Goal: Navigation & Orientation: Find specific page/section

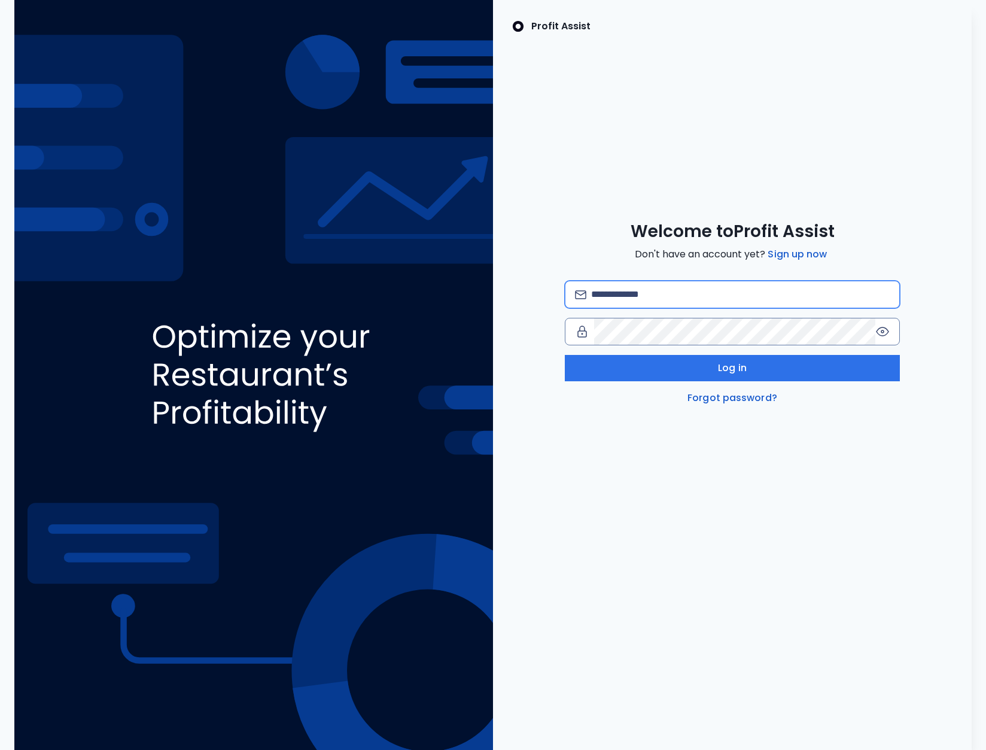
click at [634, 305] on input "email" at bounding box center [740, 294] width 299 height 26
type input "**********"
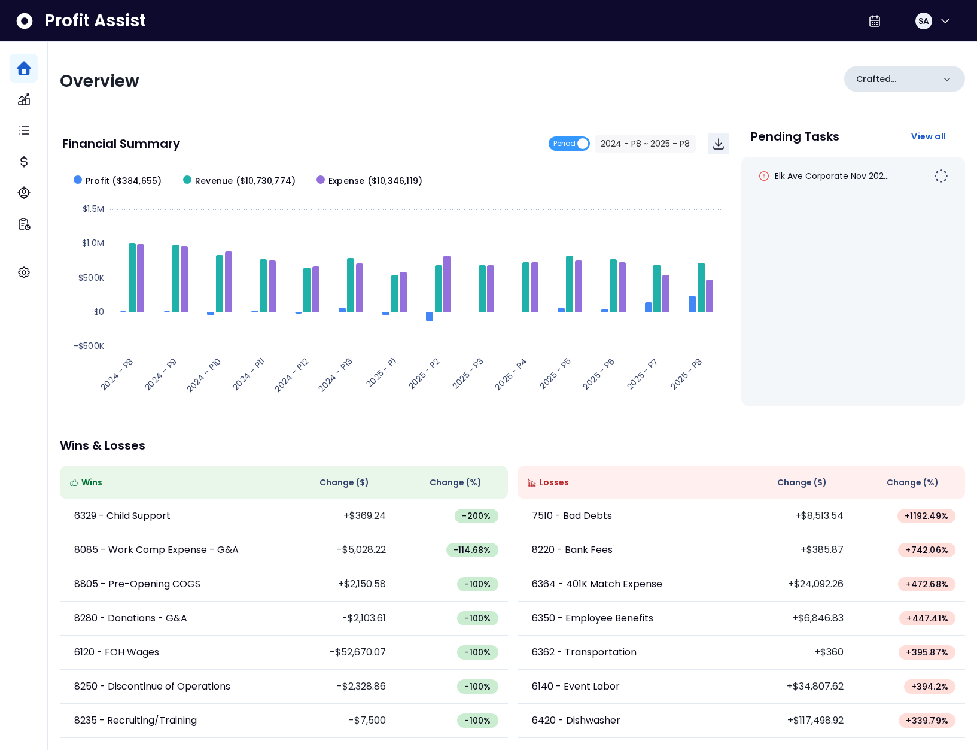
click at [885, 78] on p "Crafted Concepts" at bounding box center [895, 79] width 78 height 13
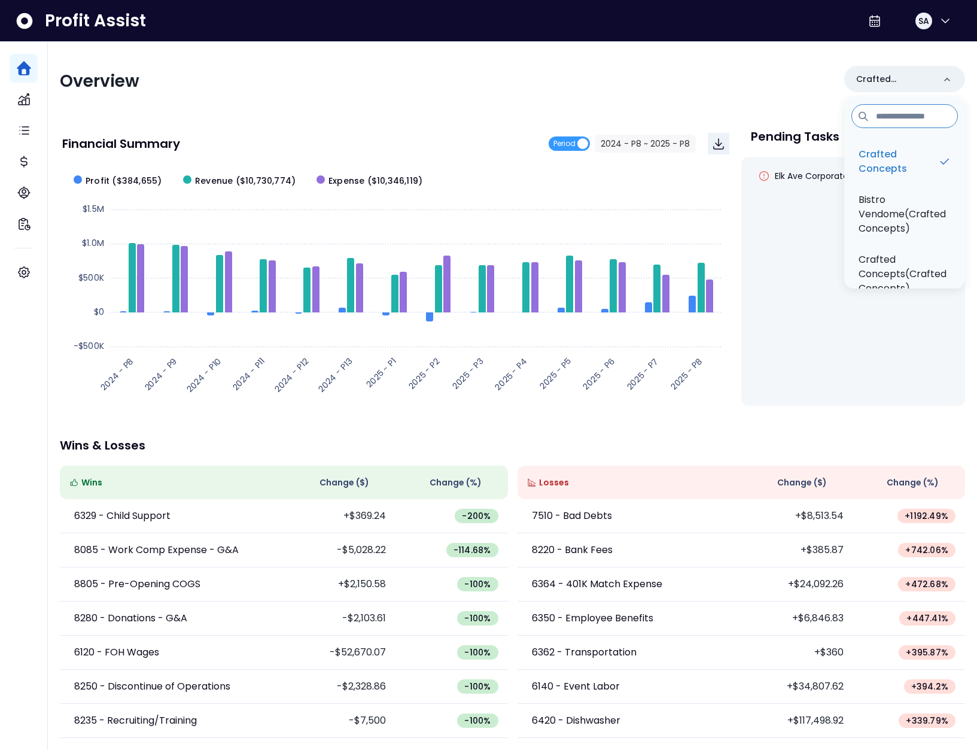
click at [732, 110] on div "Overview Crafted Concepts Crafted Concepts Bistro Vendome(Crafted Concepts) Cra…" at bounding box center [512, 396] width 929 height 709
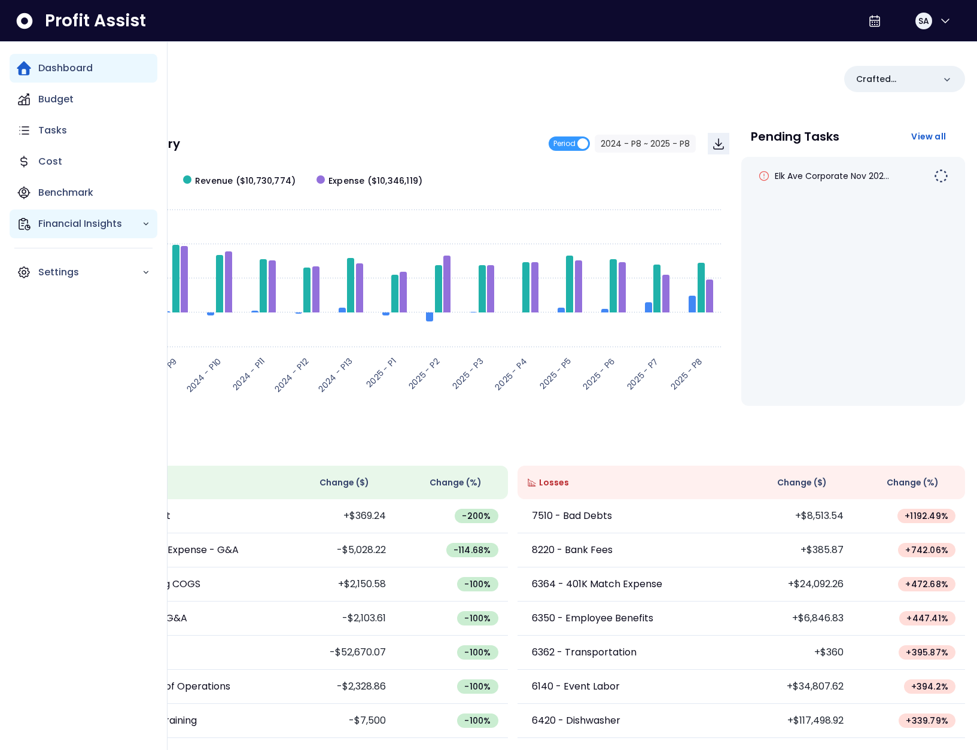
click at [28, 223] on icon "Main navigation" at bounding box center [24, 224] width 14 height 14
click at [109, 256] on p "Location Analysis" at bounding box center [87, 257] width 85 height 14
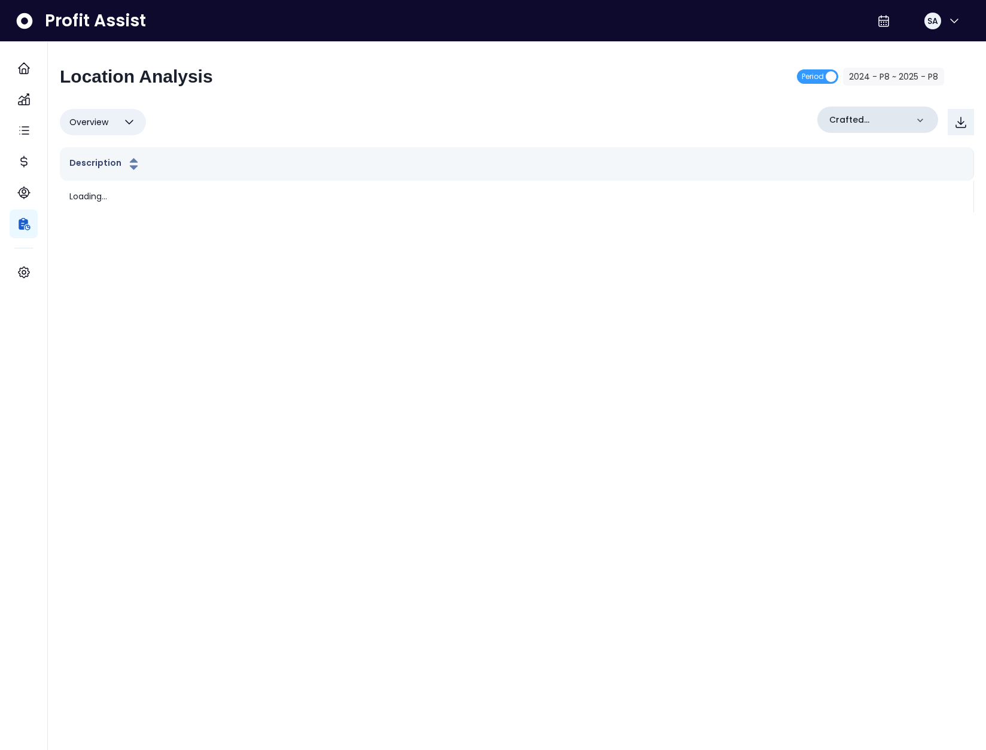
click at [860, 123] on p "Crafted Concepts" at bounding box center [868, 120] width 78 height 13
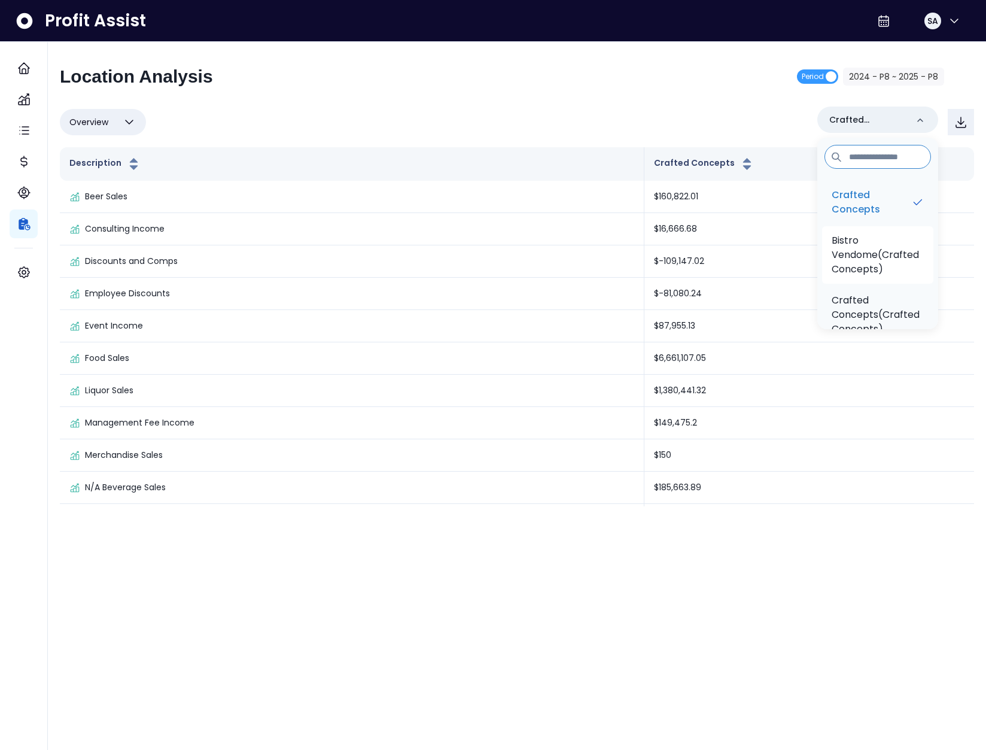
click at [881, 249] on p "Bistro Vendome(Crafted Concepts)" at bounding box center [878, 254] width 92 height 43
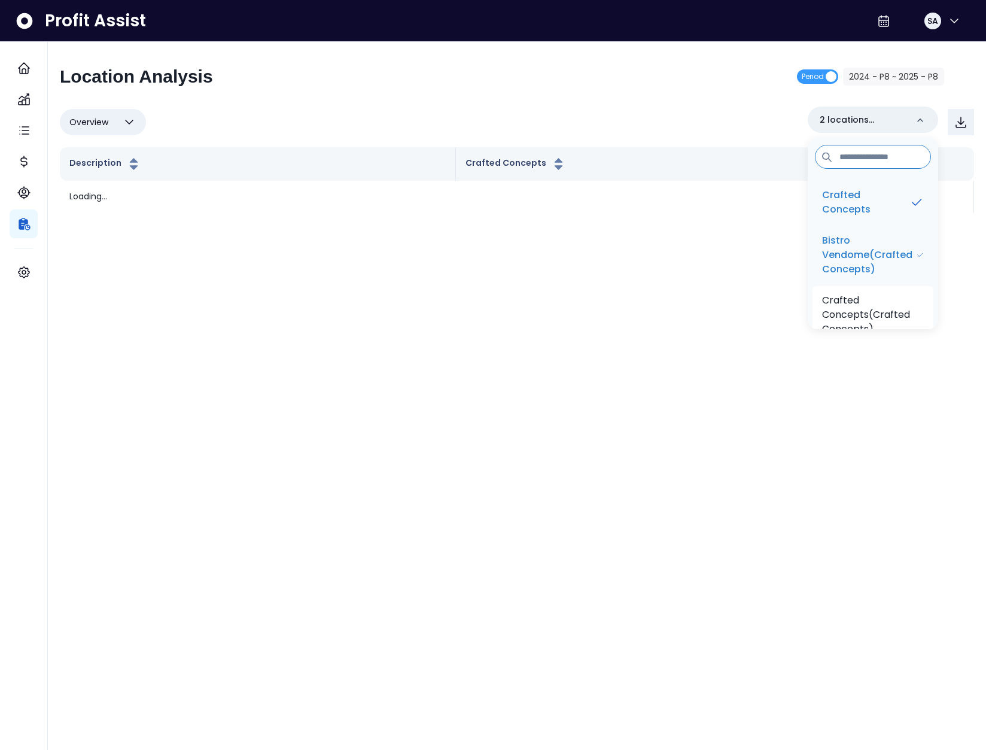
click at [872, 291] on li "Crafted Concepts(Crafted Concepts)" at bounding box center [873, 314] width 121 height 57
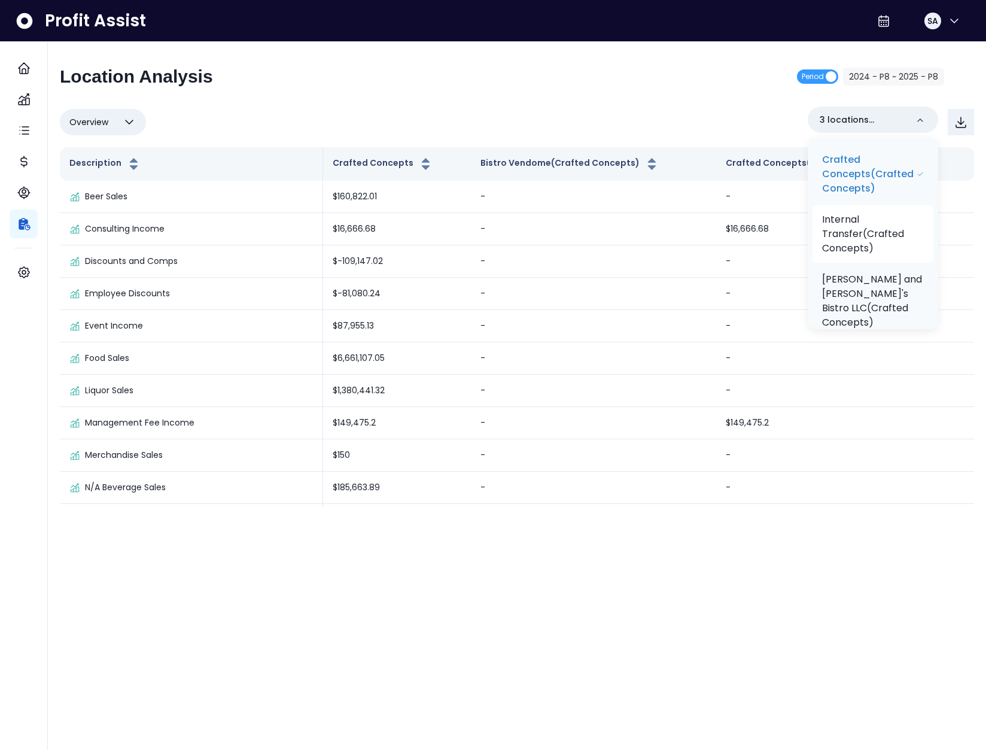
click at [858, 229] on p "Internal Transfer(Crafted Concepts)" at bounding box center [873, 233] width 102 height 43
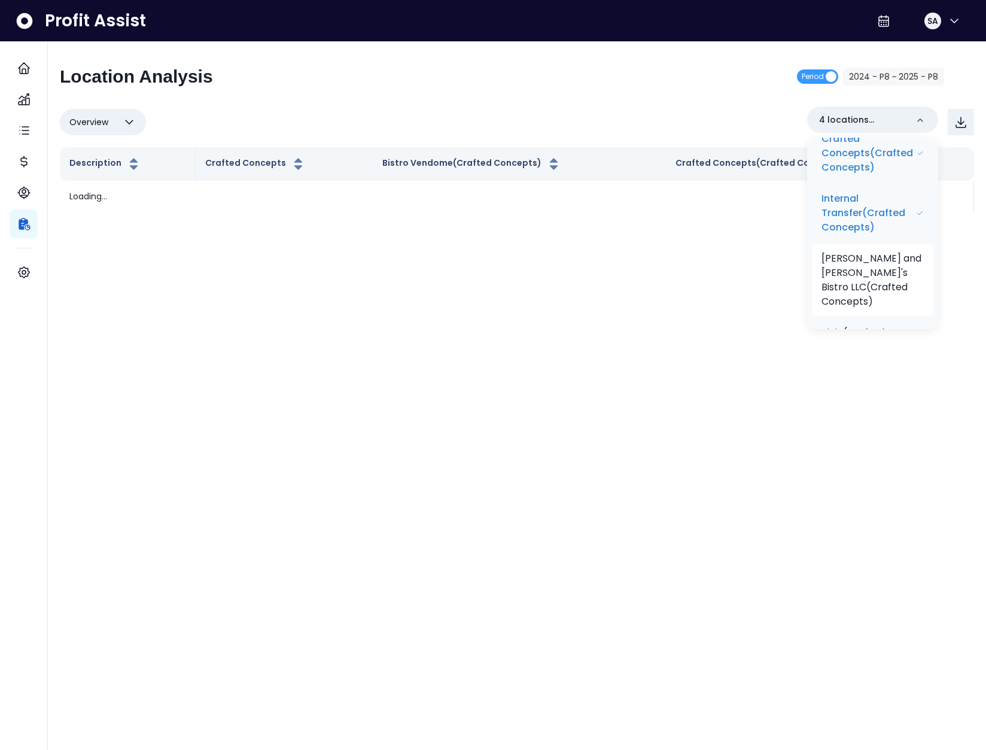
click at [872, 267] on p "Jen and Beth's Bistro LLC(Crafted Concepts)" at bounding box center [873, 279] width 102 height 57
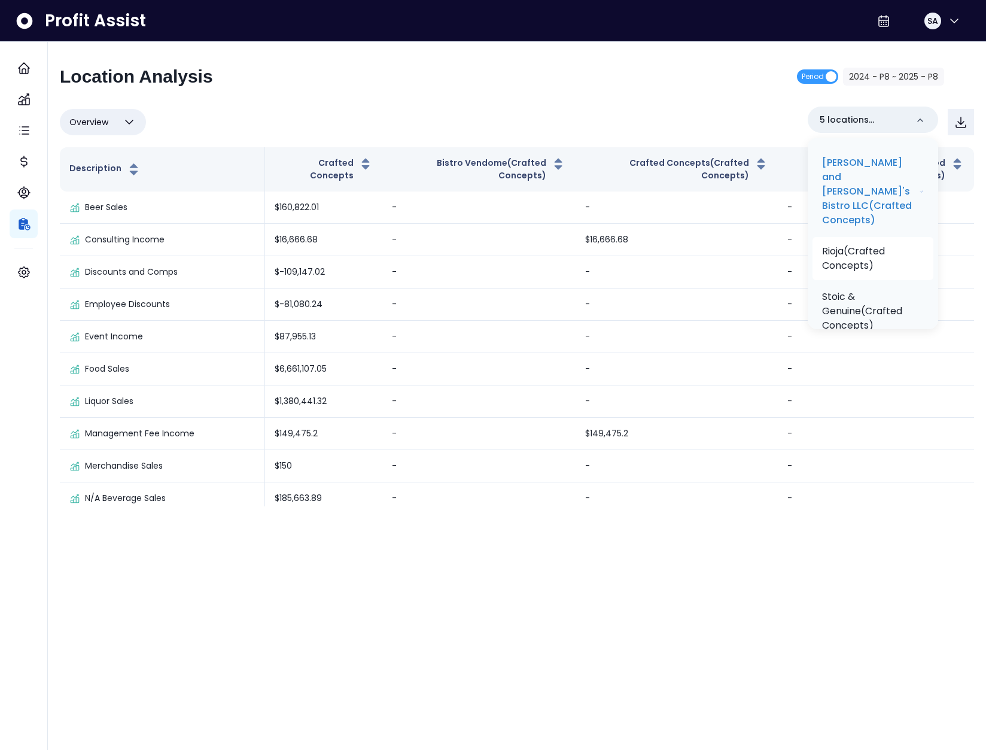
click at [869, 247] on p "Rioja(Crafted Concepts)" at bounding box center [873, 258] width 102 height 29
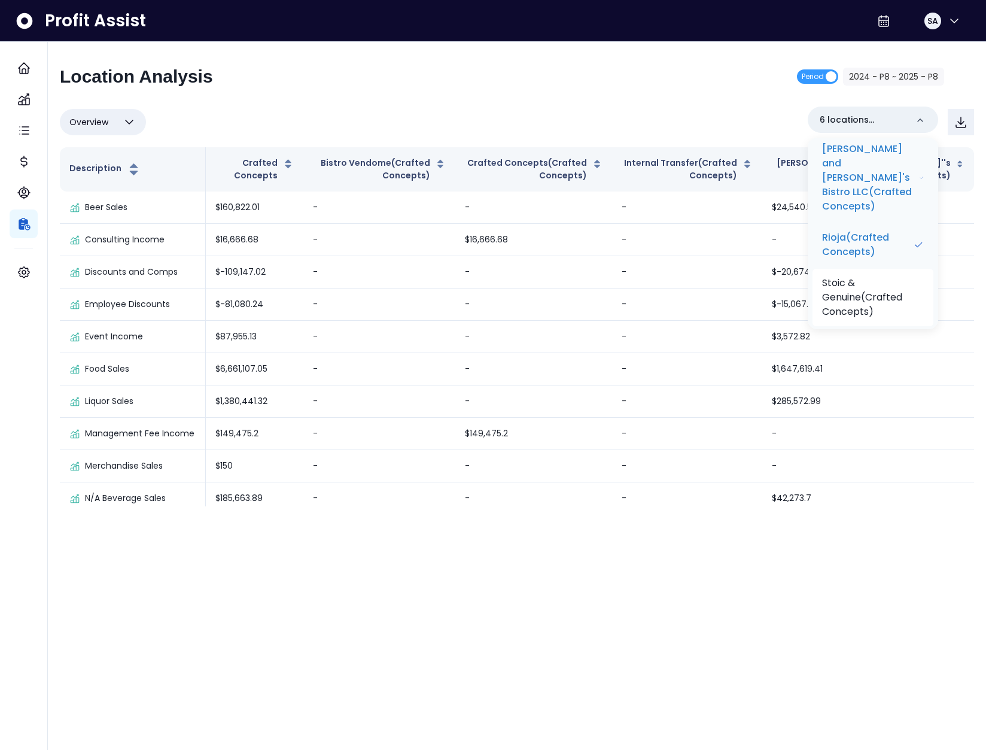
scroll to position [342, 0]
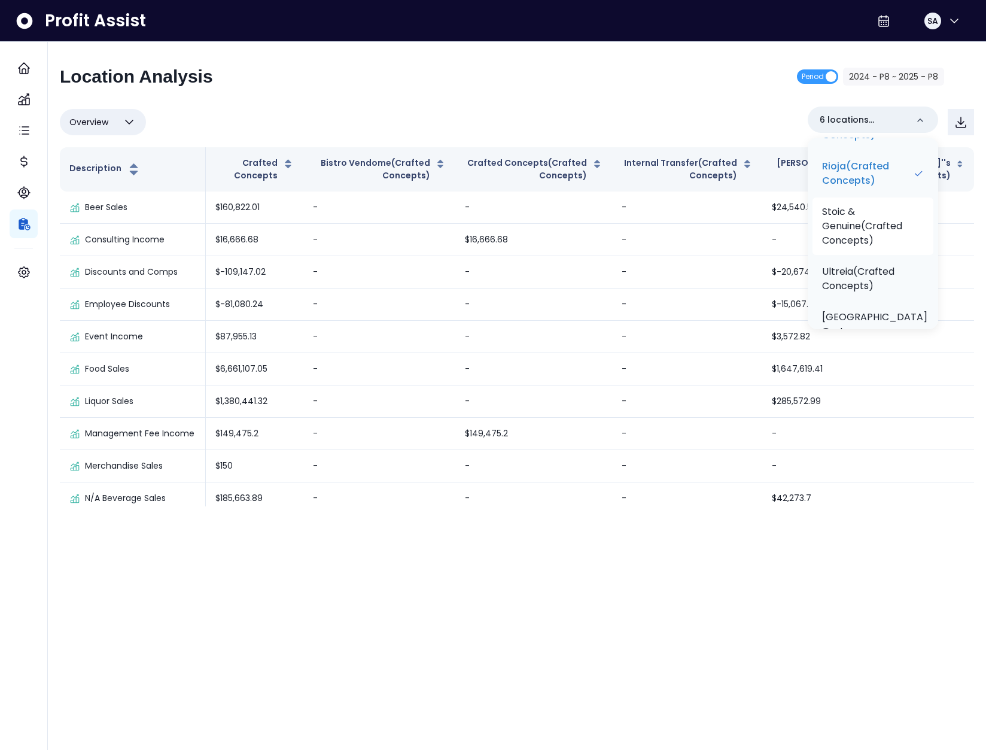
click at [860, 216] on p "Stoic & Genuine(Crafted Concepts)" at bounding box center [873, 226] width 102 height 43
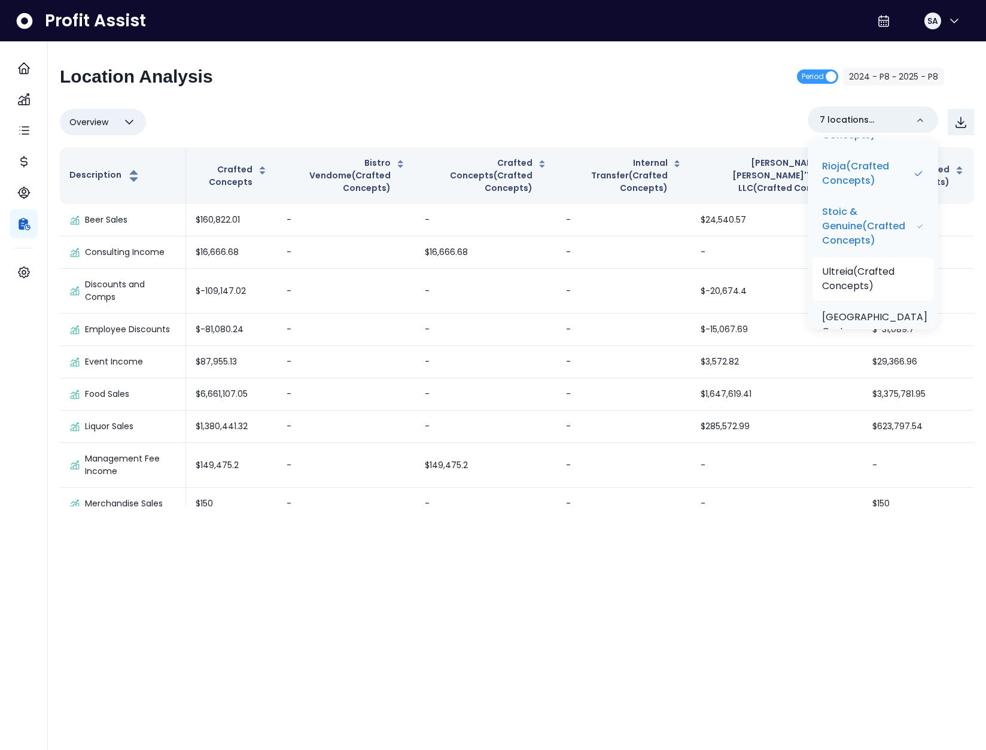
click at [871, 275] on p "Ultreia(Crafted Concepts)" at bounding box center [873, 278] width 102 height 29
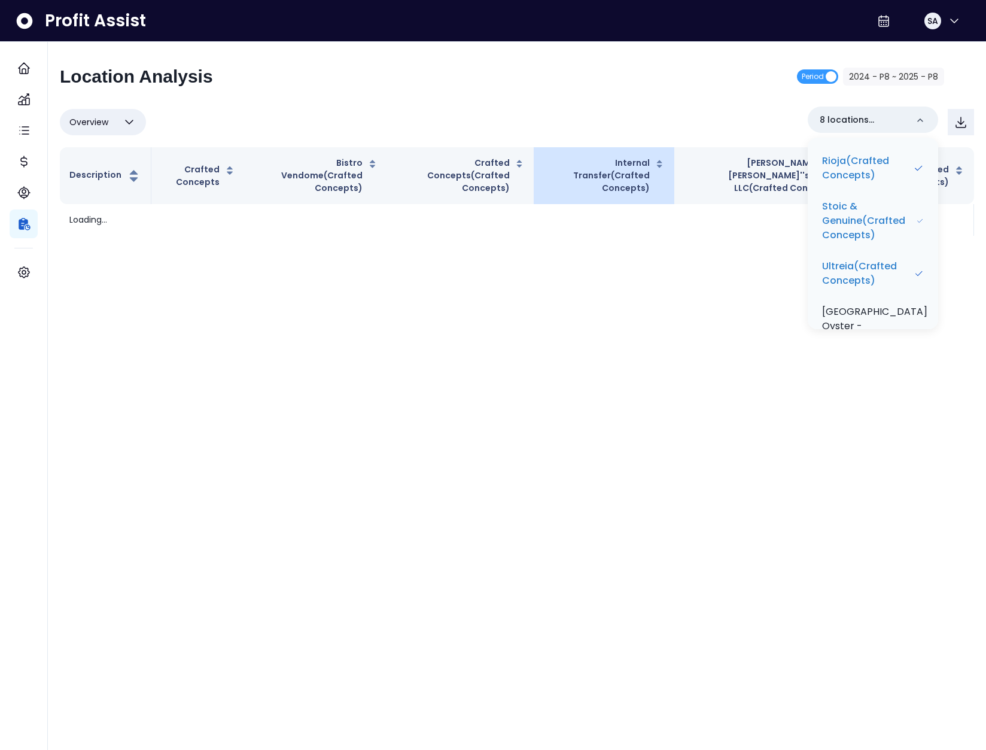
scroll to position [349, 0]
click at [593, 102] on div "Location Analysis Period 2024 - P8 ~ 2025 - P8 Overview Overview % of cost % of…" at bounding box center [517, 151] width 914 height 170
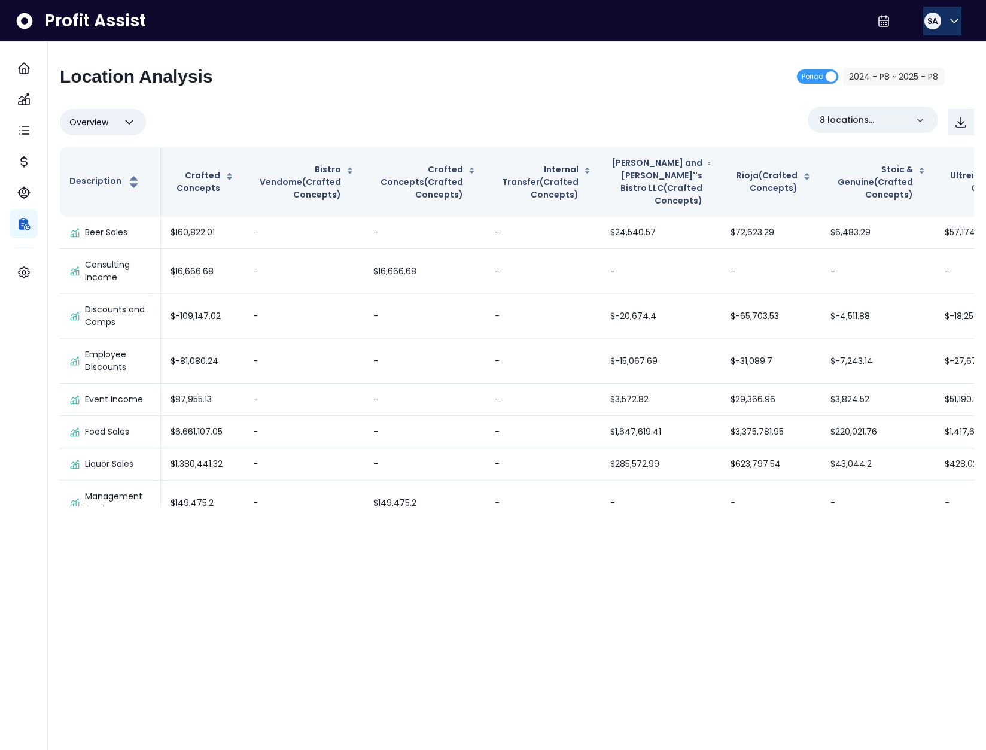
click at [931, 22] on span "SA" at bounding box center [933, 21] width 11 height 12
click at [917, 72] on span "Logout" at bounding box center [897, 79] width 115 height 14
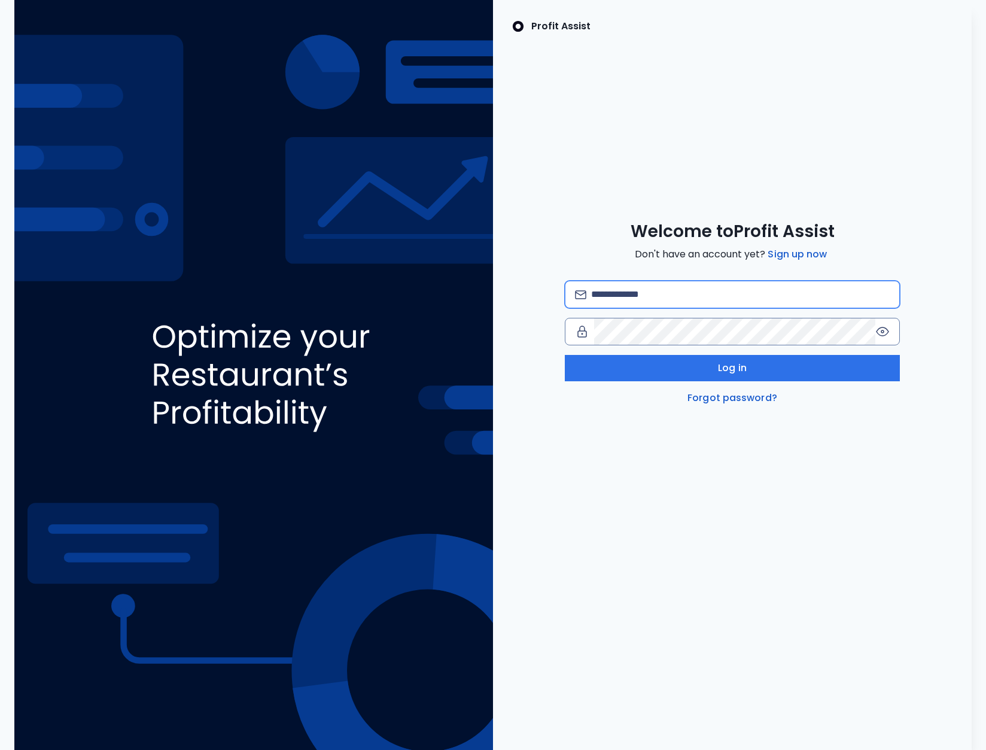
click at [658, 291] on input "email" at bounding box center [740, 294] width 299 height 26
type input "**********"
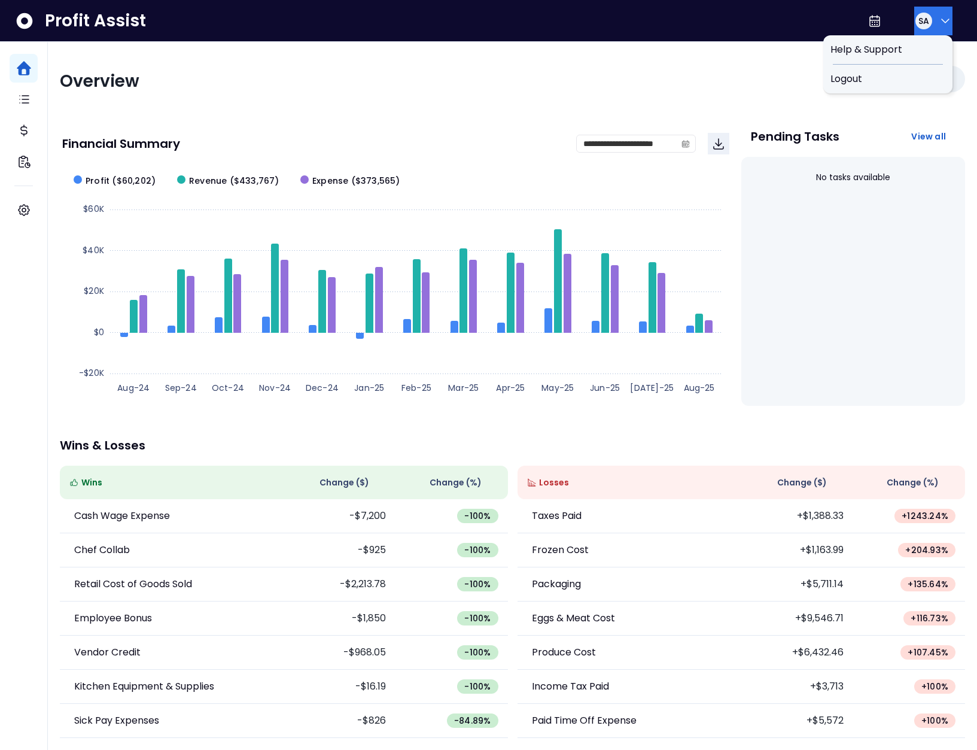
click at [916, 22] on div "SA" at bounding box center [924, 21] width 17 height 17
click at [883, 73] on span "Logout" at bounding box center [888, 79] width 115 height 14
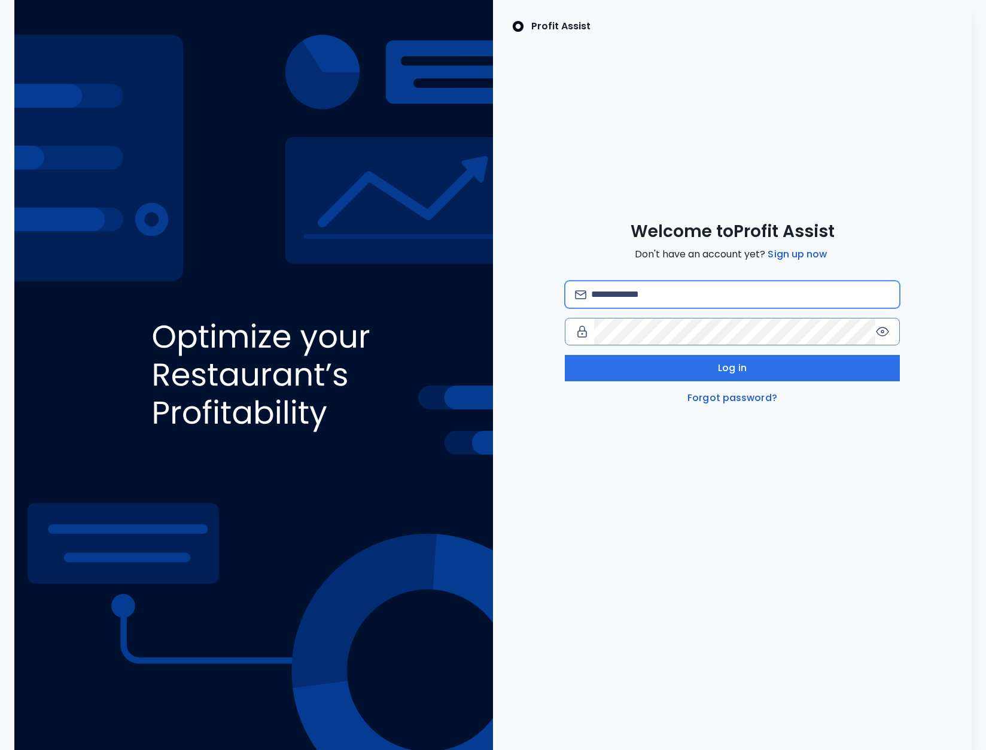
click at [694, 288] on input "email" at bounding box center [740, 294] width 299 height 26
type input "**********"
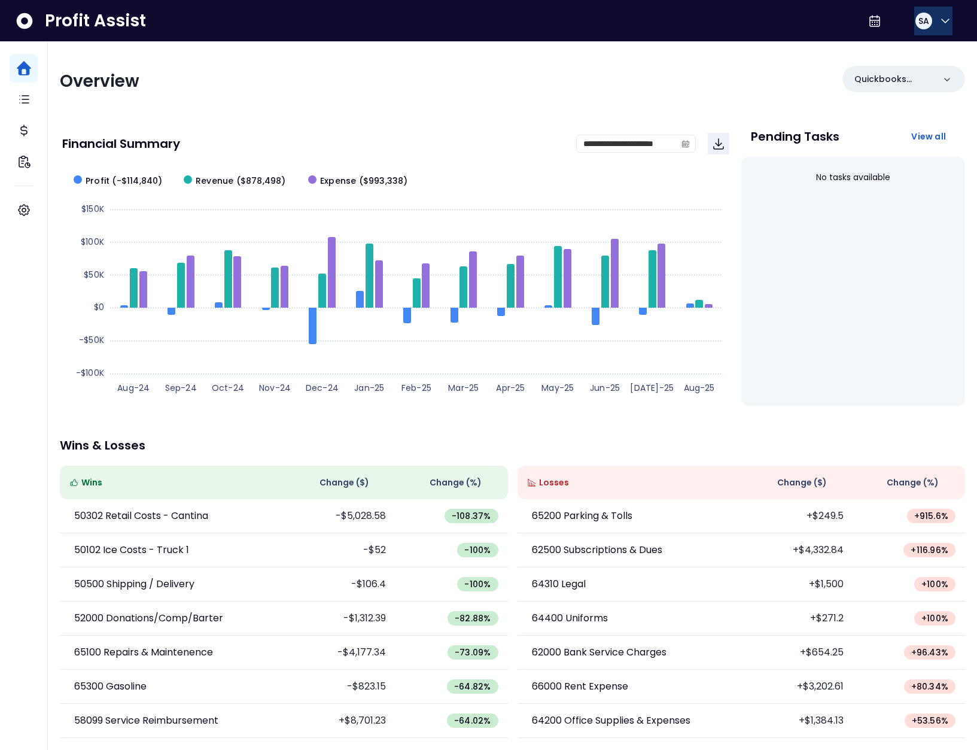
click at [938, 23] on icon "button" at bounding box center [945, 21] width 14 height 14
click at [890, 77] on span "Logout" at bounding box center [888, 79] width 115 height 14
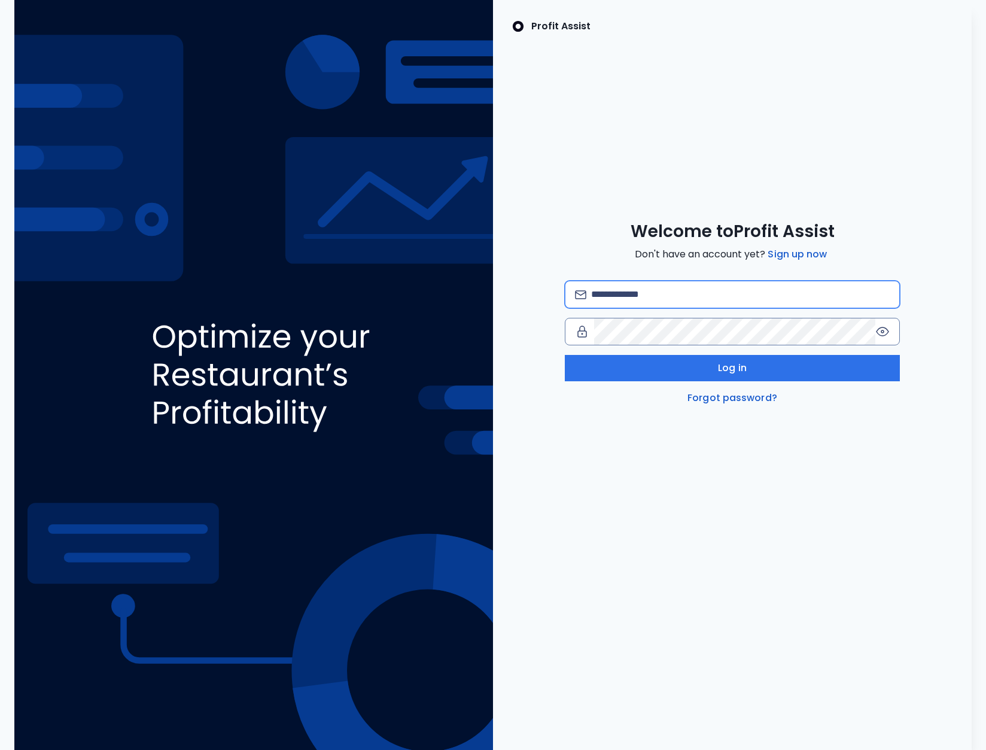
click at [664, 288] on input "email" at bounding box center [740, 294] width 299 height 26
type input "**********"
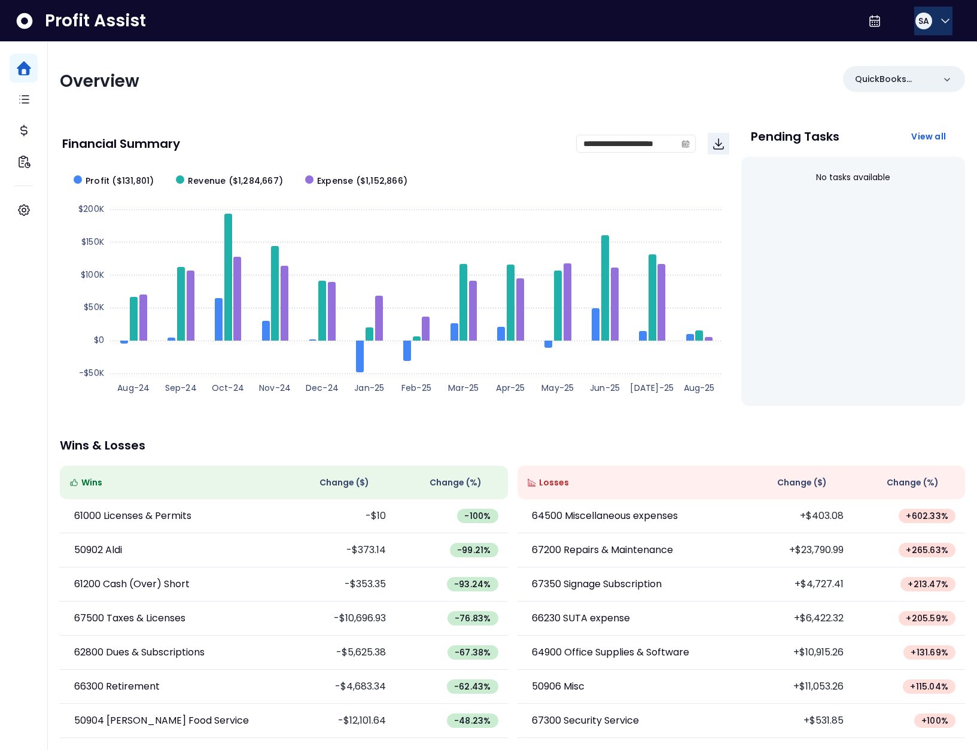
click at [921, 23] on span "SA" at bounding box center [924, 21] width 11 height 12
click at [898, 80] on span "Logout" at bounding box center [888, 79] width 115 height 14
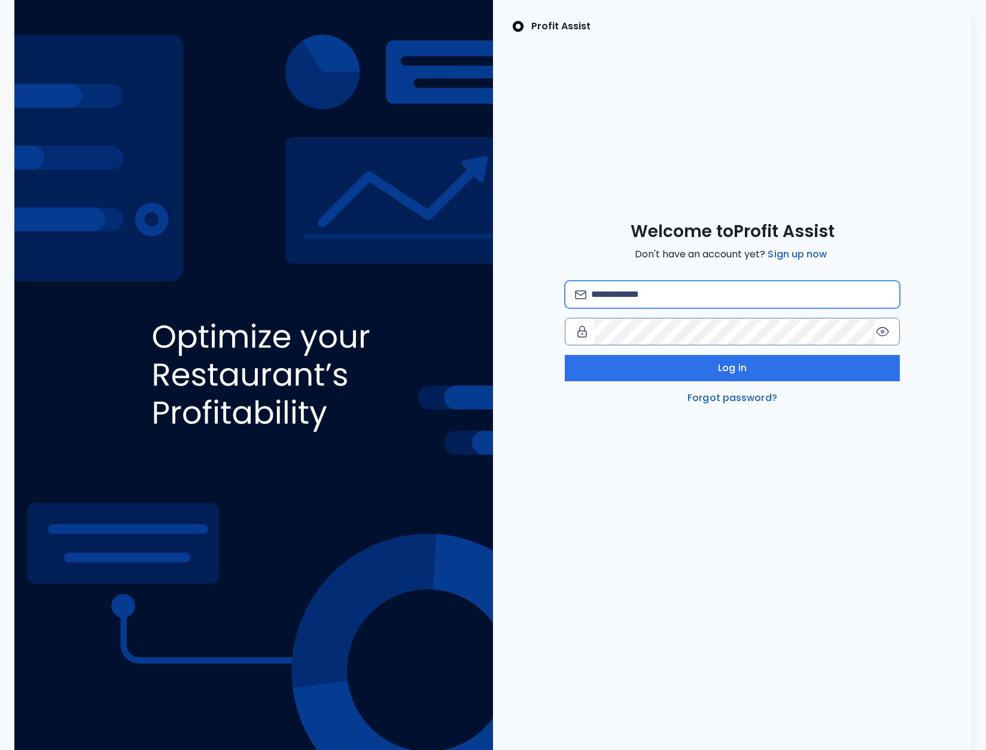
click at [636, 303] on input "email" at bounding box center [740, 294] width 299 height 26
type input "**********"
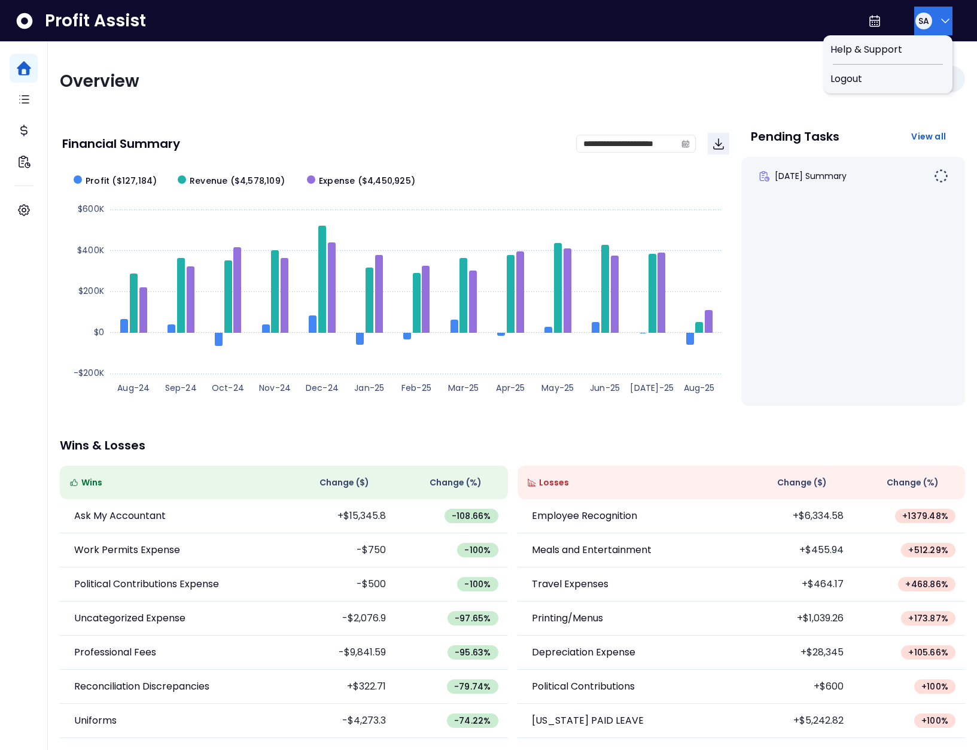
click at [920, 28] on div "SA" at bounding box center [924, 21] width 17 height 17
click at [912, 80] on span "Logout" at bounding box center [888, 79] width 115 height 14
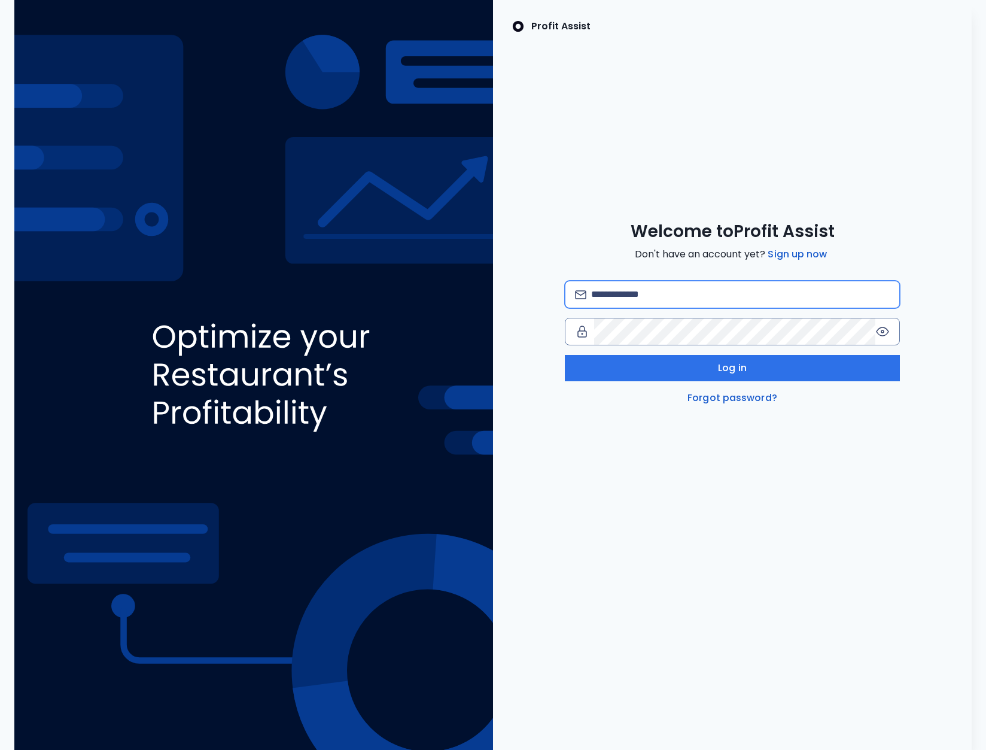
click at [670, 297] on input "email" at bounding box center [740, 294] width 299 height 26
type input "**********"
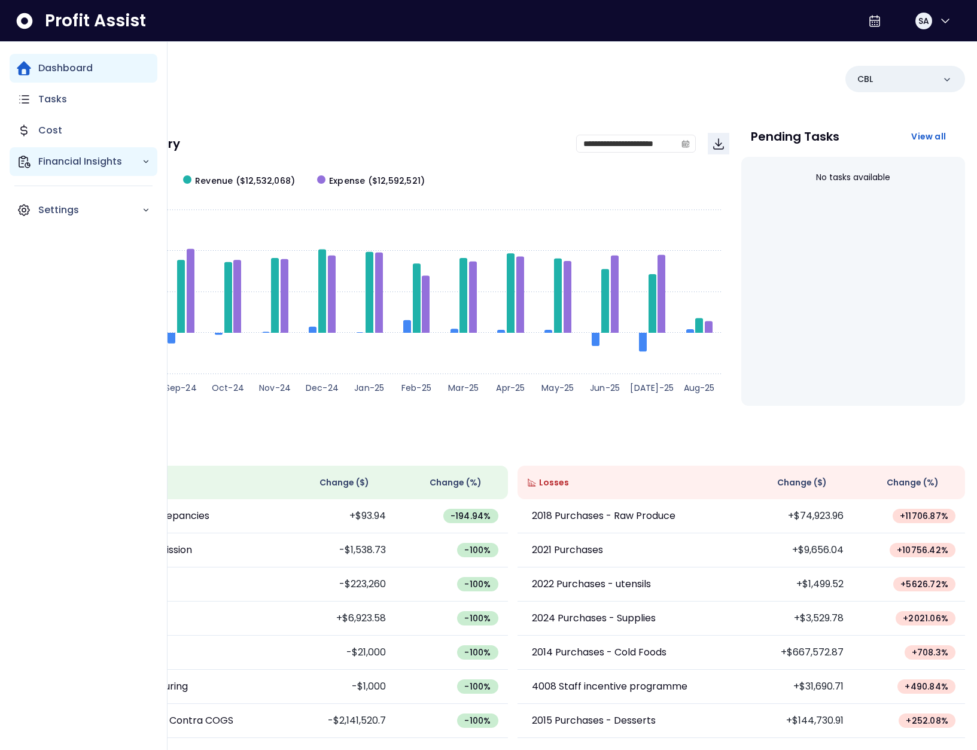
click at [25, 162] on icon "Main navigation" at bounding box center [24, 161] width 14 height 14
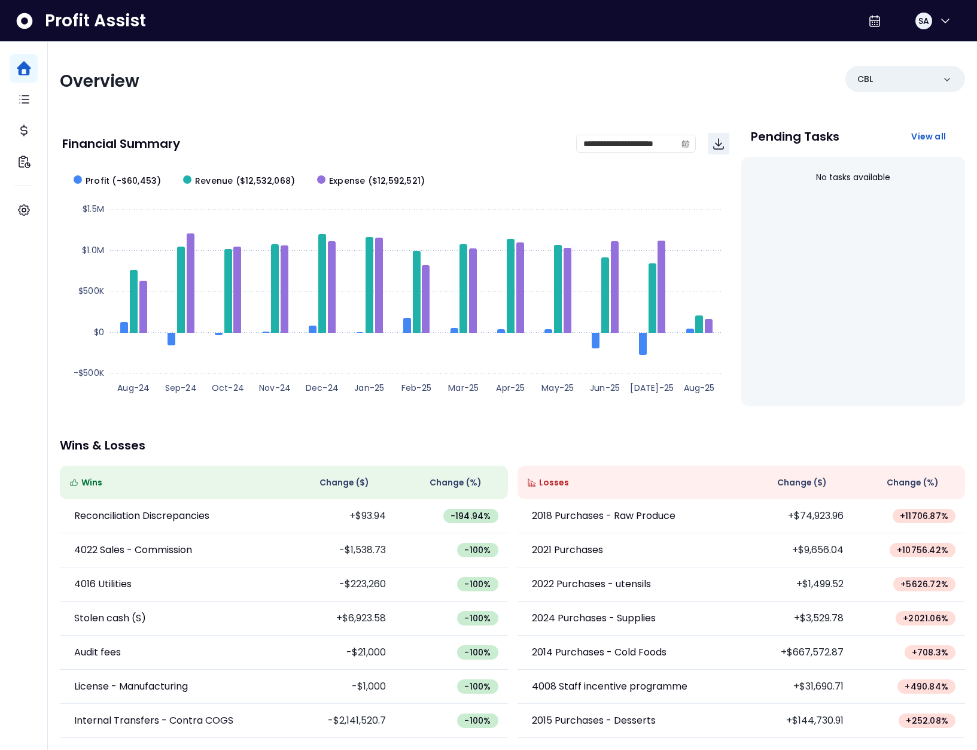
click at [313, 123] on div "**********" at bounding box center [395, 143] width 667 height 41
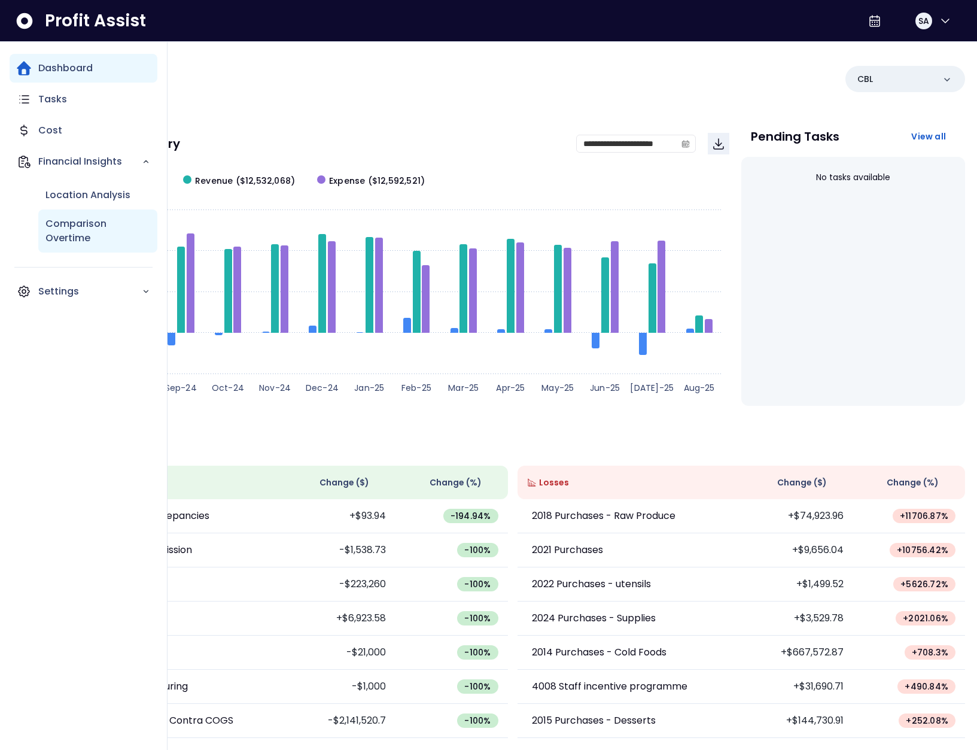
click at [71, 230] on p "Comparison Overtime" at bounding box center [97, 231] width 105 height 29
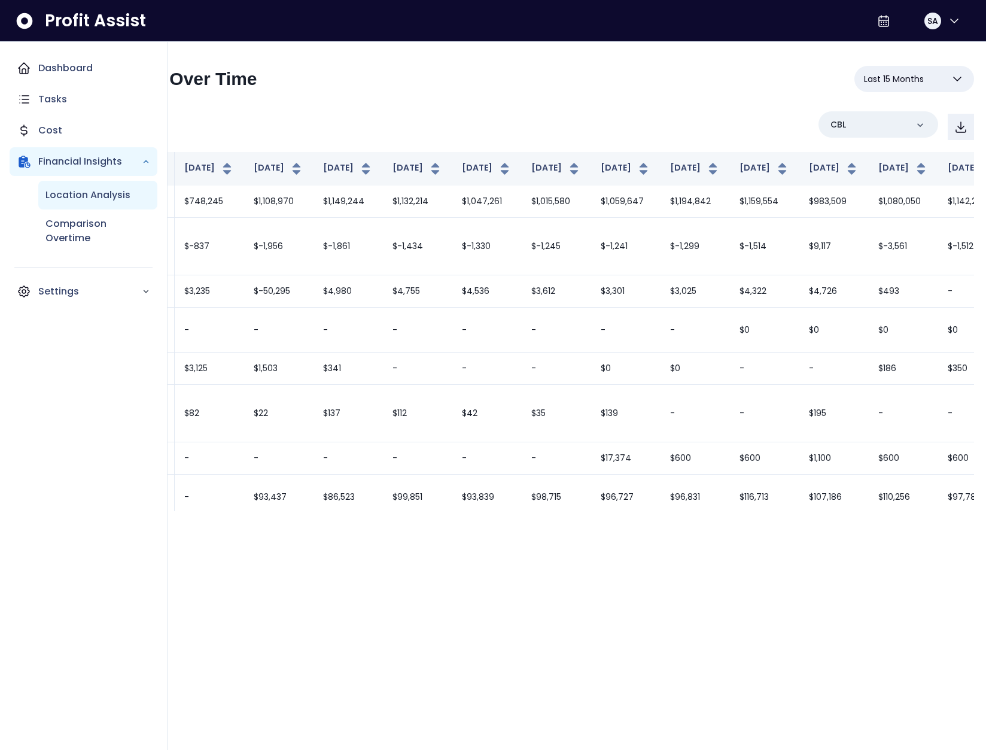
click at [77, 198] on p "Location Analysis" at bounding box center [87, 195] width 85 height 14
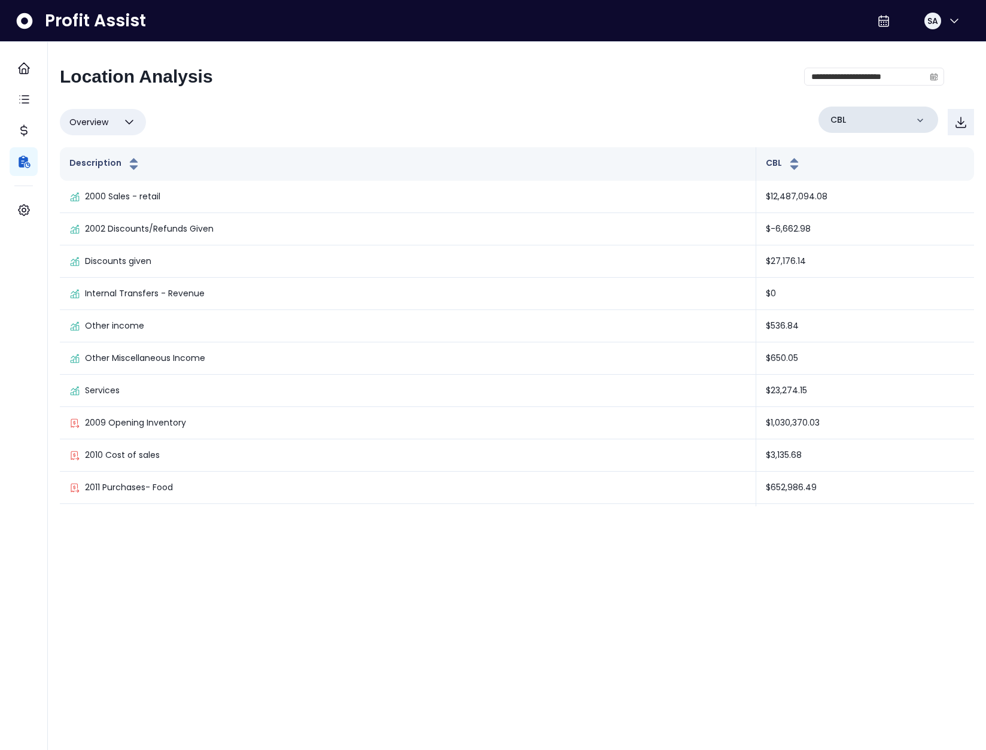
click at [850, 120] on div "CBL" at bounding box center [879, 120] width 120 height 26
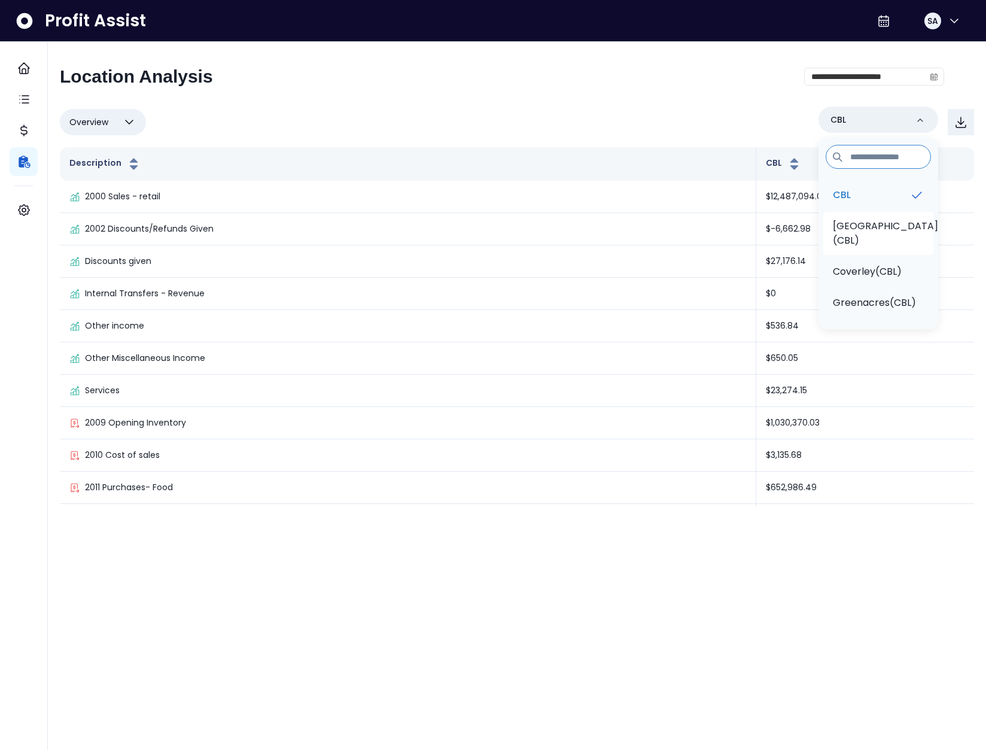
click at [859, 235] on li "Bay Street(CBL)" at bounding box center [878, 233] width 110 height 43
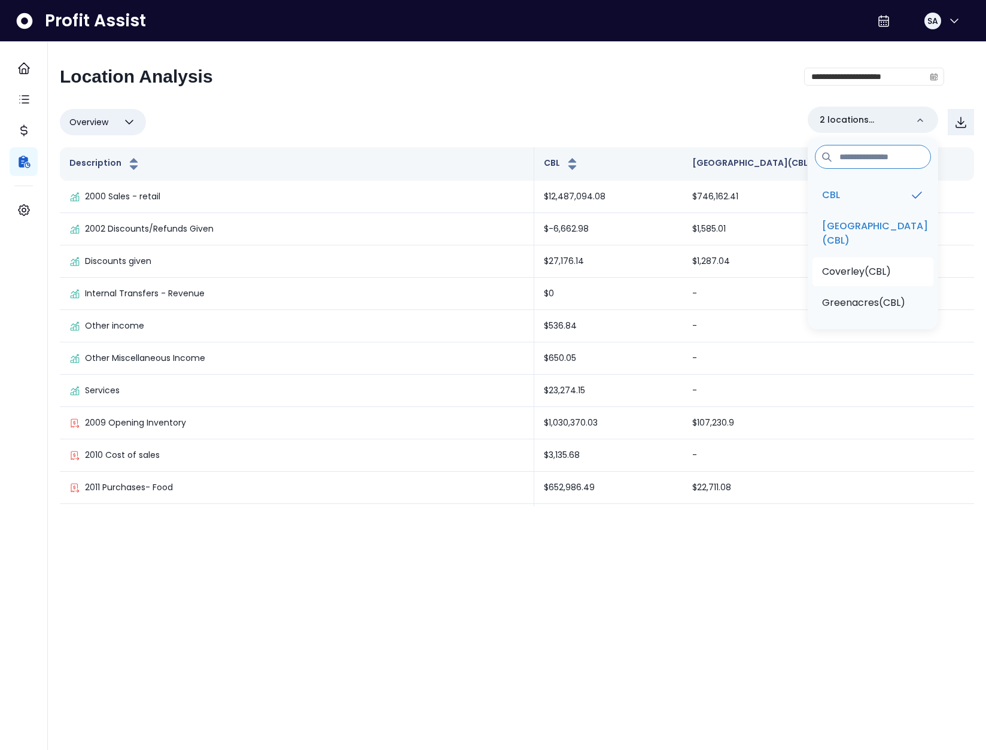
click at [861, 276] on p "Coverley(CBL)" at bounding box center [856, 271] width 69 height 14
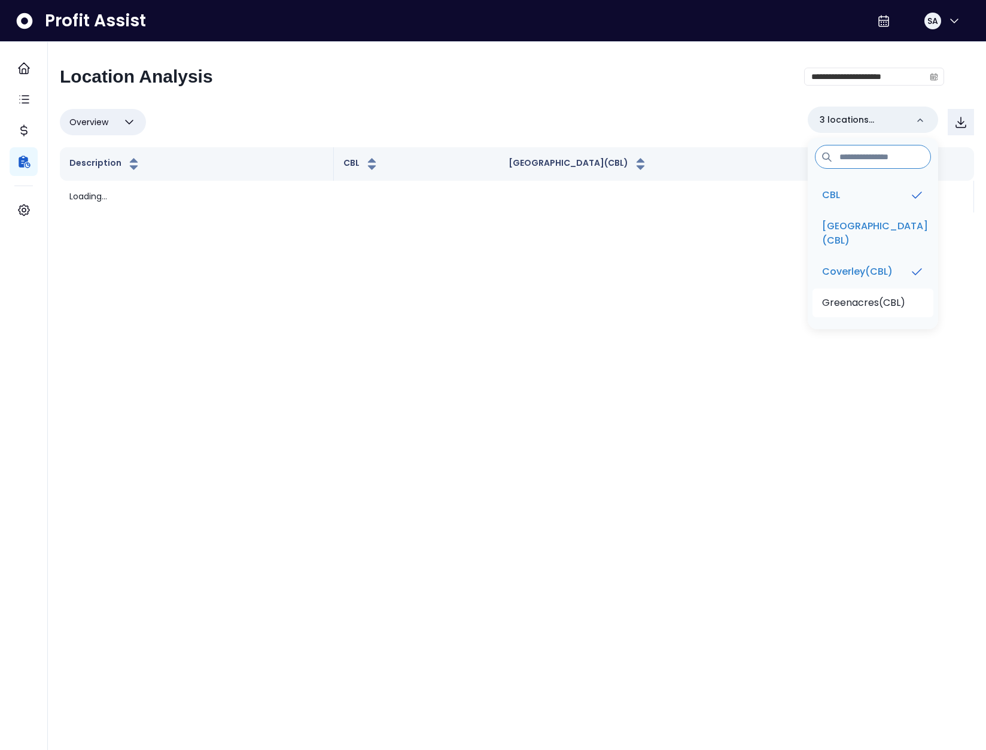
click at [859, 299] on p "Greenacres(CBL)" at bounding box center [863, 303] width 83 height 14
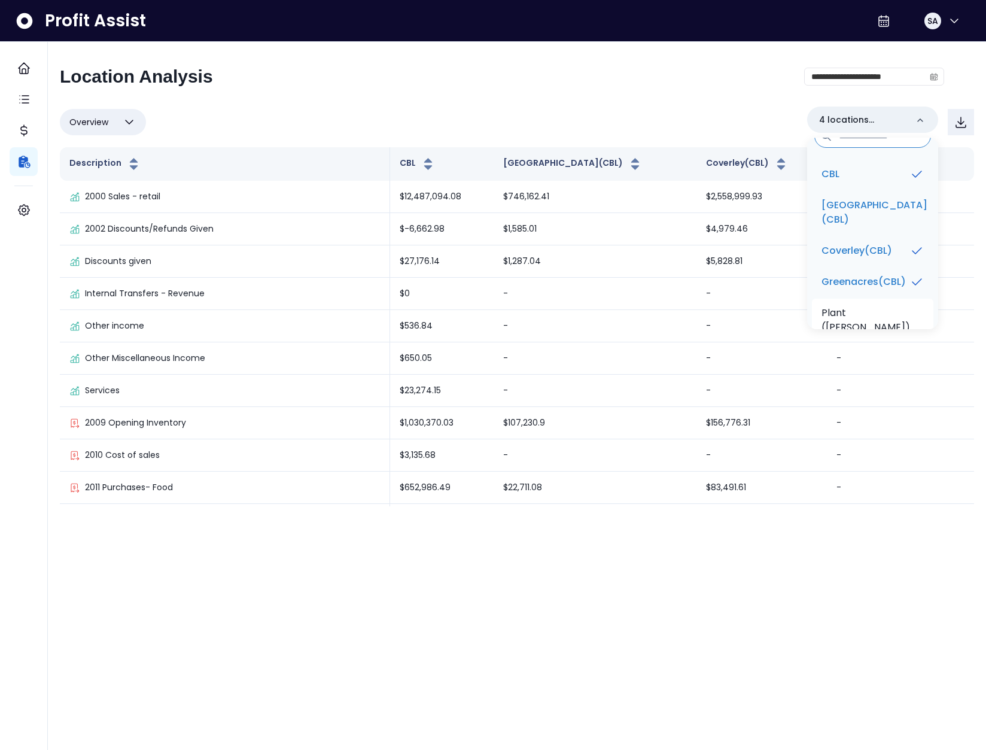
click at [865, 303] on li "Plant (Wildey)(CBL)" at bounding box center [872, 327] width 121 height 57
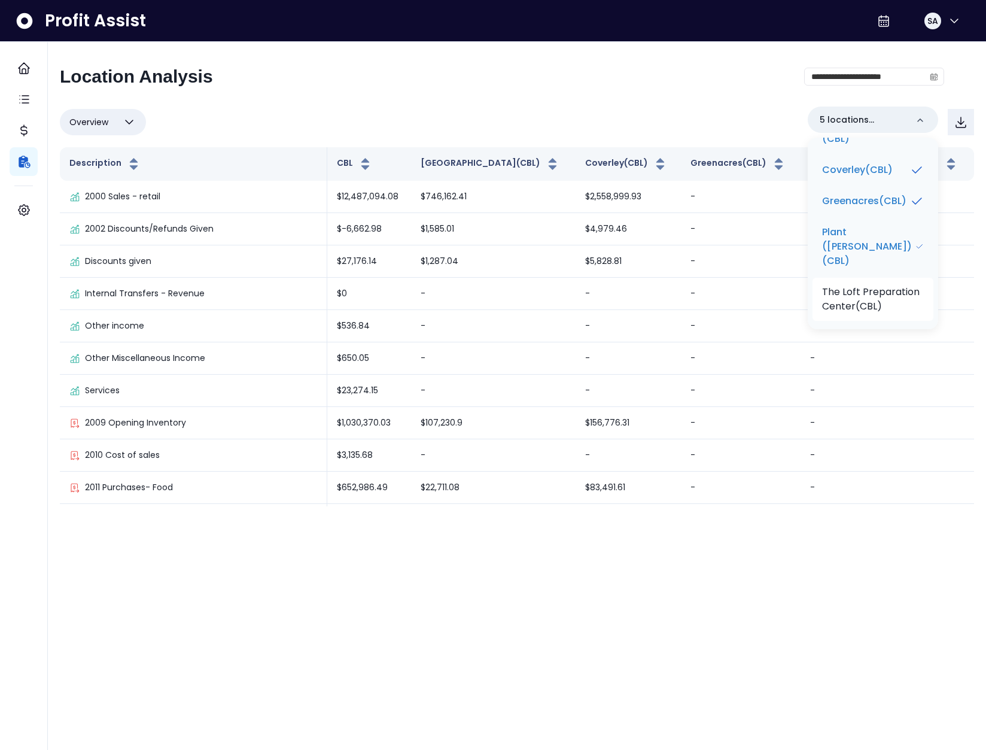
click at [864, 294] on p "The Loft Preparation Center(CBL)" at bounding box center [873, 299] width 102 height 29
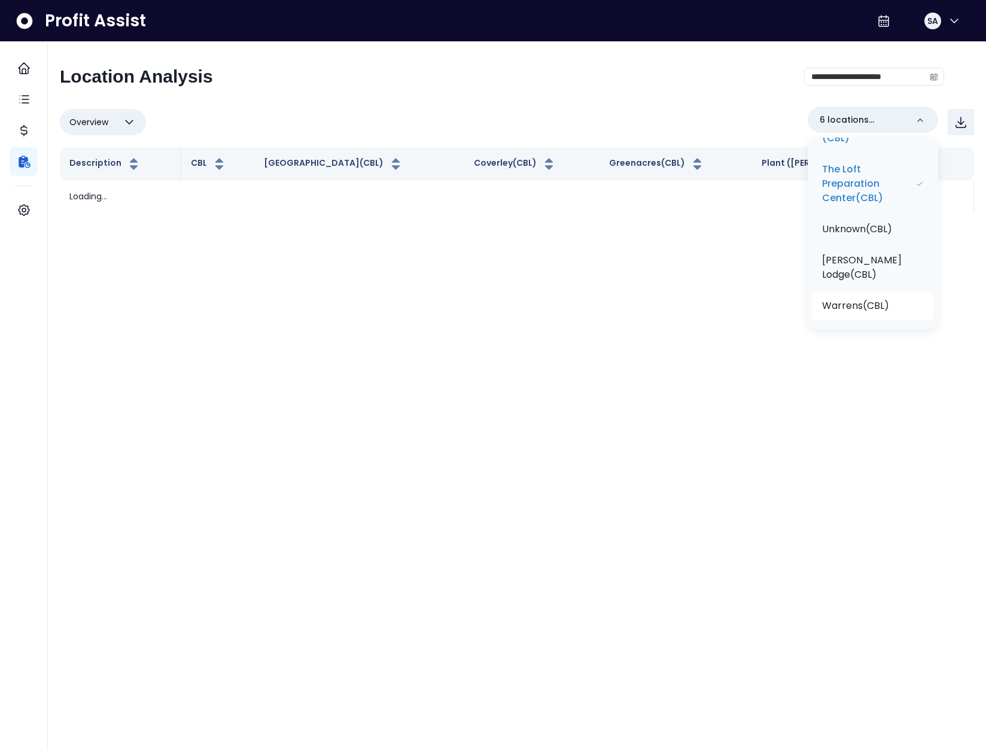
scroll to position [230, 0]
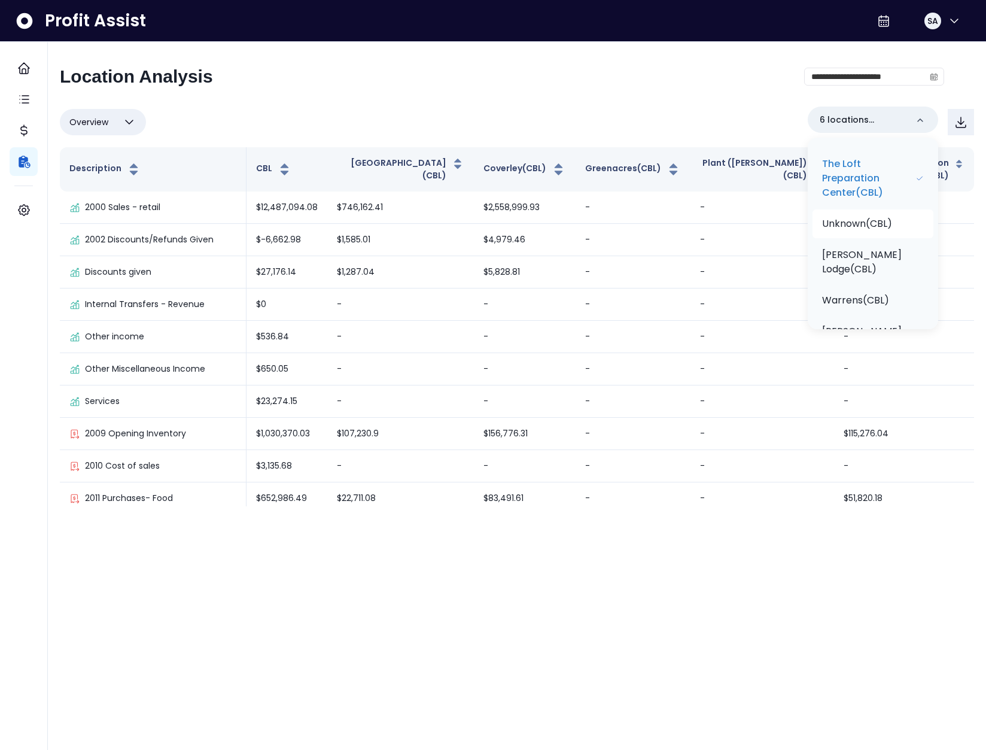
click at [866, 217] on p "Unknown(CBL)" at bounding box center [857, 224] width 70 height 14
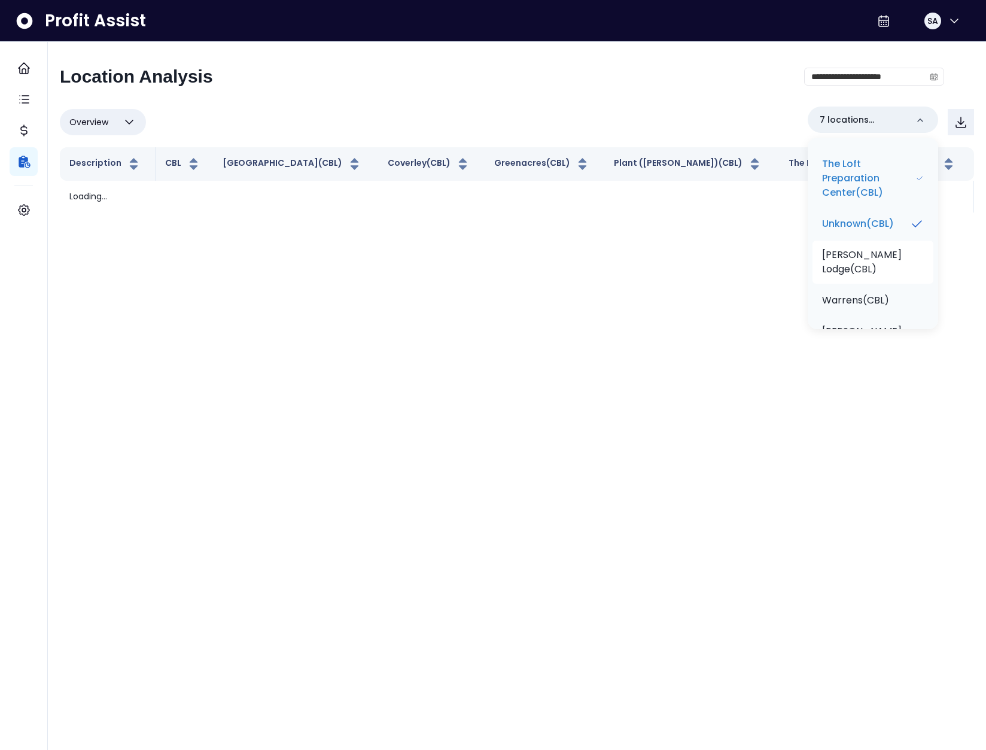
click at [858, 248] on p "Walmer Lodge(CBL)" at bounding box center [873, 262] width 102 height 29
click at [858, 286] on li "Warrens(CBL)" at bounding box center [873, 300] width 121 height 29
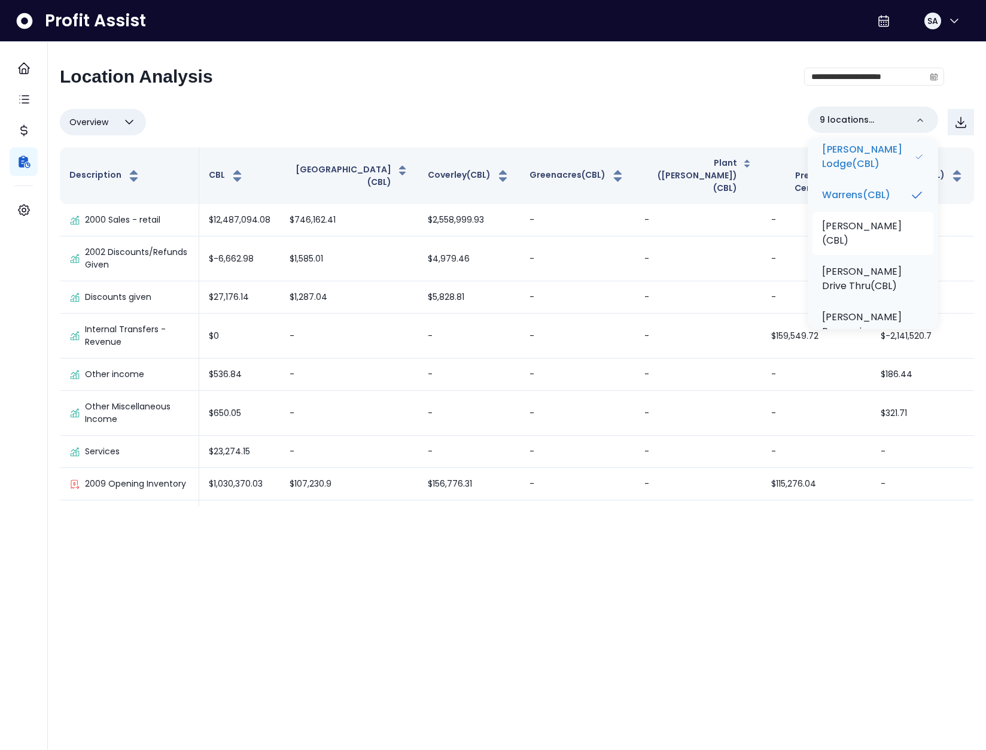
click at [866, 219] on p "Wildey(CBL)" at bounding box center [873, 233] width 102 height 29
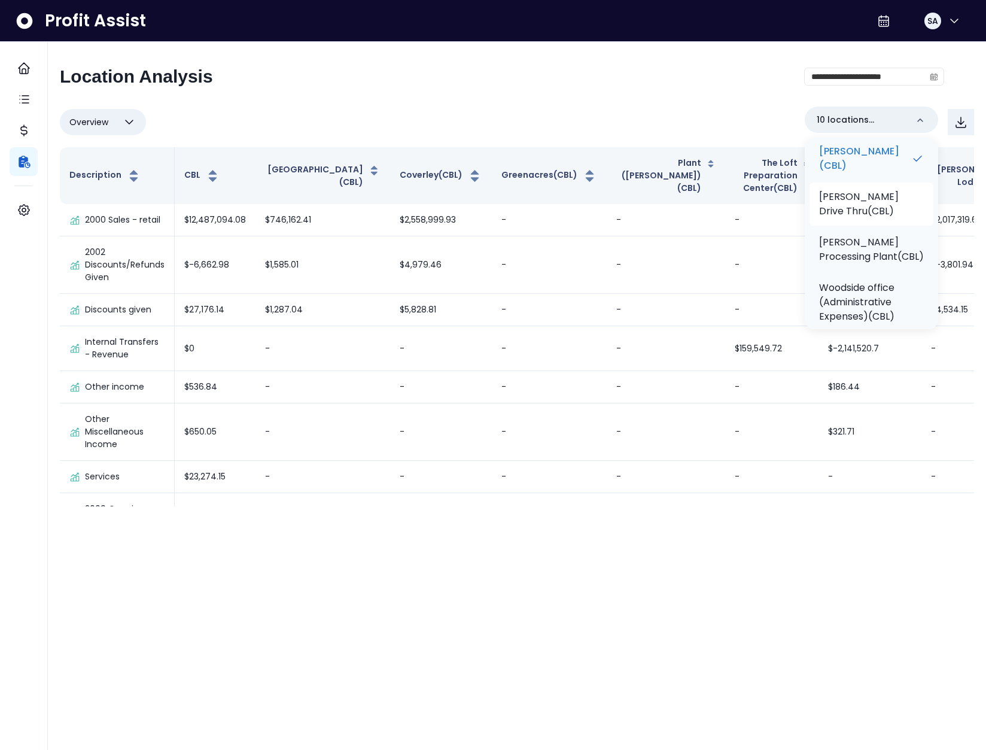
click at [858, 190] on p "Wildey Drive Thru(CBL)" at bounding box center [871, 204] width 105 height 29
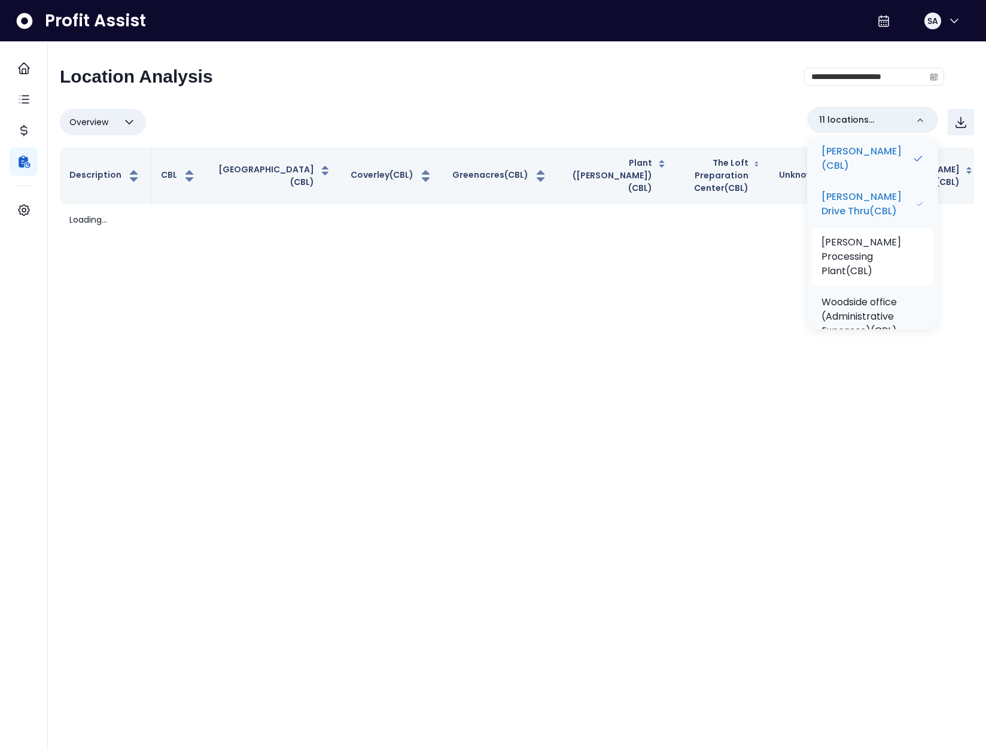
scroll to position [424, 0]
click at [861, 221] on p "Wildey Processing Plant(CBL)" at bounding box center [873, 242] width 102 height 43
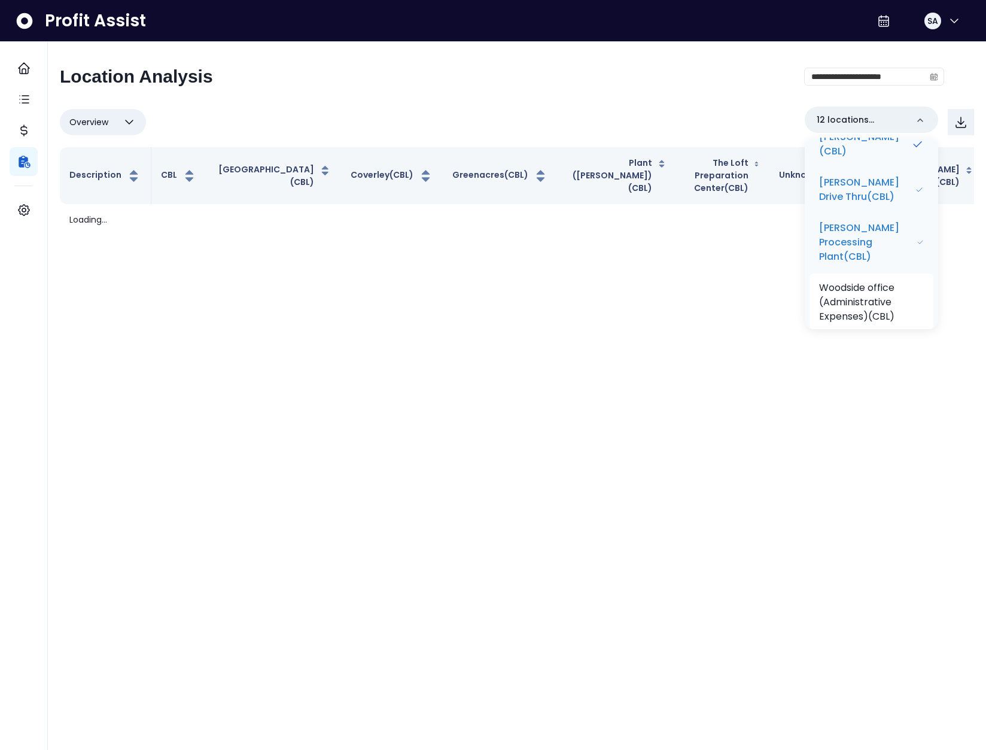
click at [874, 281] on p "Woodside office (Administrative Expenses)(CBL)" at bounding box center [871, 302] width 105 height 43
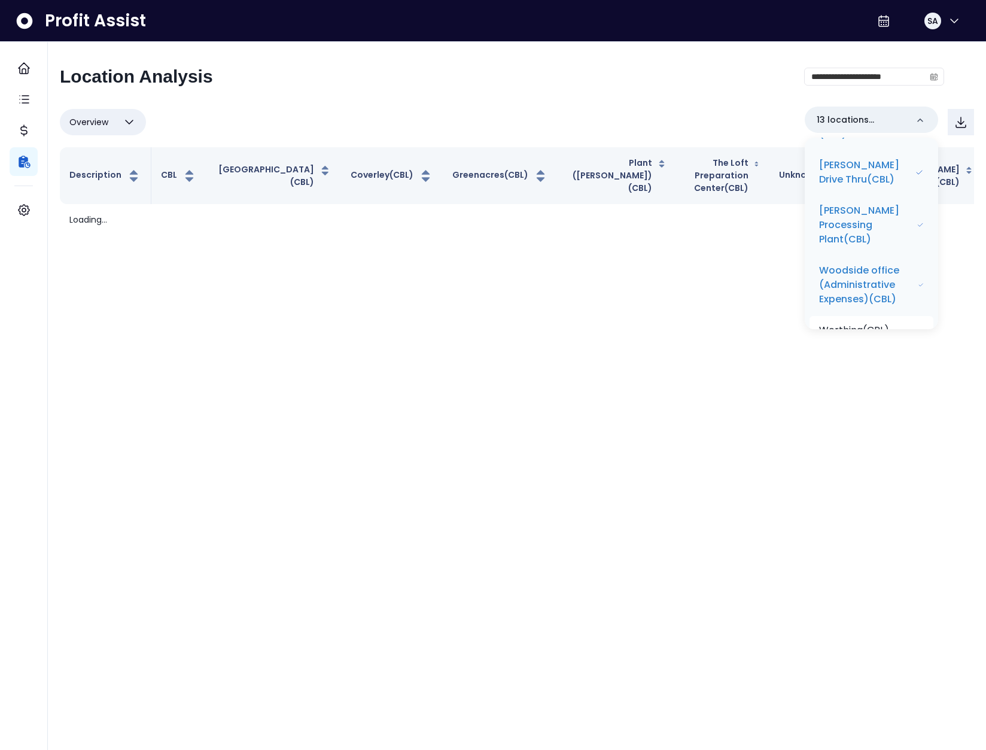
click at [873, 323] on p "Worthing(CBL)" at bounding box center [854, 330] width 70 height 14
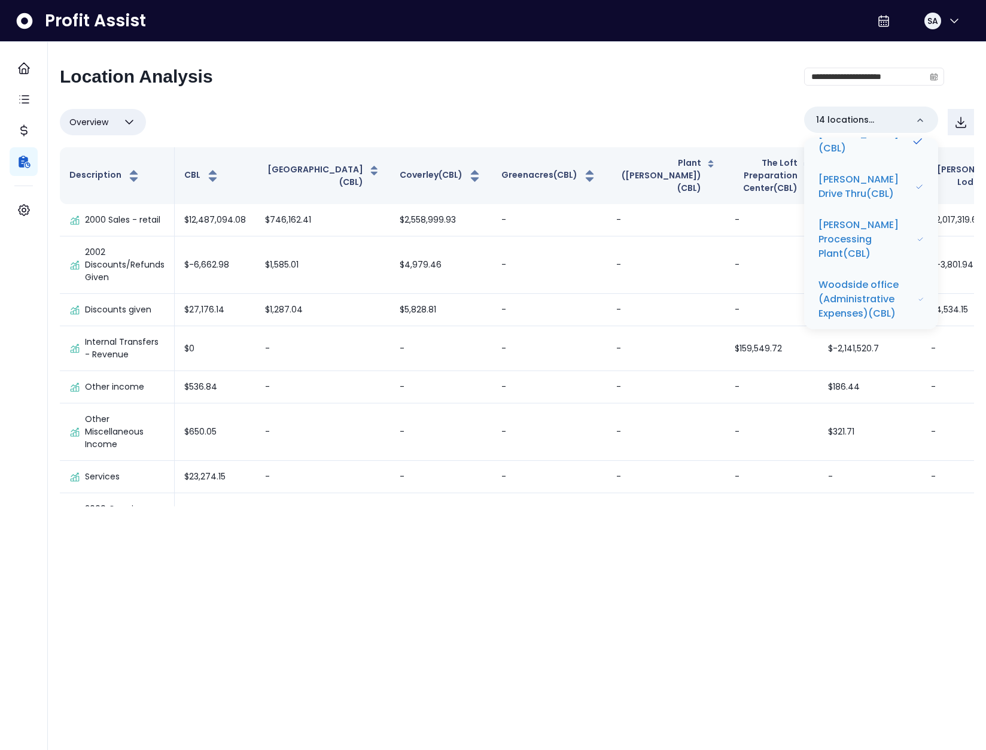
drag, startPoint x: 568, startPoint y: 84, endPoint x: 567, endPoint y: 91, distance: 6.6
click at [568, 84] on div "**********" at bounding box center [502, 81] width 884 height 31
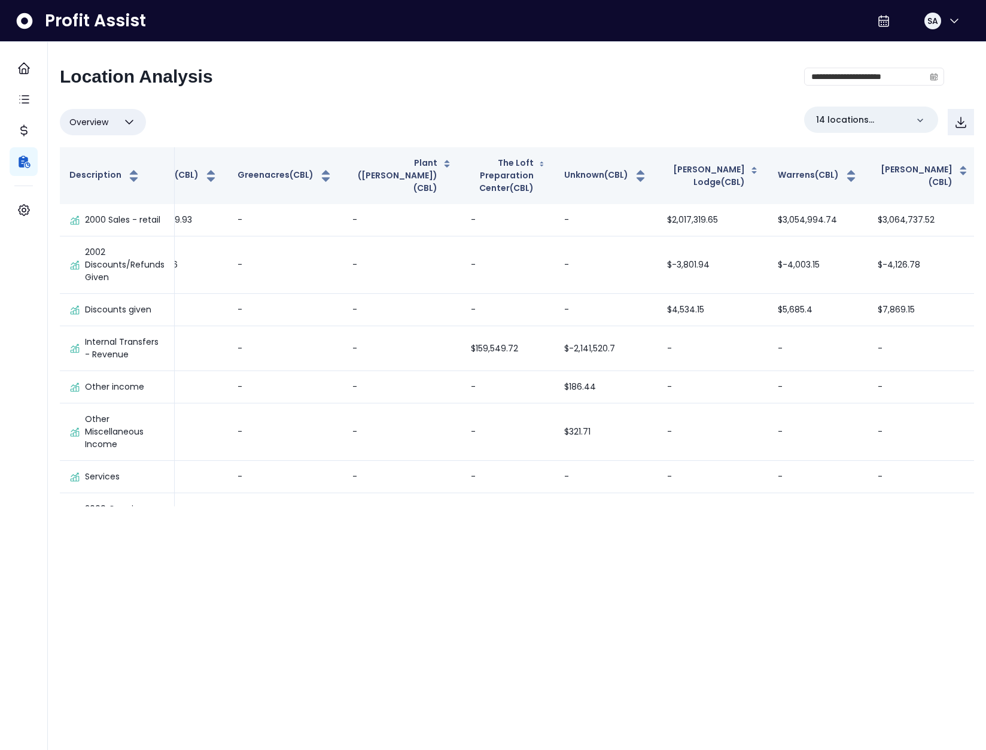
scroll to position [0, 0]
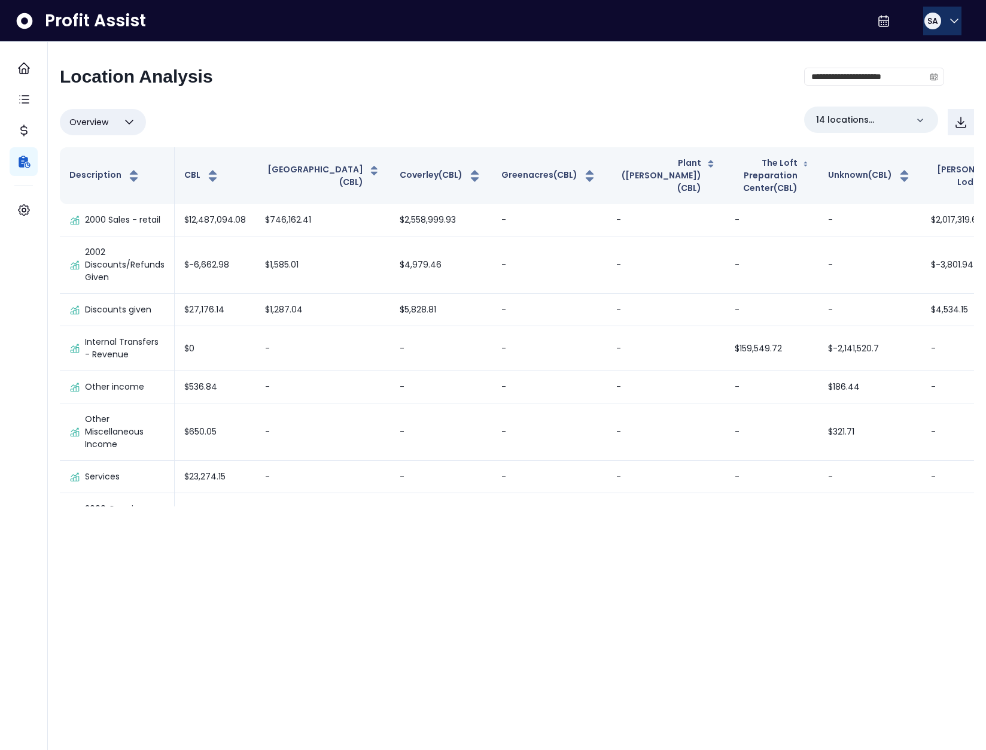
click at [947, 20] on icon "button" at bounding box center [954, 21] width 14 height 14
click at [903, 75] on span "Logout" at bounding box center [897, 79] width 115 height 14
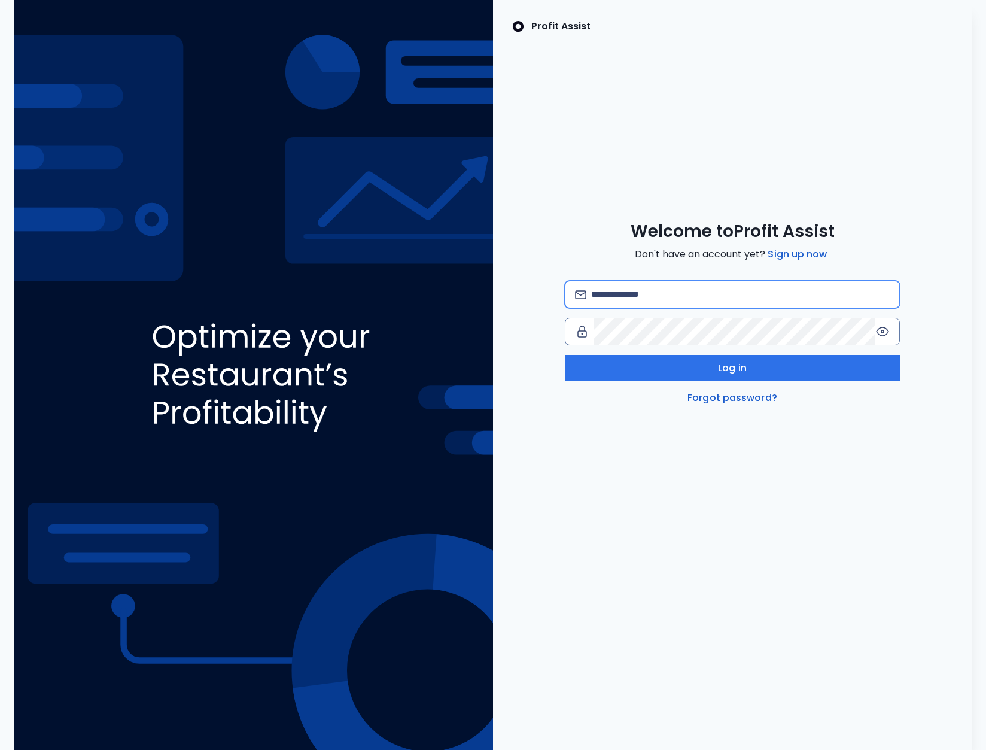
click at [619, 284] on input "email" at bounding box center [740, 294] width 299 height 26
type input "**********"
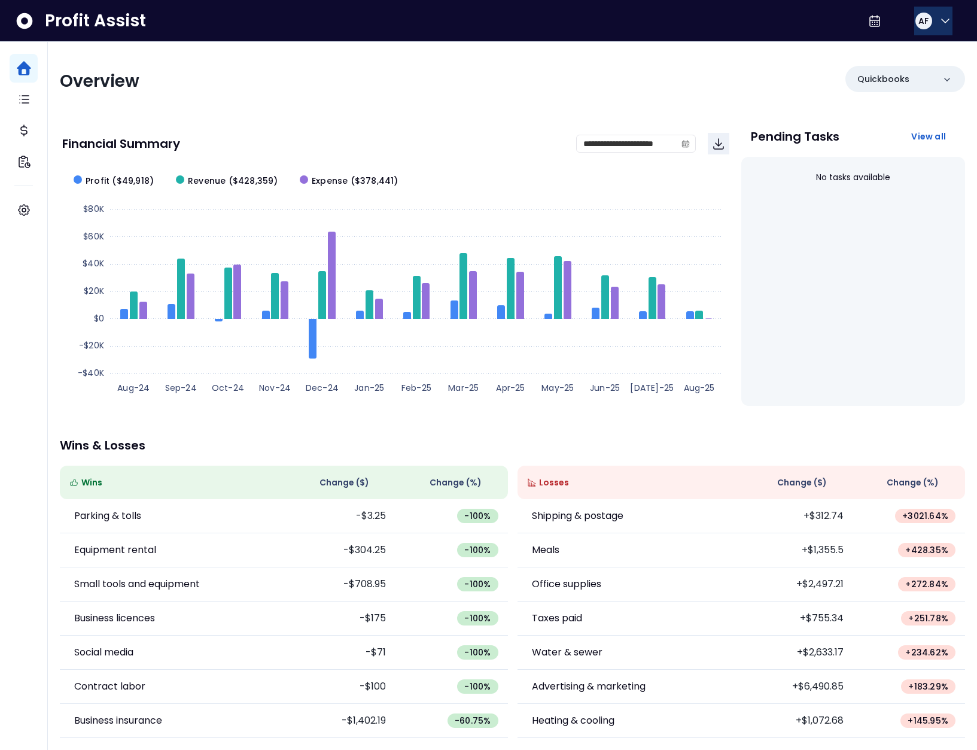
click at [914, 16] on button "AF" at bounding box center [933, 21] width 38 height 29
click at [900, 75] on span "Logout" at bounding box center [888, 79] width 115 height 14
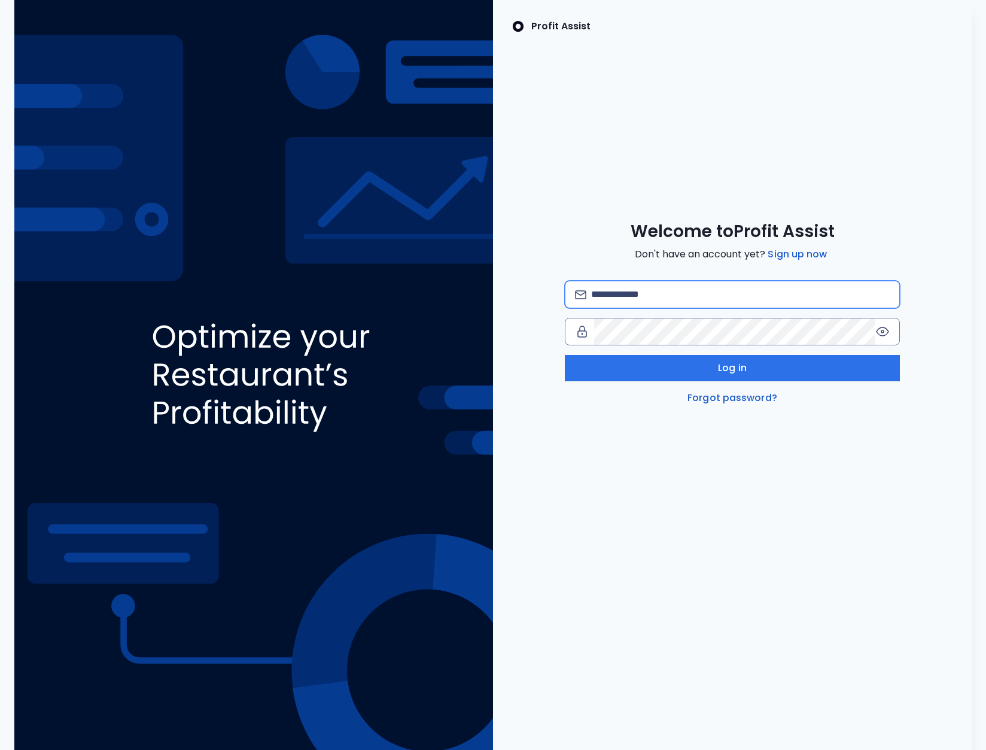
click at [606, 292] on input "email" at bounding box center [740, 294] width 299 height 26
type input "**********"
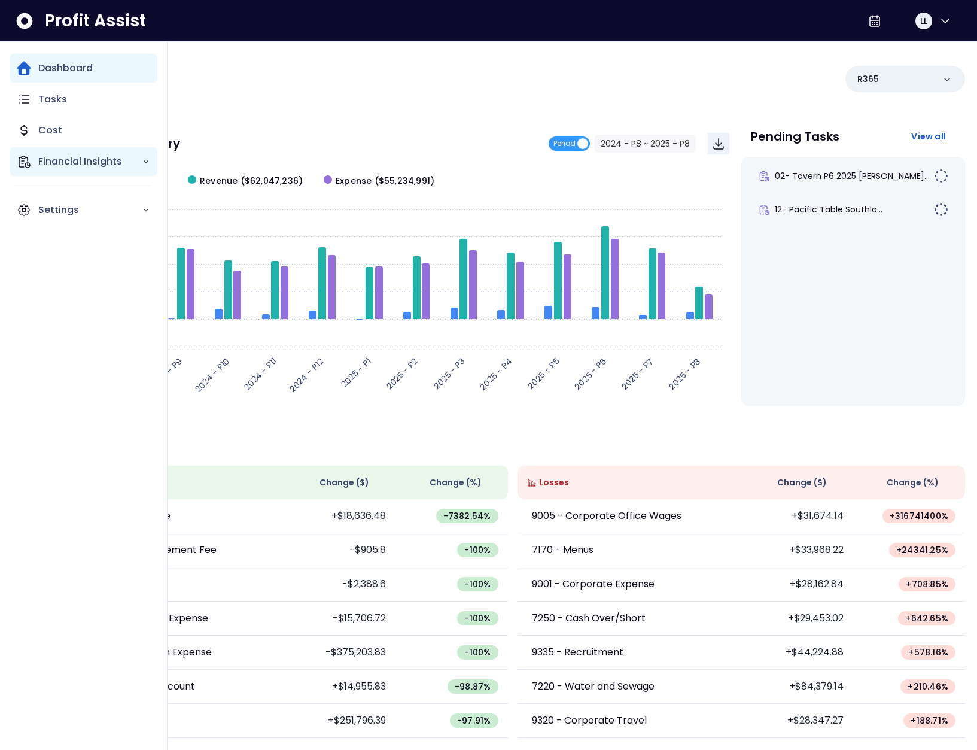
click at [25, 163] on icon "Main navigation" at bounding box center [24, 161] width 14 height 14
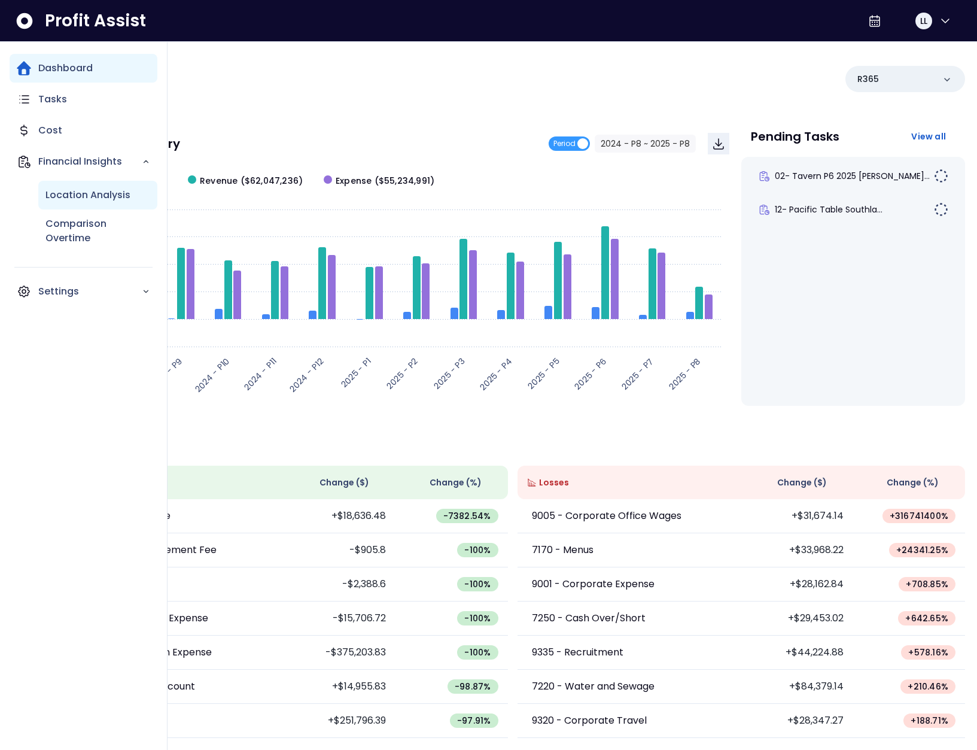
click at [105, 197] on p "Location Analysis" at bounding box center [87, 195] width 85 height 14
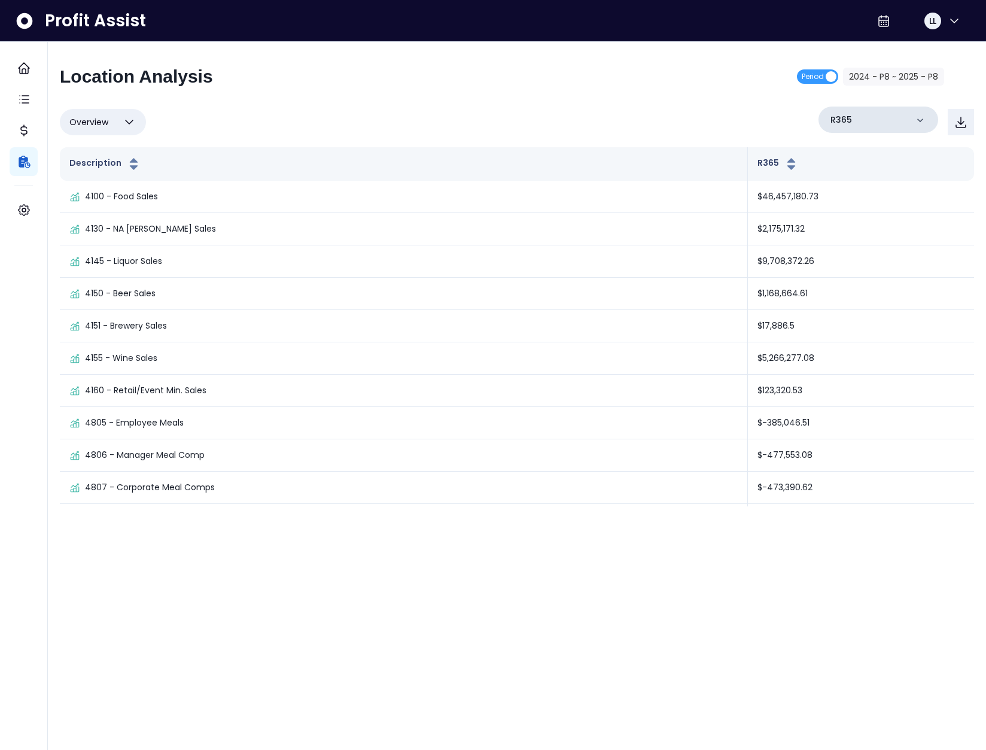
click at [891, 124] on div "R365" at bounding box center [879, 120] width 120 height 26
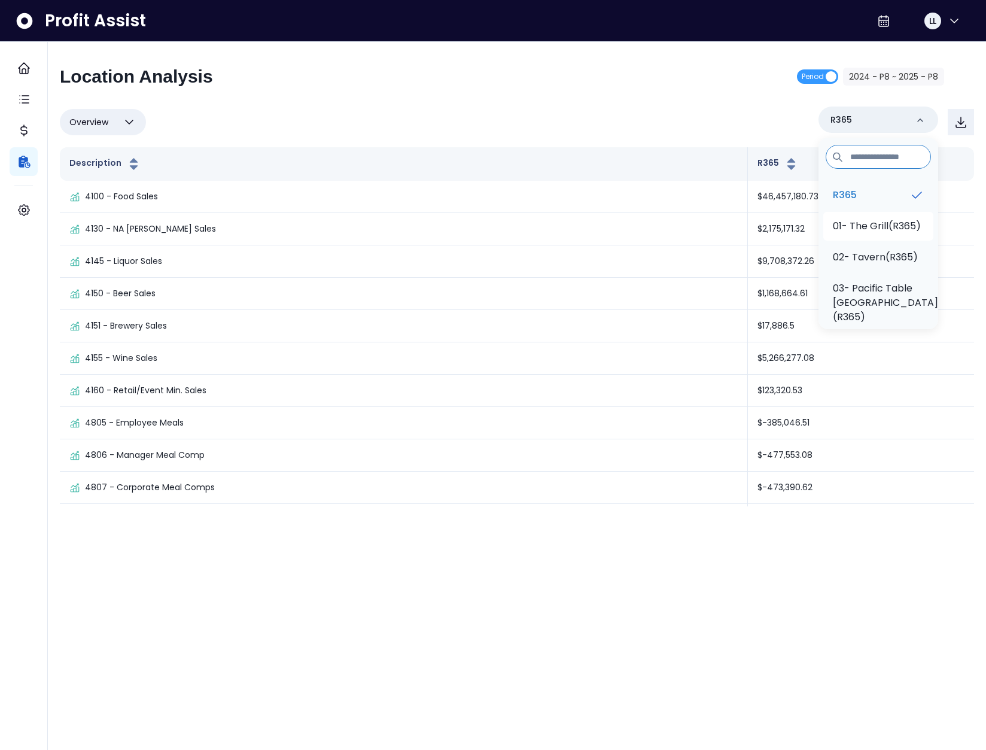
click at [881, 233] on p "01- The Grill(R365)" at bounding box center [877, 226] width 88 height 14
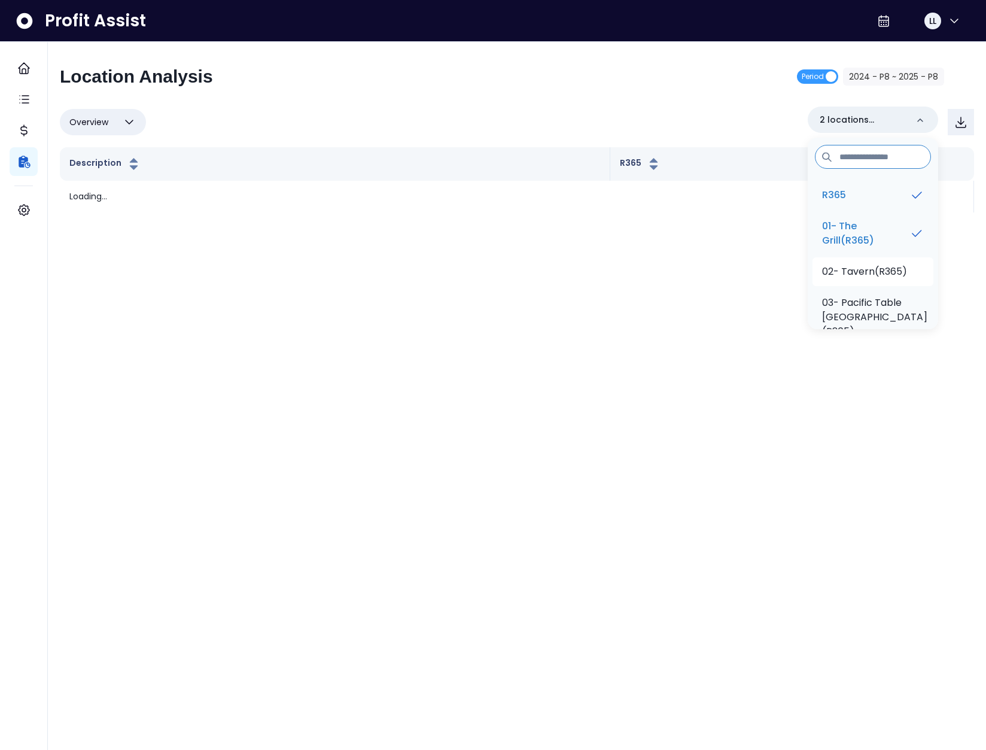
click at [873, 281] on li "02- Tavern(R365)" at bounding box center [873, 271] width 121 height 29
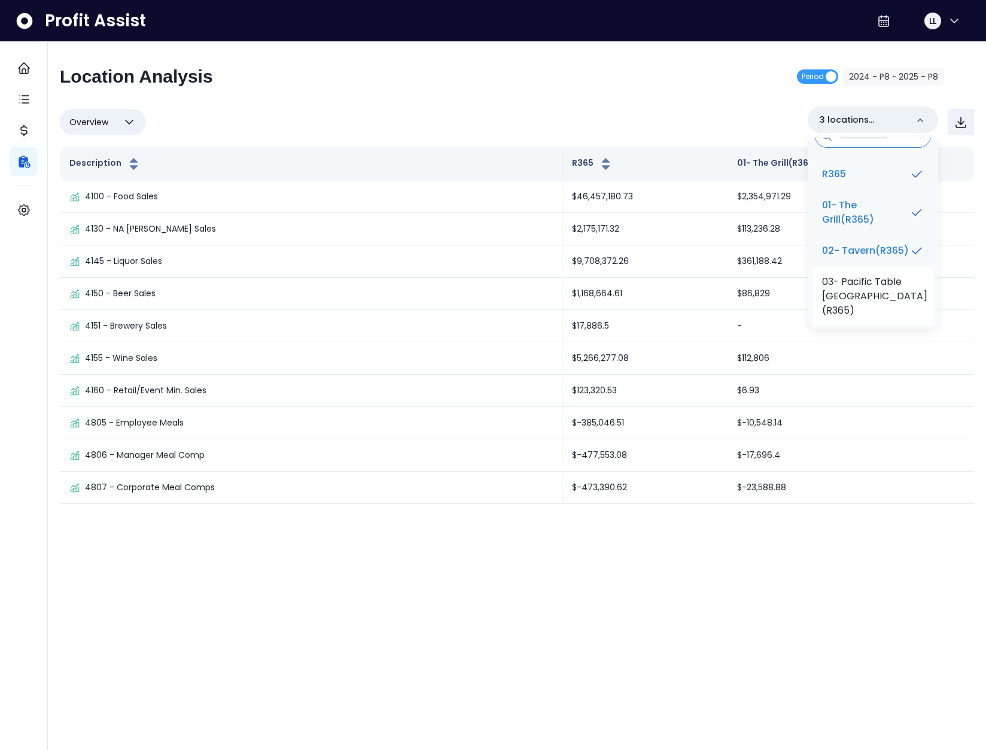
click at [880, 285] on li "03- Pacific Table Fort Worth(R365)" at bounding box center [873, 295] width 121 height 57
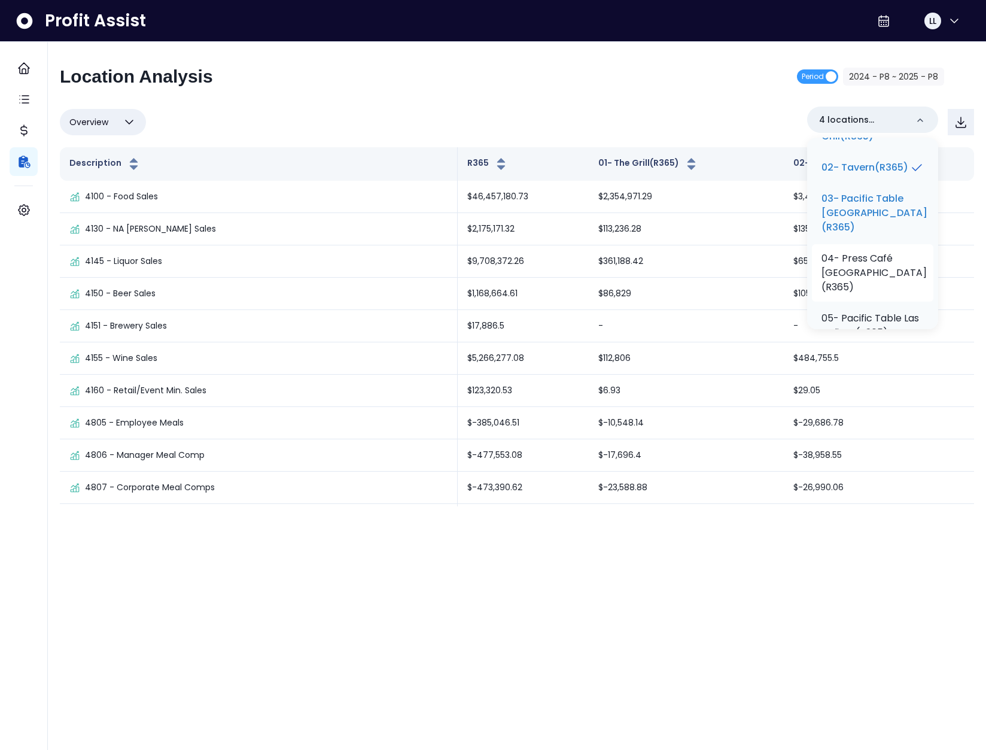
click at [877, 285] on p "04- Press Café Fort Worth(R365)" at bounding box center [874, 272] width 105 height 43
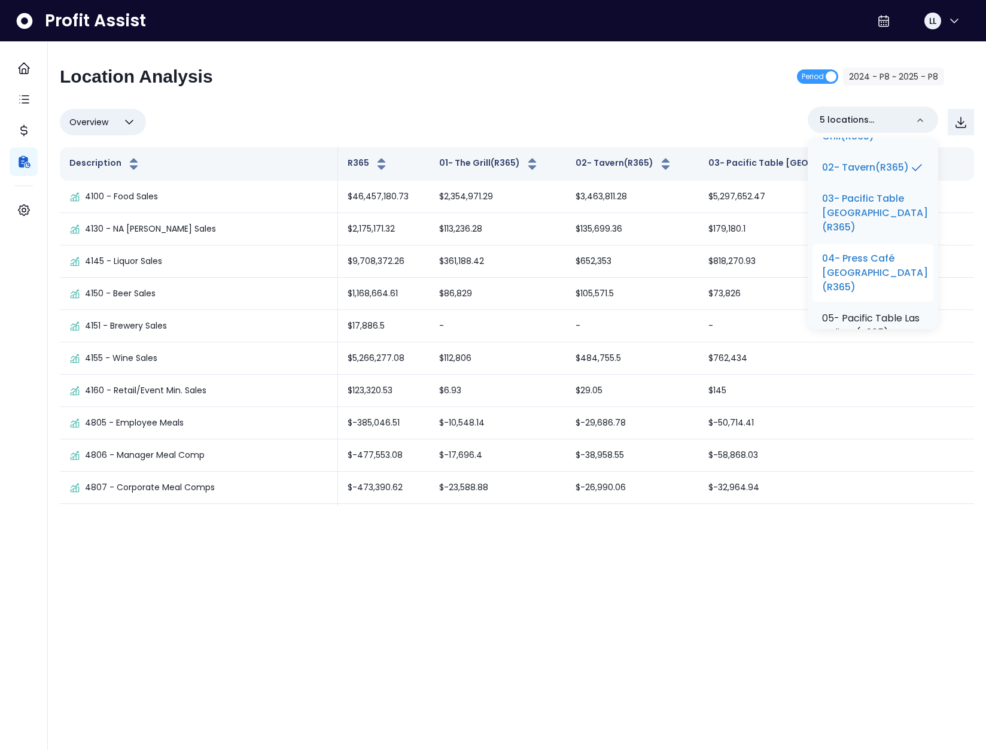
scroll to position [209, 0]
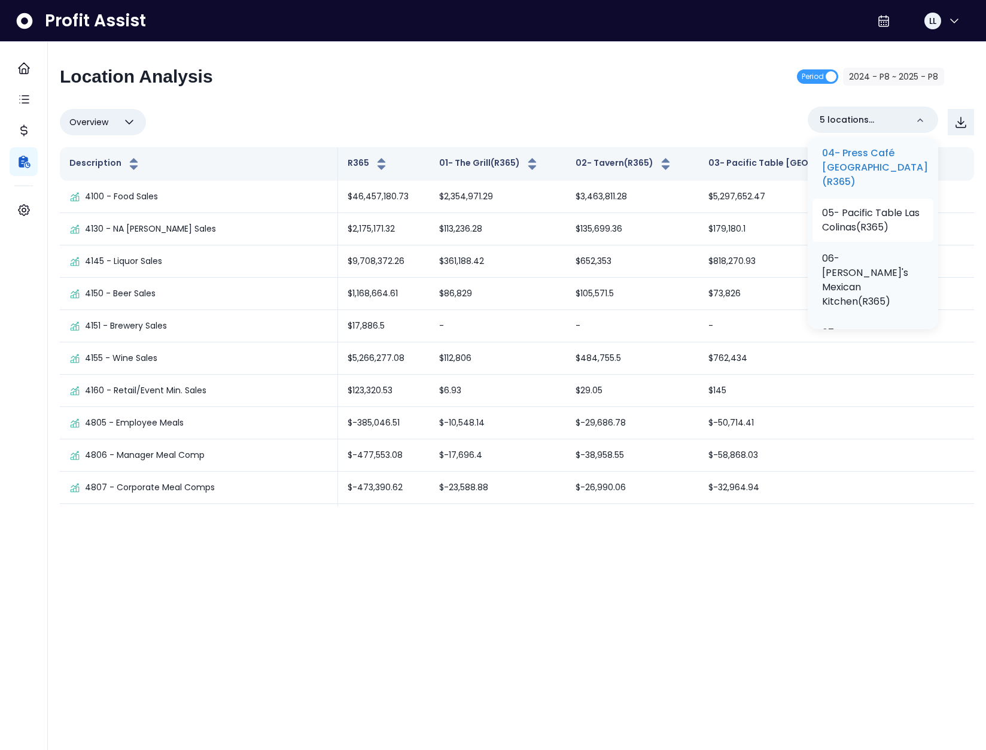
click at [864, 230] on p "05- Pacific Table Las Colinas(R365)" at bounding box center [873, 220] width 102 height 29
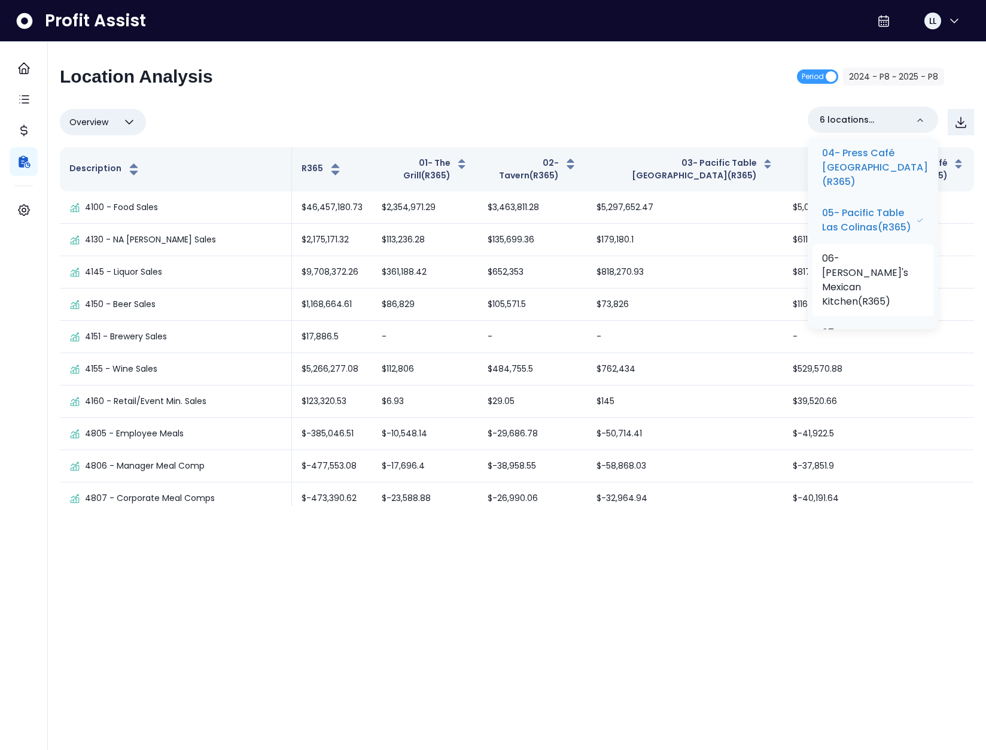
click at [869, 288] on p "06- Maria's Mexican Kitchen(R365)" at bounding box center [873, 279] width 102 height 57
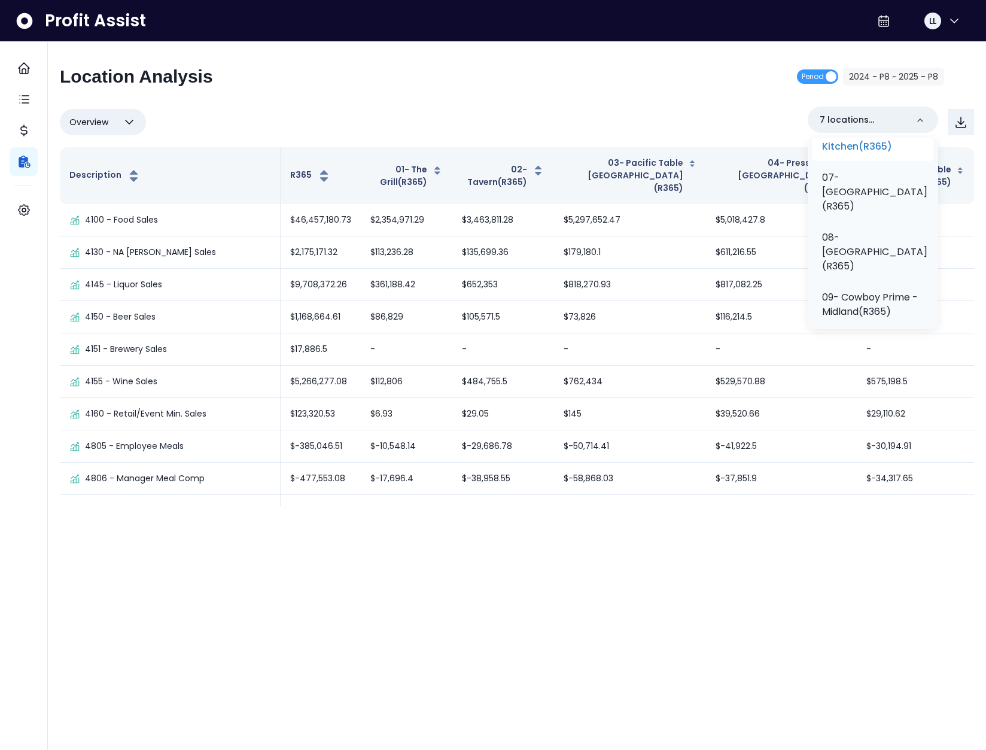
scroll to position [340, 0]
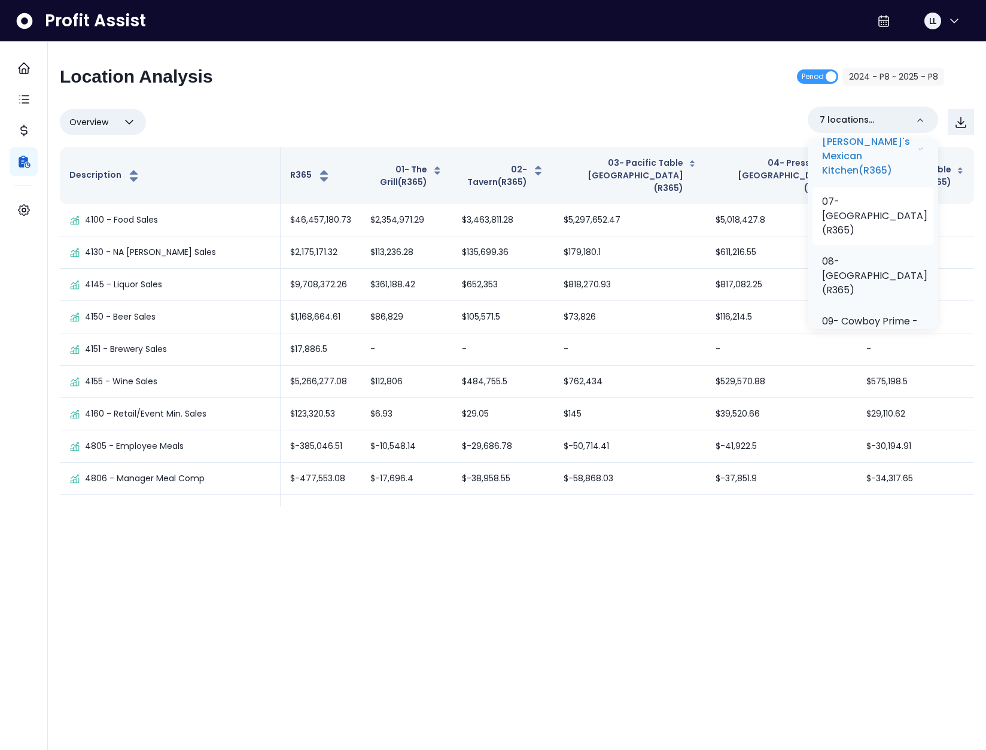
click at [881, 235] on p "07- Towne Grill(R365)" at bounding box center [874, 215] width 105 height 43
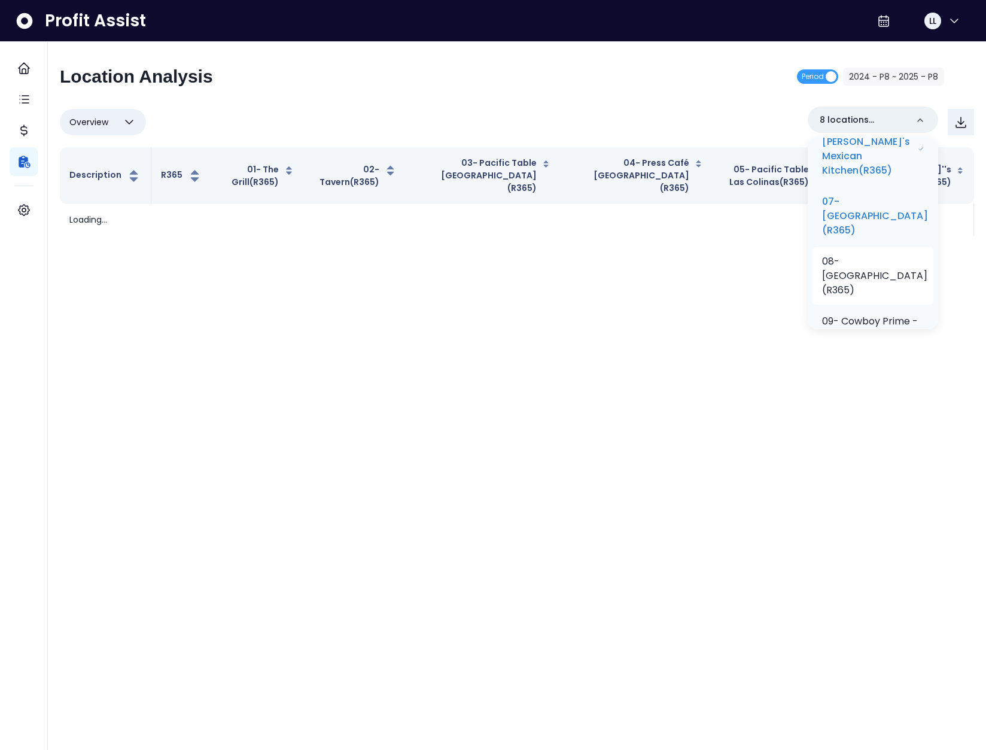
click at [878, 273] on p "08- F1 Smokehouse University(R365)" at bounding box center [874, 275] width 105 height 43
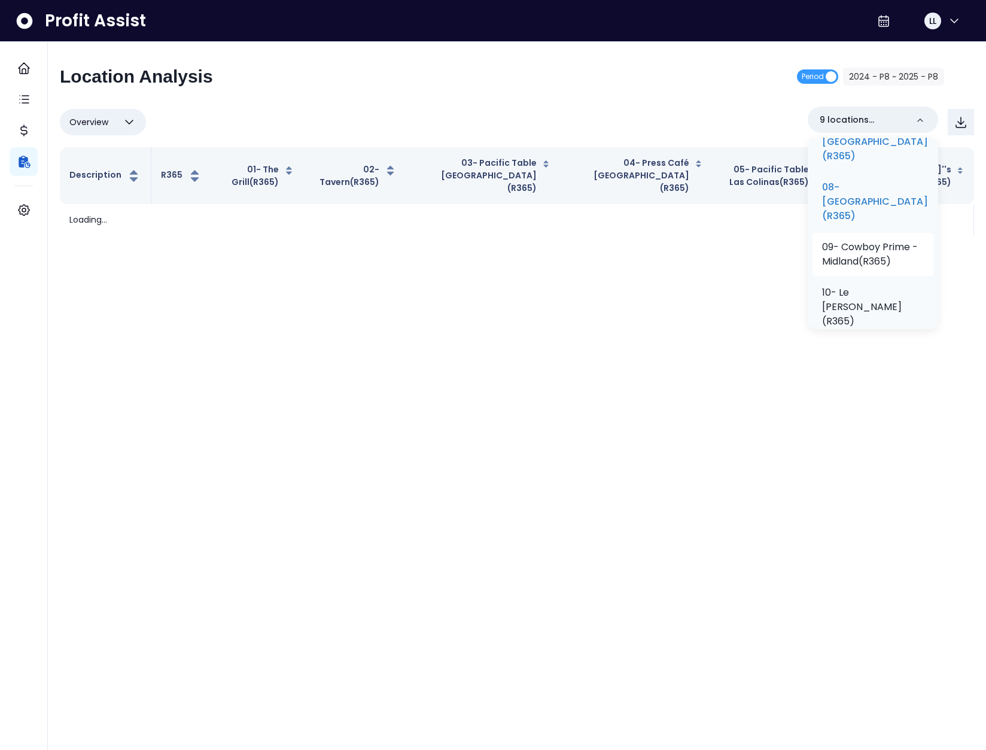
click at [870, 262] on p "09- Cowboy Prime - Midland(R365)" at bounding box center [873, 254] width 102 height 29
click at [864, 265] on p "10- Le Margot(R365)" at bounding box center [871, 248] width 105 height 43
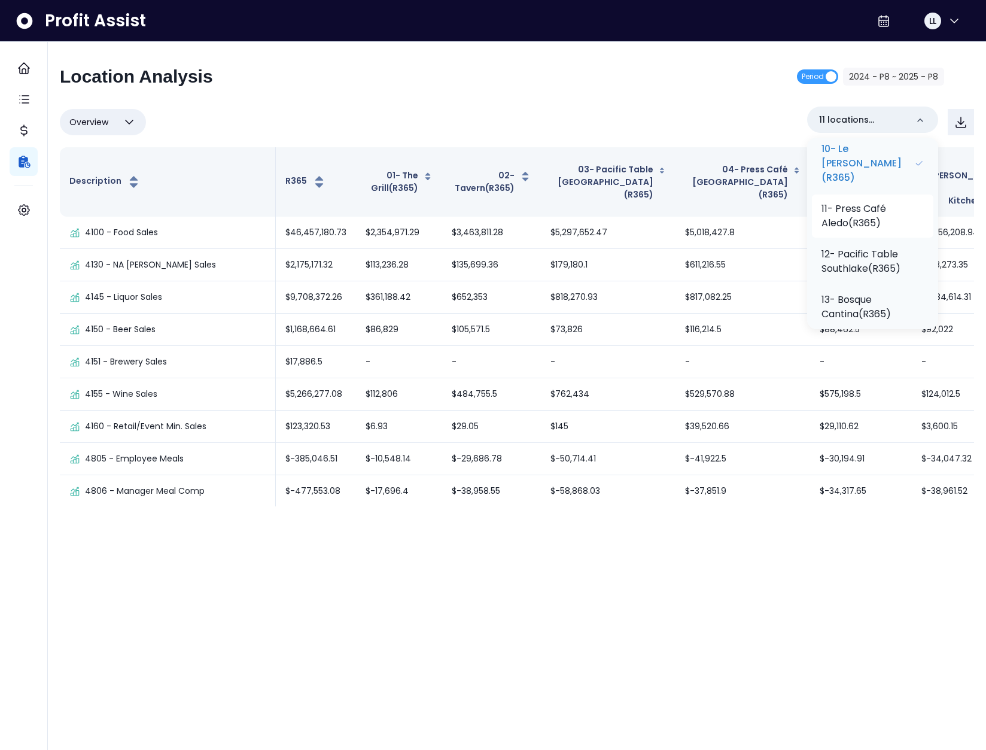
click at [863, 214] on p "11- Press Café Aledo(R365)" at bounding box center [873, 216] width 102 height 29
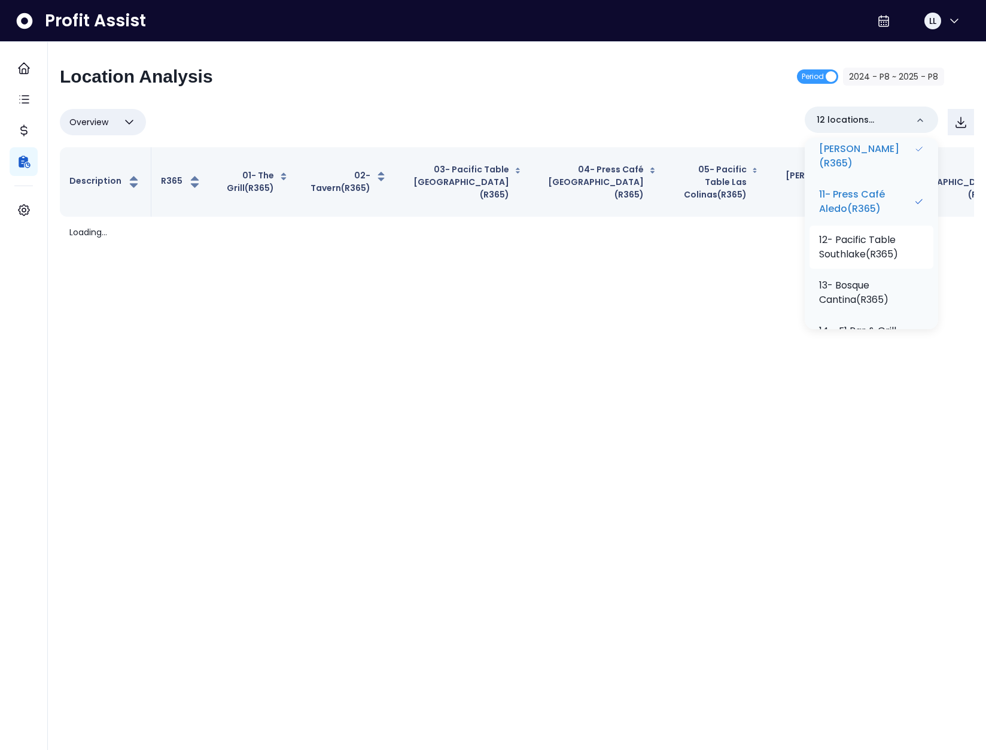
click at [869, 257] on p "12- Pacific Table Southlake(R365)" at bounding box center [871, 247] width 105 height 29
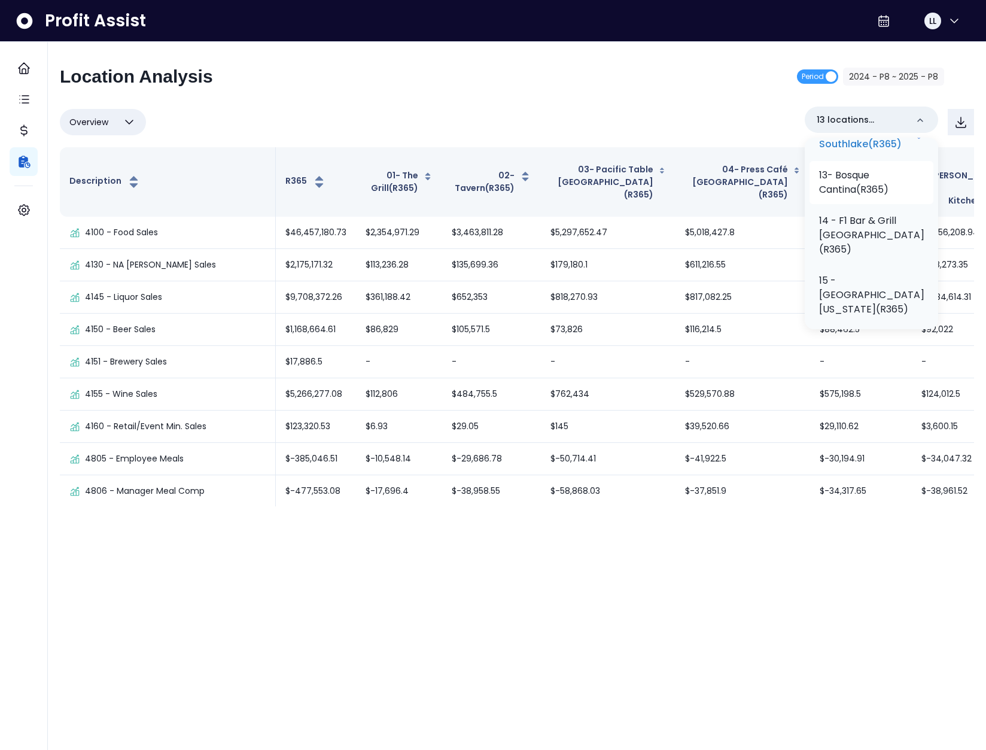
drag, startPoint x: 863, startPoint y: 191, endPoint x: 864, endPoint y: 202, distance: 10.2
click at [864, 191] on p "13- Bosque Cantina(R365)" at bounding box center [871, 182] width 105 height 29
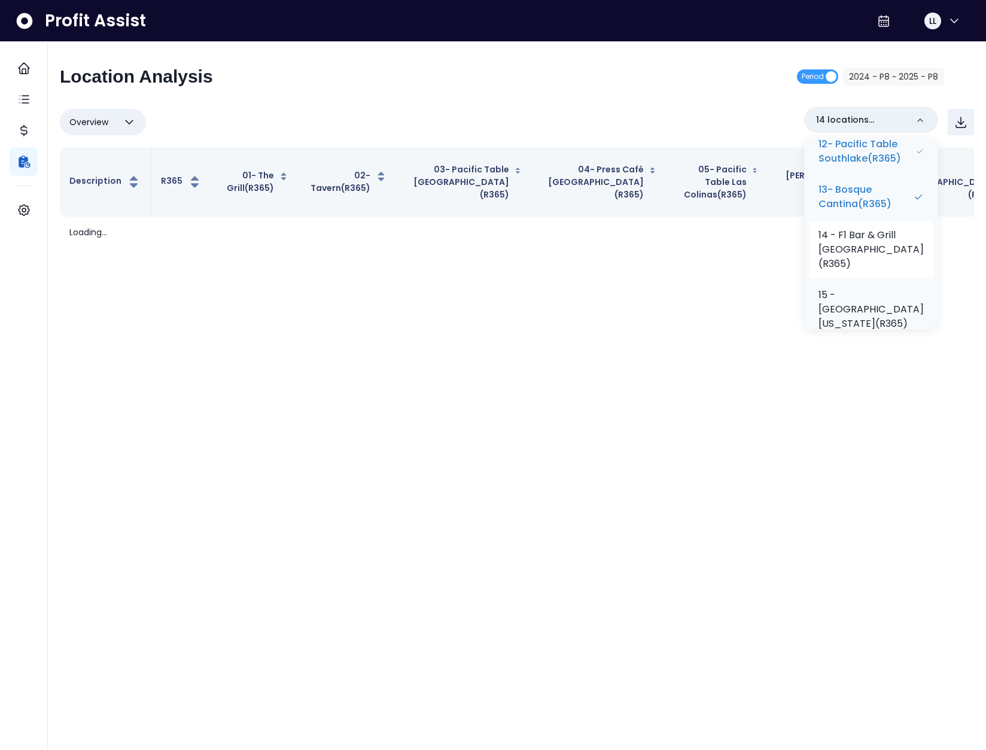
click at [862, 232] on p "14 - F1 Bar & Grill Odessa(R365)" at bounding box center [871, 249] width 105 height 43
click at [866, 288] on p "15 - Maria's West Texas(R365)" at bounding box center [871, 309] width 105 height 43
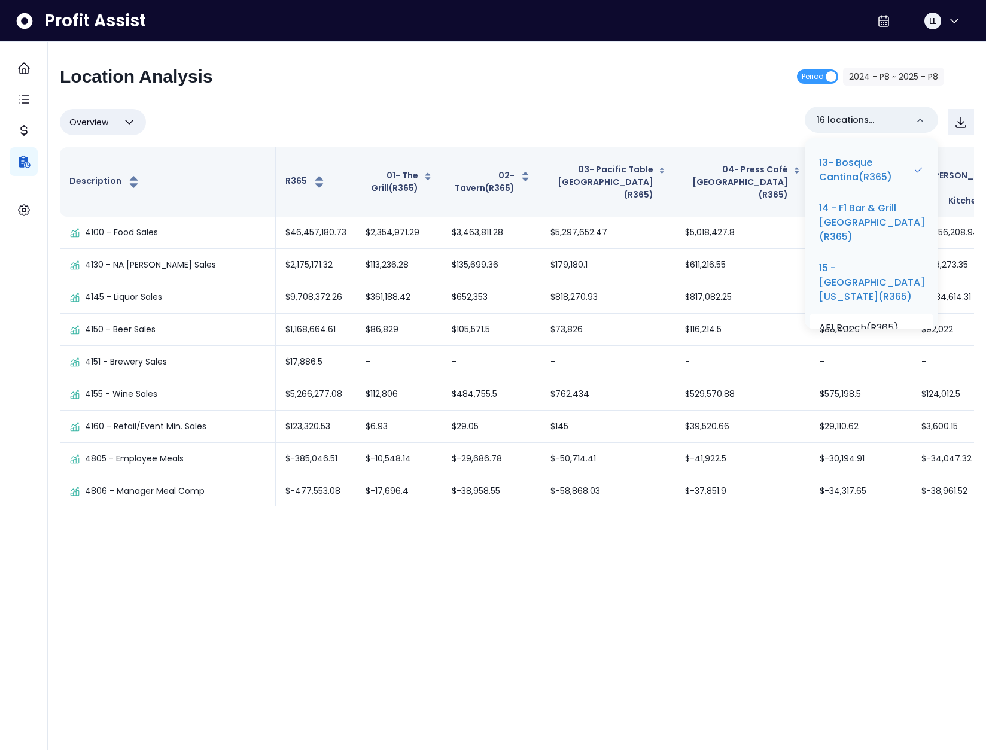
scroll to position [724, 0]
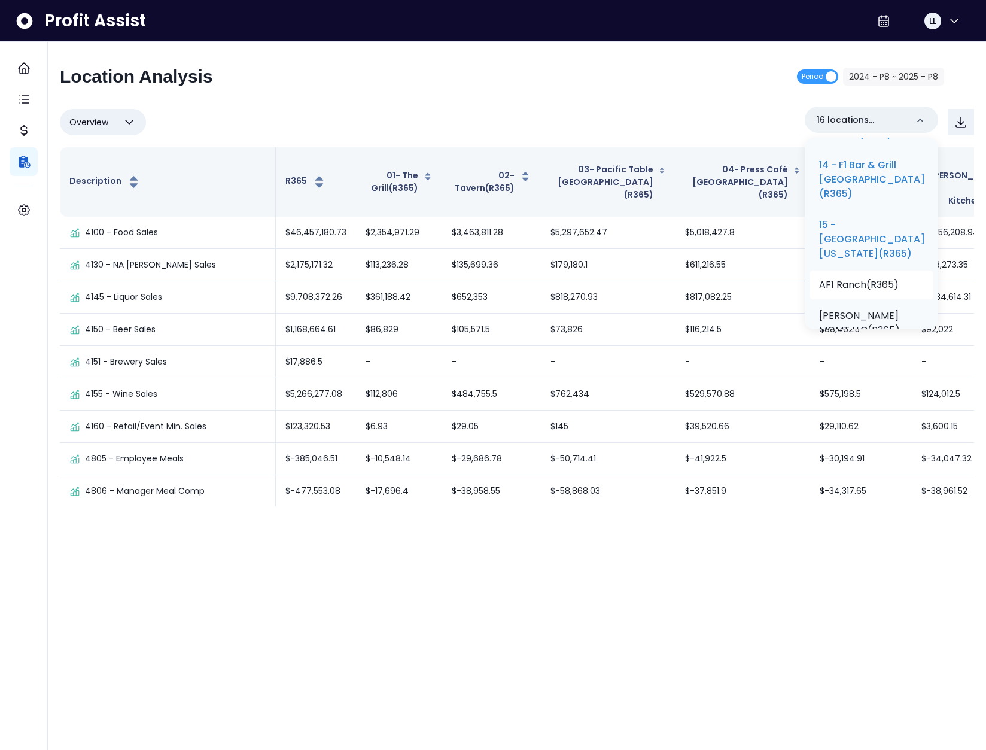
click at [876, 278] on p "AF1 Ranch(R365)" at bounding box center [859, 285] width 80 height 14
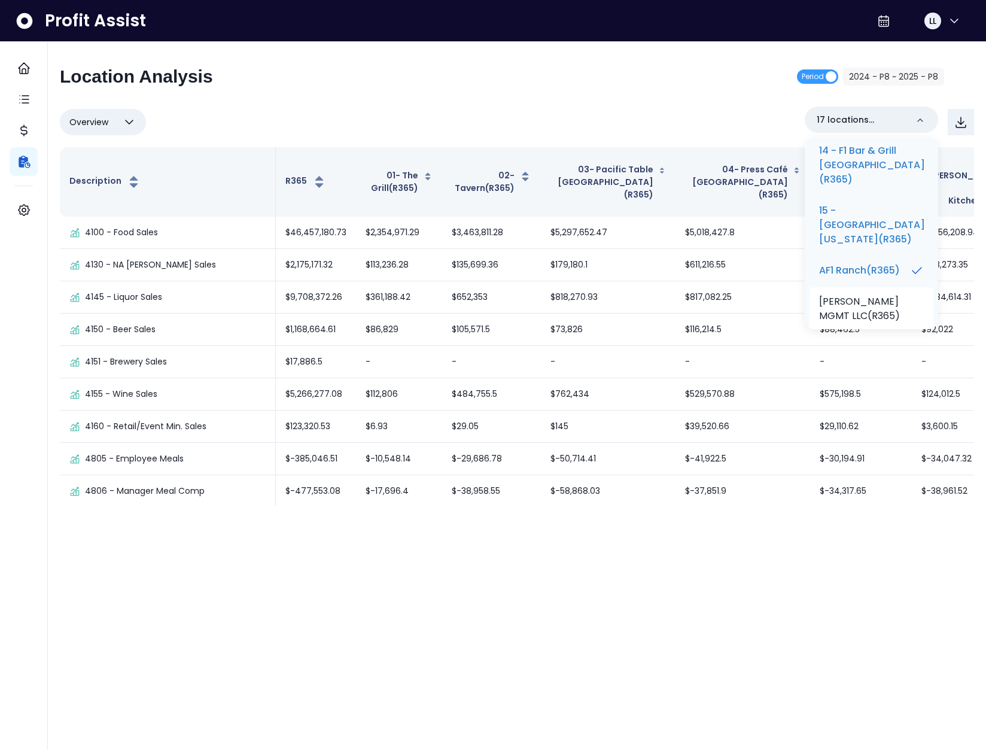
click at [869, 296] on p "Felipe Armenta MGMT LLC(R365)" at bounding box center [871, 308] width 105 height 29
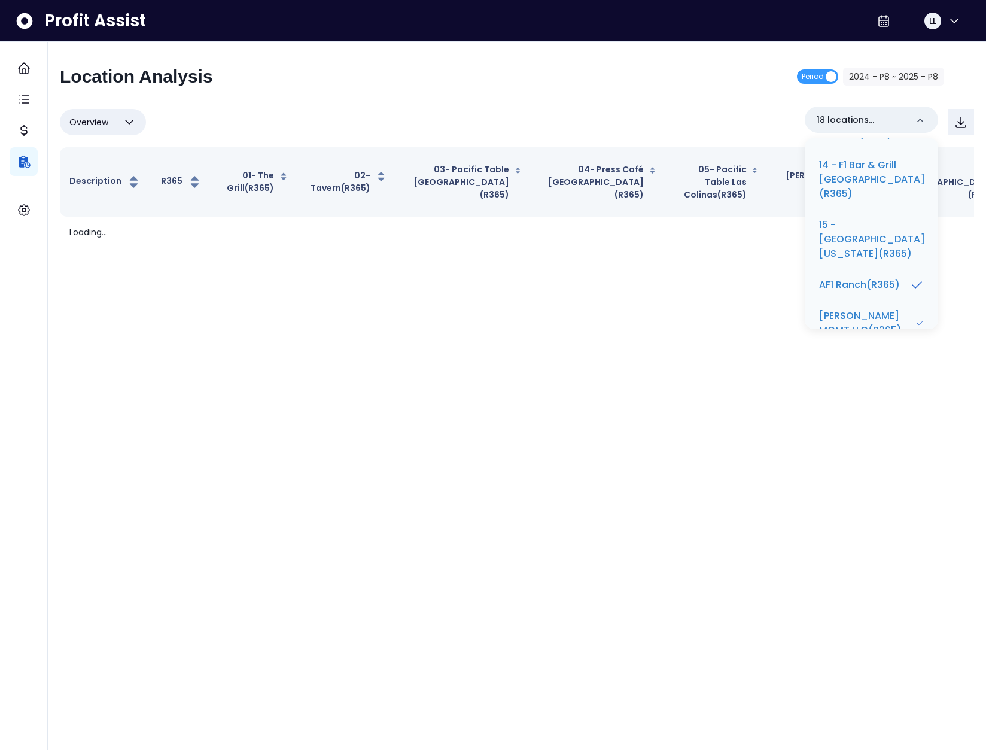
click at [606, 113] on div "Overview Overview % of cost % of sales % of budget ******** 18 locations select…" at bounding box center [517, 122] width 914 height 31
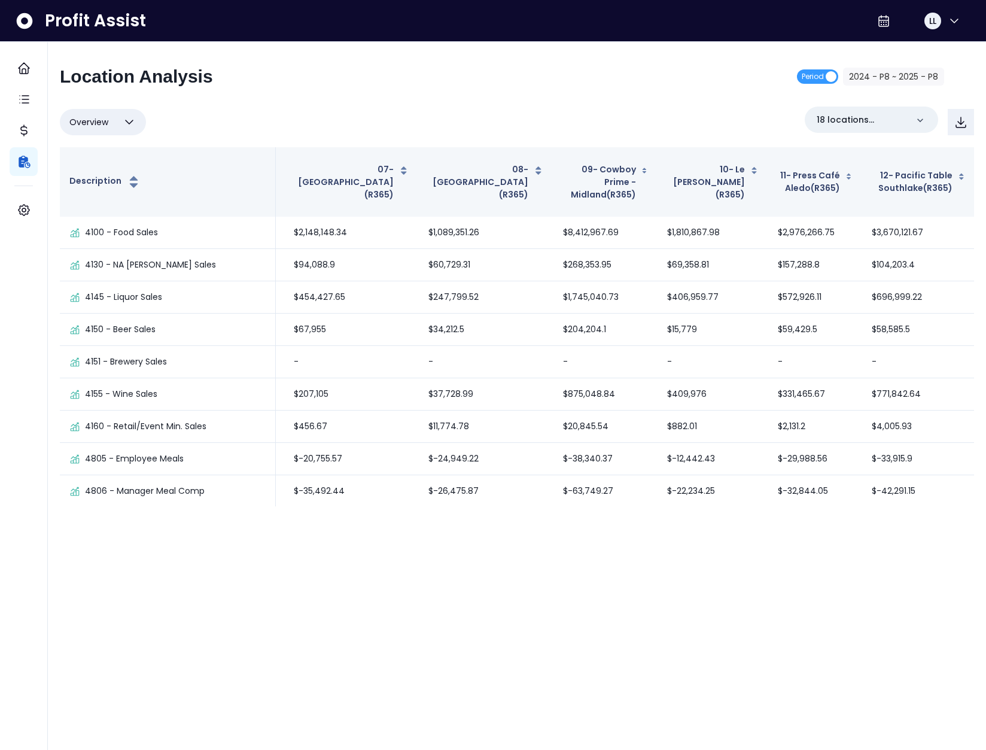
scroll to position [0, 797]
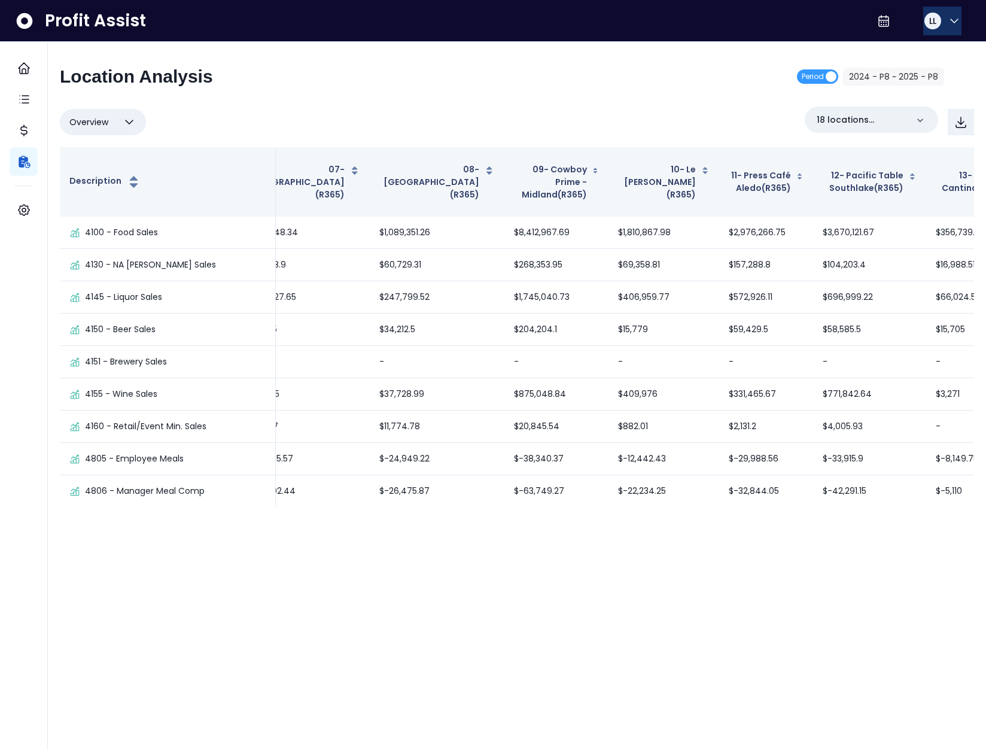
click at [949, 17] on icon "button" at bounding box center [954, 21] width 14 height 14
click at [905, 75] on span "Logout" at bounding box center [897, 79] width 115 height 14
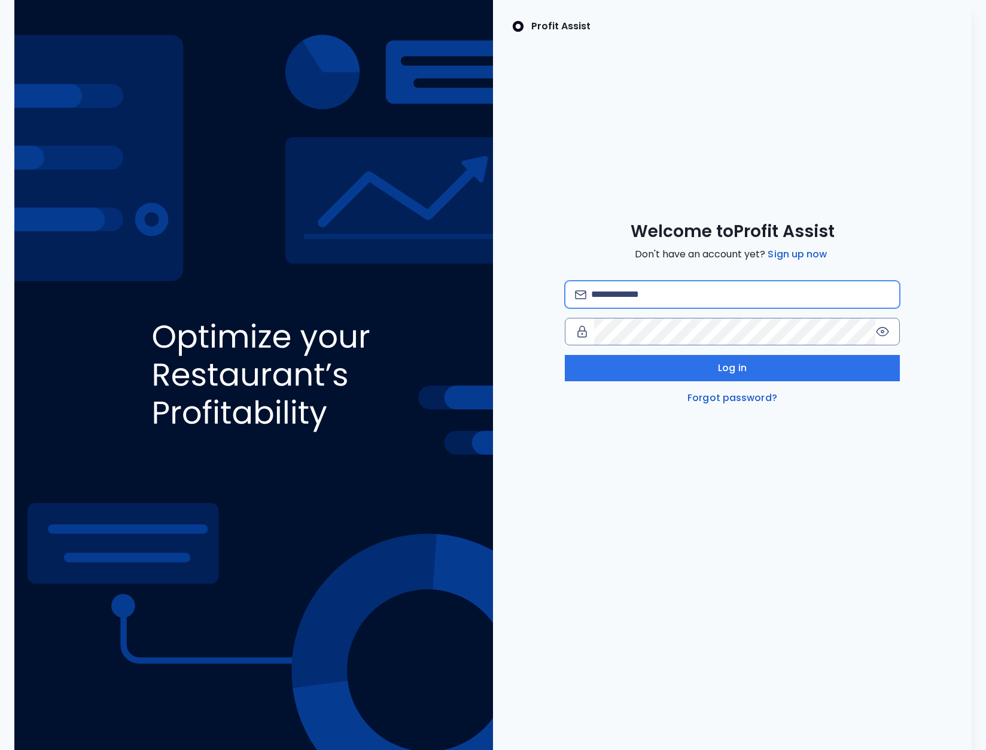
click at [646, 285] on input "email" at bounding box center [740, 294] width 299 height 26
type input "**********"
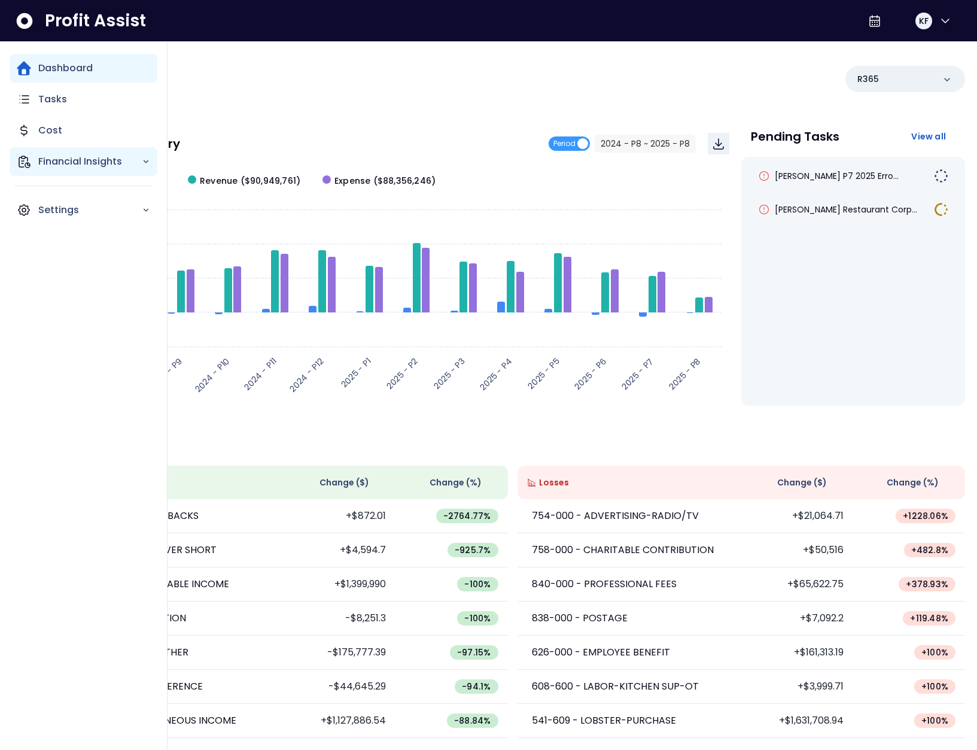
click at [82, 167] on p "Financial Insights" at bounding box center [90, 161] width 104 height 14
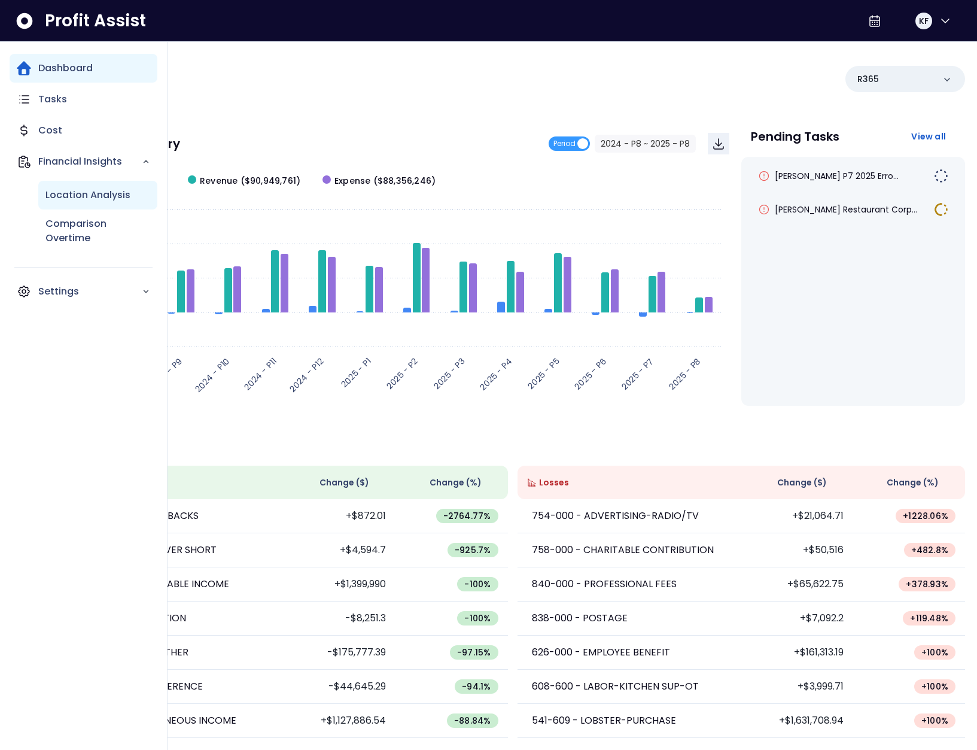
click at [88, 186] on div "Location Analysis" at bounding box center [97, 195] width 119 height 29
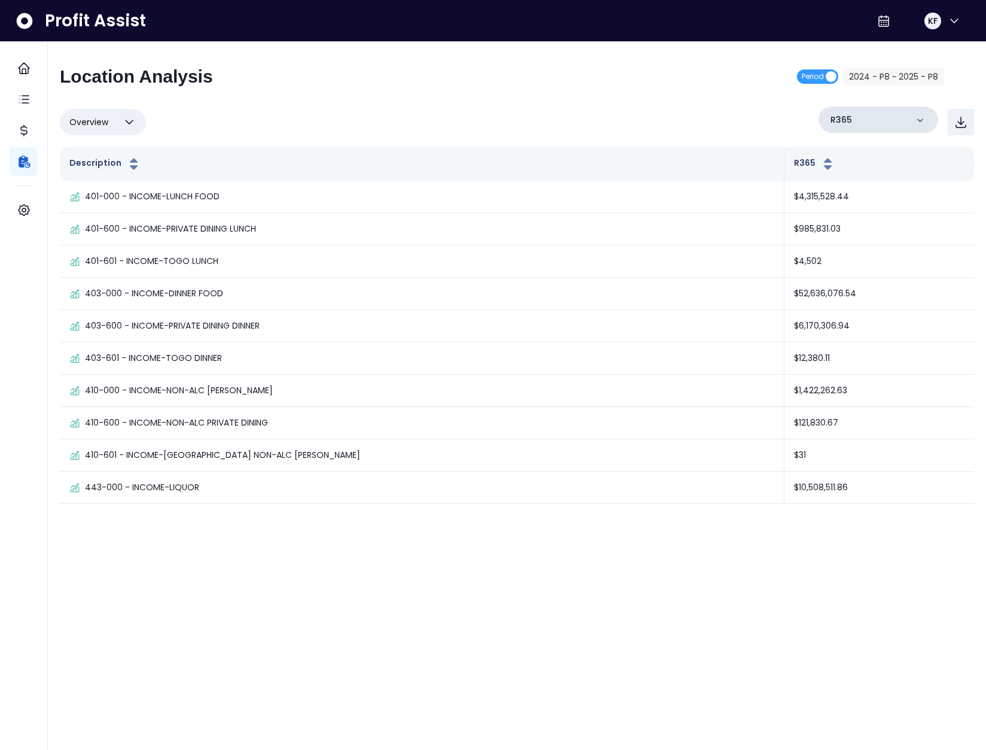
click at [892, 120] on div "R365" at bounding box center [879, 120] width 120 height 26
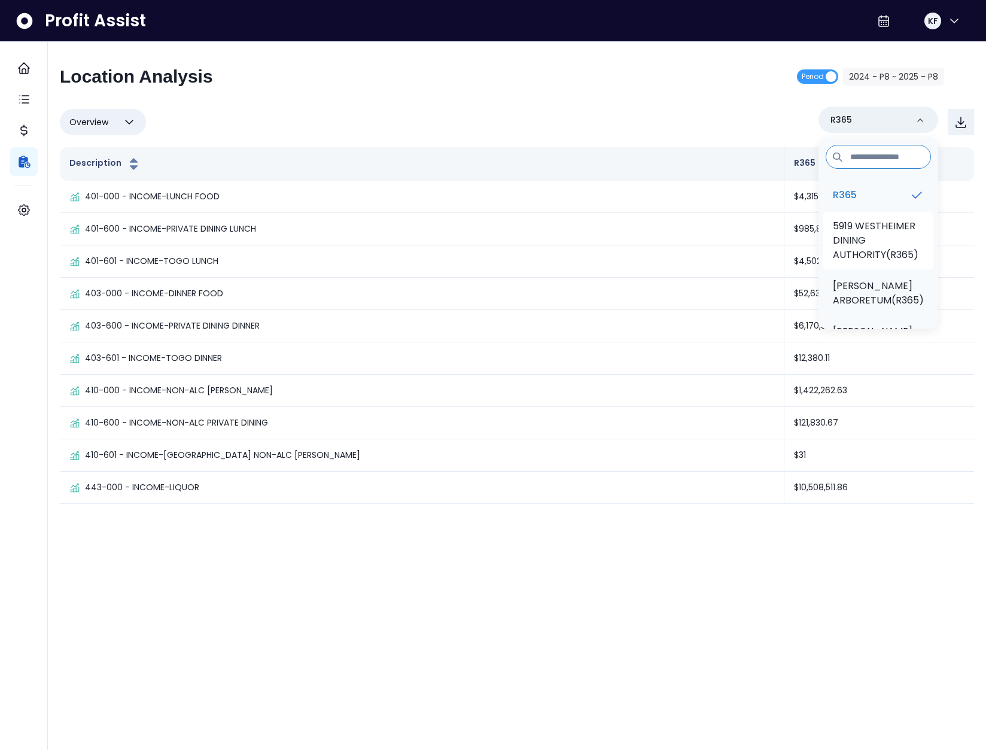
click at [873, 232] on p "5919 WESTHEIMER DINING AUTHORITY(R365)" at bounding box center [878, 240] width 91 height 43
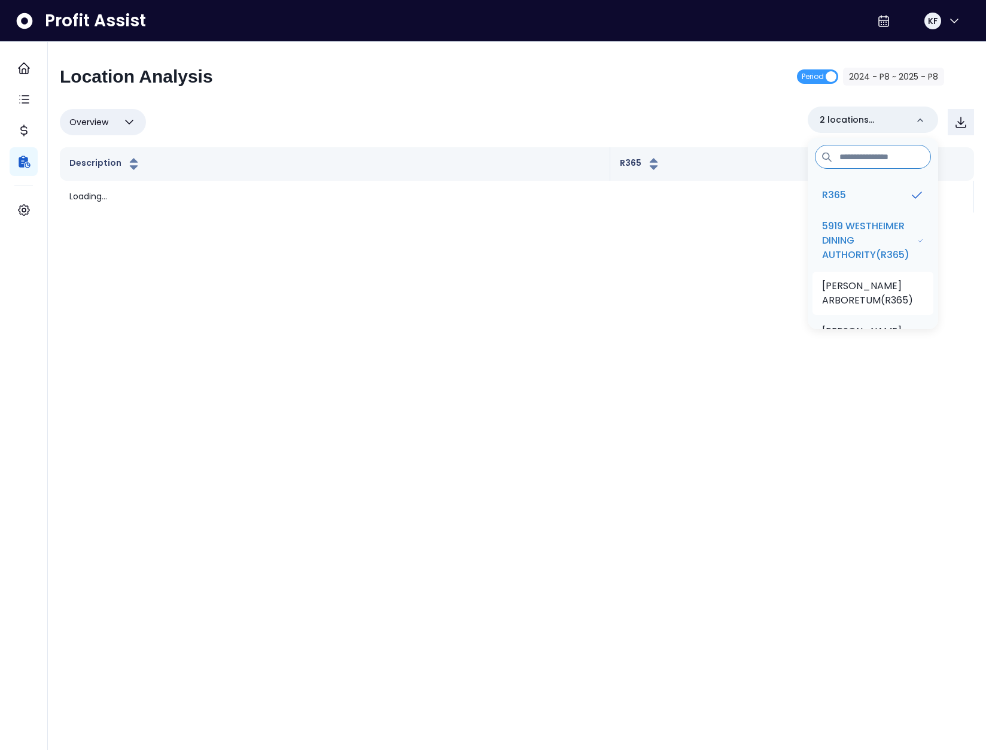
click at [864, 300] on p "TRULUCK'S ARBORETUM(R365)" at bounding box center [873, 293] width 102 height 29
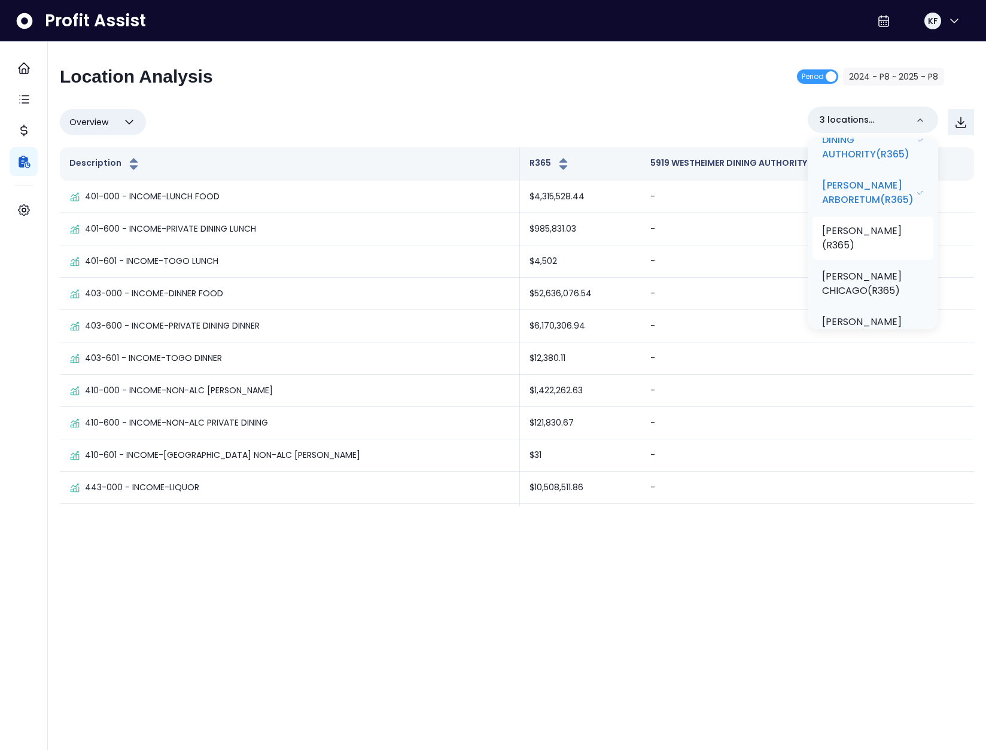
click at [871, 231] on p "TRULUCK'S AUSTIN(R365)" at bounding box center [873, 238] width 102 height 29
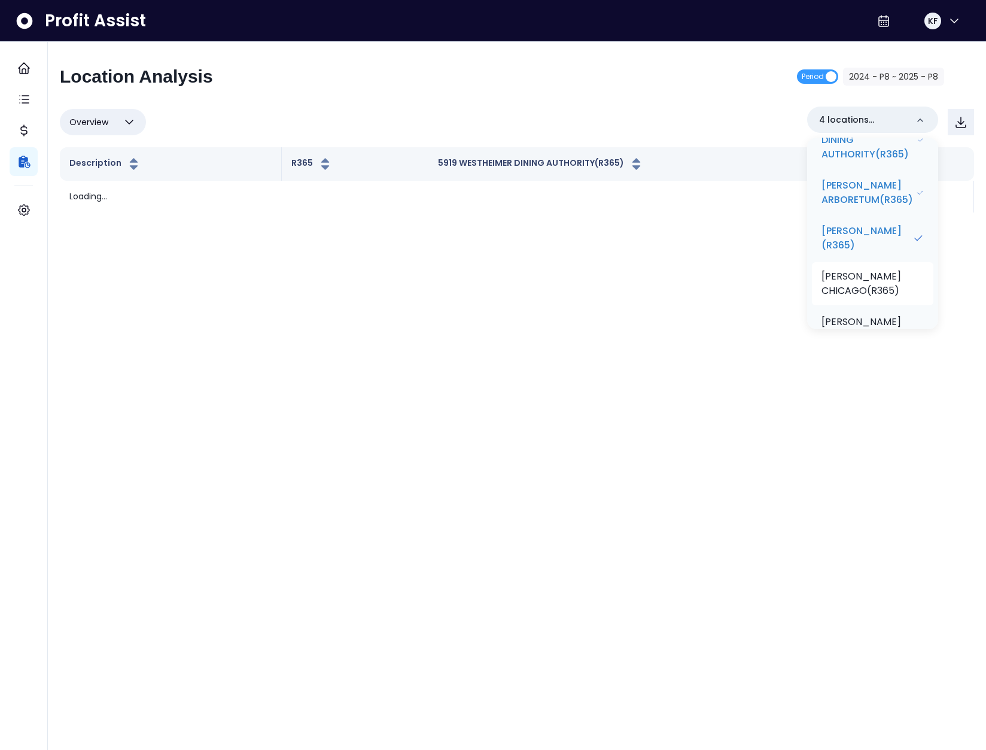
click at [869, 267] on li "TRULUCK'S CHICAGO(R365)" at bounding box center [872, 283] width 121 height 43
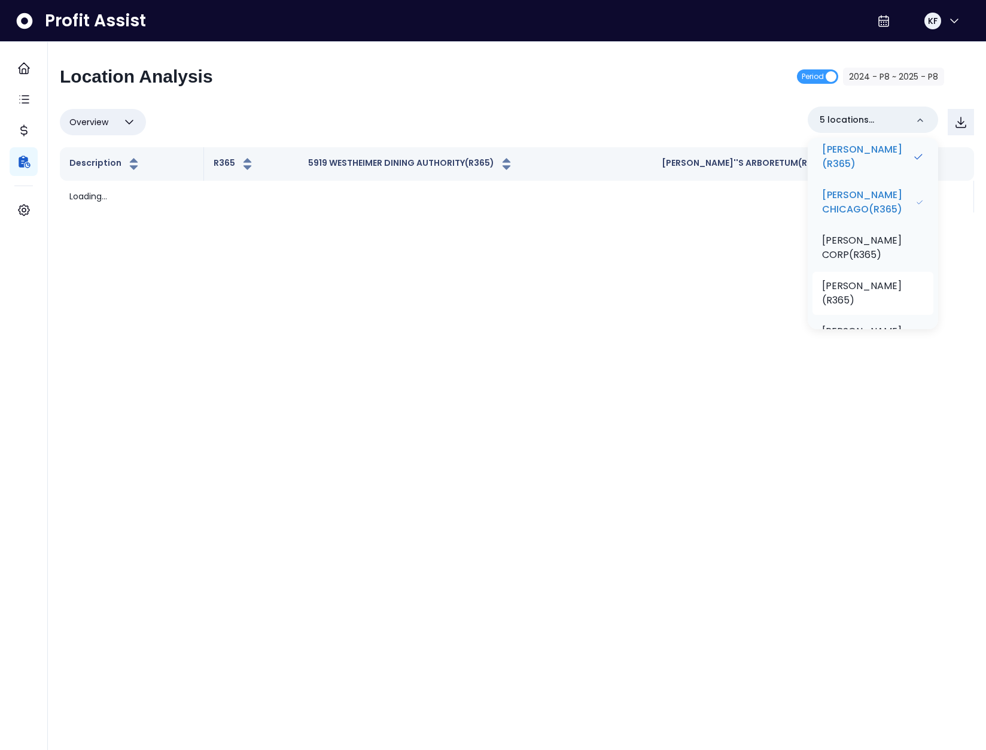
scroll to position [183, 0]
click at [855, 243] on p "TRULUCK'S CORP(R365)" at bounding box center [873, 247] width 102 height 29
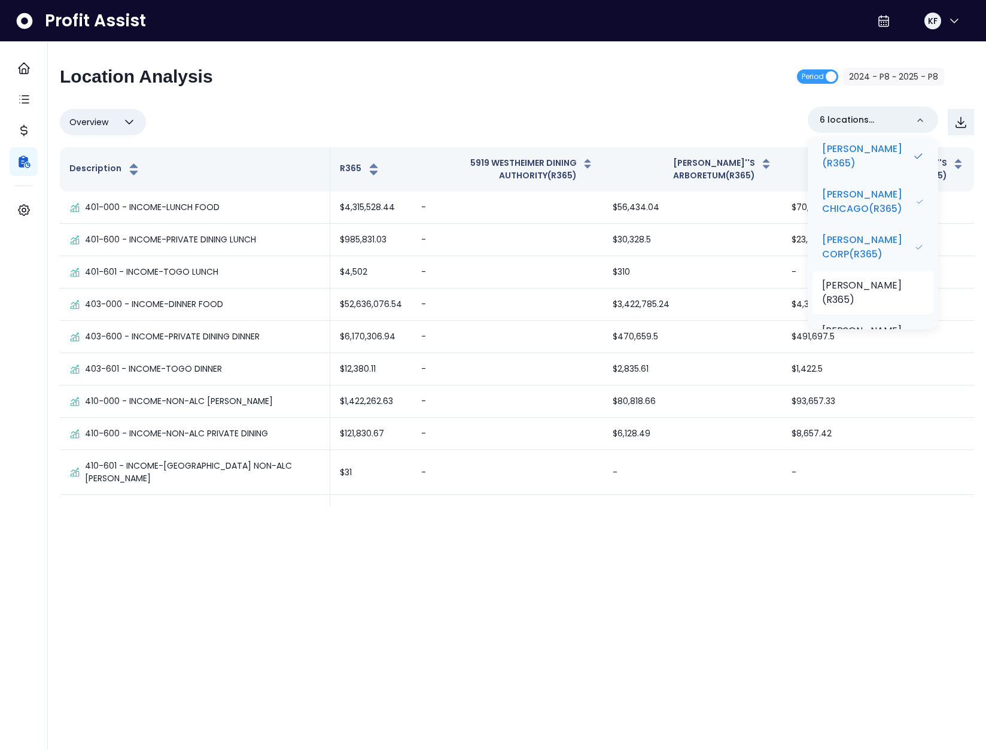
click at [864, 284] on p "TRULUCK'S DALLAS(R365)" at bounding box center [873, 292] width 102 height 29
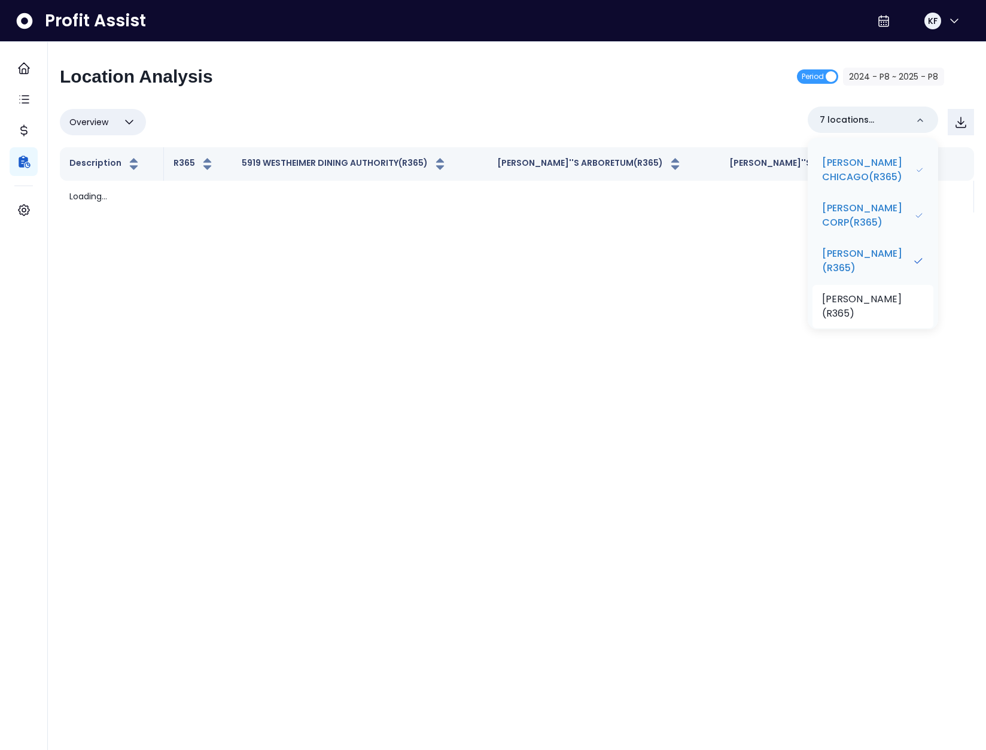
scroll to position [256, 0]
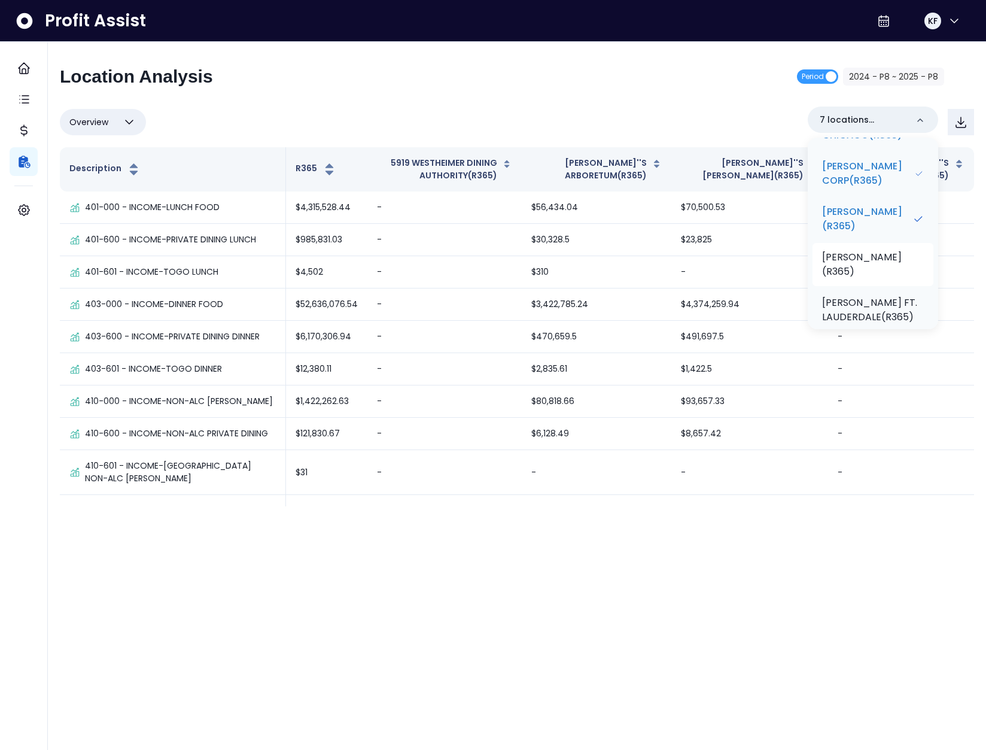
click at [861, 266] on p "TRULUCK'S DC(R365)" at bounding box center [873, 264] width 102 height 29
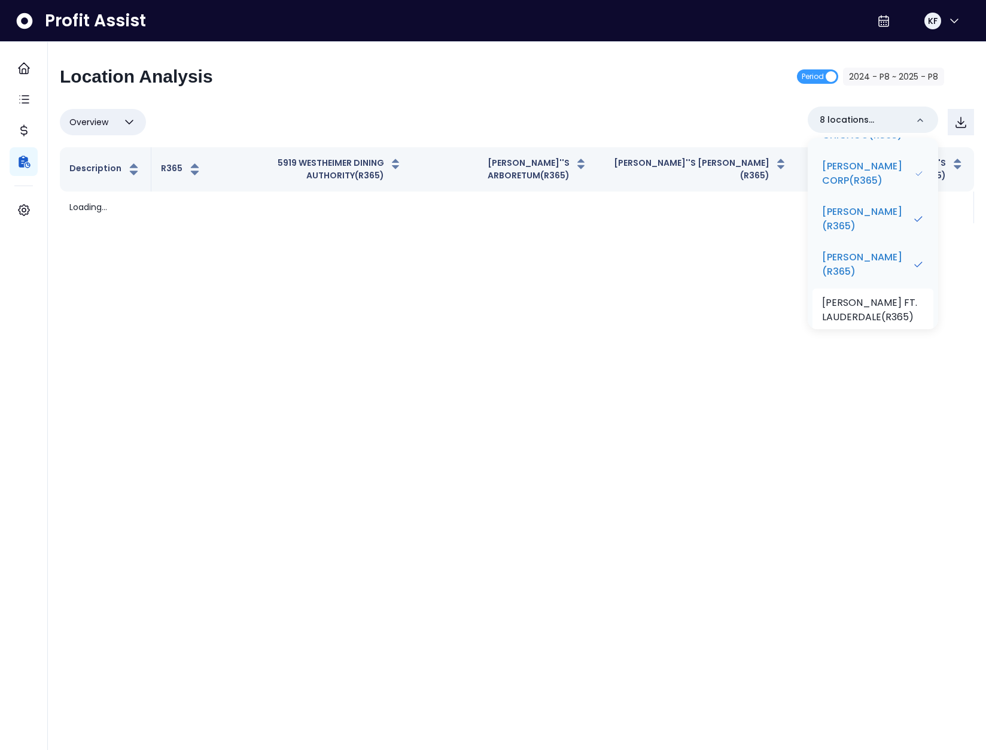
click at [875, 306] on p "TRULUCK'S FT. LAUDERDALE(R365)" at bounding box center [873, 310] width 102 height 29
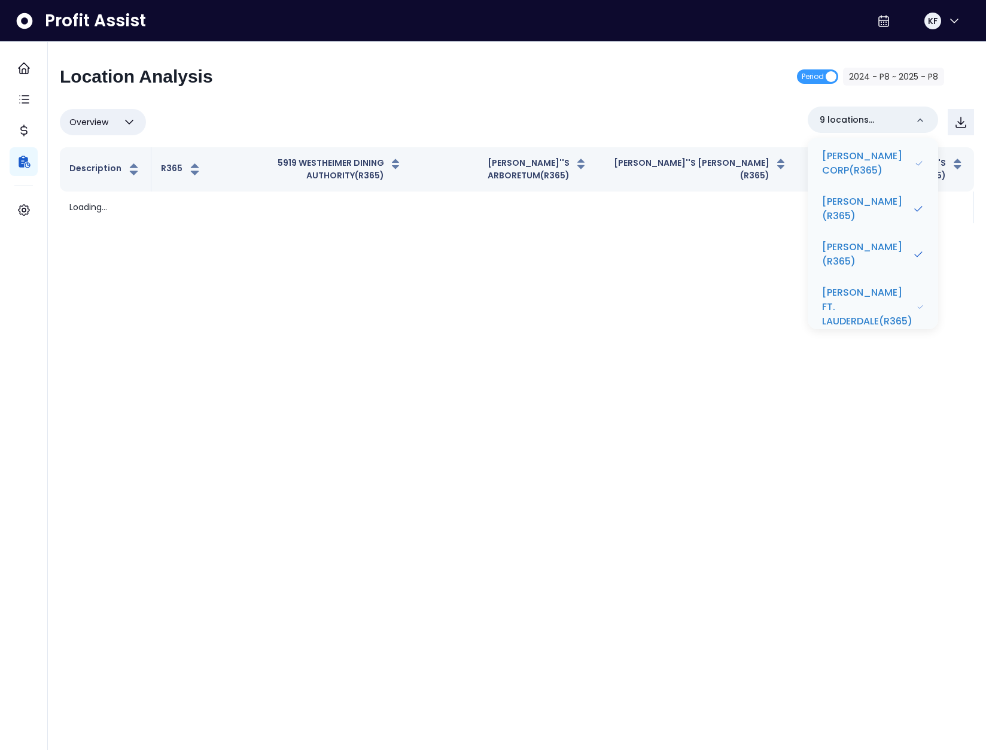
scroll to position [335, 0]
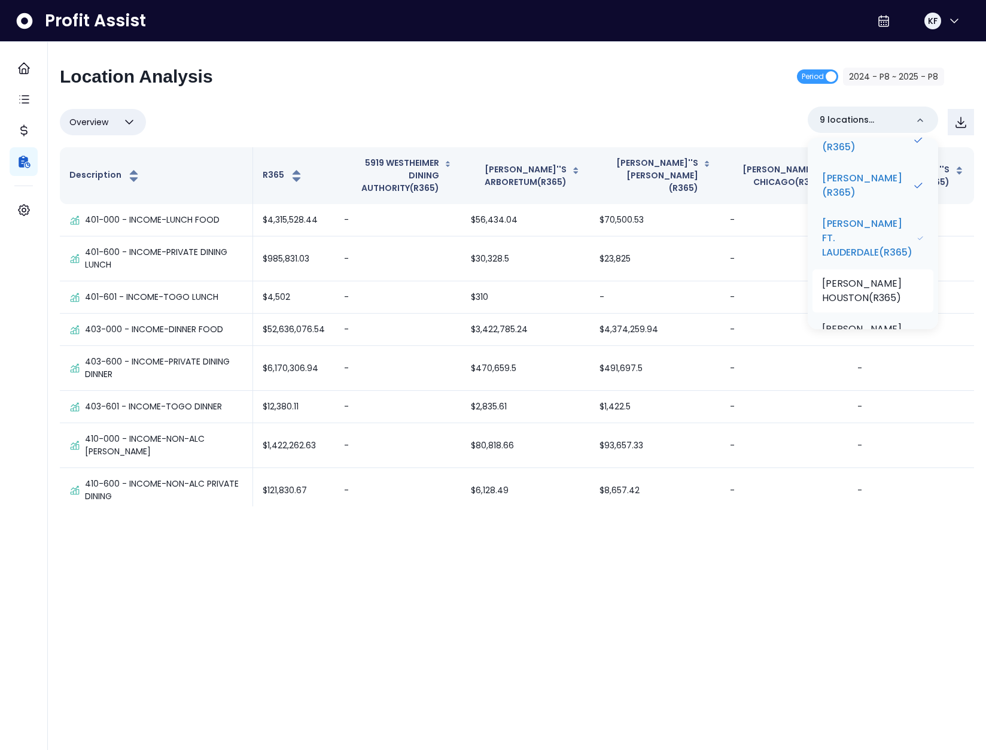
click at [877, 293] on li "TRULUCK'S HOUSTON(R365)" at bounding box center [873, 290] width 121 height 43
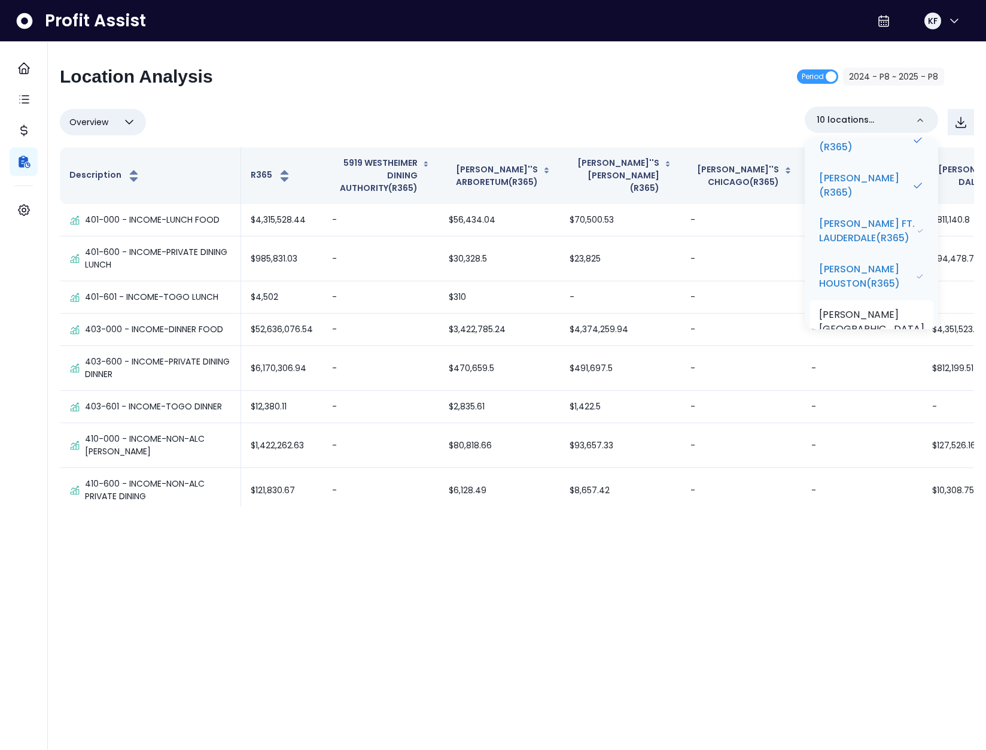
click at [874, 314] on p "TRULUCK'S LA JOLLA(R365)" at bounding box center [871, 329] width 105 height 43
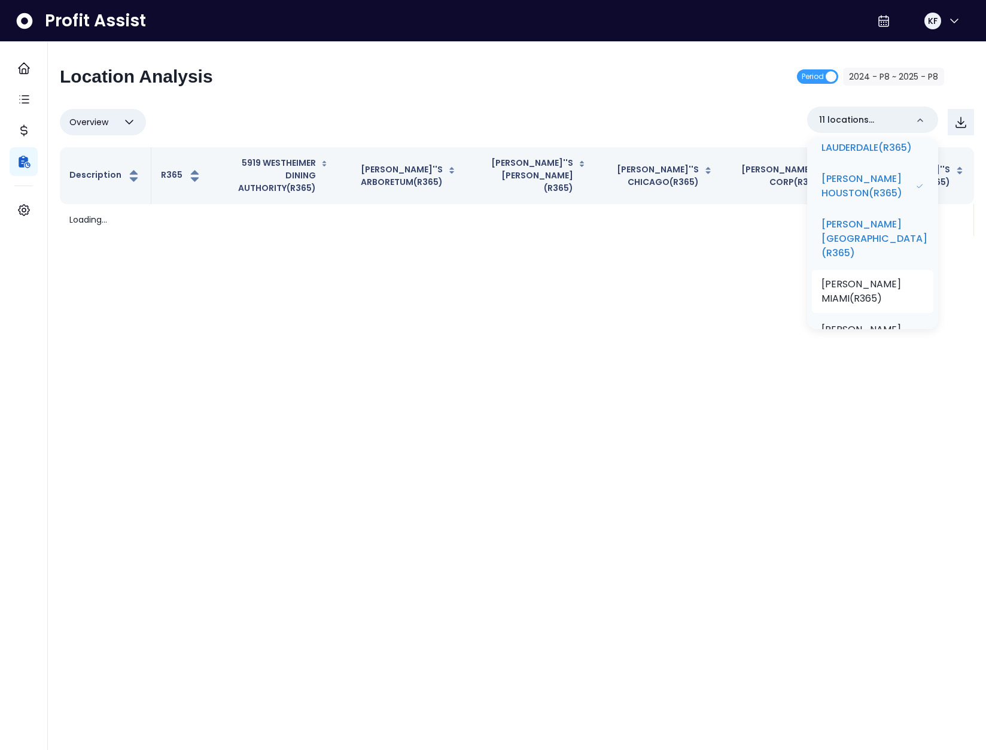
click at [874, 277] on p "TRULUCK'S MIAMI(R365)" at bounding box center [873, 291] width 102 height 29
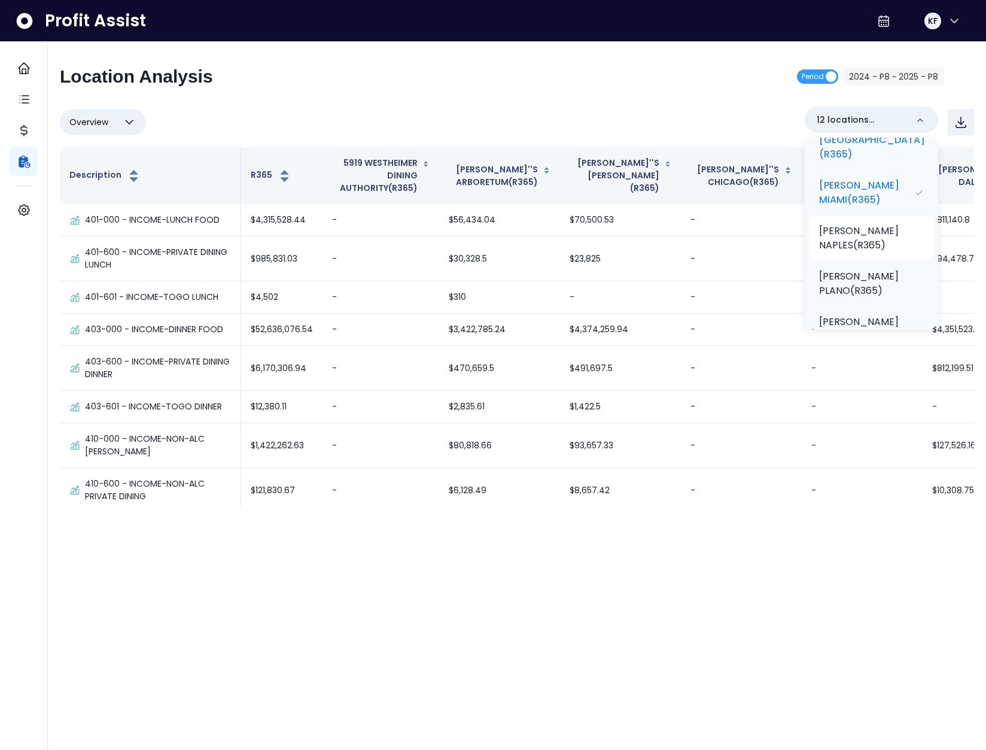
scroll to position [527, 0]
click at [863, 226] on p "TRULUCK'S NAPLES(R365)" at bounding box center [871, 235] width 105 height 29
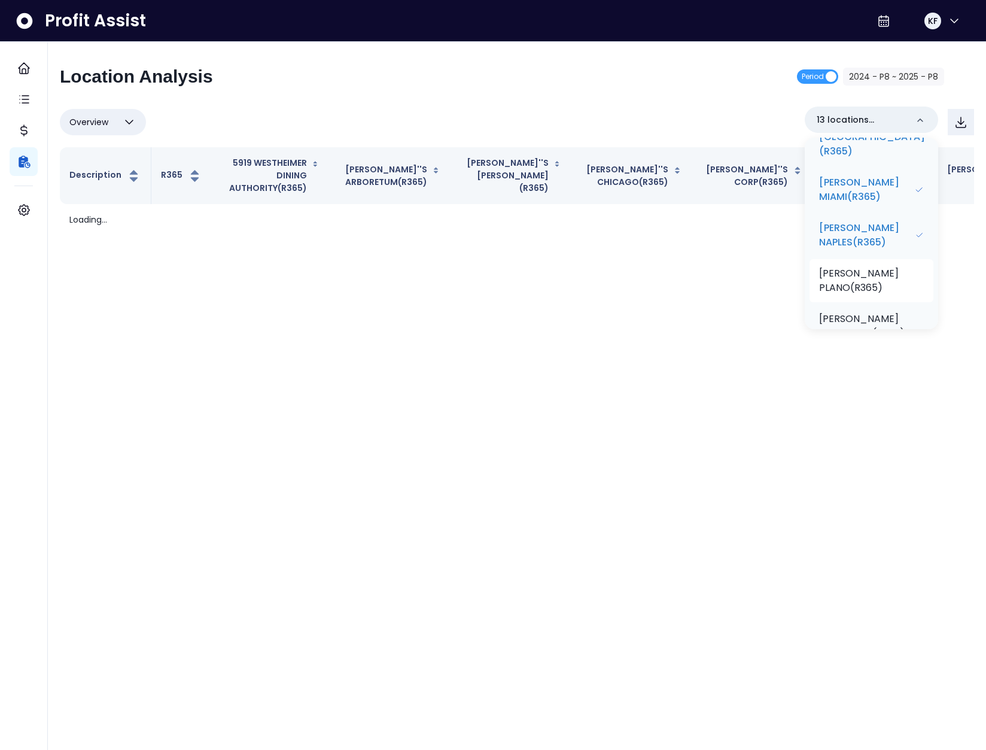
click at [869, 266] on p "TRULUCK'S PLANO(R365)" at bounding box center [871, 280] width 105 height 29
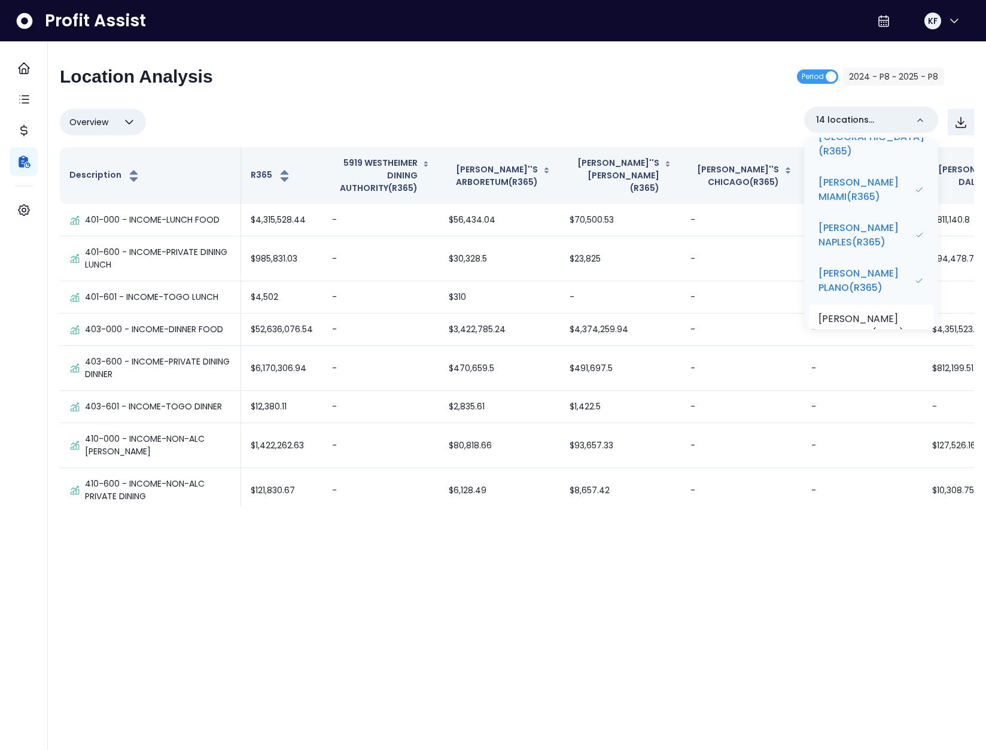
click at [879, 312] on p "TRULUCK'S ROSEMONT(R365)" at bounding box center [871, 326] width 105 height 29
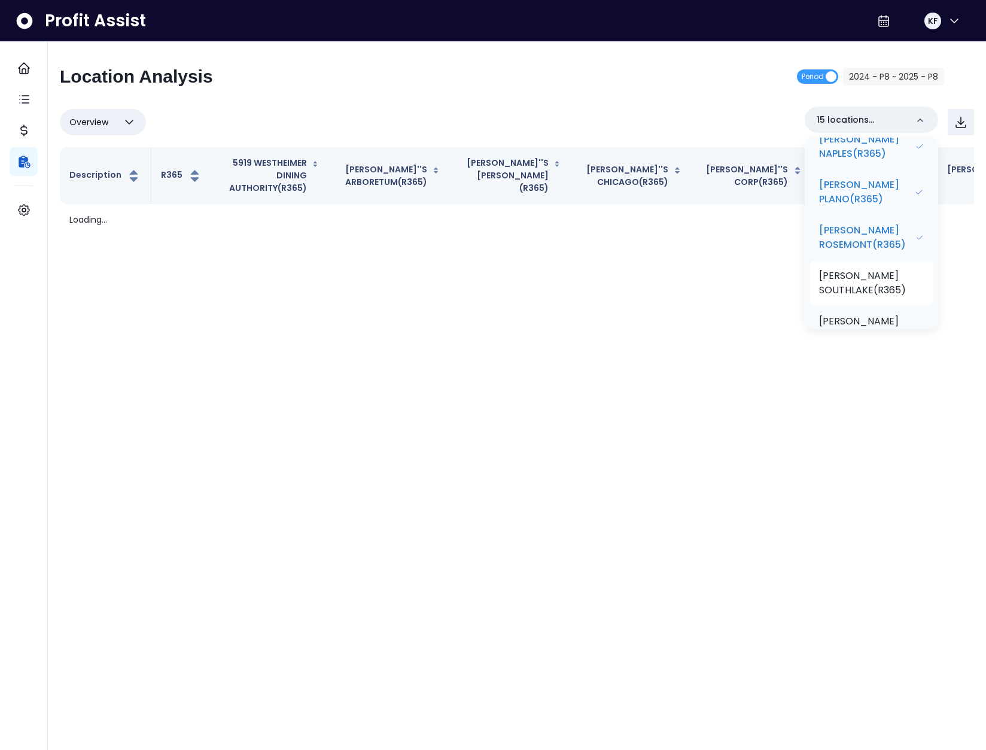
scroll to position [636, 0]
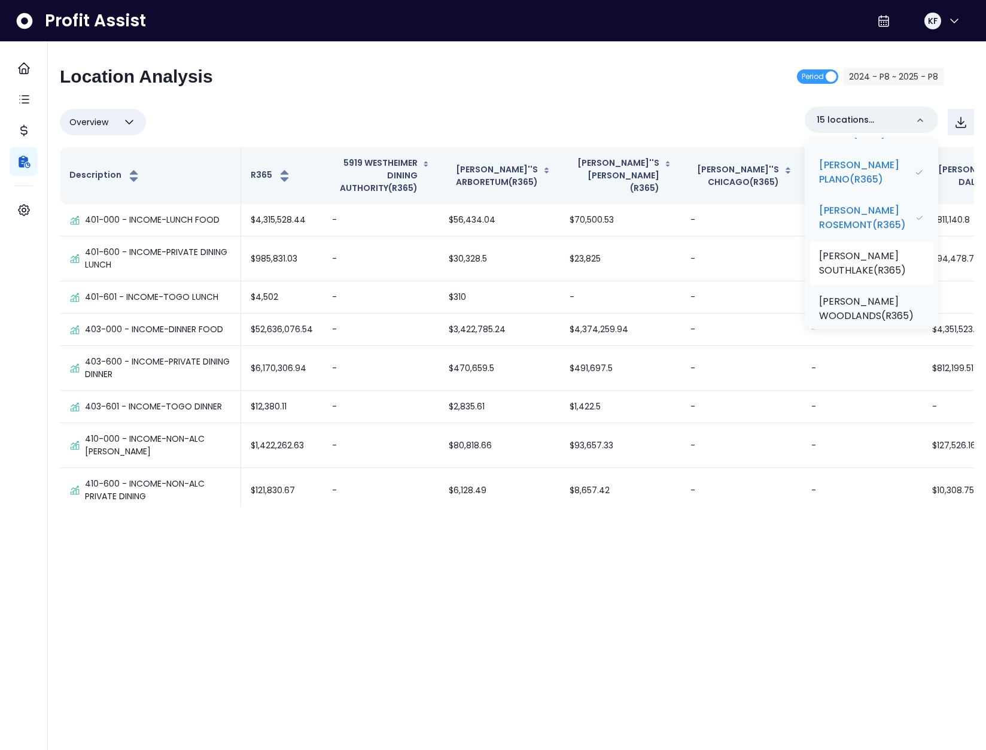
click at [872, 256] on p "TRULUCK'S SOUTHLAKE(R365)" at bounding box center [871, 263] width 105 height 29
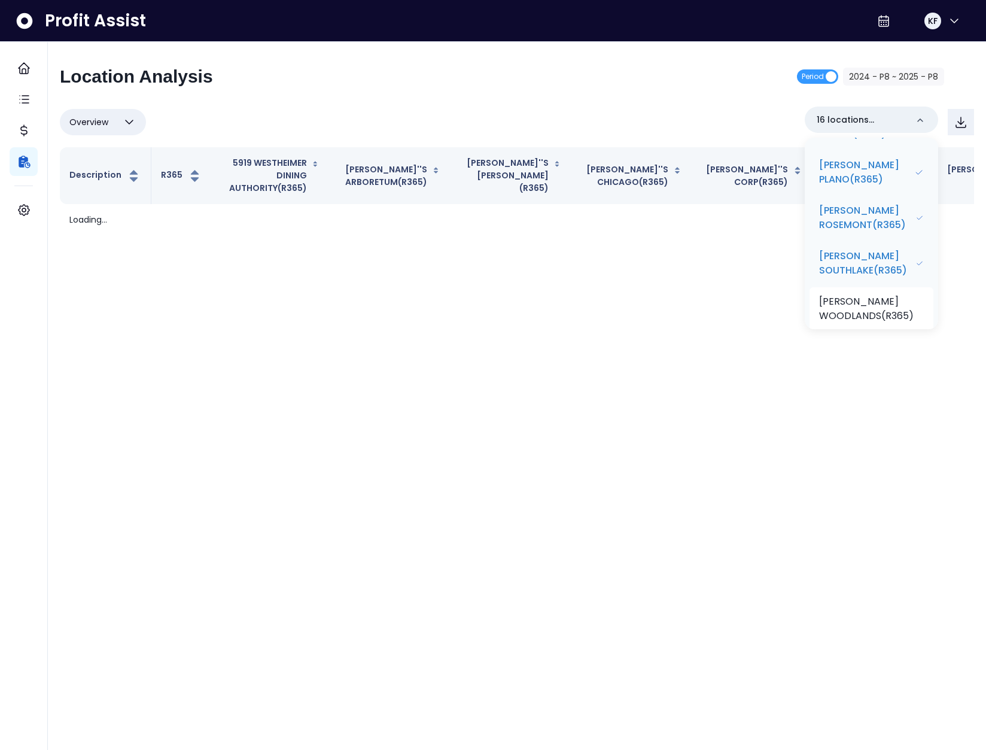
click at [868, 295] on p "TRULUCK'S WOODLANDS(R365)" at bounding box center [871, 308] width 105 height 29
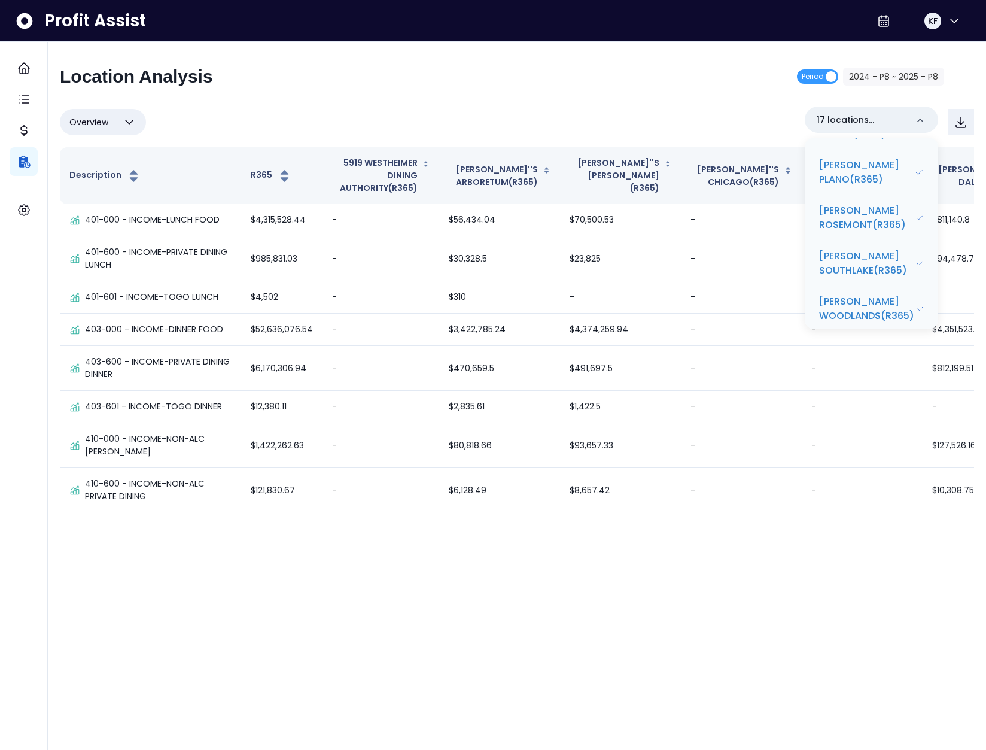
click at [563, 132] on div "Overview Overview % of cost % of sales % of budget ******** 17 locations select…" at bounding box center [517, 122] width 914 height 31
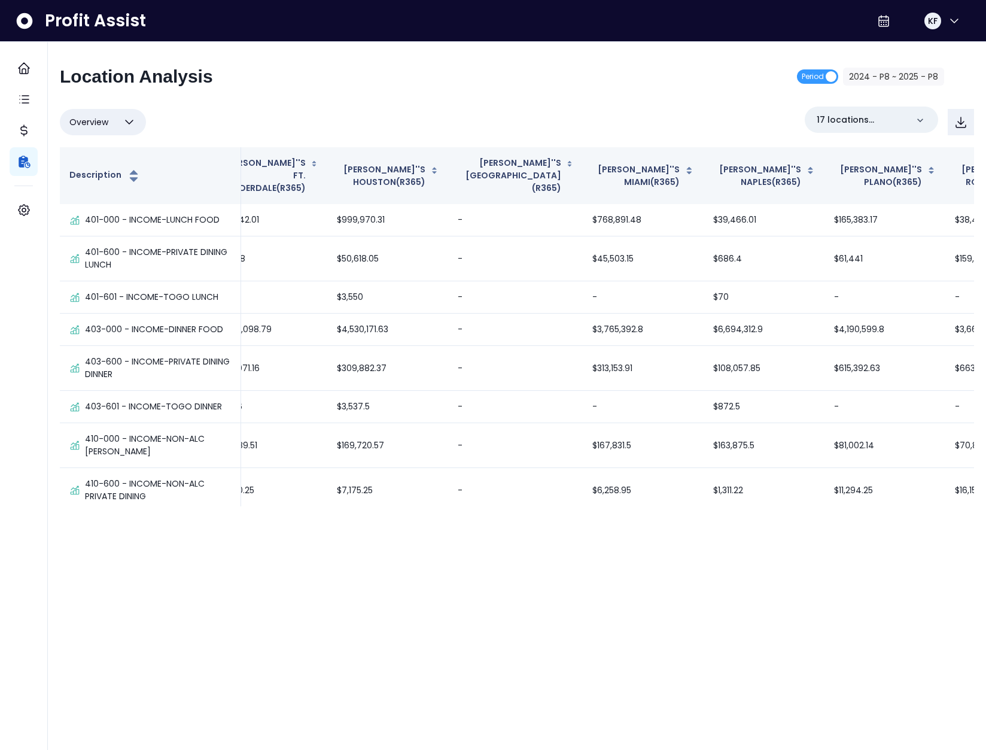
scroll to position [0, 978]
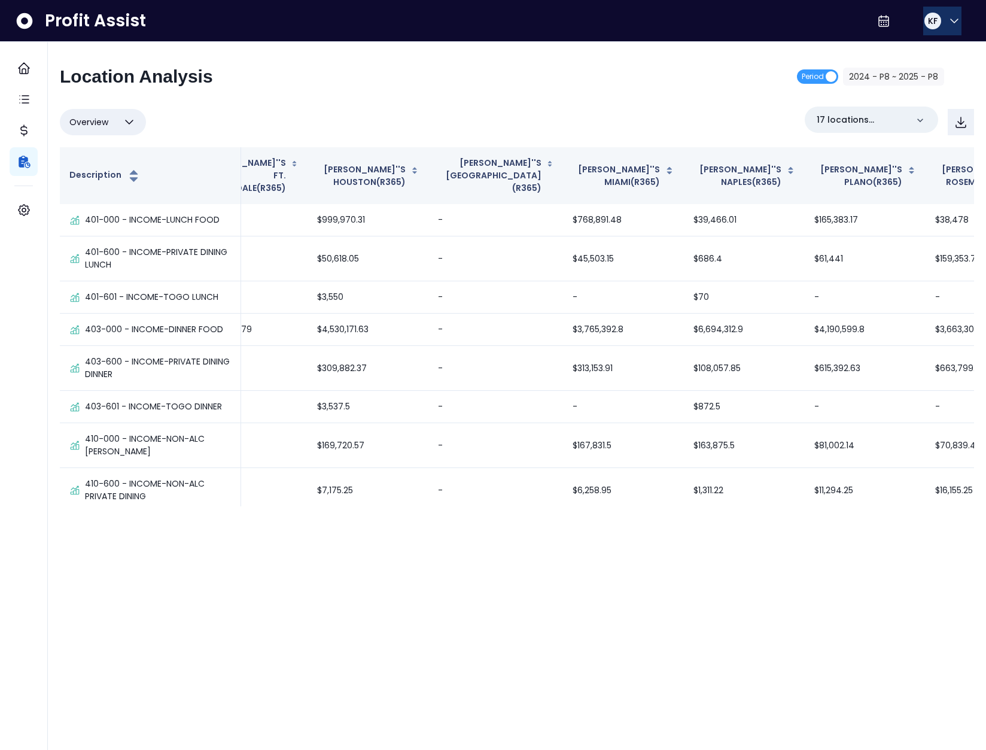
click at [929, 22] on span "KF" at bounding box center [933, 21] width 10 height 12
click at [920, 76] on span "Logout" at bounding box center [897, 79] width 115 height 14
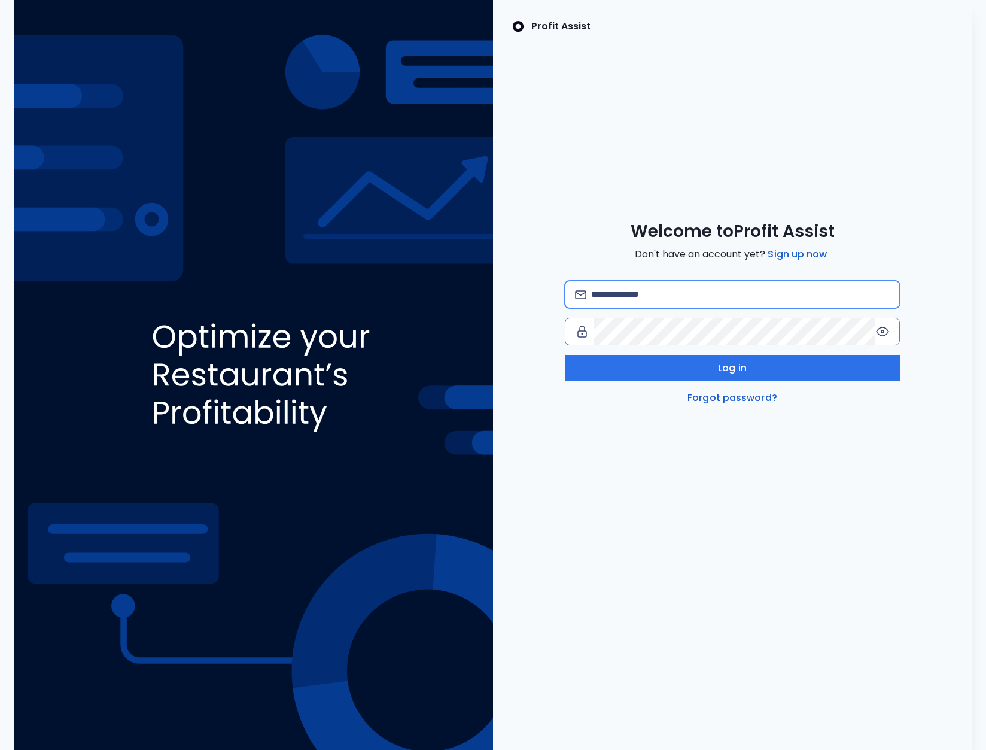
click at [678, 299] on input "email" at bounding box center [740, 294] width 299 height 26
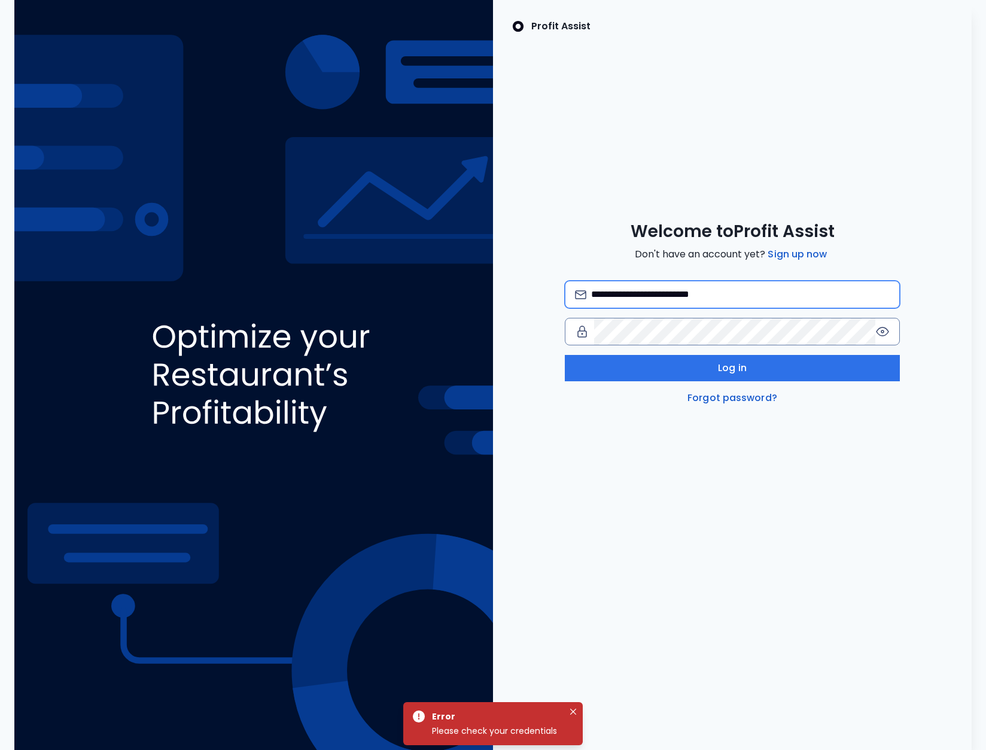
click at [679, 295] on input "**********" at bounding box center [740, 294] width 299 height 26
click at [707, 296] on input "**********" at bounding box center [740, 294] width 299 height 26
click at [707, 295] on input "**********" at bounding box center [740, 294] width 299 height 26
type input "**********"
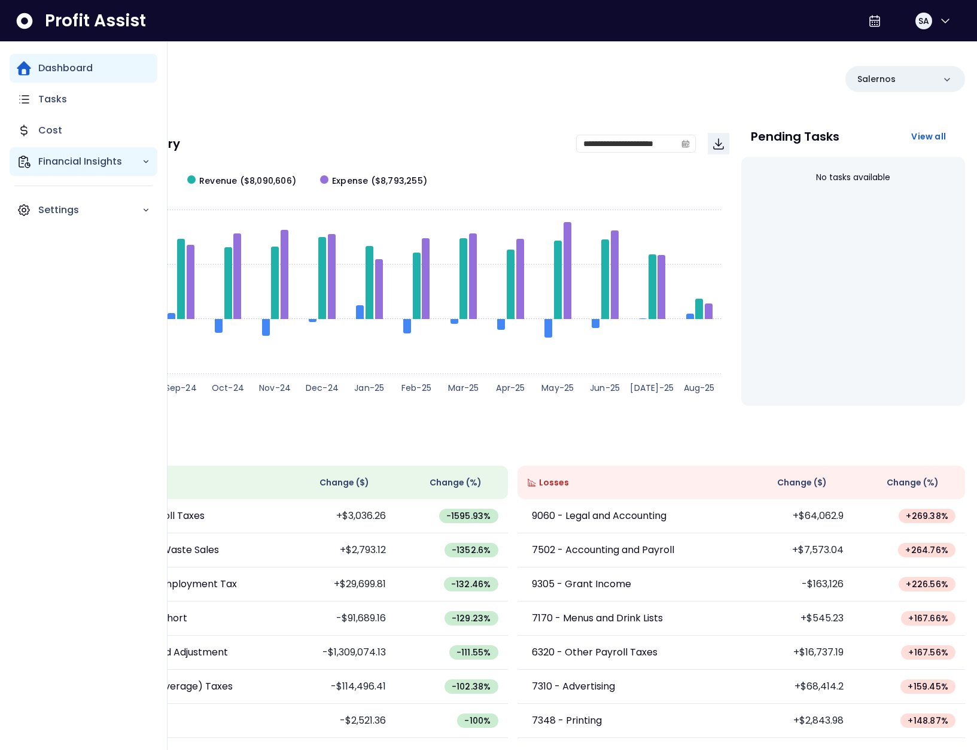
click at [26, 159] on icon "Main navigation" at bounding box center [24, 161] width 14 height 14
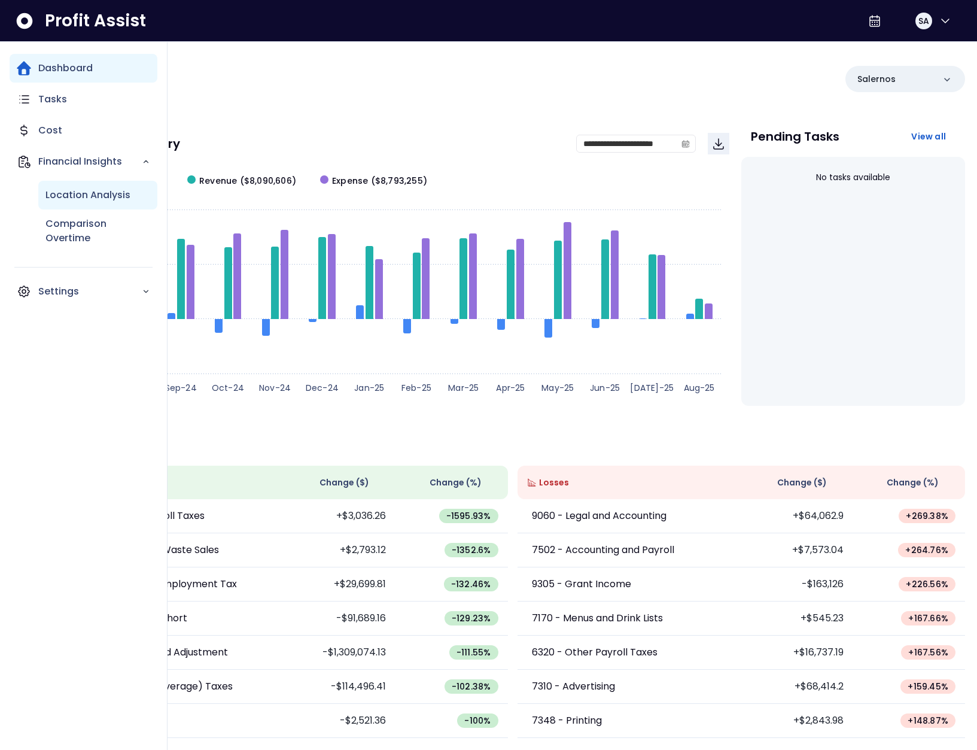
click at [118, 187] on div "Location Analysis" at bounding box center [97, 195] width 119 height 29
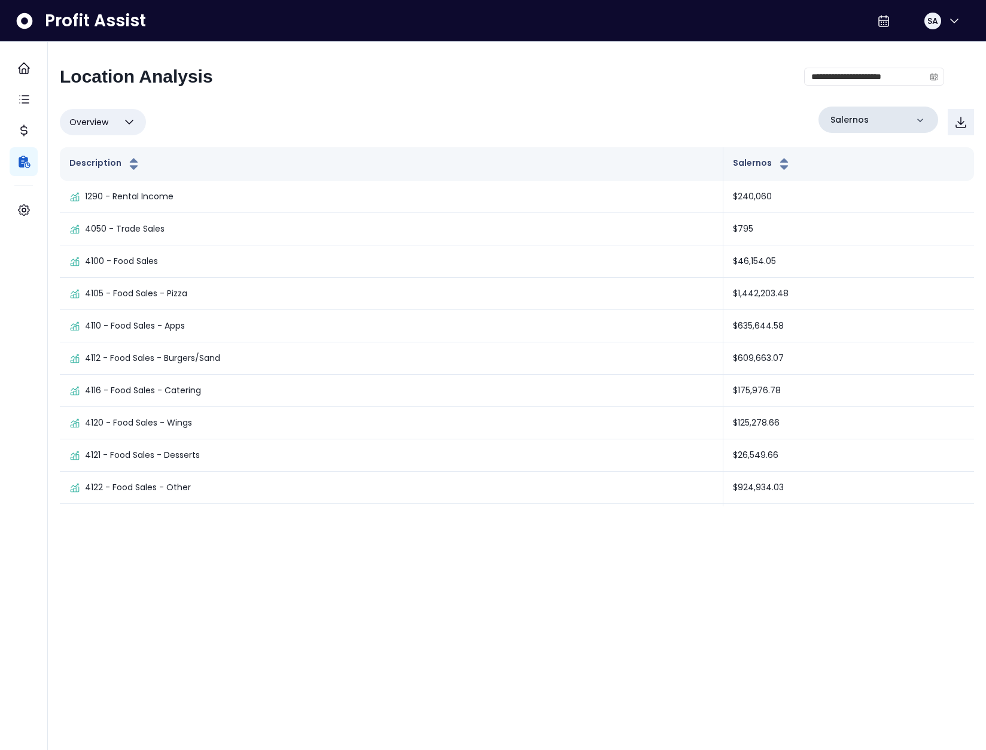
click at [902, 109] on div "Salernos" at bounding box center [879, 120] width 120 height 26
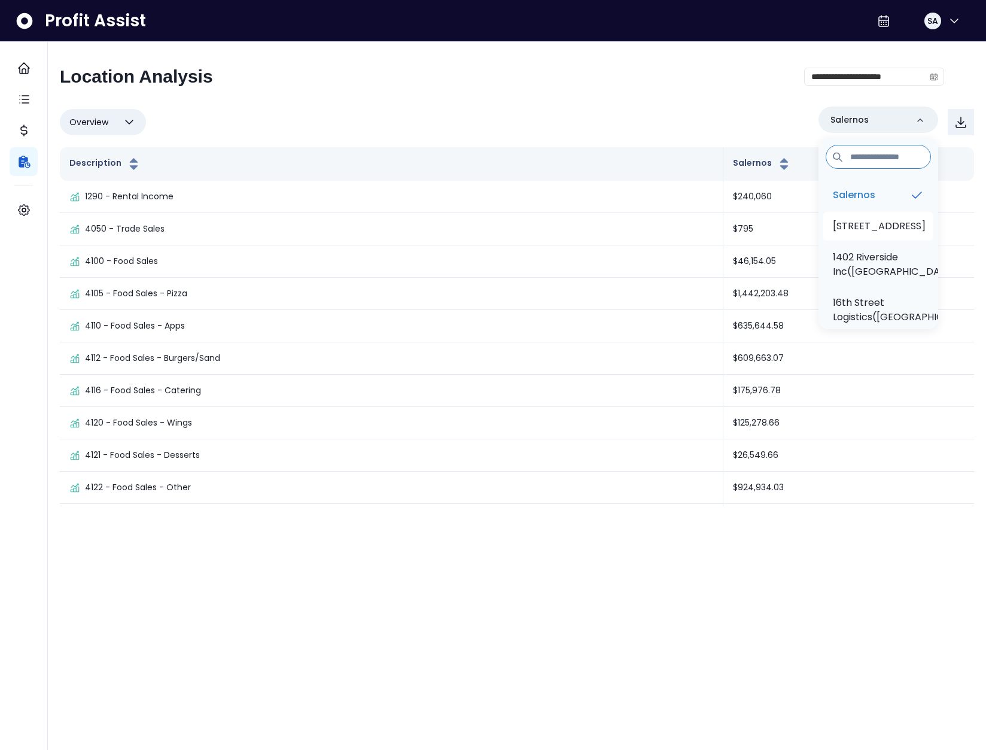
click at [889, 222] on p "[STREET_ADDRESS]" at bounding box center [879, 226] width 93 height 14
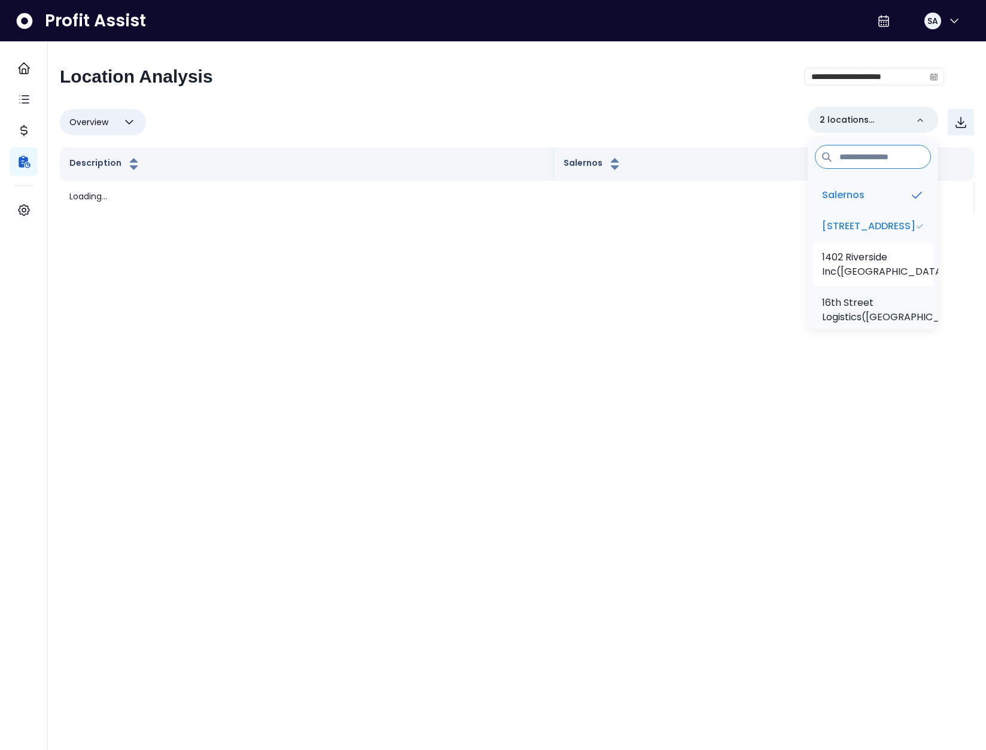
click at [881, 279] on p "1402 Riverside Inc([GEOGRAPHIC_DATA])" at bounding box center [886, 264] width 129 height 29
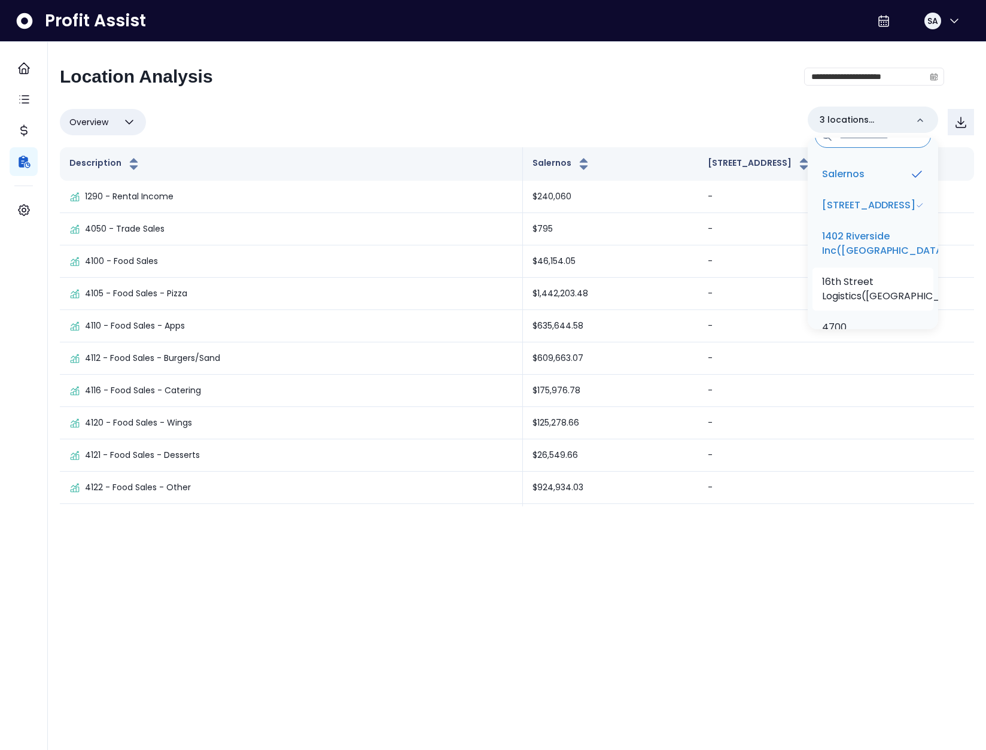
click at [873, 282] on li "16th Street Logistics(Salernos)" at bounding box center [873, 288] width 121 height 43
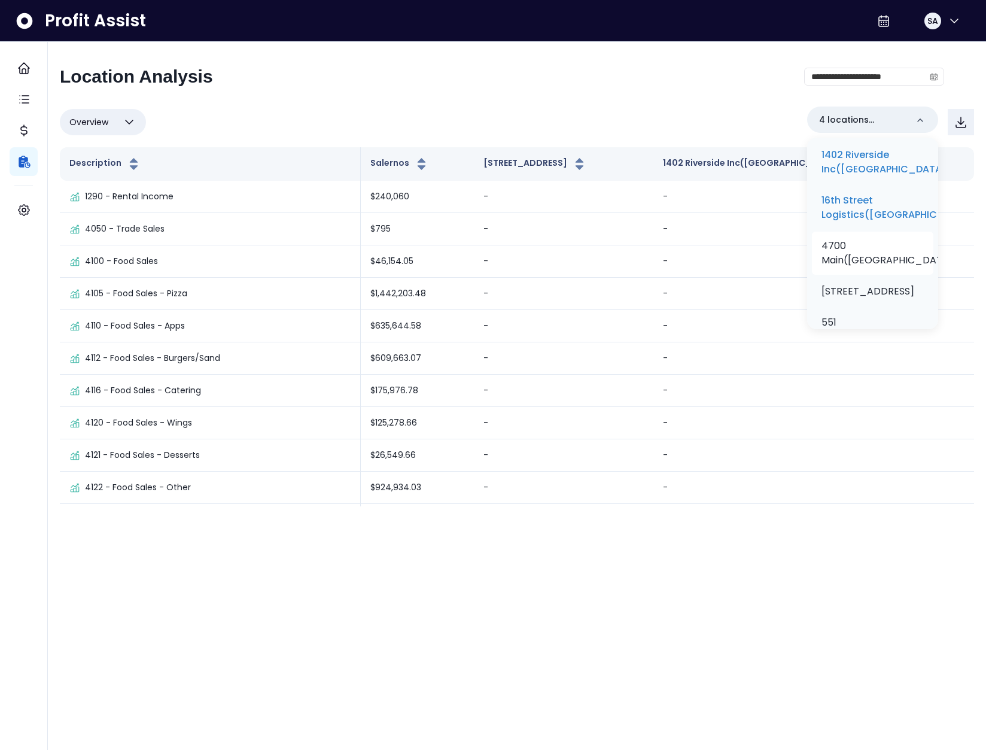
click at [879, 275] on li "4700 Main(Salernos)" at bounding box center [872, 253] width 121 height 43
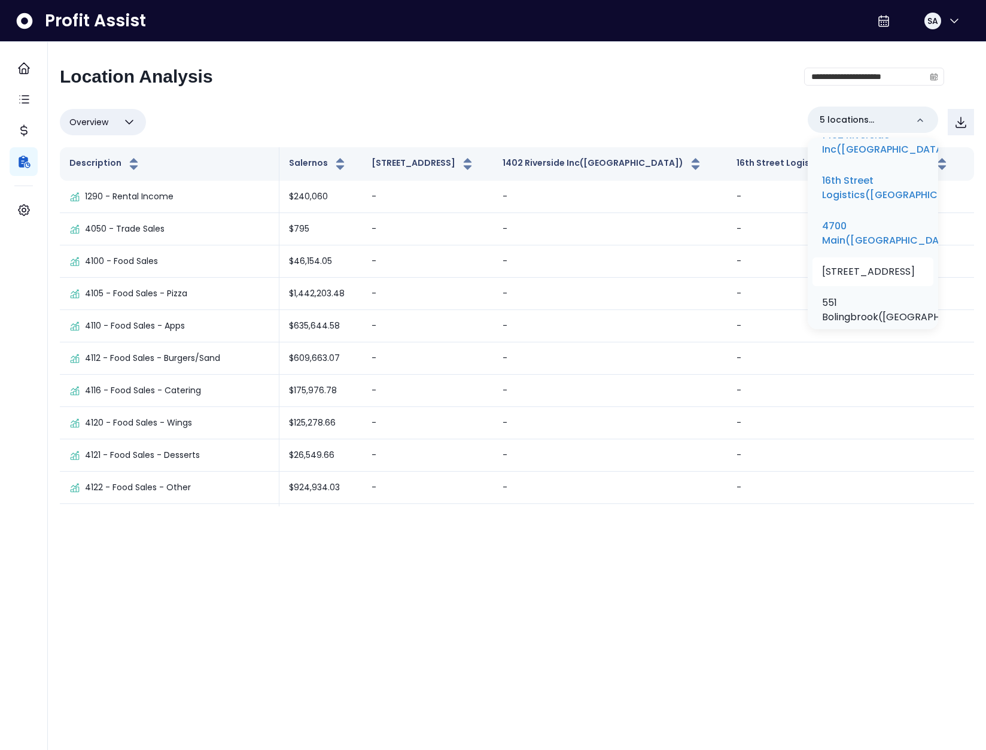
click at [873, 275] on li "4738 Main St(Salernos)" at bounding box center [873, 271] width 121 height 29
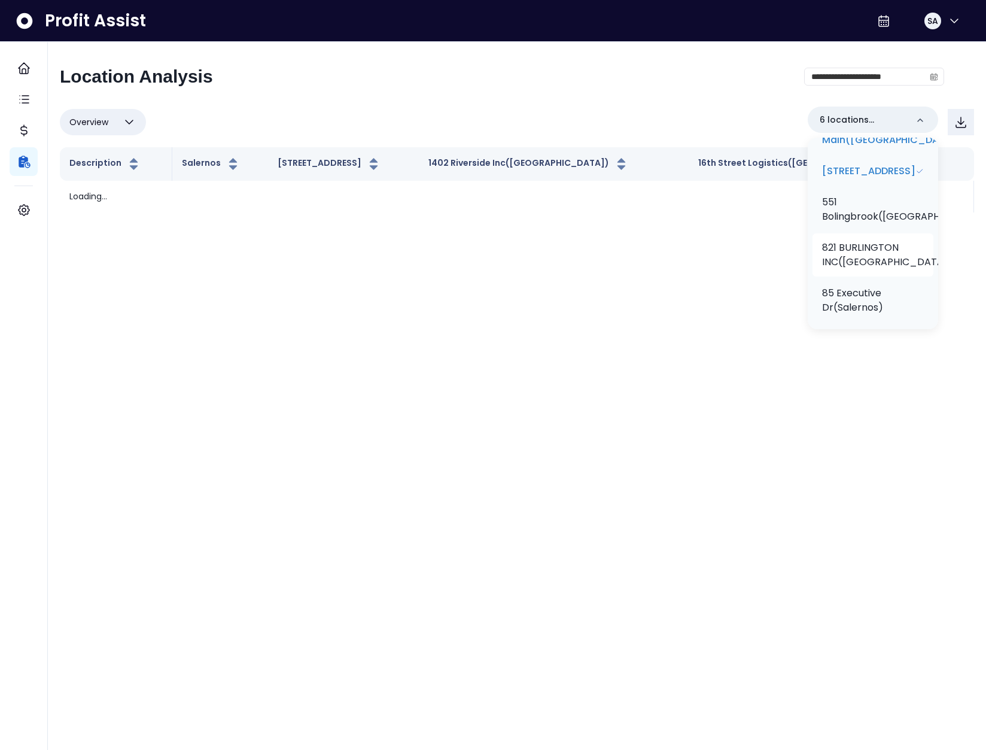
scroll to position [233, 0]
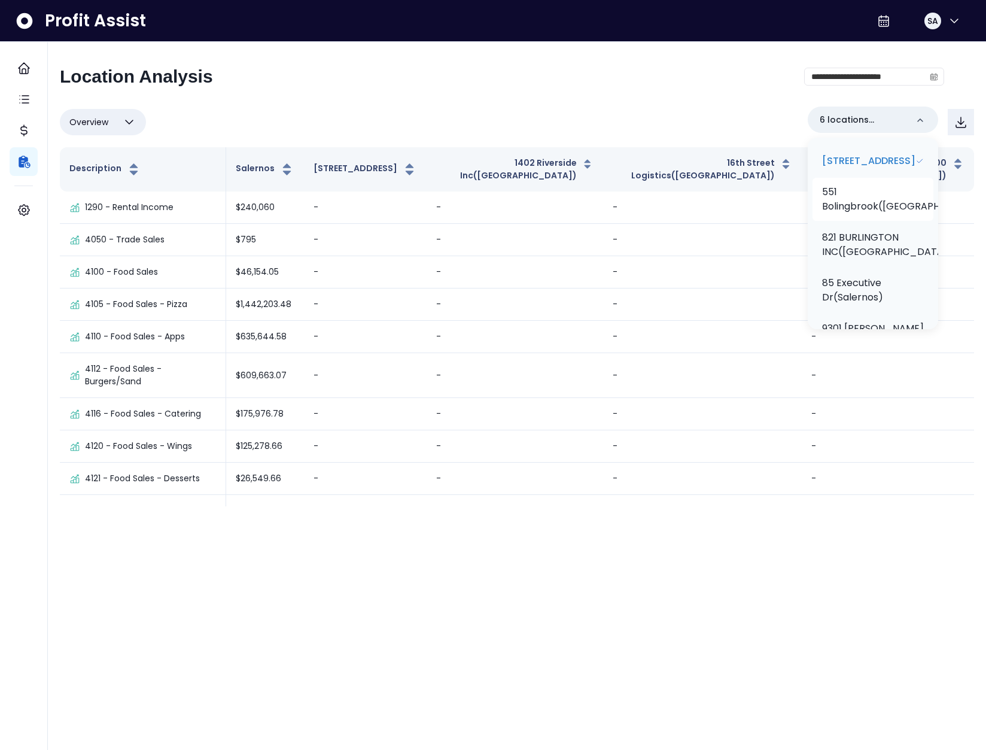
click at [862, 214] on p "551 Bolingbrook(Salernos)" at bounding box center [907, 199] width 171 height 29
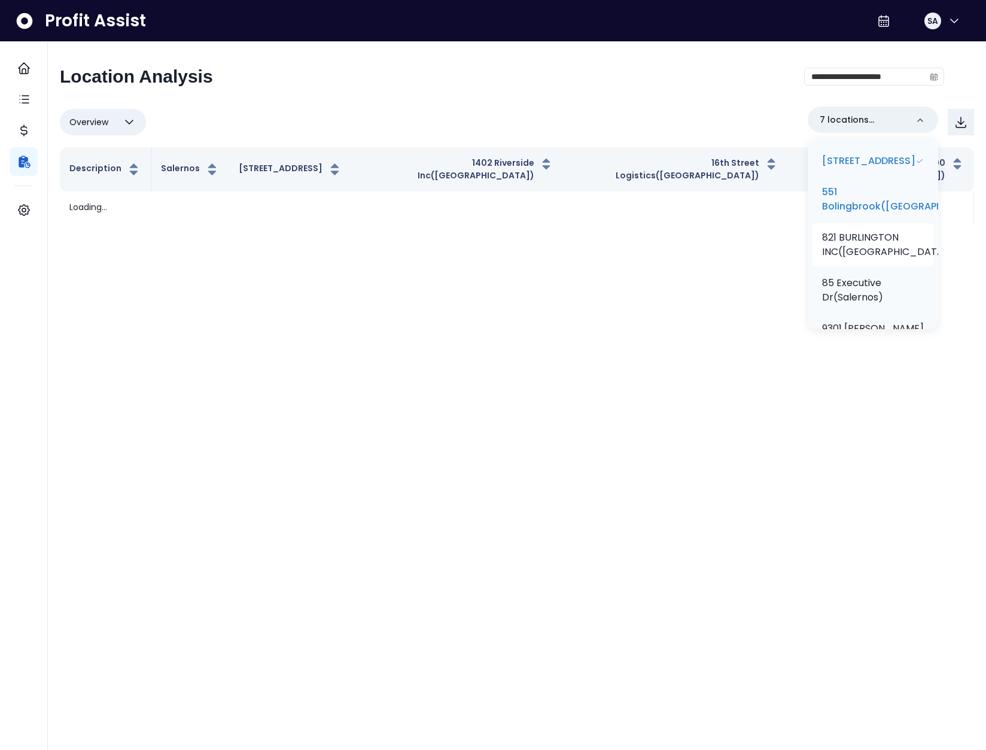
click at [869, 259] on p "821 BURLINGTON INC(Salernos)" at bounding box center [887, 244] width 130 height 29
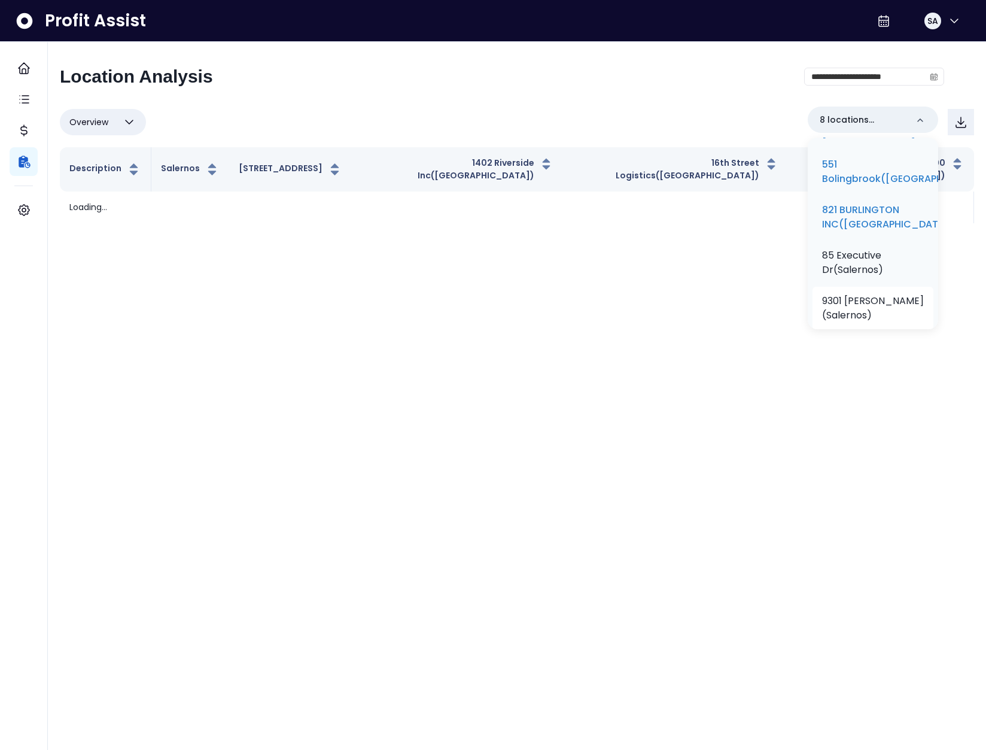
scroll to position [324, 0]
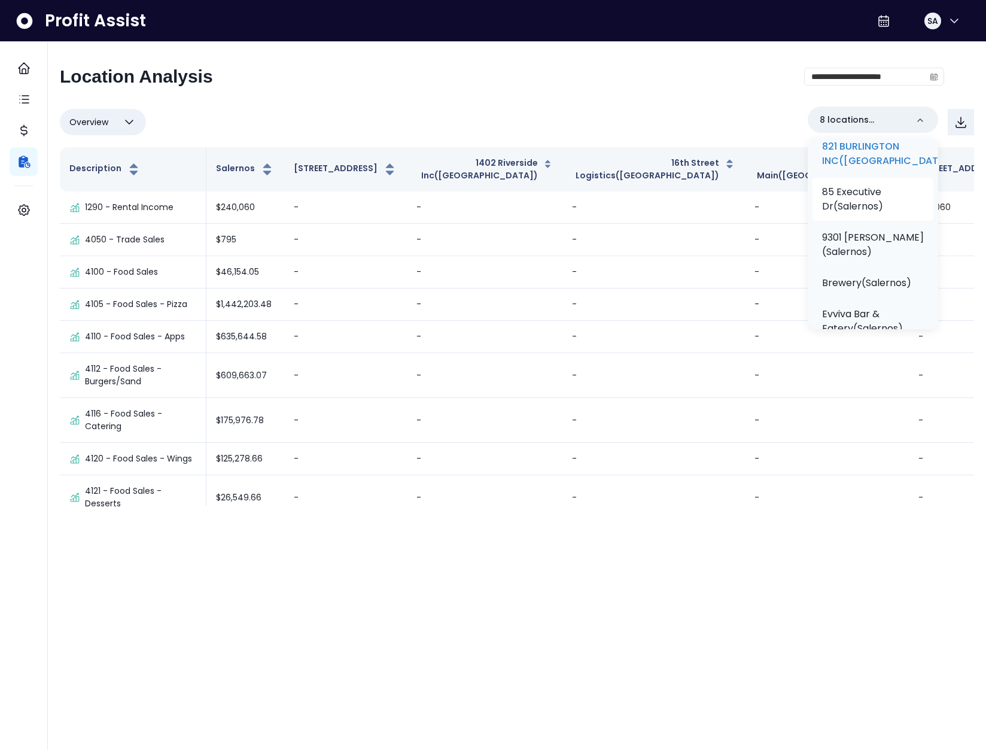
click at [858, 214] on p "85 Executive Dr(Salernos)" at bounding box center [873, 199] width 102 height 29
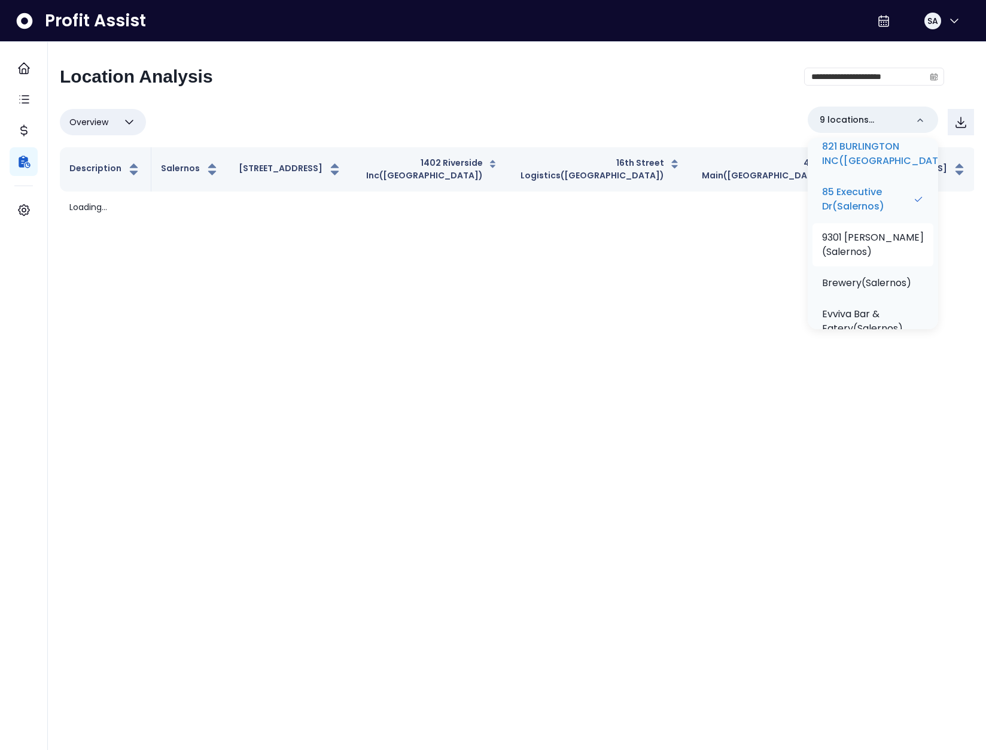
click at [867, 259] on p "9301 Hodgkins(Salernos)" at bounding box center [873, 244] width 102 height 29
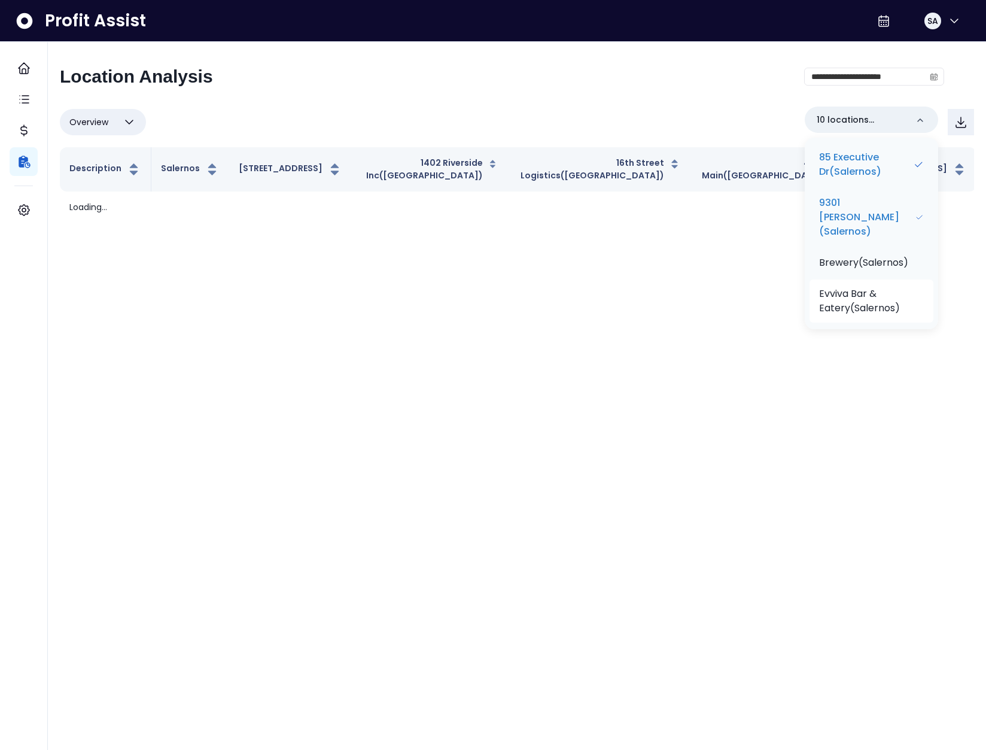
scroll to position [418, 0]
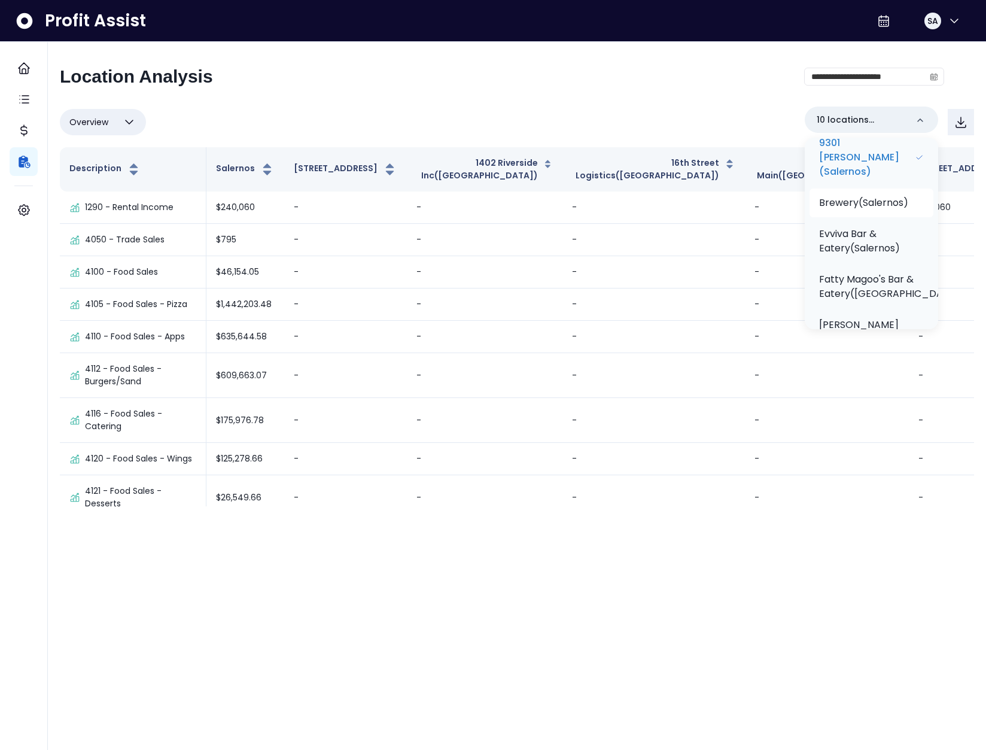
click at [856, 210] on p "Brewery(Salernos)" at bounding box center [863, 203] width 89 height 14
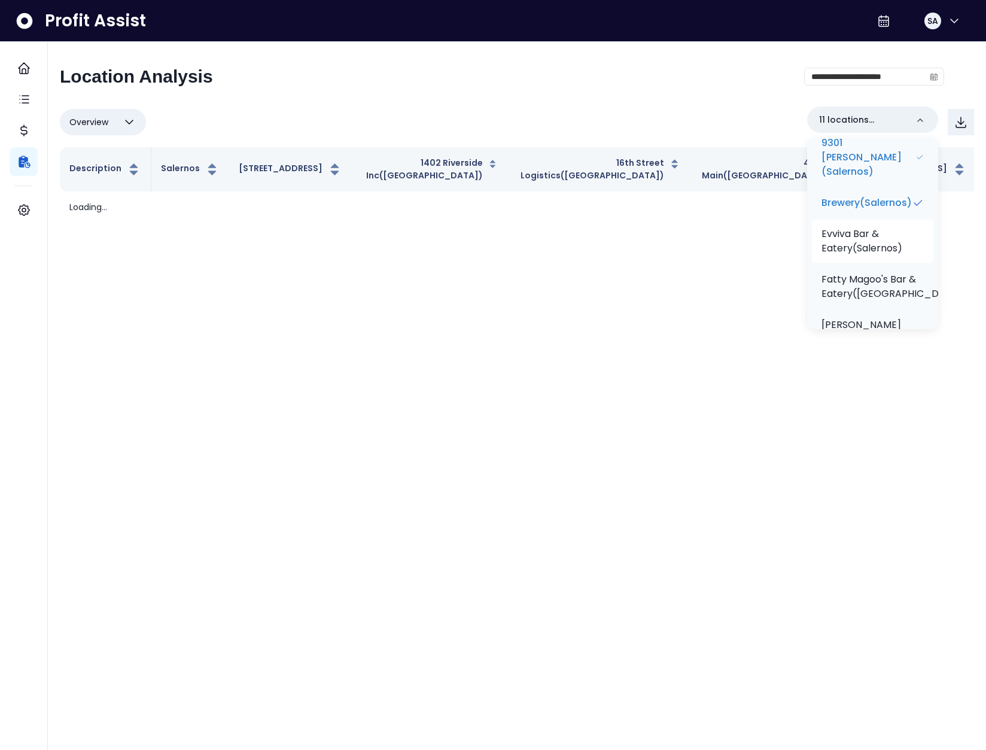
click at [854, 239] on li "Evviva Bar & Eatery(Salernos)" at bounding box center [872, 241] width 121 height 43
click at [869, 296] on p "Fatty Magoo's Bar & Eatery(Salernos)" at bounding box center [891, 286] width 145 height 29
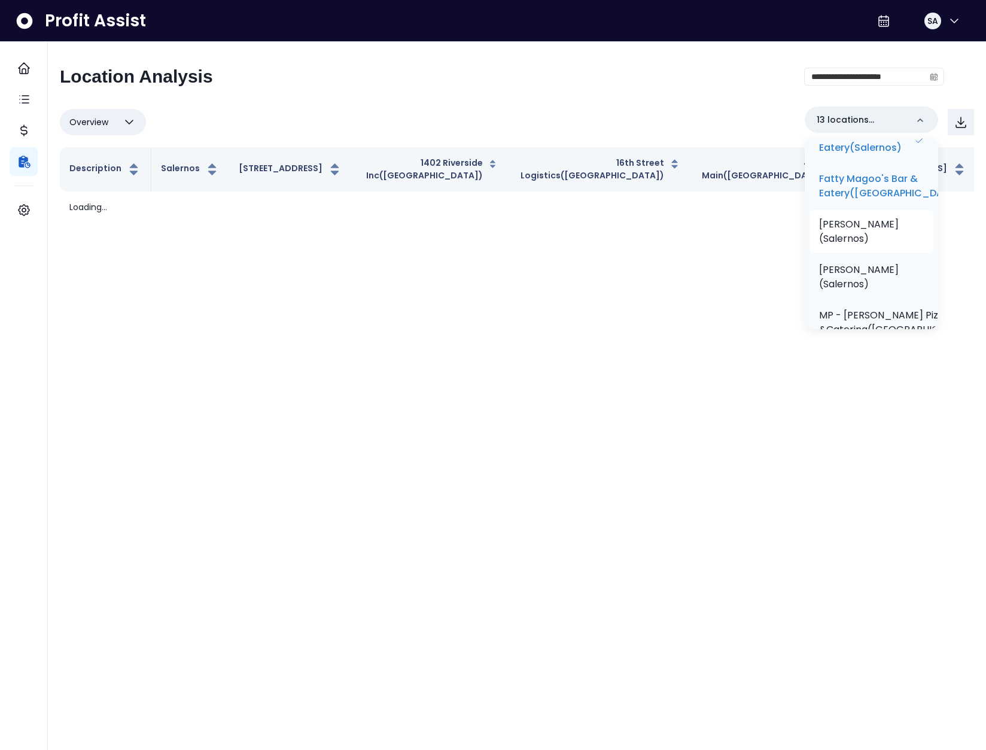
click at [863, 239] on li "Hodgkins(Salernos)" at bounding box center [872, 231] width 124 height 43
click at [871, 277] on p "McHenry(Salernos)" at bounding box center [871, 277] width 105 height 29
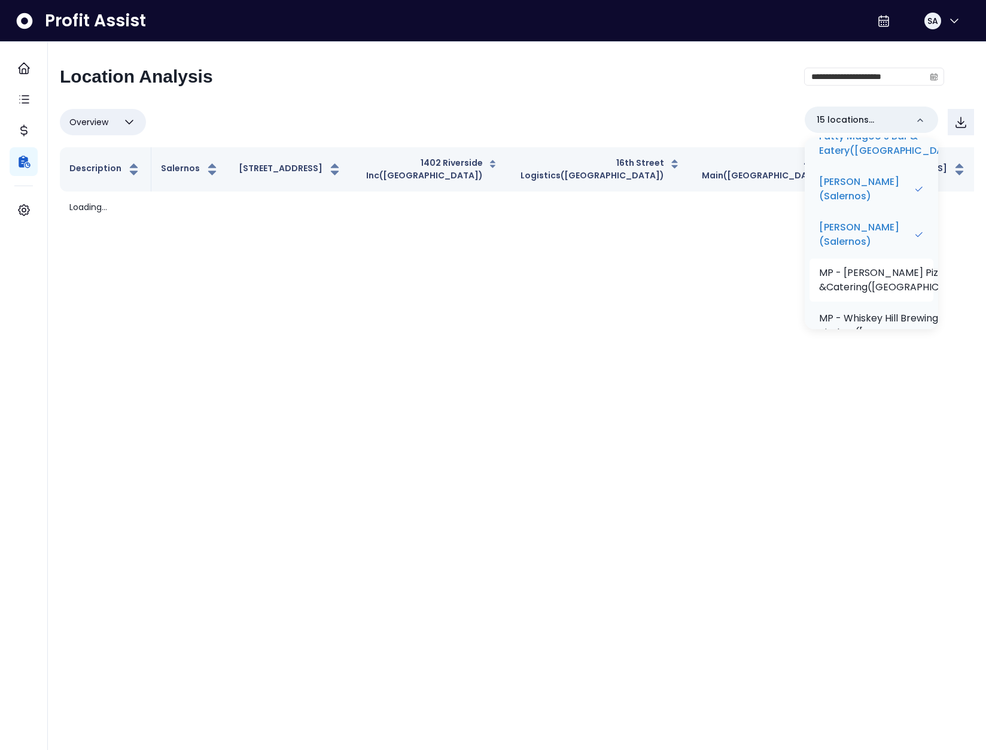
scroll to position [589, 0]
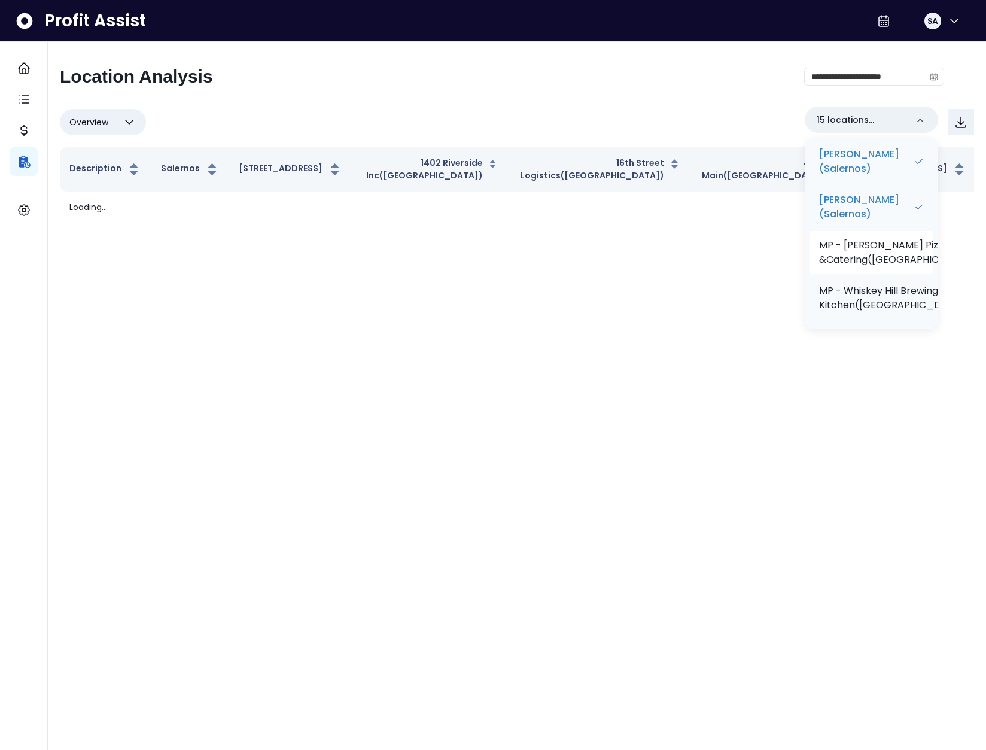
click at [865, 253] on p "MP - Salerno Pizza &Catering(Salernos)" at bounding box center [900, 252] width 163 height 29
click at [872, 297] on p "MP - Whiskey Hill Brewing + Kitchen(Salernos)" at bounding box center [894, 298] width 150 height 29
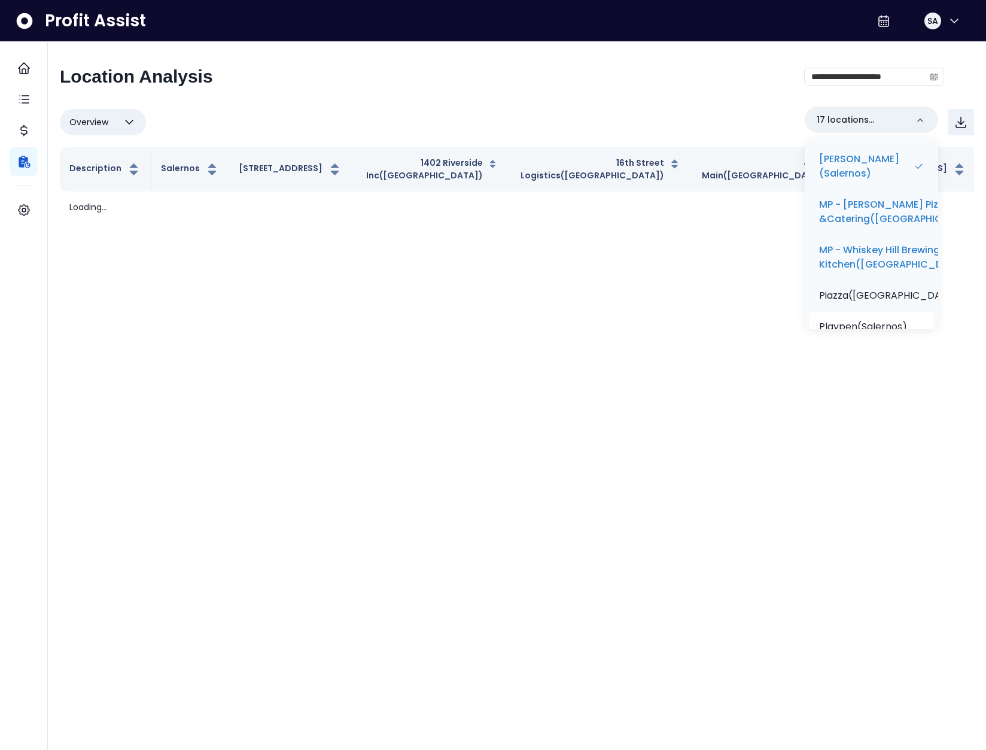
scroll to position [684, 0]
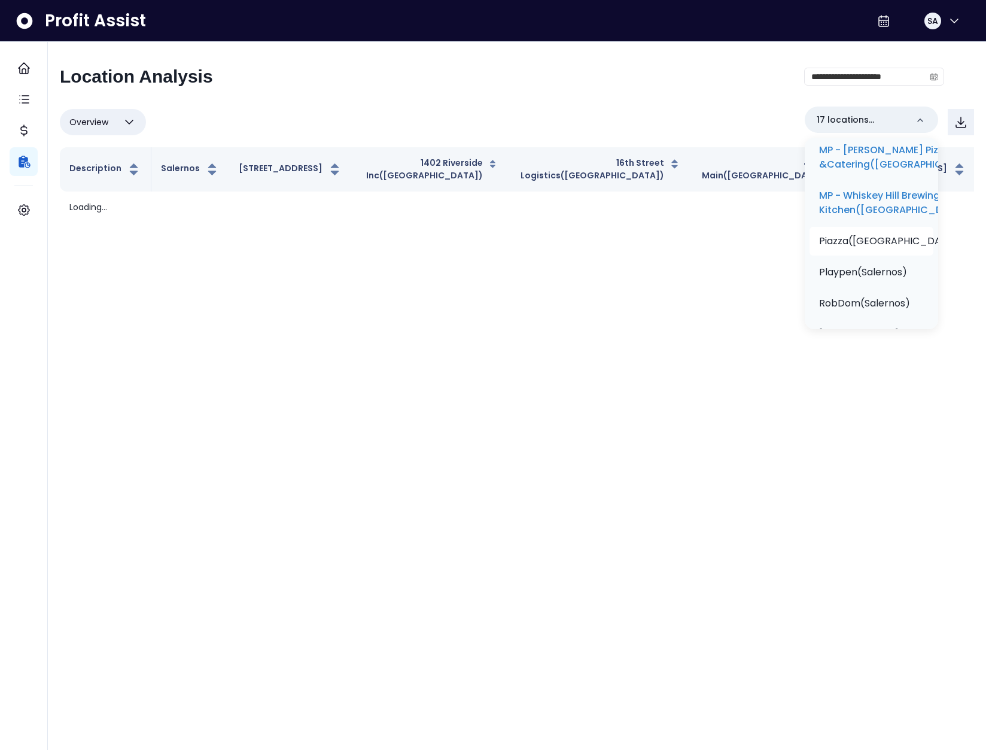
click at [875, 248] on p "Piazza(Salernos)" at bounding box center [891, 241] width 144 height 14
click at [882, 279] on p "Playpen(Salernos)" at bounding box center [863, 272] width 88 height 14
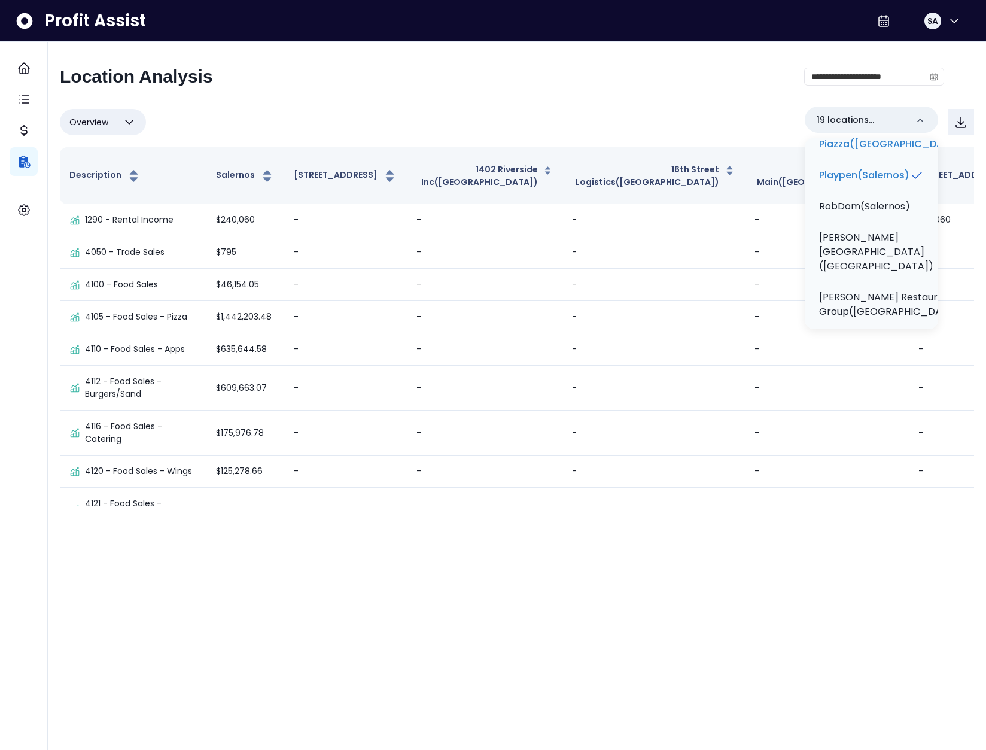
scroll to position [785, 0]
click at [861, 210] on p "RobDom(Salernos)" at bounding box center [864, 203] width 91 height 14
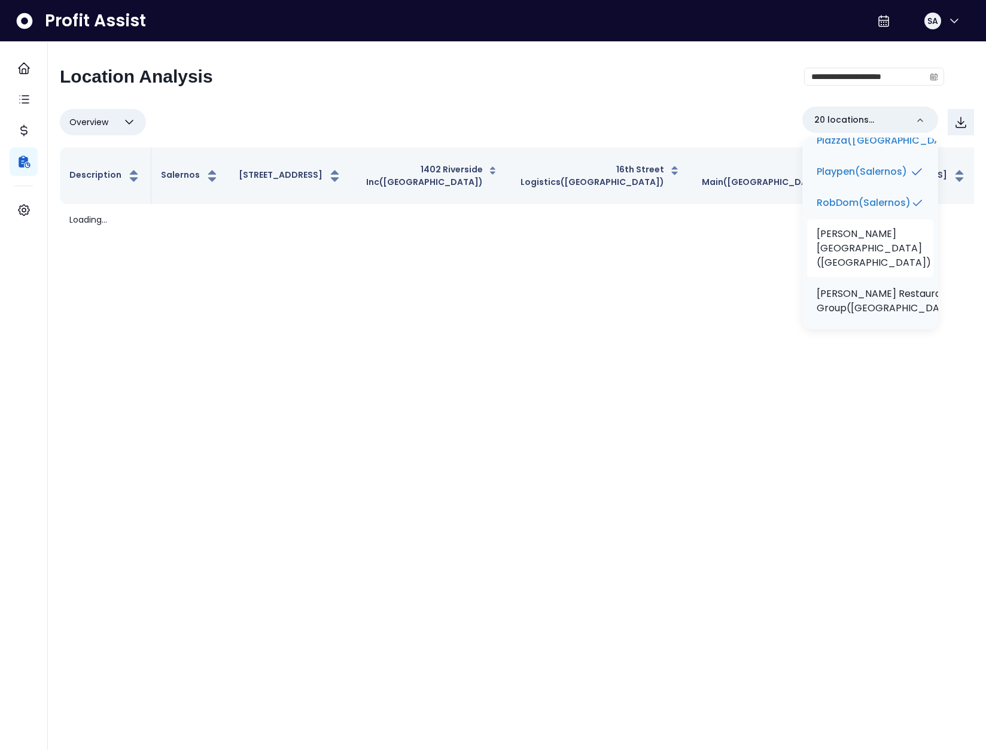
click at [861, 247] on p "Rogers Park(Salernos)" at bounding box center [874, 248] width 114 height 43
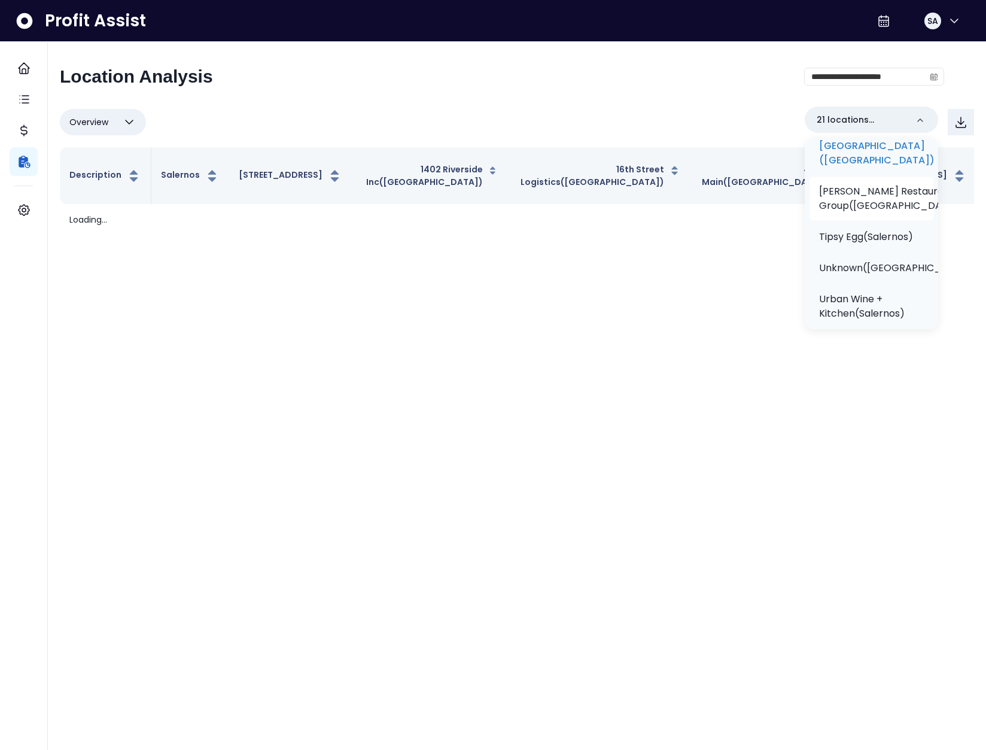
click at [850, 199] on p "R.Salerno Restaurant Group(Salernos)" at bounding box center [891, 198] width 144 height 29
click at [853, 244] on p "Tipsy Egg(Salernos)" at bounding box center [864, 237] width 94 height 14
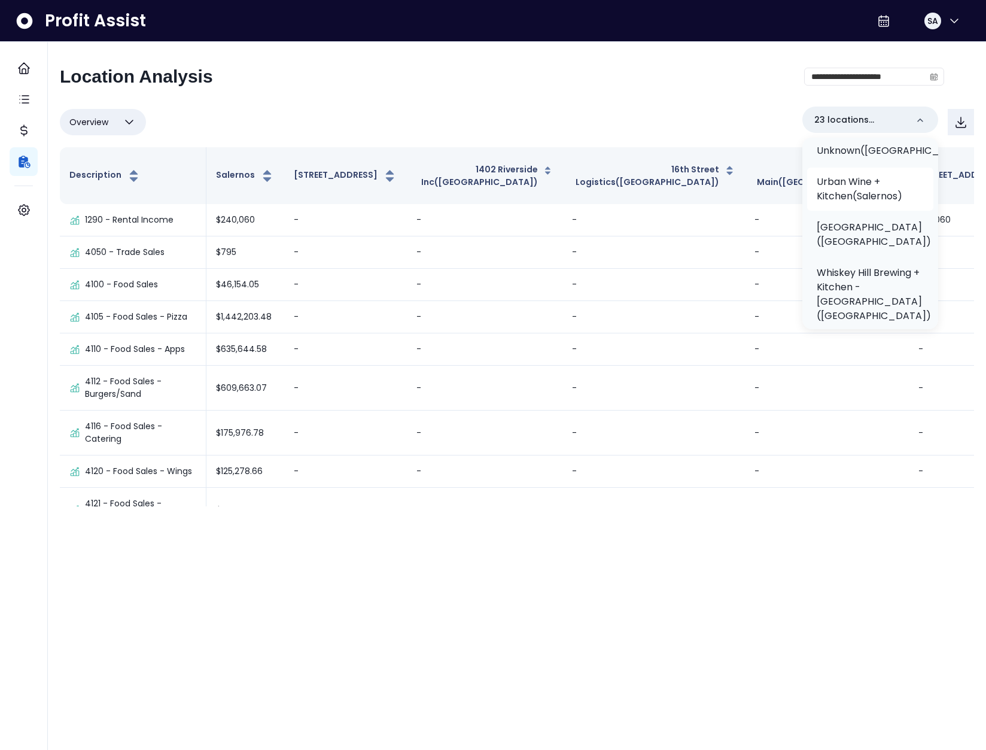
scroll to position [972, 0]
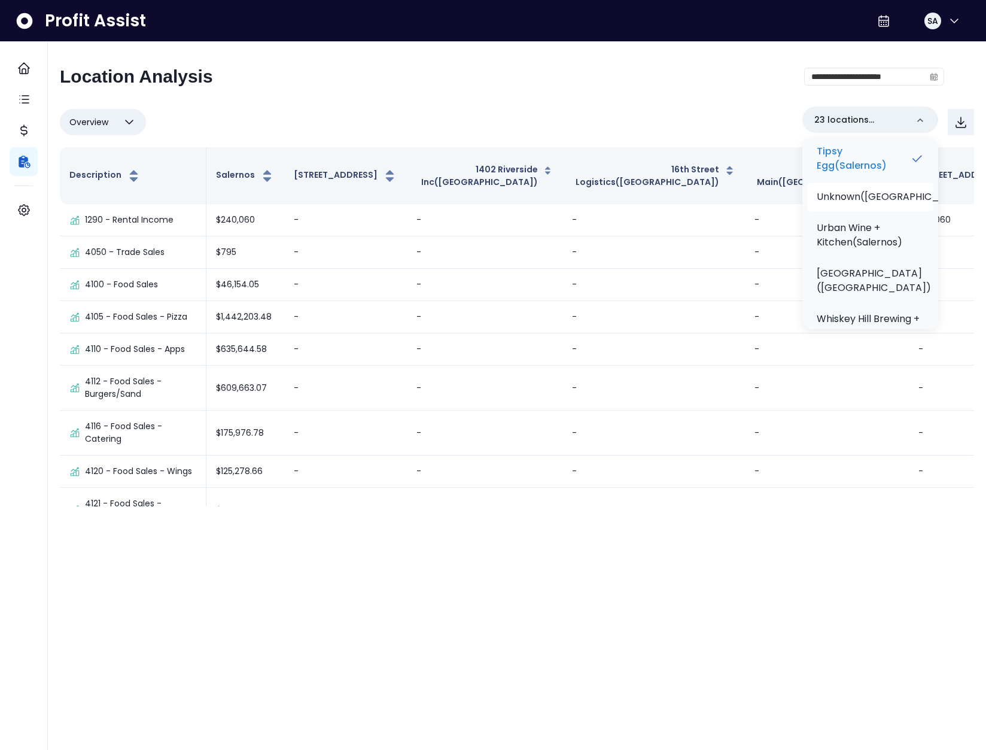
click at [869, 204] on p "Unknown(Salernos)" at bounding box center [896, 197] width 158 height 14
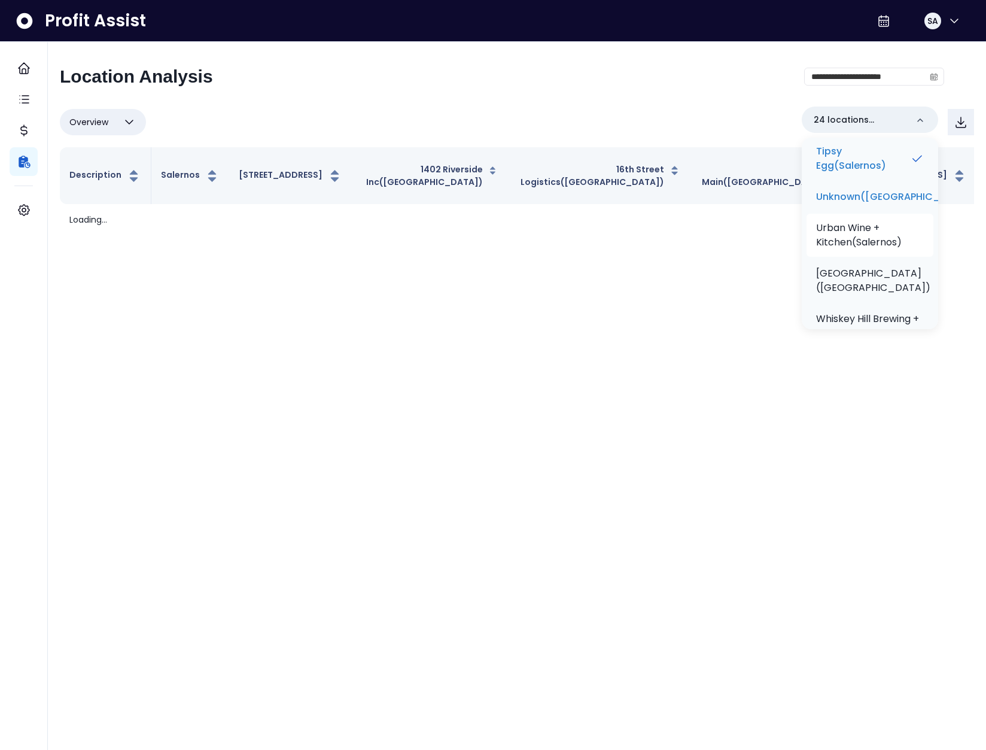
click at [866, 242] on p "Urban Wine + Kitchen(Salernos)" at bounding box center [870, 235] width 108 height 29
click at [867, 289] on p "Western Springs(Salernos)" at bounding box center [874, 280] width 114 height 29
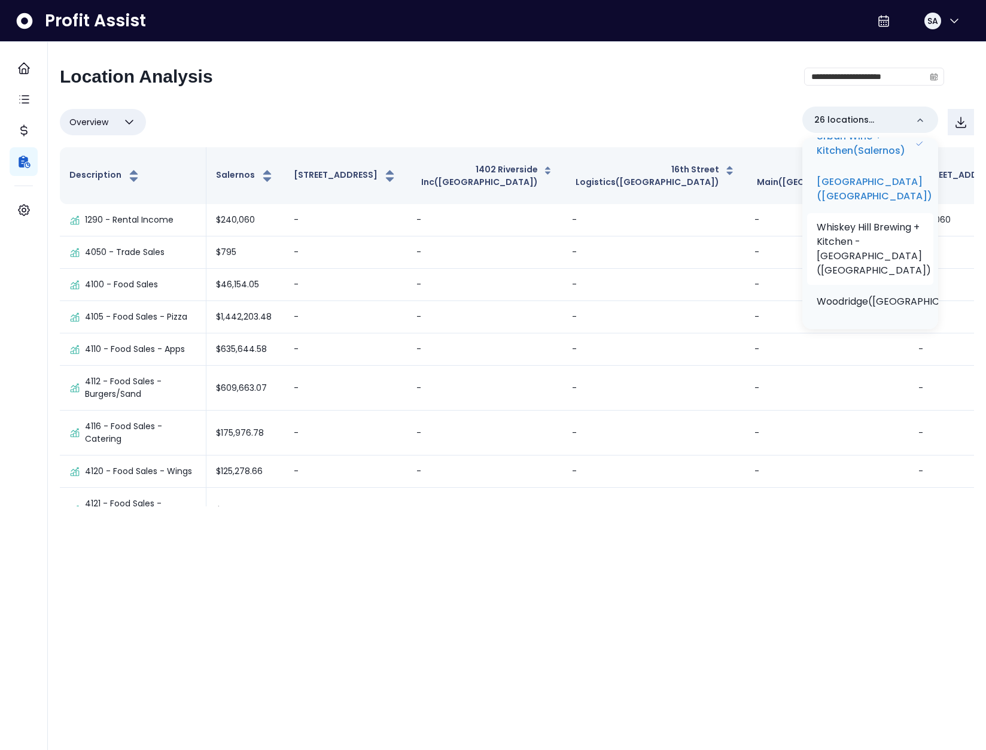
click at [876, 234] on p "Whiskey Hill Brewing + Kitchen - Westmont(Salernos)" at bounding box center [874, 248] width 114 height 57
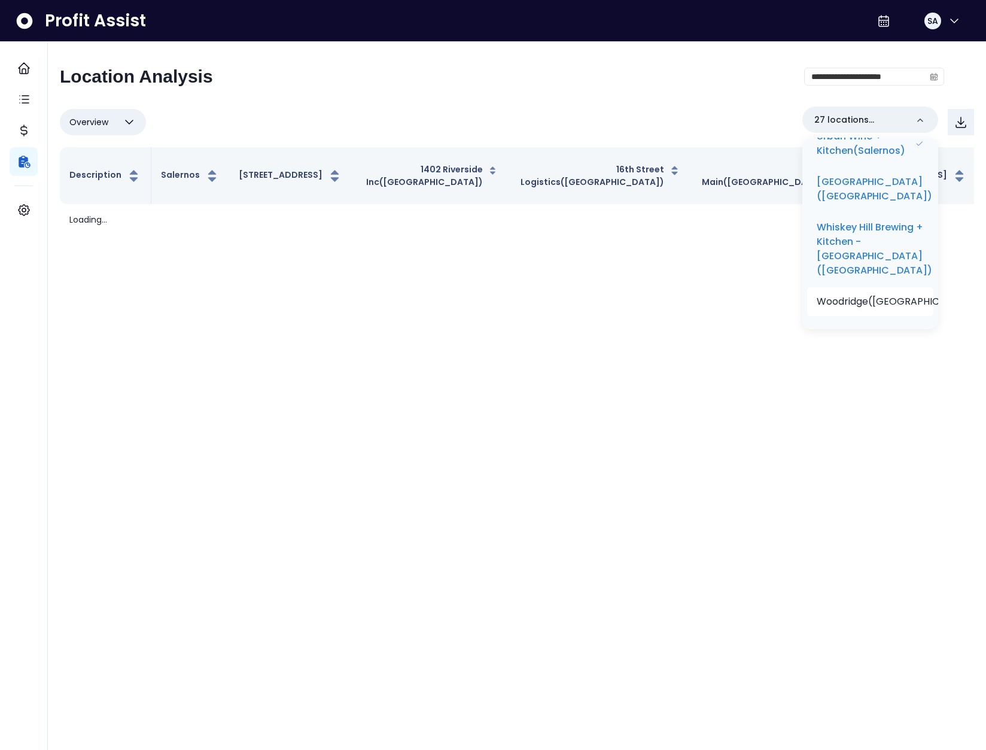
click at [876, 294] on p "Woodridge(Salernos)" at bounding box center [900, 301] width 166 height 14
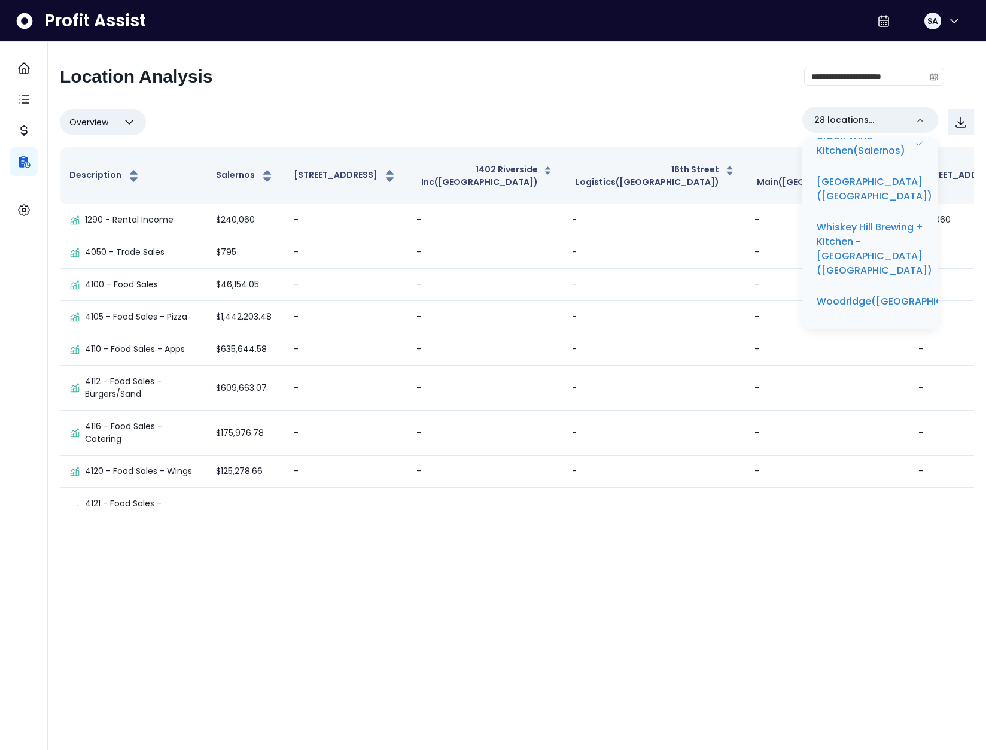
click at [467, 518] on html "**********" at bounding box center [493, 259] width 986 height 518
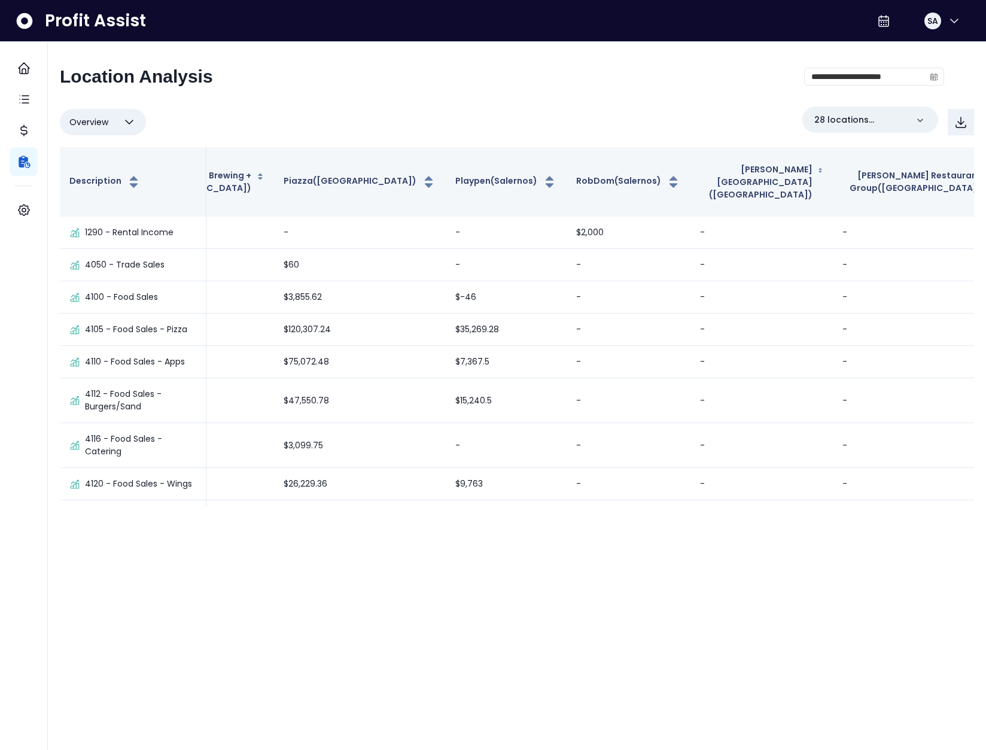
scroll to position [0, 2388]
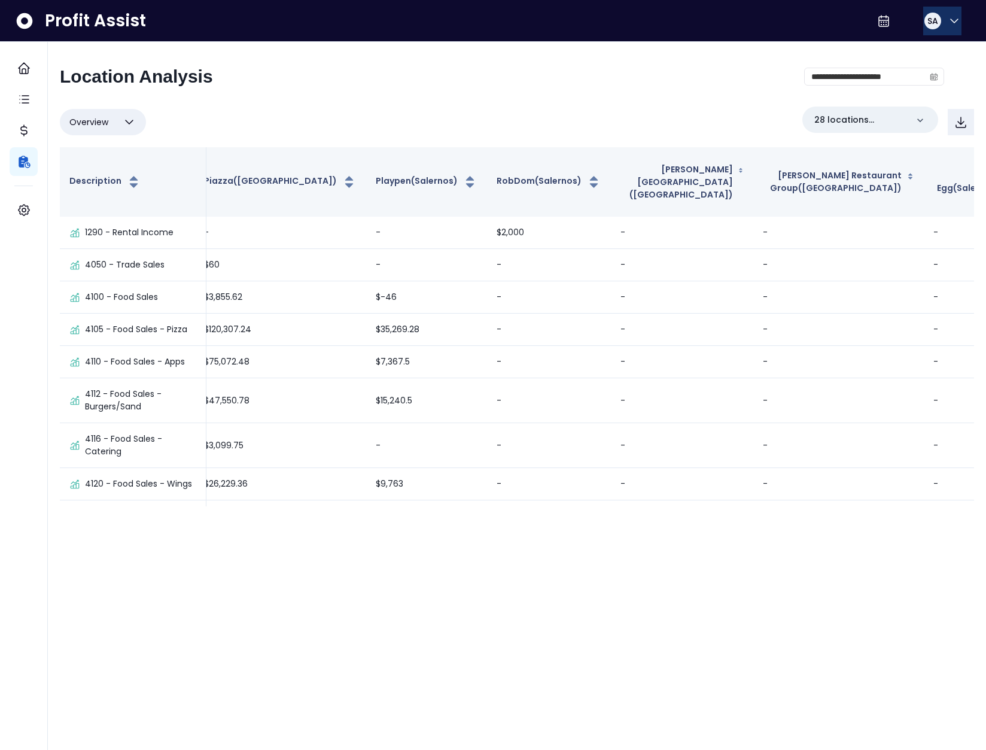
click at [938, 20] on button "SA" at bounding box center [942, 21] width 38 height 29
click at [907, 83] on span "Logout" at bounding box center [897, 79] width 115 height 14
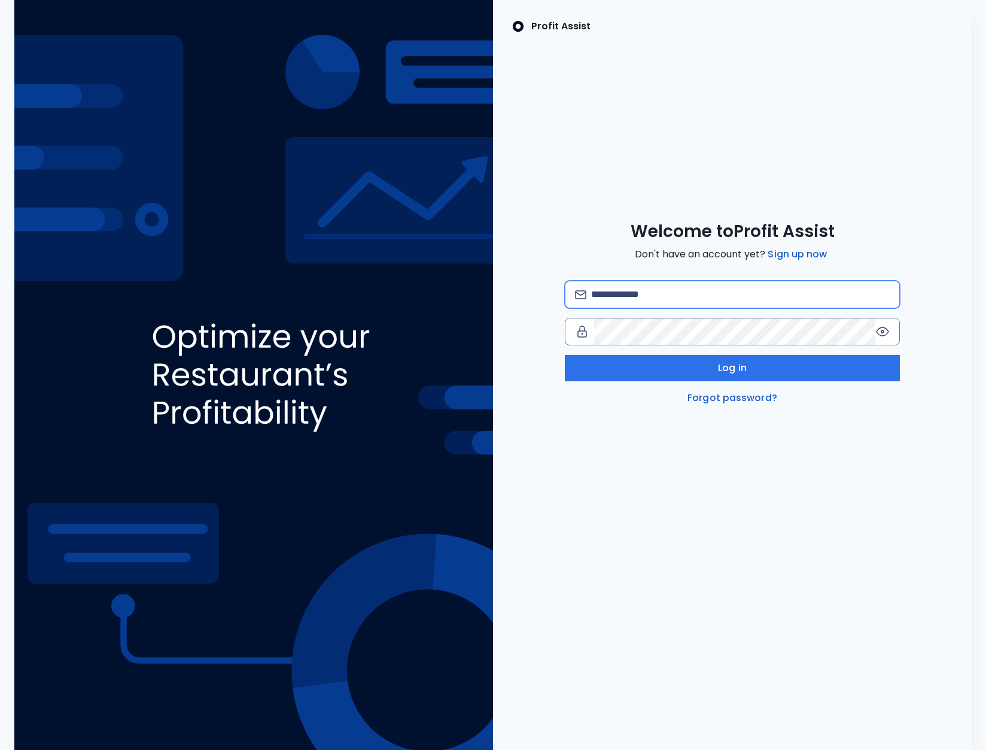
click at [637, 303] on input "email" at bounding box center [740, 294] width 299 height 26
type input "**********"
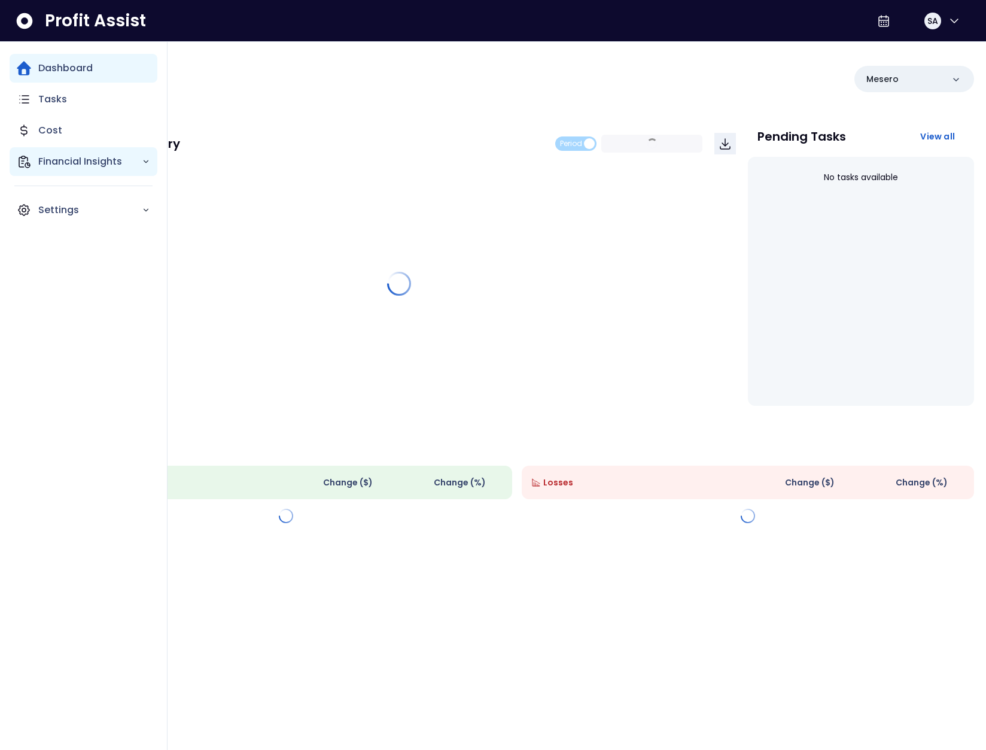
click at [27, 160] on icon "Main navigation" at bounding box center [24, 161] width 11 height 11
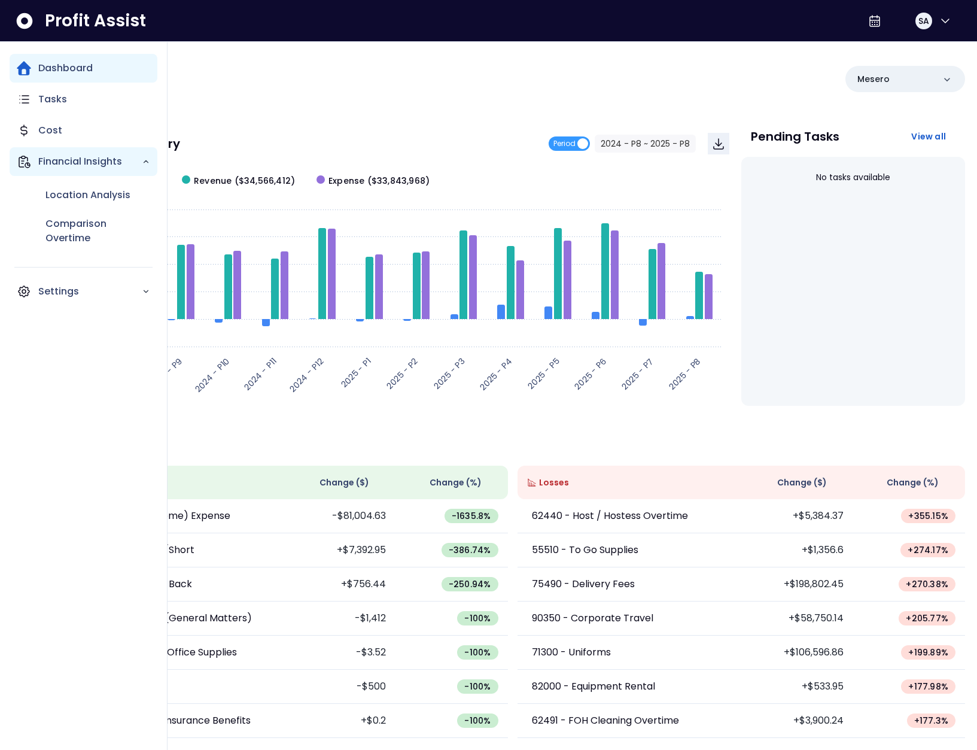
click at [22, 163] on icon "Main navigation" at bounding box center [24, 161] width 11 height 11
click at [78, 166] on p "Financial Insights" at bounding box center [90, 161] width 104 height 14
click at [83, 193] on p "Location Analysis" at bounding box center [87, 195] width 85 height 14
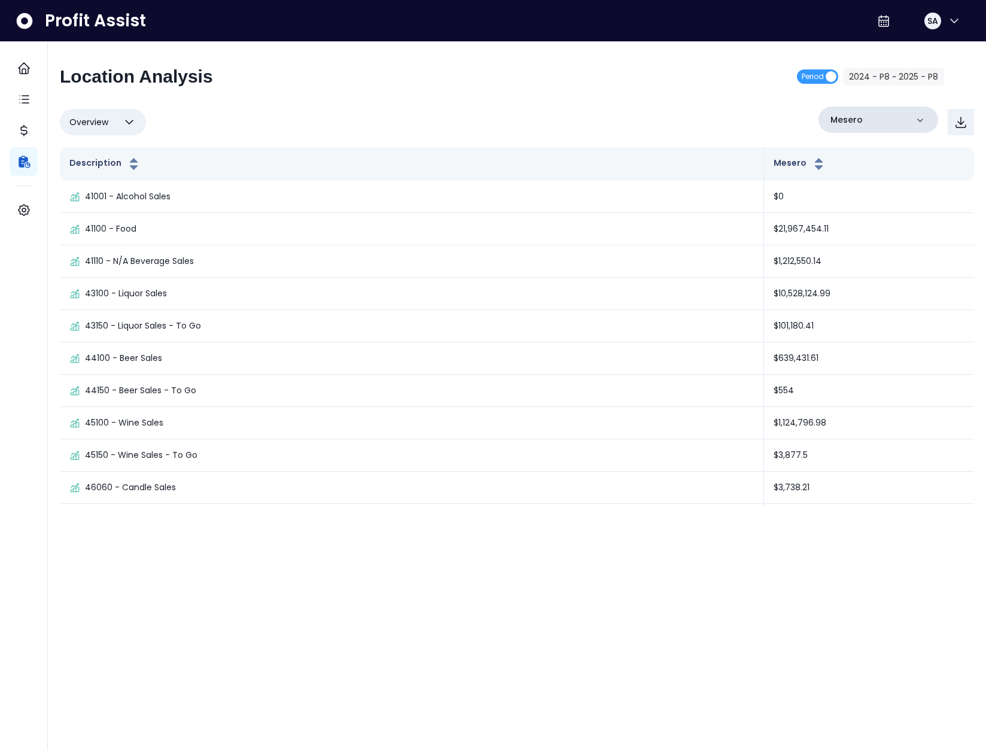
click at [912, 119] on div "Mesero" at bounding box center [879, 120] width 120 height 26
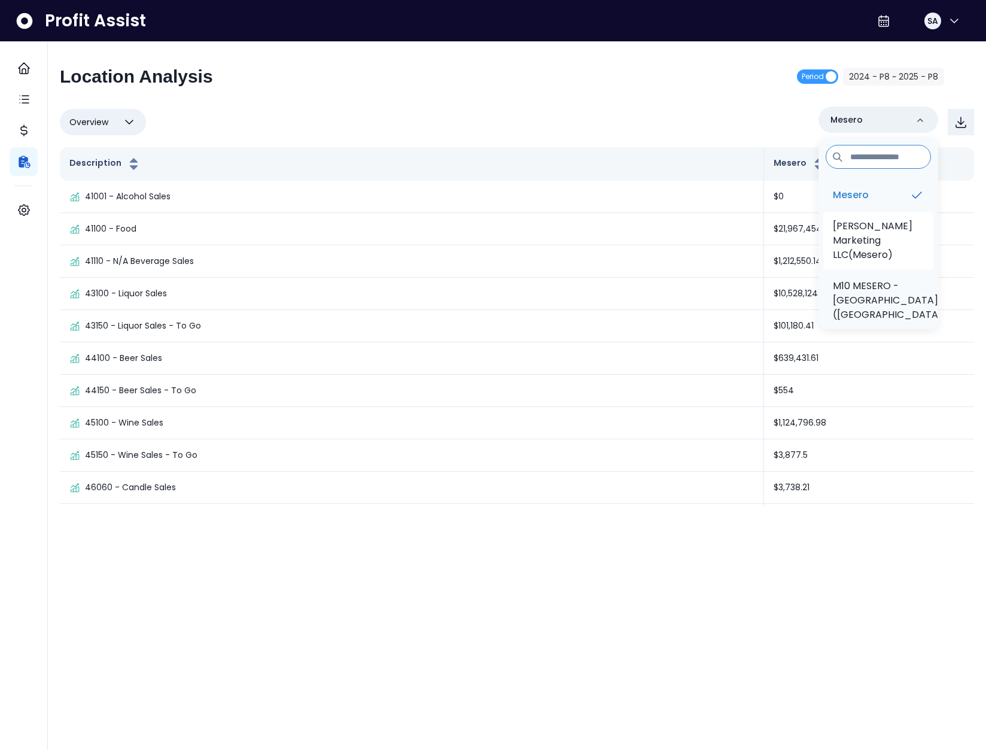
click at [883, 232] on p "[PERSON_NAME] Marketing LLC(Mesero)" at bounding box center [878, 240] width 91 height 43
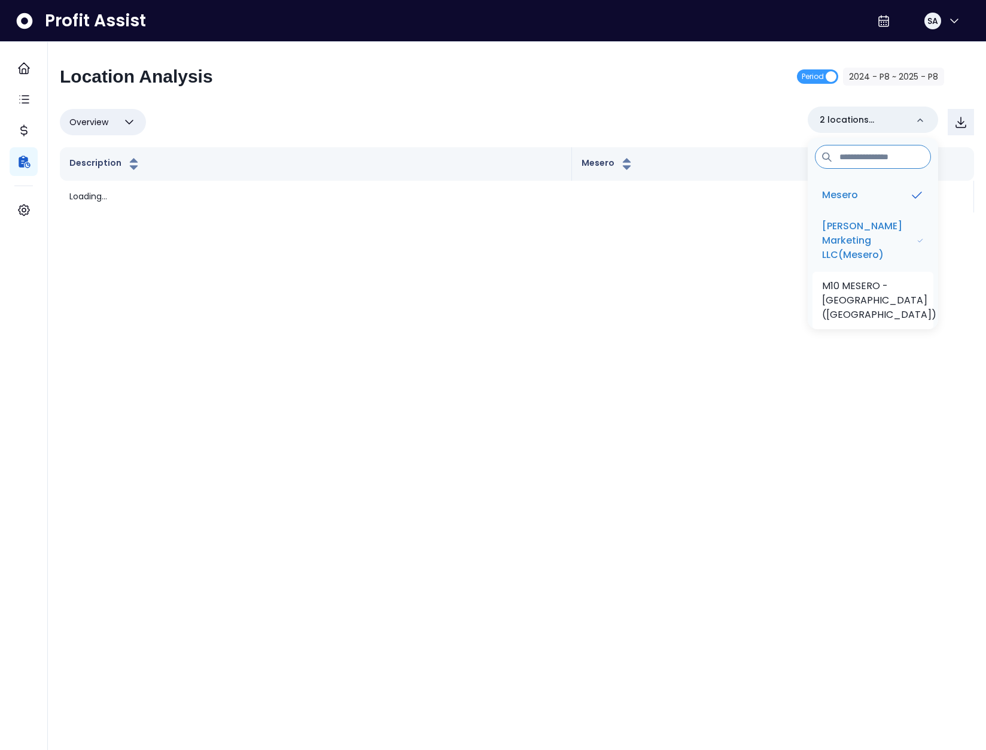
click at [881, 285] on p "M10 MESERO - [GEOGRAPHIC_DATA]([GEOGRAPHIC_DATA])" at bounding box center [879, 300] width 114 height 43
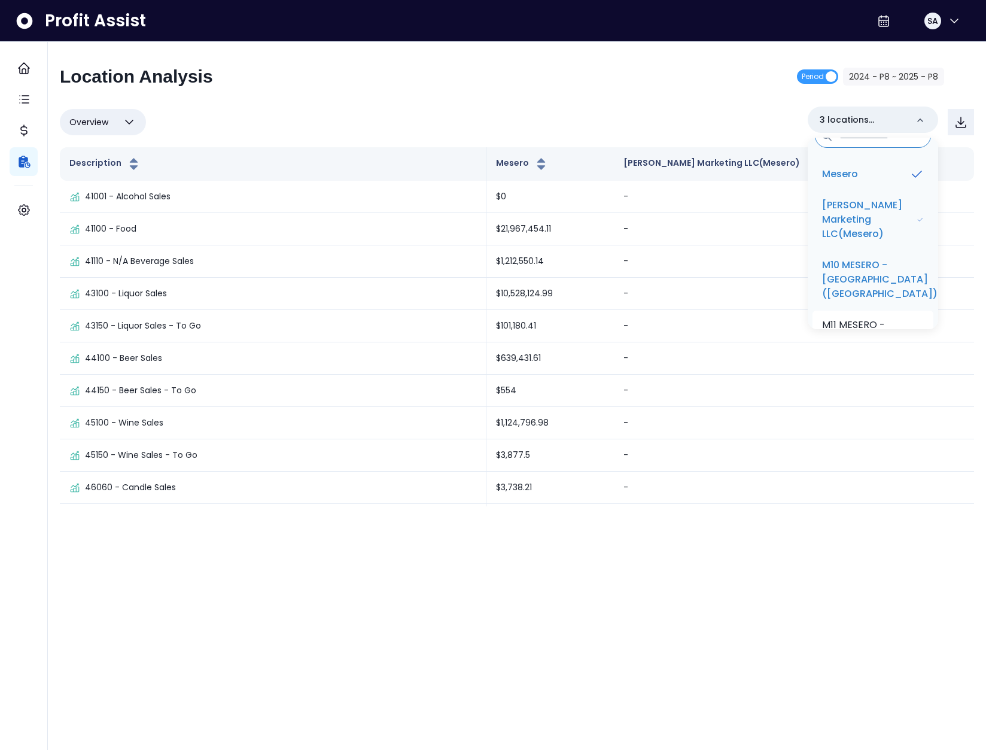
click at [867, 311] on li "M11 MESERO - OAKS([GEOGRAPHIC_DATA])" at bounding box center [873, 332] width 121 height 43
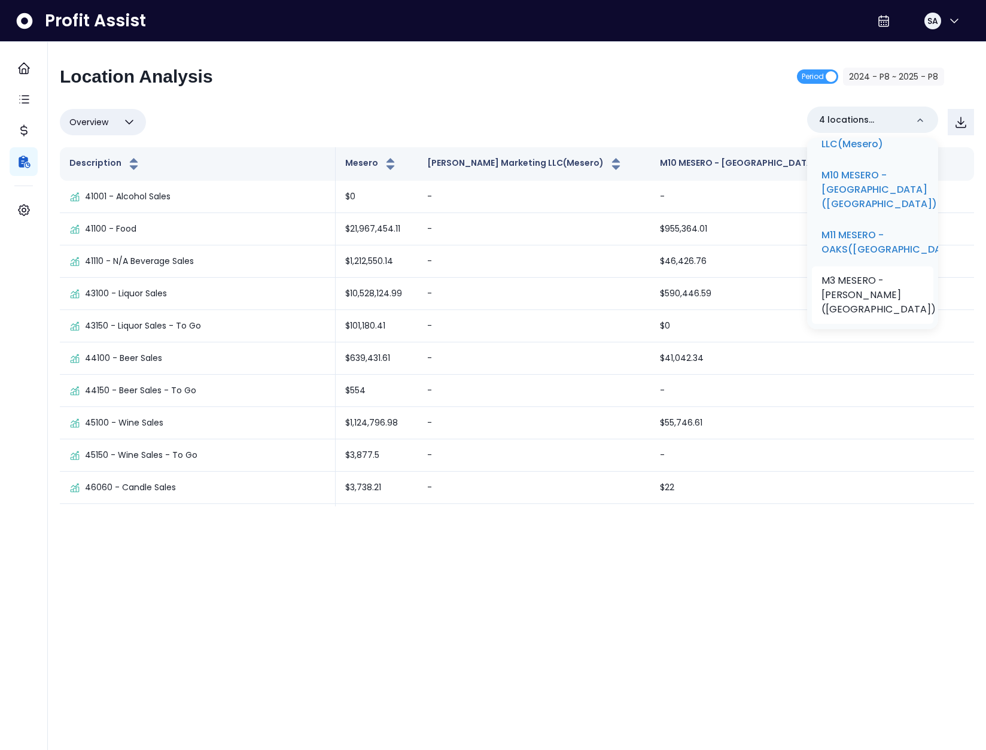
click at [864, 273] on p "M3 MESERO - INWOOD(Mesero)" at bounding box center [879, 294] width 114 height 43
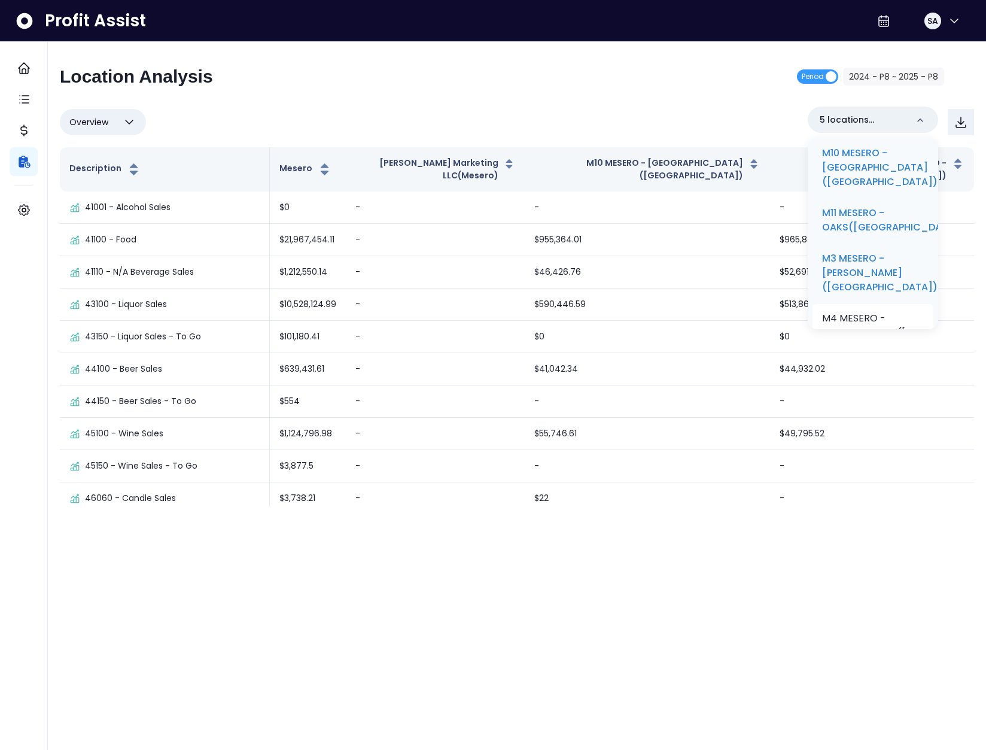
click at [866, 304] on li "M4 MESERO - PRESTONWOOD(Mesero)" at bounding box center [873, 325] width 121 height 43
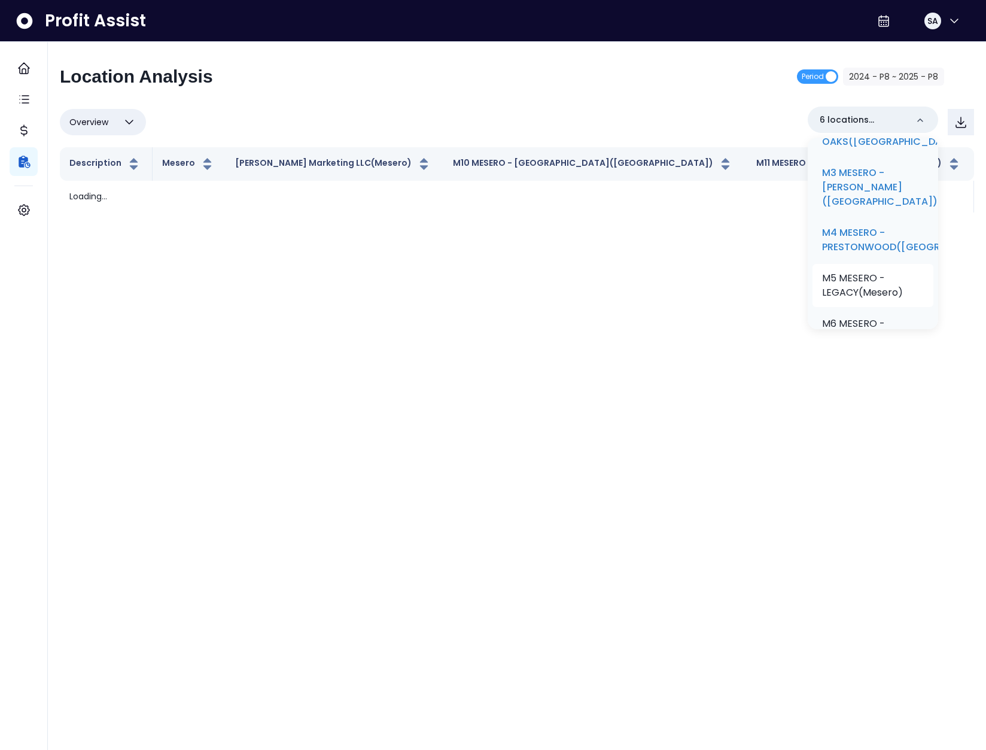
click at [869, 274] on li "M5 MESERO - LEGACY(Mesero)" at bounding box center [873, 285] width 121 height 43
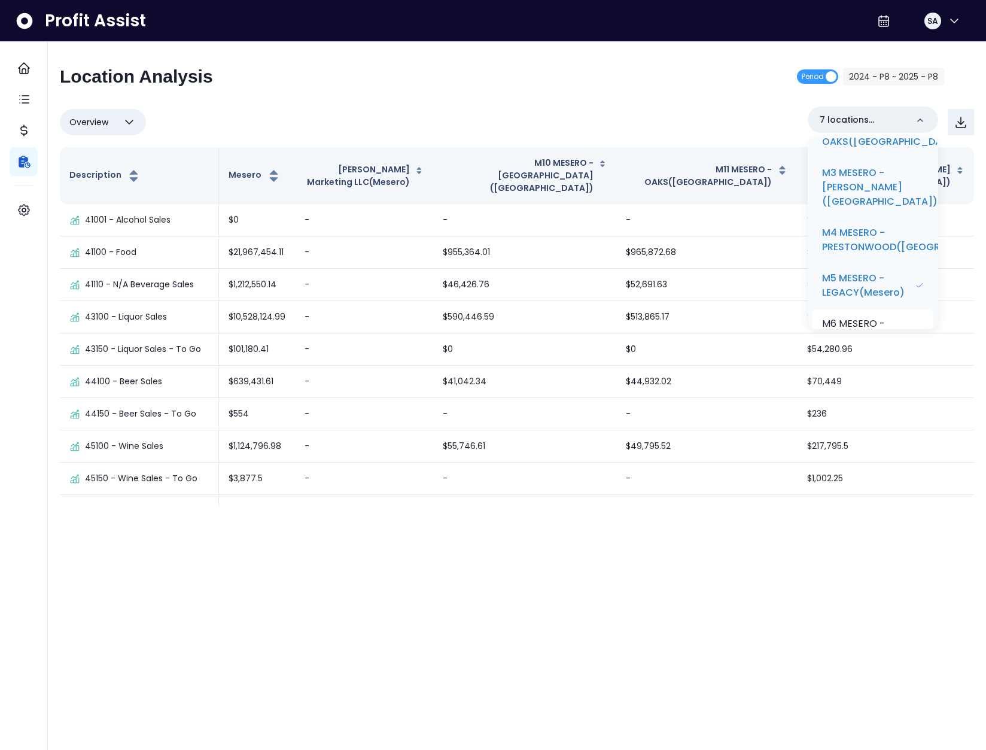
click at [872, 317] on p "M6 MESERO - CLEARFORK(Mesero)" at bounding box center [873, 331] width 102 height 29
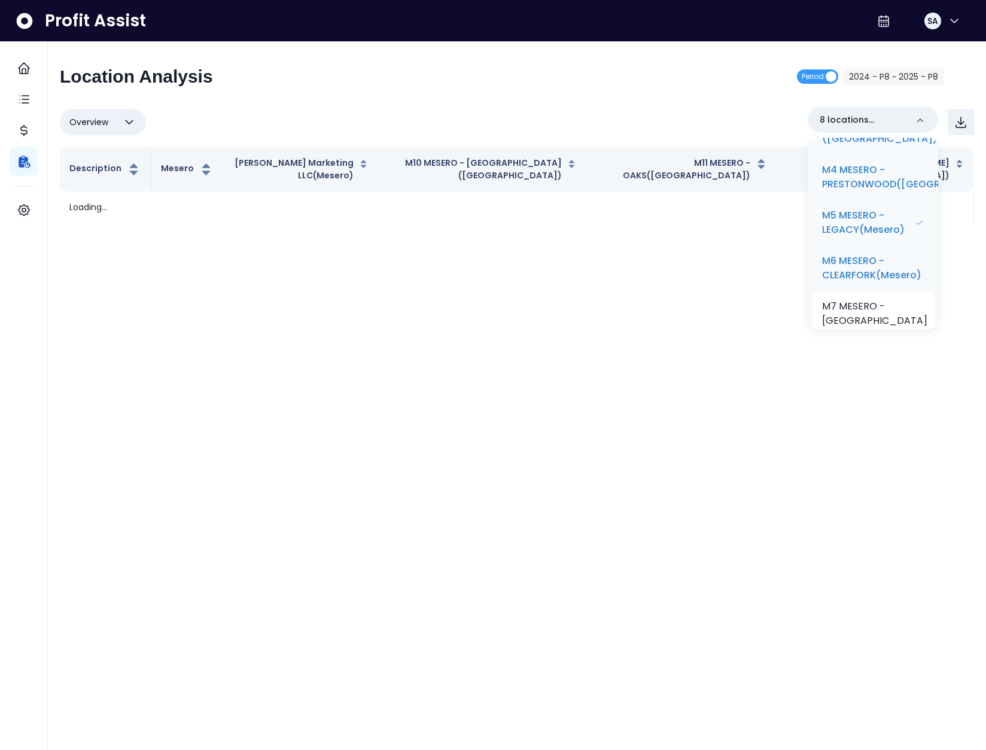
click at [872, 299] on p "M7 MESERO - VICTORY PARK(Mesero)" at bounding box center [879, 320] width 114 height 43
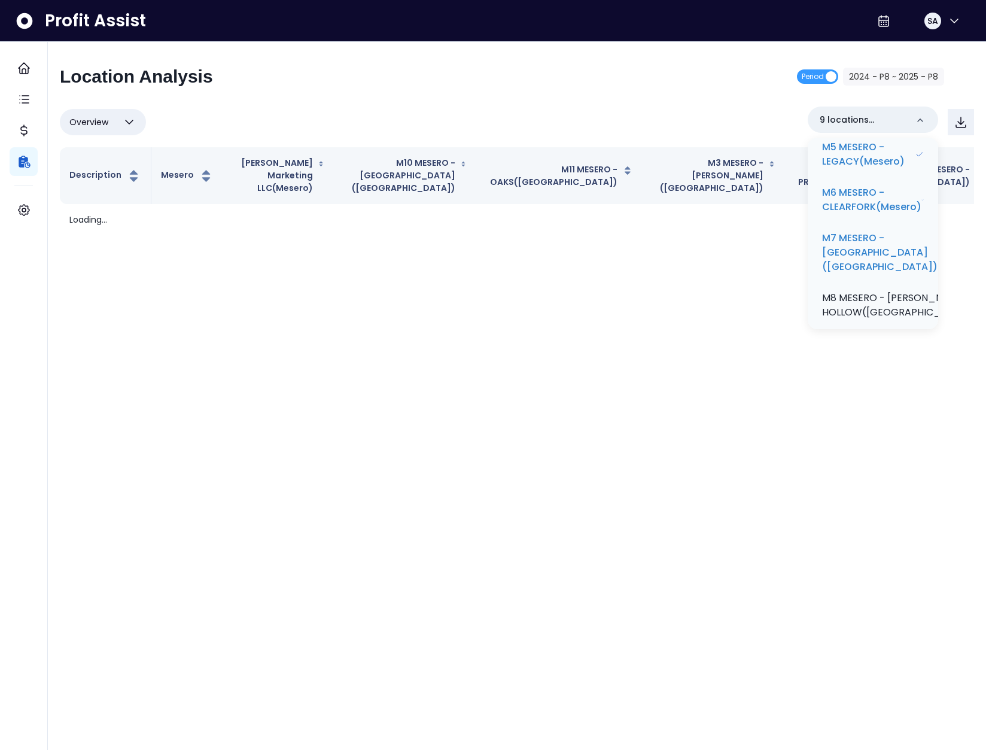
scroll to position [400, 0]
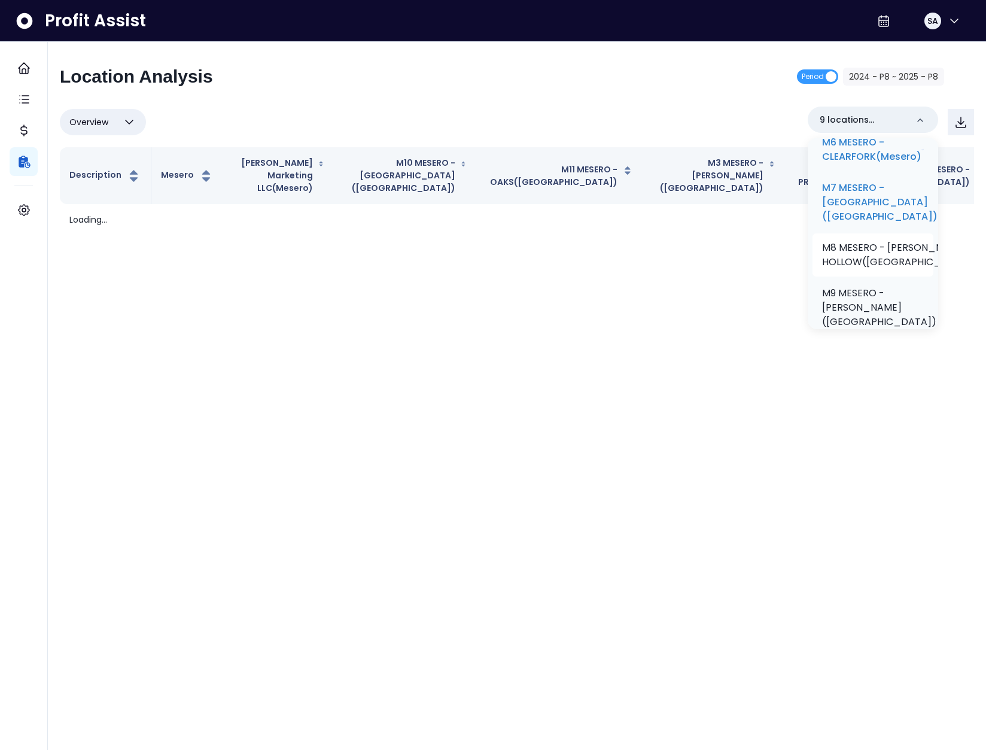
click at [849, 241] on p "M8 MESERO - PRESTON HOLLOW(Mesero)" at bounding box center [899, 255] width 154 height 29
click at [868, 286] on p "M9 MESERO - SOUTHLAKE(Mesero)" at bounding box center [876, 307] width 114 height 43
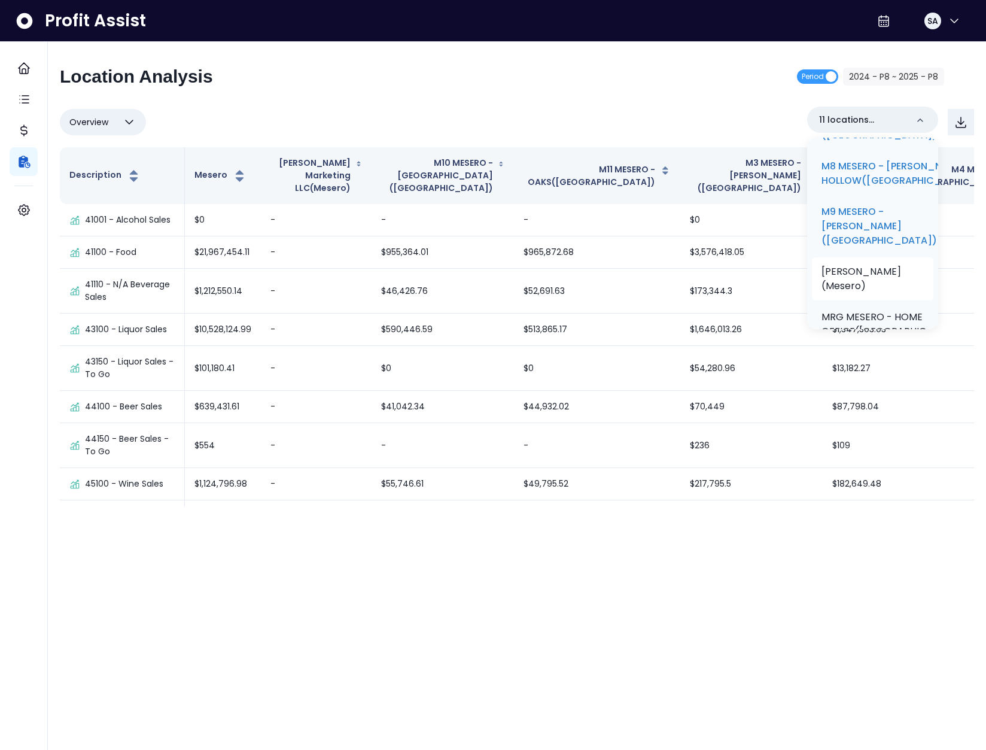
click at [862, 264] on p "MESERO - HENDERSON(Mesero)" at bounding box center [873, 278] width 102 height 29
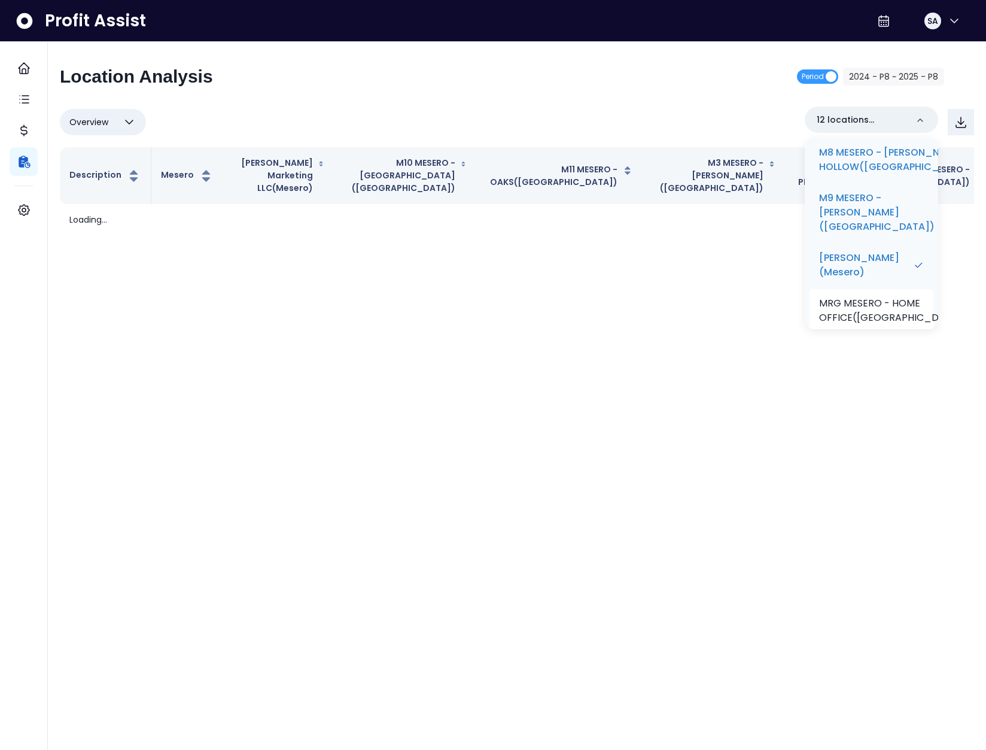
click at [869, 296] on p "MRG MESERO - HOME OFFICE(Mesero)" at bounding box center [893, 310] width 148 height 29
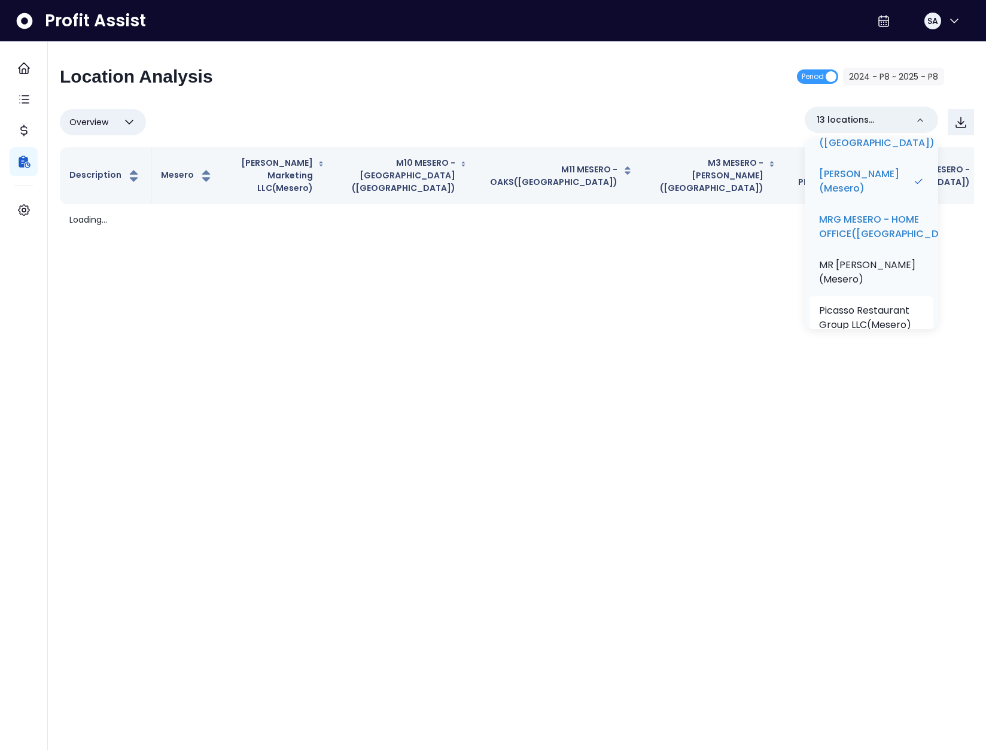
scroll to position [582, 0]
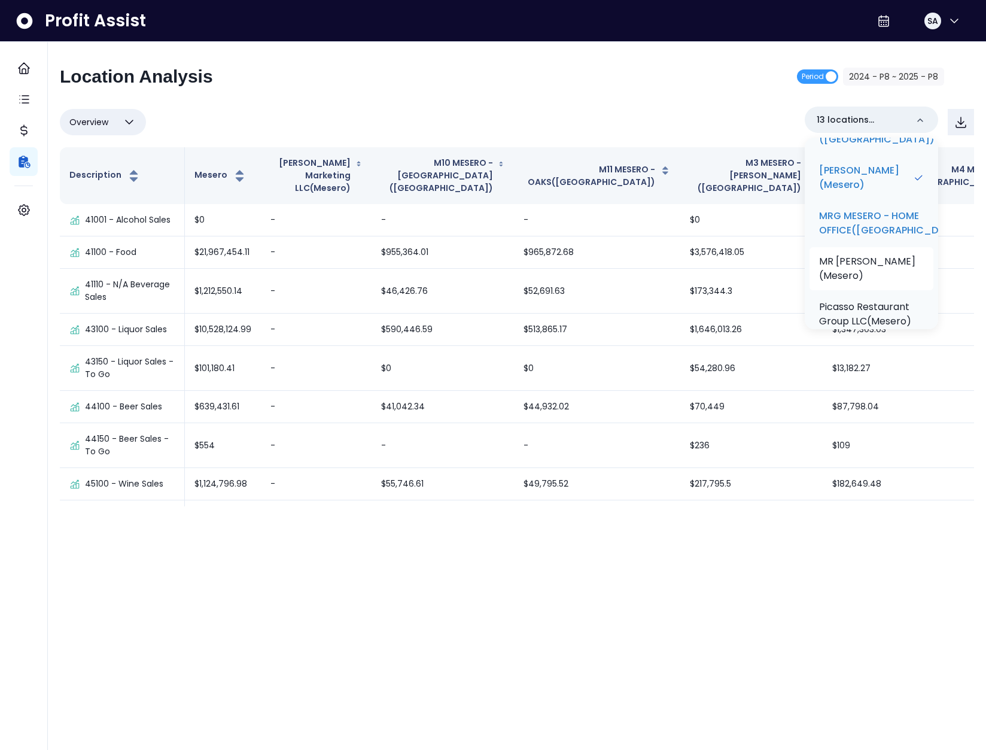
click at [859, 270] on li "MR MESERO(Mesero)" at bounding box center [872, 268] width 124 height 43
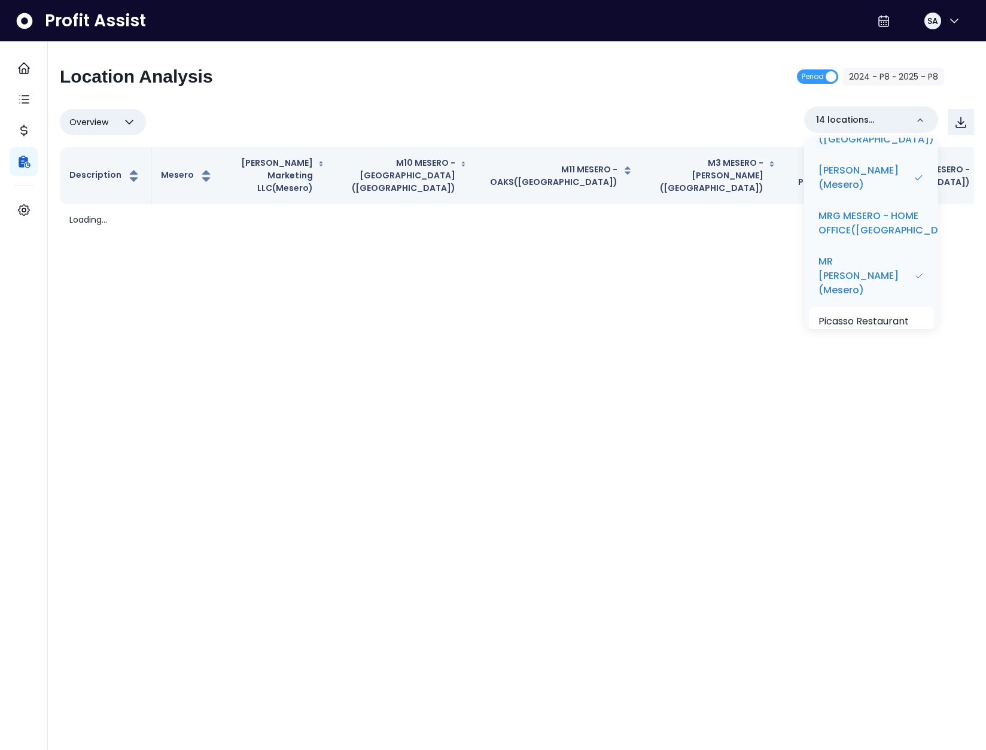
click at [867, 314] on p "Picasso Restaurant Group LLC(Mesero)" at bounding box center [871, 328] width 105 height 29
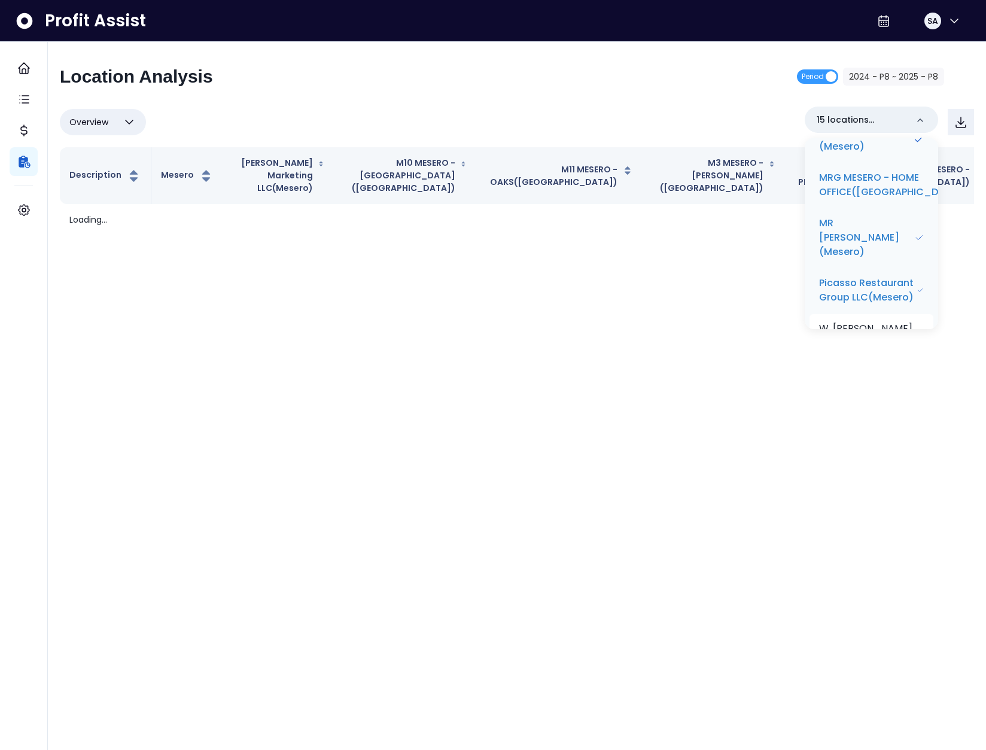
scroll to position [671, 0]
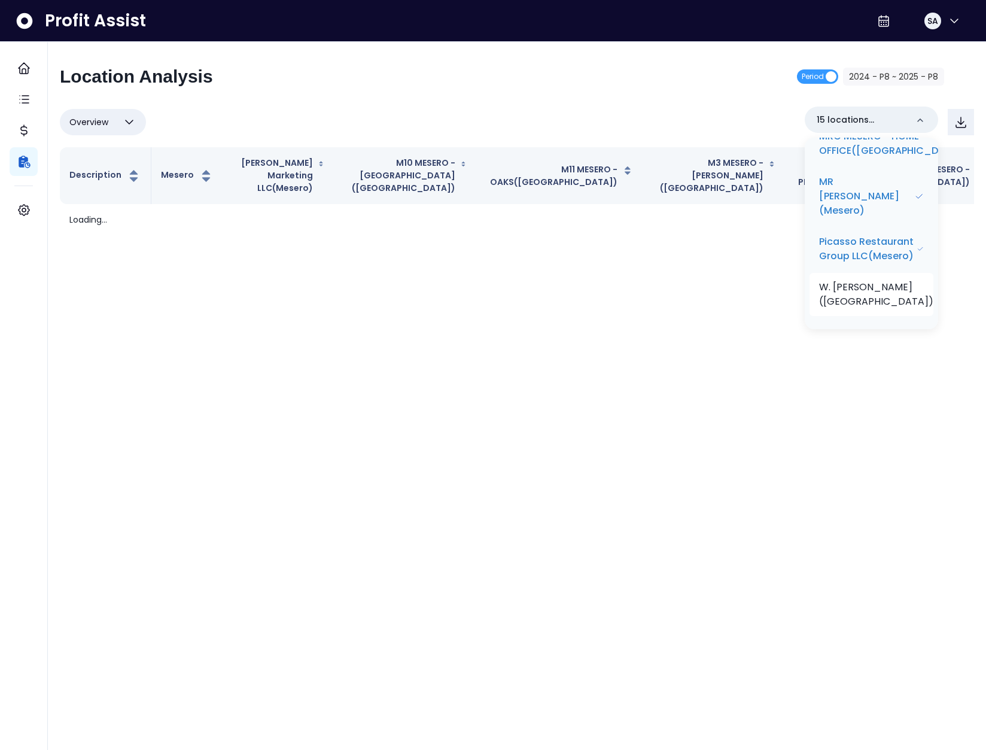
click at [868, 273] on li "W. ROBERT DYER III(Mesero)" at bounding box center [872, 294] width 124 height 43
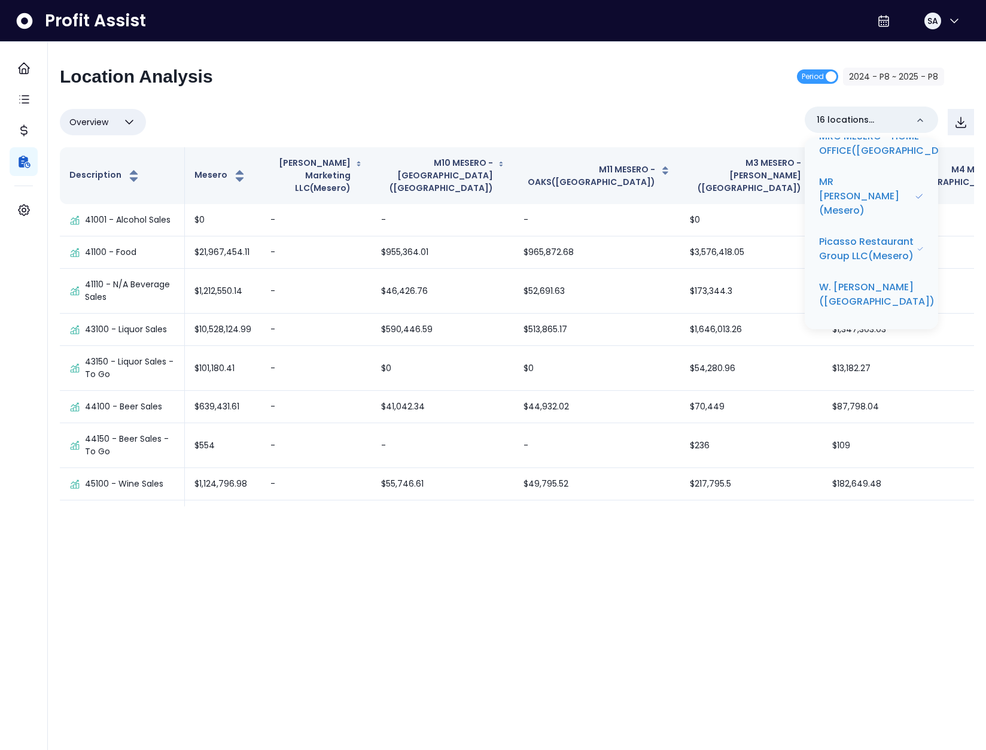
click at [540, 98] on div "Location Analysis Period 2024 - P8 ~ 2025 - P8 Overview Overview % of cost % of…" at bounding box center [517, 286] width 914 height 440
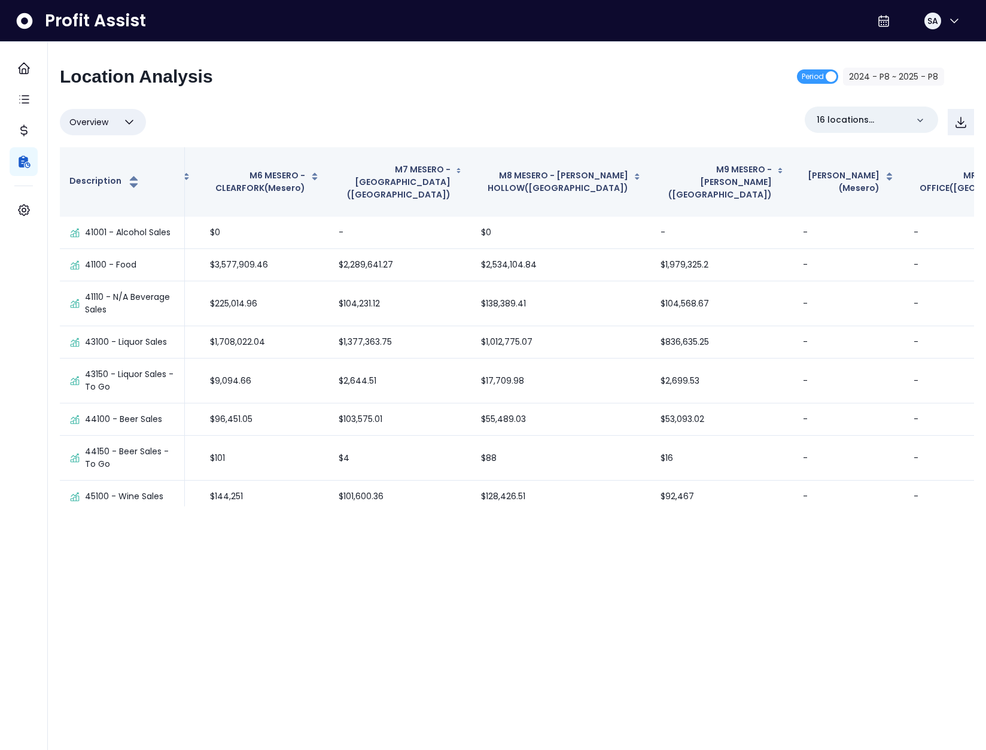
scroll to position [0, 972]
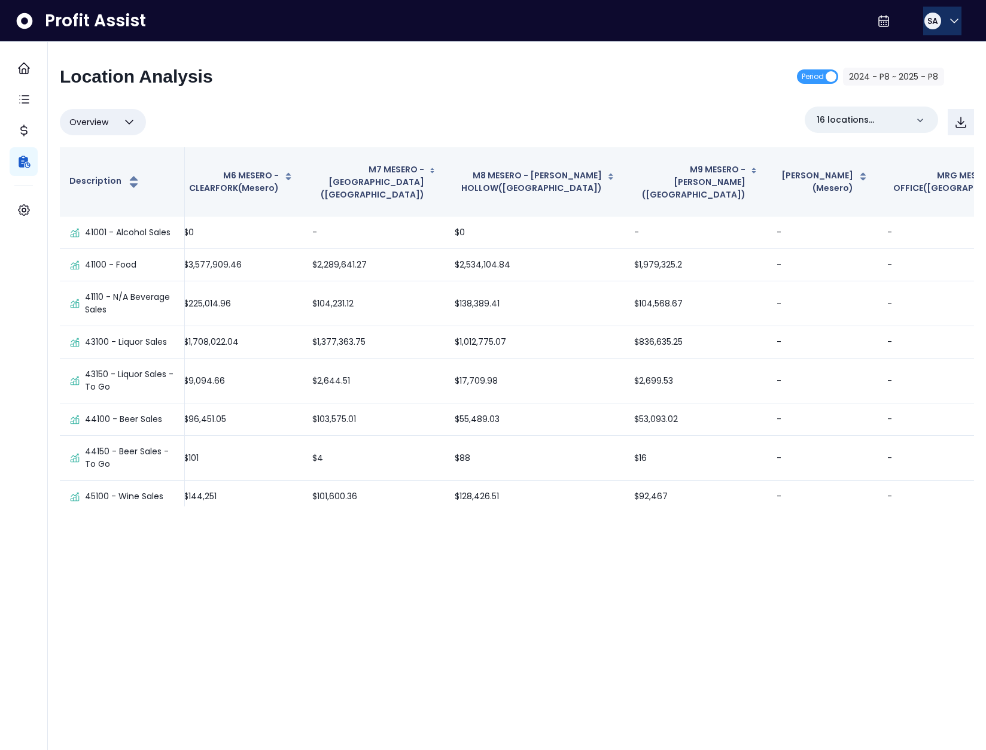
click at [928, 23] on span "SA" at bounding box center [933, 21] width 11 height 12
click at [908, 81] on span "Logout" at bounding box center [897, 79] width 115 height 14
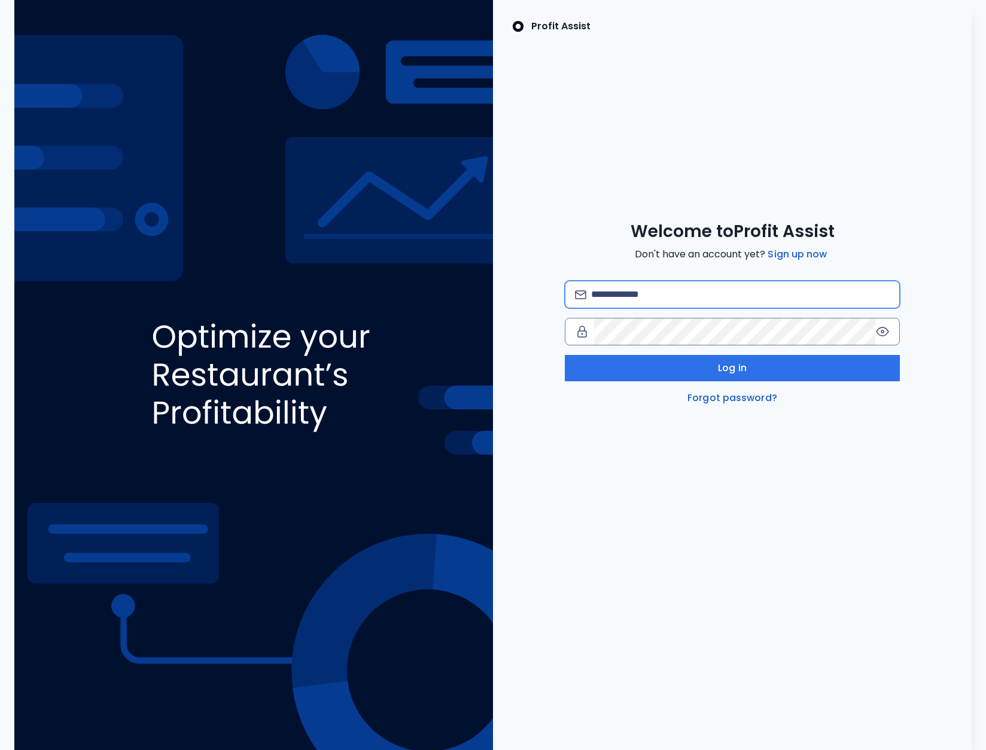
click at [646, 293] on input "email" at bounding box center [740, 294] width 299 height 26
click at [640, 300] on input "**********" at bounding box center [740, 294] width 299 height 26
type input "*"
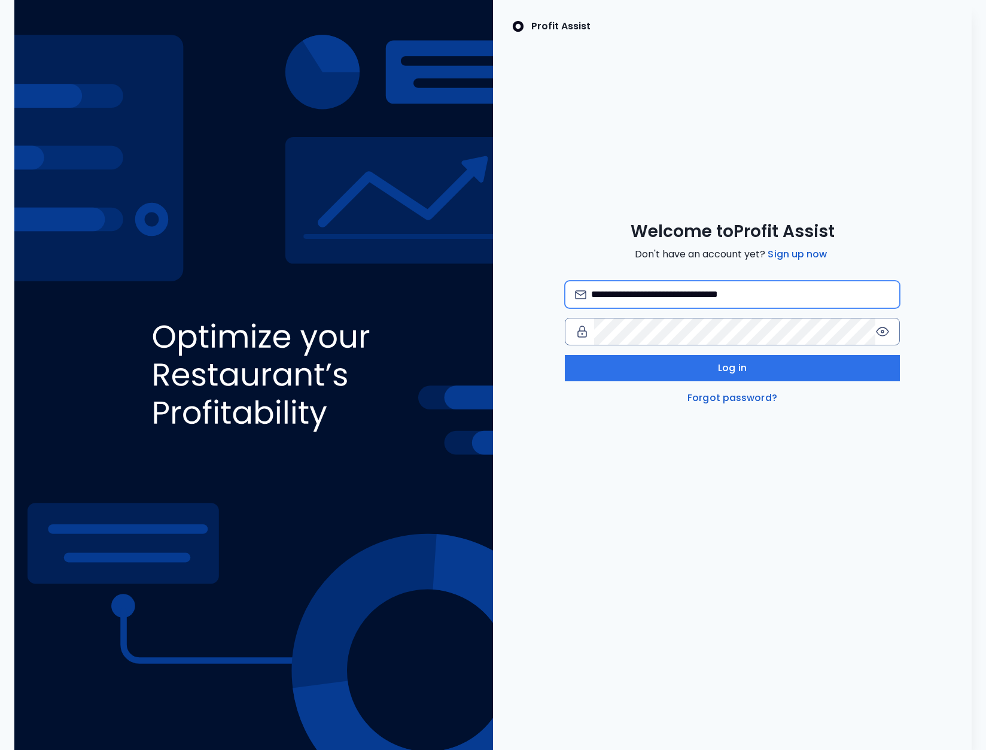
type input "**********"
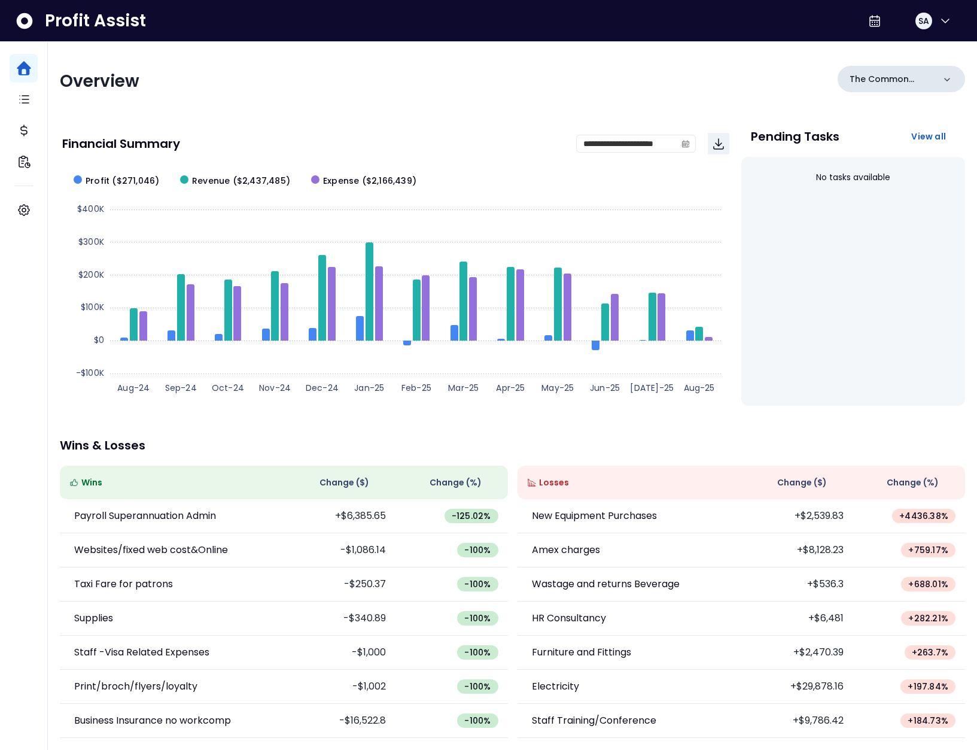
click at [923, 73] on p "The Common Bistro" at bounding box center [892, 79] width 84 height 13
click at [921, 77] on p "The Common Bistro" at bounding box center [892, 79] width 84 height 13
click at [945, 20] on icon "button" at bounding box center [945, 21] width 14 height 14
click at [891, 76] on span "Logout" at bounding box center [888, 79] width 115 height 14
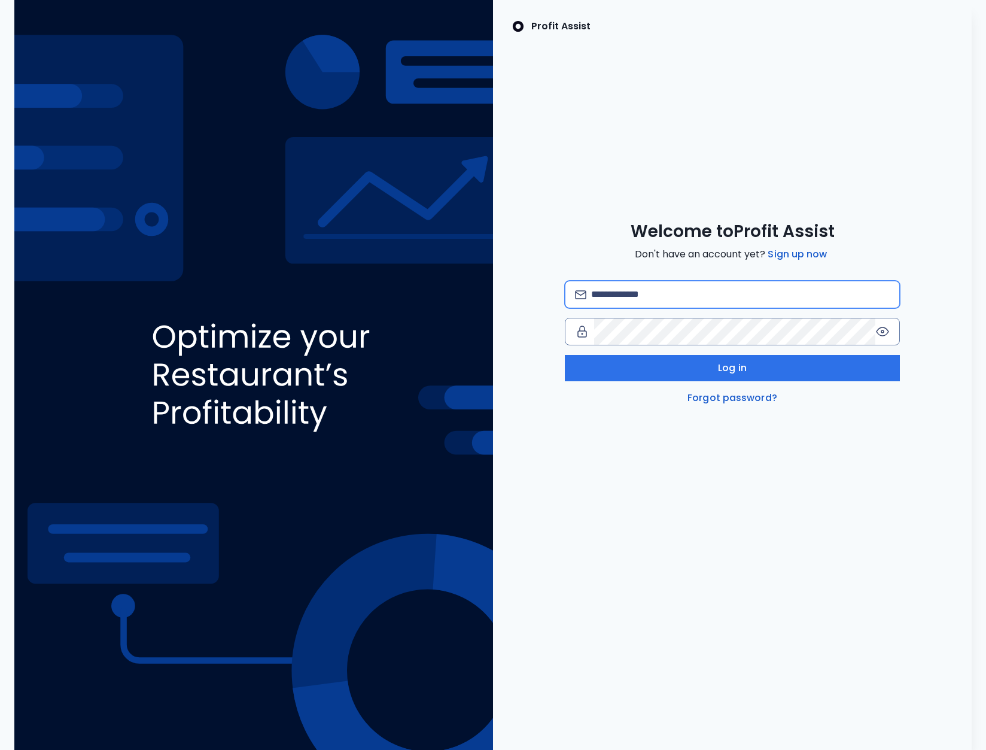
click at [663, 282] on input "email" at bounding box center [740, 294] width 299 height 26
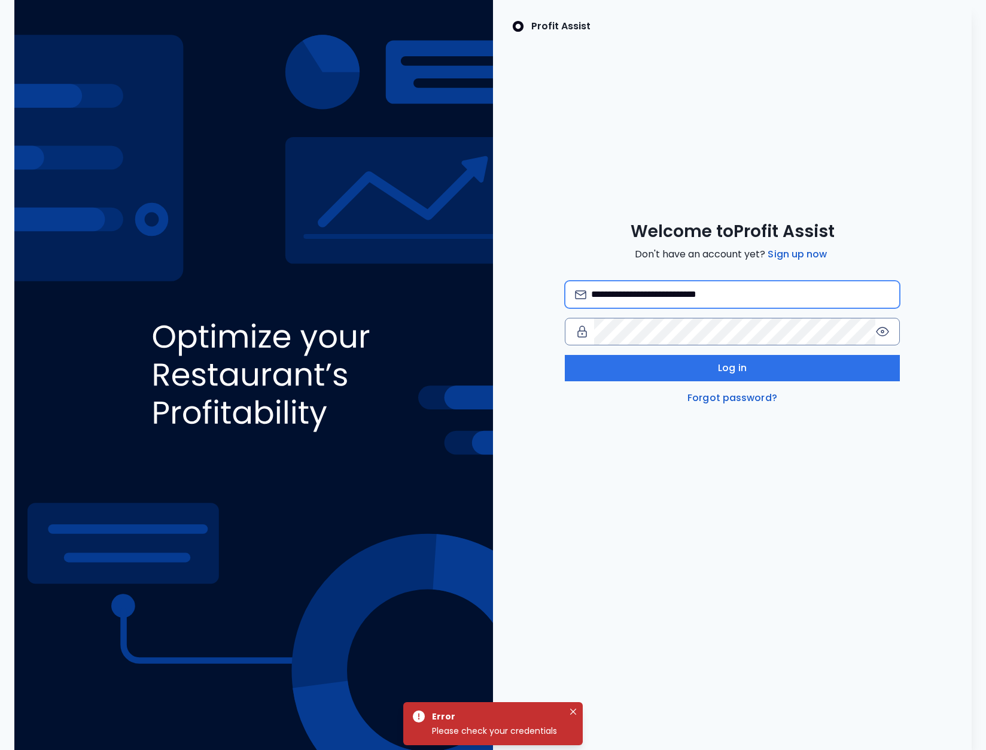
click at [707, 295] on input "**********" at bounding box center [740, 294] width 299 height 26
type input "**********"
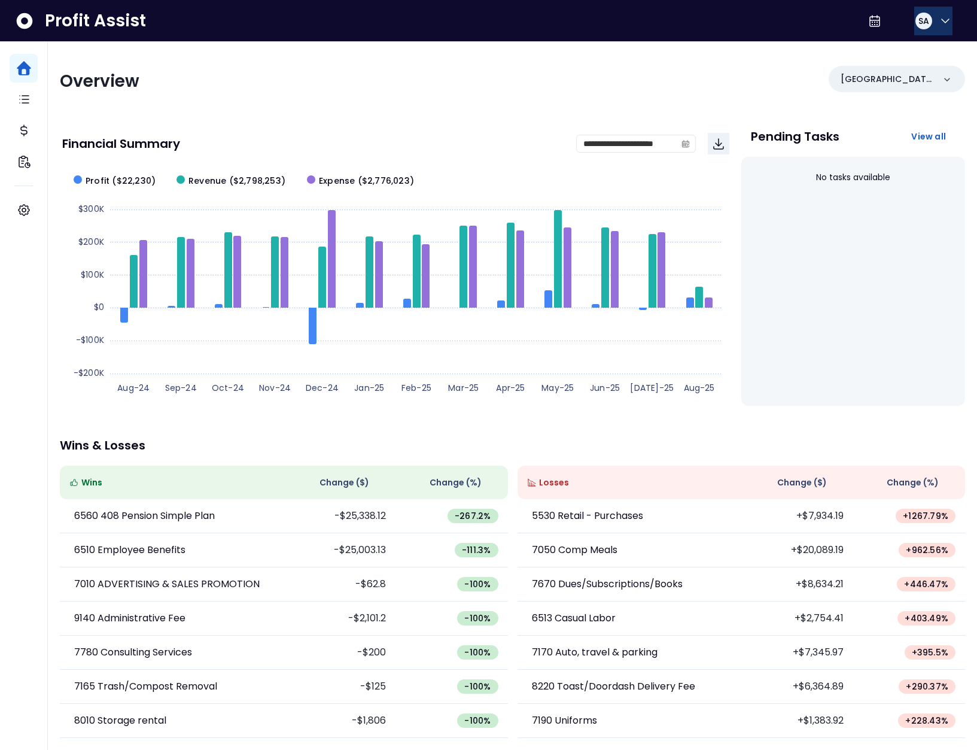
click at [928, 22] on div "SA" at bounding box center [923, 20] width 19 height 19
click at [918, 72] on span "Logout" at bounding box center [888, 79] width 115 height 14
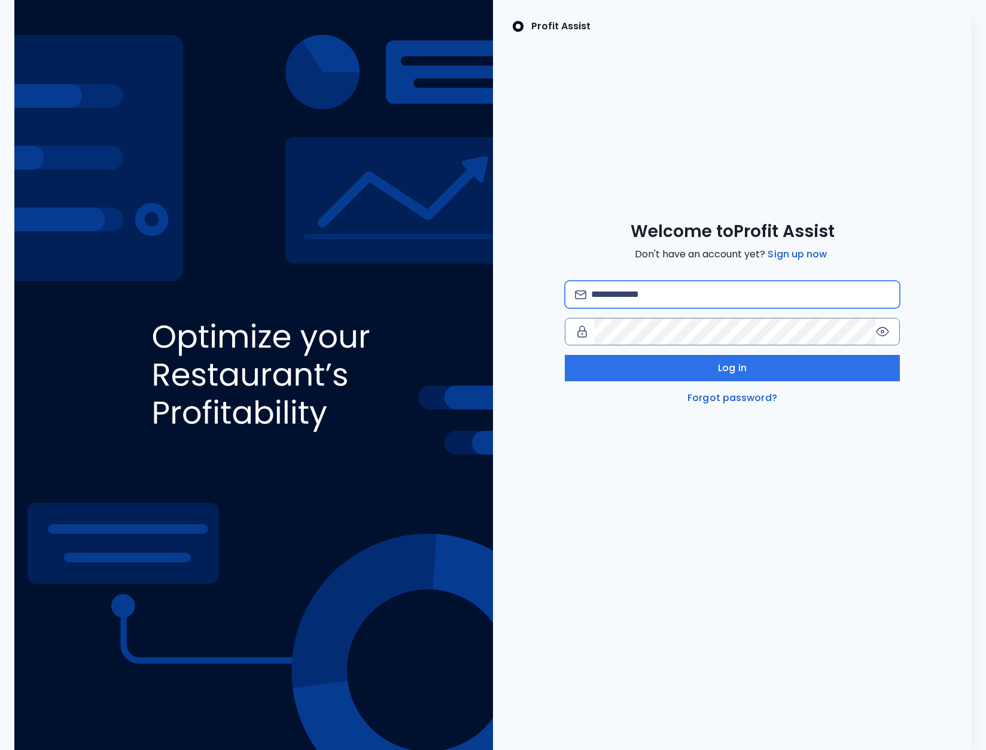
click at [680, 288] on input "email" at bounding box center [740, 294] width 299 height 26
type input "**********"
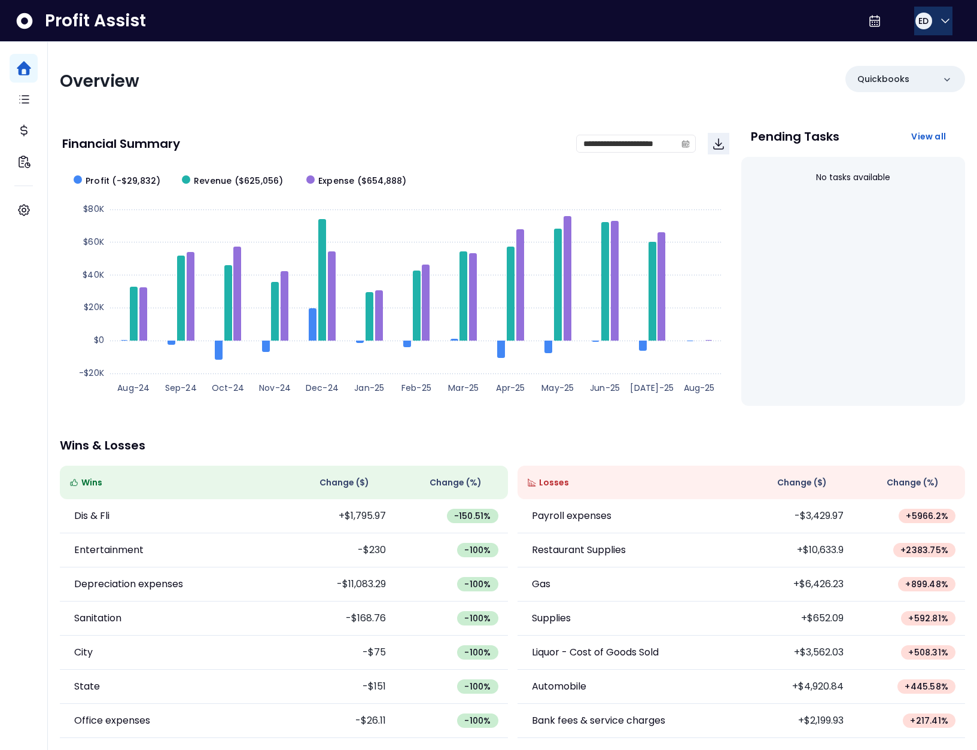
click at [926, 27] on button "ED" at bounding box center [933, 21] width 38 height 29
click at [890, 80] on span "Logout" at bounding box center [888, 79] width 115 height 14
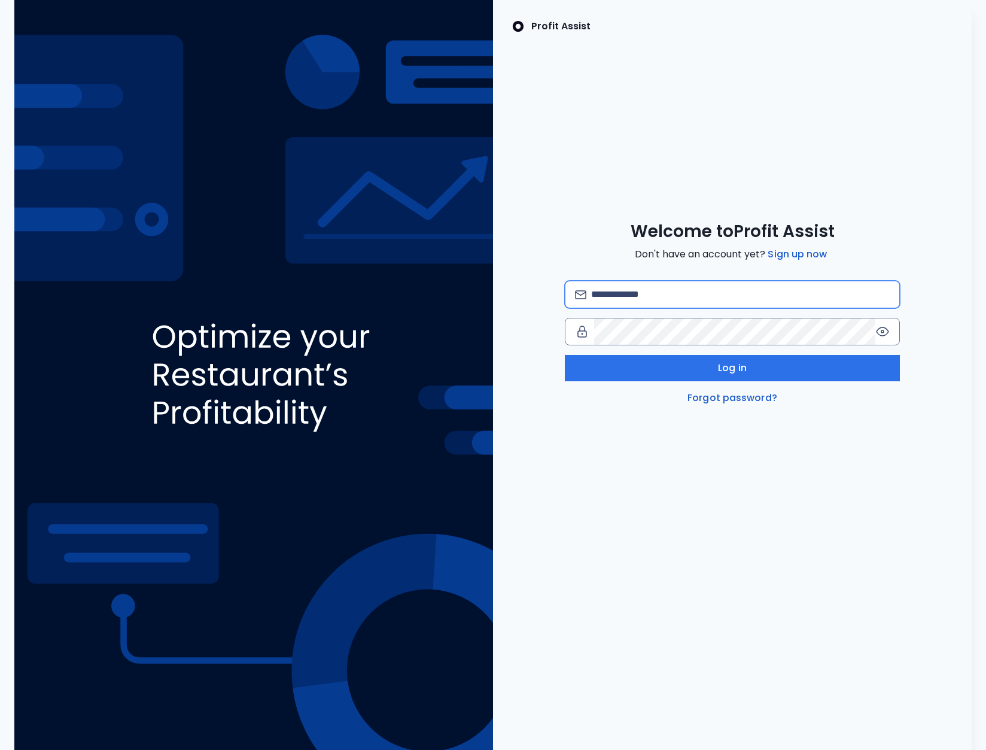
click at [727, 294] on input "email" at bounding box center [740, 294] width 299 height 26
type input "**********"
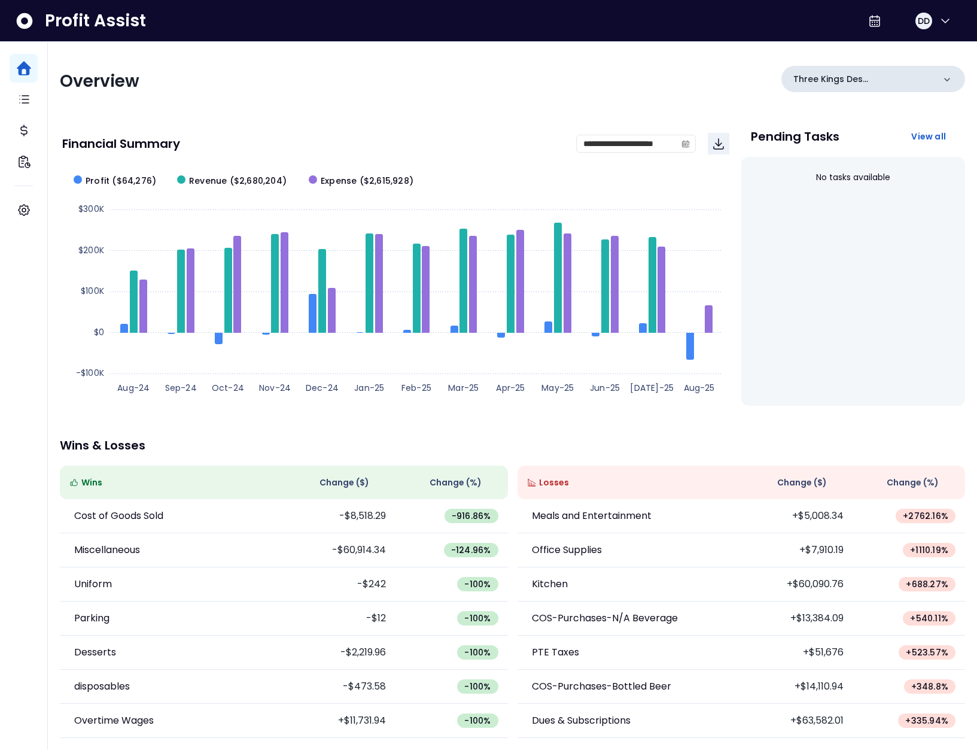
click at [884, 84] on p "Three Kings Des Peres" at bounding box center [863, 79] width 141 height 13
click at [885, 78] on p "Three Kings Des Peres" at bounding box center [863, 79] width 141 height 13
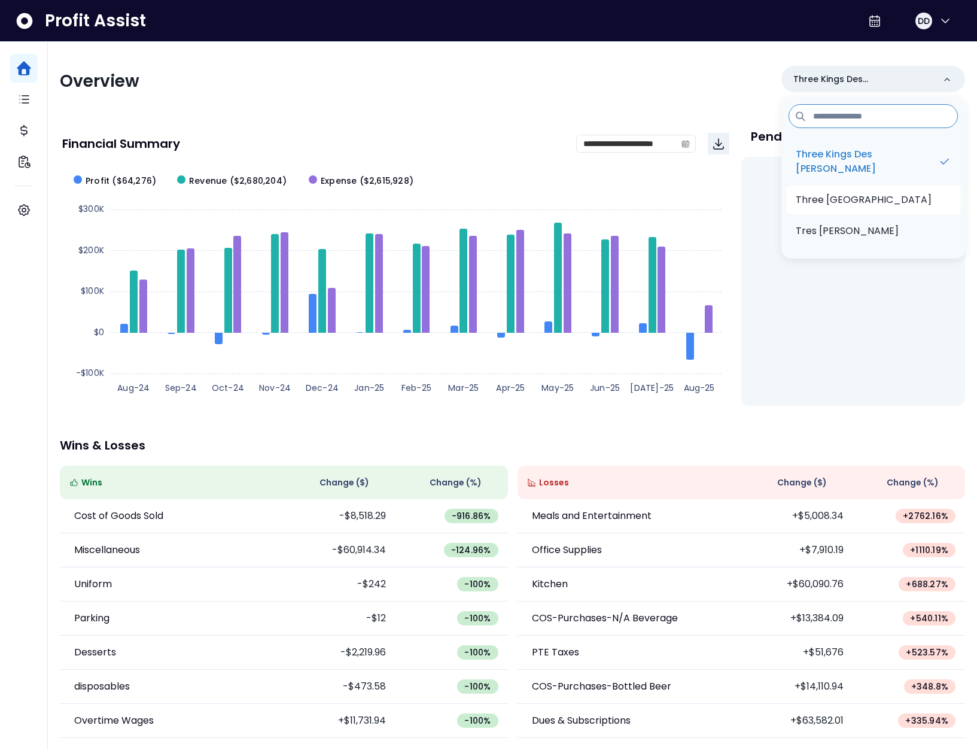
click at [892, 200] on p "Three Kings South County" at bounding box center [864, 200] width 136 height 14
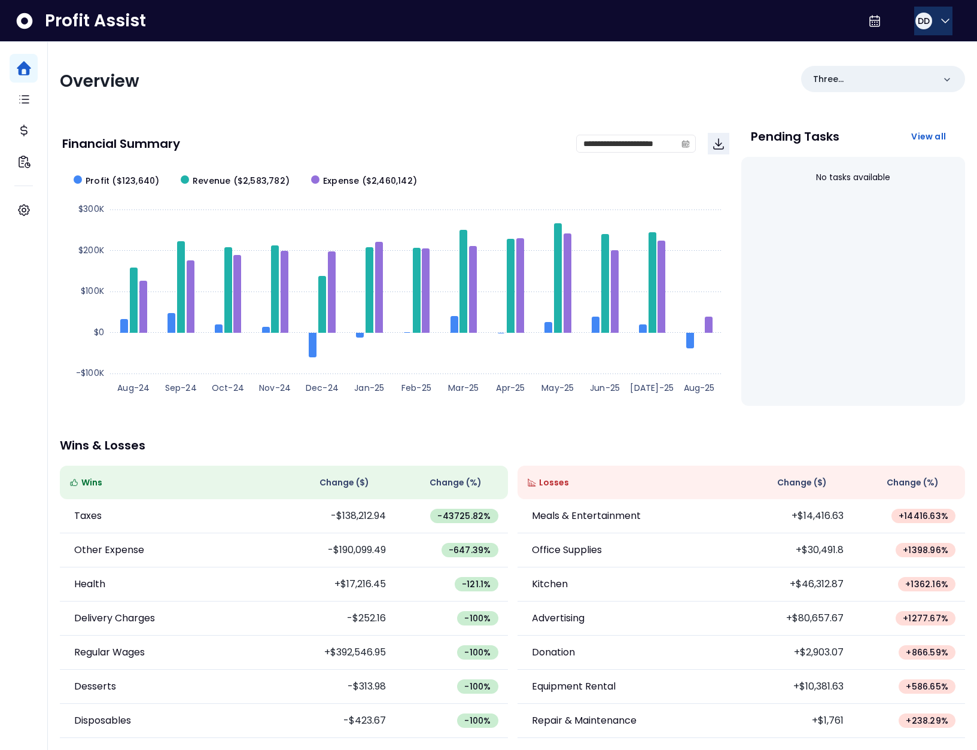
click at [930, 21] on button "DD" at bounding box center [933, 21] width 38 height 29
click at [913, 80] on span "Logout" at bounding box center [888, 79] width 115 height 14
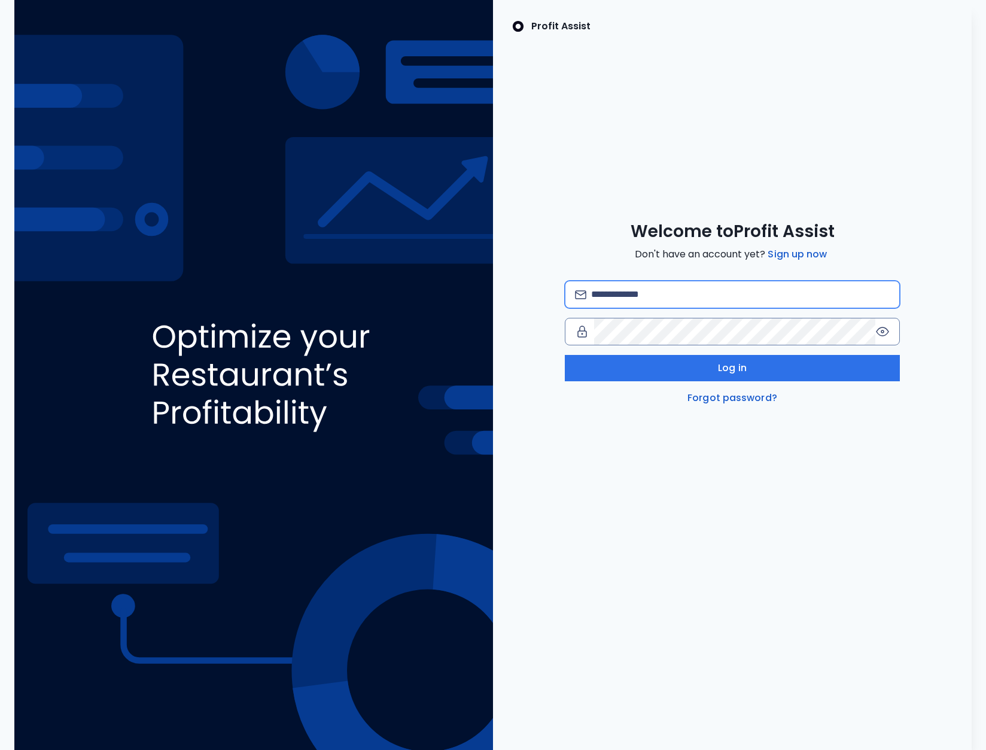
click at [703, 302] on input "email" at bounding box center [740, 294] width 299 height 26
type input "**********"
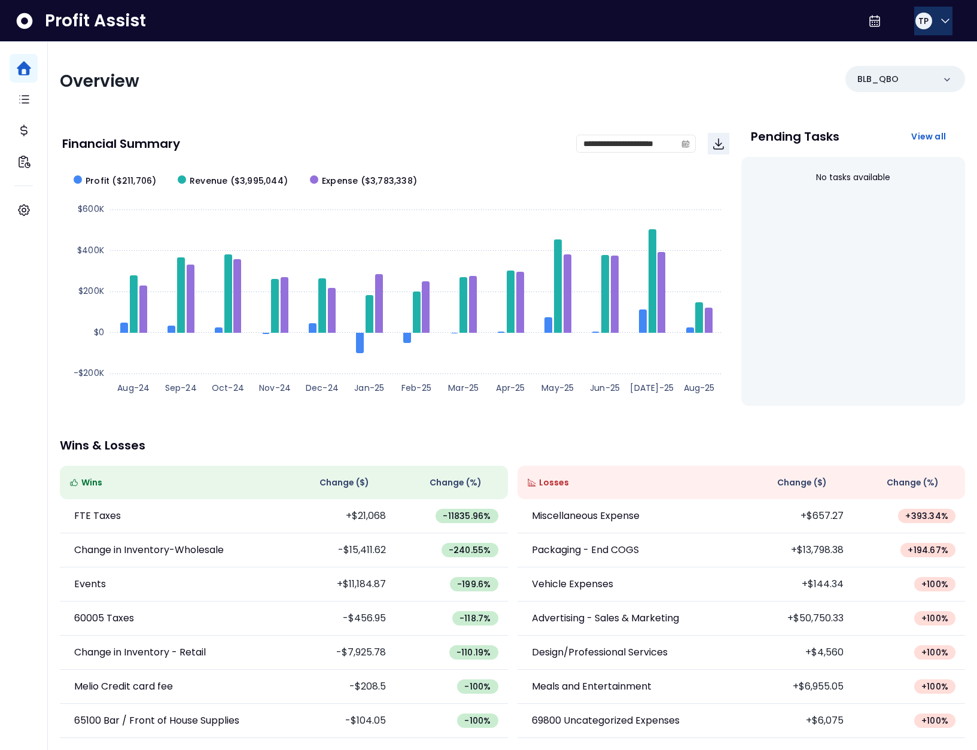
click at [931, 29] on button "TP" at bounding box center [933, 21] width 38 height 29
click at [910, 80] on span "Logout" at bounding box center [888, 79] width 115 height 14
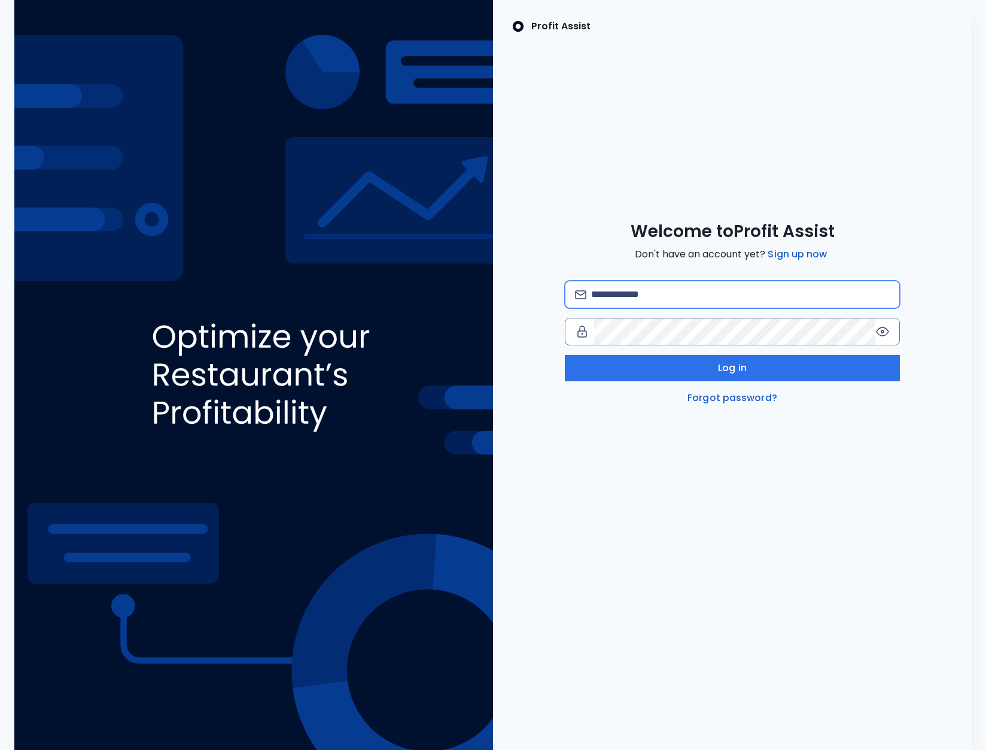
click at [719, 290] on input "email" at bounding box center [740, 294] width 299 height 26
type input "**********"
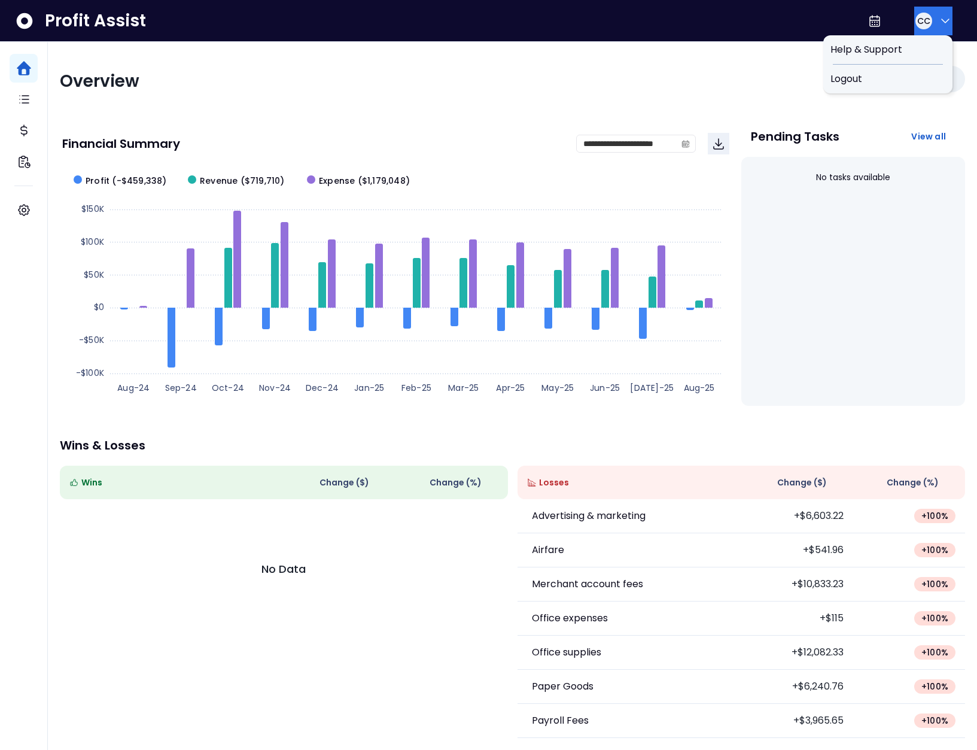
click at [917, 25] on span "CC" at bounding box center [923, 21] width 13 height 12
click at [910, 74] on span "Logout" at bounding box center [888, 79] width 115 height 14
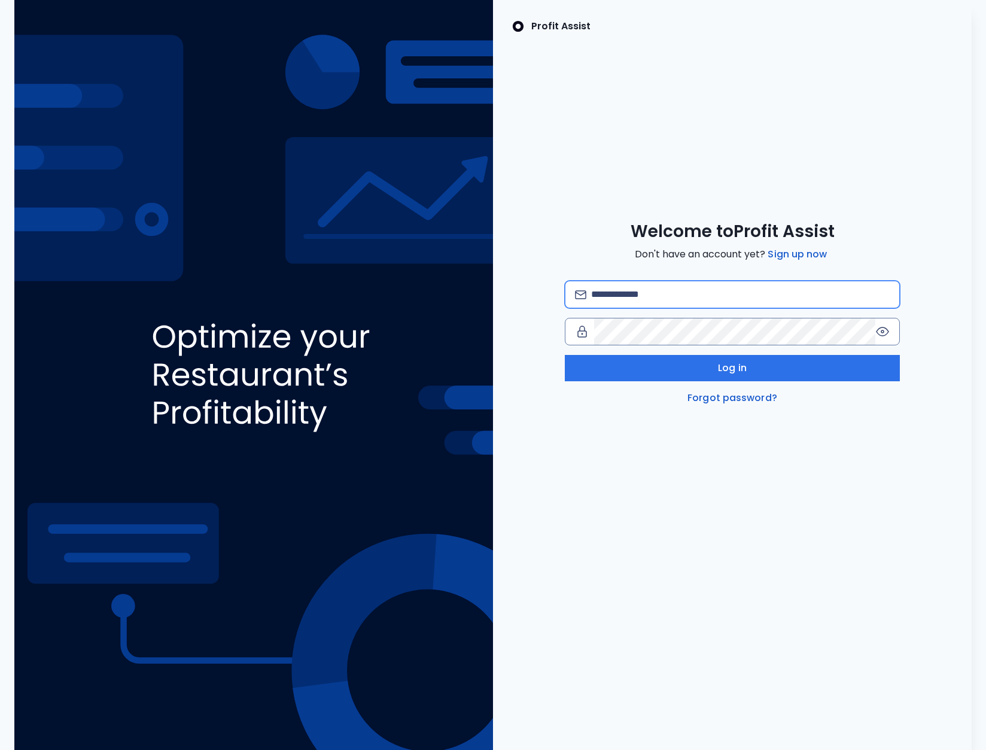
click at [633, 289] on input "email" at bounding box center [740, 294] width 299 height 26
type input "**********"
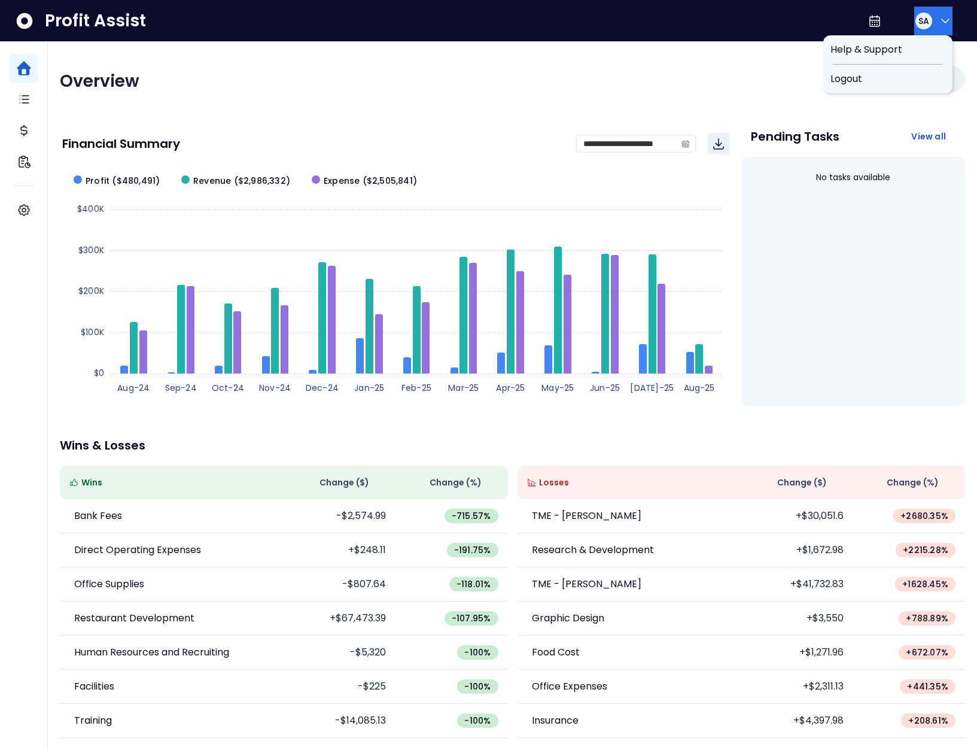
click at [931, 30] on button "SA" at bounding box center [933, 21] width 38 height 29
click at [908, 67] on div "Logout" at bounding box center [887, 79] width 129 height 29
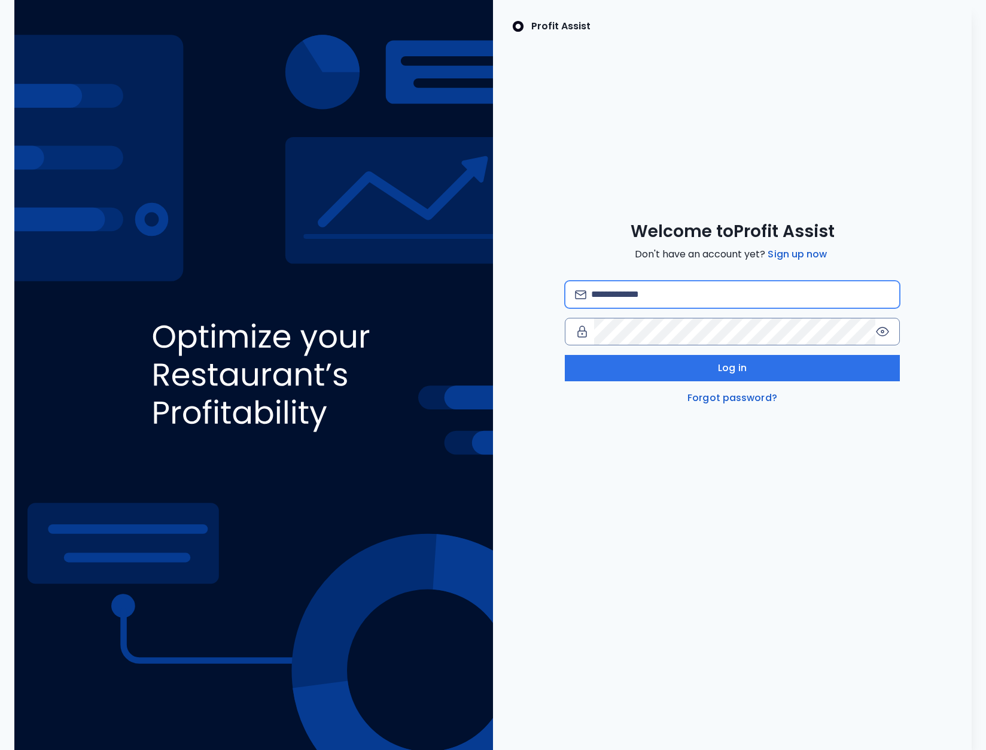
click at [625, 295] on input "email" at bounding box center [740, 294] width 299 height 26
type input "**********"
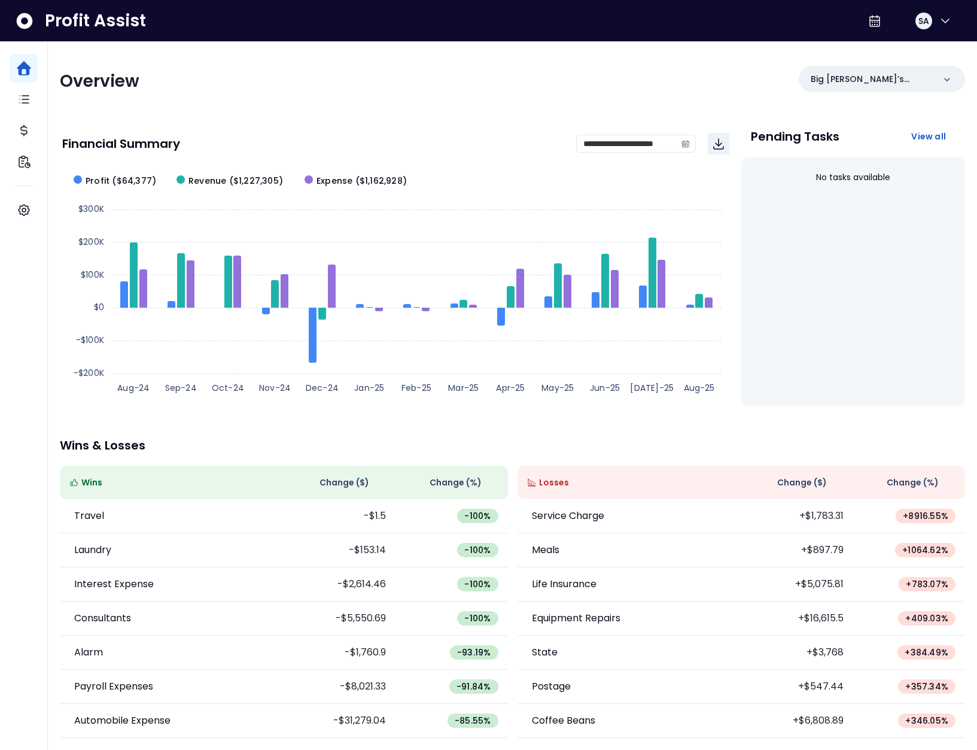
click at [928, 21] on div "SA" at bounding box center [923, 20] width 19 height 19
click at [890, 67] on div "Logout" at bounding box center [887, 79] width 129 height 29
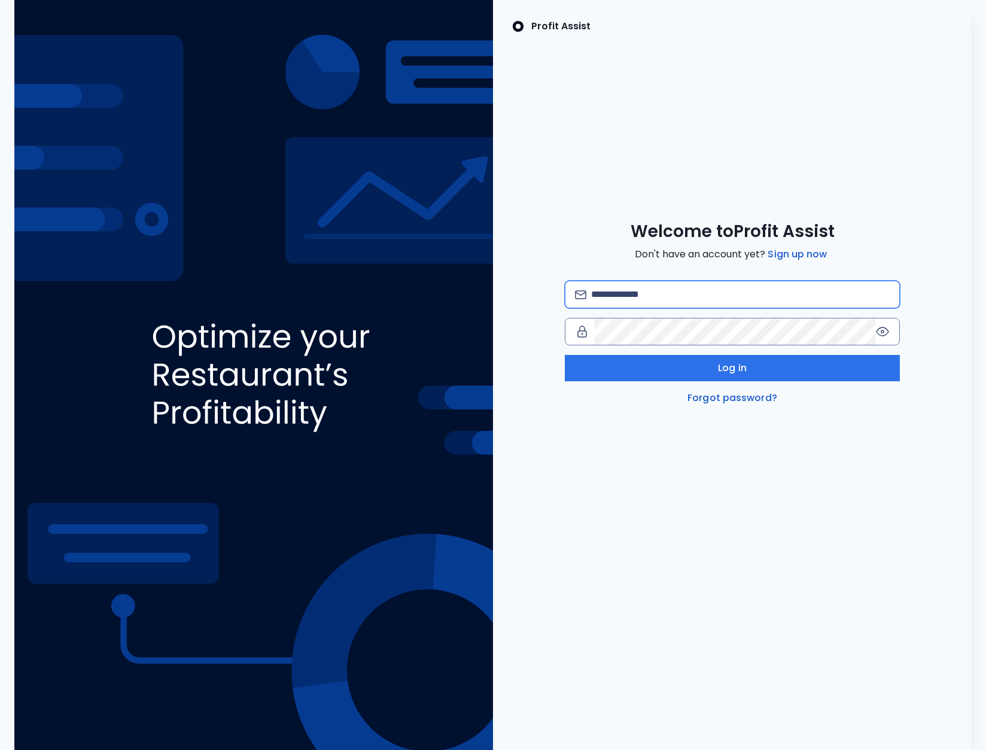
click at [649, 290] on input "email" at bounding box center [740, 294] width 299 height 26
type input "**********"
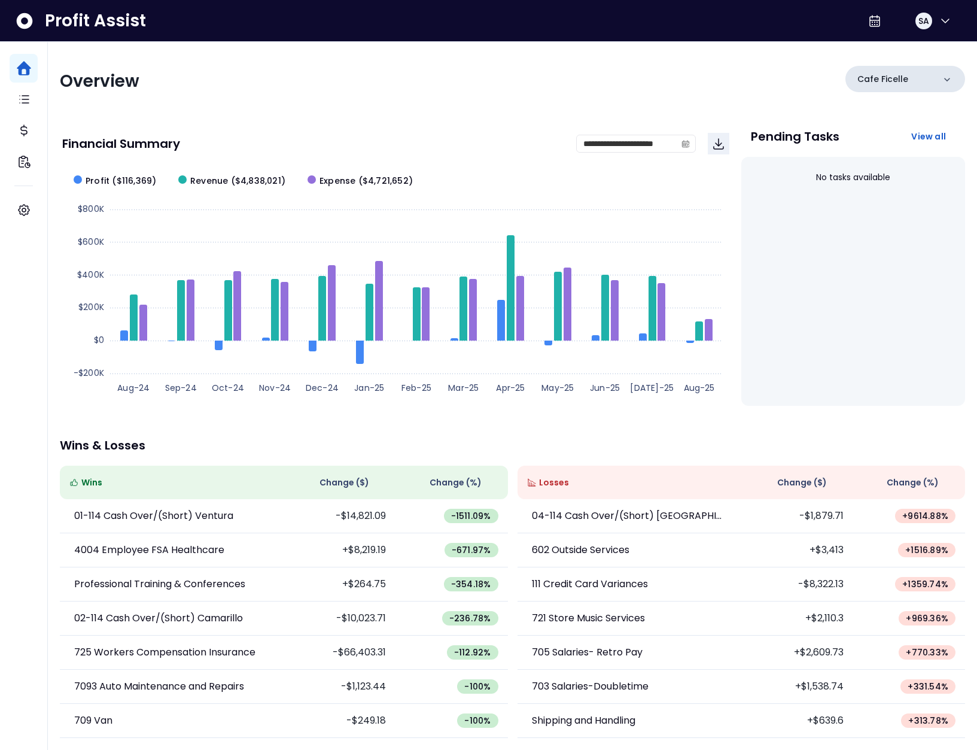
click at [911, 76] on div "Cafe Ficelle" at bounding box center [906, 79] width 120 height 26
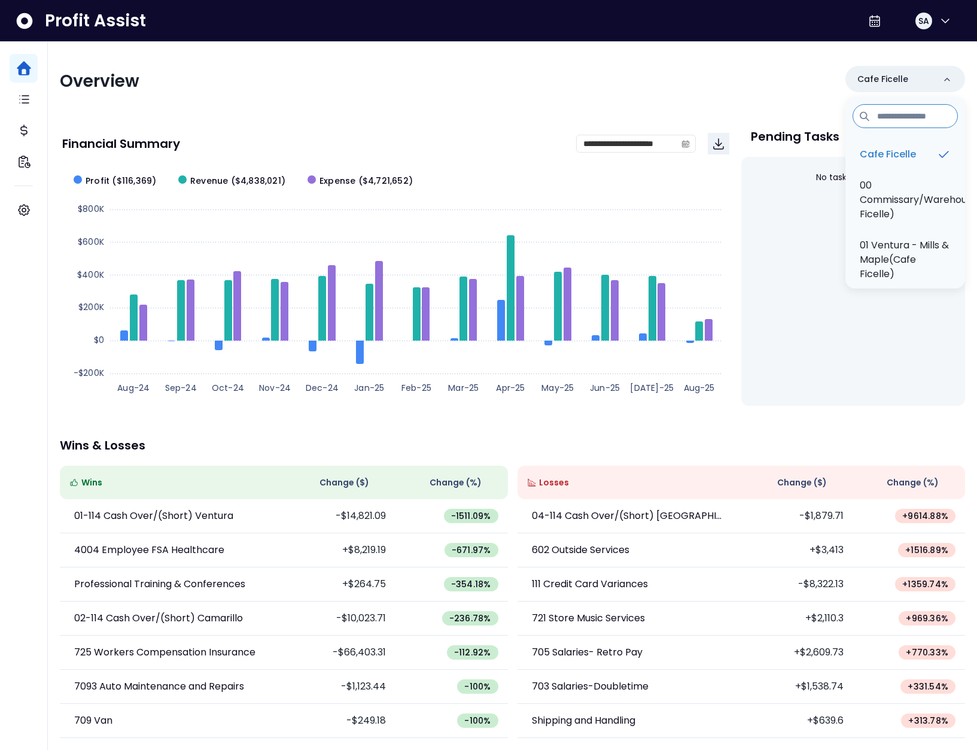
click at [686, 93] on div "Overview Cafe Ficelle Cafe Ficelle 00 Commissary/Warehouse(Cafe Ficelle) 01 Ven…" at bounding box center [512, 81] width 905 height 31
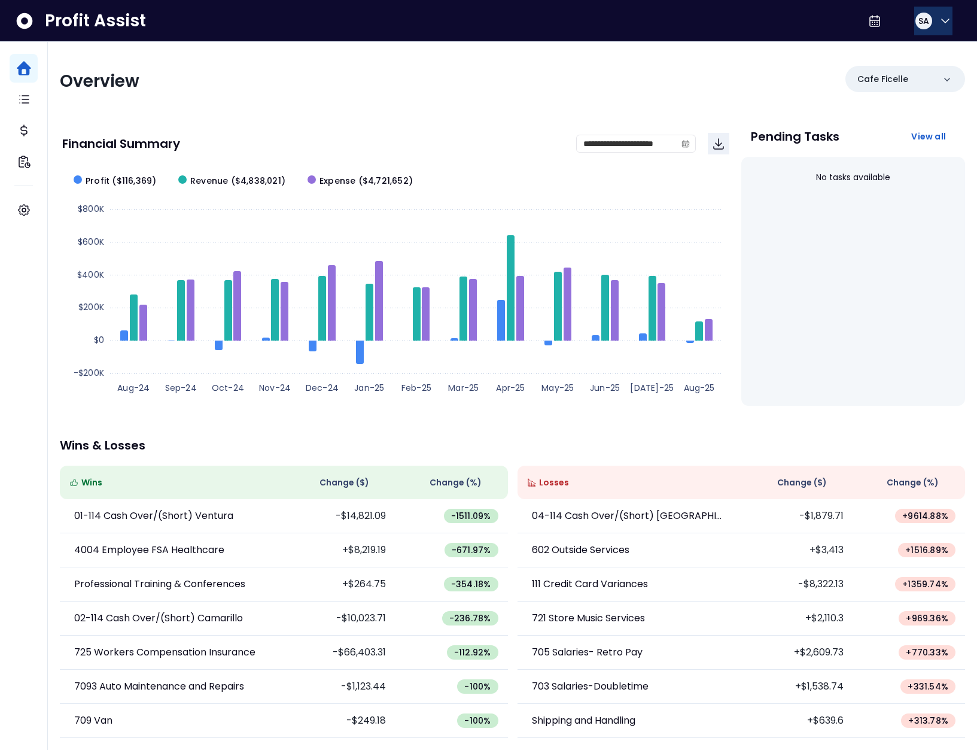
click at [922, 21] on span "SA" at bounding box center [924, 21] width 11 height 12
click at [905, 86] on div "Logout" at bounding box center [887, 79] width 129 height 29
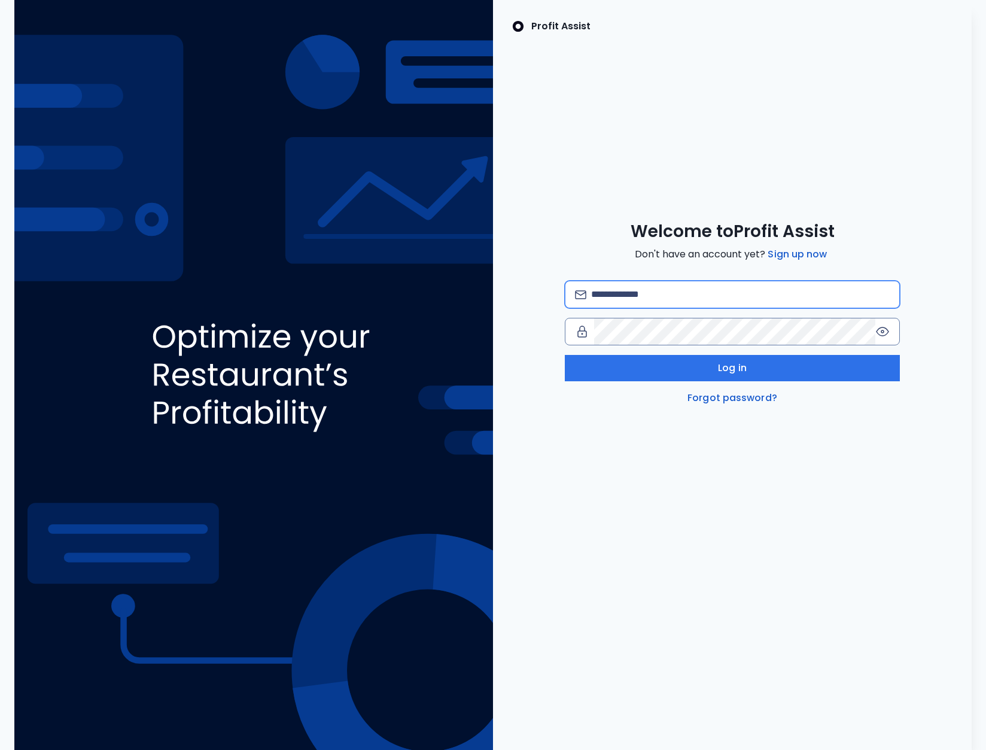
click at [701, 296] on input "email" at bounding box center [740, 294] width 299 height 26
type input "**********"
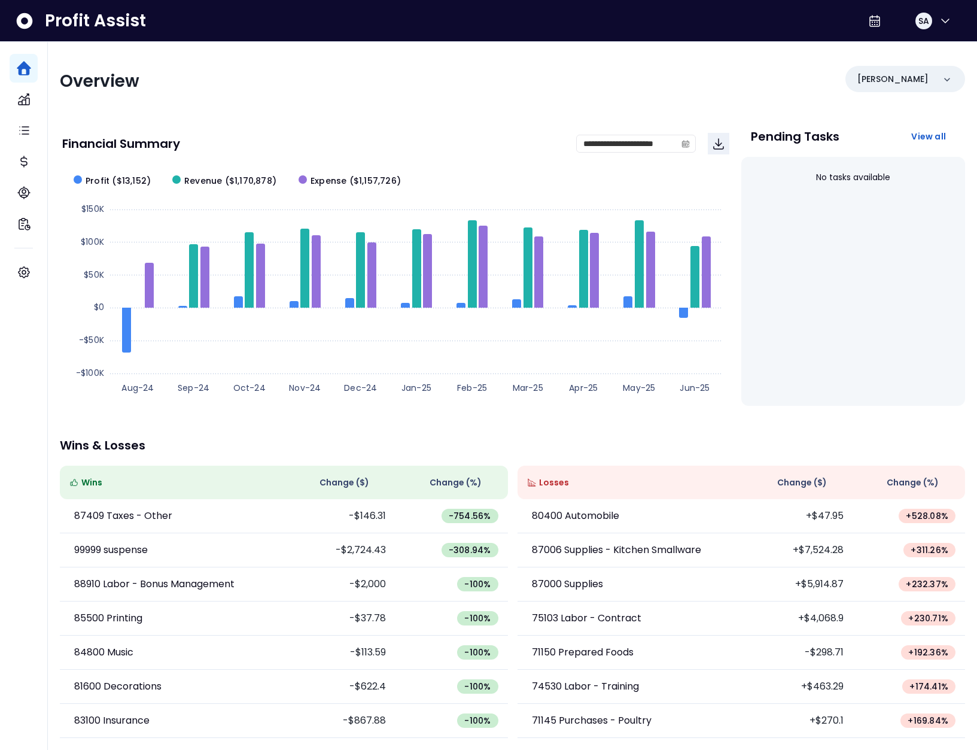
click at [931, 29] on button "SA" at bounding box center [933, 21] width 38 height 29
click at [867, 84] on span "Logout" at bounding box center [888, 79] width 115 height 14
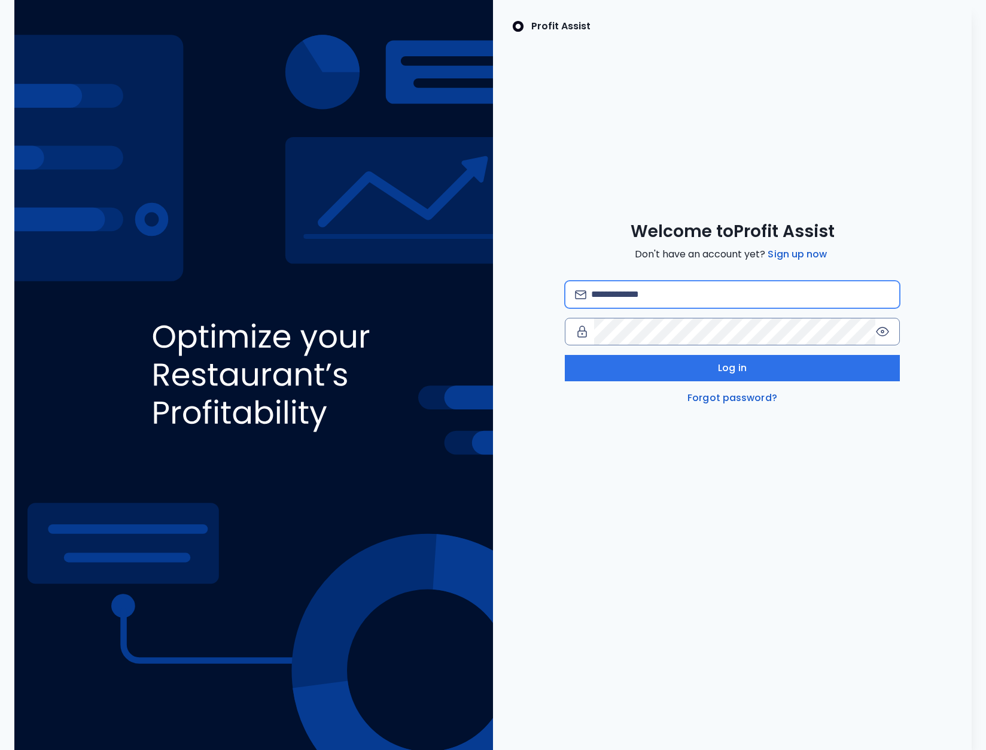
click at [644, 298] on input "email" at bounding box center [740, 294] width 299 height 26
type input "**********"
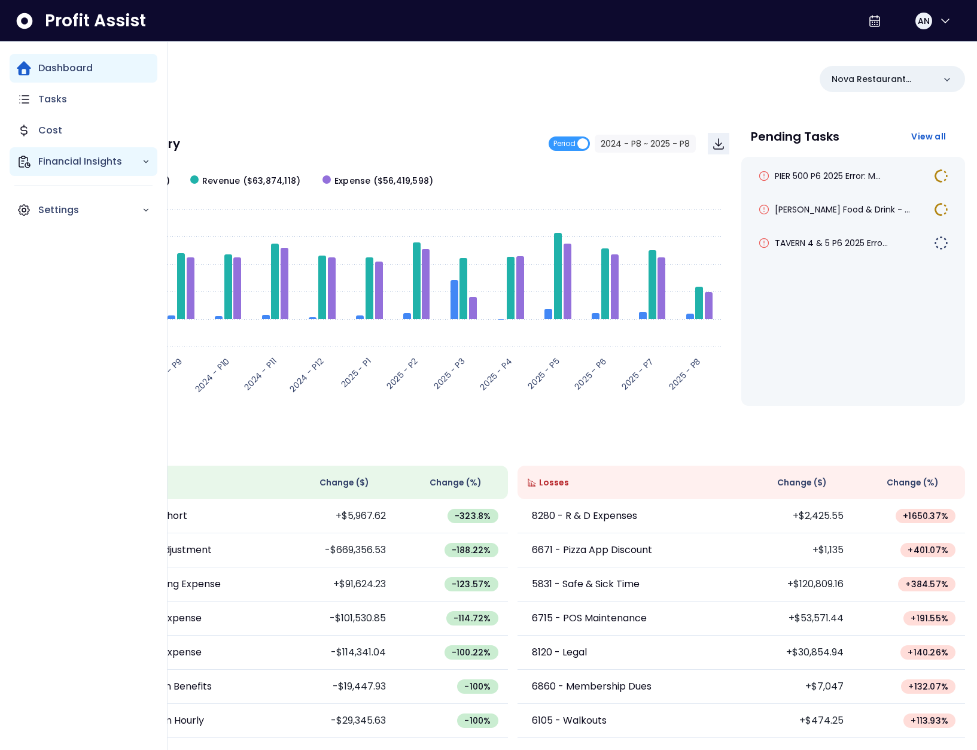
click at [35, 169] on div "Financial Insights" at bounding box center [84, 161] width 148 height 29
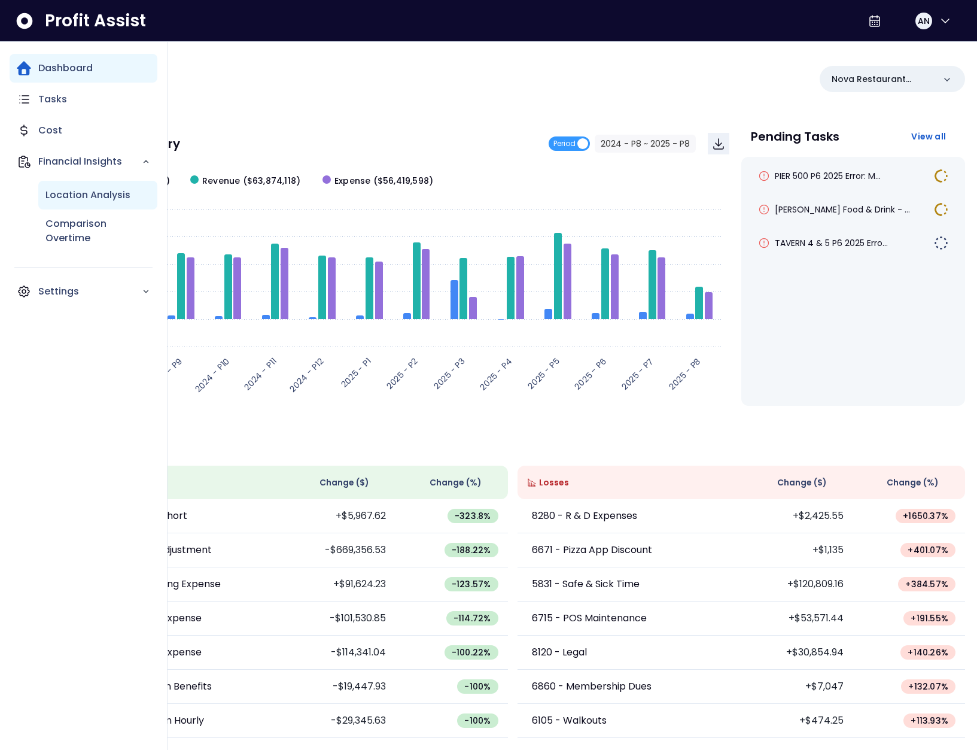
click at [91, 199] on p "Location Analysis" at bounding box center [87, 195] width 85 height 14
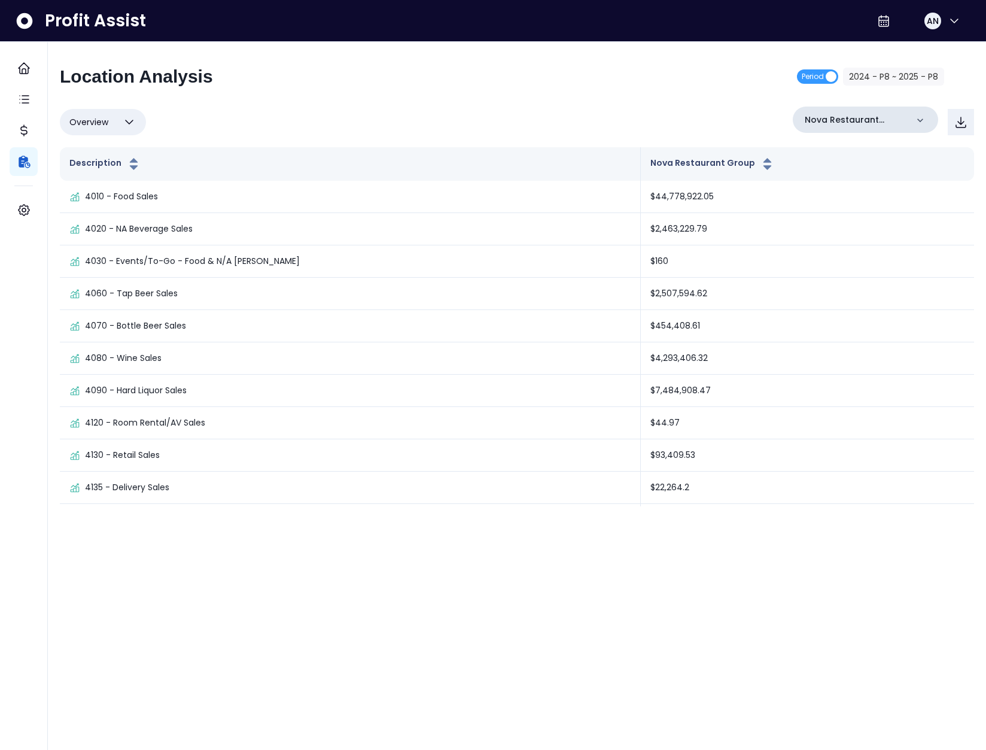
click at [865, 119] on p "Nova Restaurant Group" at bounding box center [856, 120] width 102 height 13
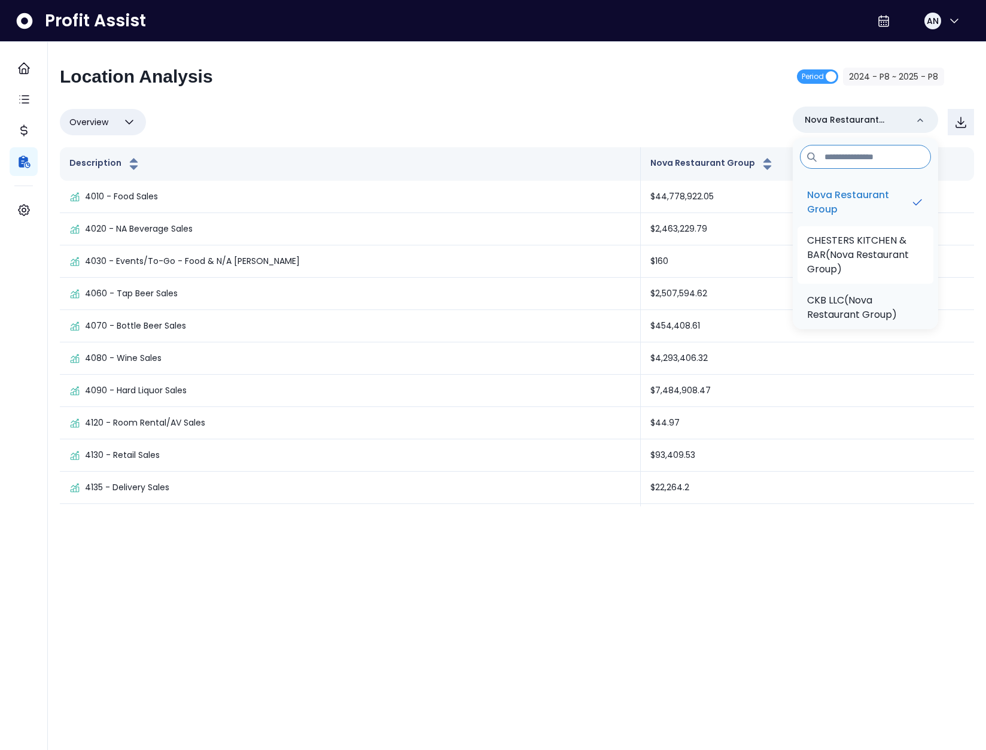
click at [847, 242] on p "CHESTERS KITCHEN & BAR(Nova Restaurant Group)" at bounding box center [865, 254] width 117 height 43
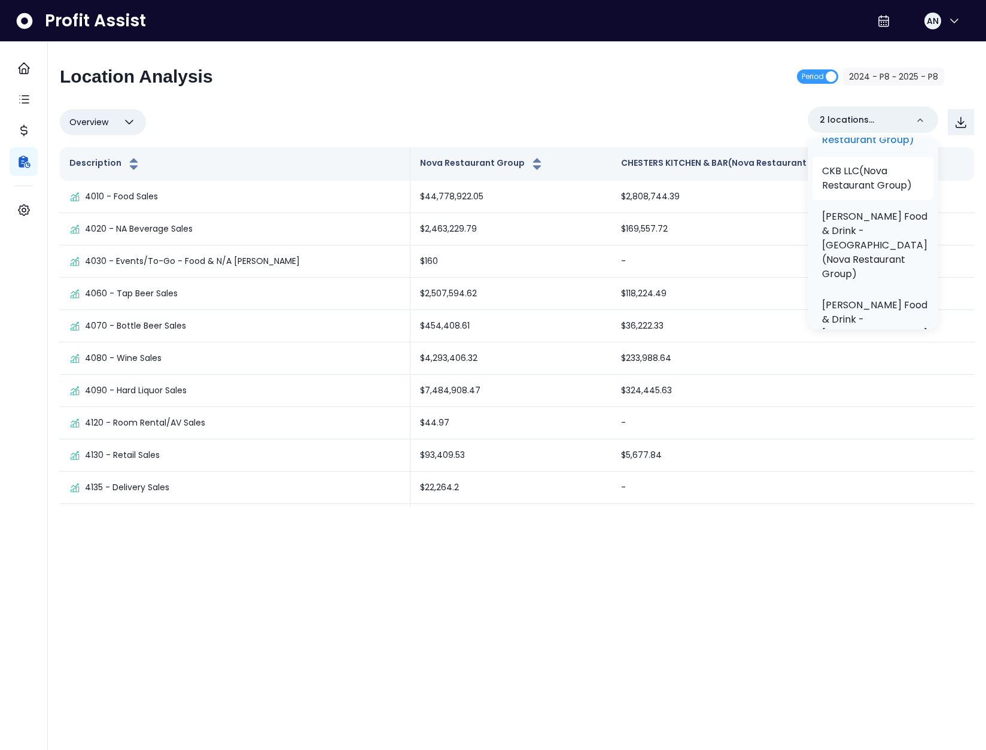
click at [857, 193] on p "CKB LLC(Nova Restaurant Group)" at bounding box center [873, 178] width 102 height 29
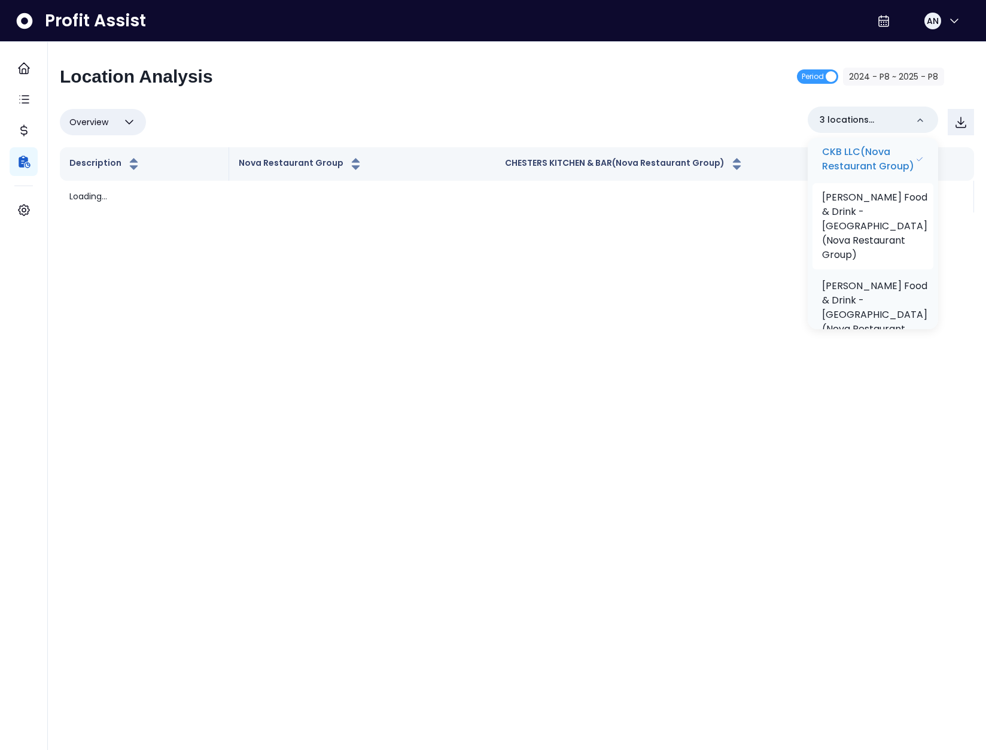
click at [872, 262] on p "Hazelwood Food & Drink - Bloomington(Nova Restaurant Group)" at bounding box center [874, 226] width 105 height 72
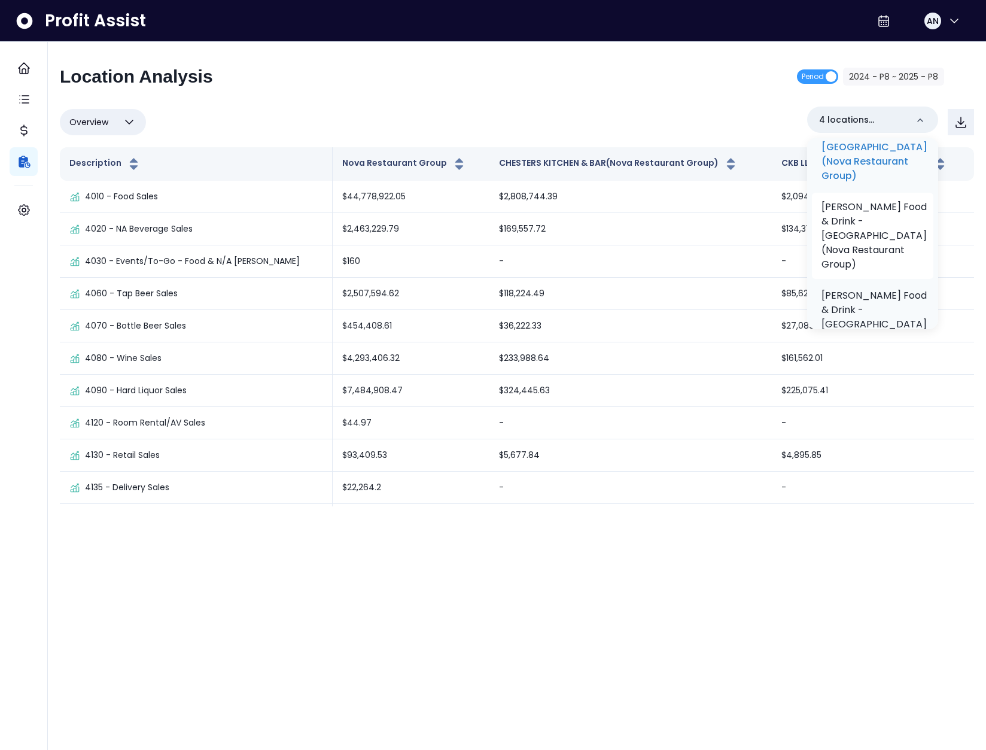
click at [875, 263] on p "Hazelwood Food & Drink - St Louis Park(Nova Restaurant Group)" at bounding box center [874, 236] width 105 height 72
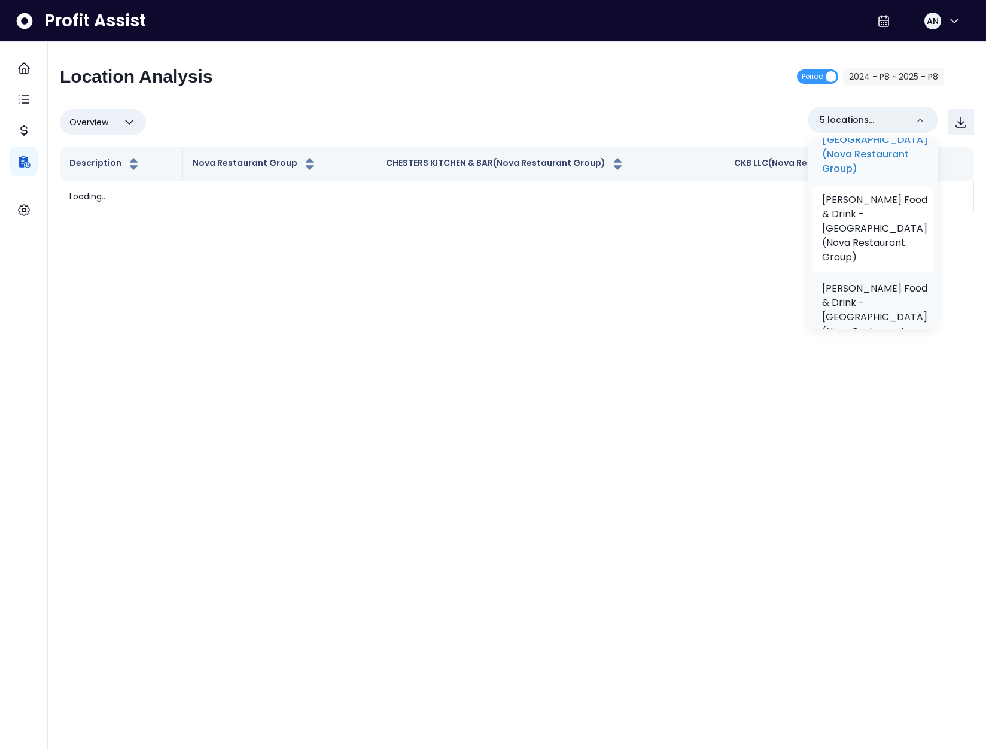
click at [875, 256] on p "Hazelwood Food & Drink - Tonka Bay(Nova Restaurant Group)" at bounding box center [874, 229] width 105 height 72
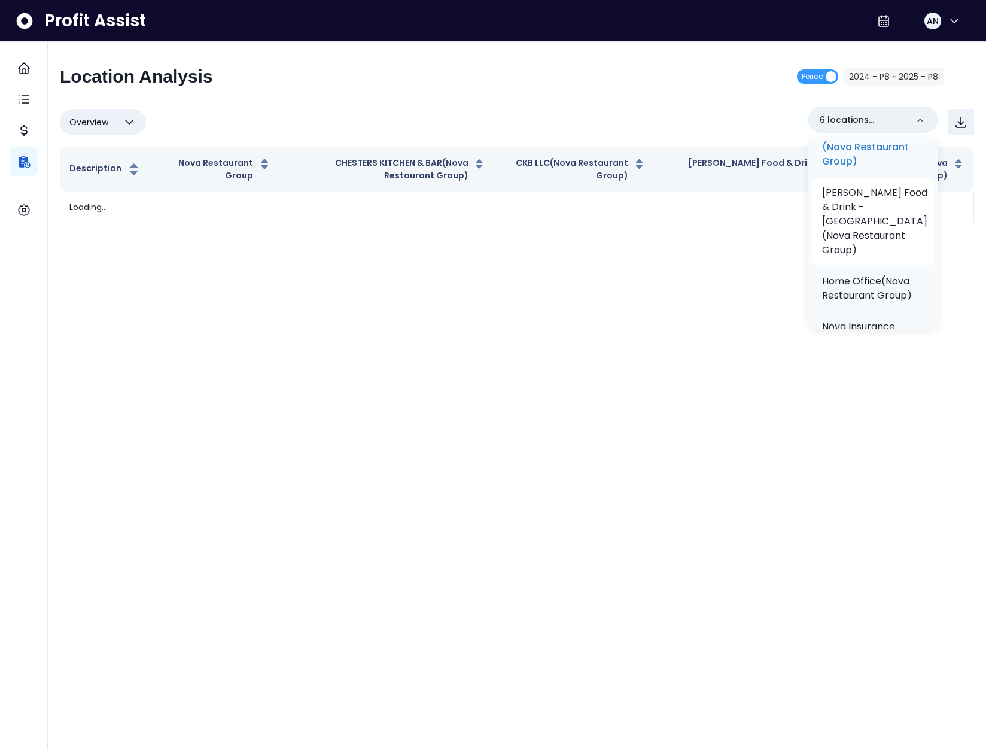
click at [870, 247] on p "Hazelwood Food & Drink - Woodbury(Nova Restaurant Group)" at bounding box center [874, 222] width 105 height 72
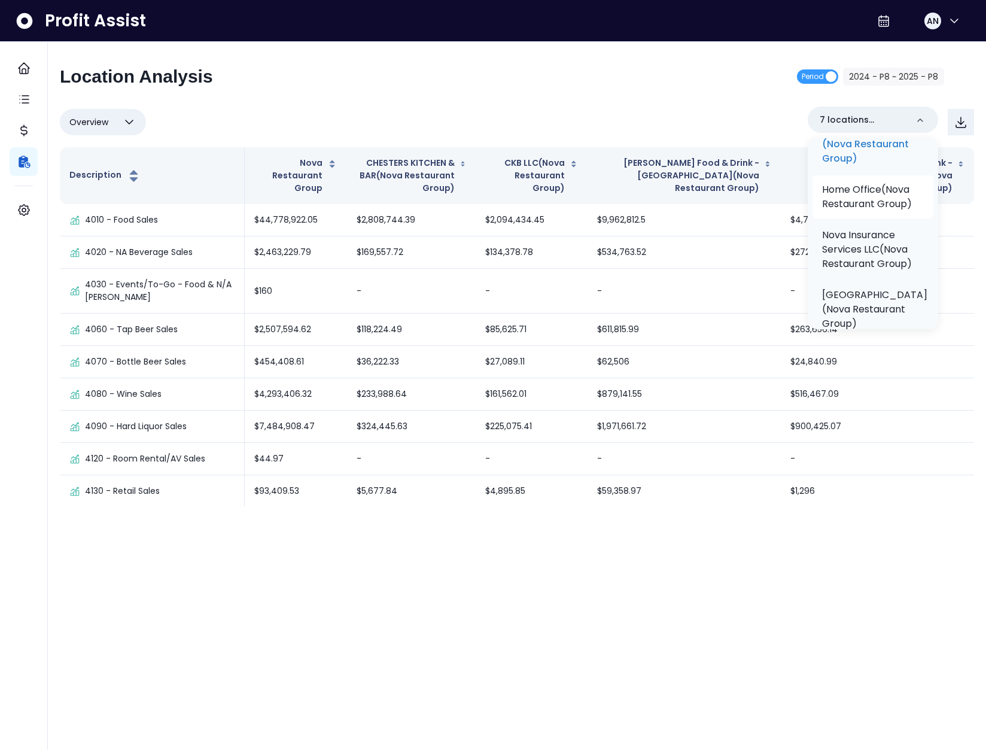
click at [869, 211] on p "Home Office(Nova Restaurant Group)" at bounding box center [873, 197] width 102 height 29
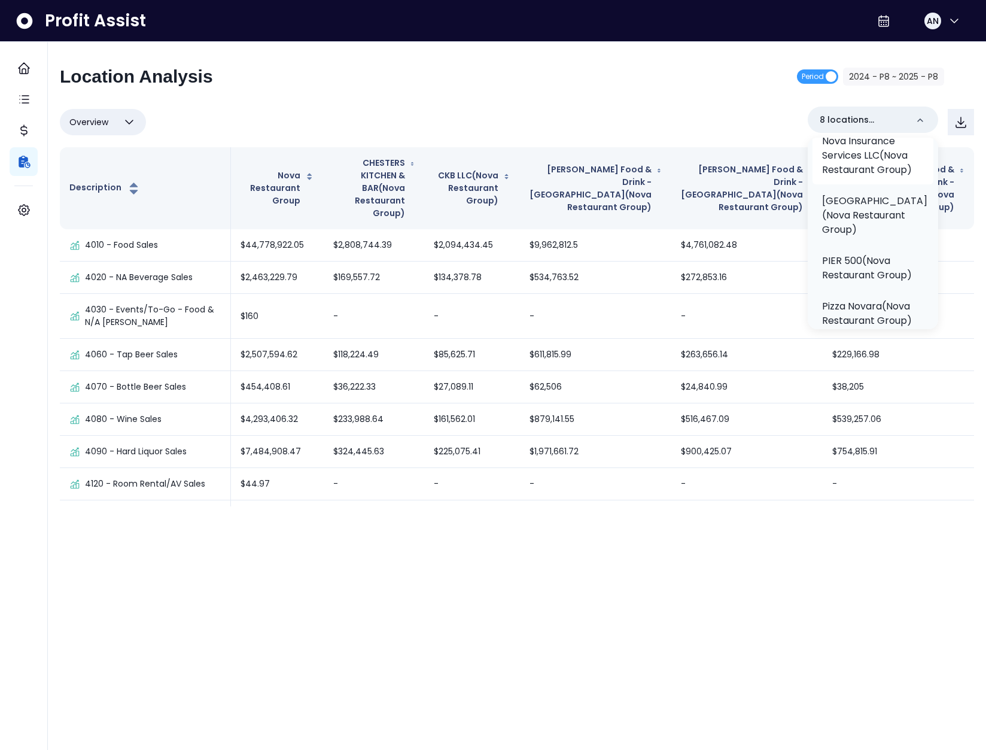
click at [869, 177] on p "Nova Insurance Services LLC(Nova Restaurant Group)" at bounding box center [873, 155] width 102 height 43
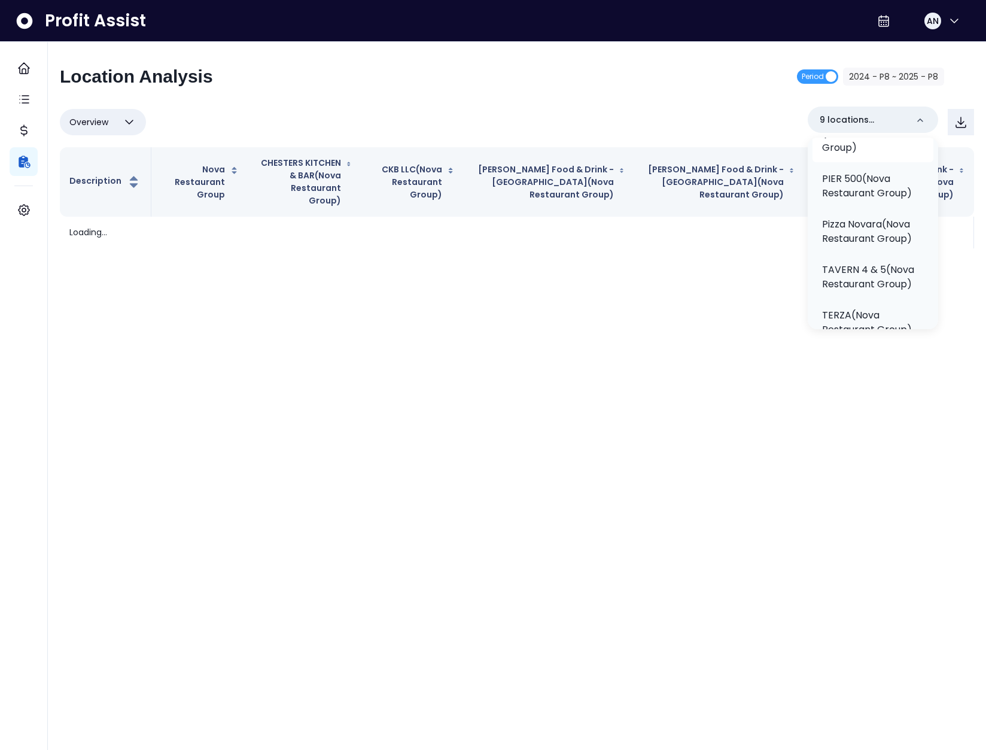
click at [867, 155] on p "PESCARA(Nova Restaurant Group)" at bounding box center [874, 133] width 105 height 43
click at [875, 200] on p "PIER 500(Nova Restaurant Group)" at bounding box center [871, 186] width 105 height 29
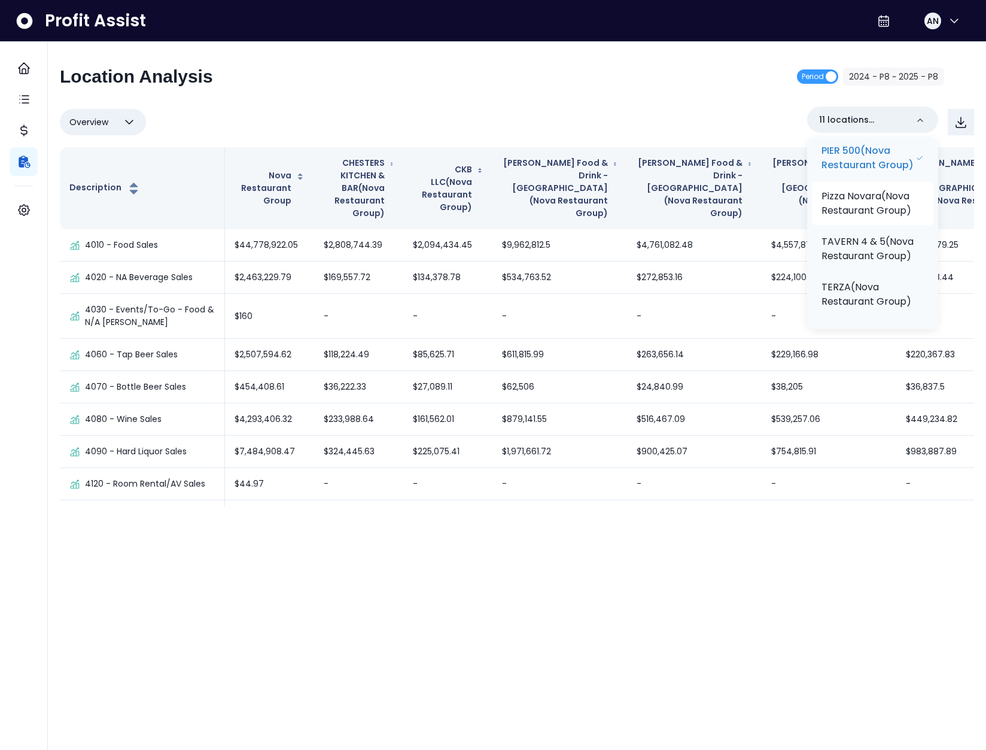
click at [872, 218] on p "Pizza Novara(Nova Restaurant Group)" at bounding box center [873, 203] width 102 height 29
click at [862, 253] on p "TAVERN 4 & 5(Nova Restaurant Group)" at bounding box center [871, 249] width 105 height 29
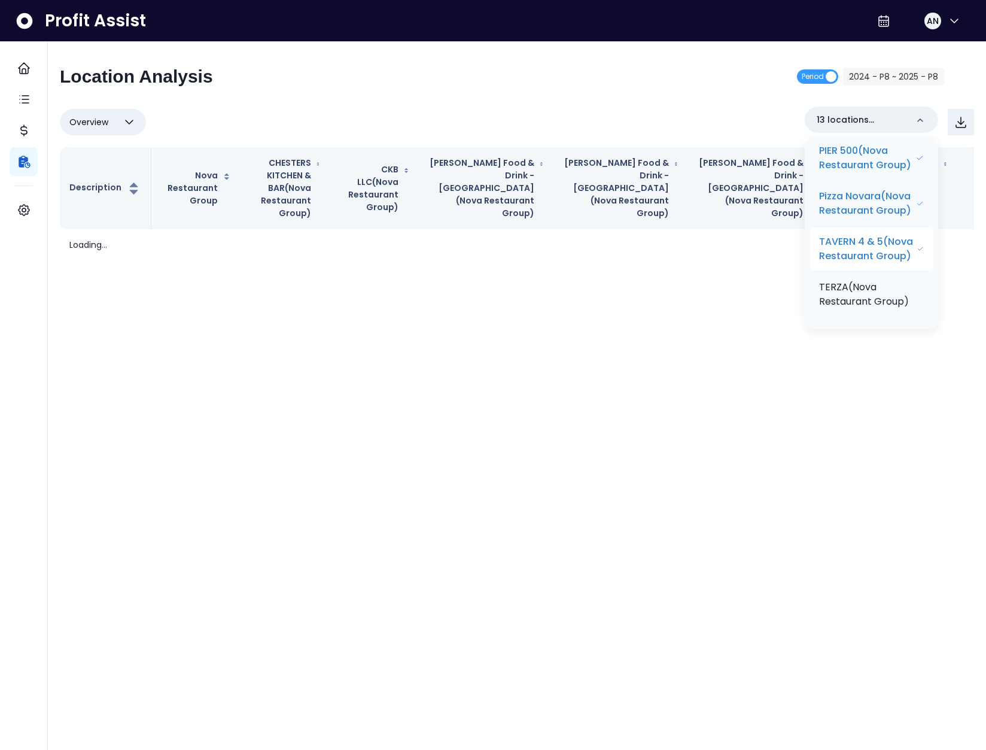
scroll to position [887, 0]
click at [865, 287] on p "TERZA(Nova Restaurant Group)" at bounding box center [871, 294] width 105 height 29
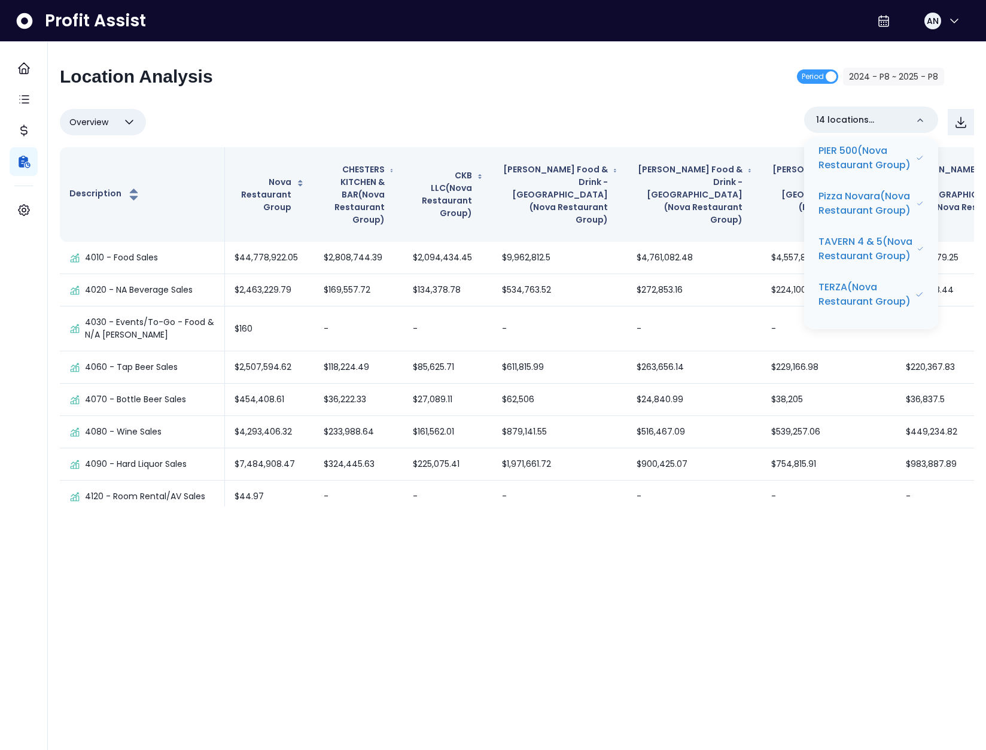
click at [534, 83] on div "Location Analysis Period 2024 - P8 ~ 2025 - P8" at bounding box center [502, 81] width 884 height 31
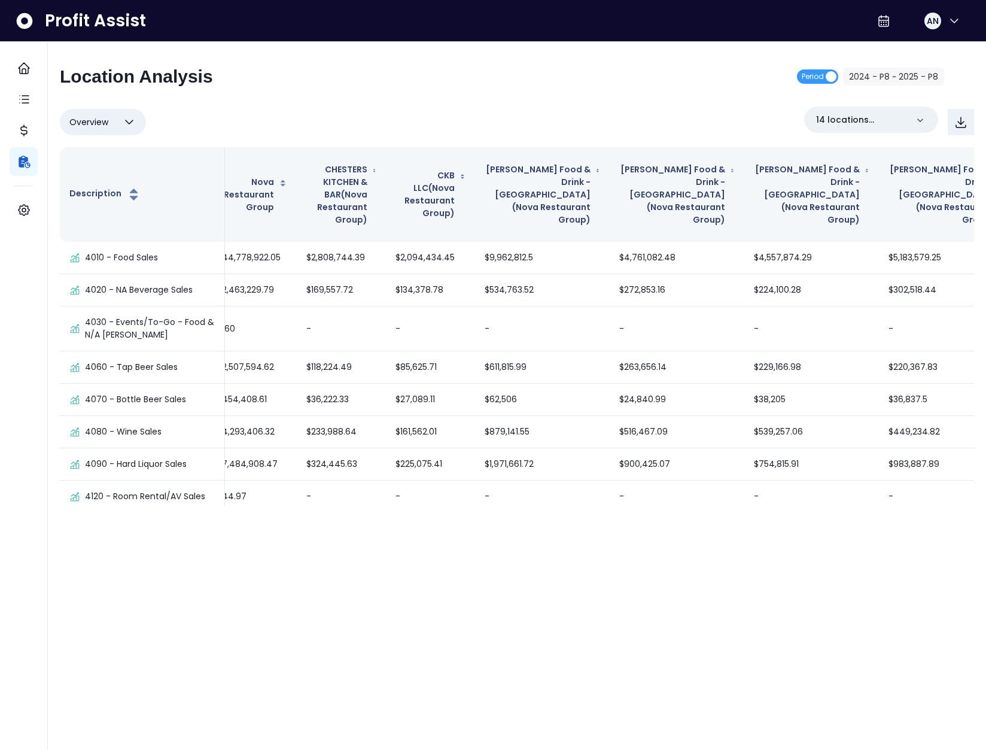
scroll to position [0, 0]
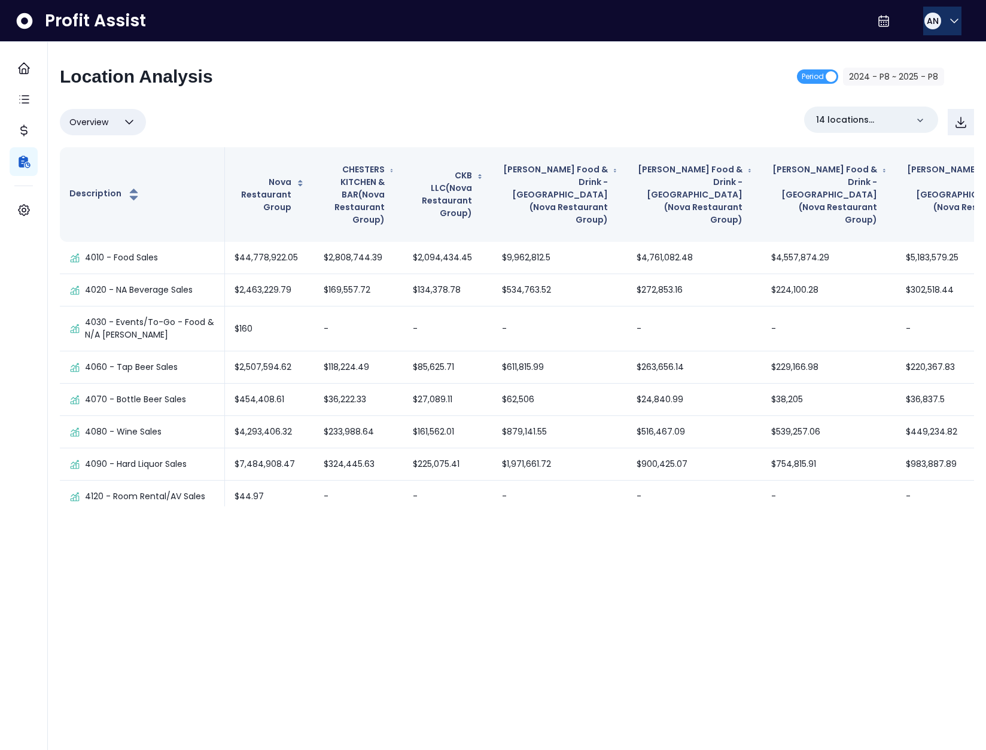
click at [934, 30] on button "AN" at bounding box center [942, 21] width 38 height 29
click at [894, 72] on span "Logout" at bounding box center [897, 79] width 115 height 14
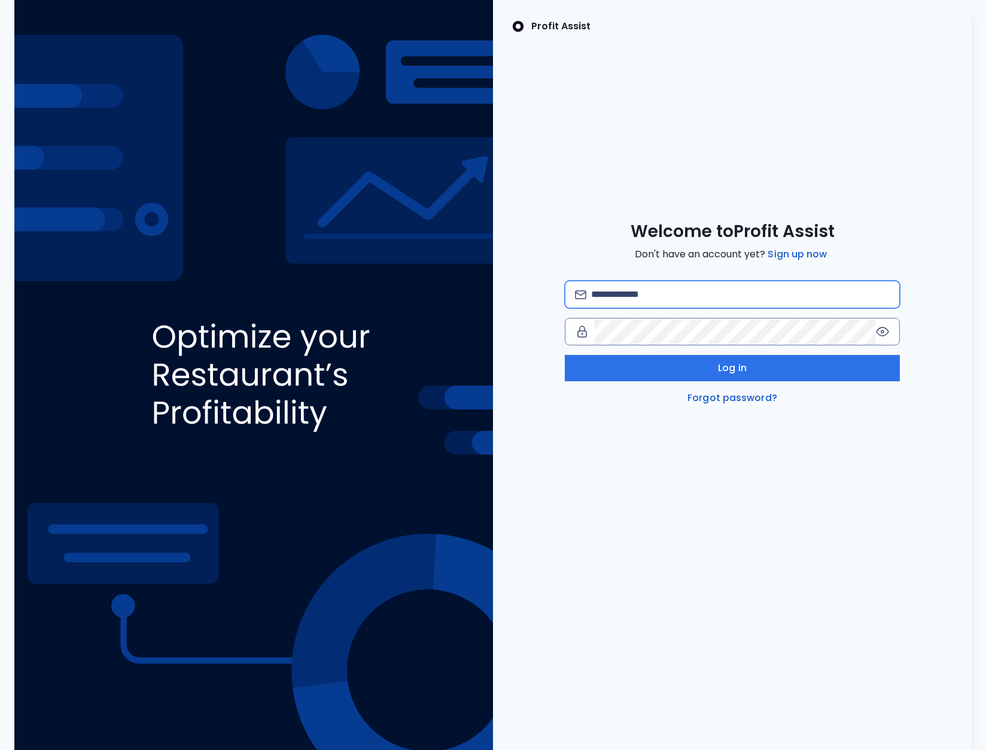
drag, startPoint x: 735, startPoint y: 291, endPoint x: 712, endPoint y: 288, distance: 22.9
click at [734, 290] on input "email" at bounding box center [740, 294] width 299 height 26
type input "**********"
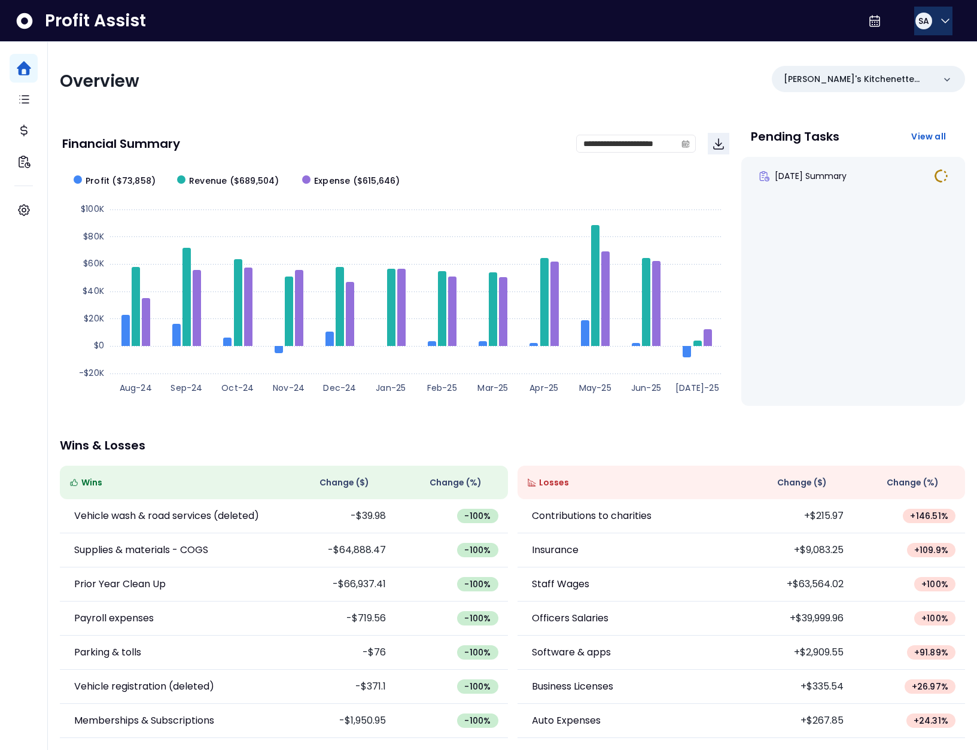
click at [925, 20] on span "SA" at bounding box center [924, 21] width 11 height 12
click at [904, 72] on span "Logout" at bounding box center [888, 79] width 115 height 14
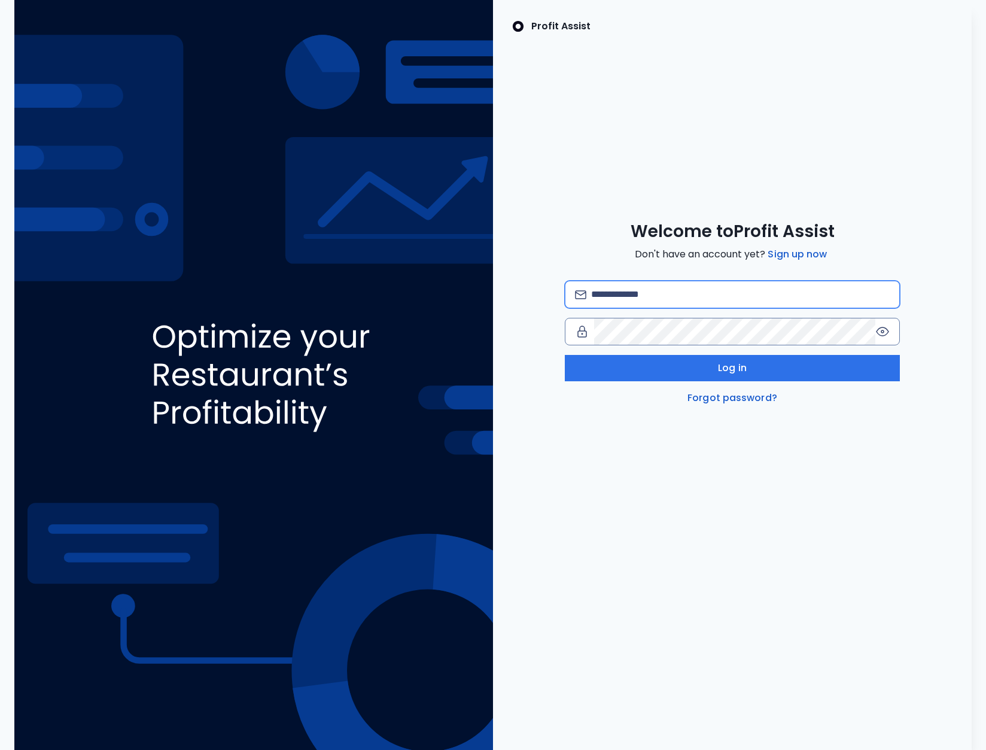
click at [662, 295] on input "email" at bounding box center [740, 294] width 299 height 26
type input "**********"
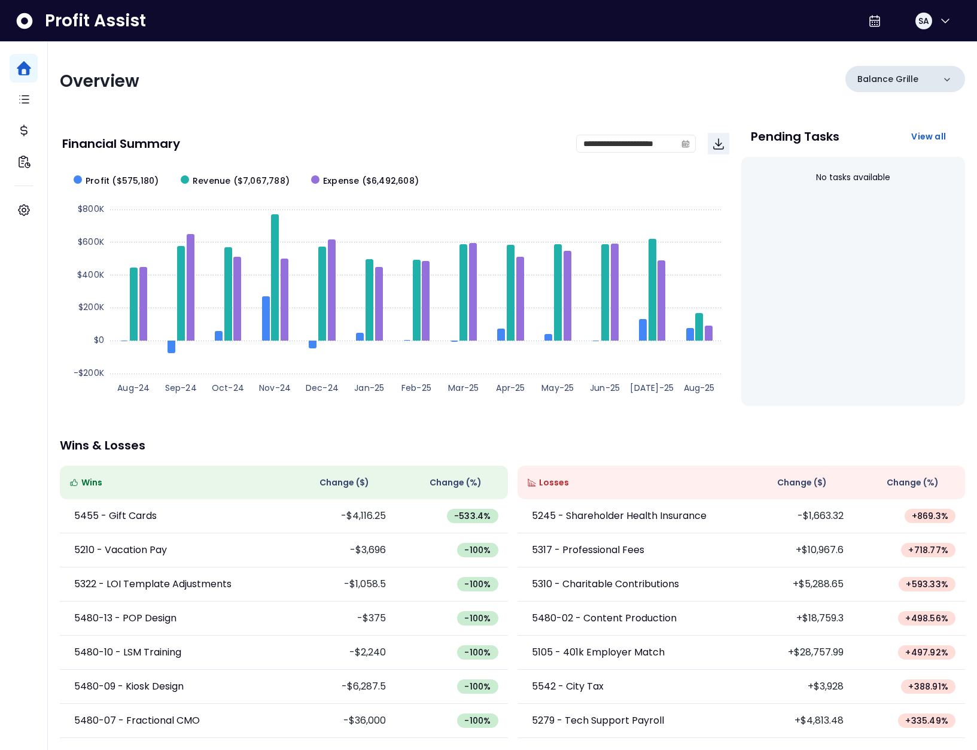
click at [898, 77] on p "Balance Grille" at bounding box center [888, 79] width 61 height 13
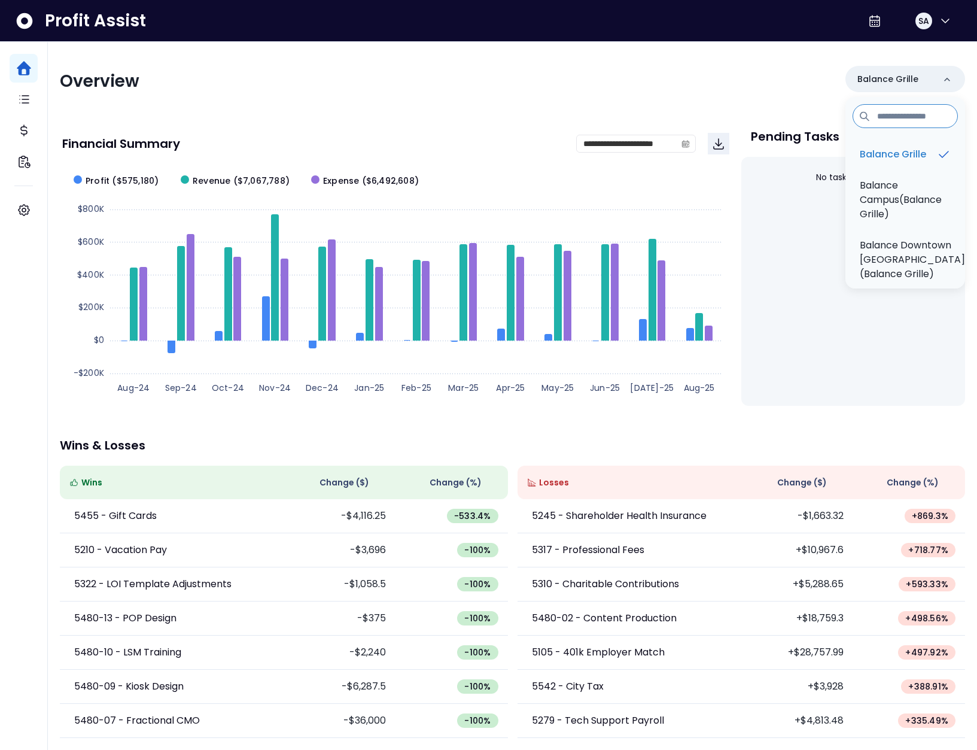
click at [209, 51] on div "**********" at bounding box center [512, 396] width 929 height 709
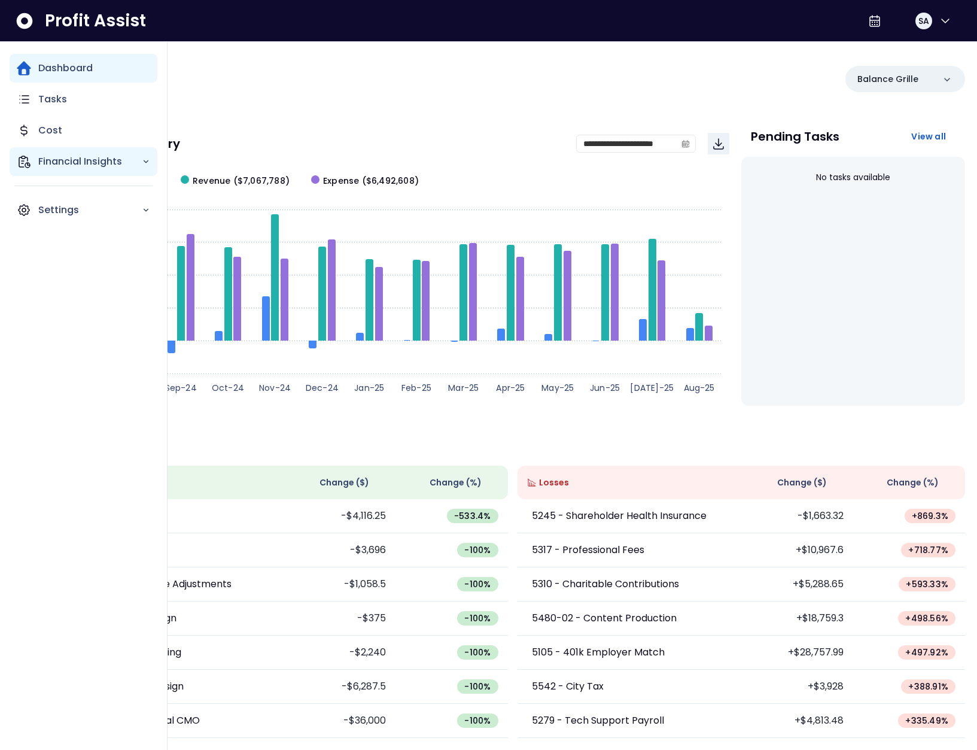
click at [25, 166] on icon "Main navigation" at bounding box center [24, 161] width 11 height 11
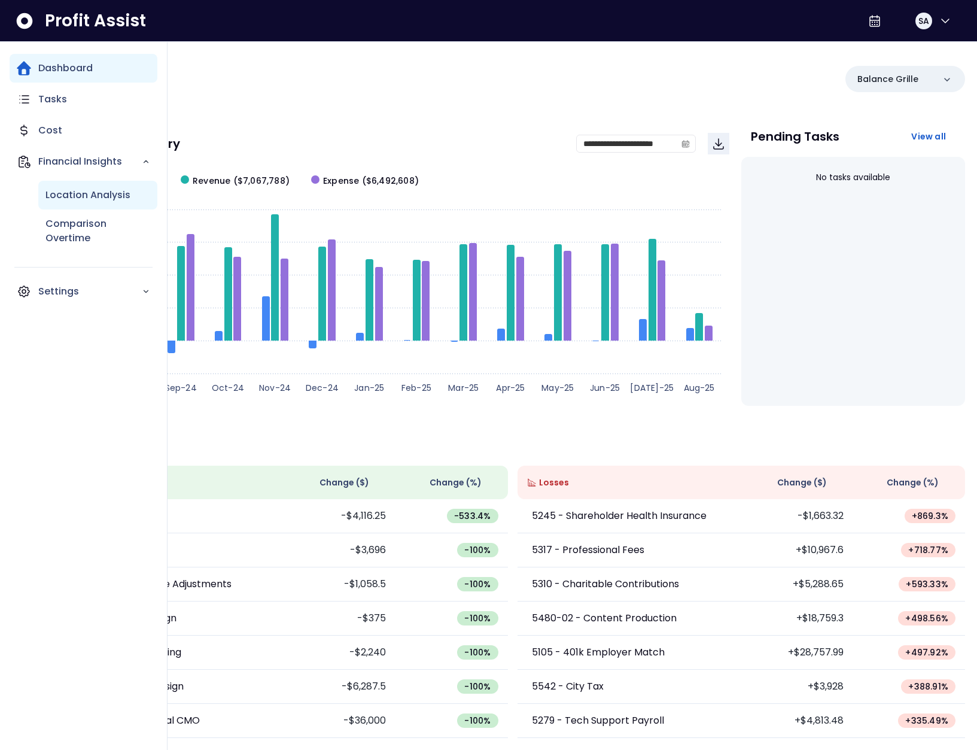
click at [77, 198] on p "Location Analysis" at bounding box center [87, 195] width 85 height 14
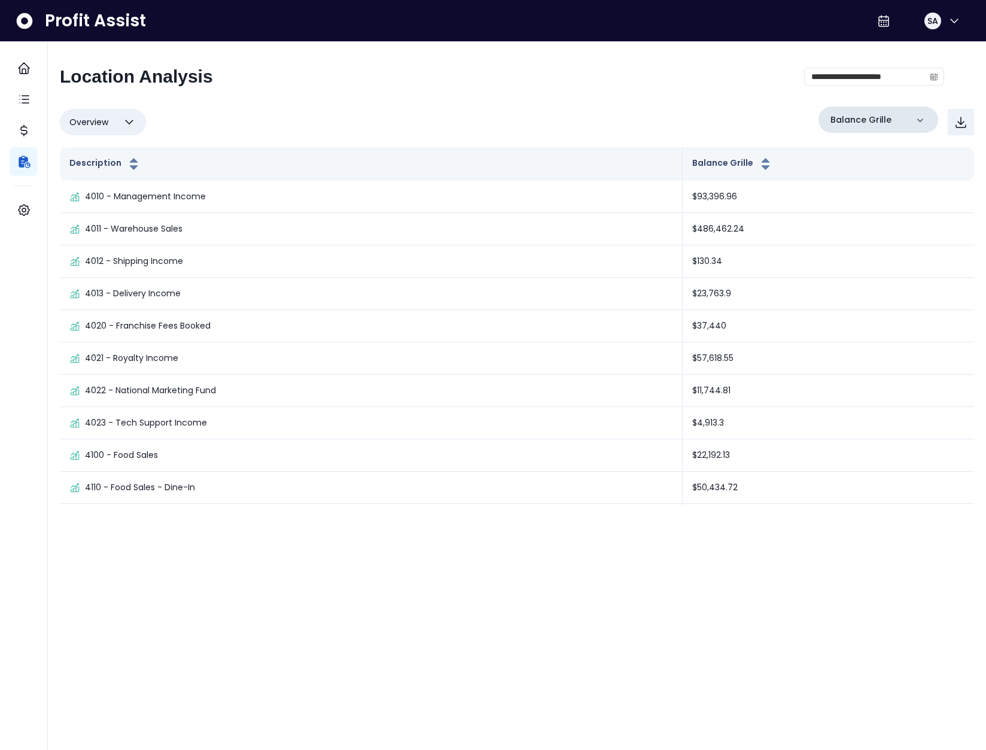
click at [882, 120] on p "Balance Grille" at bounding box center [861, 120] width 61 height 13
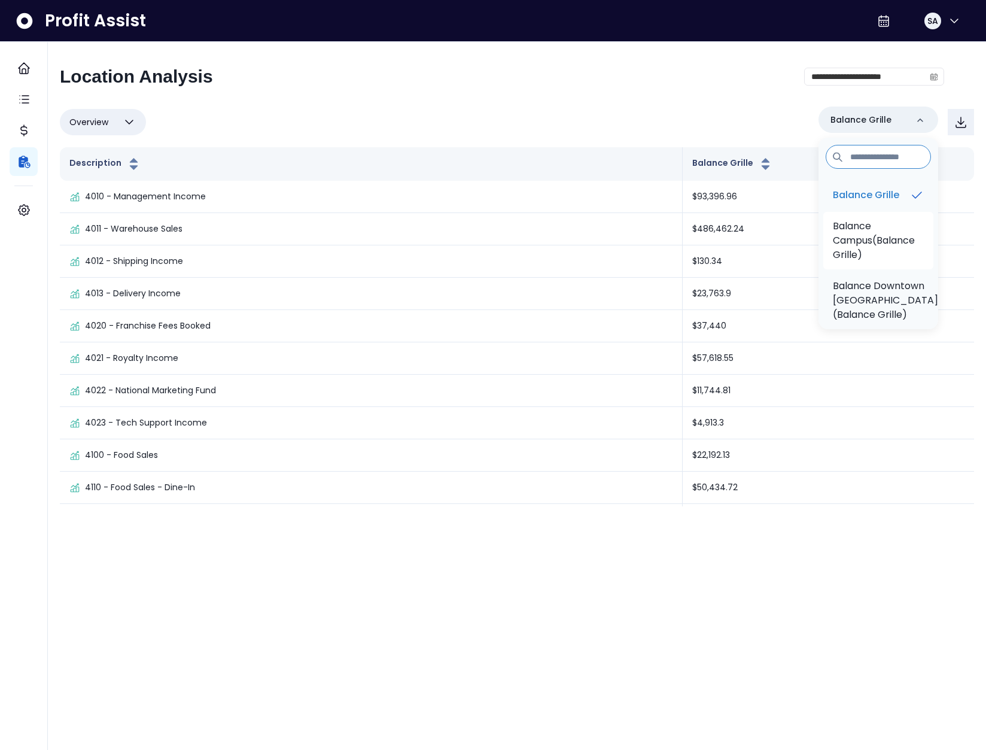
click at [903, 233] on p "Balance Campus(Balance Grille)" at bounding box center [878, 240] width 91 height 43
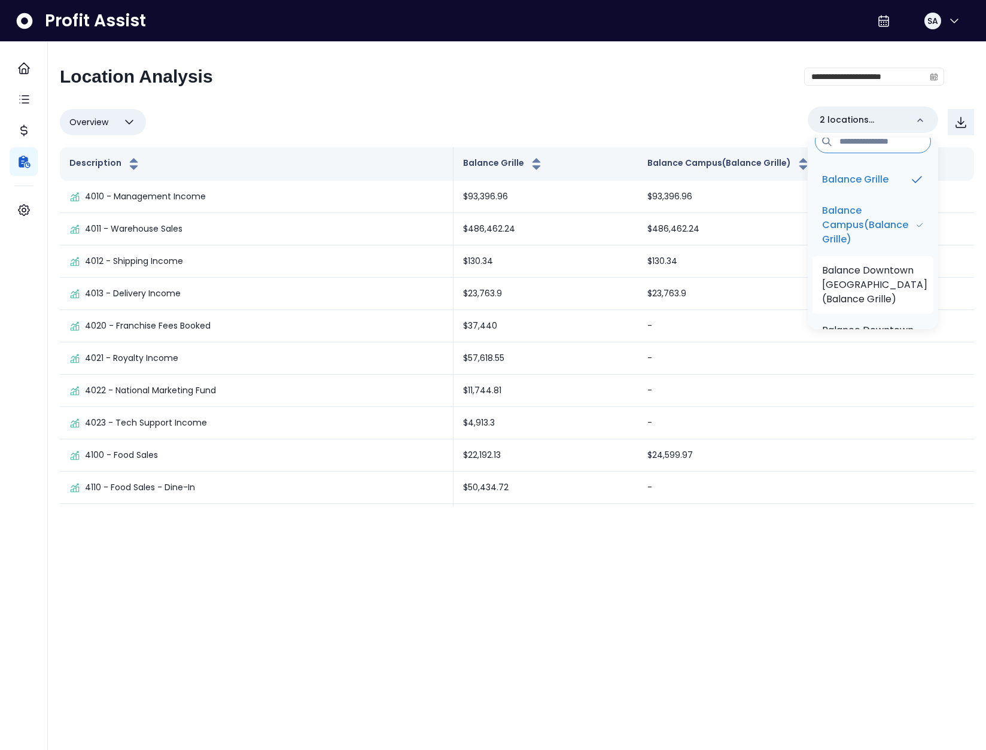
click at [861, 285] on p "Balance Downtown Cleveland(Balance Grille)" at bounding box center [874, 284] width 105 height 43
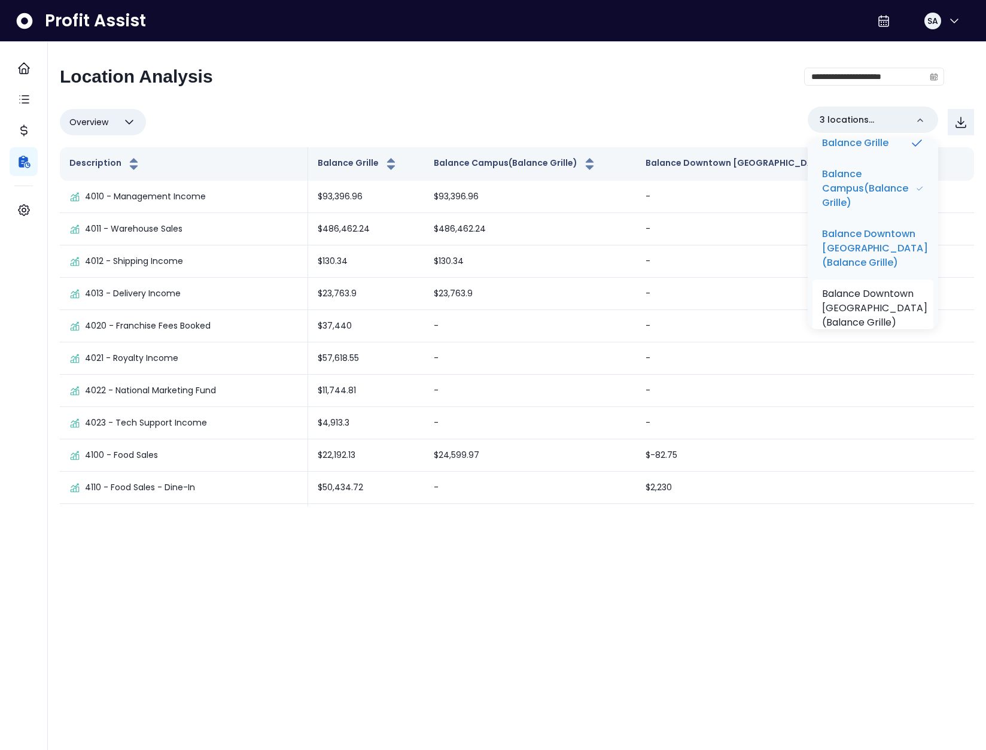
click at [866, 305] on p "Balance Downtown Toledo(Balance Grille)" at bounding box center [874, 308] width 105 height 43
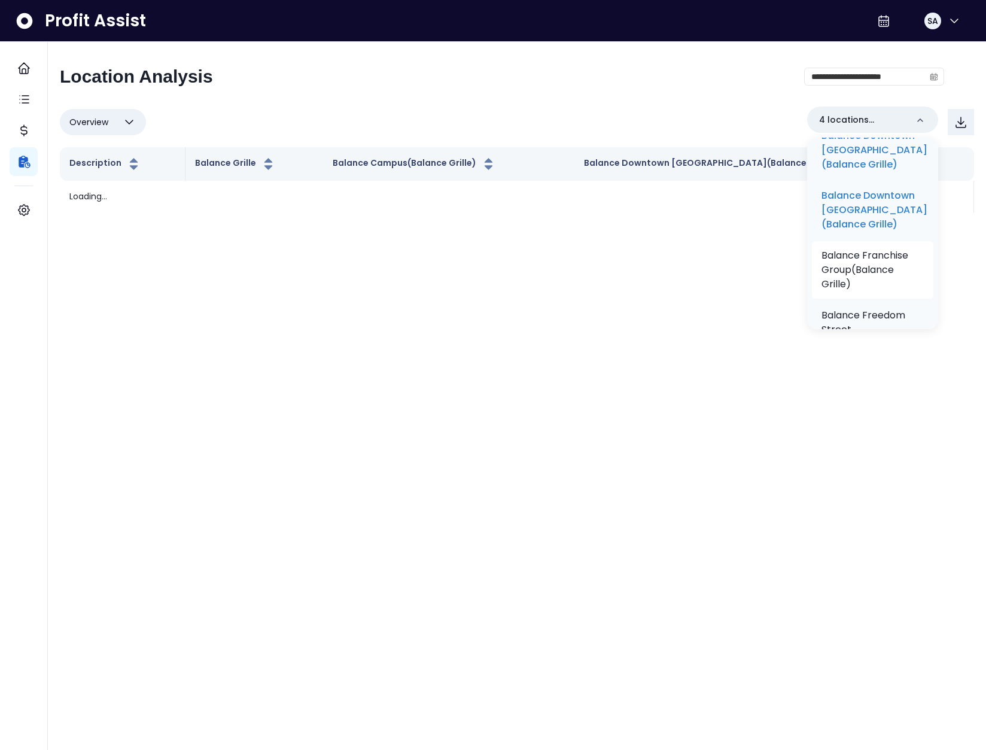
click at [865, 264] on p "Balance Franchise Group(Balance Grille)" at bounding box center [873, 269] width 102 height 43
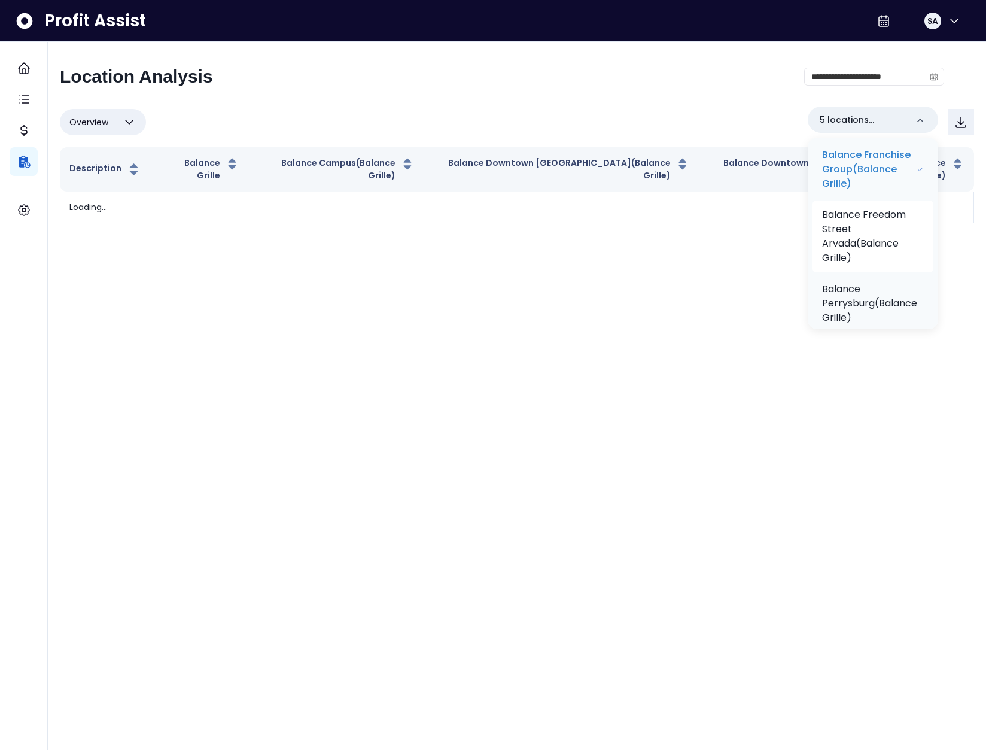
click at [868, 265] on p "Balance Freedom Street Arvada(Balance Grille)" at bounding box center [873, 236] width 102 height 57
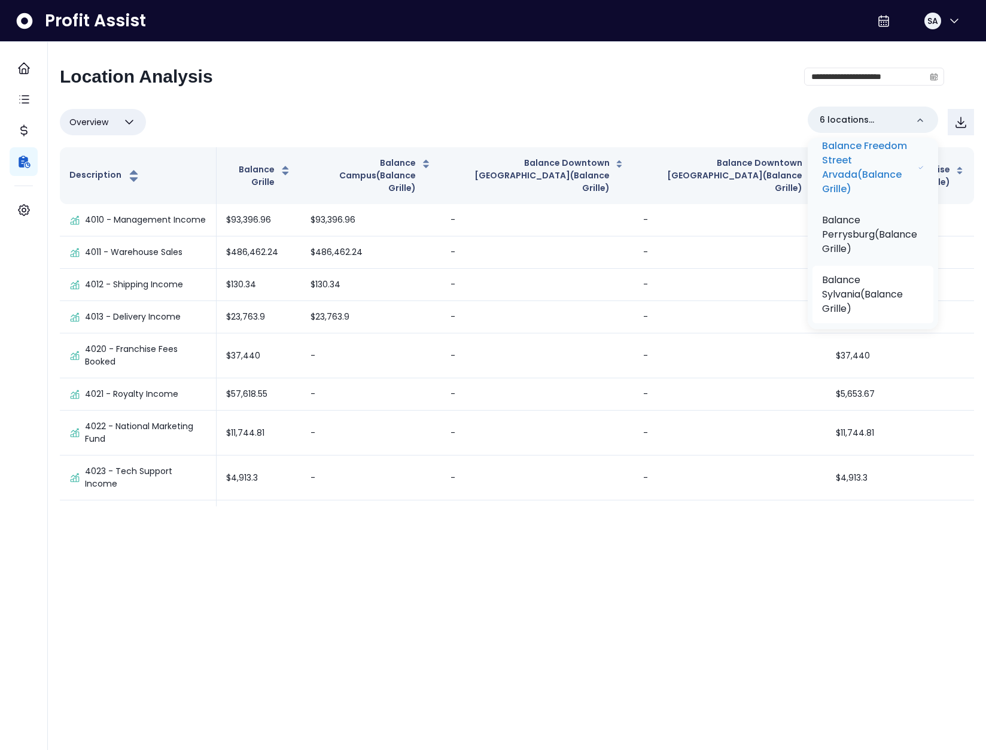
scroll to position [357, 0]
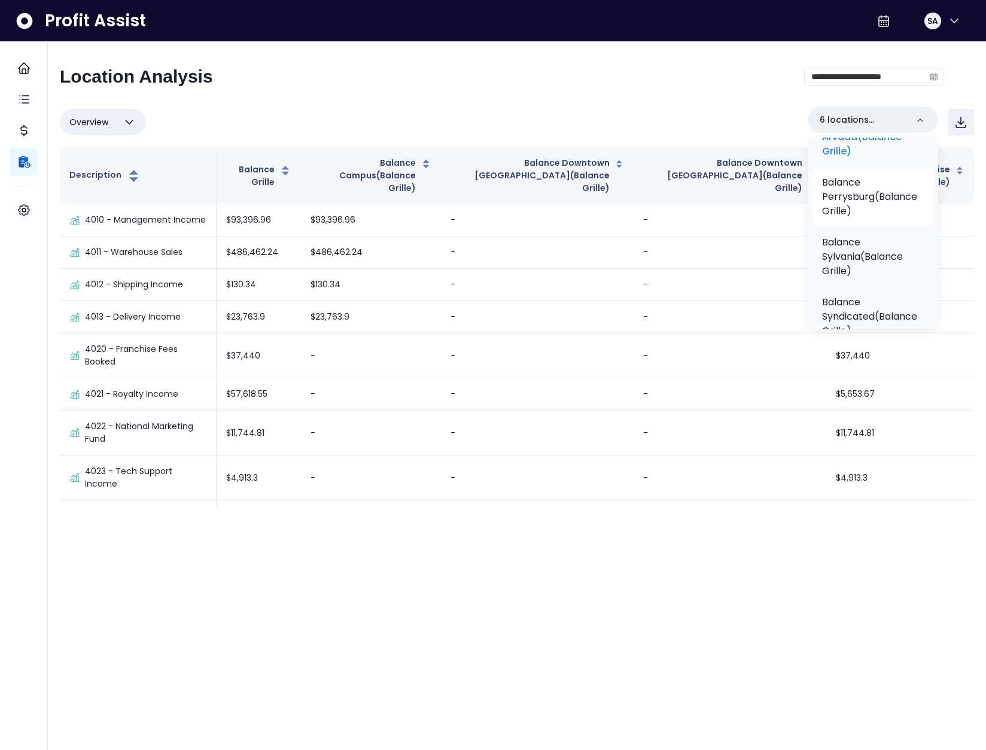
click at [864, 218] on p "Balance Perrysburg(Balance Grille)" at bounding box center [873, 196] width 102 height 43
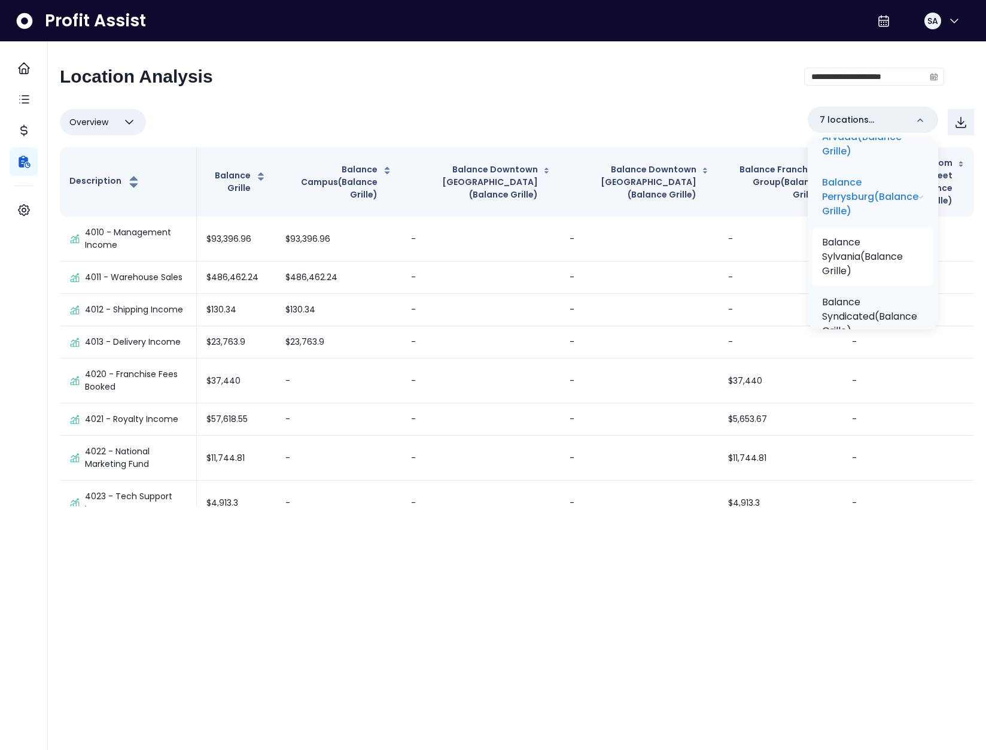
click at [868, 274] on p "Balance Sylvania(Balance Grille)" at bounding box center [873, 256] width 102 height 43
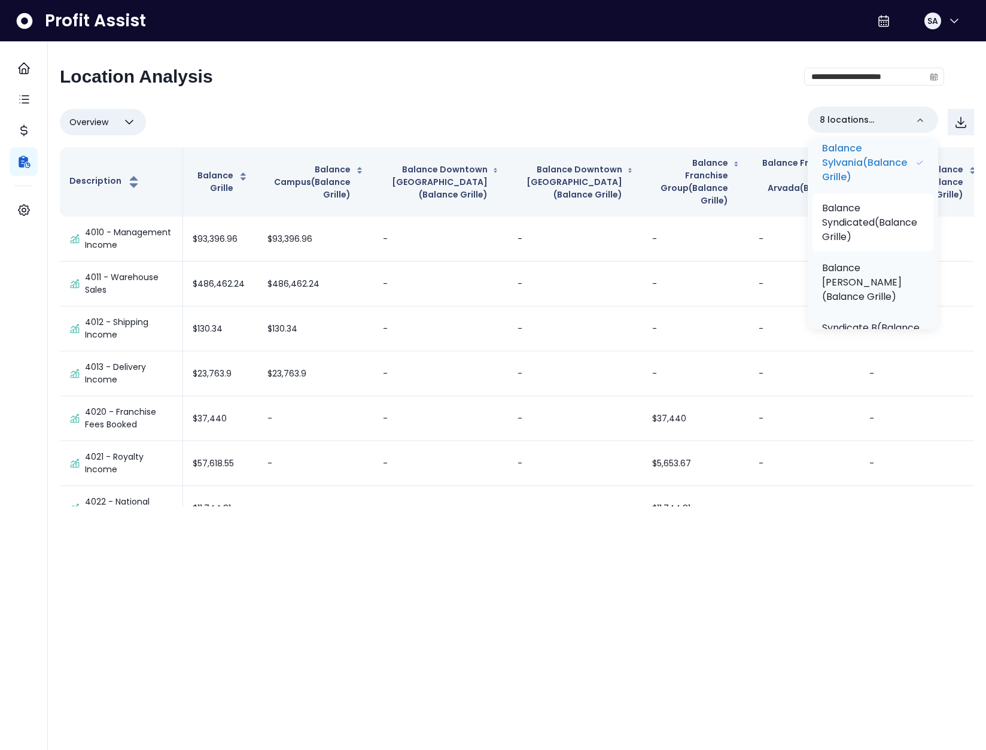
click at [871, 244] on p "Balance Syndicated(Balance Grille)" at bounding box center [873, 222] width 102 height 43
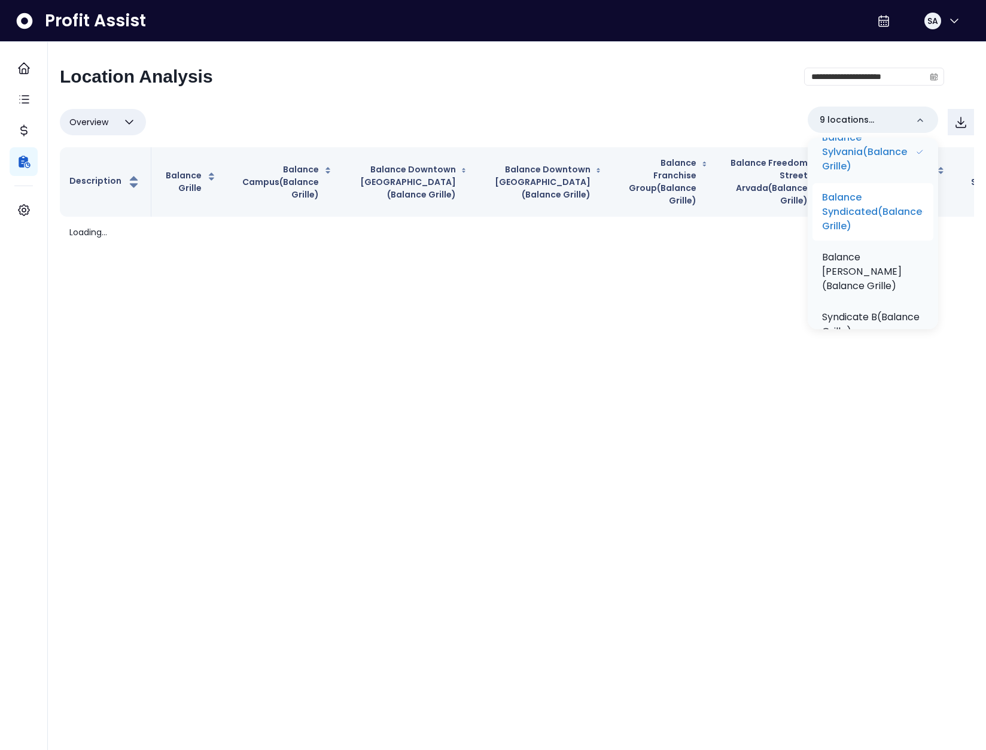
scroll to position [545, 0]
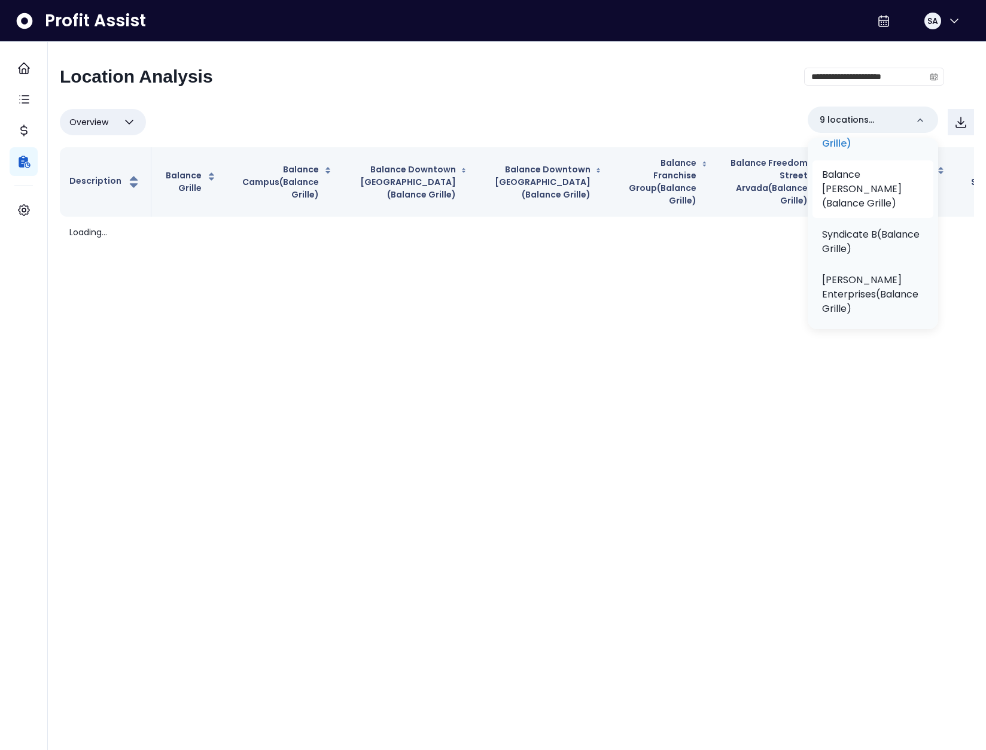
click at [860, 211] on p "Balance Wylie(Balance Grille)" at bounding box center [873, 189] width 102 height 43
click at [872, 256] on p "Syndicate B(Balance Grille)" at bounding box center [871, 241] width 105 height 29
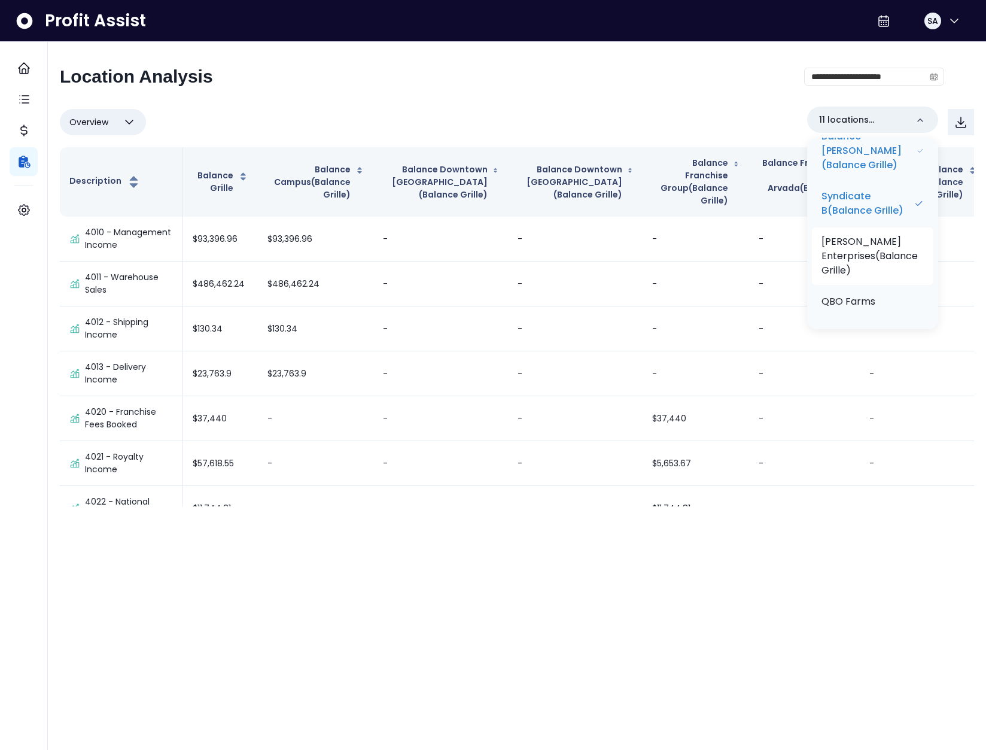
scroll to position [626, 0]
click at [865, 262] on p "Wiseman Enterprises(Balance Grille)" at bounding box center [873, 256] width 102 height 43
click at [582, 93] on div "**********" at bounding box center [502, 81] width 884 height 31
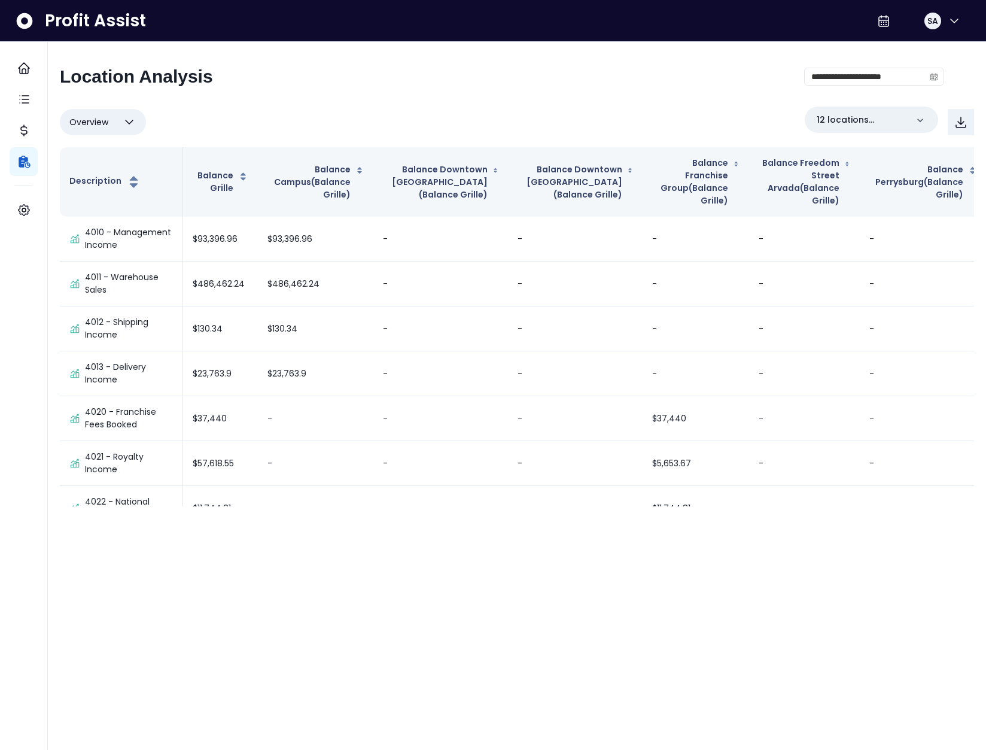
drag, startPoint x: 480, startPoint y: 508, endPoint x: 511, endPoint y: 508, distance: 31.1
click at [511, 508] on div "**********" at bounding box center [517, 280] width 938 height 476
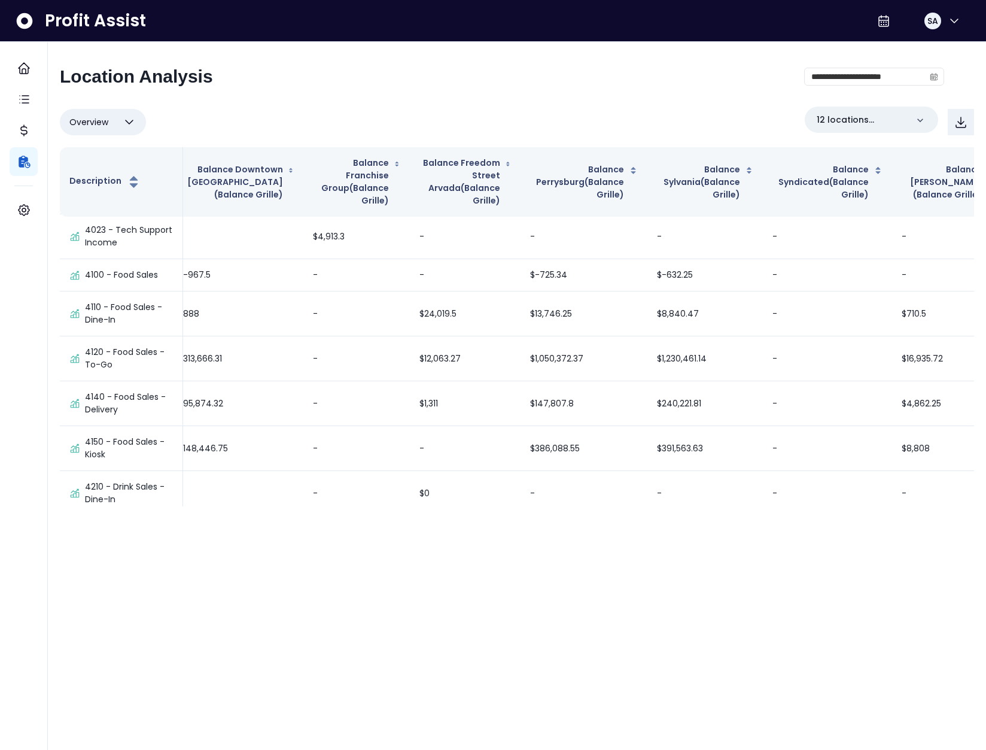
scroll to position [317, 499]
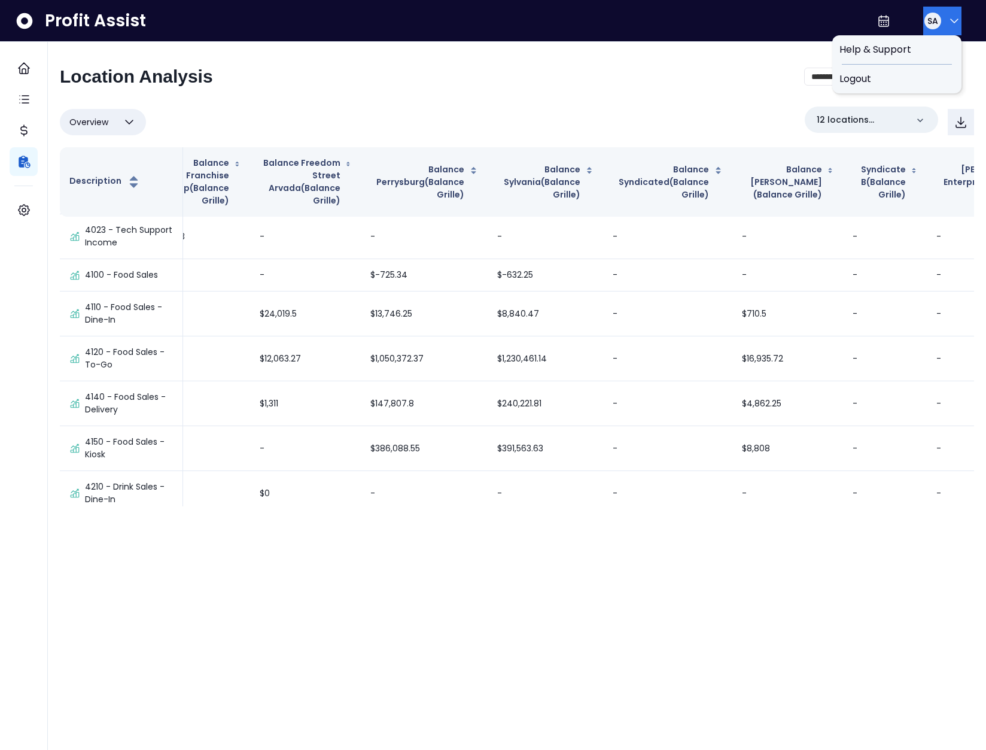
click at [937, 24] on button "SA" at bounding box center [942, 21] width 38 height 29
click at [883, 84] on span "Logout" at bounding box center [897, 79] width 115 height 14
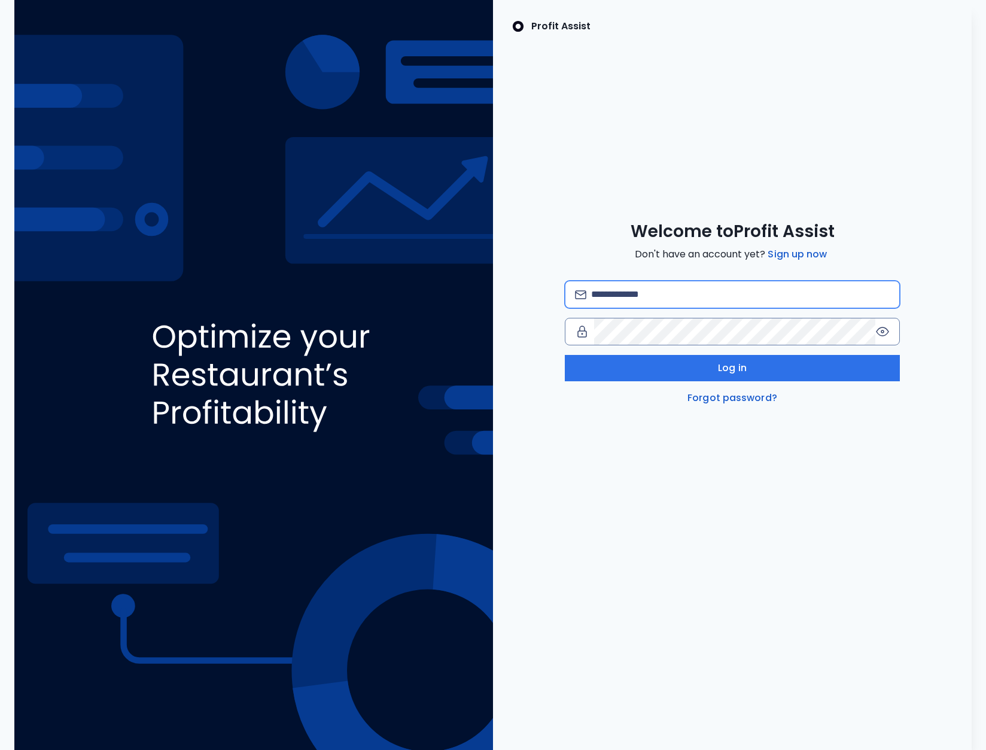
click at [691, 297] on input "email" at bounding box center [740, 294] width 299 height 26
type input "**********"
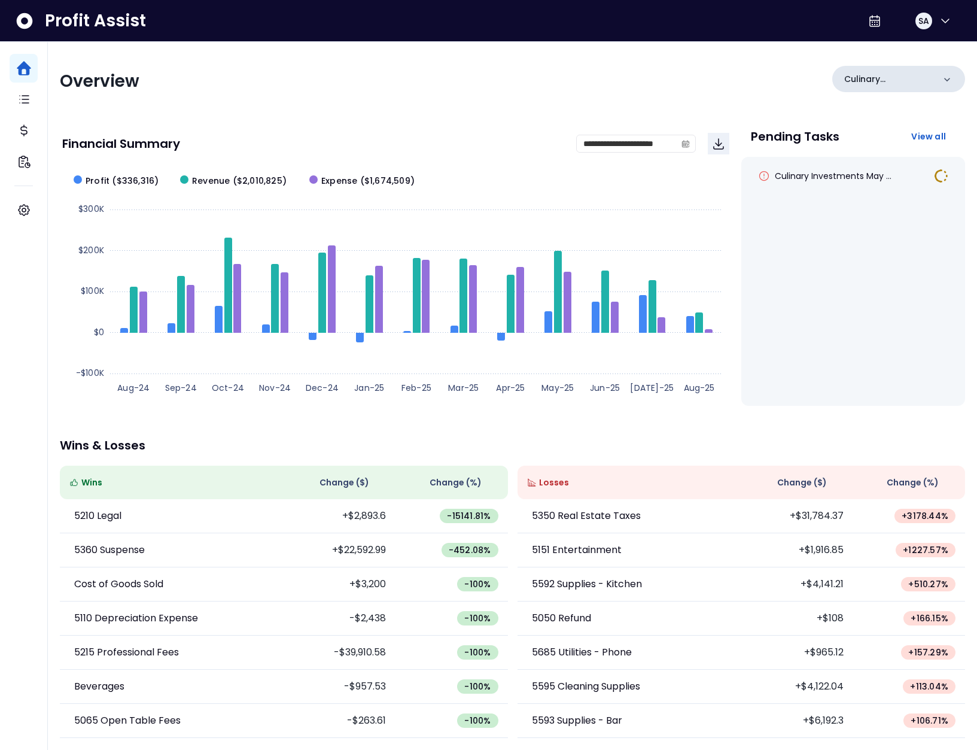
click at [869, 87] on div "Culinary Investments" at bounding box center [898, 79] width 133 height 26
click at [919, 22] on span "SA" at bounding box center [924, 21] width 11 height 12
click at [895, 83] on span "Logout" at bounding box center [888, 79] width 115 height 14
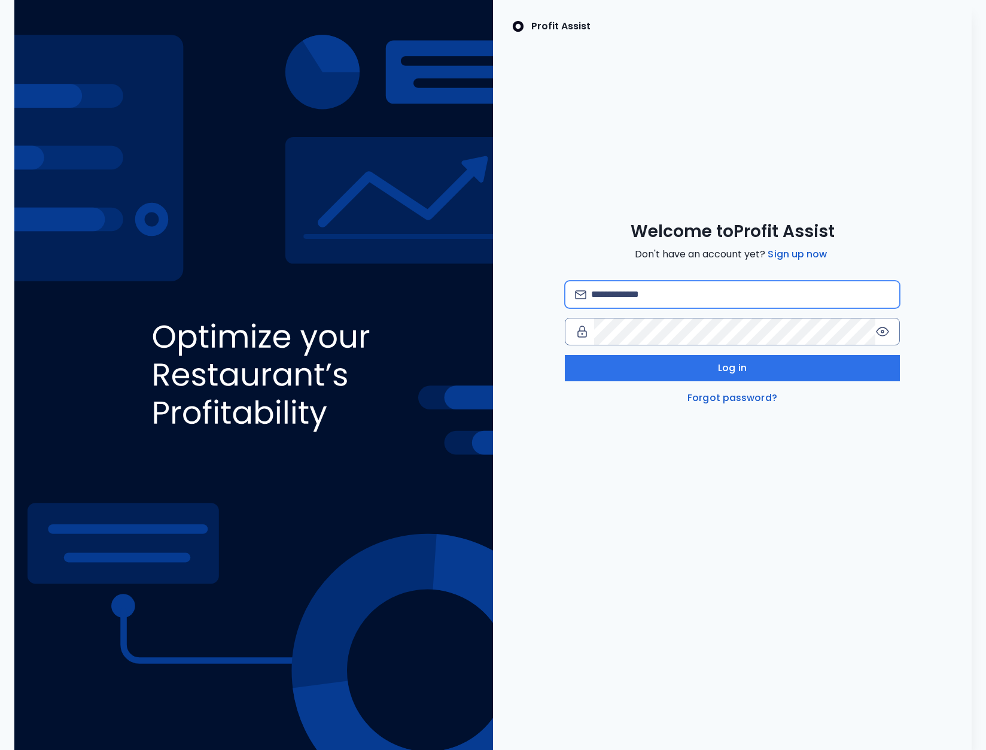
click at [682, 294] on input "email" at bounding box center [740, 294] width 299 height 26
click at [698, 297] on input "**********" at bounding box center [740, 294] width 299 height 26
type input "**********"
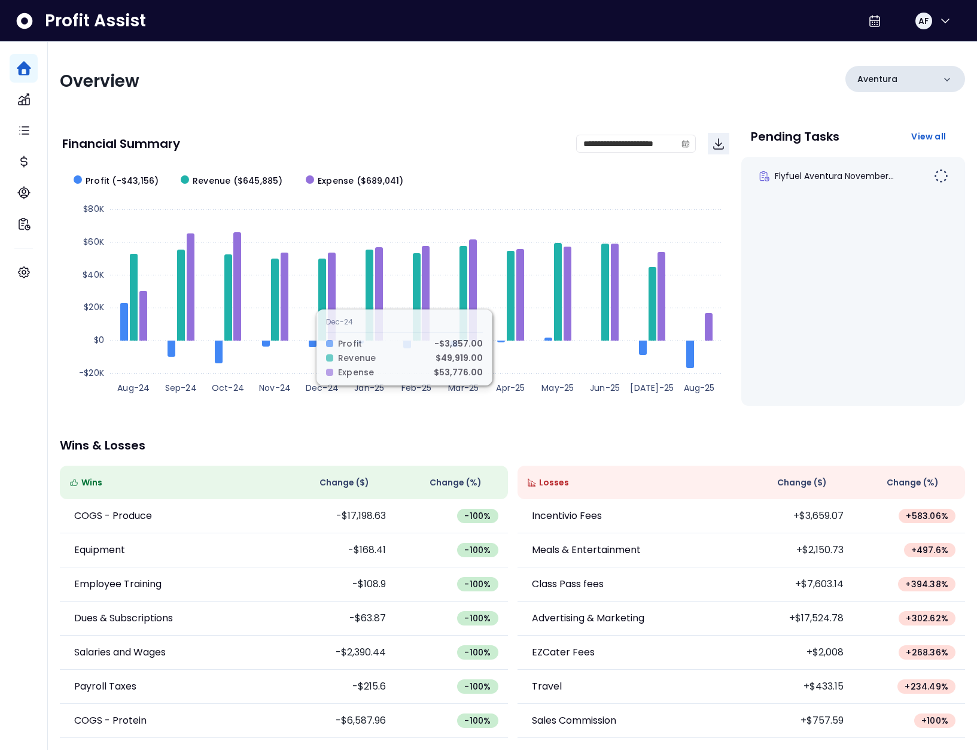
click at [871, 85] on p "Aventura" at bounding box center [878, 79] width 40 height 13
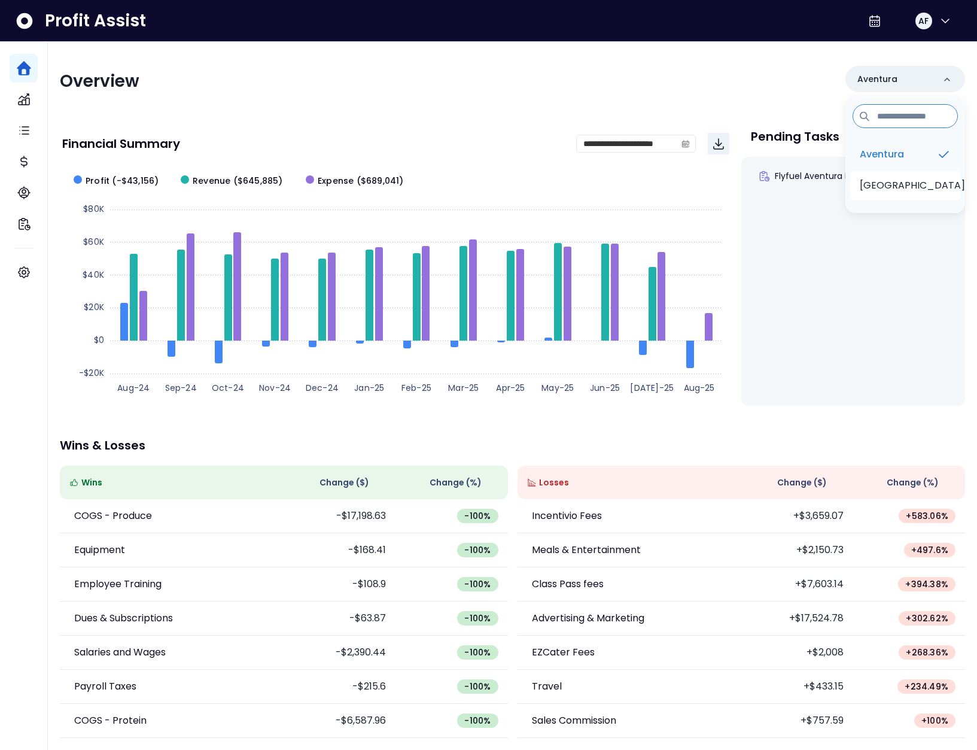
click at [896, 185] on p "[GEOGRAPHIC_DATA]" at bounding box center [912, 185] width 105 height 14
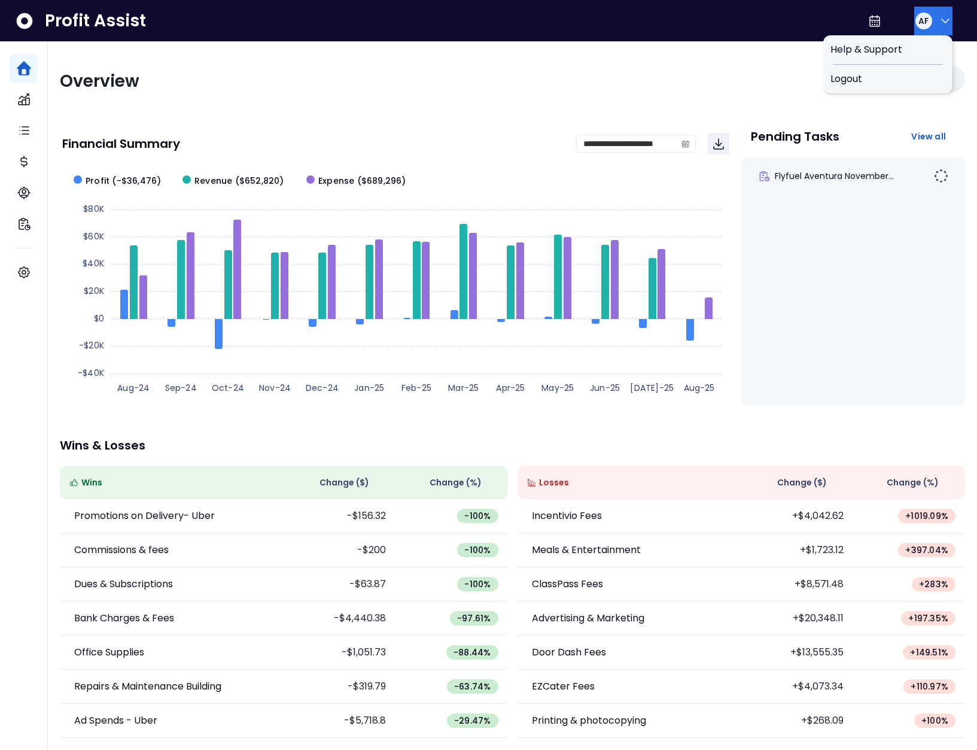
click at [938, 19] on icon "button" at bounding box center [945, 21] width 14 height 14
click at [896, 82] on span "Logout" at bounding box center [888, 79] width 115 height 14
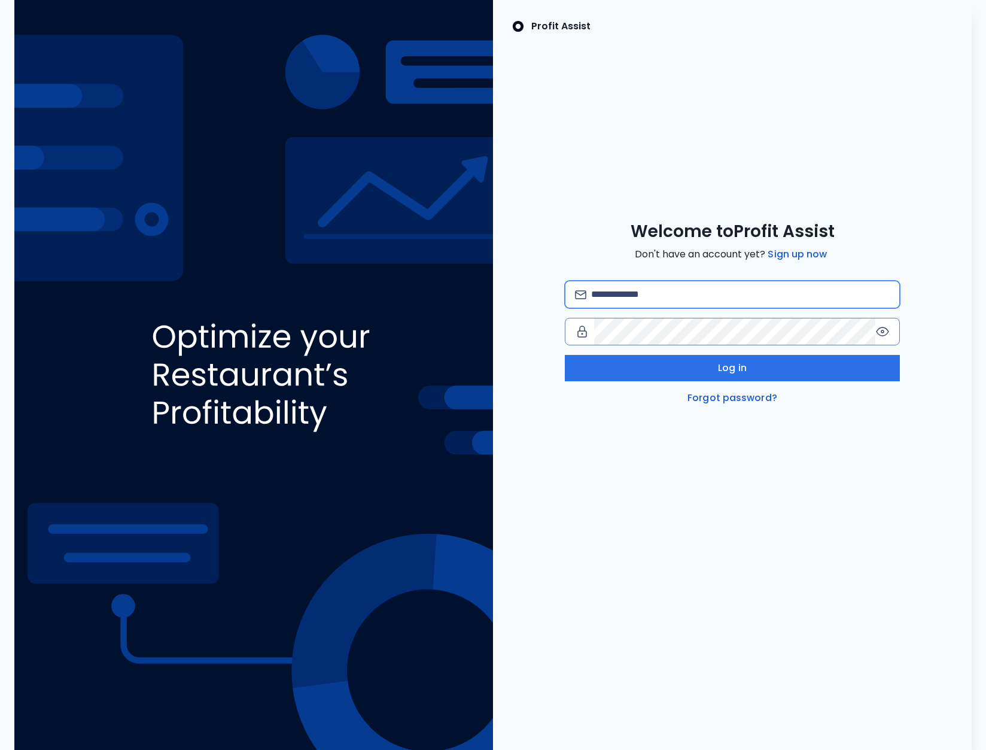
click at [661, 294] on input "email" at bounding box center [740, 294] width 299 height 26
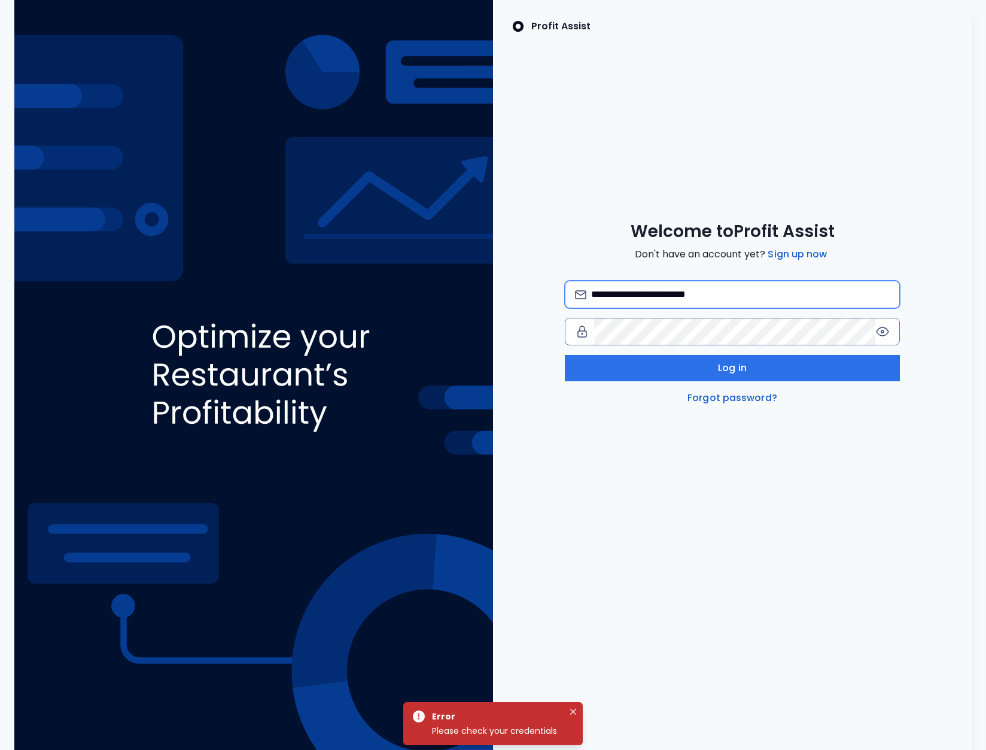
click at [709, 288] on input "**********" at bounding box center [740, 294] width 299 height 26
type input "**********"
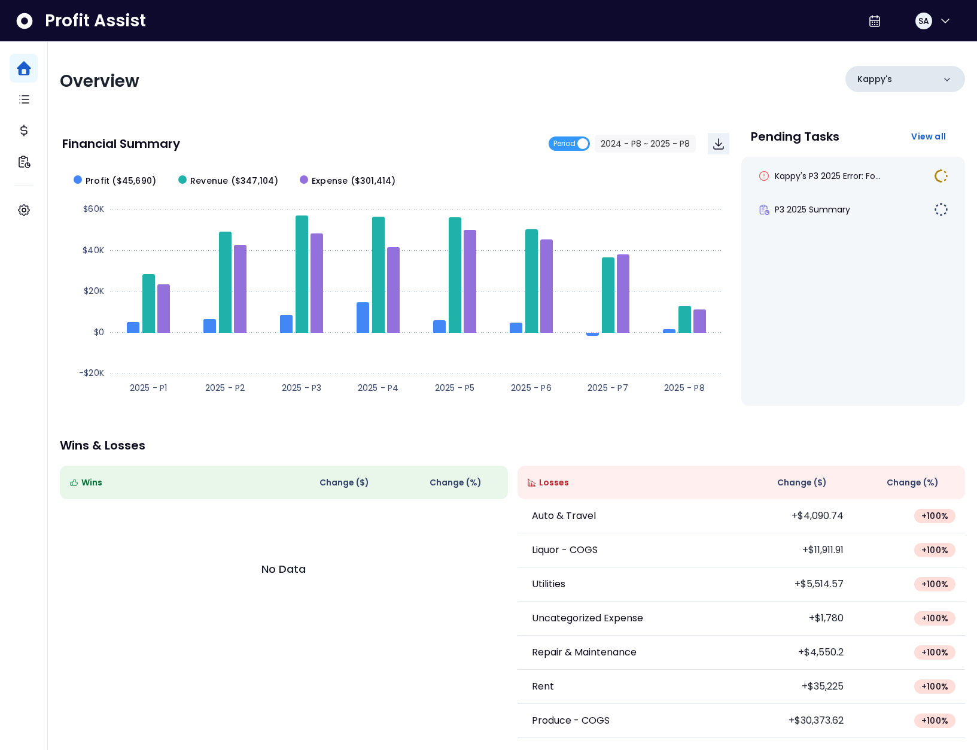
click at [884, 88] on div "Kappy's" at bounding box center [906, 79] width 120 height 26
click at [907, 187] on p "[PERSON_NAME]'s Bistro & Wine Bar" at bounding box center [905, 192] width 91 height 29
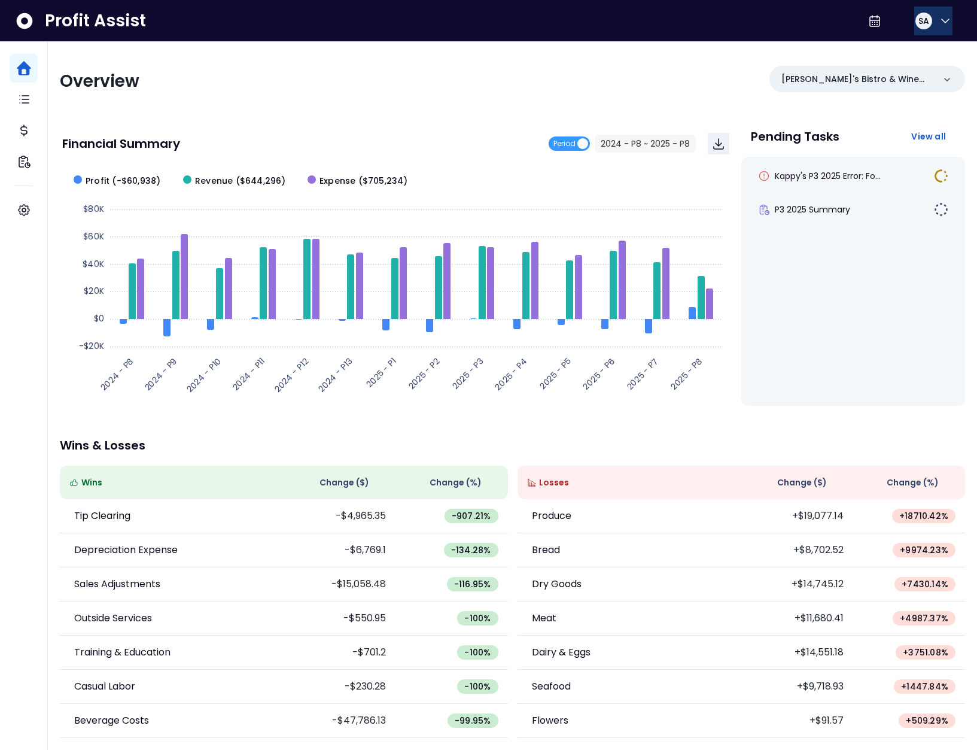
click at [931, 28] on button "SA" at bounding box center [933, 21] width 38 height 29
click at [898, 84] on span "Logout" at bounding box center [888, 79] width 115 height 14
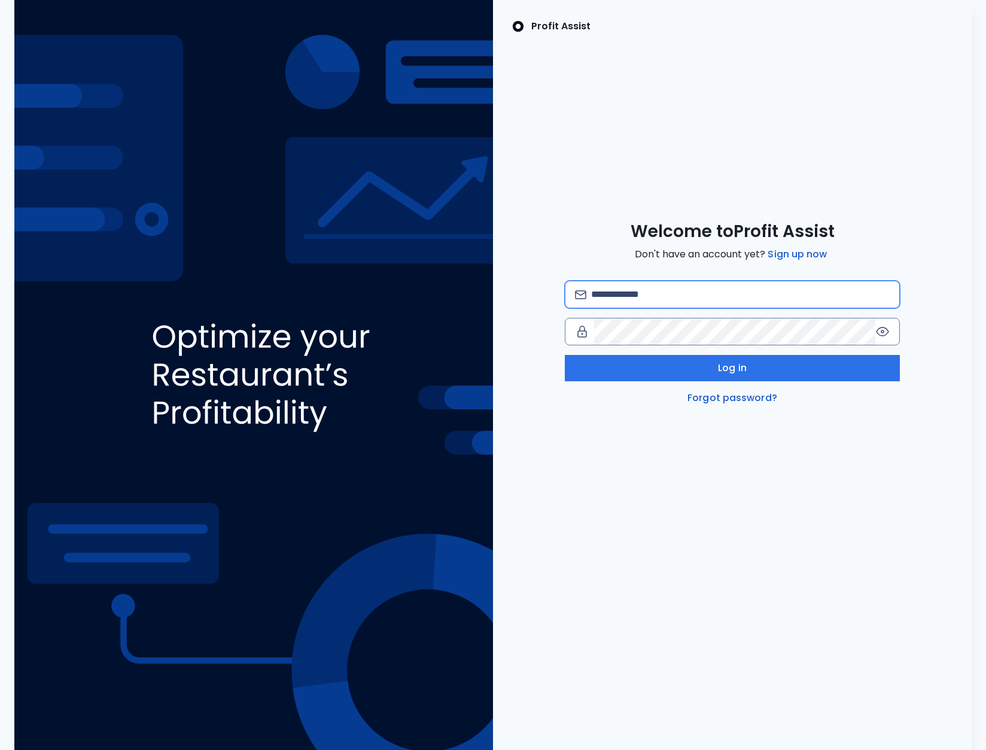
click at [668, 290] on input "email" at bounding box center [740, 294] width 299 height 26
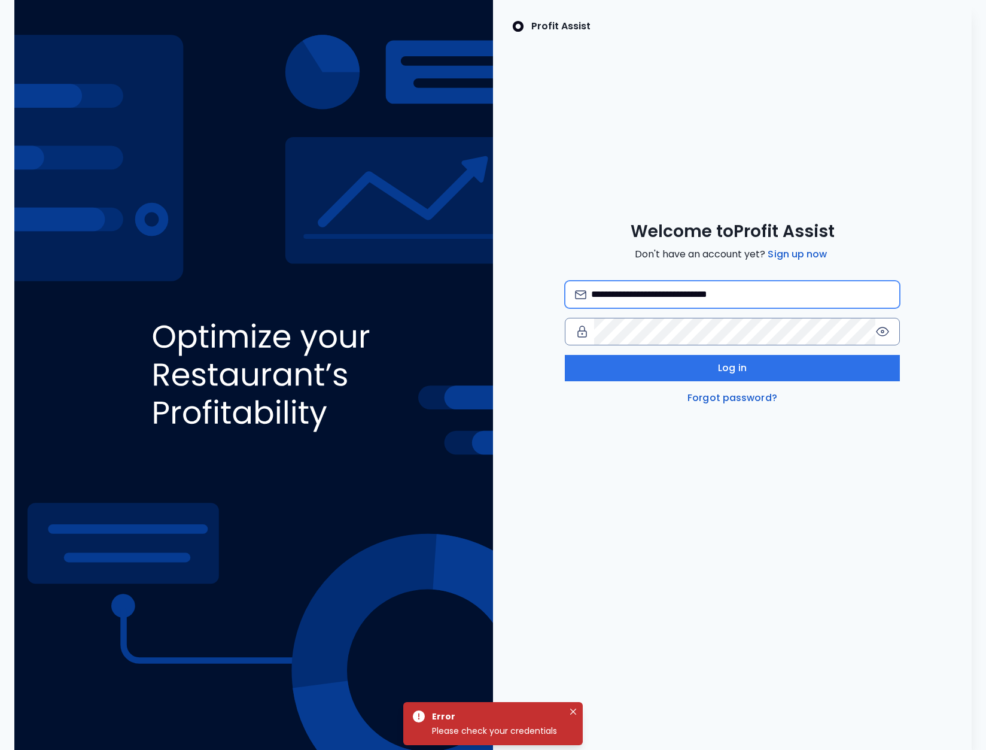
click at [664, 293] on input "**********" at bounding box center [740, 294] width 299 height 26
type input "**********"
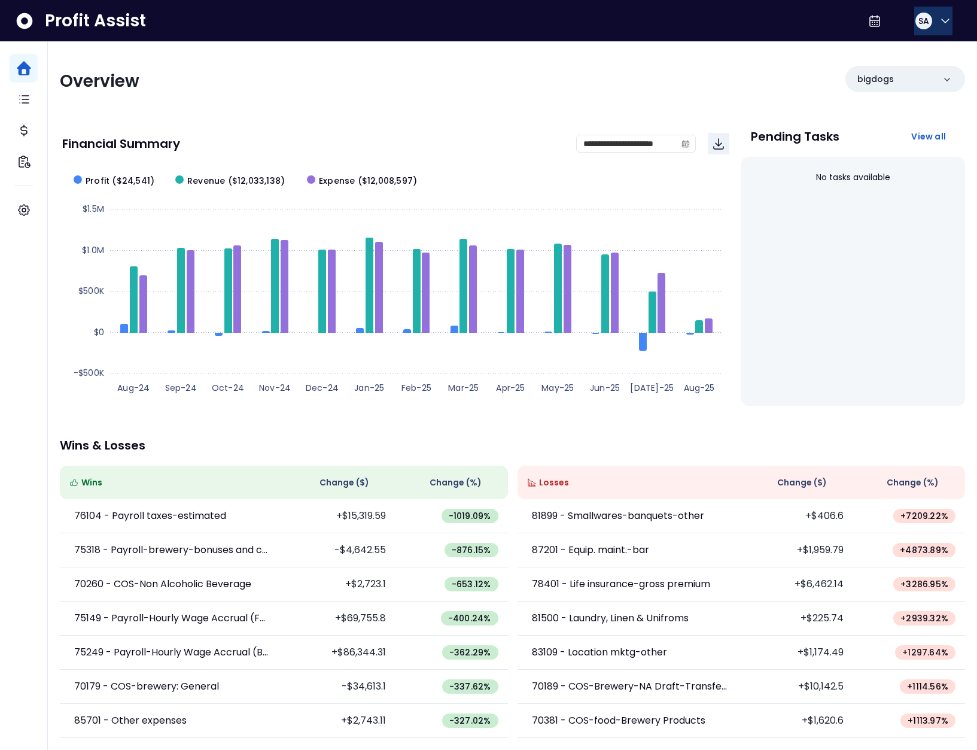
click at [938, 26] on icon "button" at bounding box center [945, 21] width 14 height 14
click at [911, 72] on span "Logout" at bounding box center [888, 79] width 115 height 14
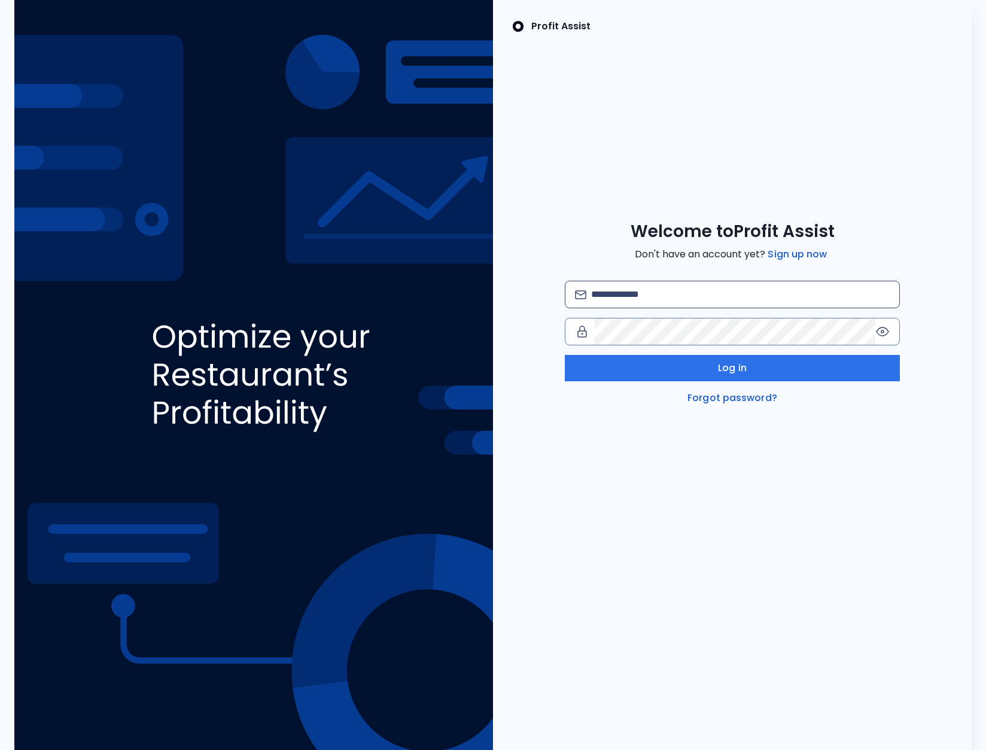
click at [579, 292] on img at bounding box center [580, 294] width 11 height 9
click at [614, 299] on input "email" at bounding box center [740, 294] width 299 height 26
type input "**********"
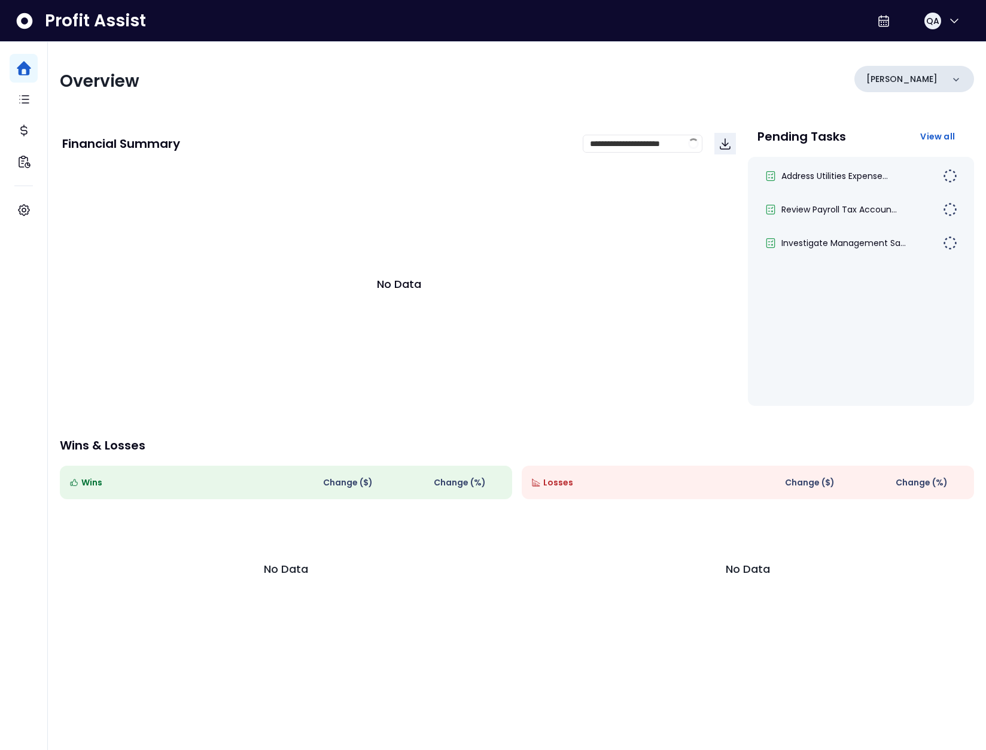
click at [917, 76] on p "Nandos - Gilbert" at bounding box center [902, 79] width 71 height 13
click at [920, 83] on p "Nandos - Gilbert" at bounding box center [902, 79] width 71 height 13
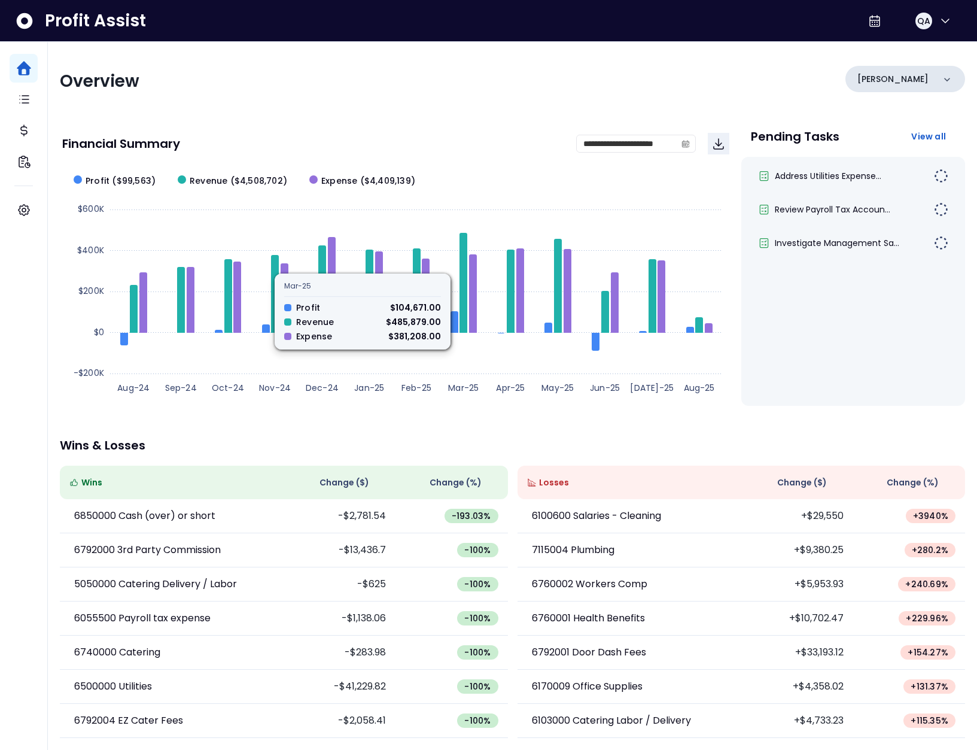
click at [863, 81] on p "Nandos - Gilbert" at bounding box center [893, 79] width 71 height 13
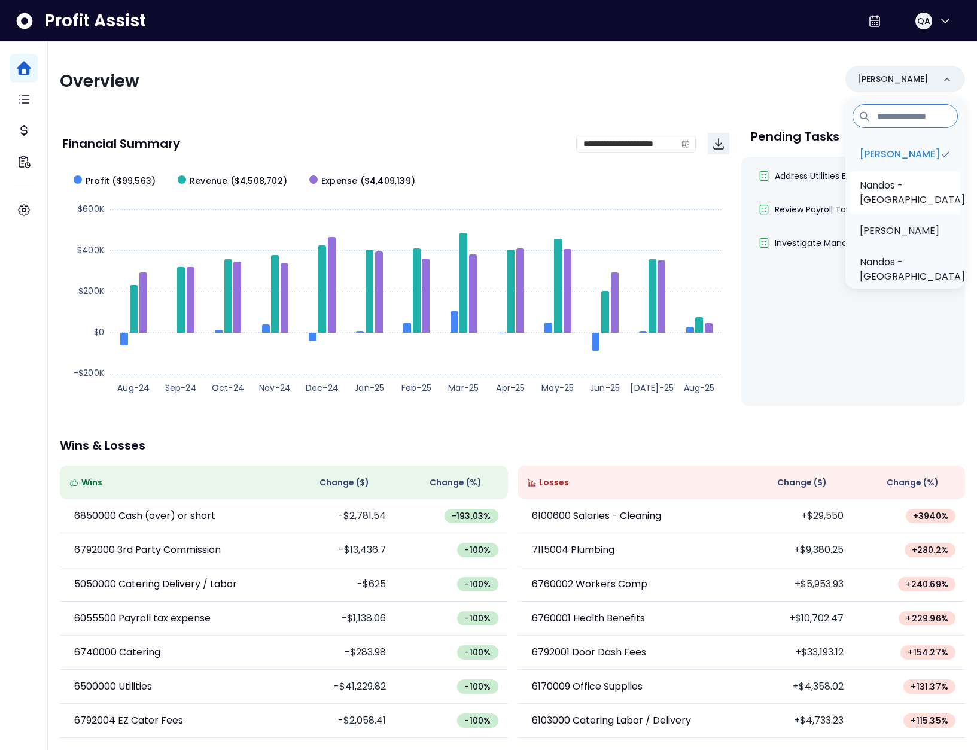
click at [878, 203] on p "Nandos - Mesa" at bounding box center [912, 192] width 105 height 29
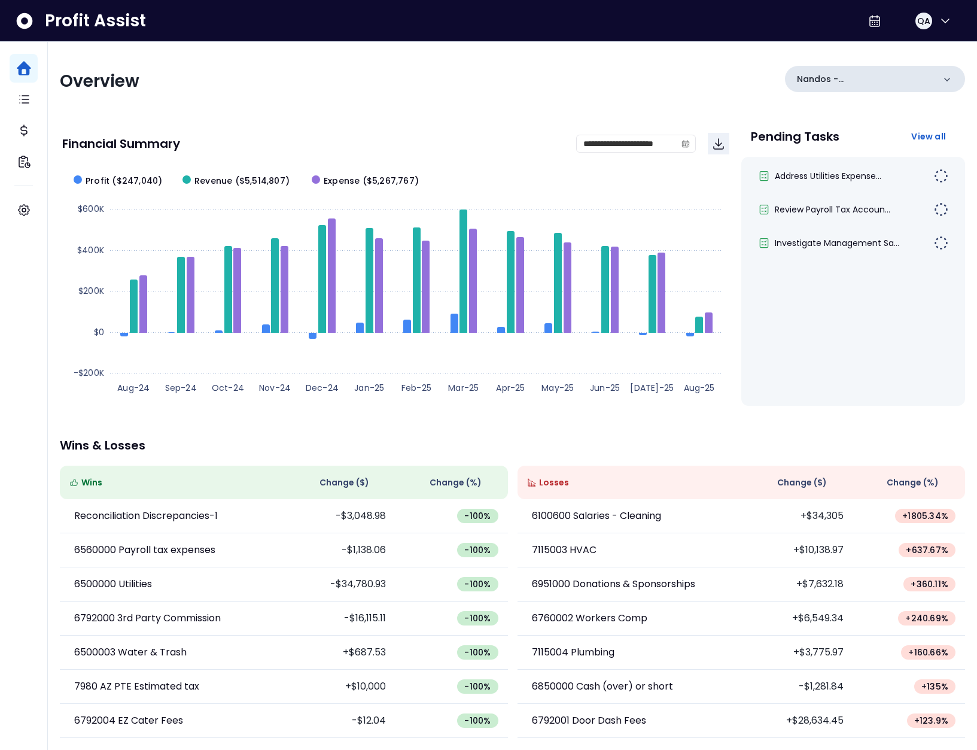
click at [900, 81] on p "Nandos - Mesa" at bounding box center [865, 79] width 137 height 13
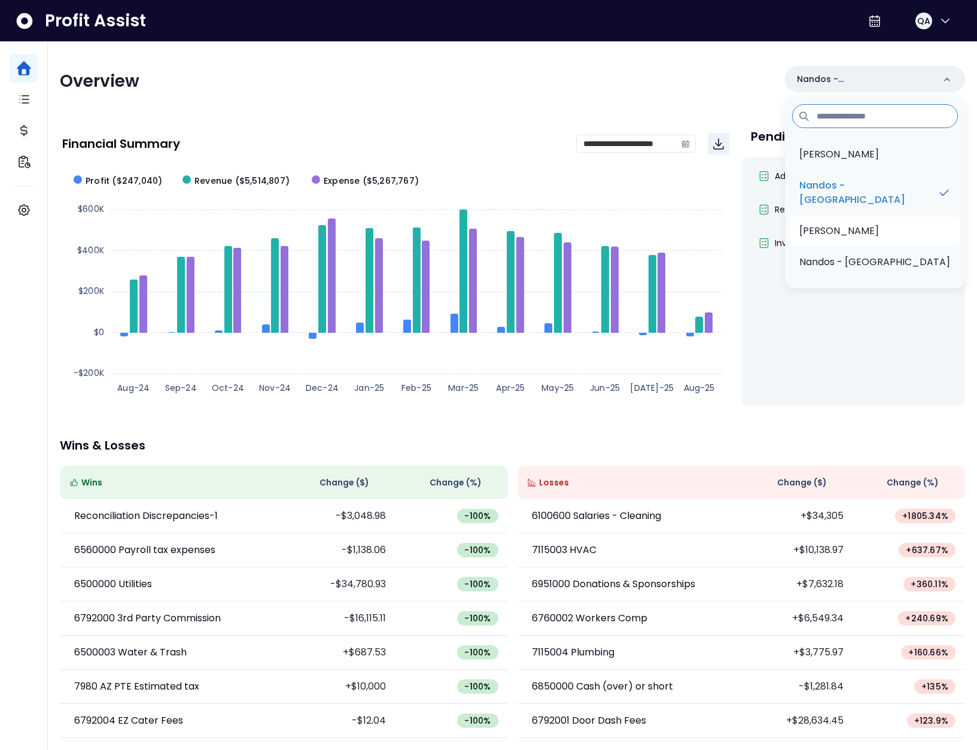
click at [879, 238] on p "Nandos - Chandler" at bounding box center [839, 231] width 80 height 14
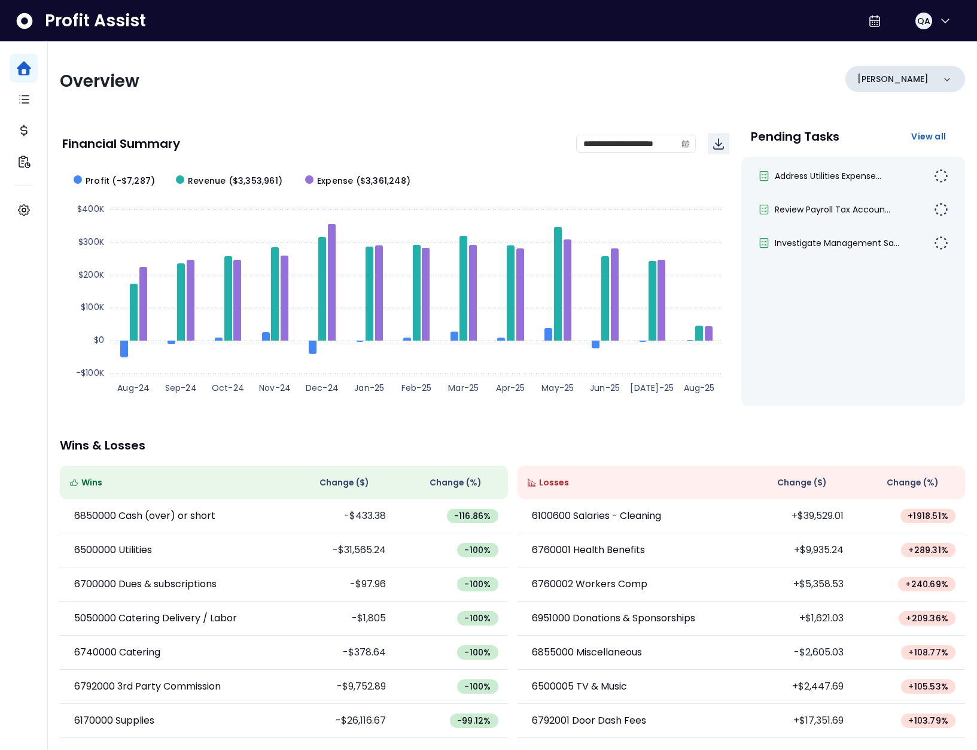
click at [920, 79] on p "Nandos - Chandler" at bounding box center [893, 79] width 71 height 13
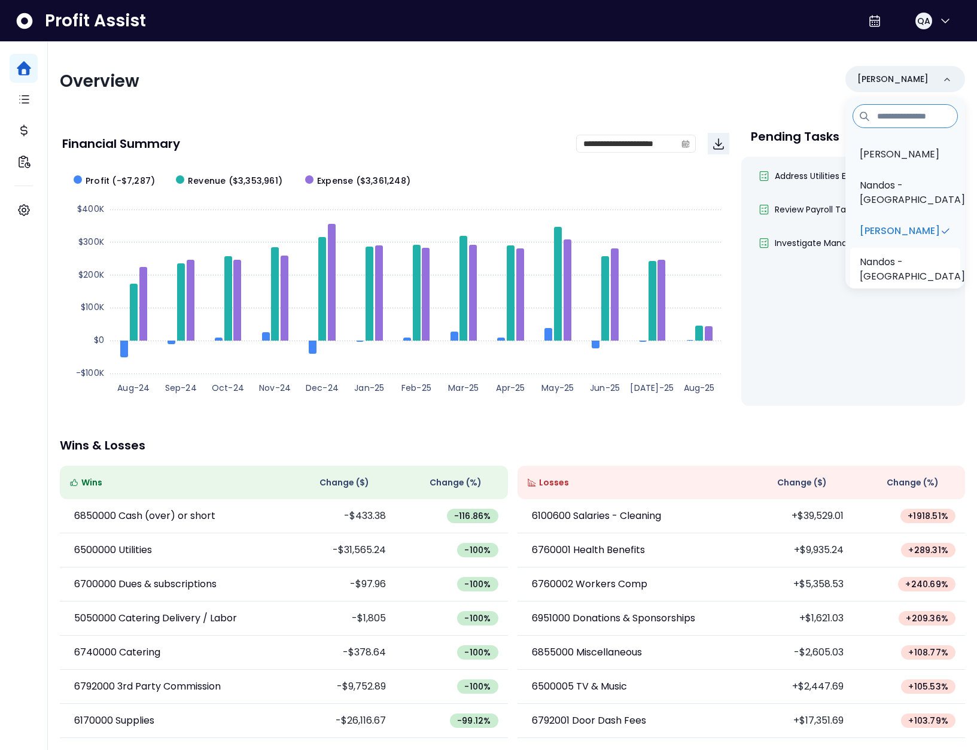
click at [904, 266] on p "Nandos - Queen Creek" at bounding box center [912, 269] width 105 height 29
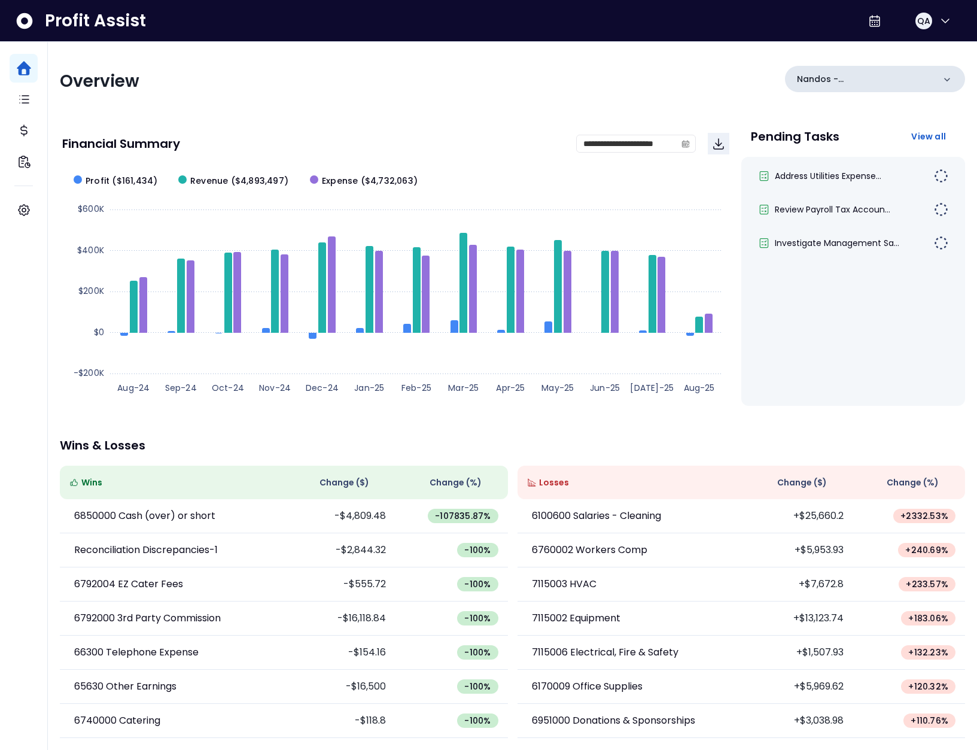
click at [905, 81] on p "Nandos - Queen Creek" at bounding box center [865, 79] width 137 height 13
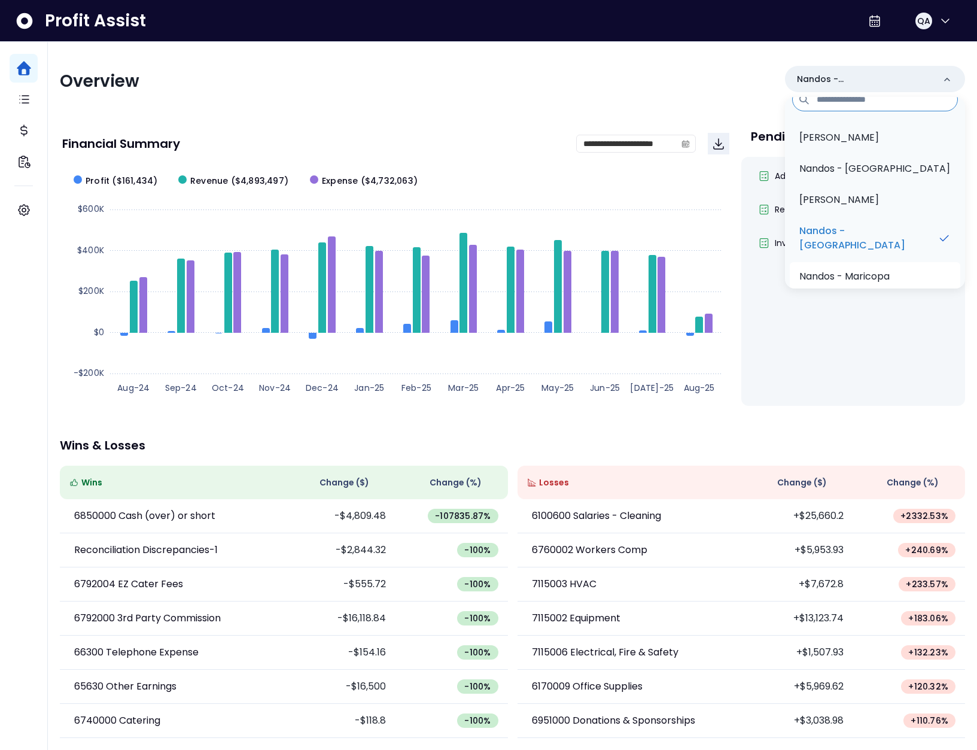
scroll to position [32, 0]
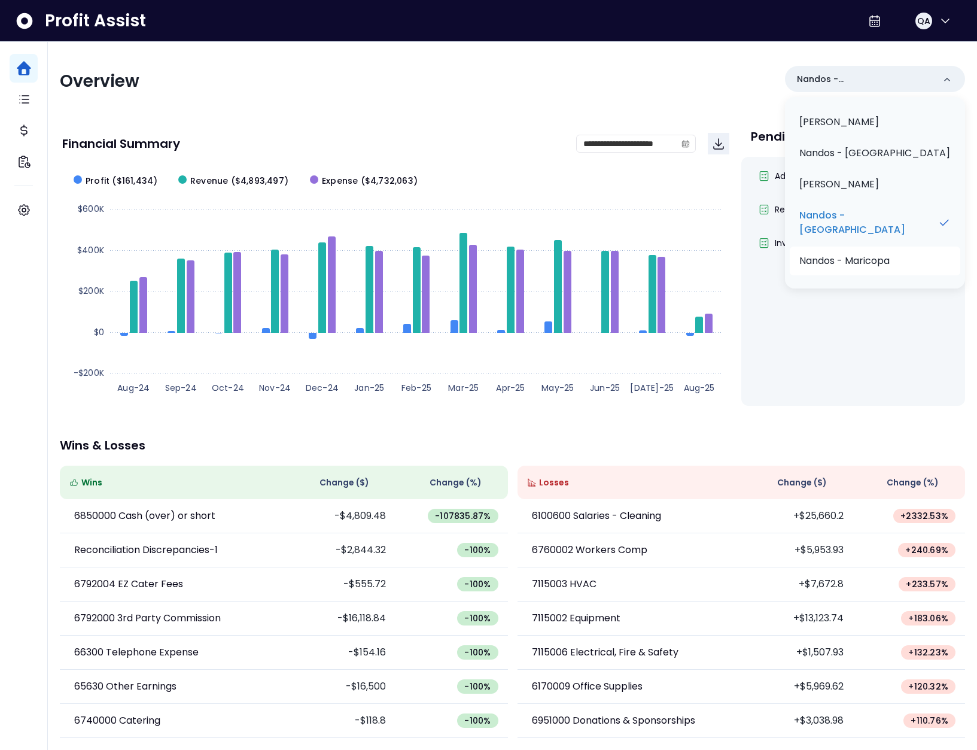
click at [890, 263] on p "Nandos - Maricopa" at bounding box center [844, 261] width 90 height 14
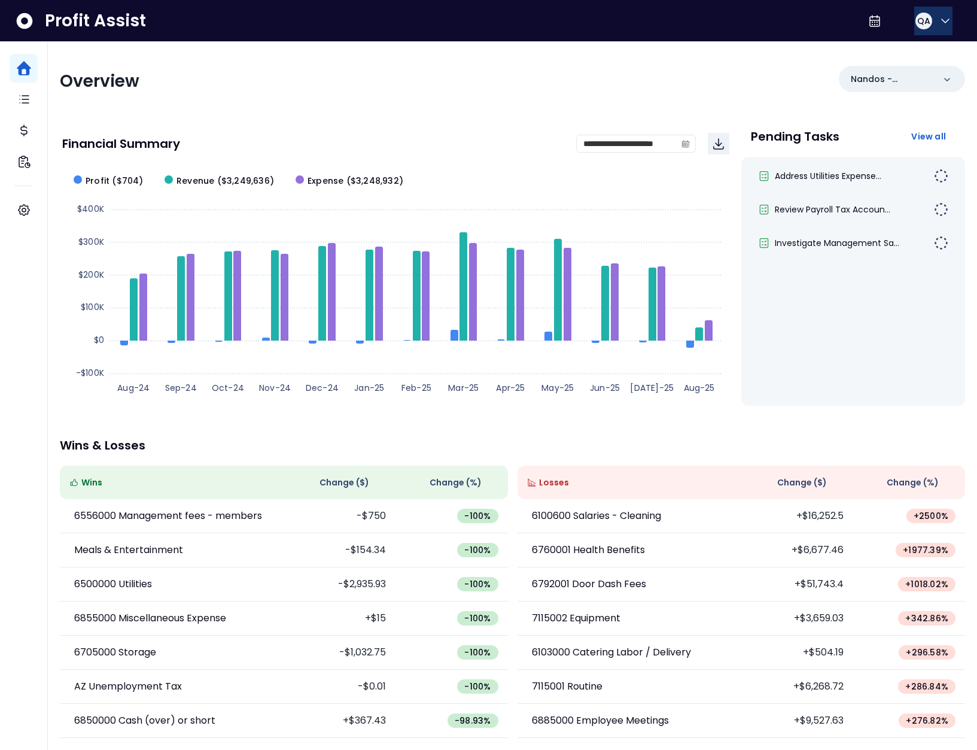
click at [923, 26] on span "QA" at bounding box center [923, 21] width 13 height 12
click at [902, 78] on span "Logout" at bounding box center [888, 79] width 115 height 14
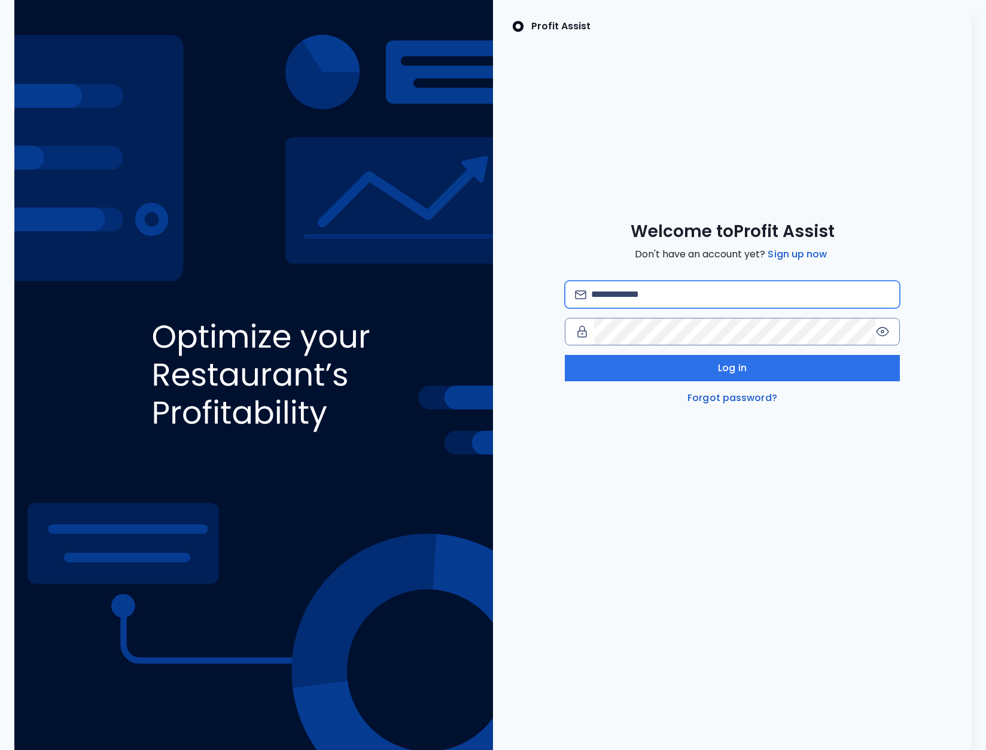
click at [622, 287] on input "email" at bounding box center [740, 294] width 299 height 26
type input "**********"
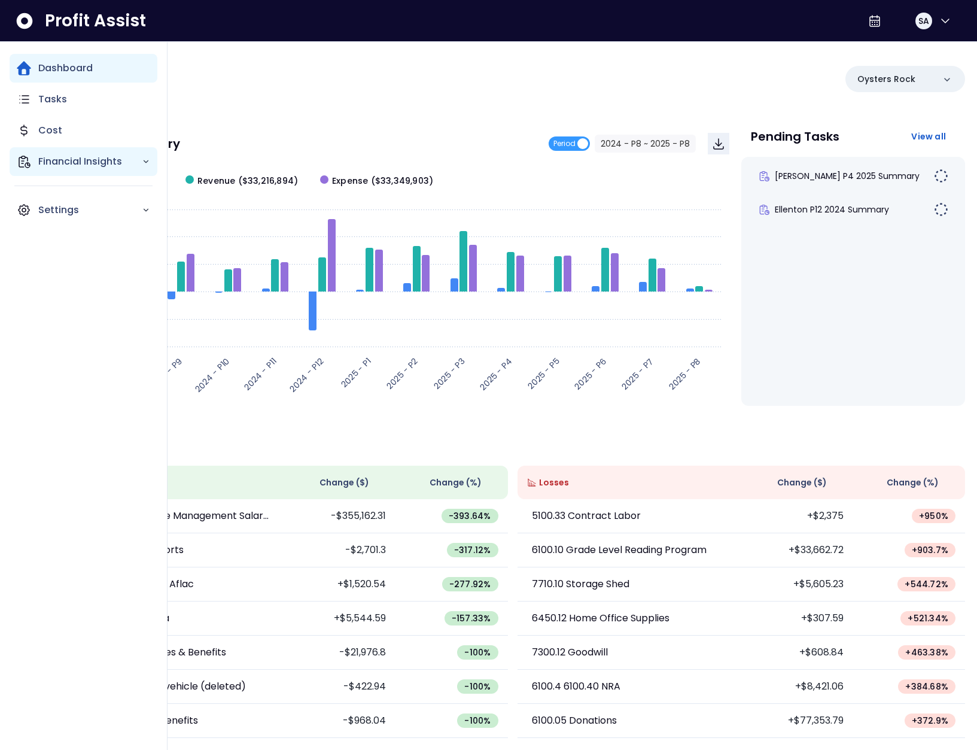
click at [35, 163] on div "Financial Insights" at bounding box center [84, 161] width 148 height 29
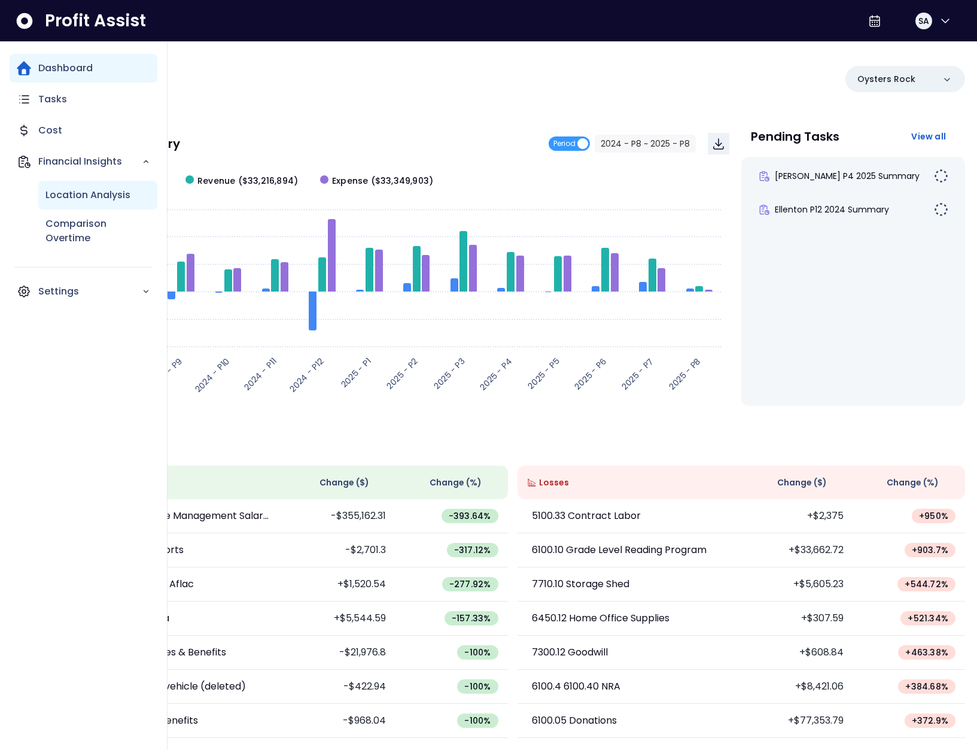
click at [75, 196] on p "Location Analysis" at bounding box center [87, 195] width 85 height 14
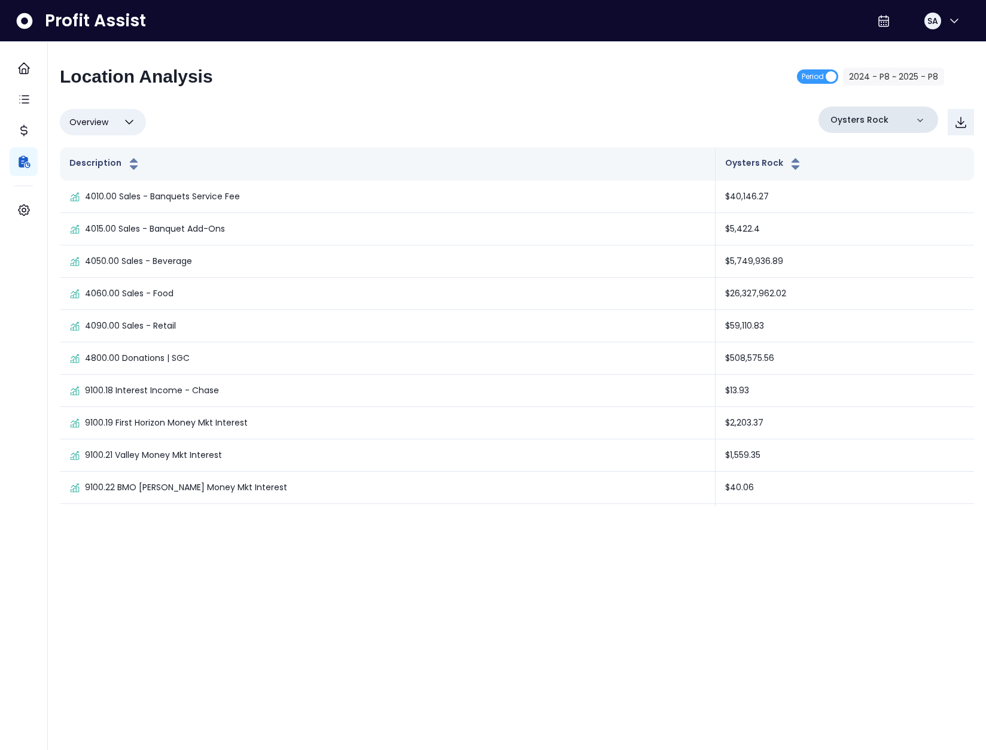
click at [901, 124] on div "Oysters Rock" at bounding box center [879, 120] width 120 height 26
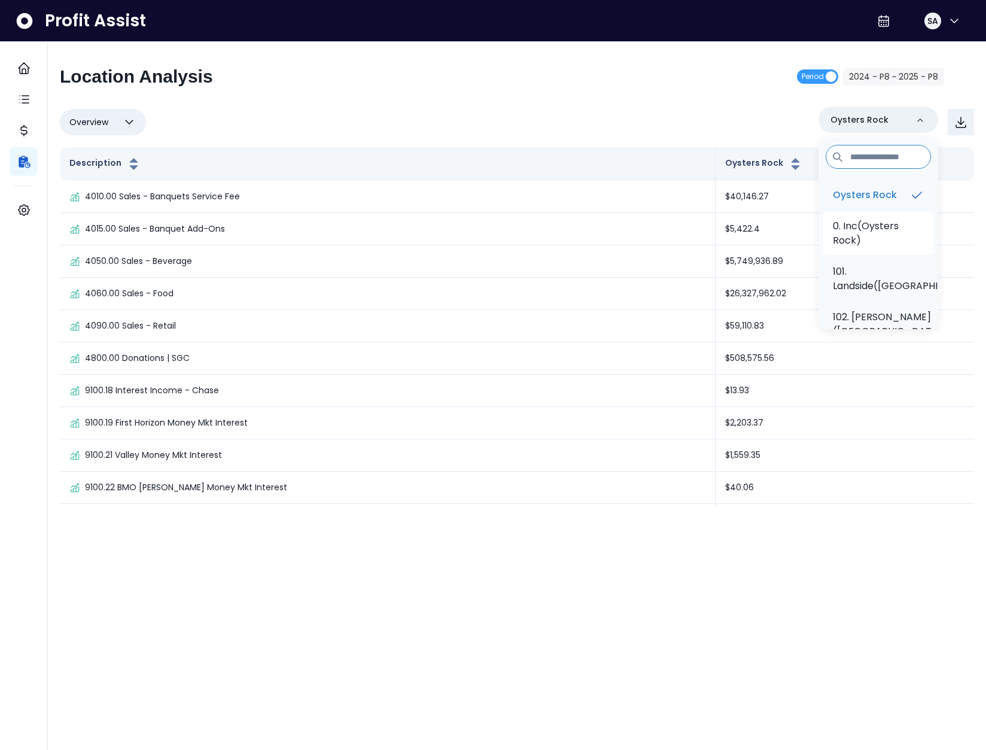
drag, startPoint x: 877, startPoint y: 229, endPoint x: 879, endPoint y: 249, distance: 19.8
click at [877, 229] on p "0. Inc(Oysters Rock)" at bounding box center [878, 233] width 91 height 29
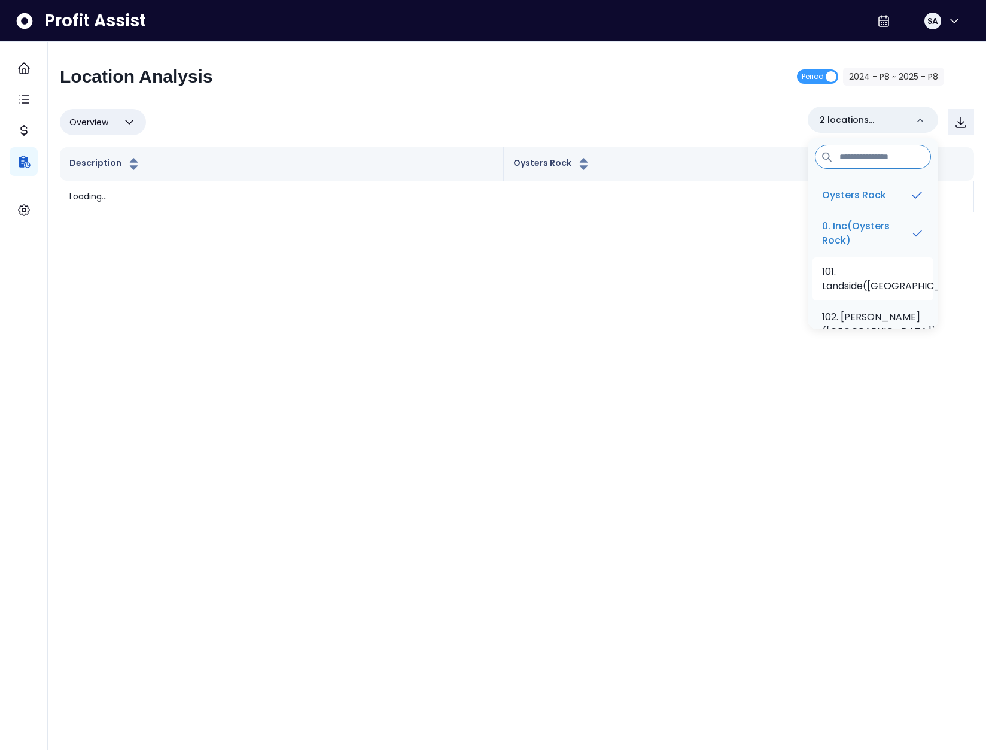
click at [875, 281] on p "101. Landside(Oysters Rock)" at bounding box center [899, 278] width 155 height 29
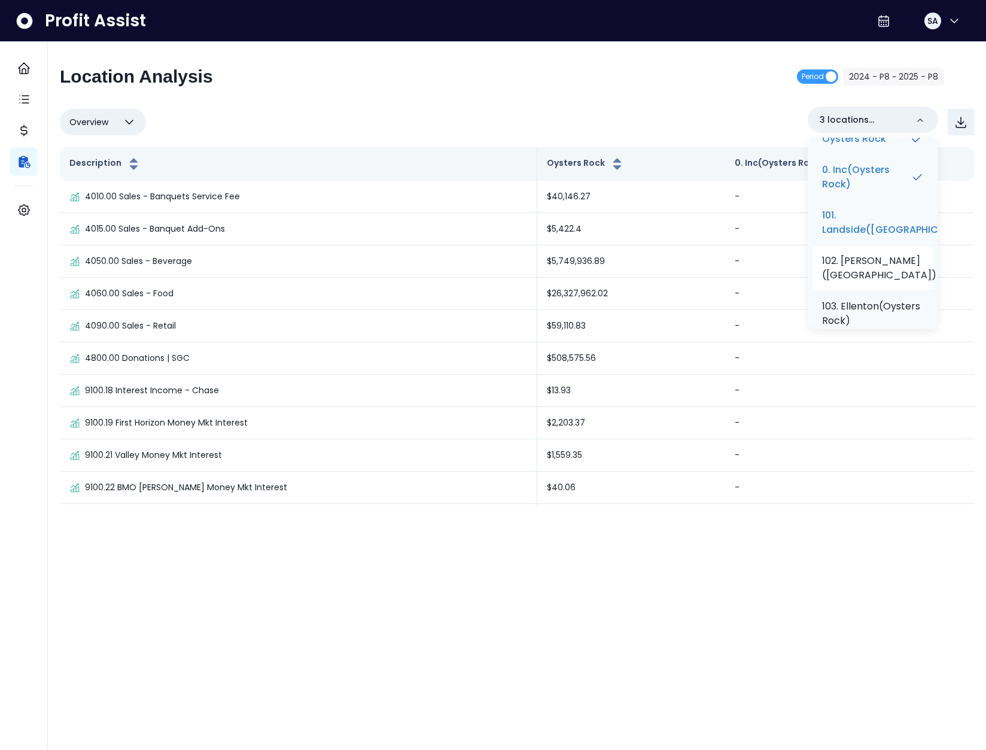
click at [876, 282] on p "102. Cortez(Oysters Rock)" at bounding box center [879, 268] width 114 height 29
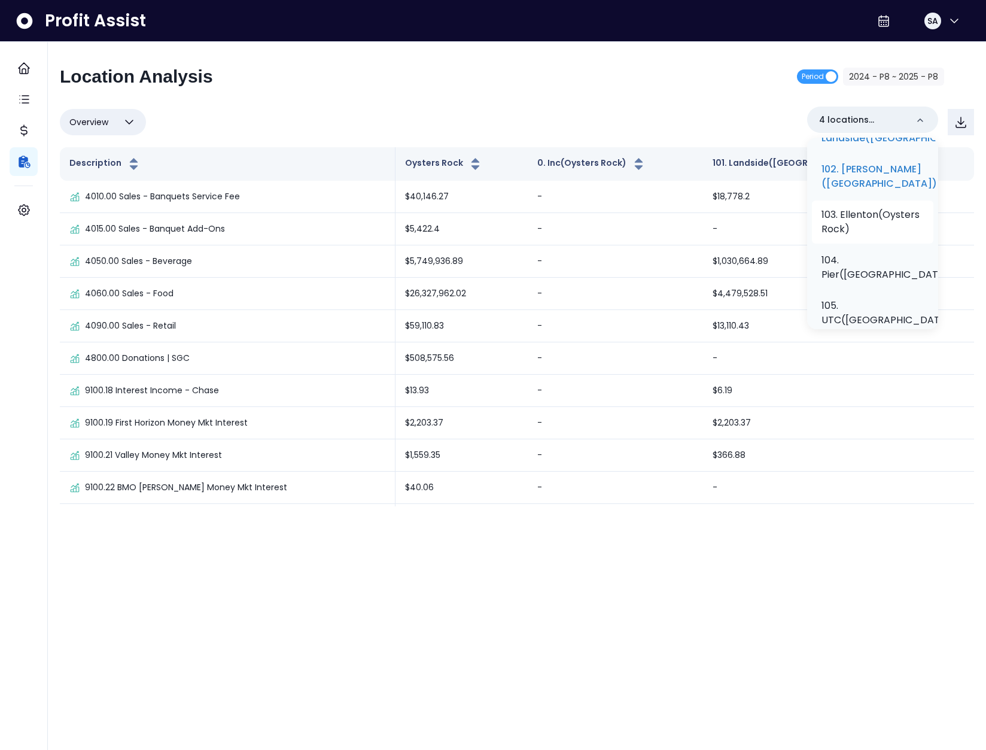
click at [864, 236] on p "103. Ellenton(Oysters Rock)" at bounding box center [873, 222] width 102 height 29
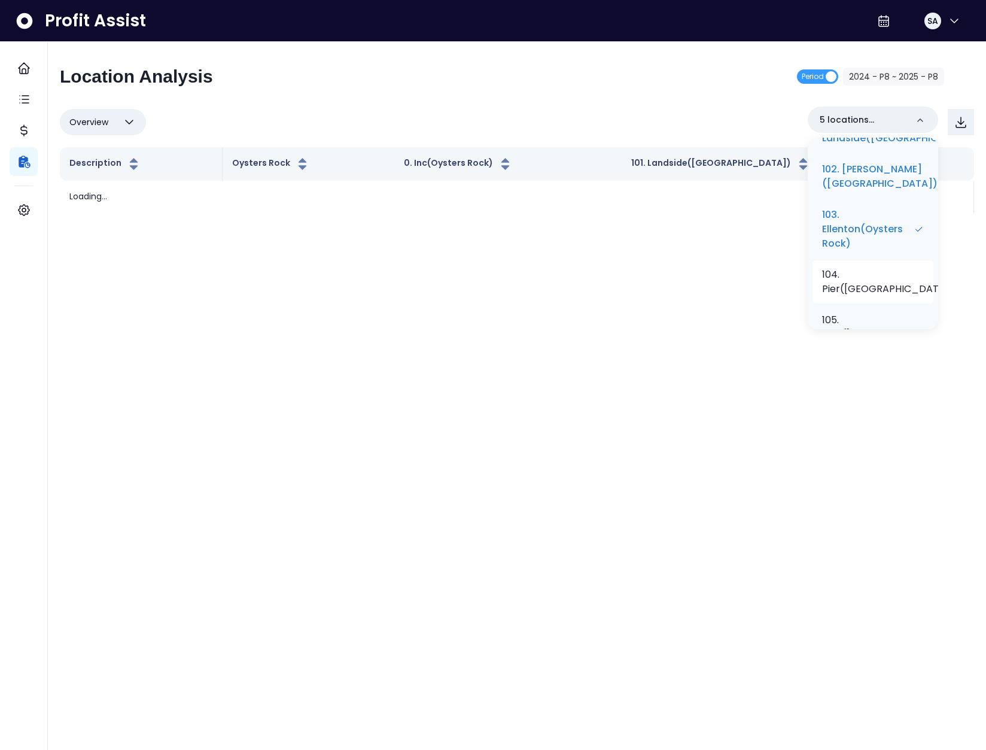
click at [874, 291] on li "104. Pier(Oysters Rock)" at bounding box center [873, 281] width 121 height 43
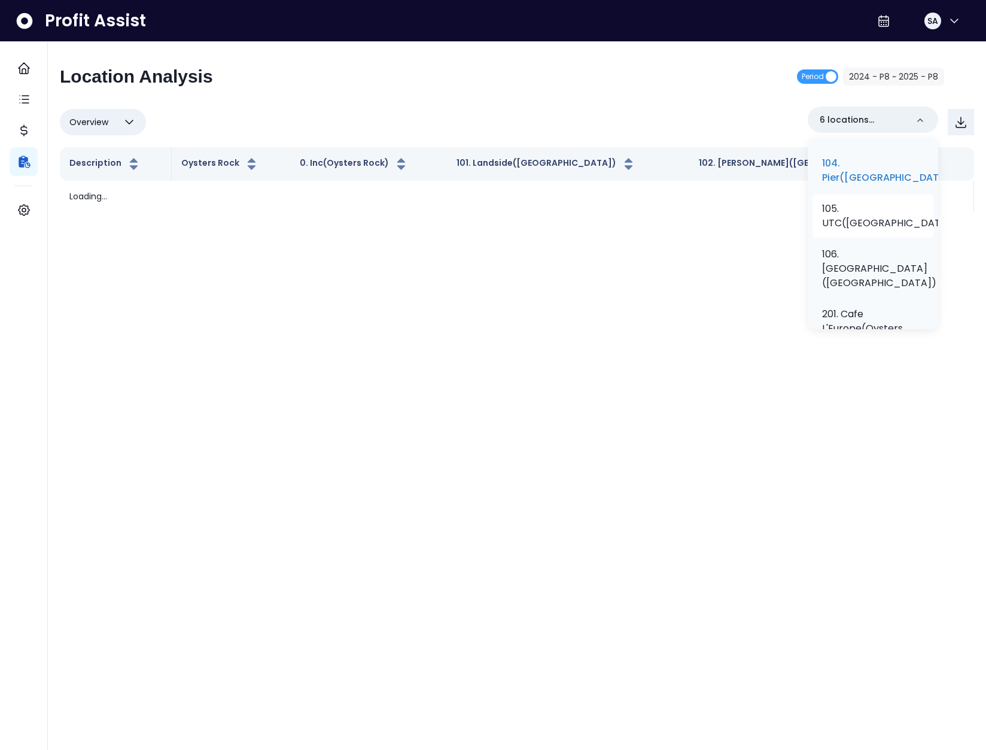
scroll to position [267, 0]
click at [853, 223] on p "105. UTC(Oysters Rock)" at bounding box center [889, 208] width 134 height 29
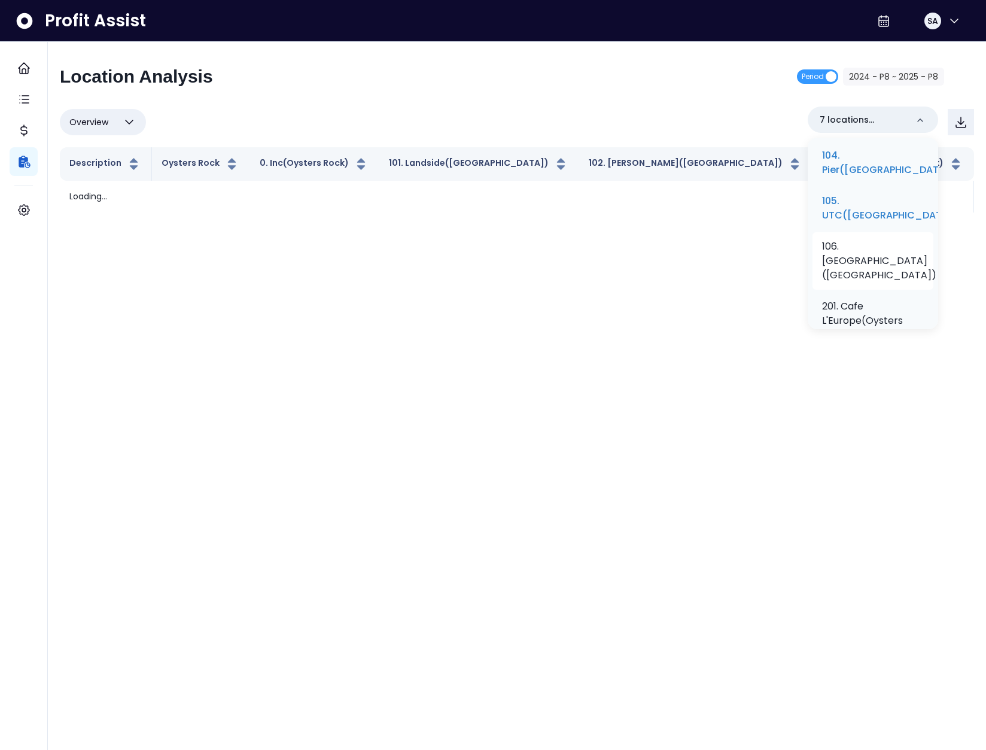
click at [857, 290] on li "106. North Port(Oysters Rock)" at bounding box center [873, 260] width 121 height 57
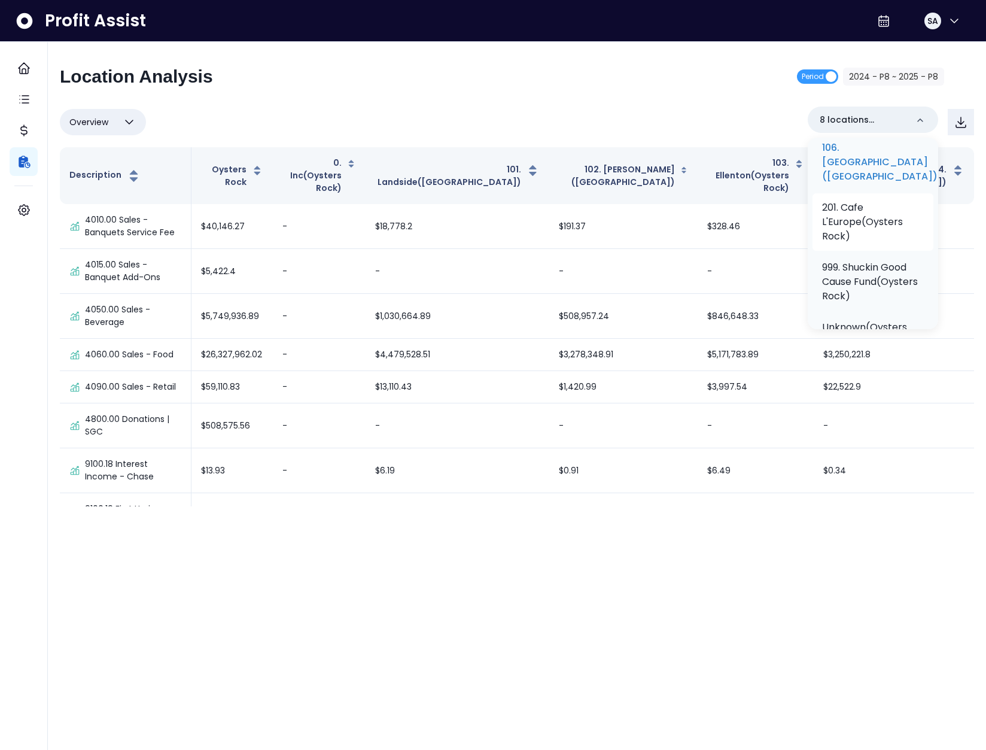
click at [868, 244] on p "201. Cafe L'Europe(Oysters Rock)" at bounding box center [873, 221] width 102 height 43
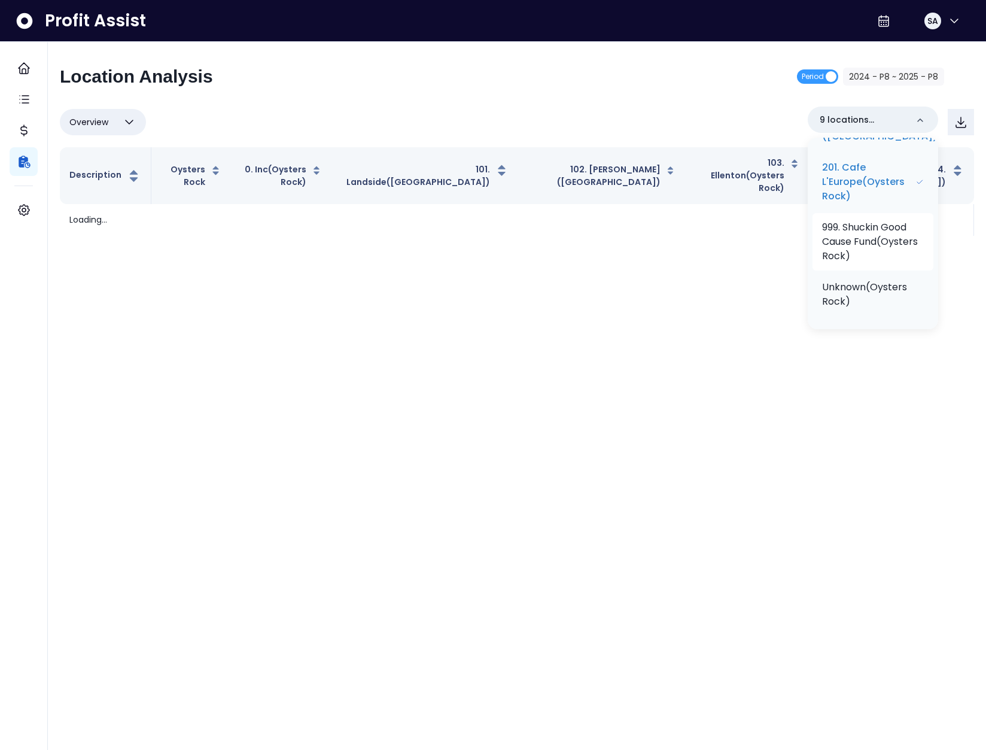
scroll to position [478, 0]
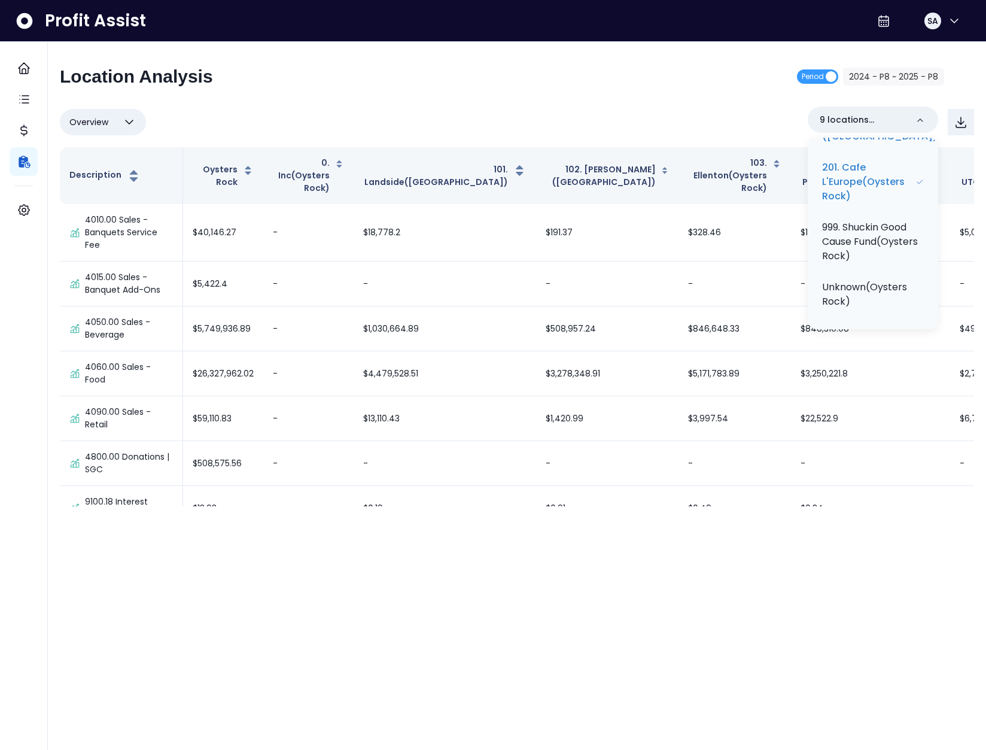
click at [614, 114] on div "Overview Overview % of cost % of sales % of budget ******** 9 locations selecte…" at bounding box center [517, 122] width 914 height 31
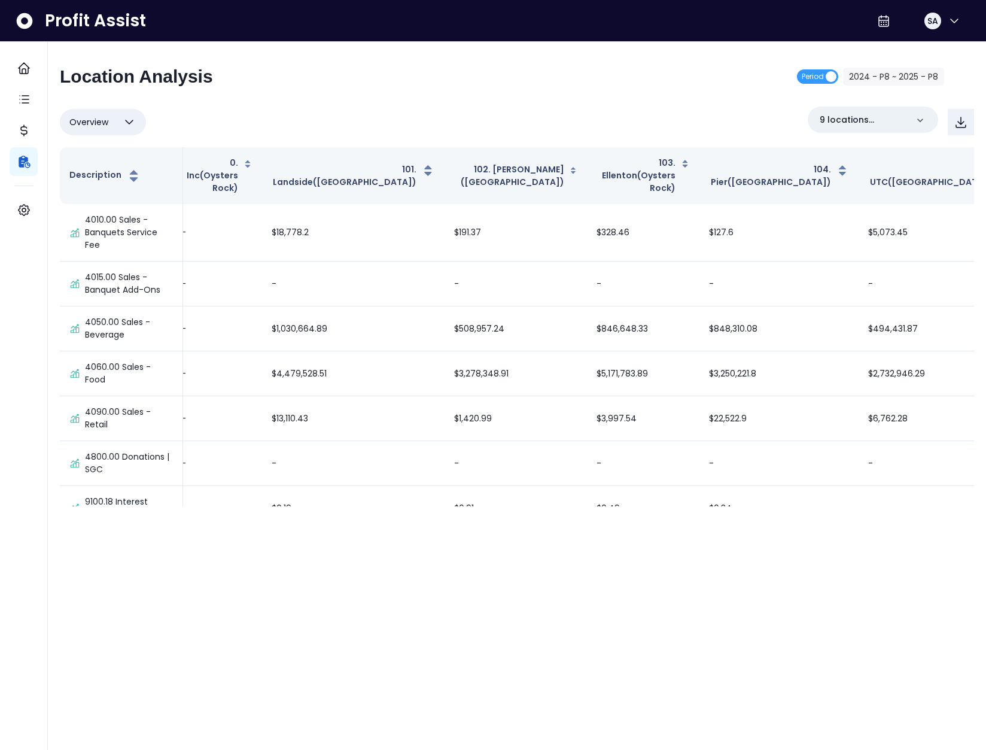
scroll to position [0, 99]
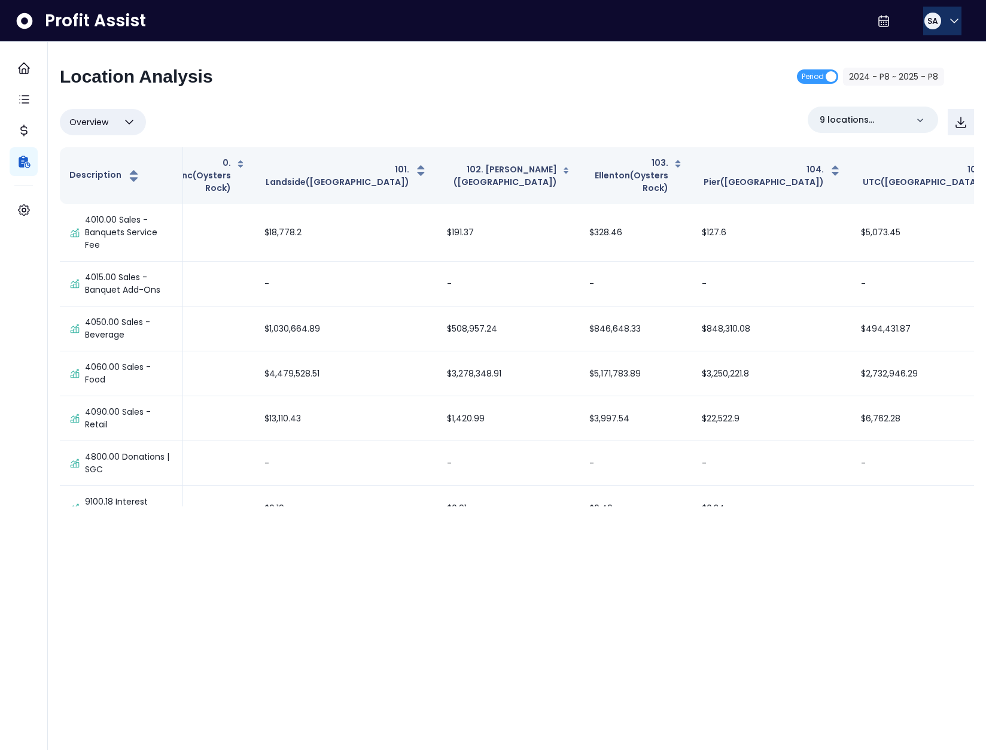
click at [947, 25] on icon "button" at bounding box center [954, 21] width 14 height 14
click at [929, 80] on span "Logout" at bounding box center [897, 79] width 115 height 14
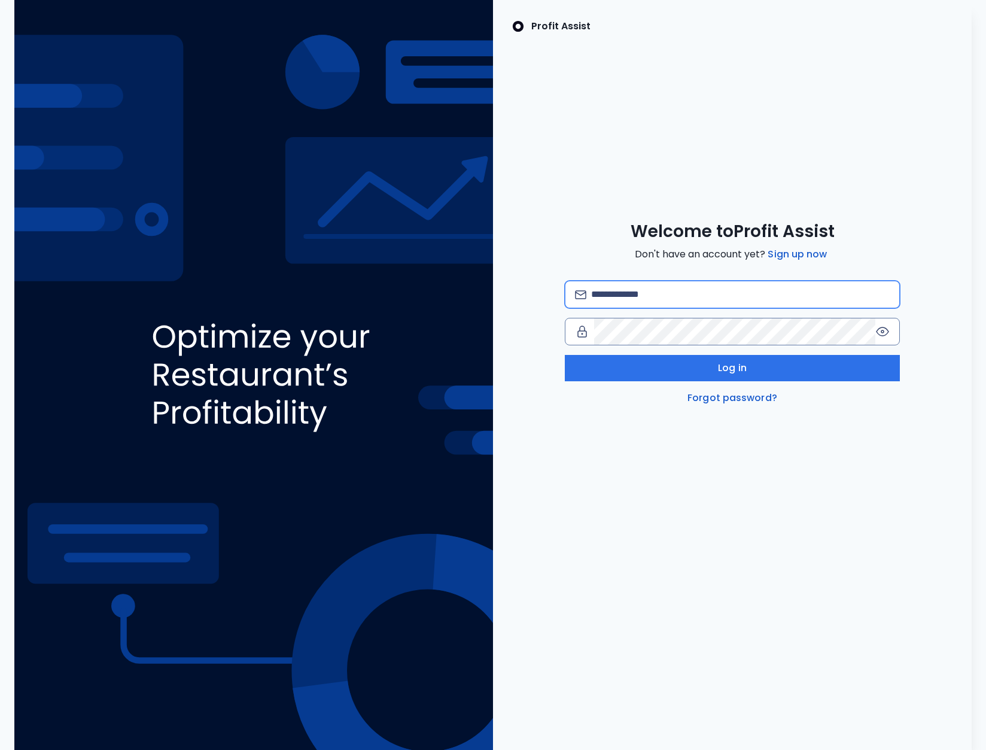
click at [681, 306] on input "email" at bounding box center [740, 294] width 299 height 26
type input "**********"
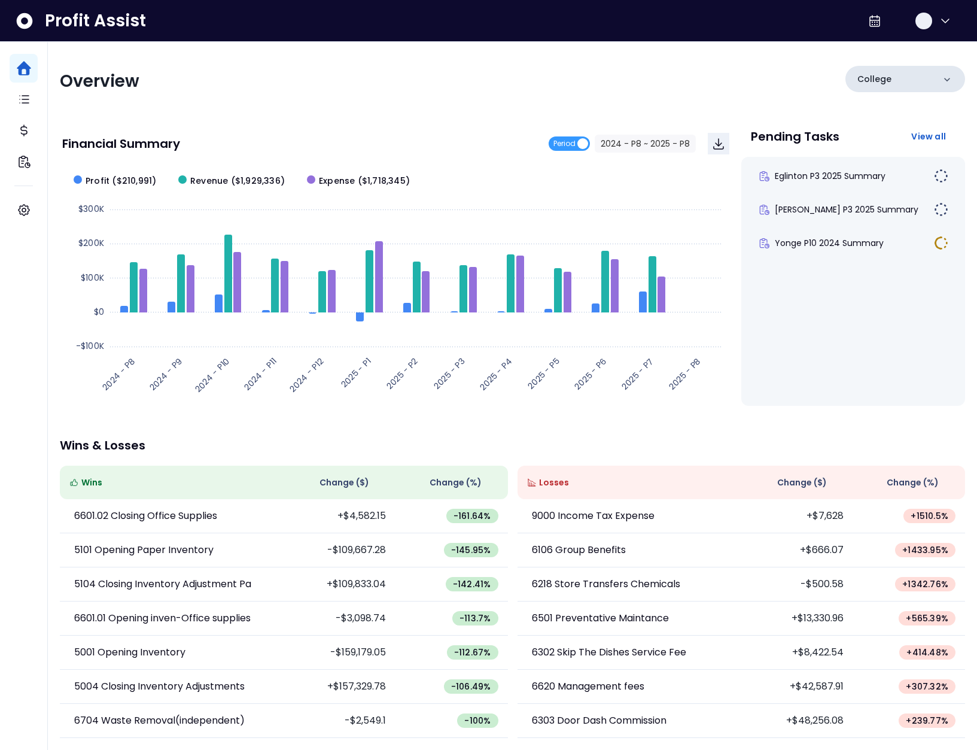
click at [889, 88] on div "College" at bounding box center [906, 79] width 120 height 26
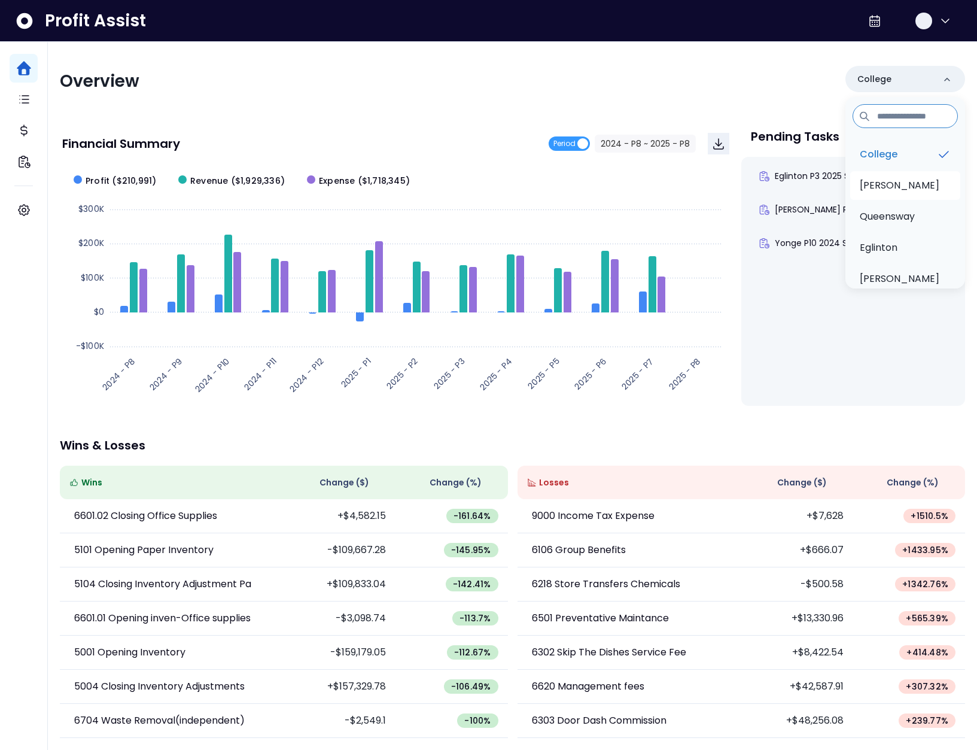
click at [882, 184] on p "[PERSON_NAME]" at bounding box center [900, 185] width 80 height 14
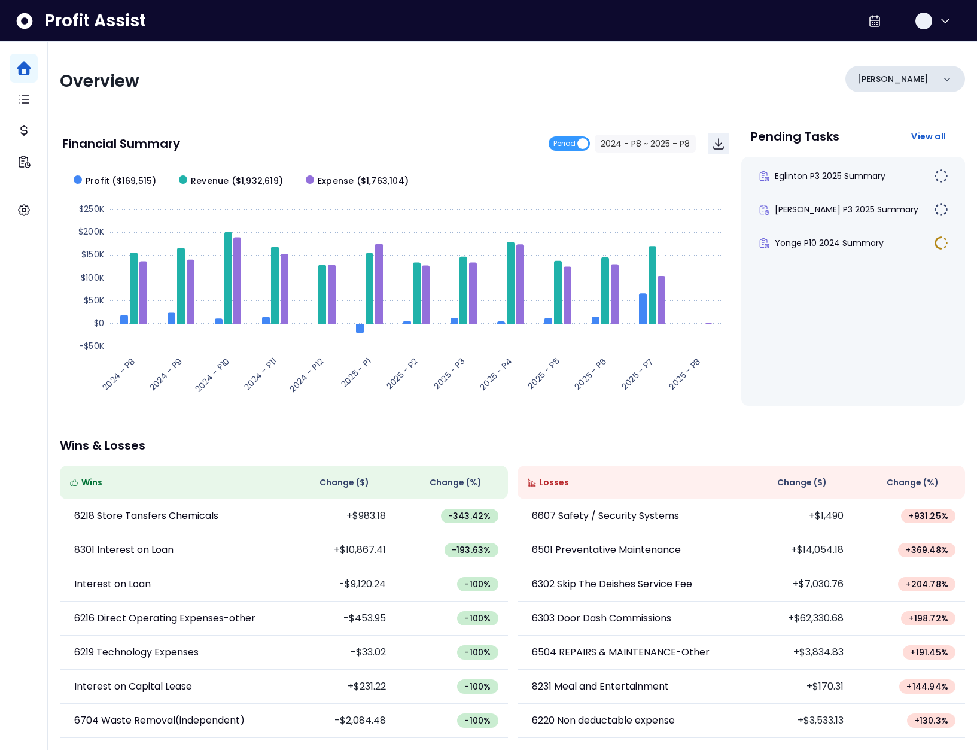
click at [893, 85] on div "[PERSON_NAME]" at bounding box center [906, 79] width 120 height 26
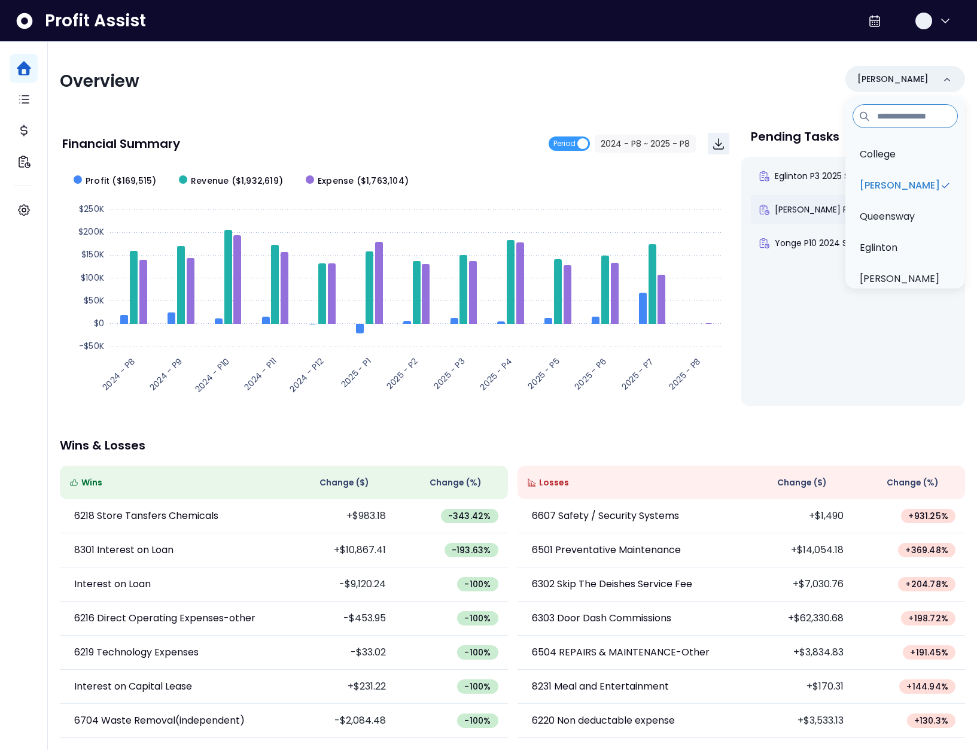
click at [898, 199] on li "[PERSON_NAME]" at bounding box center [905, 185] width 110 height 29
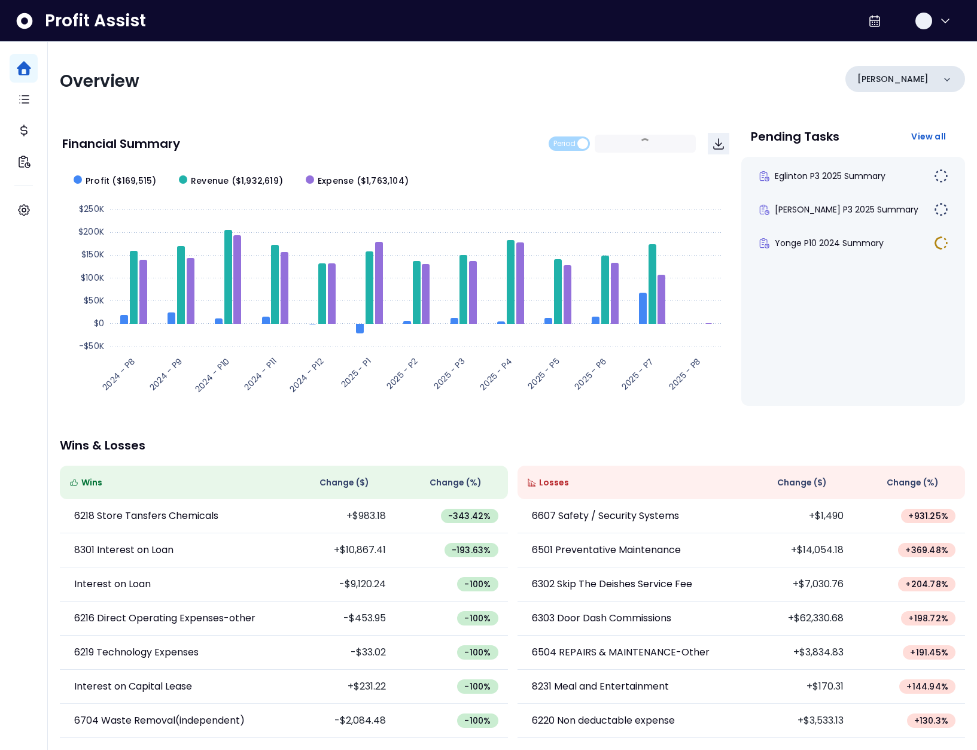
click at [897, 77] on div "[PERSON_NAME]" at bounding box center [906, 79] width 120 height 26
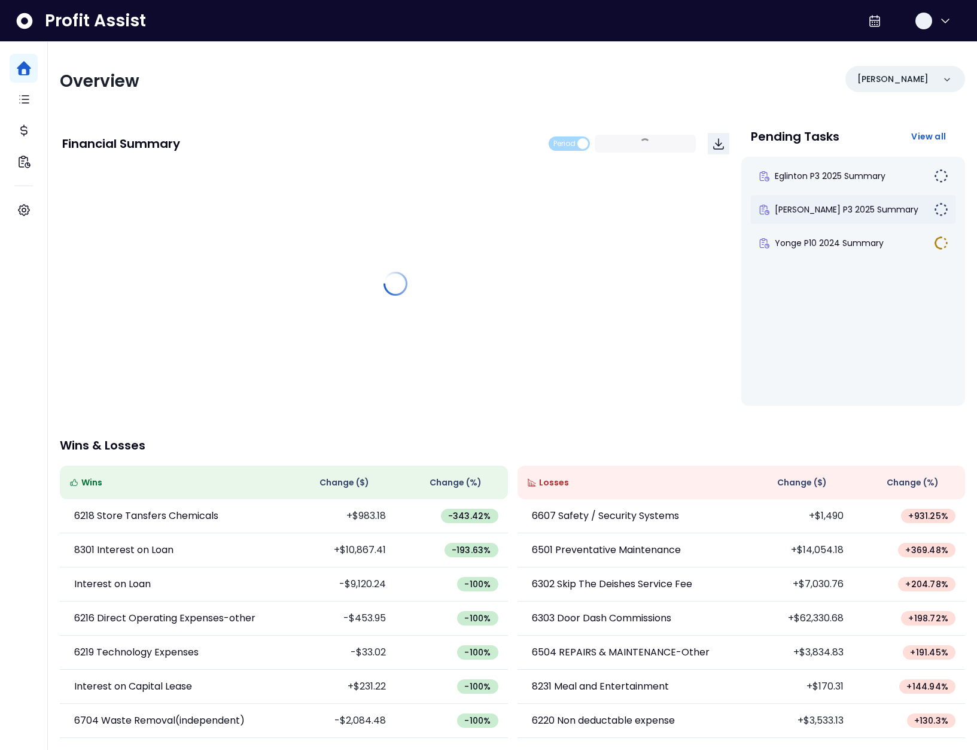
click at [891, 211] on div "Duncan P3 2025 Summary" at bounding box center [846, 209] width 176 height 12
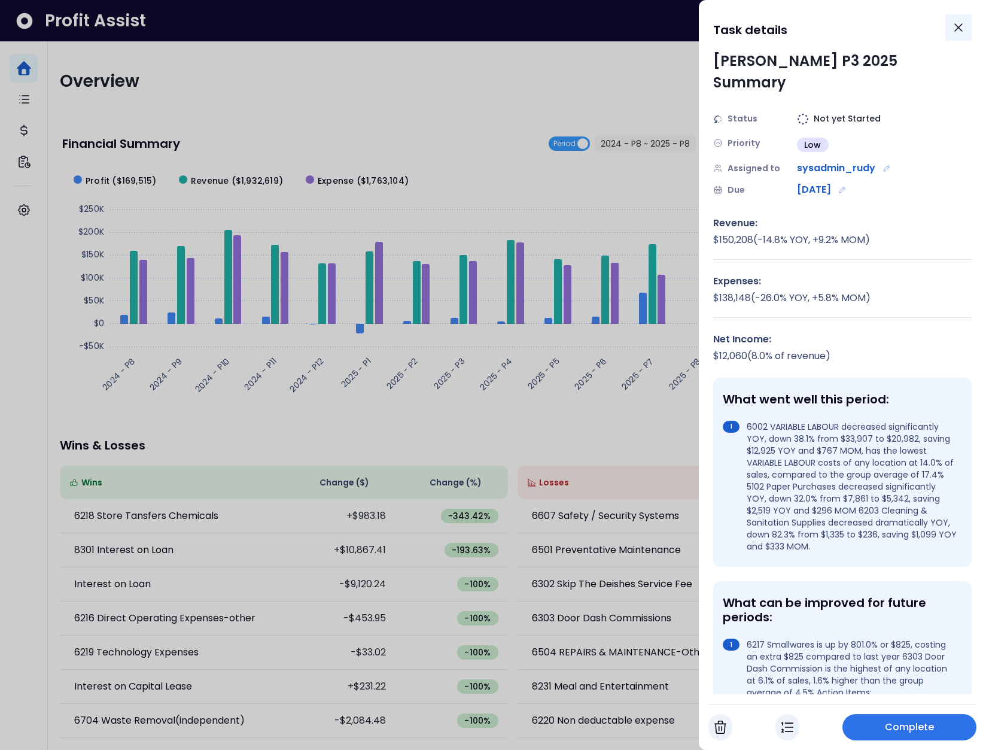
click at [946, 26] on button "Close" at bounding box center [958, 27] width 26 height 26
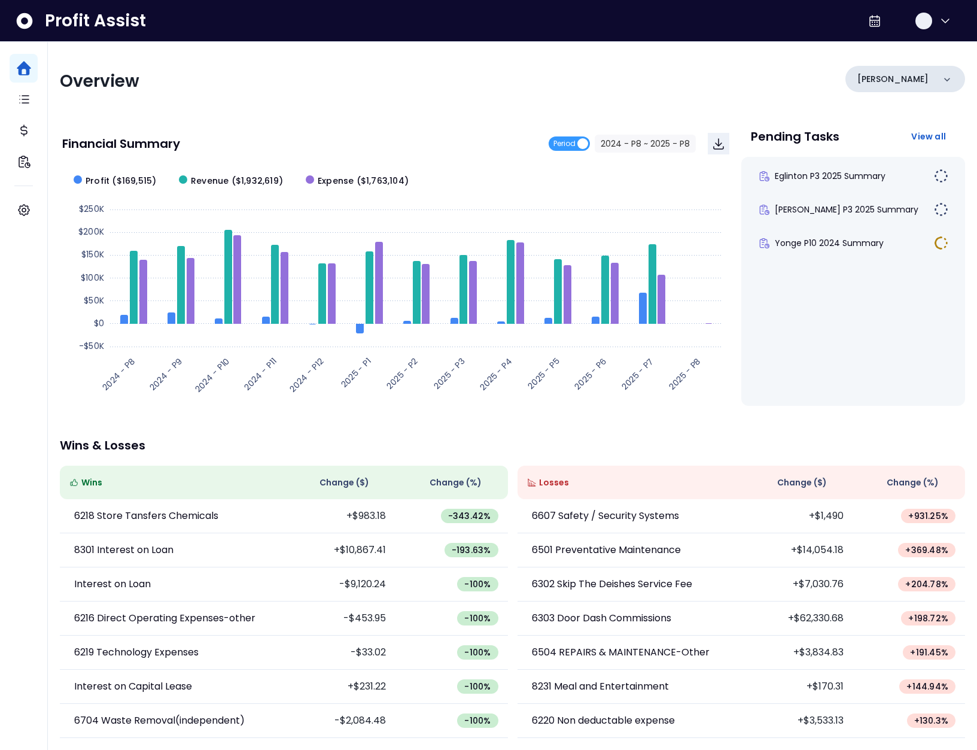
click at [879, 83] on p "Duncan" at bounding box center [893, 79] width 71 height 13
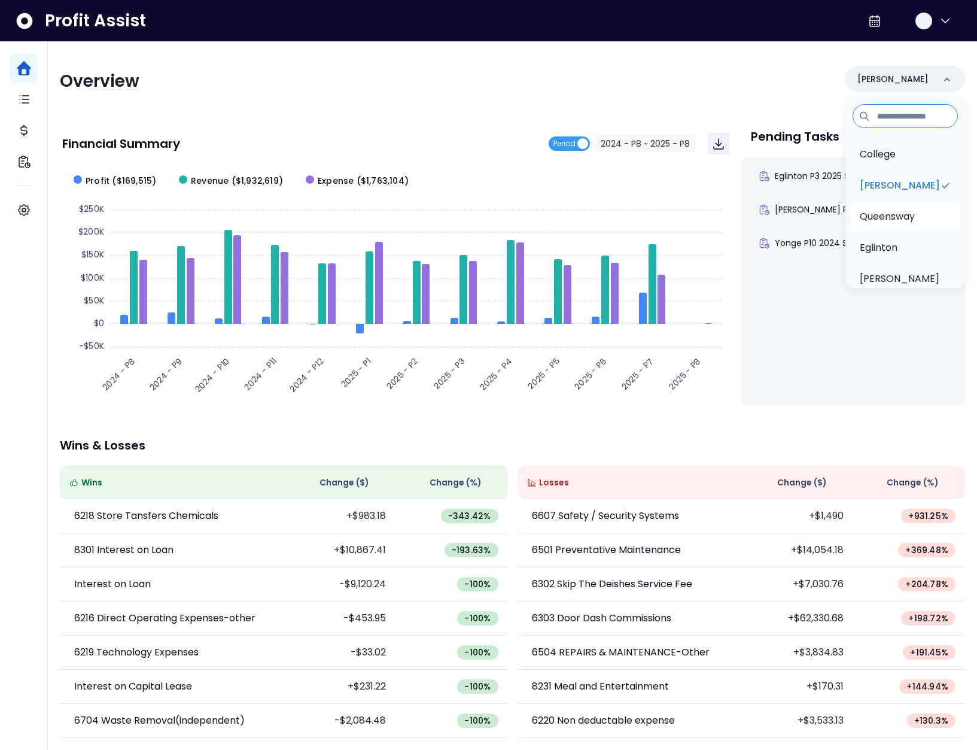
click at [872, 224] on li "Queensway" at bounding box center [905, 216] width 110 height 29
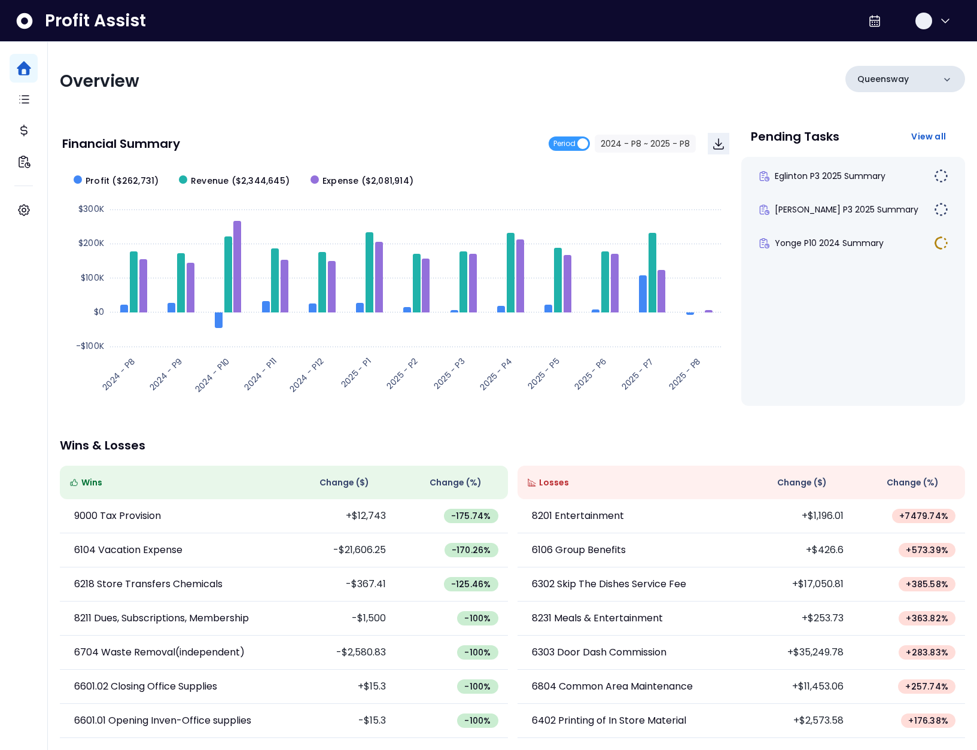
click at [881, 79] on p "Queensway" at bounding box center [883, 79] width 51 height 13
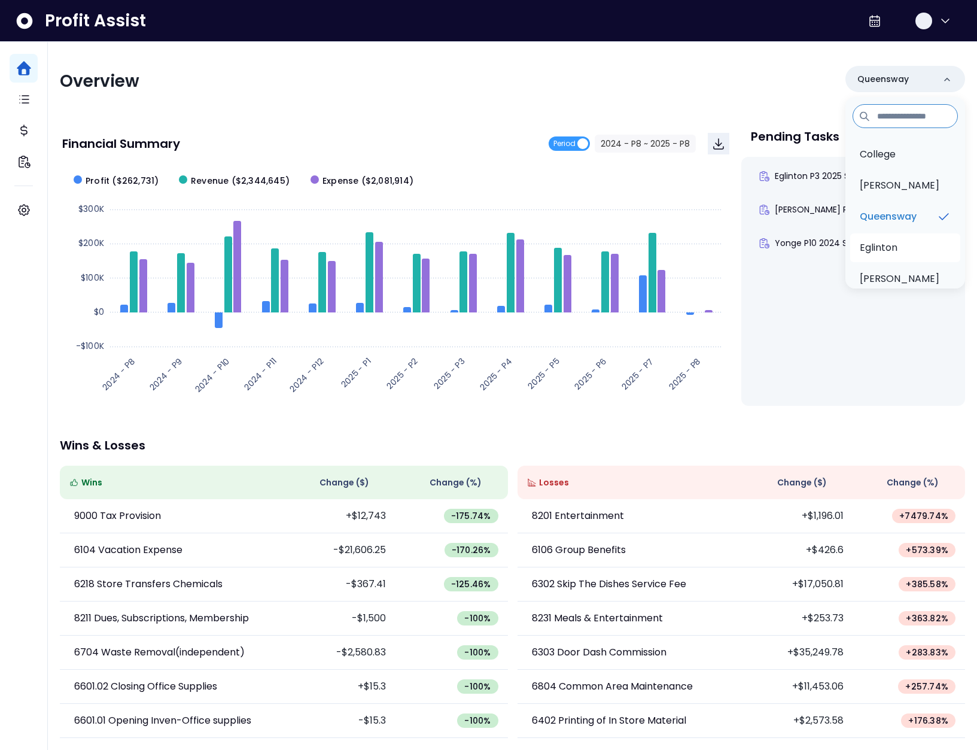
click at [892, 251] on p "Eglinton" at bounding box center [879, 248] width 38 height 14
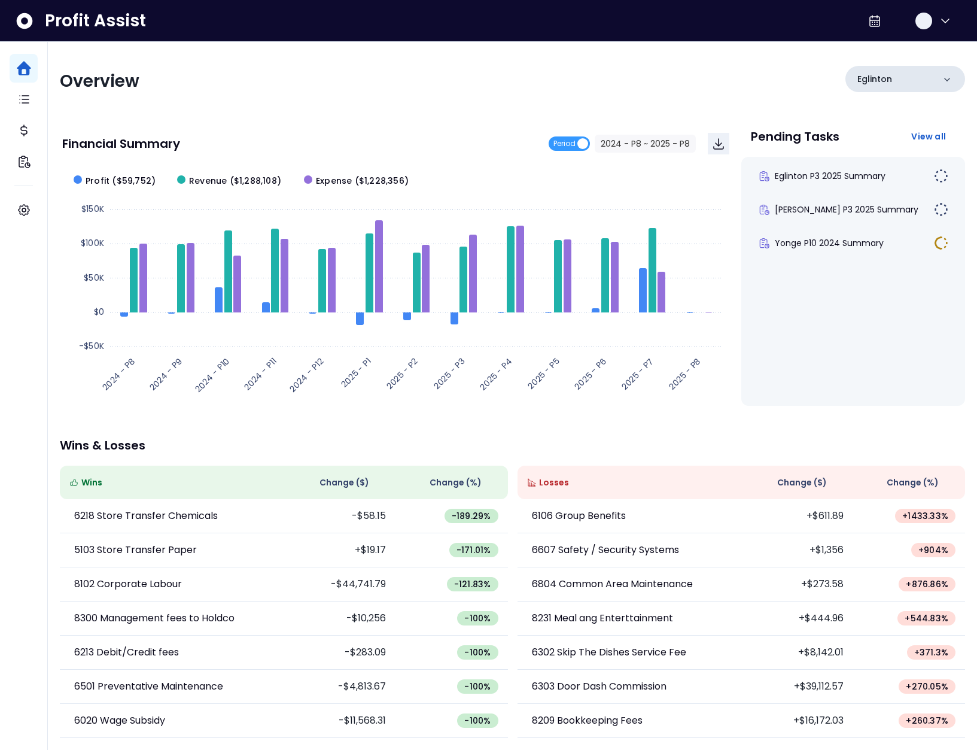
click at [905, 75] on div "Eglinton" at bounding box center [906, 79] width 120 height 26
click at [885, 178] on p "Danforth" at bounding box center [900, 182] width 80 height 14
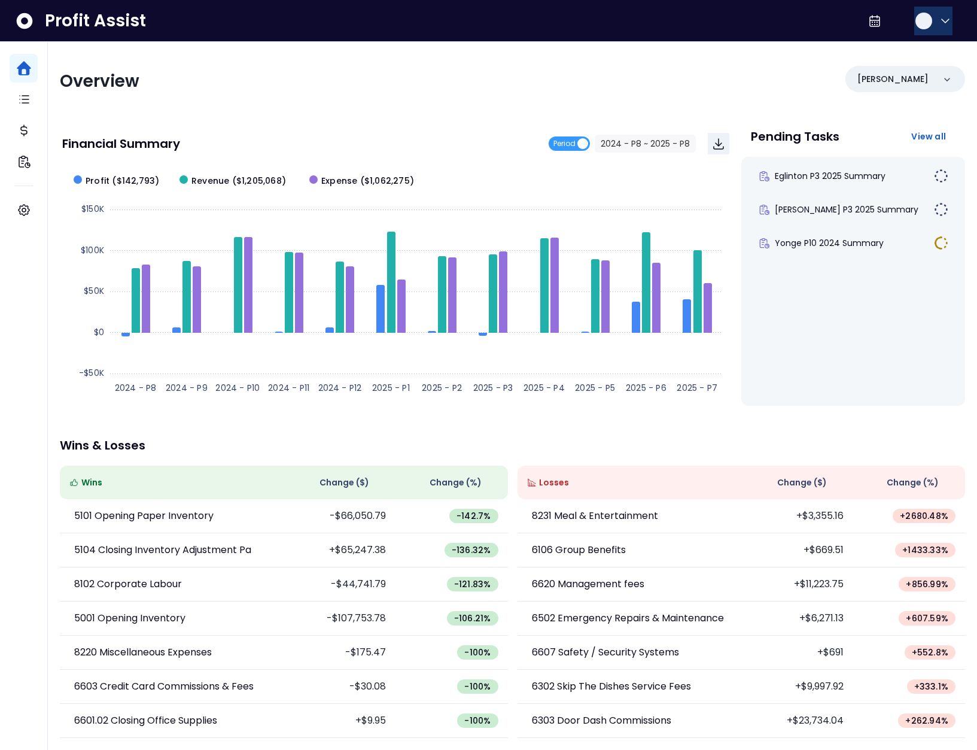
click at [925, 24] on div "button" at bounding box center [924, 21] width 17 height 17
click at [910, 84] on span "Logout" at bounding box center [888, 79] width 115 height 14
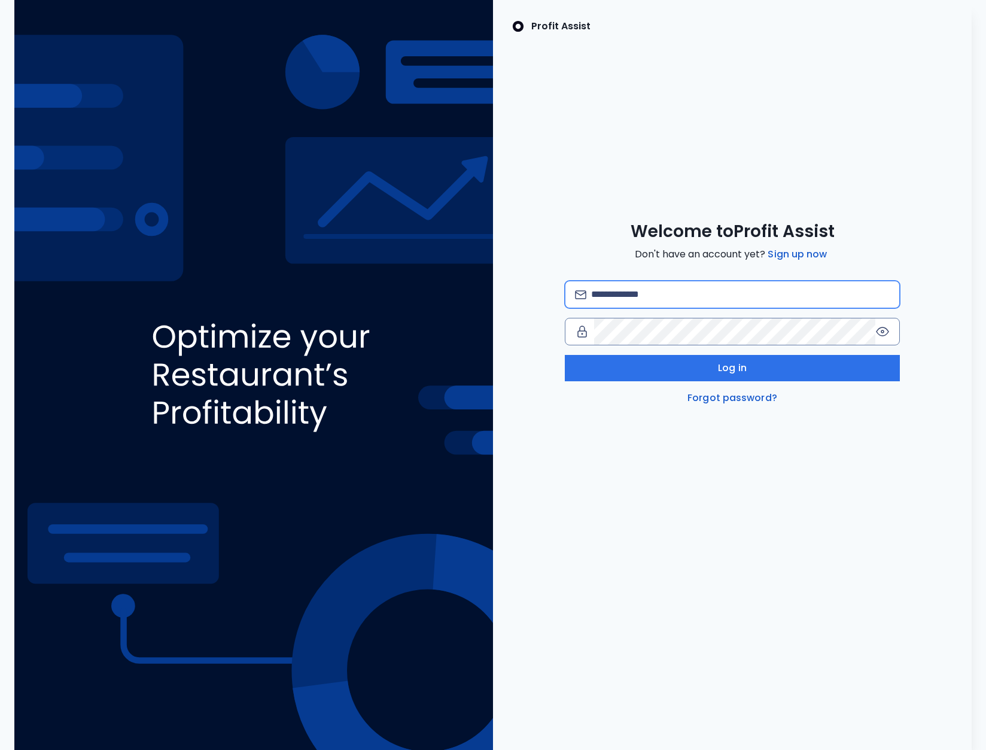
click at [682, 290] on input "email" at bounding box center [740, 294] width 299 height 26
type input "**********"
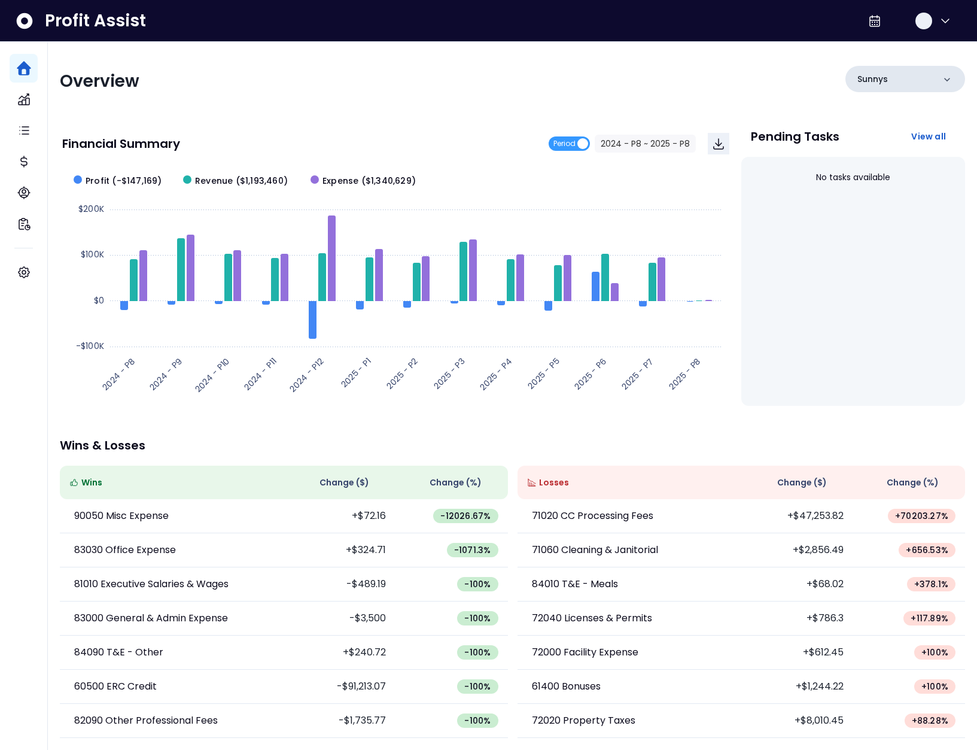
click at [896, 80] on div "Sunnys" at bounding box center [906, 79] width 120 height 26
click at [905, 83] on div "Sunnys" at bounding box center [906, 79] width 120 height 26
click at [888, 173] on div "No tasks available" at bounding box center [853, 178] width 205 height 32
click at [892, 82] on div "Sunnys" at bounding box center [906, 79] width 120 height 26
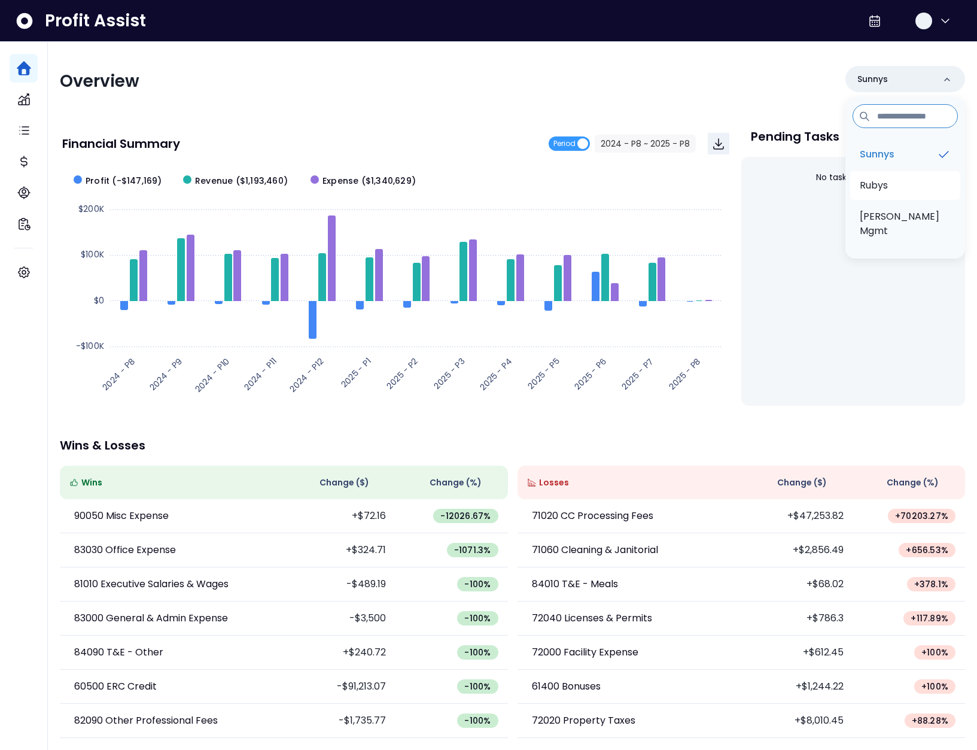
click at [876, 178] on p "Rubys" at bounding box center [874, 185] width 28 height 14
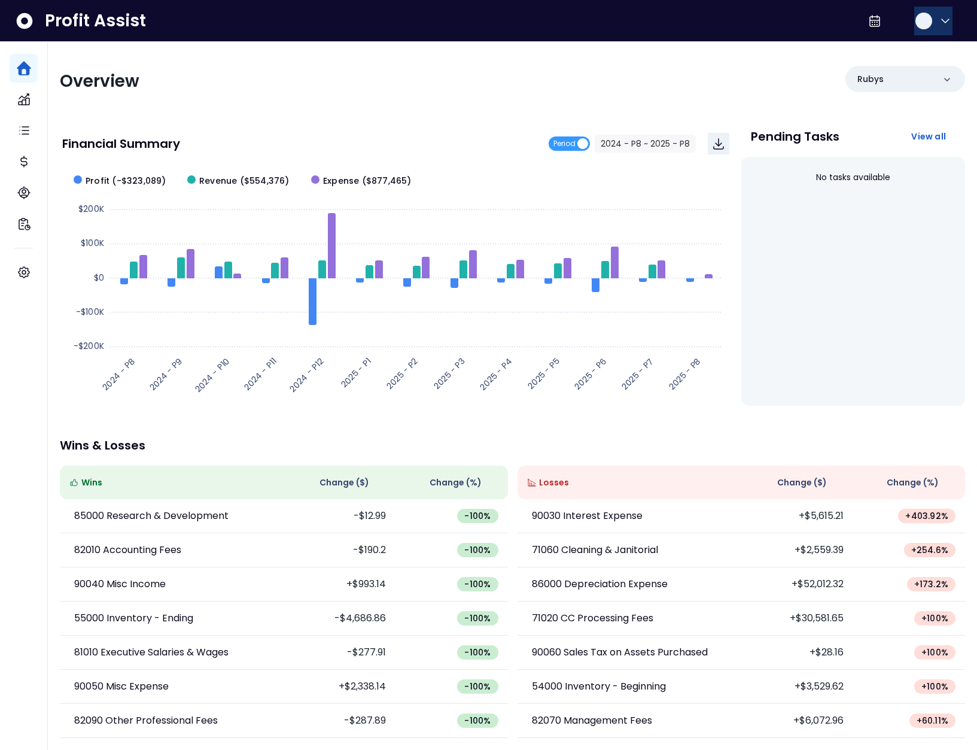
click at [934, 29] on button "button" at bounding box center [933, 21] width 38 height 29
click at [914, 78] on span "Logout" at bounding box center [888, 79] width 115 height 14
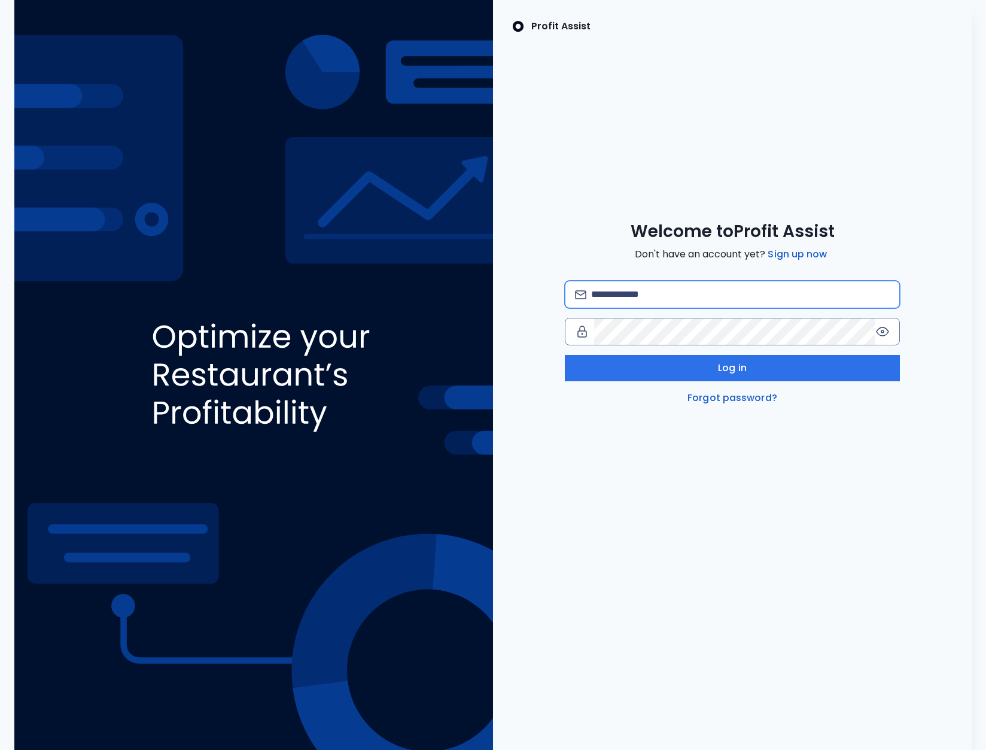
click at [697, 298] on input "email" at bounding box center [740, 294] width 299 height 26
type input "**********"
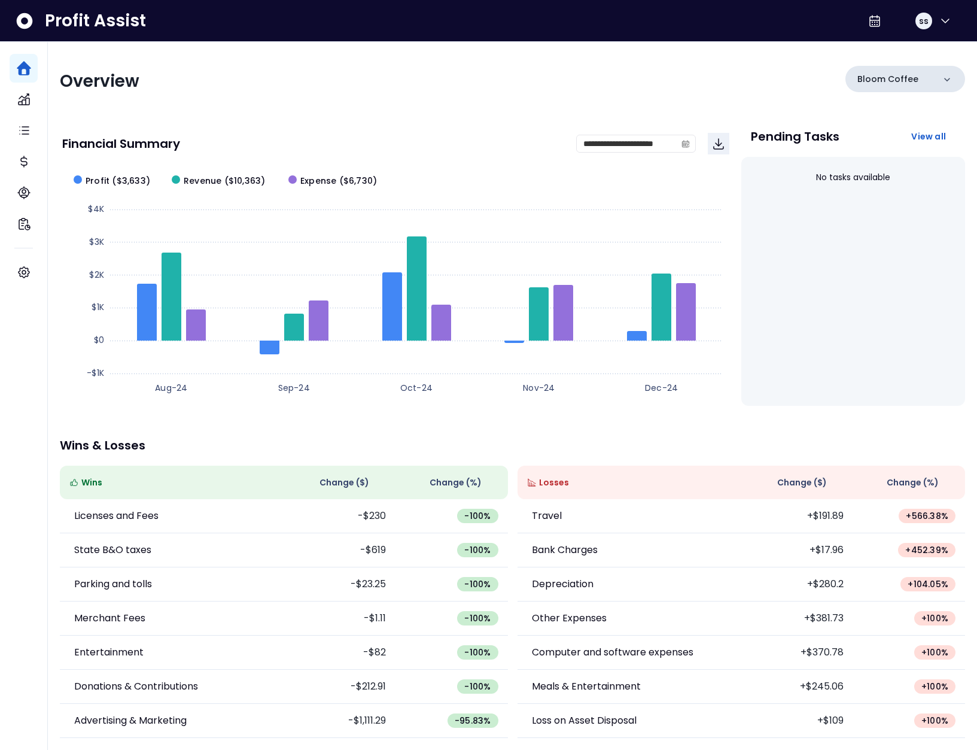
click at [937, 76] on div "Bloom Coffee" at bounding box center [906, 79] width 120 height 26
click at [907, 78] on p "Bloom Coffee" at bounding box center [888, 79] width 61 height 13
click at [892, 79] on p "Bloom Coffee" at bounding box center [888, 79] width 61 height 13
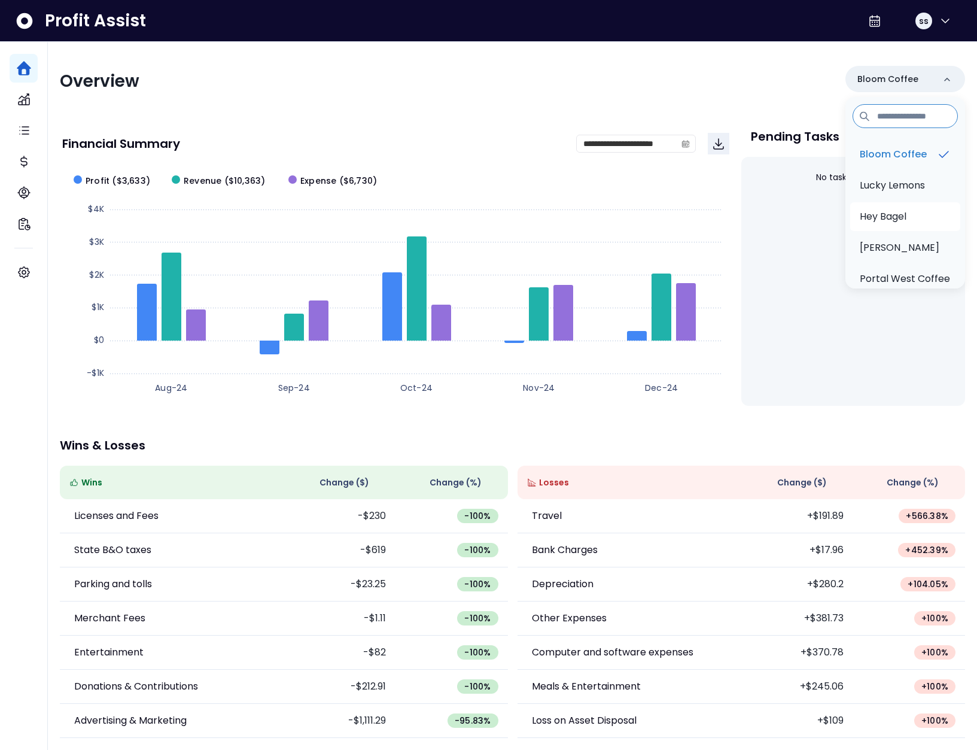
click at [907, 216] on p "Hey Bagel" at bounding box center [883, 216] width 47 height 14
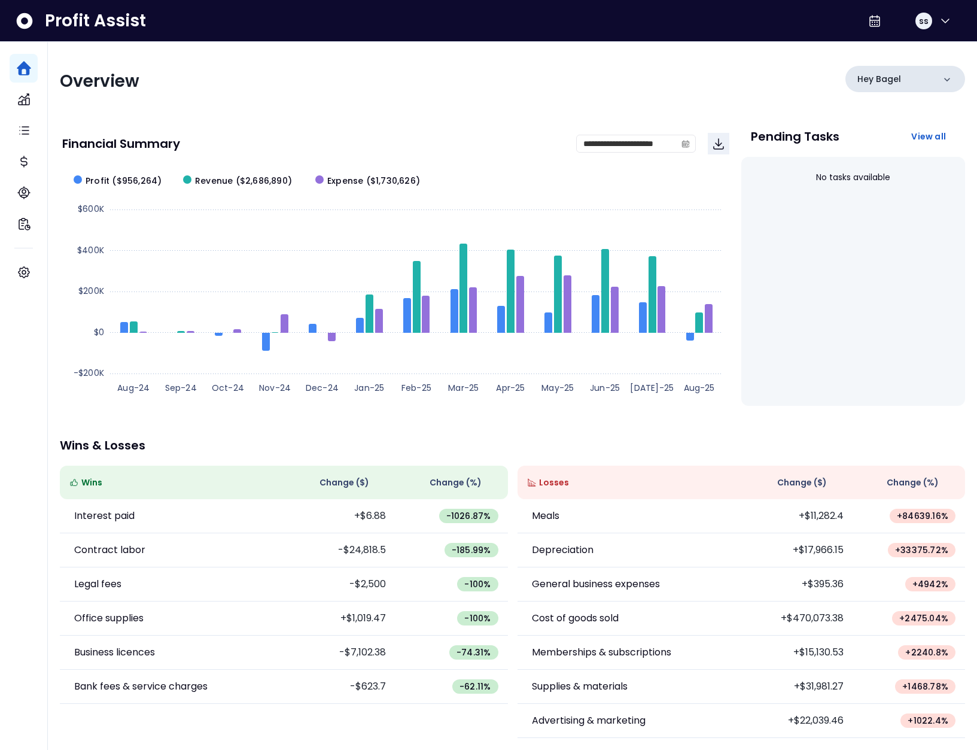
click at [890, 82] on p "Hey Bagel" at bounding box center [880, 79] width 44 height 13
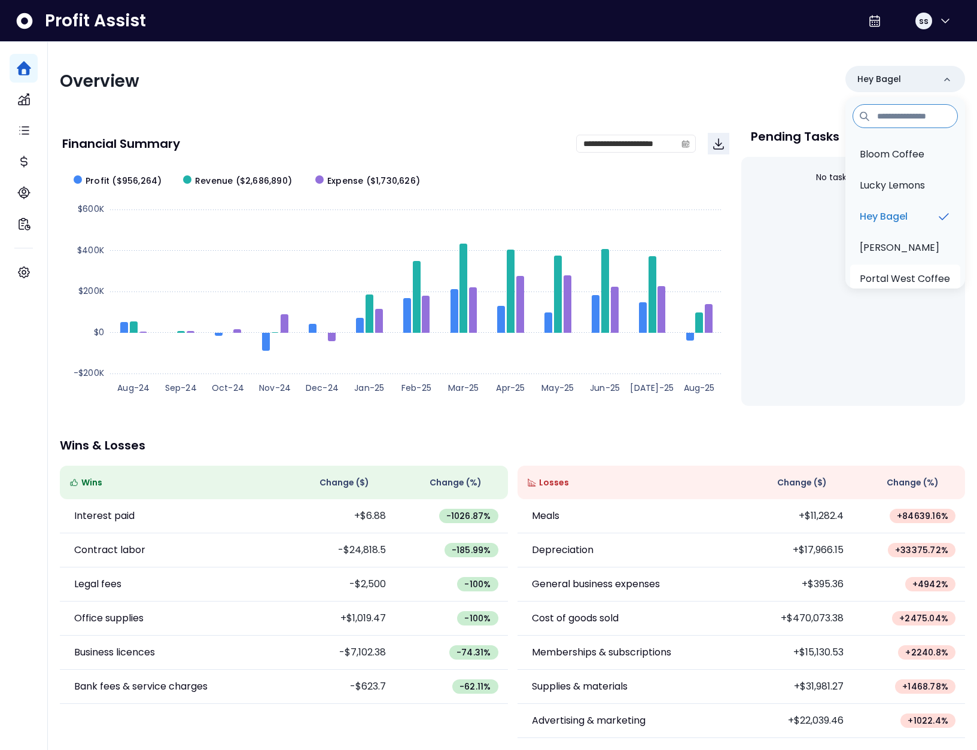
click at [913, 279] on p "Portal West Coffee" at bounding box center [905, 279] width 90 height 14
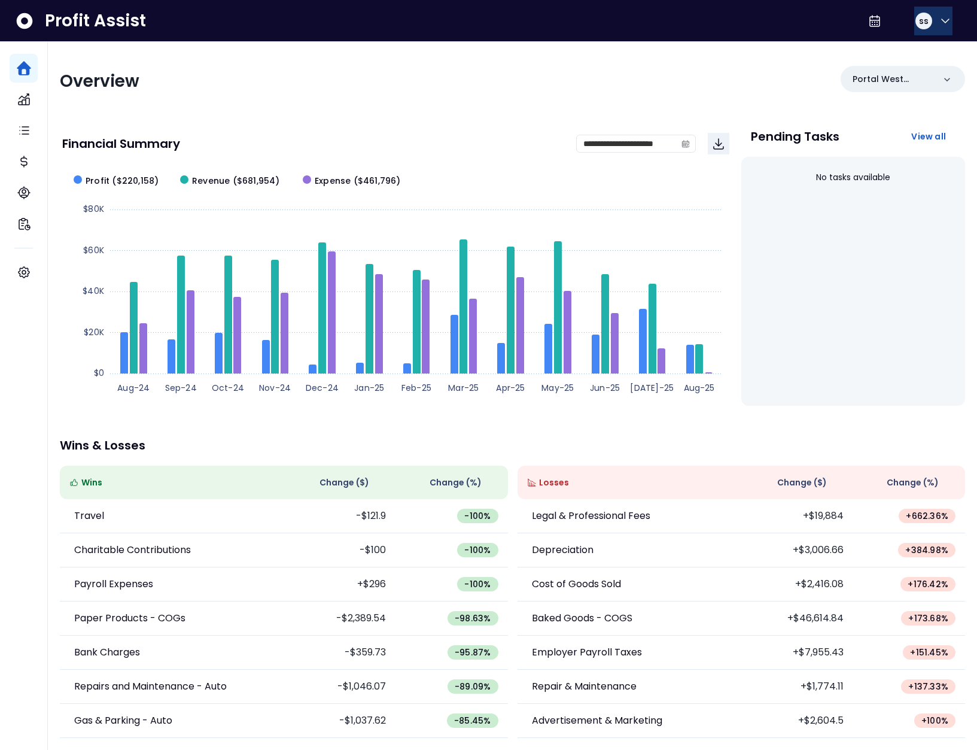
click at [928, 22] on div "ss" at bounding box center [923, 20] width 19 height 19
click at [922, 78] on span "Logout" at bounding box center [888, 79] width 115 height 14
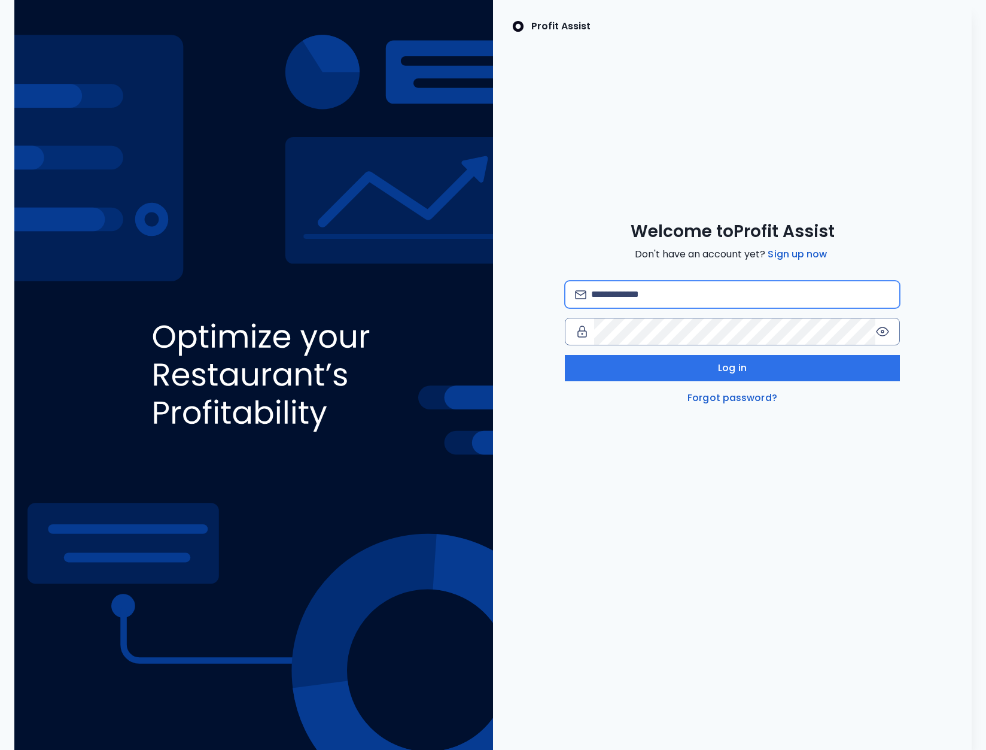
click at [687, 294] on input "email" at bounding box center [740, 294] width 299 height 26
type input "**********"
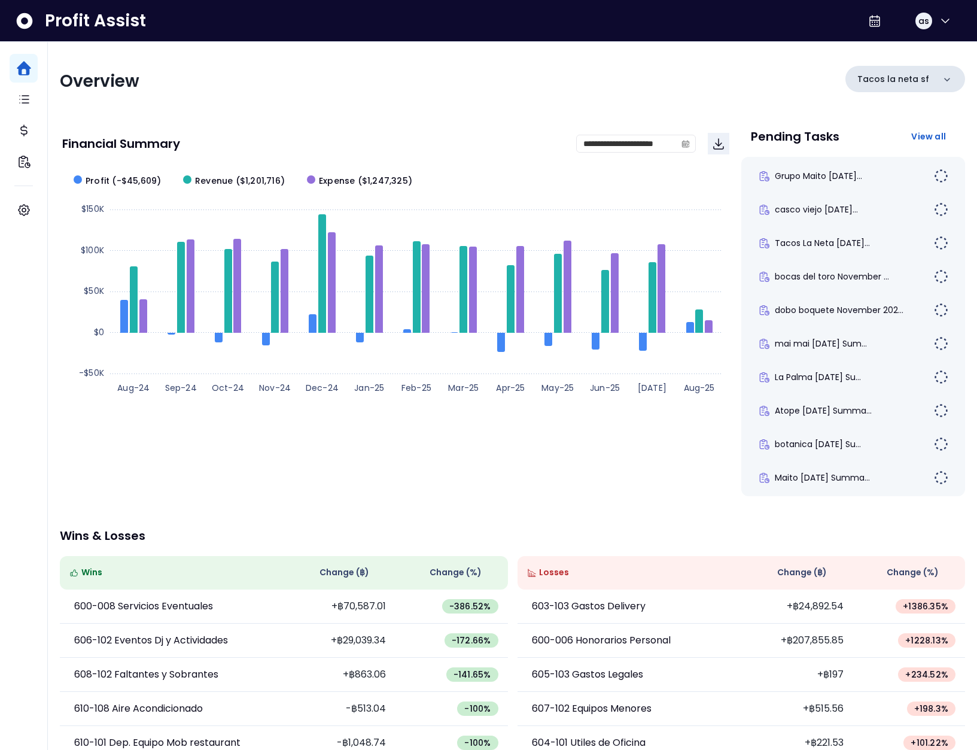
click at [916, 77] on p "Tacos la neta sf" at bounding box center [894, 79] width 72 height 13
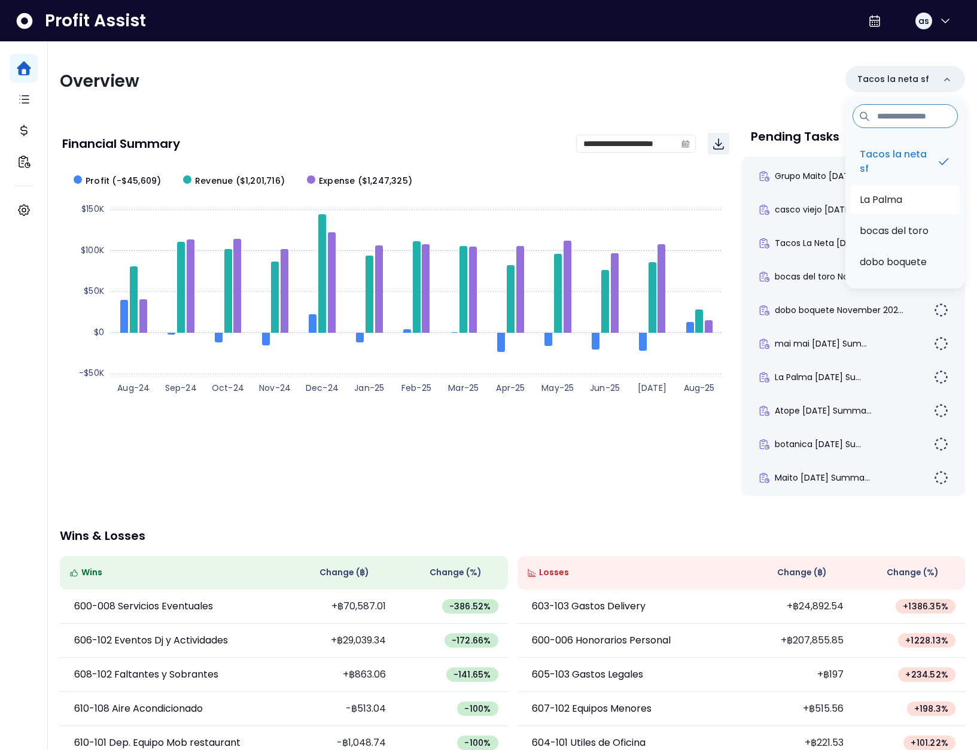
click at [886, 212] on li "La Palma" at bounding box center [905, 200] width 110 height 29
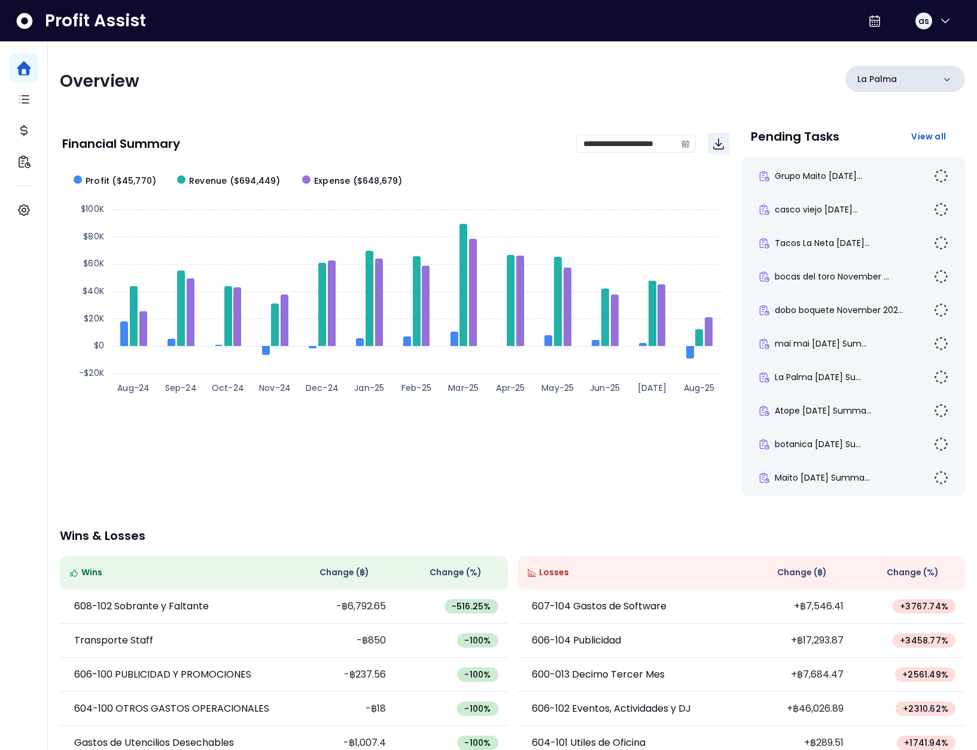
click at [901, 80] on div "La Palma" at bounding box center [906, 79] width 120 height 26
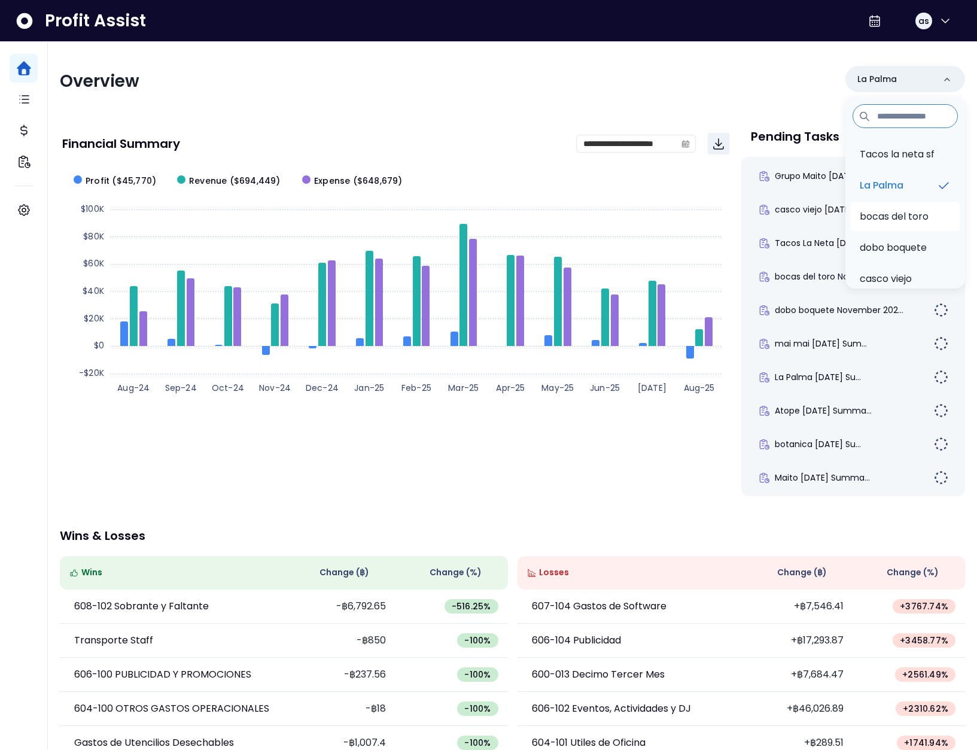
click at [887, 211] on p "bocas del toro" at bounding box center [894, 216] width 69 height 14
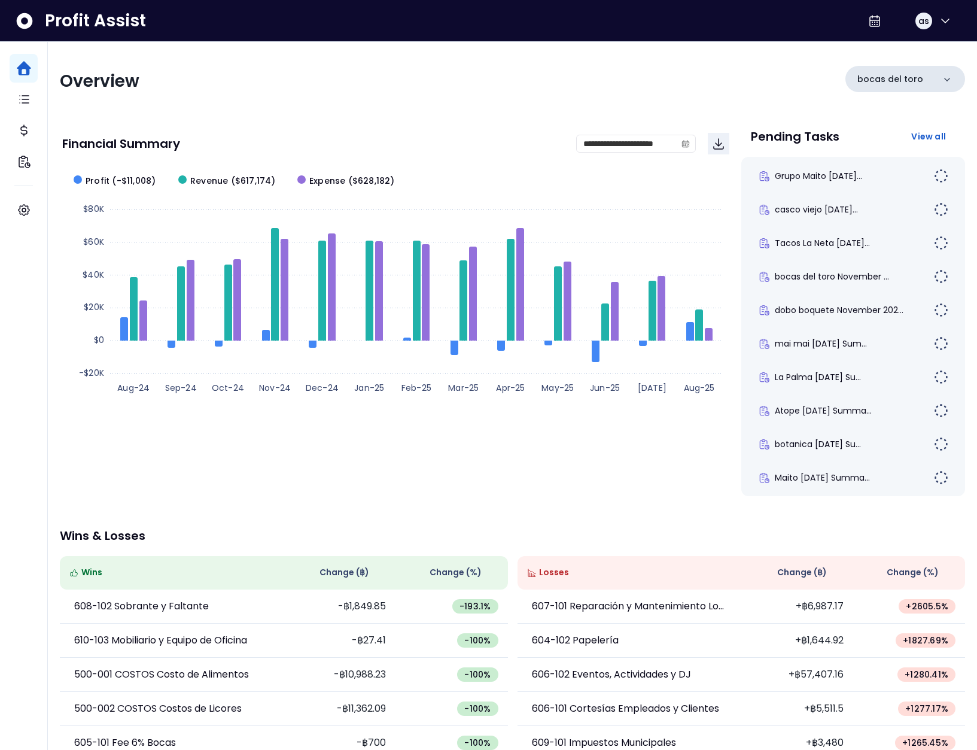
click at [913, 78] on p "bocas del toro" at bounding box center [891, 79] width 66 height 13
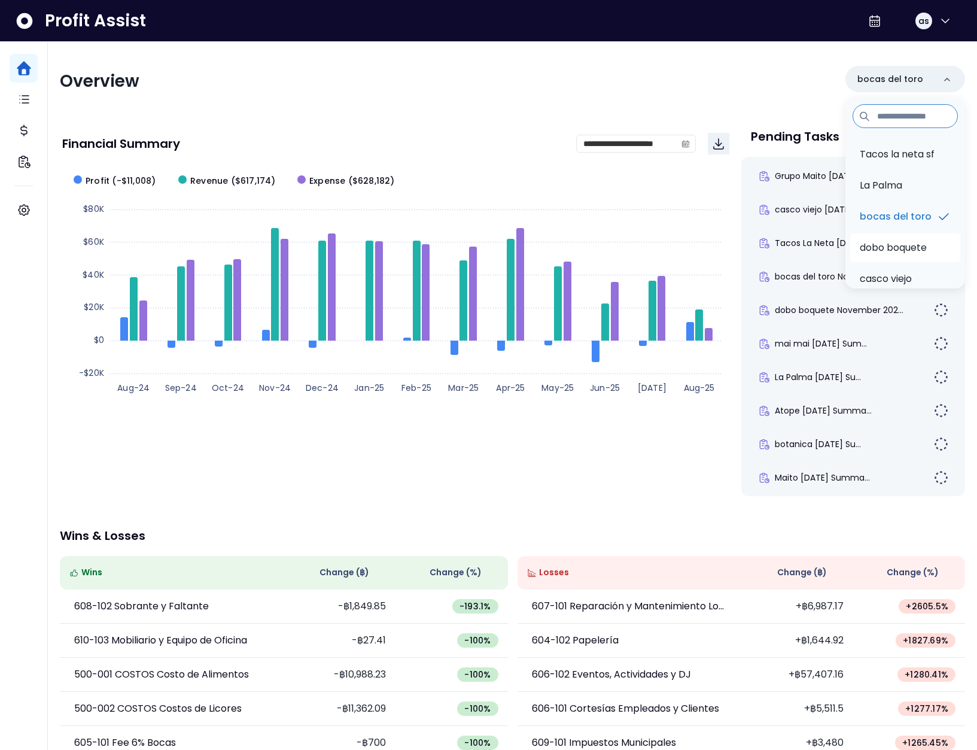
click at [905, 255] on p "dobo boquete" at bounding box center [893, 248] width 67 height 14
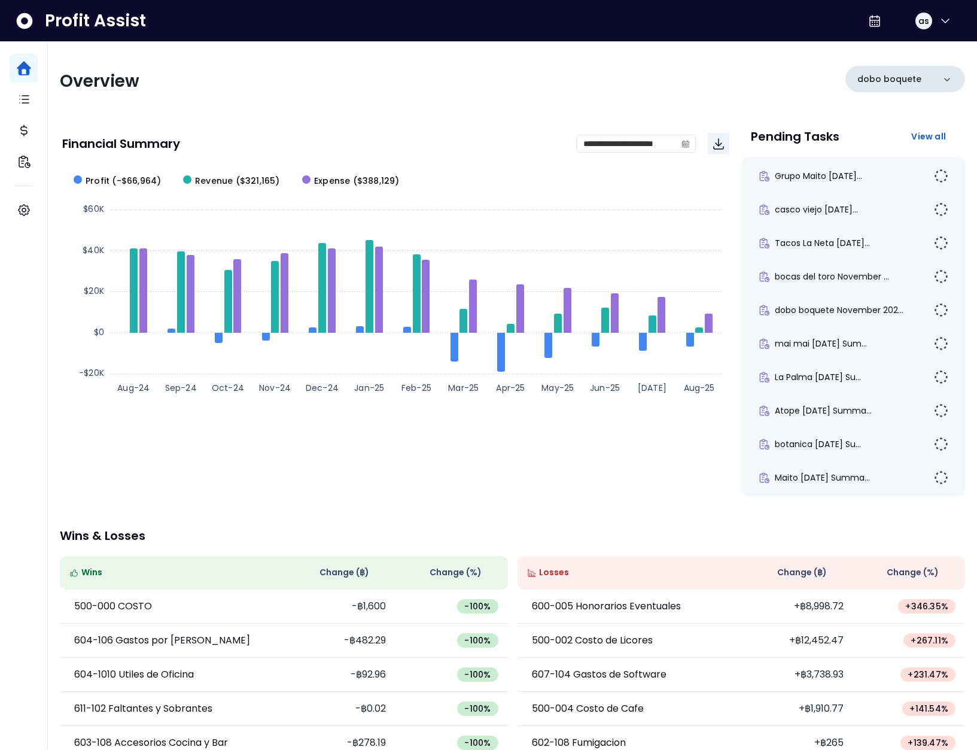
click at [910, 74] on p "dobo boquete" at bounding box center [890, 79] width 64 height 13
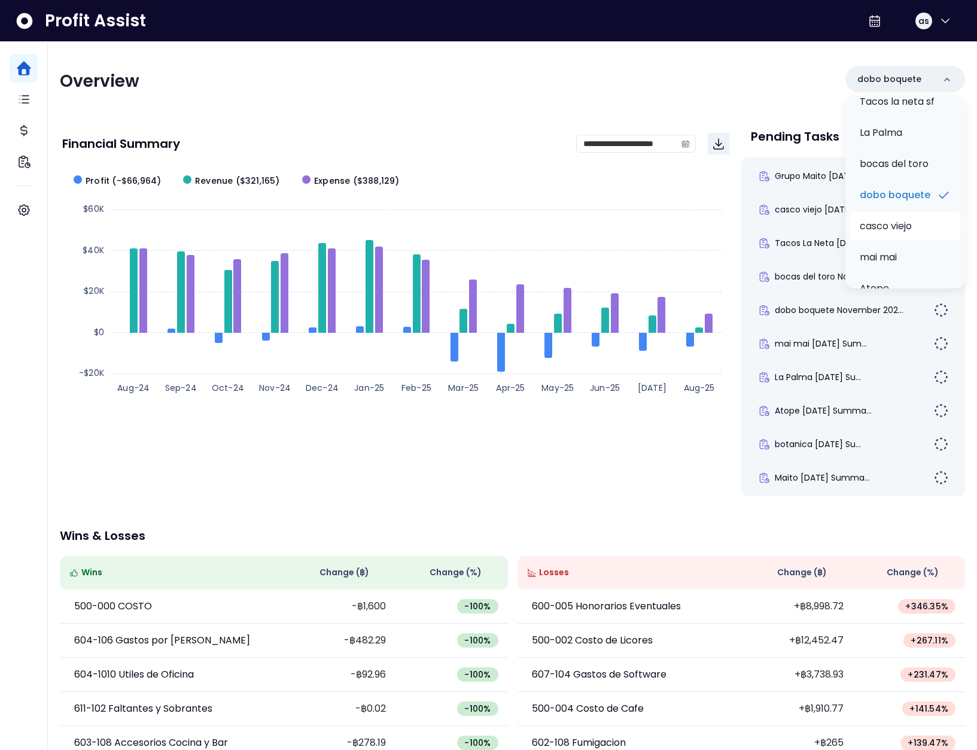
scroll to position [69, 0]
click at [901, 217] on p "casco viejo" at bounding box center [886, 209] width 52 height 14
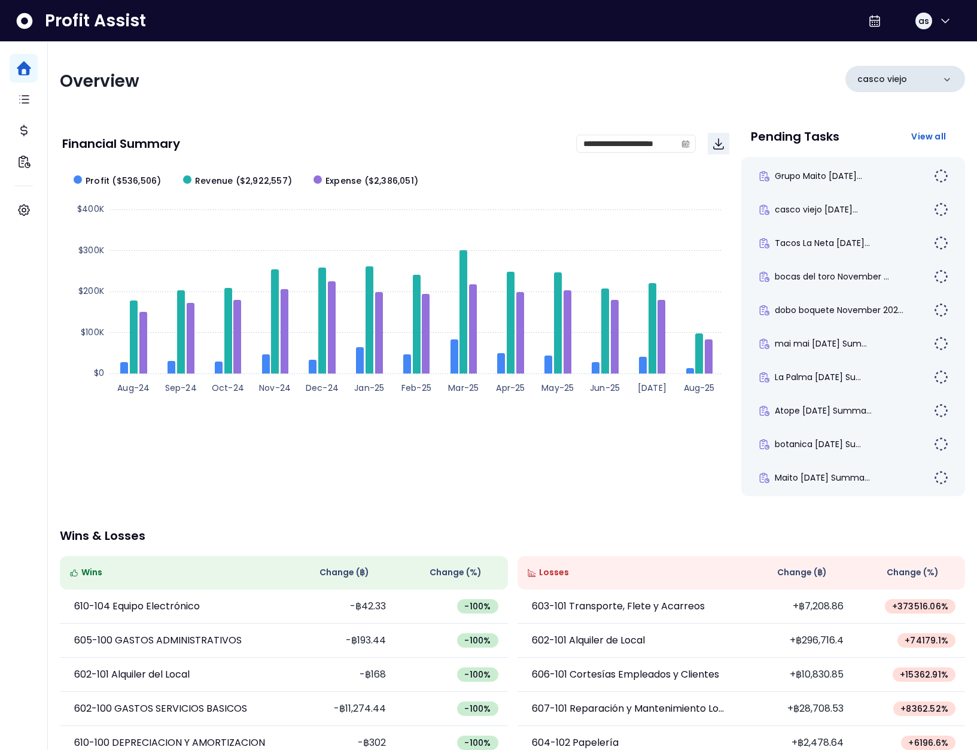
click at [913, 72] on div "casco viejo" at bounding box center [906, 79] width 120 height 26
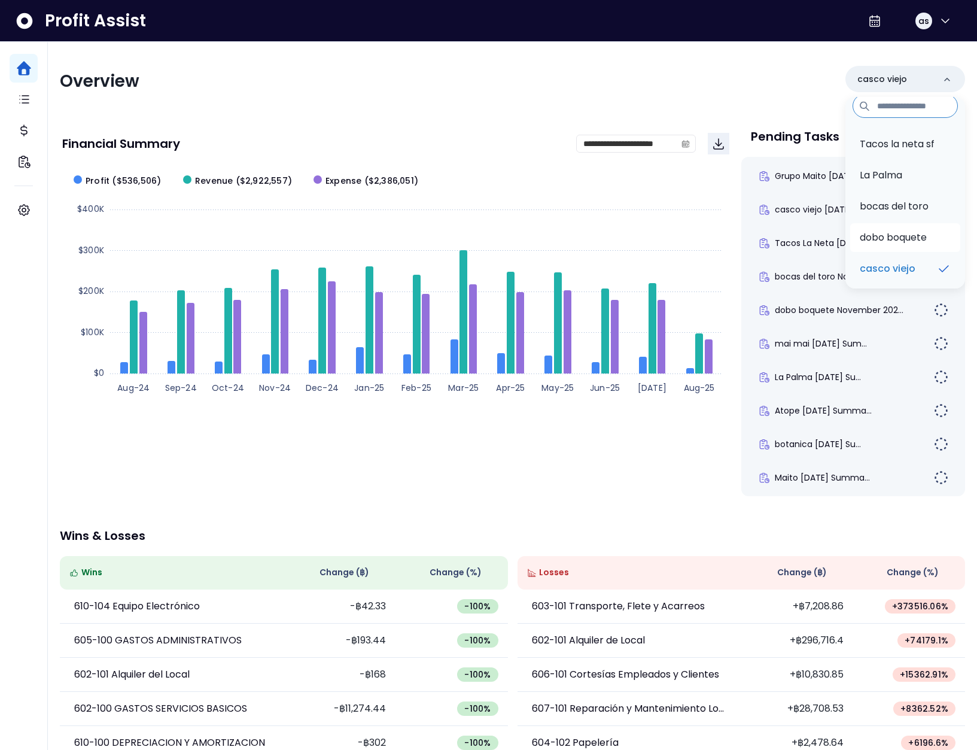
scroll to position [68, 0]
click at [896, 241] on p "mai mai" at bounding box center [878, 242] width 37 height 14
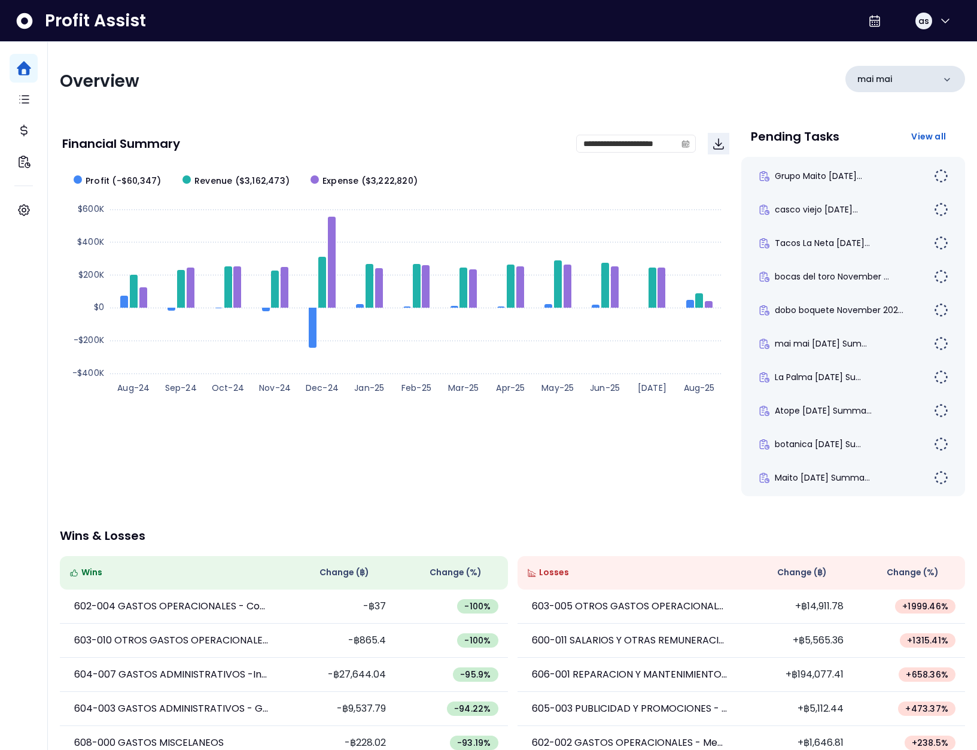
click at [919, 74] on div "mai mai" at bounding box center [906, 79] width 120 height 26
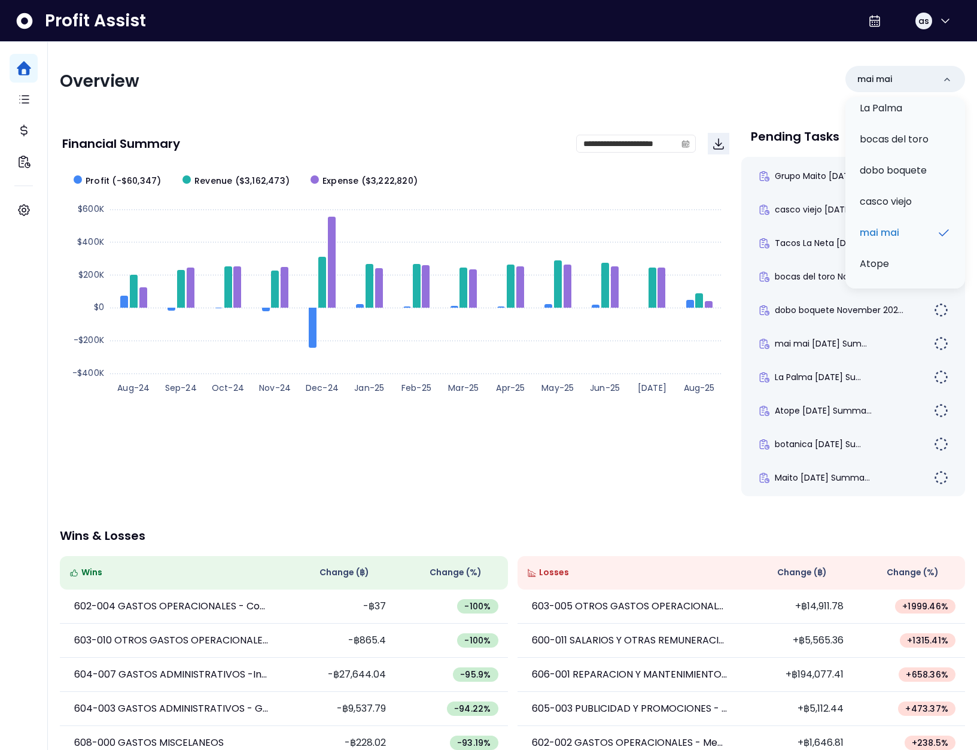
scroll to position [174, 0]
click at [898, 169] on li "Atope" at bounding box center [905, 167] width 110 height 29
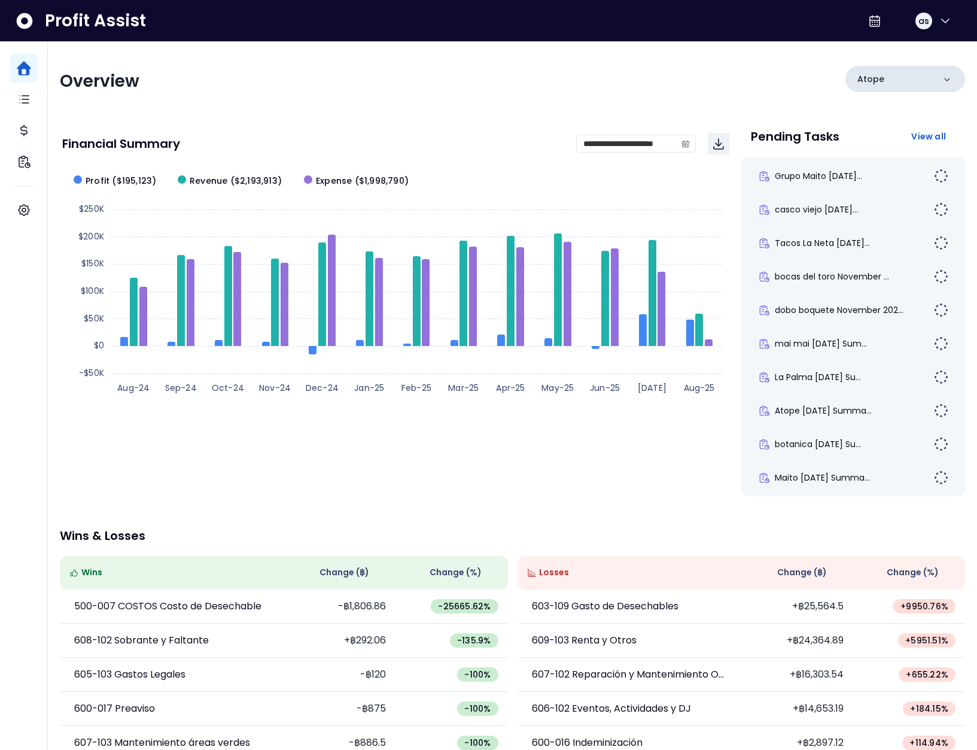
click at [904, 76] on div "Atope" at bounding box center [906, 79] width 120 height 26
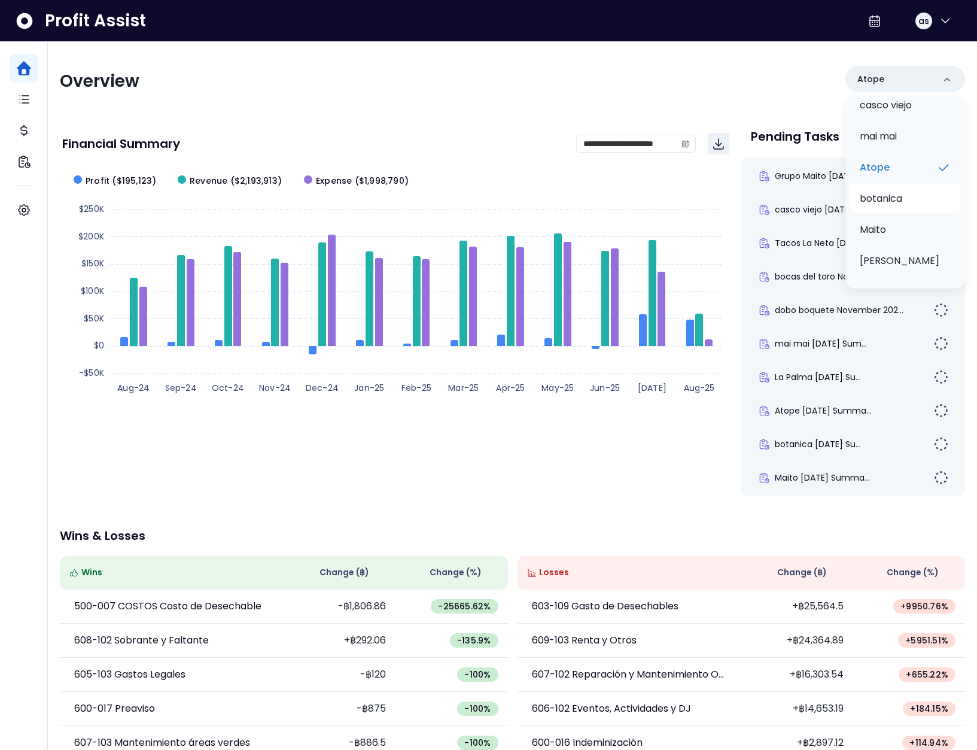
click at [893, 203] on p "botanica" at bounding box center [881, 198] width 42 height 14
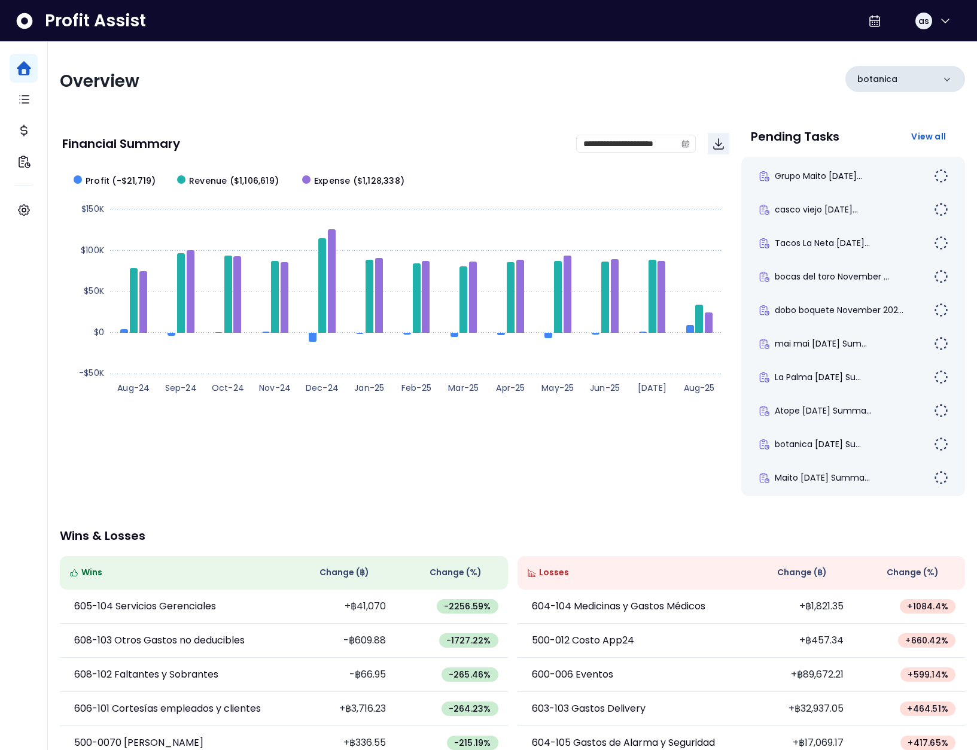
click at [912, 80] on div "botanica" at bounding box center [906, 79] width 120 height 26
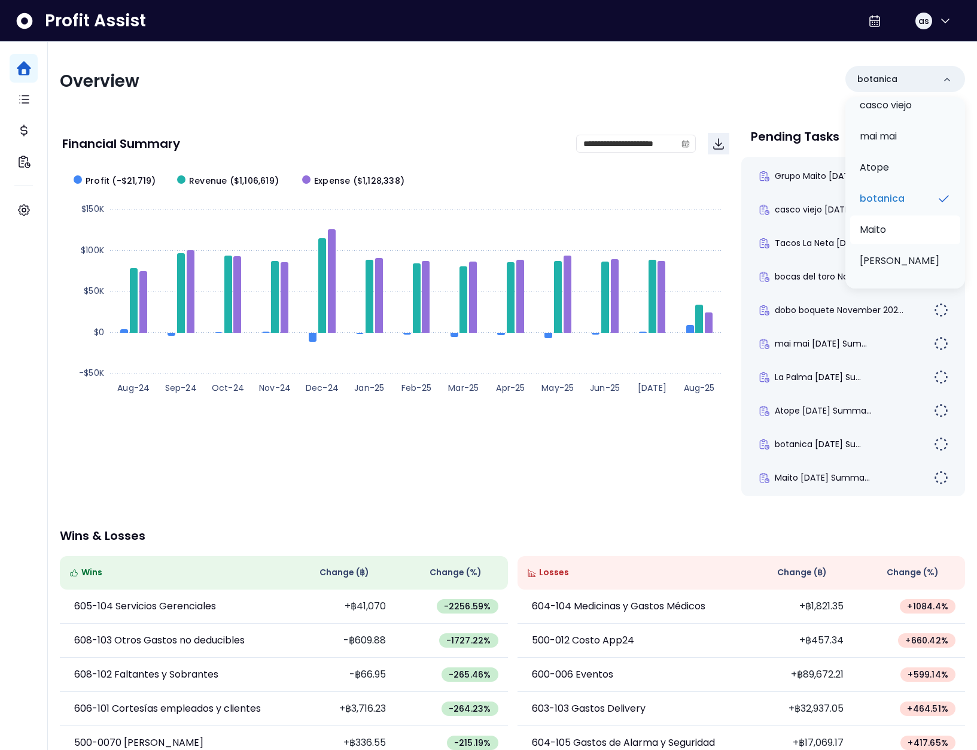
click at [905, 219] on li "Maito" at bounding box center [905, 229] width 110 height 29
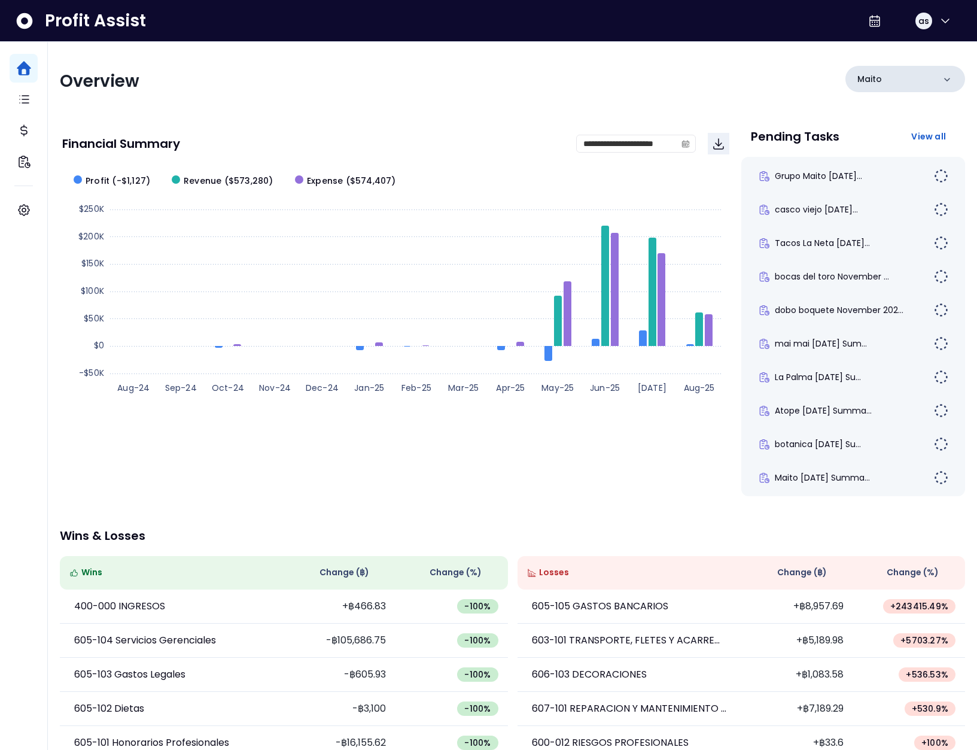
click at [914, 75] on div "Maito" at bounding box center [906, 79] width 120 height 26
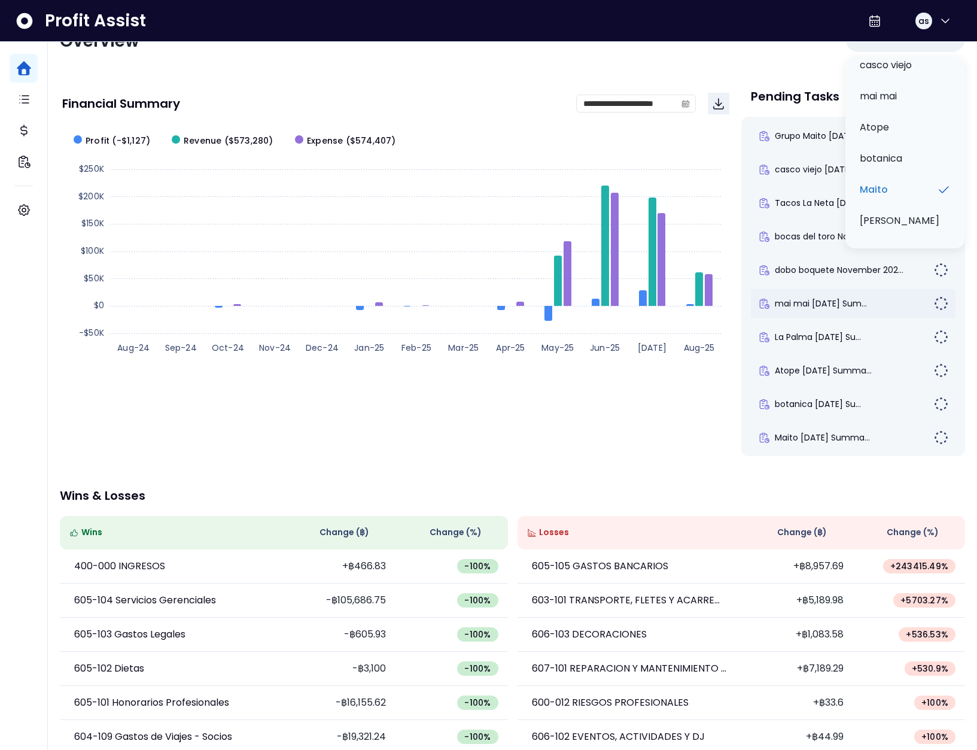
scroll to position [91, 0]
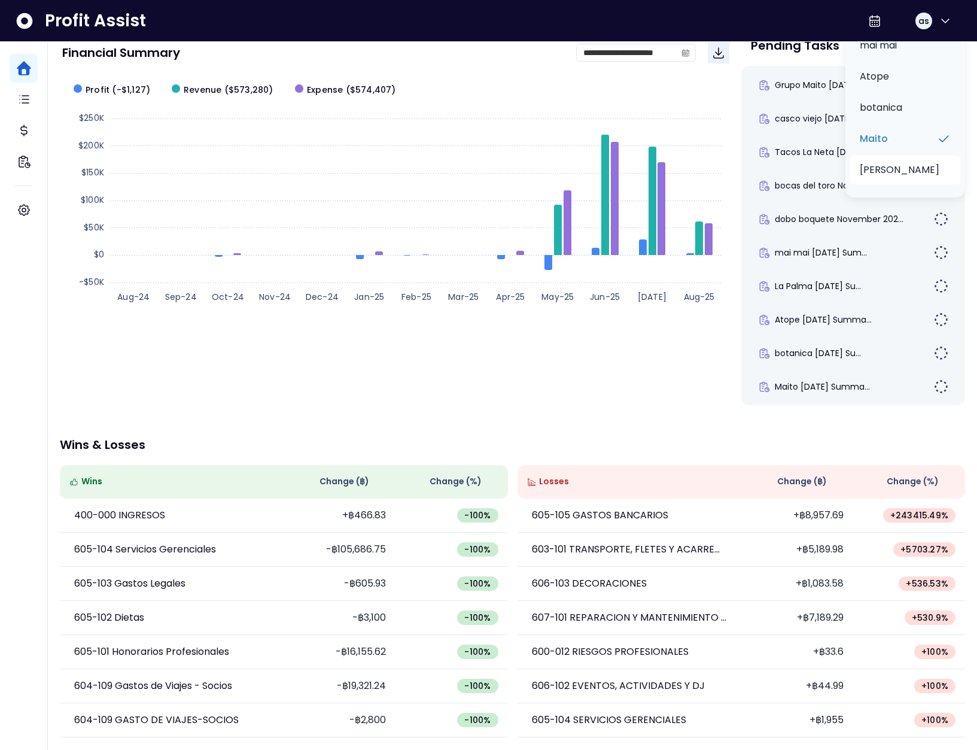
click at [883, 180] on li "bennys" at bounding box center [905, 170] width 110 height 29
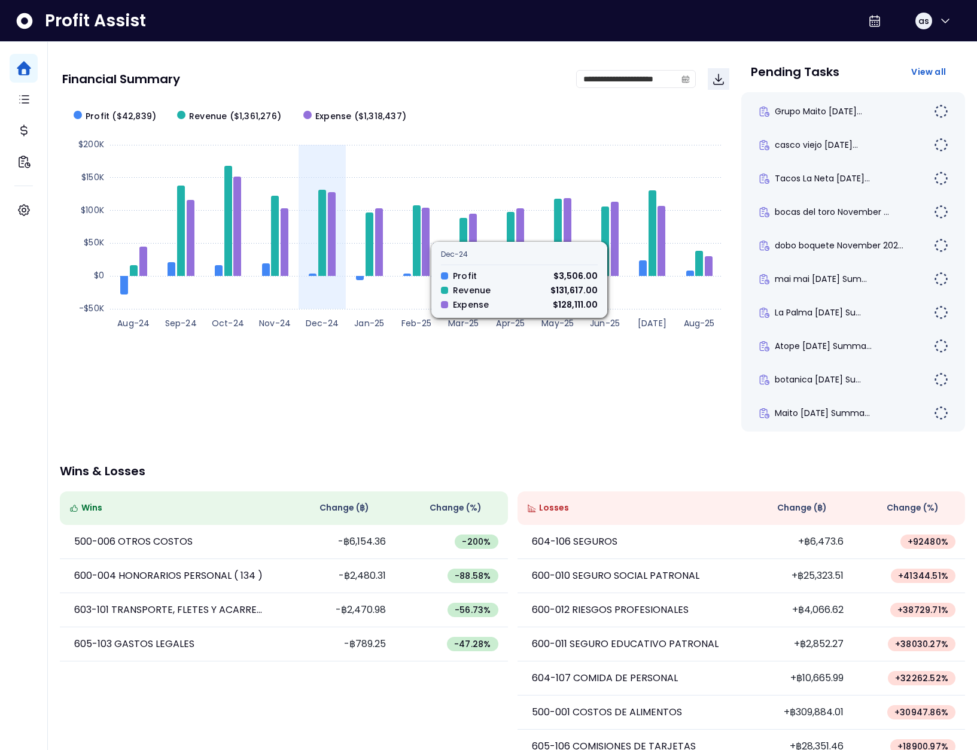
scroll to position [8, 0]
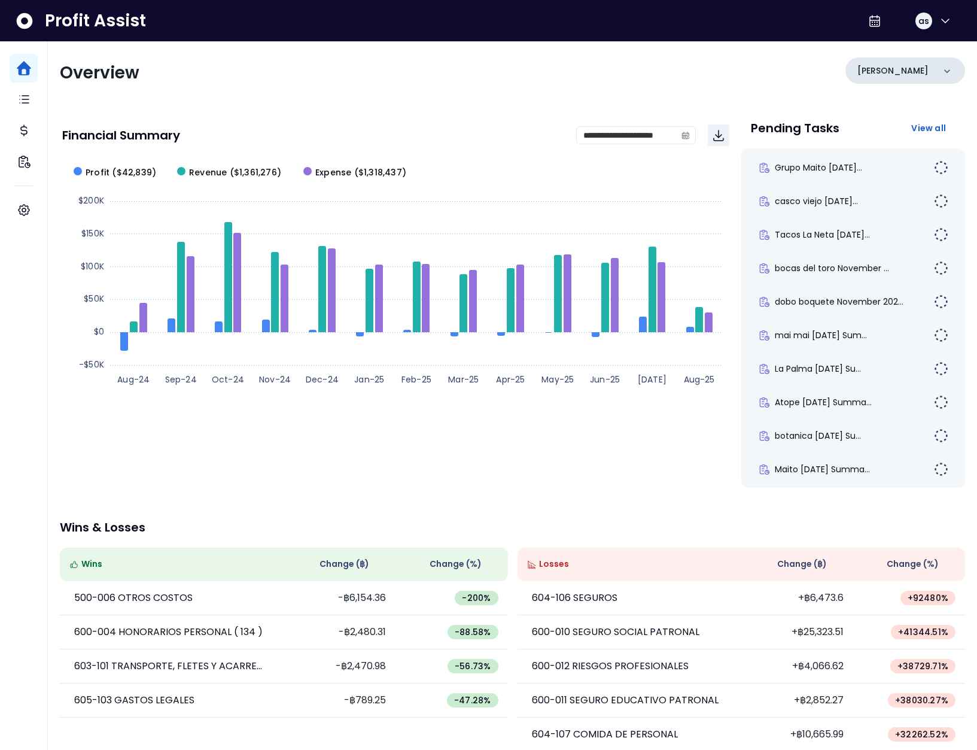
click at [902, 71] on div "bennys" at bounding box center [906, 70] width 120 height 26
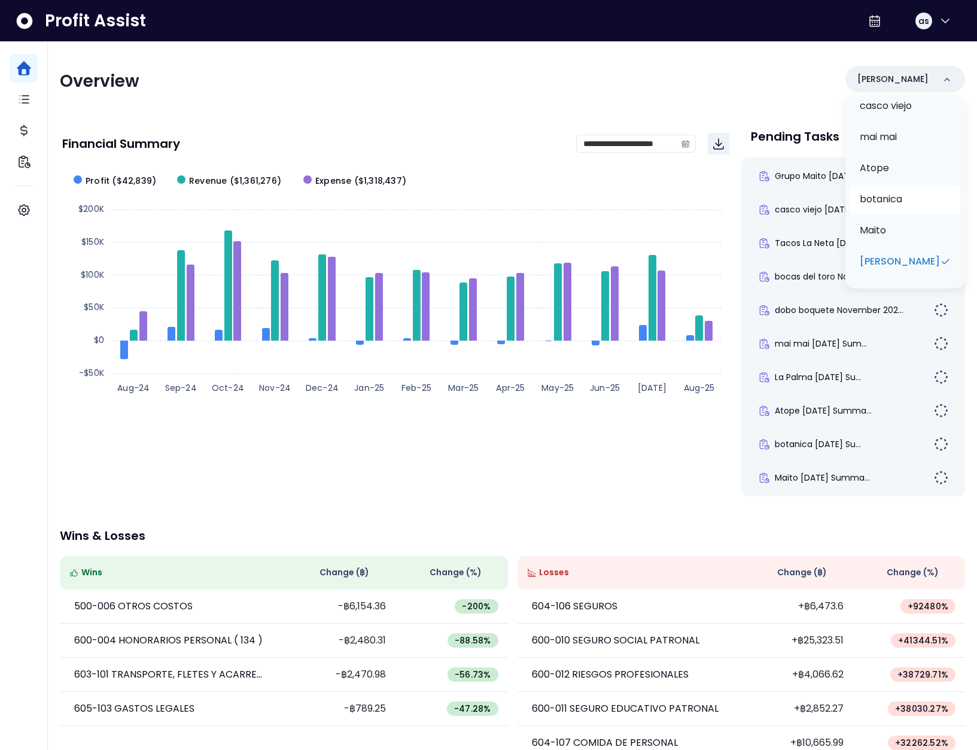
scroll to position [174, 0]
click at [938, 23] on icon "button" at bounding box center [945, 21] width 14 height 14
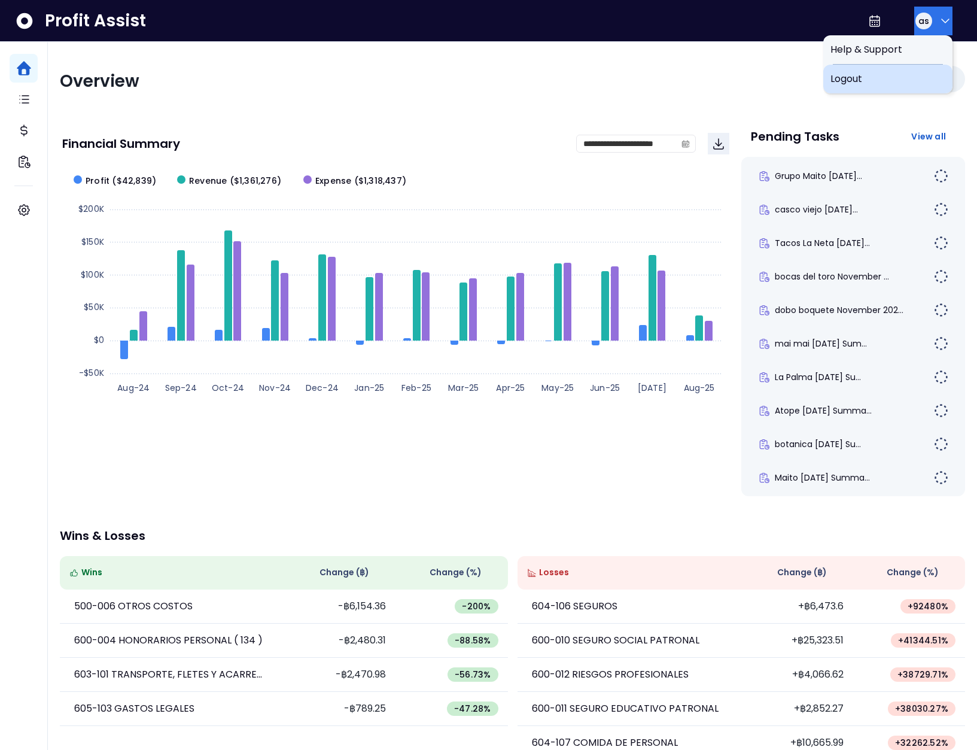
click at [911, 75] on span "Logout" at bounding box center [888, 79] width 115 height 14
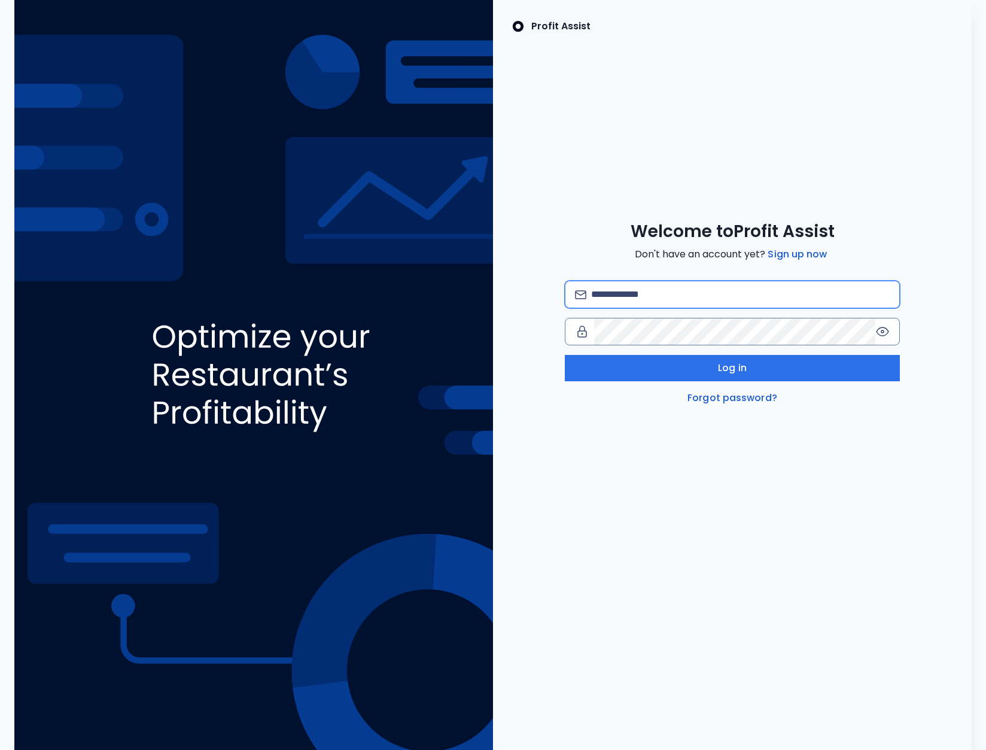
click at [713, 292] on input "email" at bounding box center [740, 294] width 299 height 26
type input "**********"
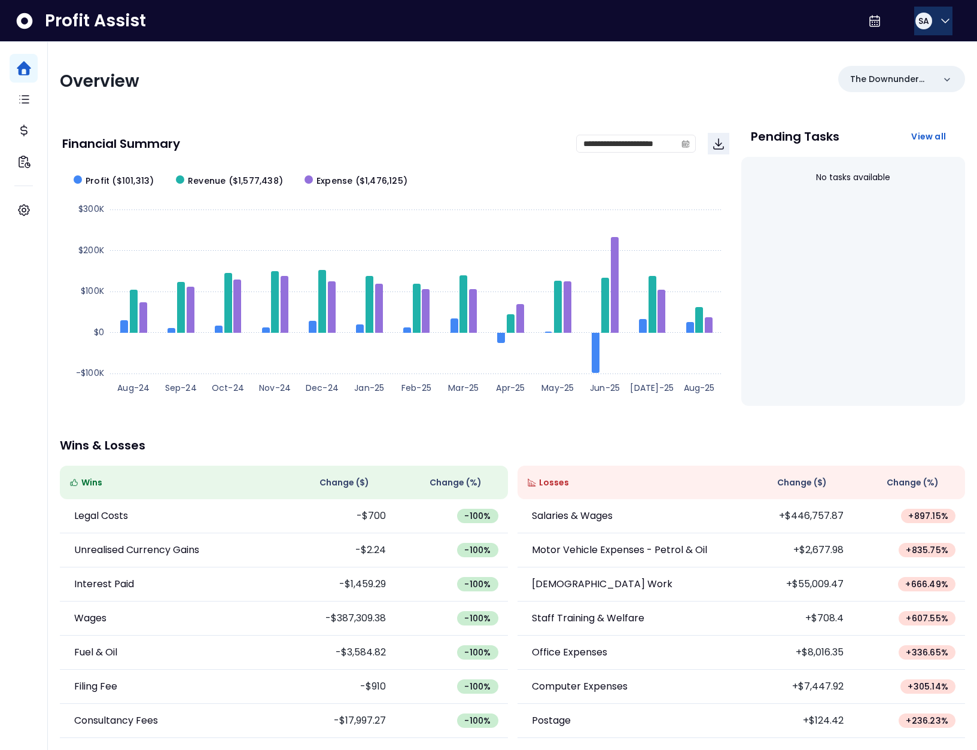
click at [929, 23] on button "SA" at bounding box center [933, 21] width 38 height 29
click at [913, 78] on span "Logout" at bounding box center [888, 79] width 115 height 14
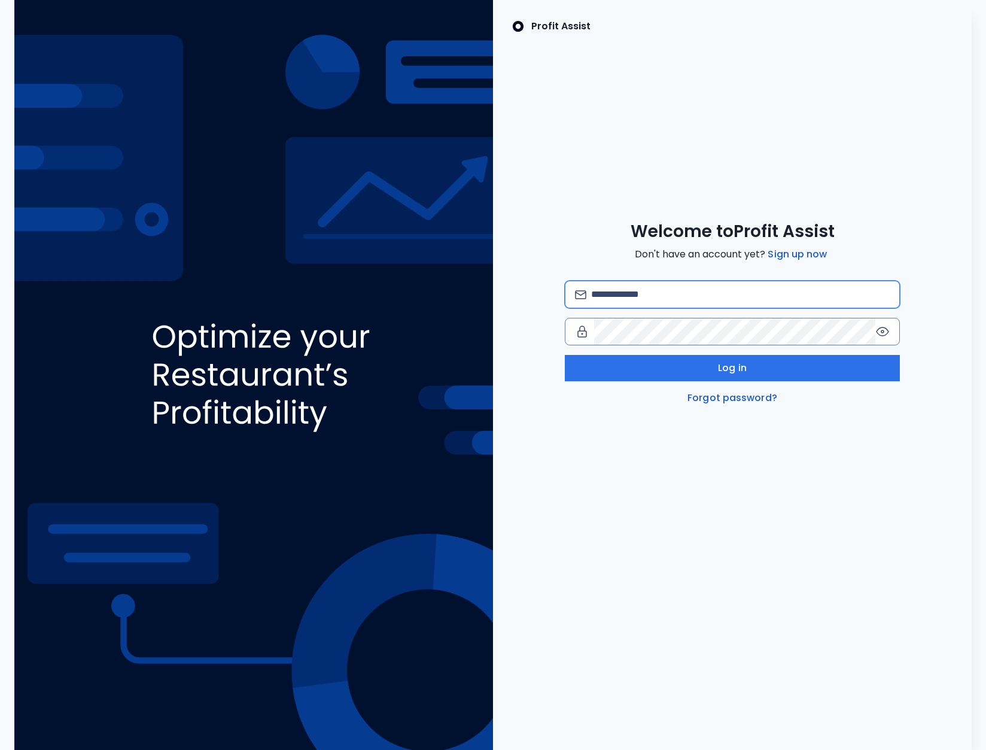
click at [655, 293] on input "email" at bounding box center [740, 294] width 299 height 26
type input "**********"
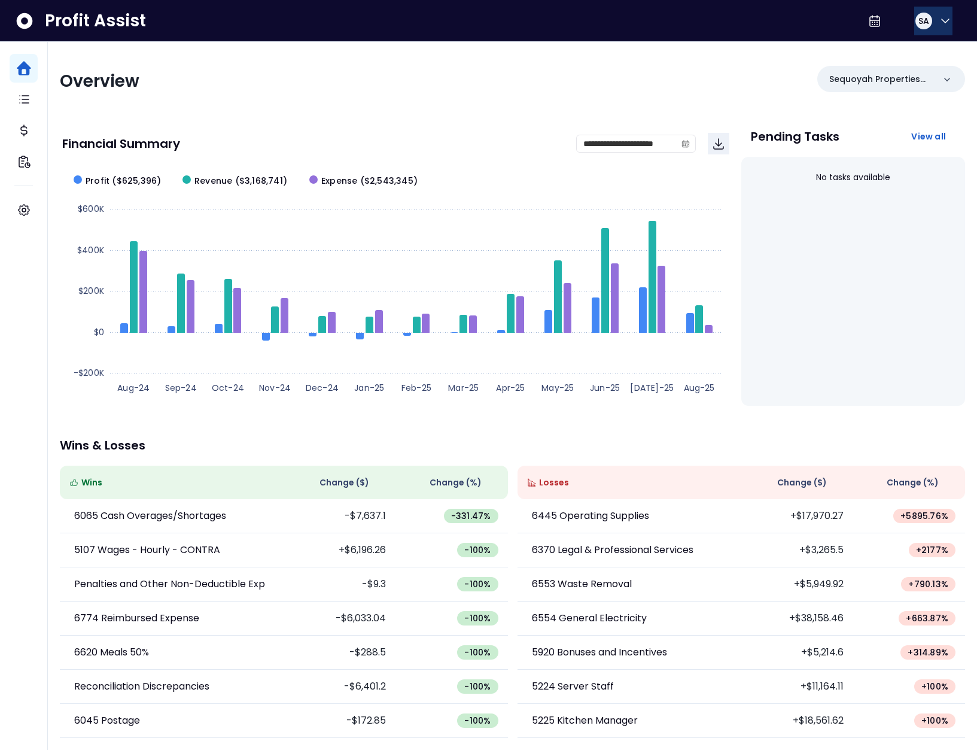
click at [935, 29] on button "SA" at bounding box center [933, 21] width 38 height 29
click at [894, 84] on span "Logout" at bounding box center [888, 79] width 115 height 14
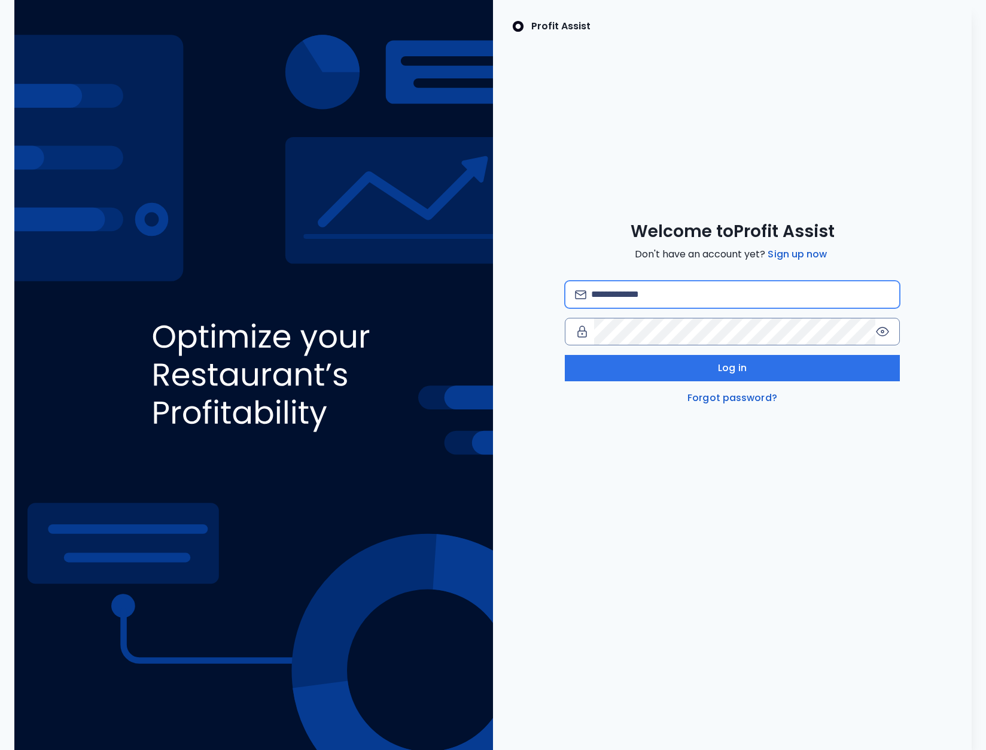
click at [644, 294] on input "email" at bounding box center [740, 294] width 299 height 26
type input "**********"
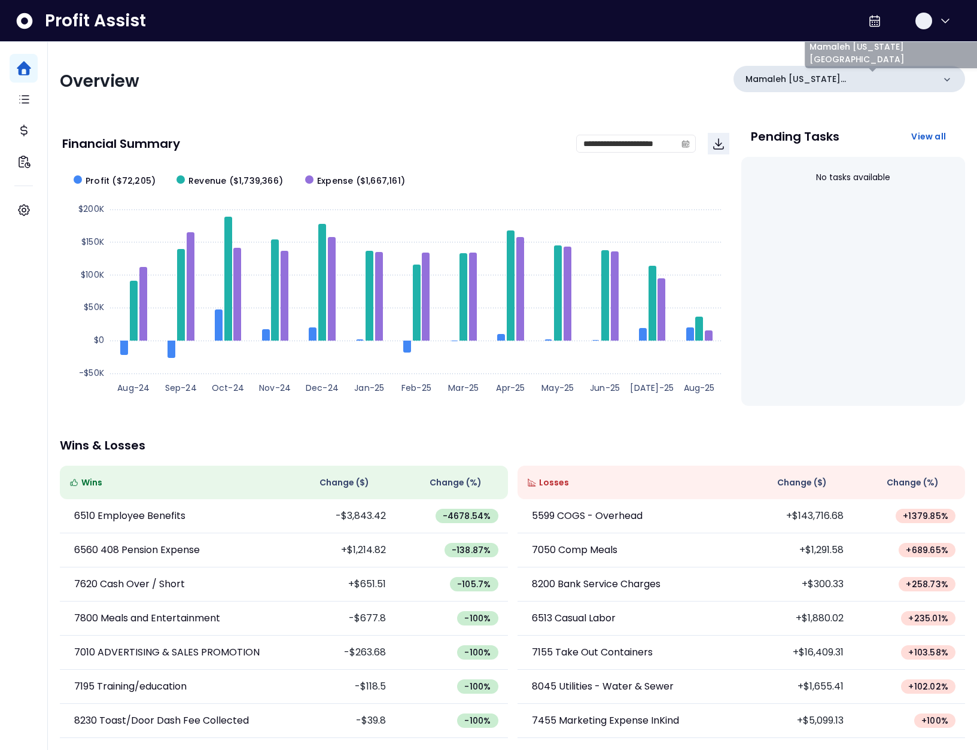
click at [847, 71] on div "Mamaleh [US_STATE][GEOGRAPHIC_DATA]" at bounding box center [850, 79] width 232 height 26
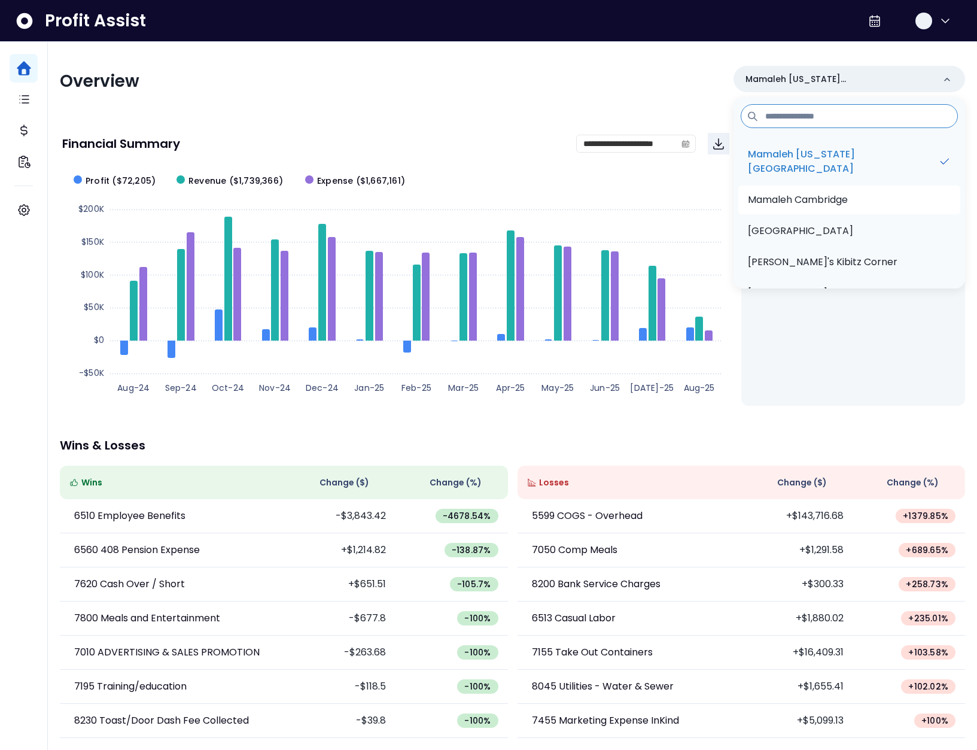
click at [848, 194] on p "Mamaleh Cambridge" at bounding box center [798, 200] width 100 height 14
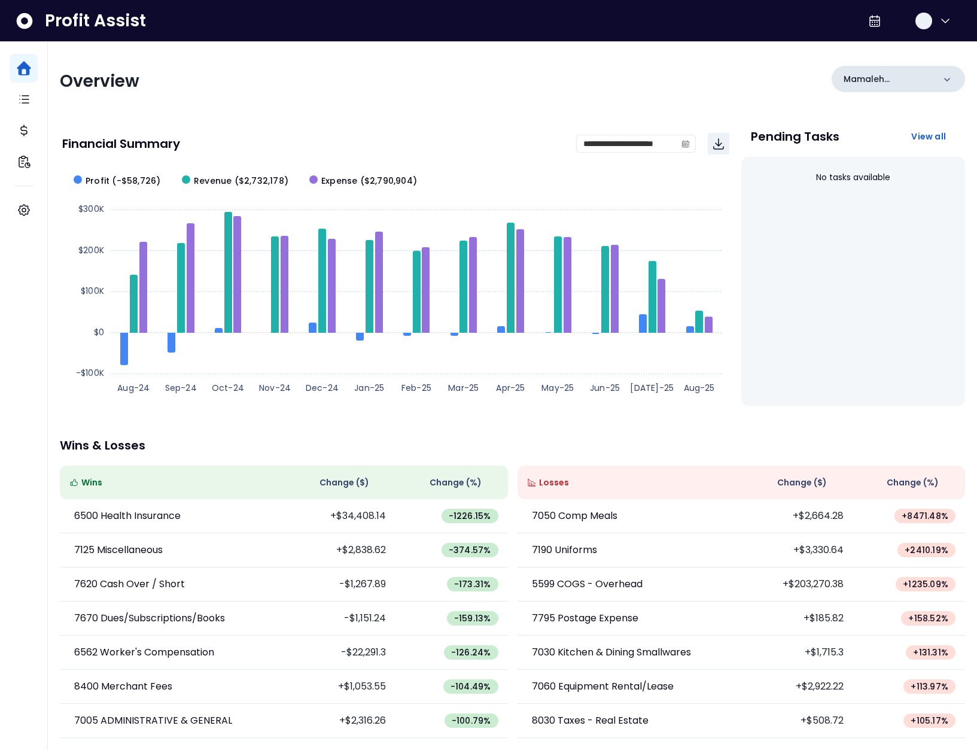
click at [878, 77] on p "Mamaleh Cambridge" at bounding box center [889, 79] width 90 height 13
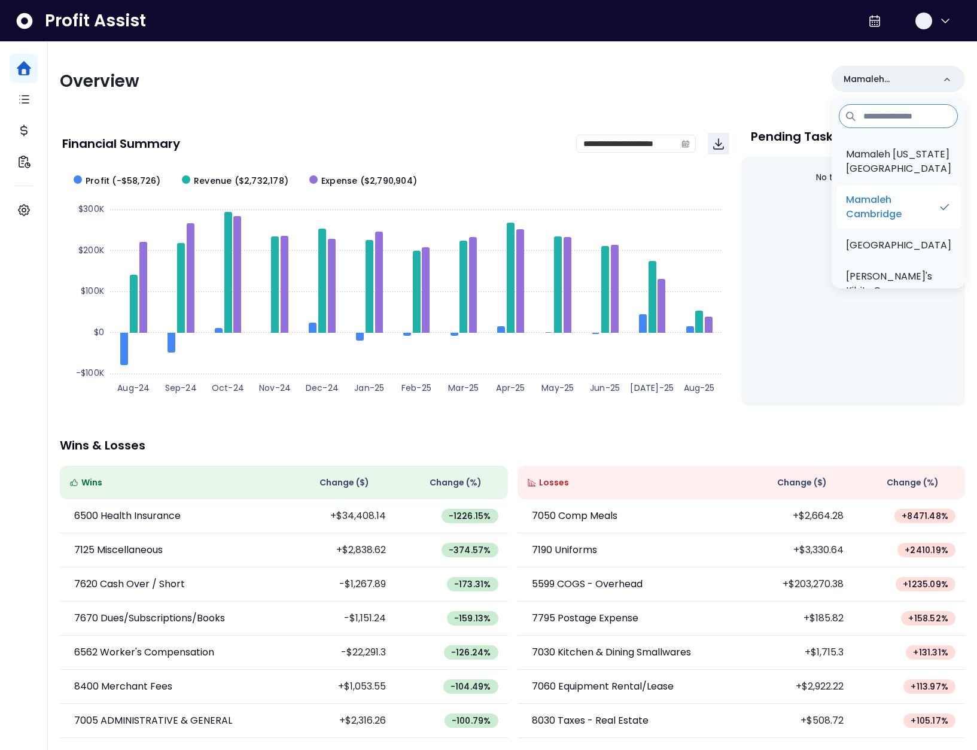
scroll to position [2, 0]
click at [887, 250] on p "Mamaleh High Street Place" at bounding box center [898, 243] width 105 height 14
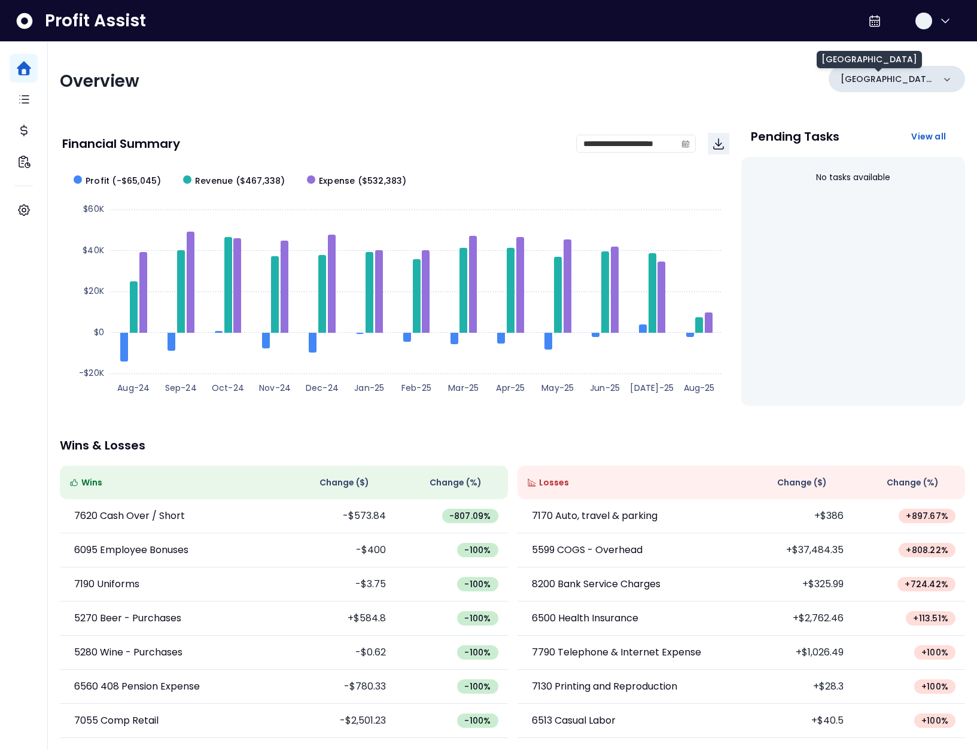
click at [890, 81] on p "Mamaleh High Street Place" at bounding box center [887, 79] width 93 height 13
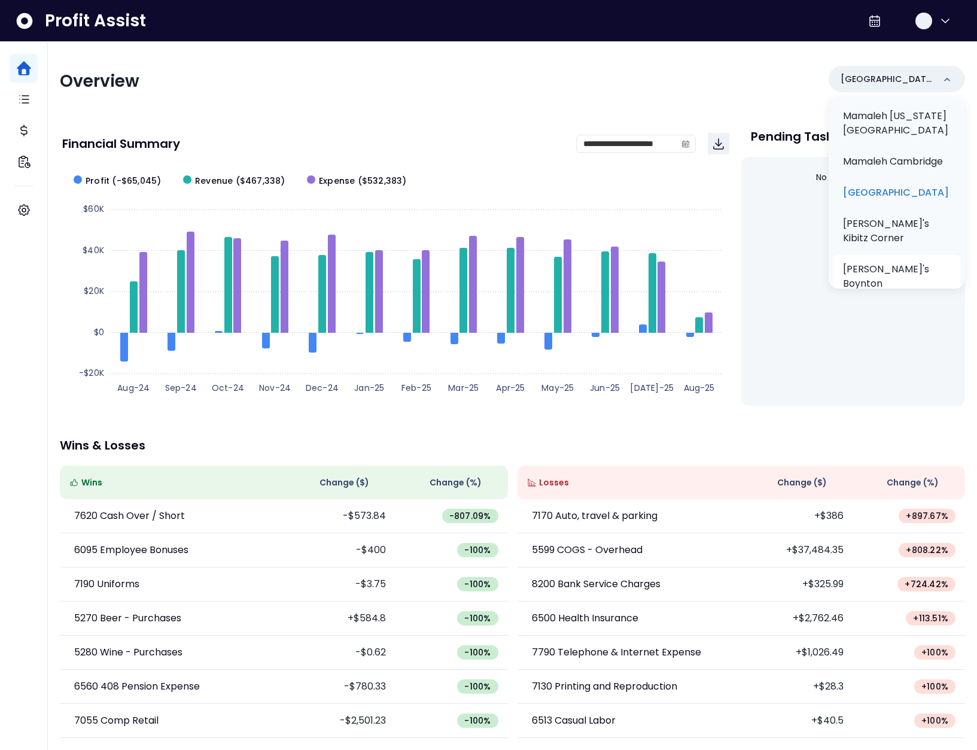
scroll to position [39, 0]
click at [896, 263] on p "Mamaleh's Boynton" at bounding box center [897, 276] width 108 height 29
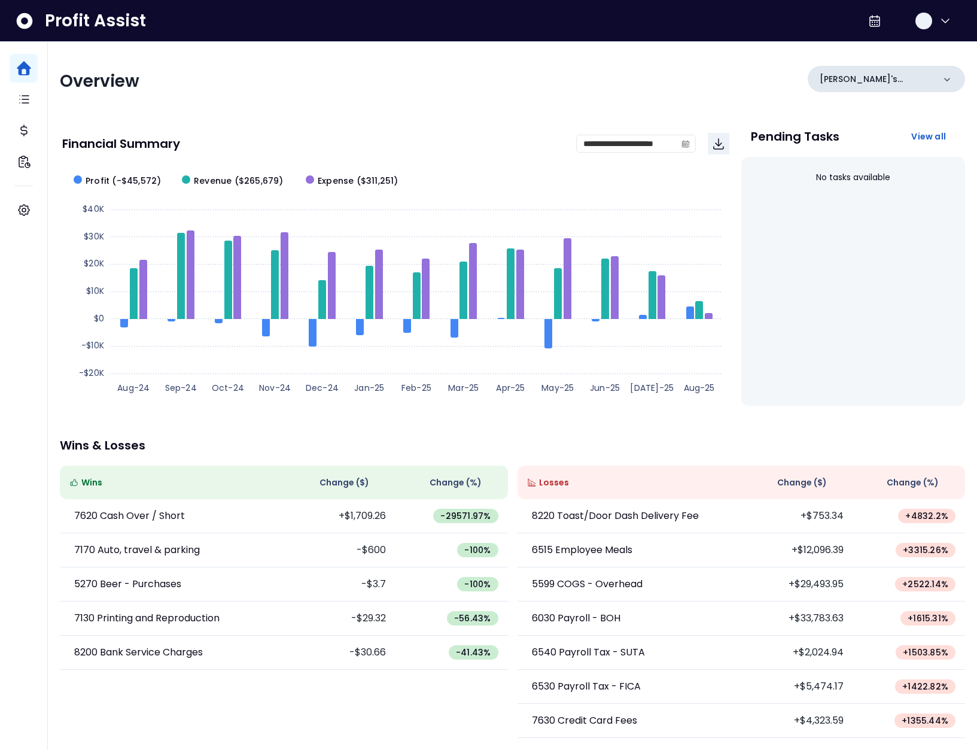
click at [913, 76] on p "Mamaleh's Boynton" at bounding box center [877, 79] width 114 height 13
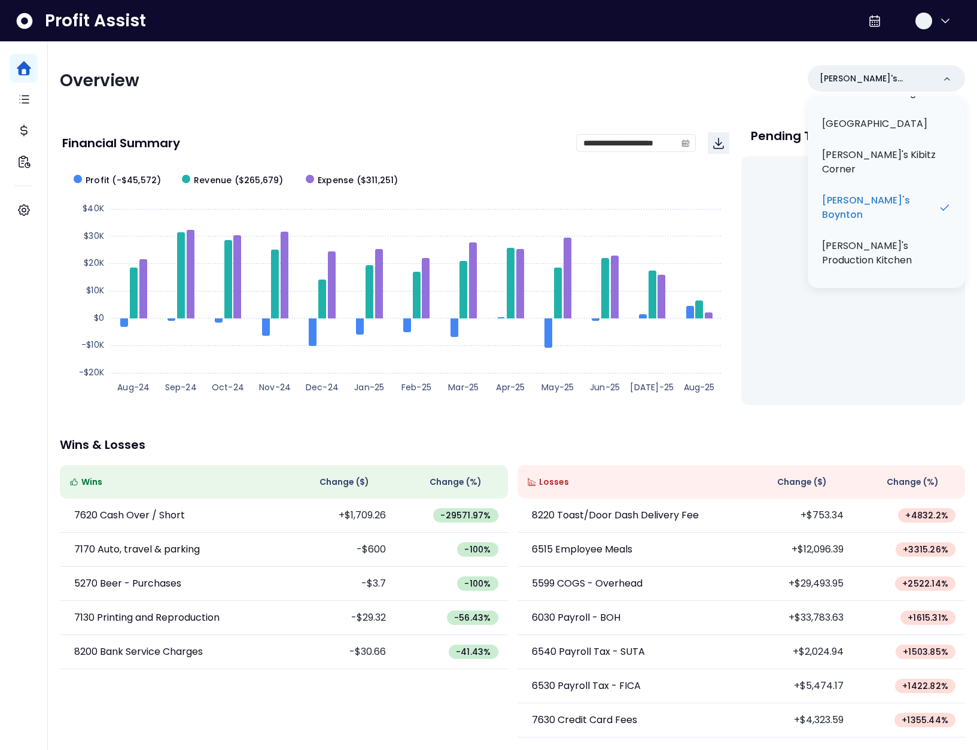
scroll to position [159, 0]
click at [931, 25] on button "button" at bounding box center [933, 21] width 38 height 29
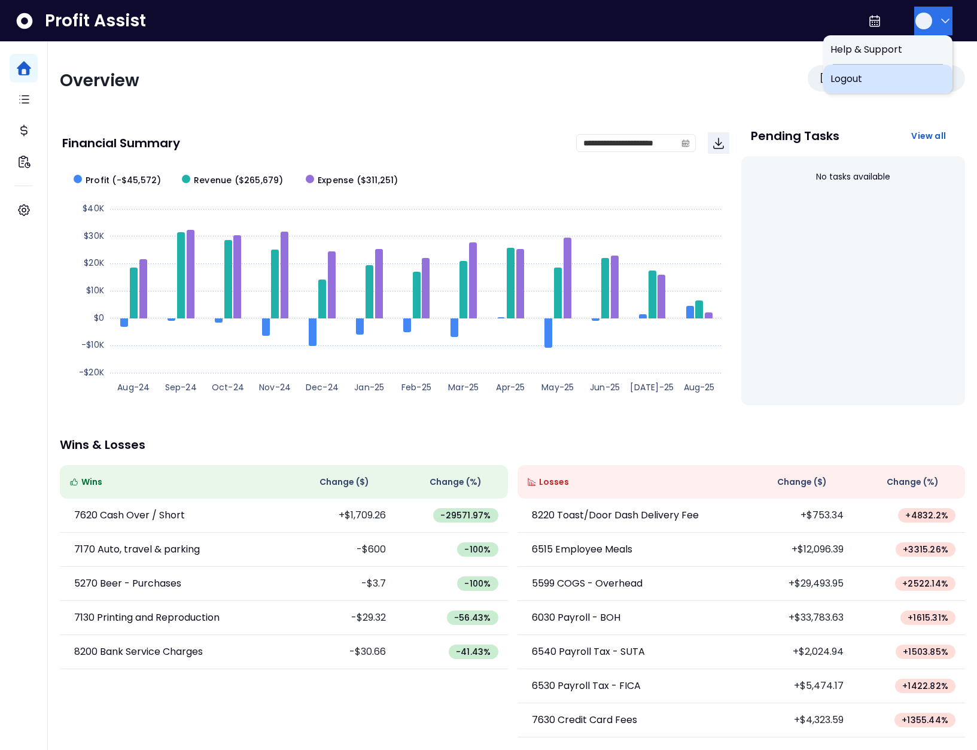
click at [910, 74] on span "Logout" at bounding box center [888, 79] width 115 height 14
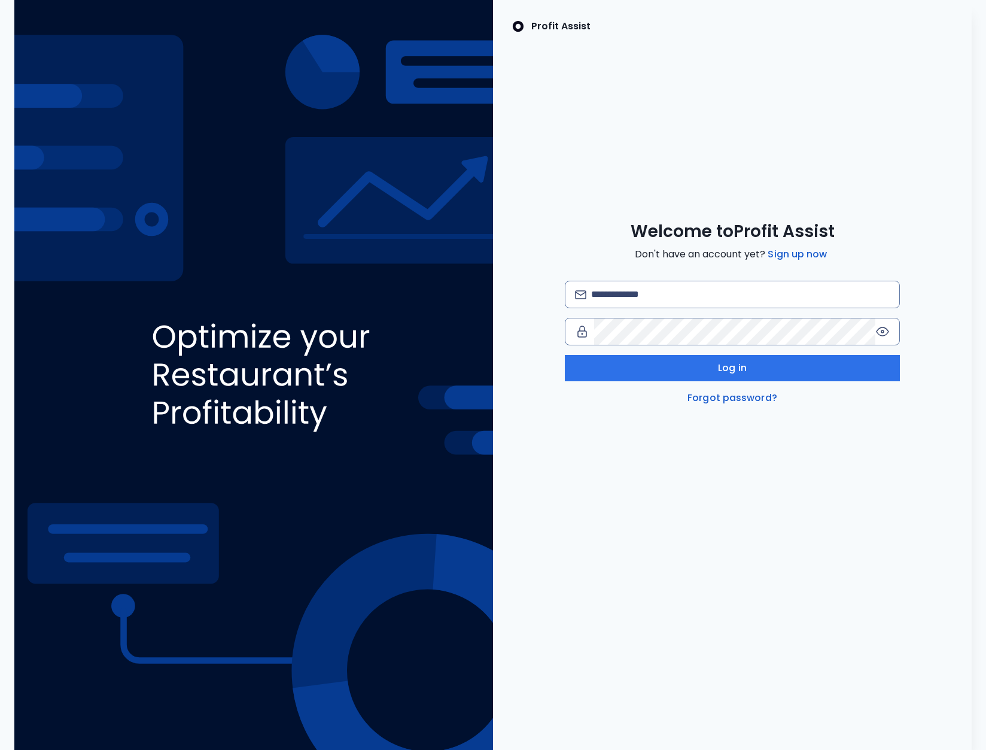
click at [740, 279] on div "Welcome to Profit Assist Don't have an account yet? Sign up now Log in Forgot p…" at bounding box center [732, 313] width 479 height 184
click at [709, 301] on input "email" at bounding box center [740, 294] width 299 height 26
type input "**********"
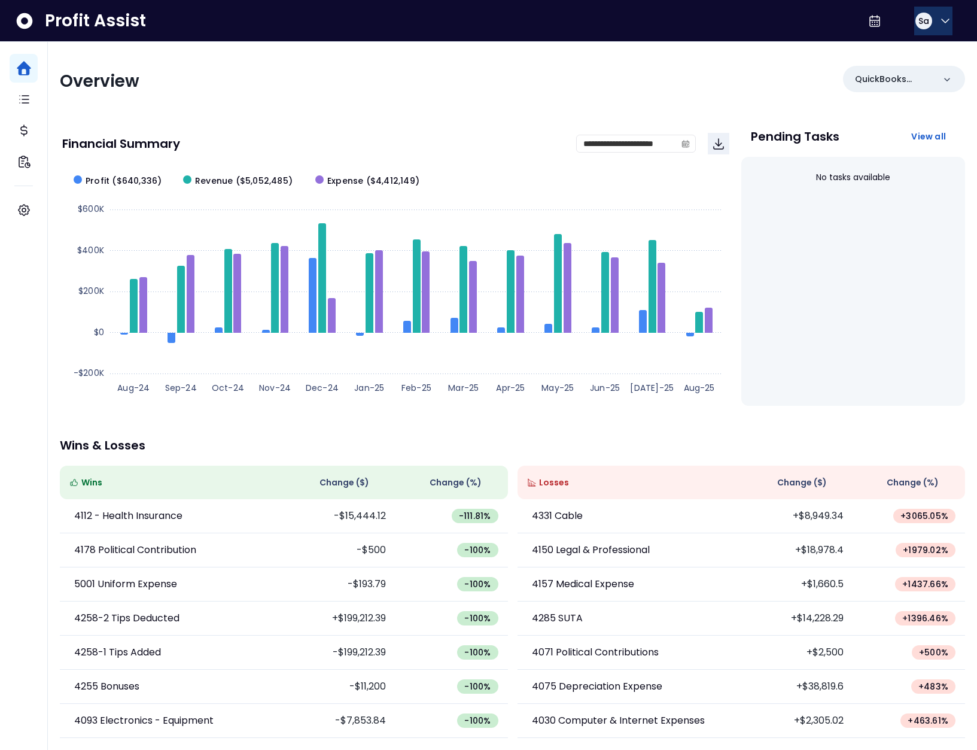
click at [932, 23] on button "Sa" at bounding box center [933, 21] width 38 height 29
click at [895, 77] on span "Logout" at bounding box center [888, 79] width 115 height 14
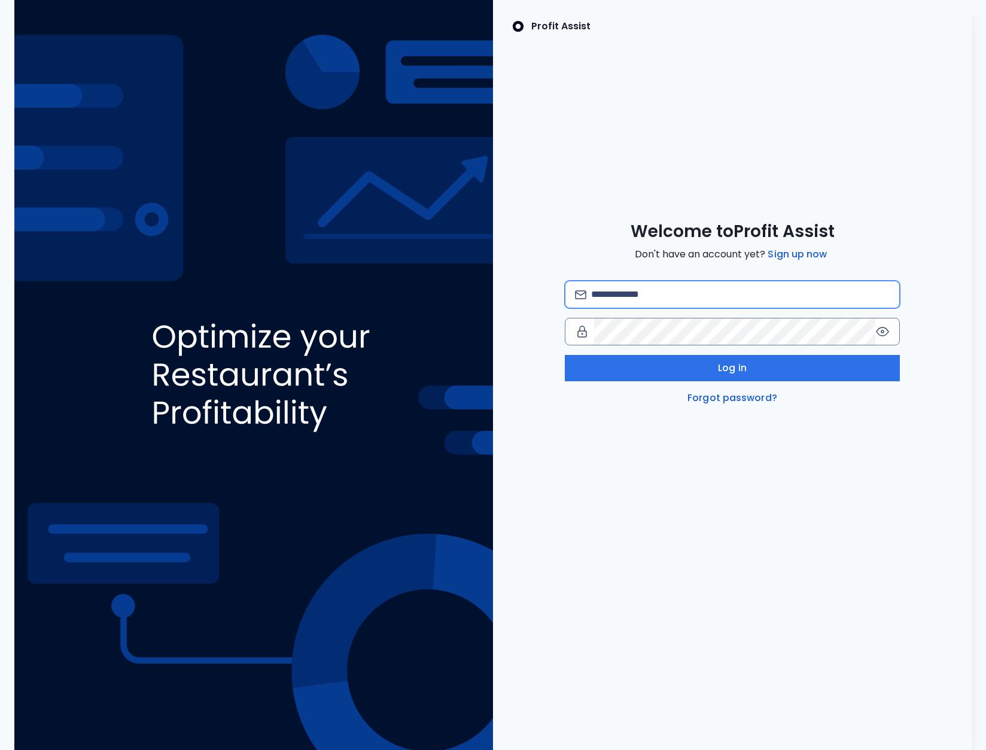
click at [711, 297] on input "email" at bounding box center [740, 294] width 299 height 26
type input "**********"
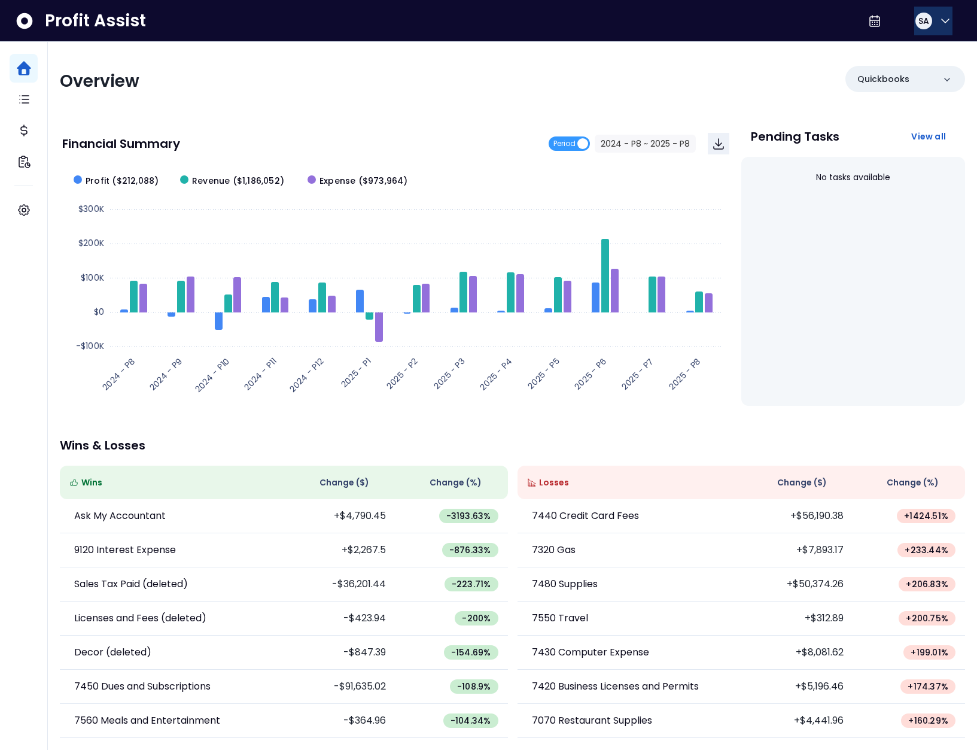
click at [932, 24] on button "SA" at bounding box center [933, 21] width 38 height 29
click at [920, 89] on div "Logout" at bounding box center [887, 79] width 129 height 29
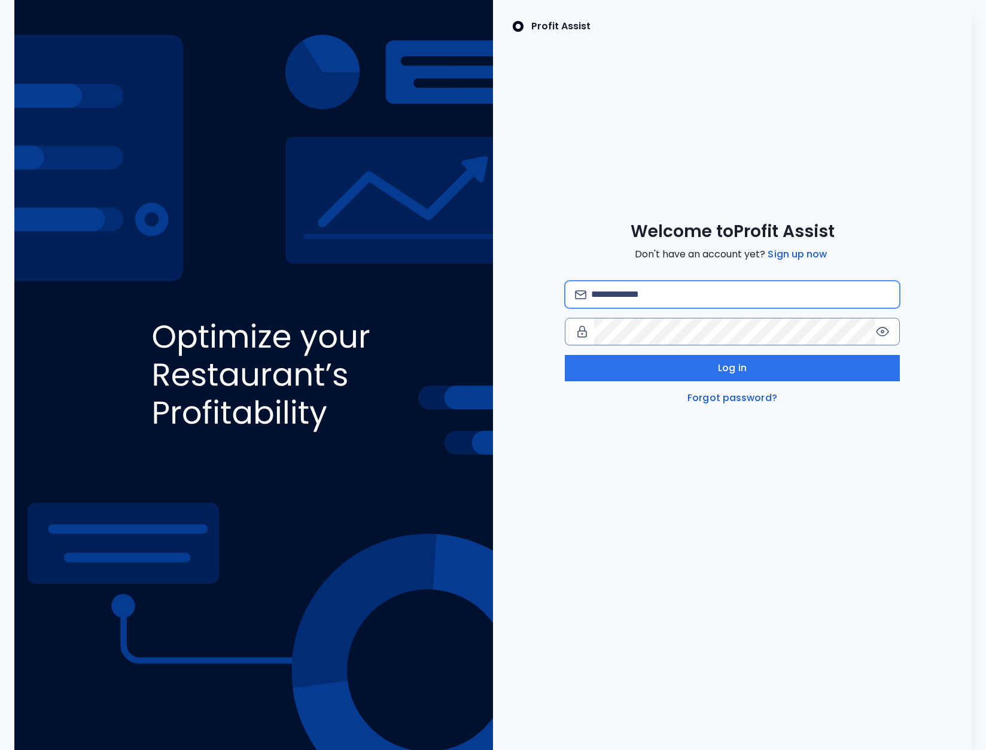
click at [697, 287] on input "email" at bounding box center [740, 294] width 299 height 26
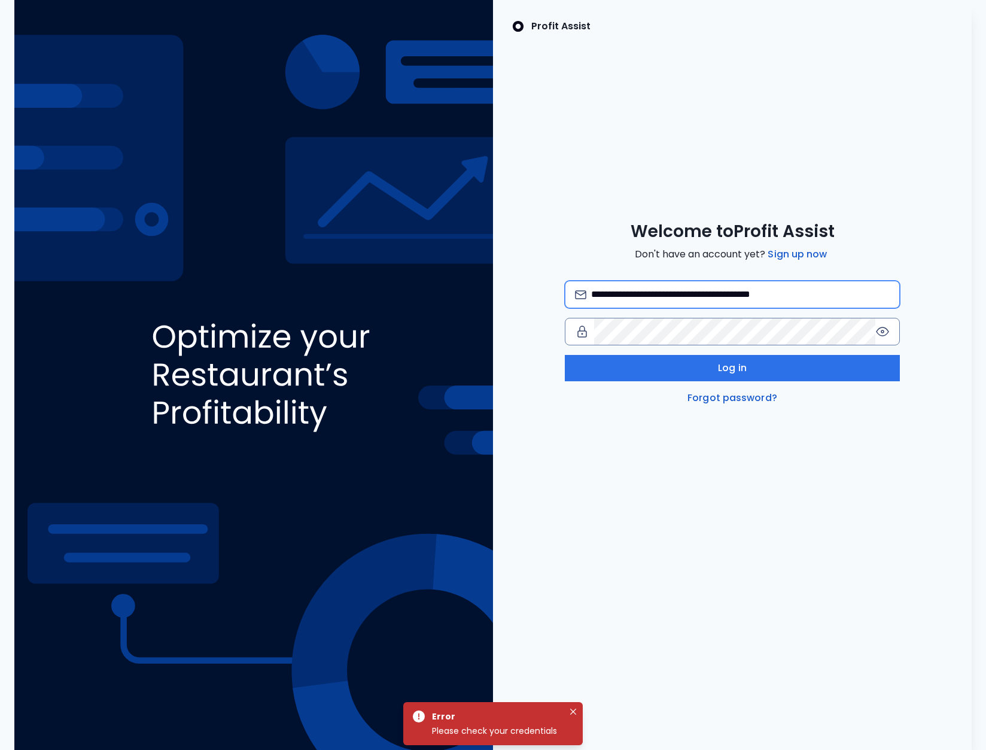
click at [743, 296] on input "**********" at bounding box center [740, 294] width 299 height 26
type input "**********"
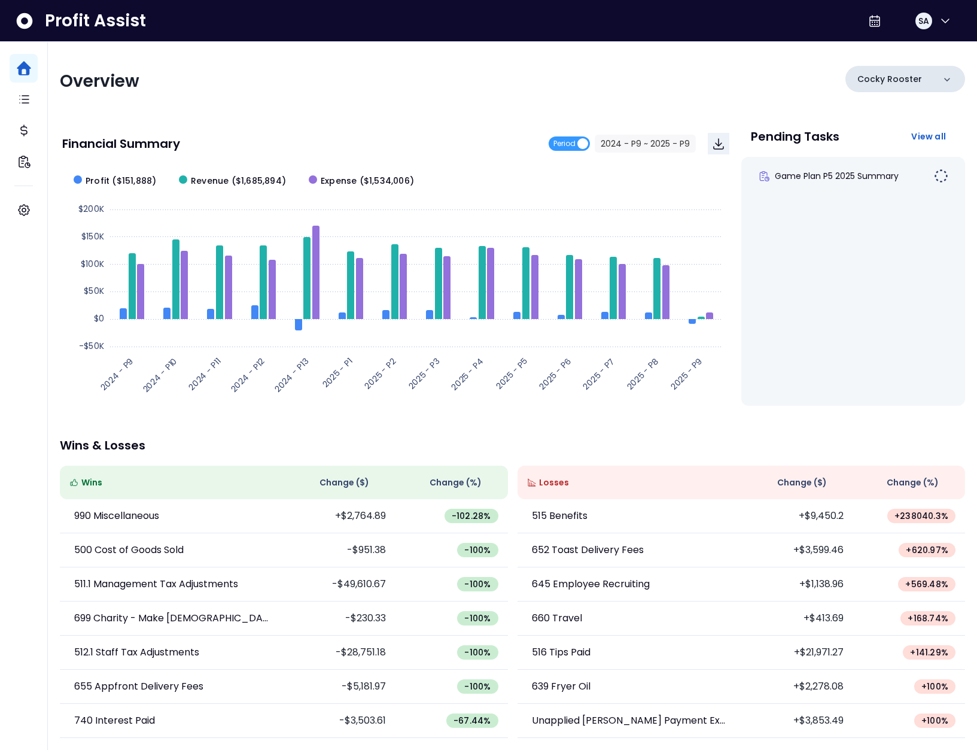
click at [907, 78] on p "Cocky Rooster" at bounding box center [890, 79] width 65 height 13
click at [905, 189] on div "Game Plan P5 2025 Summary" at bounding box center [853, 176] width 205 height 29
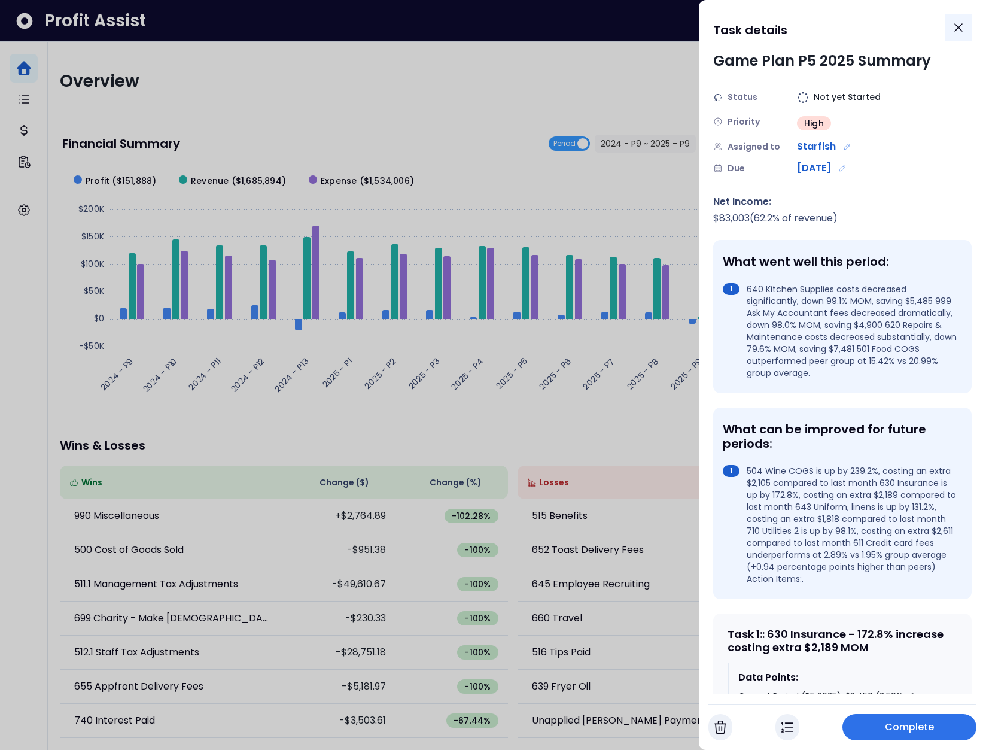
click at [953, 29] on icon "Close" at bounding box center [958, 27] width 14 height 14
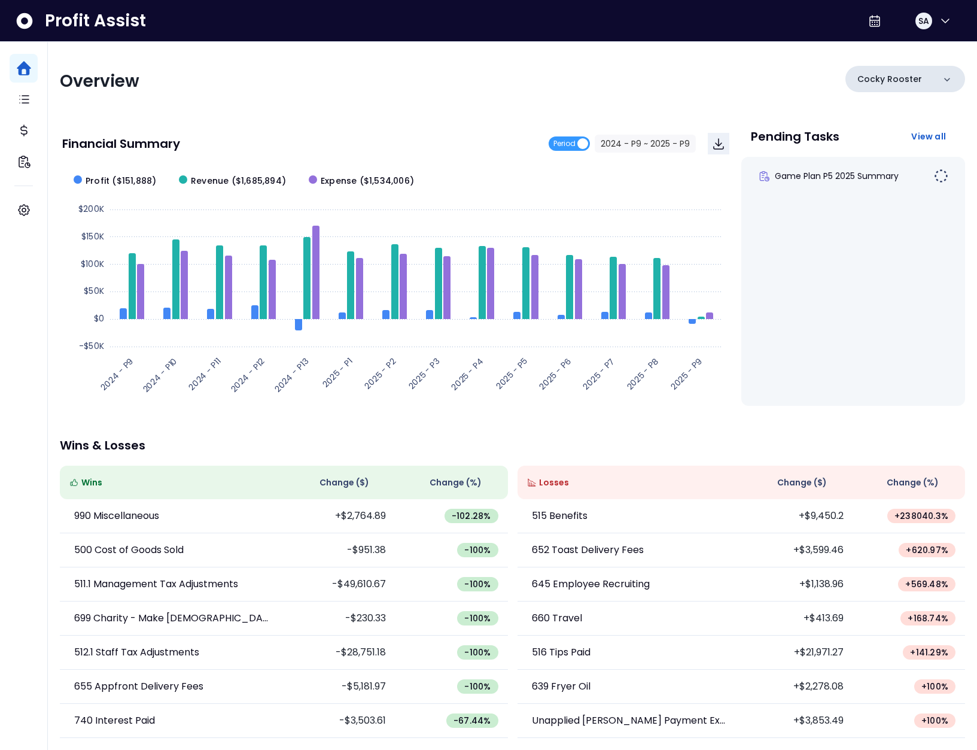
click at [896, 69] on div "Cocky Rooster" at bounding box center [906, 79] width 120 height 26
click at [892, 183] on p "Cocky Rooster 2" at bounding box center [898, 185] width 77 height 14
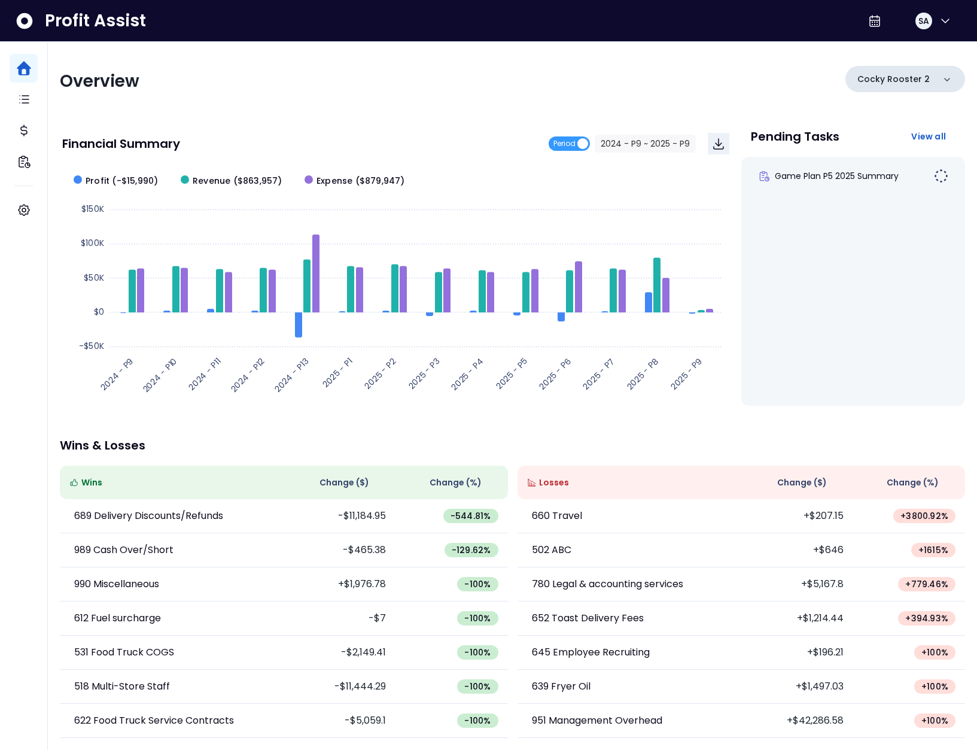
click at [901, 77] on p "Cocky Rooster 2" at bounding box center [894, 79] width 72 height 13
click at [911, 221] on li "Game Plan" at bounding box center [905, 231] width 110 height 29
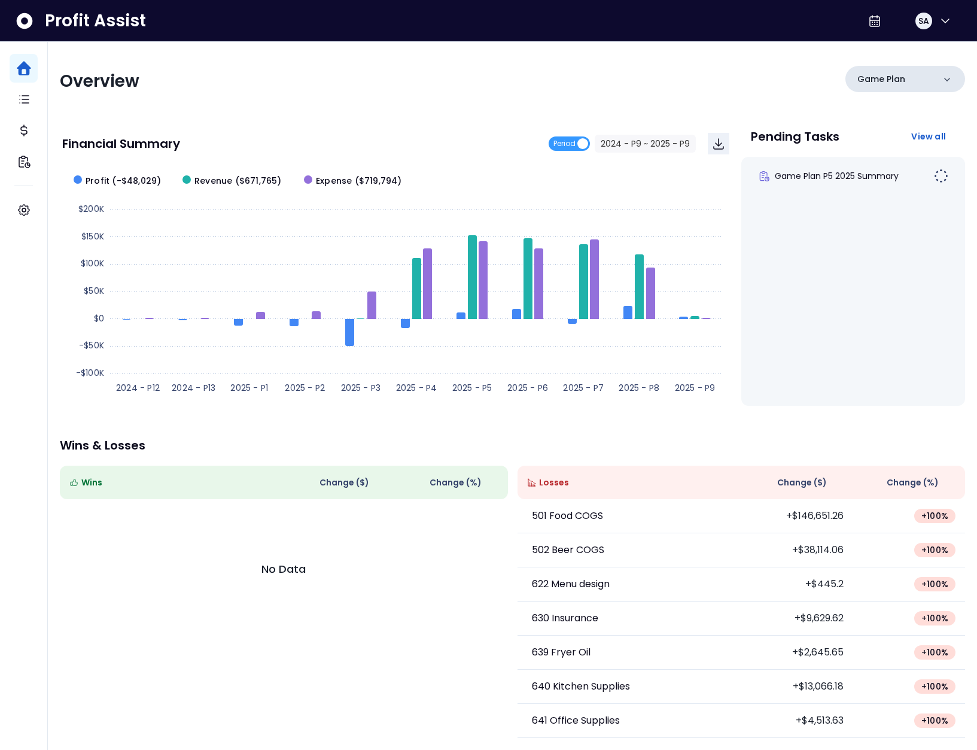
click at [898, 78] on p "Game Plan" at bounding box center [882, 79] width 48 height 13
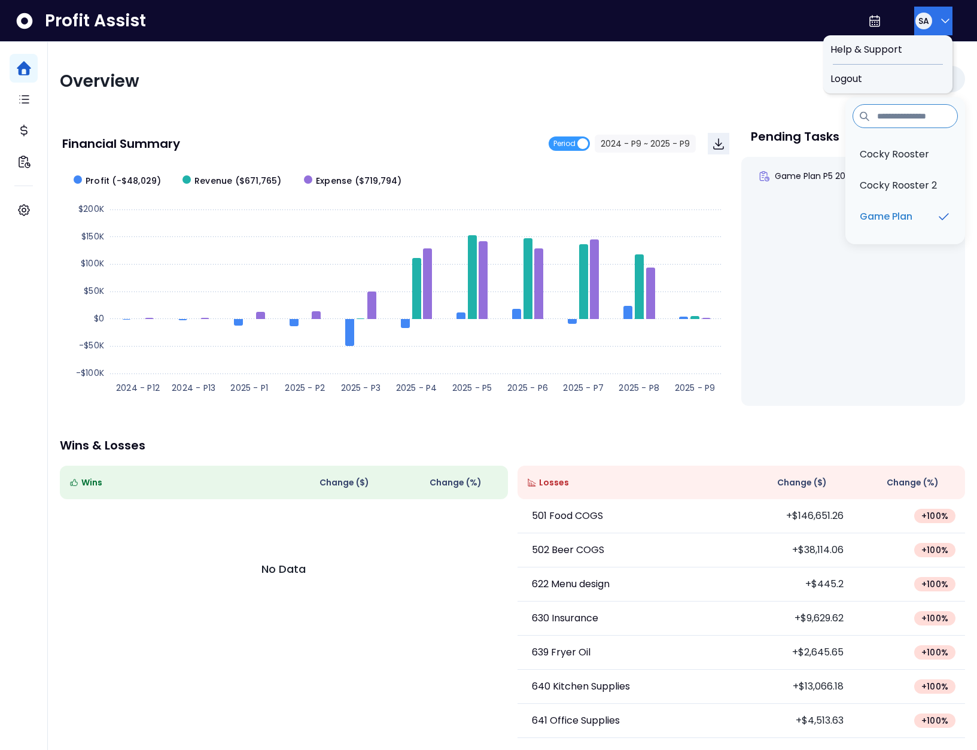
click at [930, 19] on button "SA" at bounding box center [933, 21] width 38 height 29
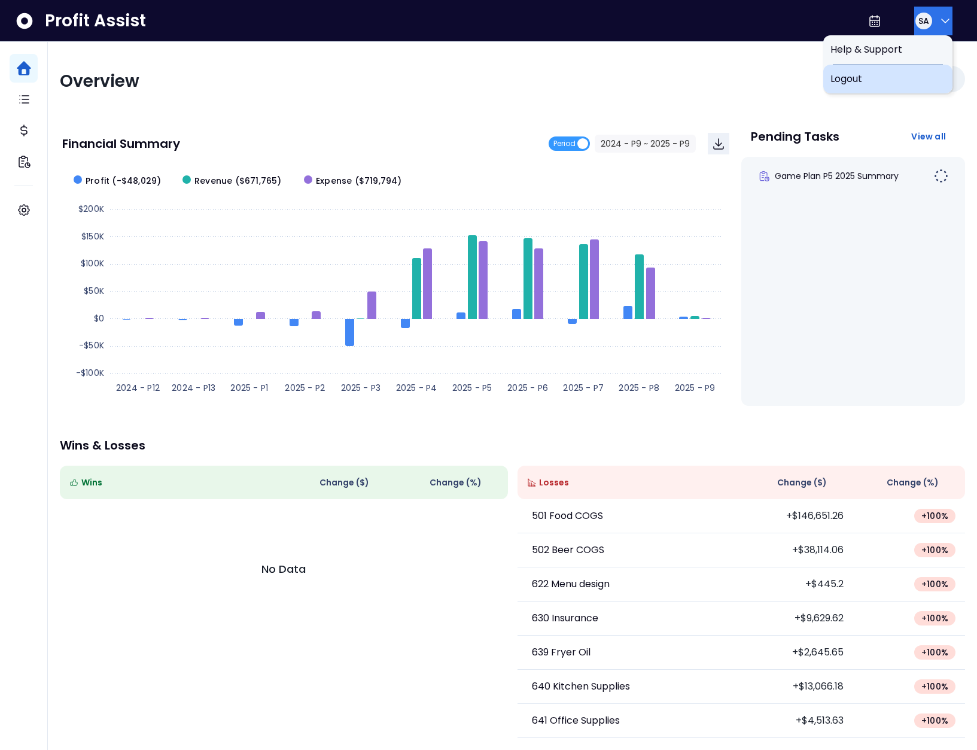
click at [907, 80] on span "Logout" at bounding box center [888, 79] width 115 height 14
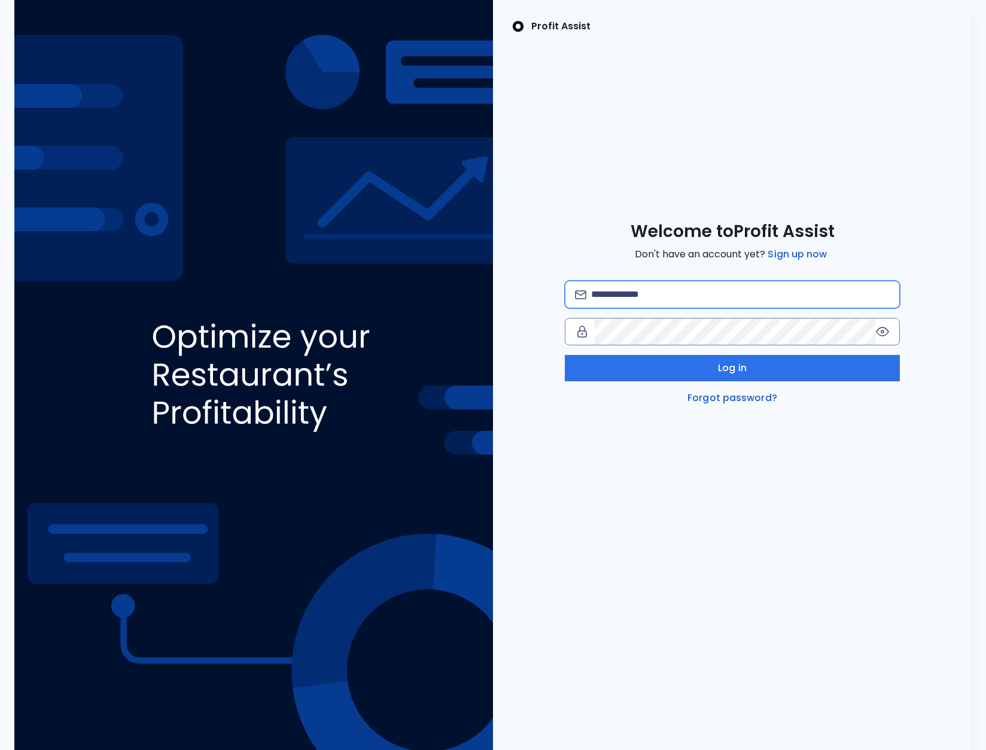
click at [683, 288] on input "email" at bounding box center [740, 294] width 299 height 26
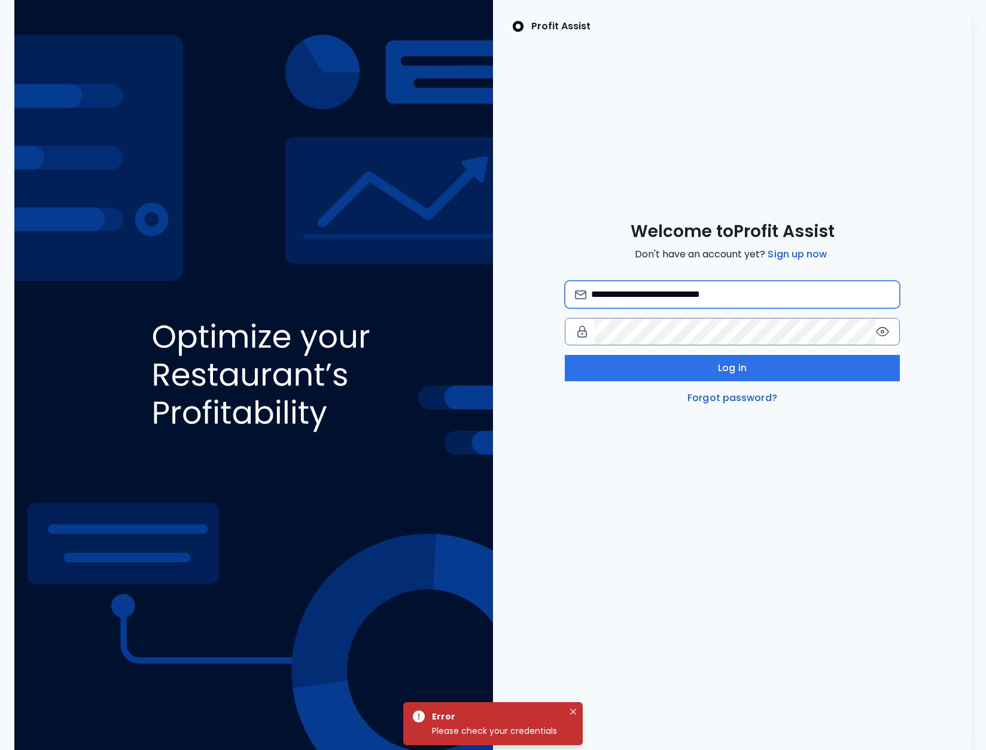
click at [662, 292] on input "**********" at bounding box center [740, 294] width 299 height 26
type input "**********"
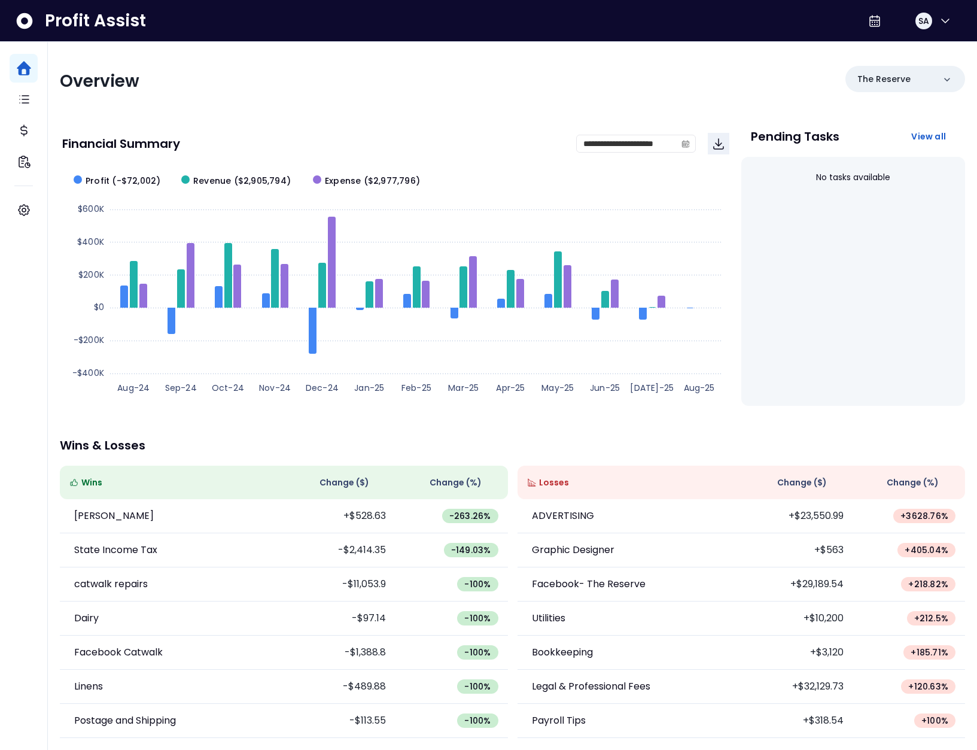
click at [701, 77] on div "Overview The Reserve" at bounding box center [512, 81] width 905 height 31
click at [924, 22] on span "SA" at bounding box center [924, 21] width 11 height 12
click at [867, 83] on span "Logout" at bounding box center [888, 79] width 115 height 14
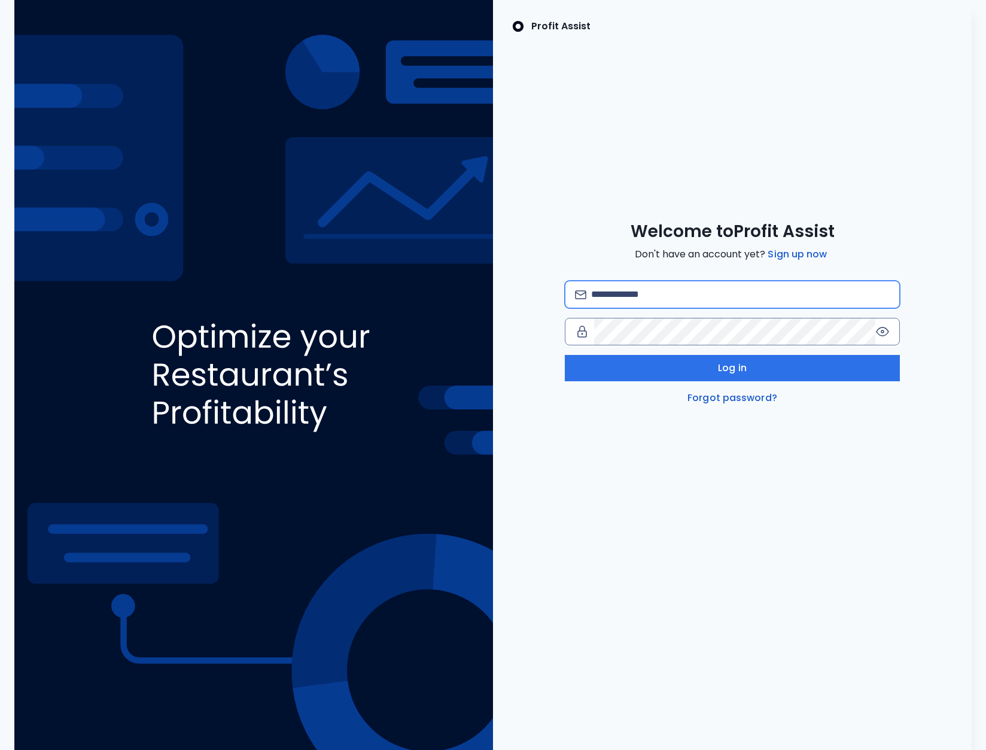
click at [688, 294] on input "email" at bounding box center [740, 294] width 299 height 26
type input "**********"
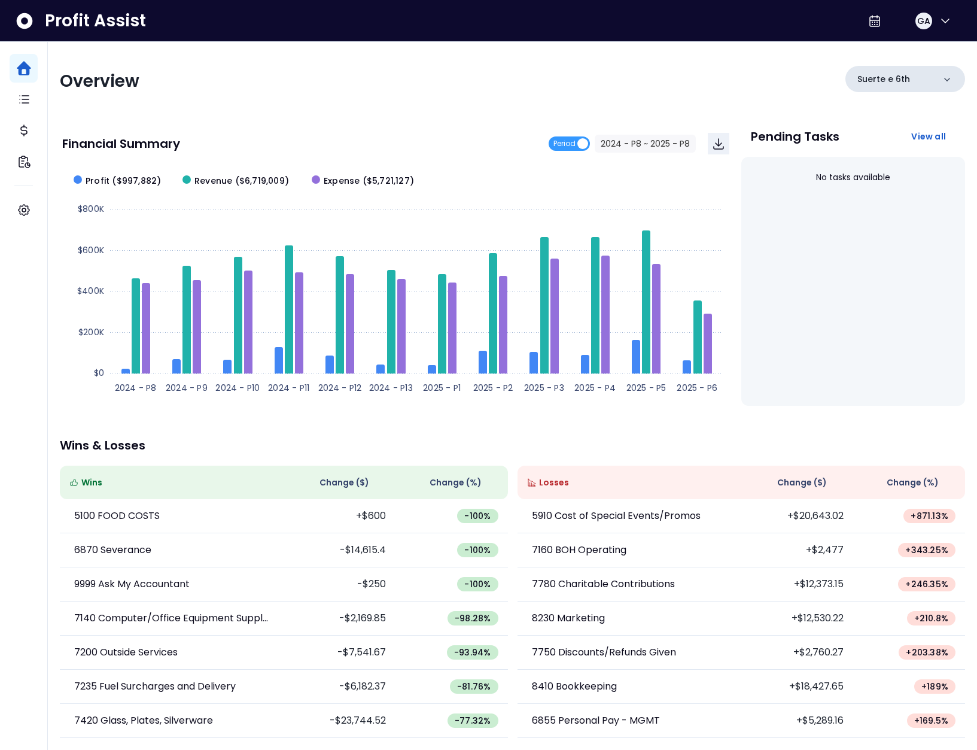
click at [904, 77] on p "Suerte e 6th" at bounding box center [884, 79] width 53 height 13
click at [895, 273] on li "lenoir" at bounding box center [905, 287] width 110 height 29
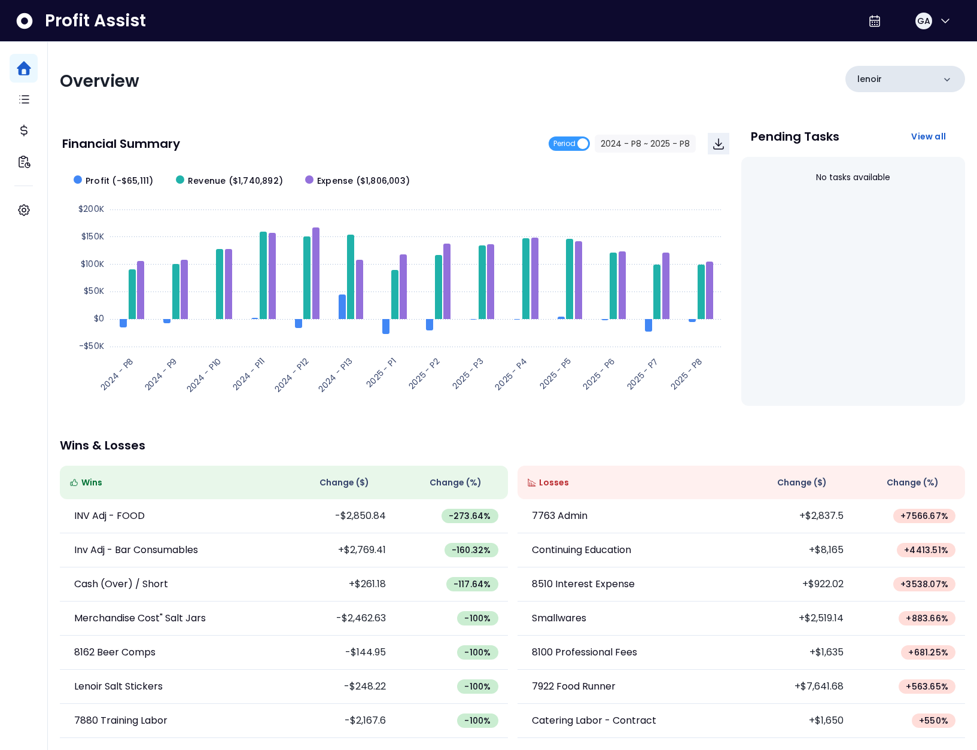
click at [899, 81] on div "lenoir" at bounding box center [906, 79] width 120 height 26
click at [897, 311] on p "dovetail" at bounding box center [879, 318] width 38 height 14
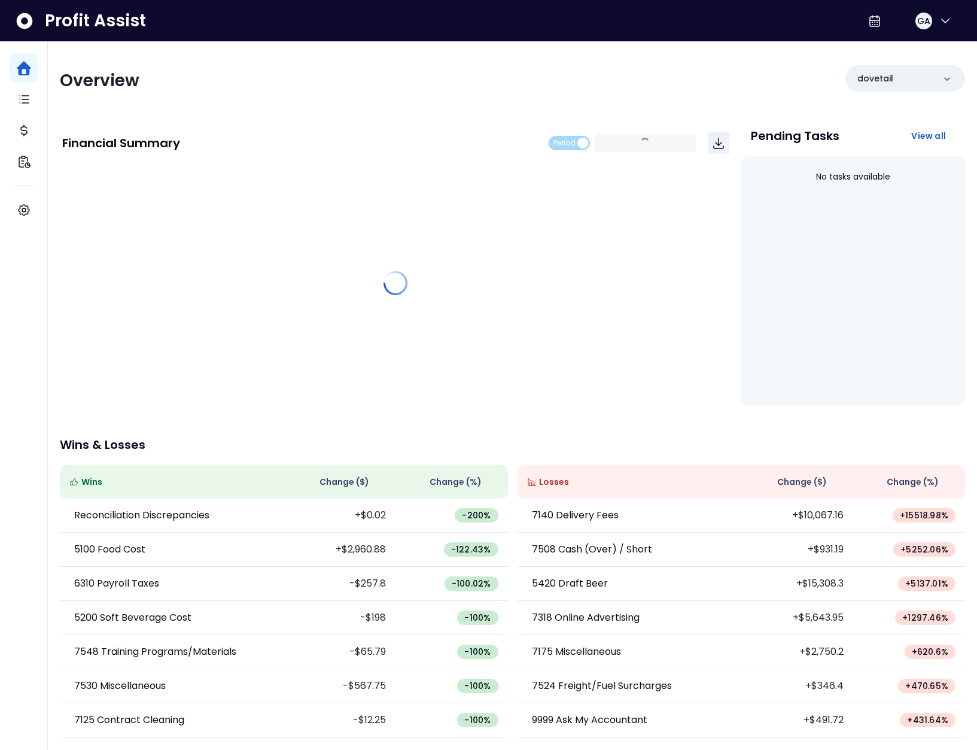
scroll to position [0, 0]
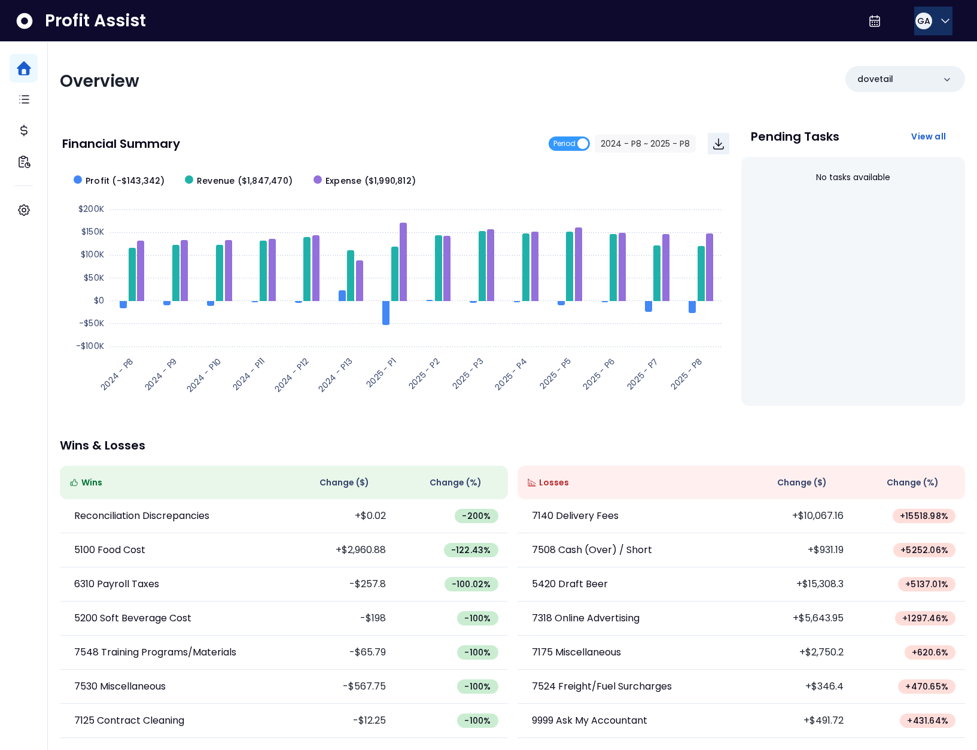
click at [922, 23] on span "GA" at bounding box center [923, 21] width 13 height 12
click at [916, 69] on div "Logout" at bounding box center [887, 79] width 129 height 29
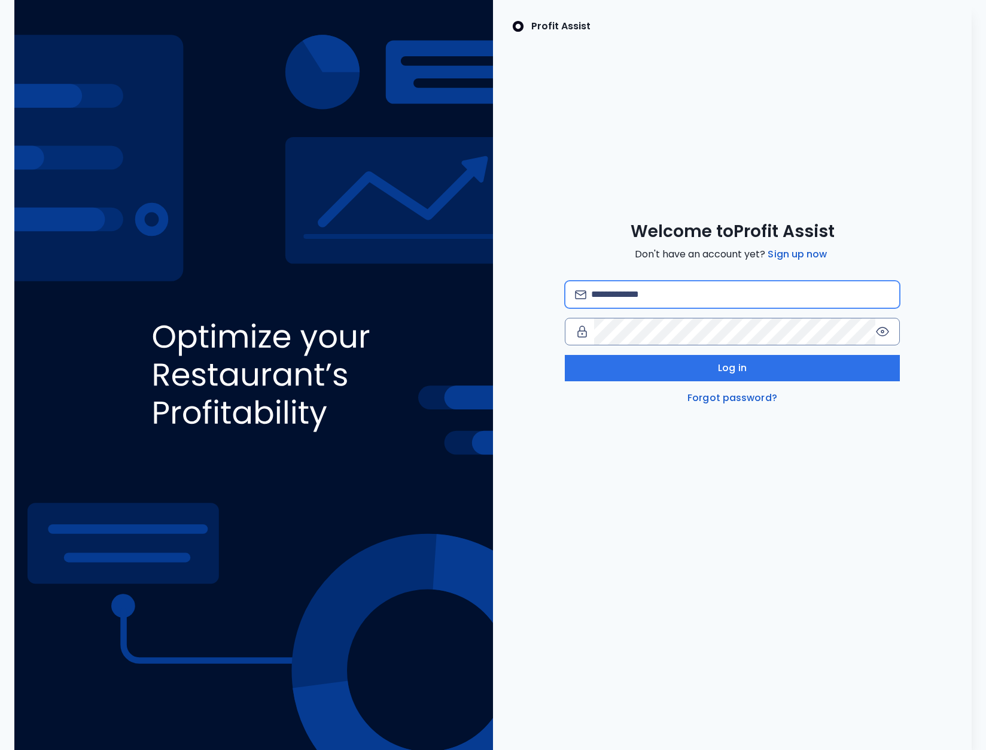
click at [647, 284] on input "email" at bounding box center [740, 294] width 299 height 26
type input "**********"
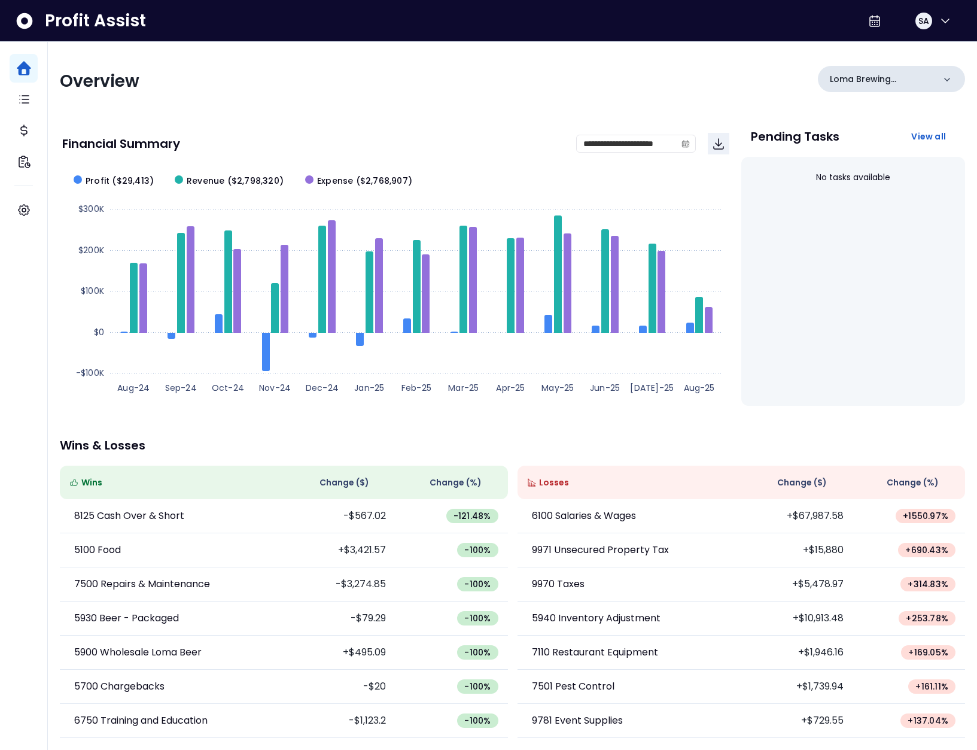
click at [907, 77] on p "Loma Brewing Company" at bounding box center [882, 79] width 104 height 13
click at [566, 80] on div "Overview Loma Brewing Company" at bounding box center [512, 81] width 905 height 31
drag, startPoint x: 919, startPoint y: 22, endPoint x: 921, endPoint y: 30, distance: 8.0
click at [919, 22] on span "SA" at bounding box center [924, 21] width 11 height 12
click at [912, 78] on span "Logout" at bounding box center [888, 79] width 115 height 14
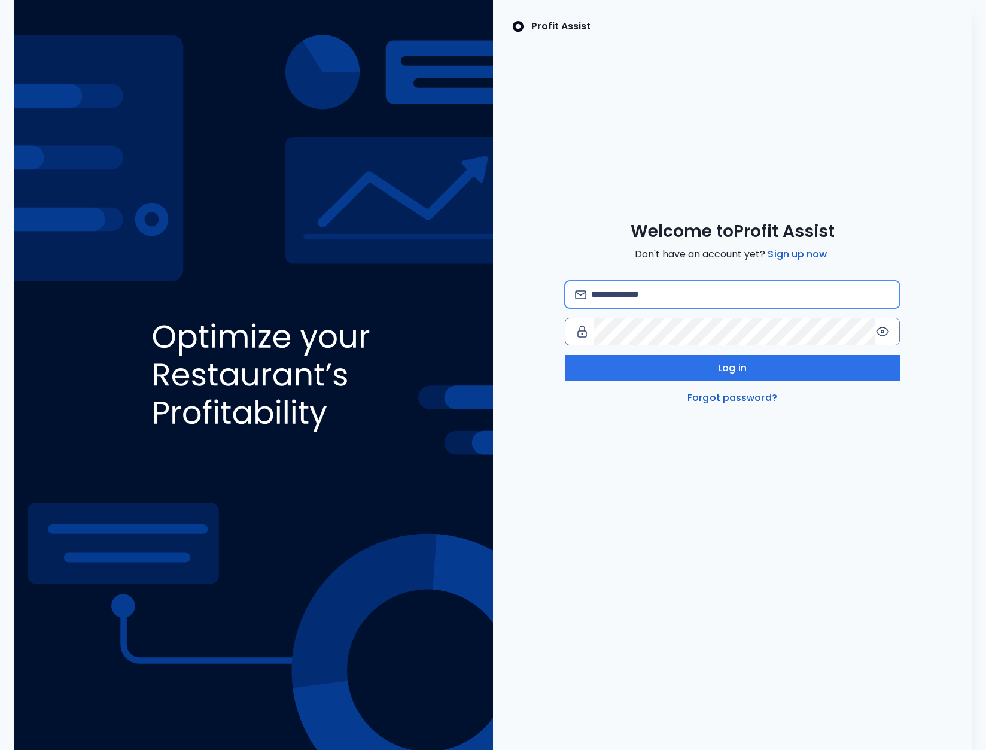
click at [695, 294] on input "email" at bounding box center [740, 294] width 299 height 26
type input "**********"
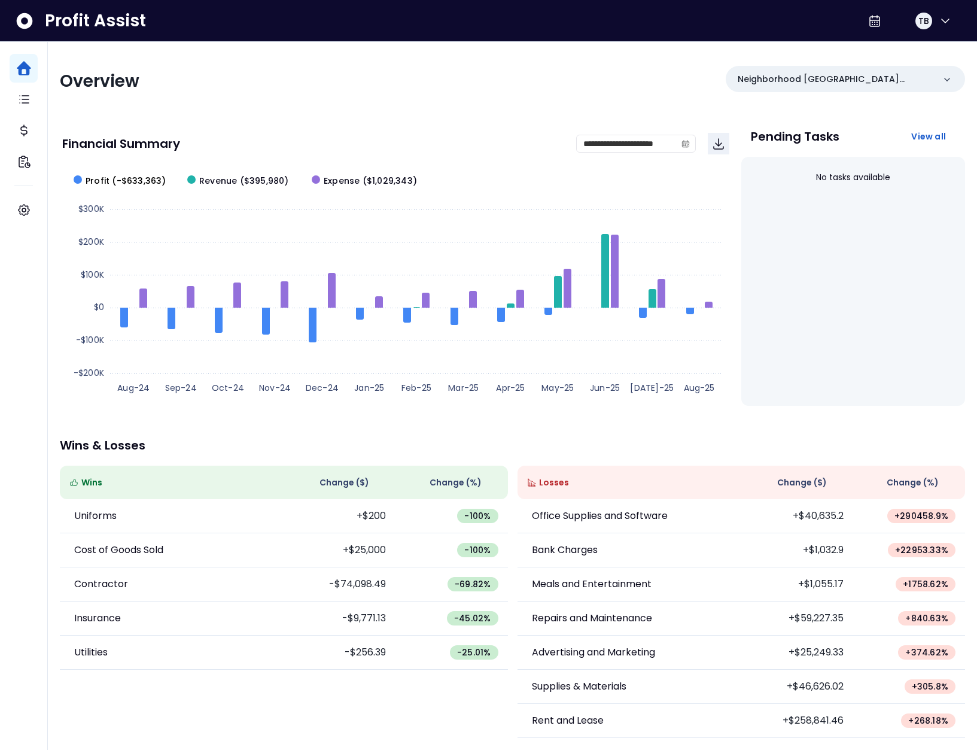
drag, startPoint x: 139, startPoint y: 175, endPoint x: 153, endPoint y: 178, distance: 14.2
click at [139, 175] on span "Profit (-$633,363)" at bounding box center [126, 181] width 81 height 13
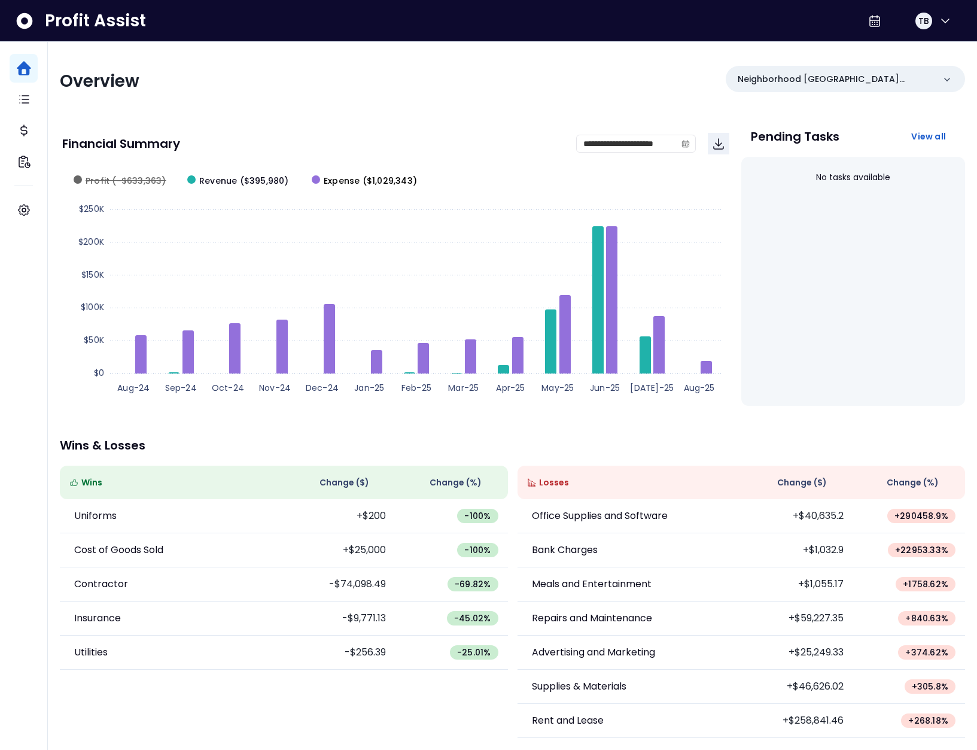
click at [358, 179] on span "Expense ($1,029,343)" at bounding box center [370, 181] width 93 height 13
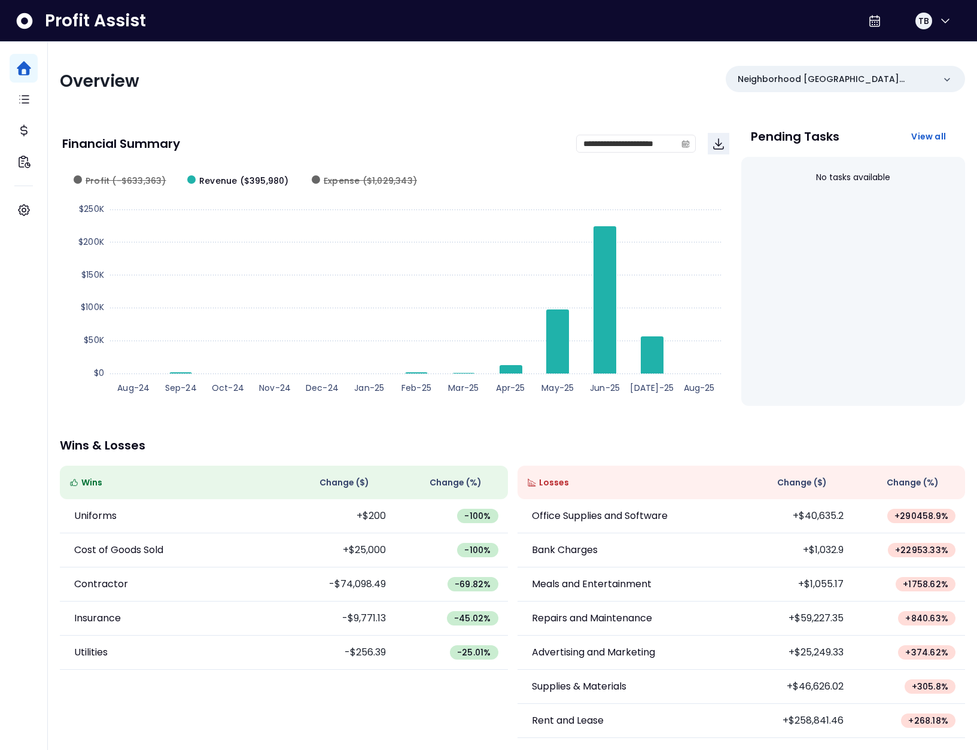
scroll to position [1, 0]
click at [349, 178] on span "Expense ($1,029,343)" at bounding box center [370, 180] width 93 height 13
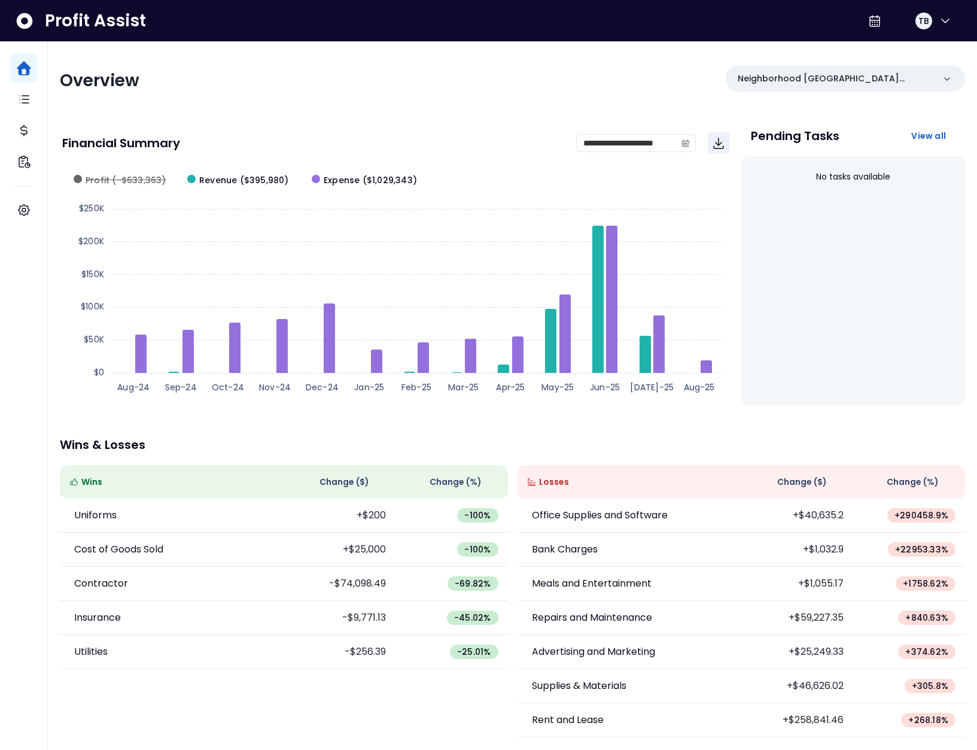
click at [349, 178] on span "Expense ($1,029,343)" at bounding box center [370, 180] width 93 height 13
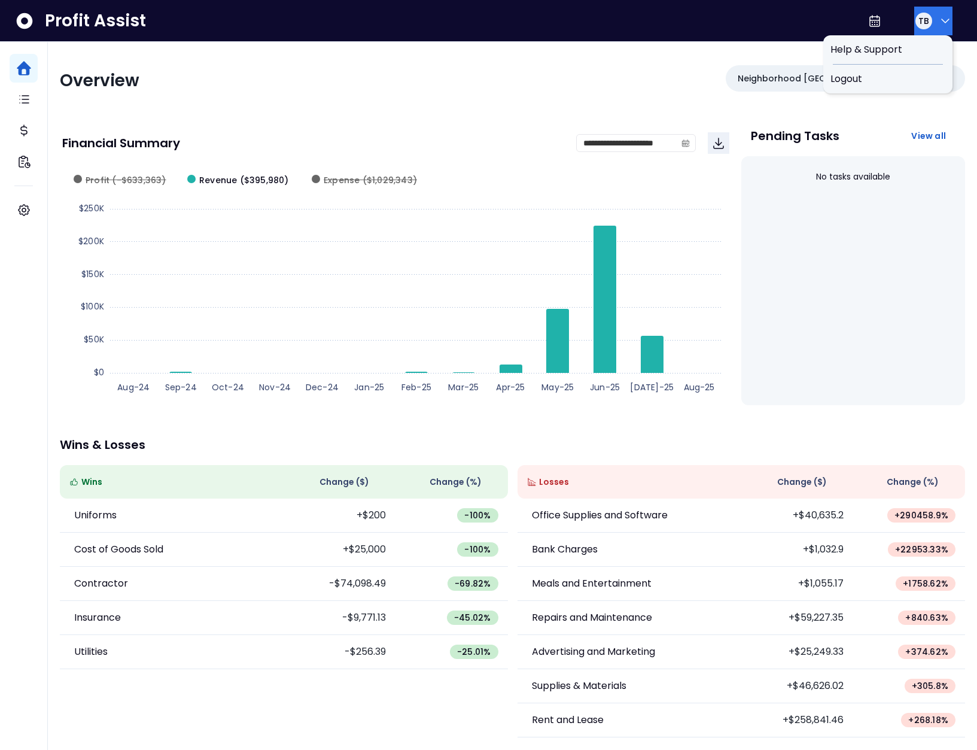
click at [927, 30] on button "TB" at bounding box center [933, 21] width 38 height 29
click at [907, 81] on span "Logout" at bounding box center [888, 79] width 115 height 14
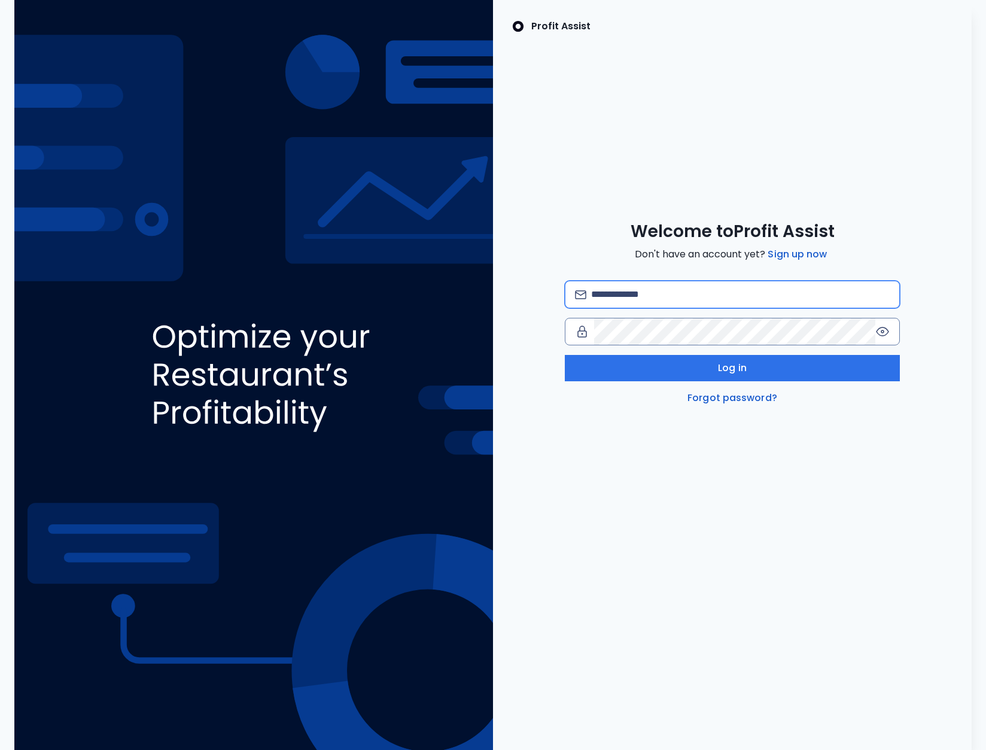
click at [626, 291] on input "email" at bounding box center [740, 294] width 299 height 26
click at [689, 294] on input "**********" at bounding box center [740, 294] width 299 height 26
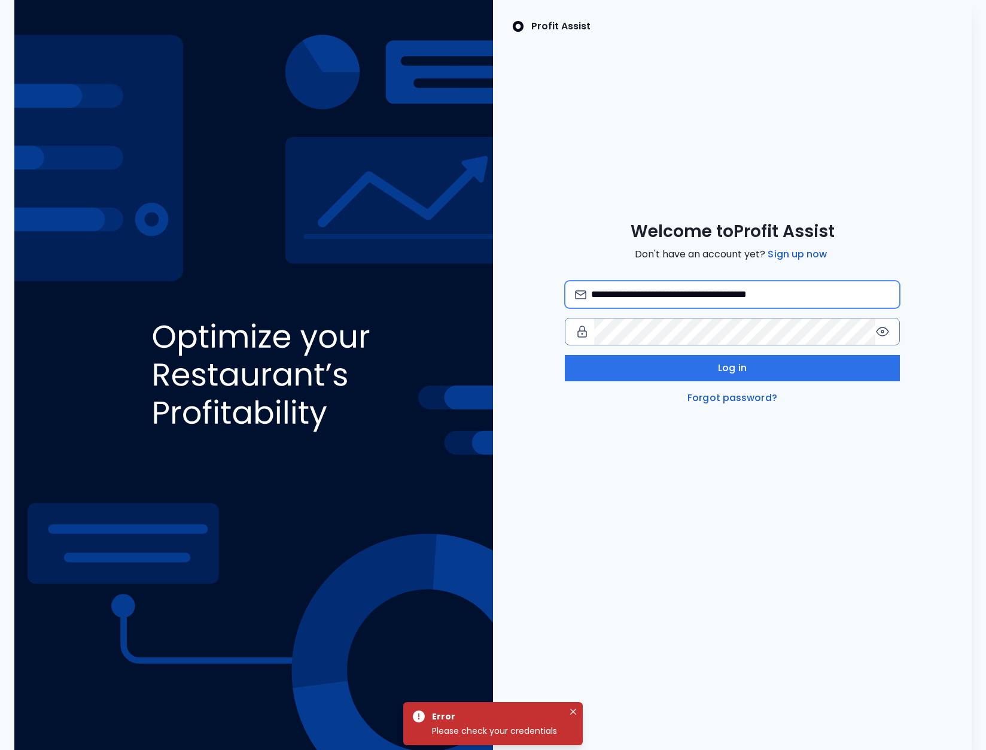
click at [774, 300] on input "**********" at bounding box center [740, 294] width 299 height 26
type input "**********"
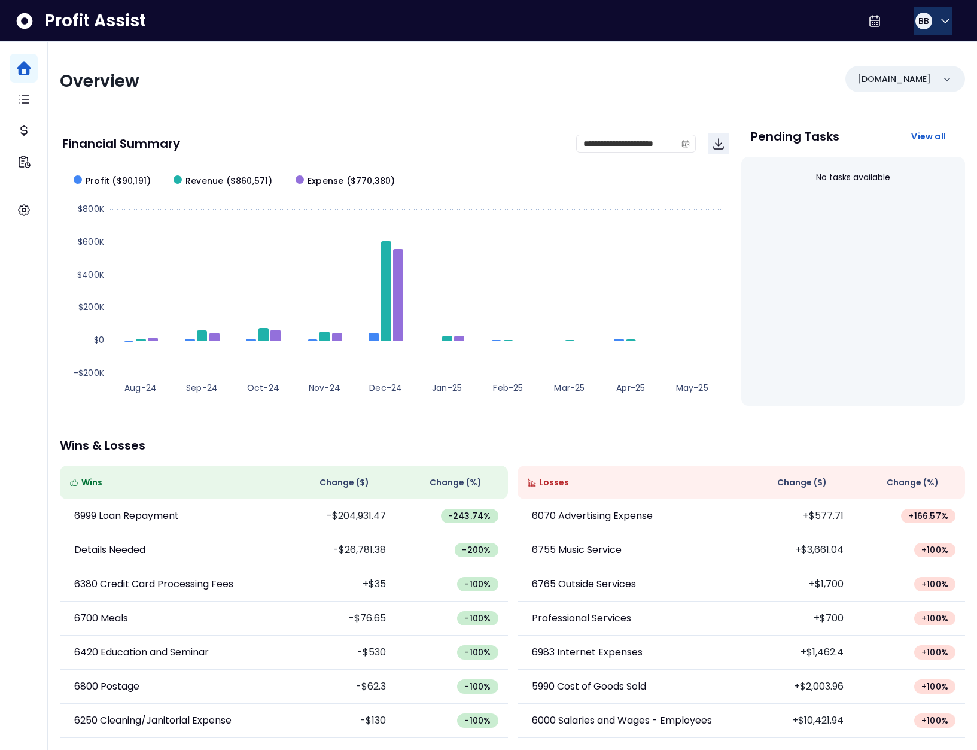
click at [938, 28] on button "BB" at bounding box center [933, 21] width 38 height 29
click at [736, 59] on div "**********" at bounding box center [512, 396] width 929 height 709
click at [942, 23] on icon "button" at bounding box center [945, 21] width 14 height 14
click at [898, 80] on span "Logout" at bounding box center [888, 79] width 115 height 14
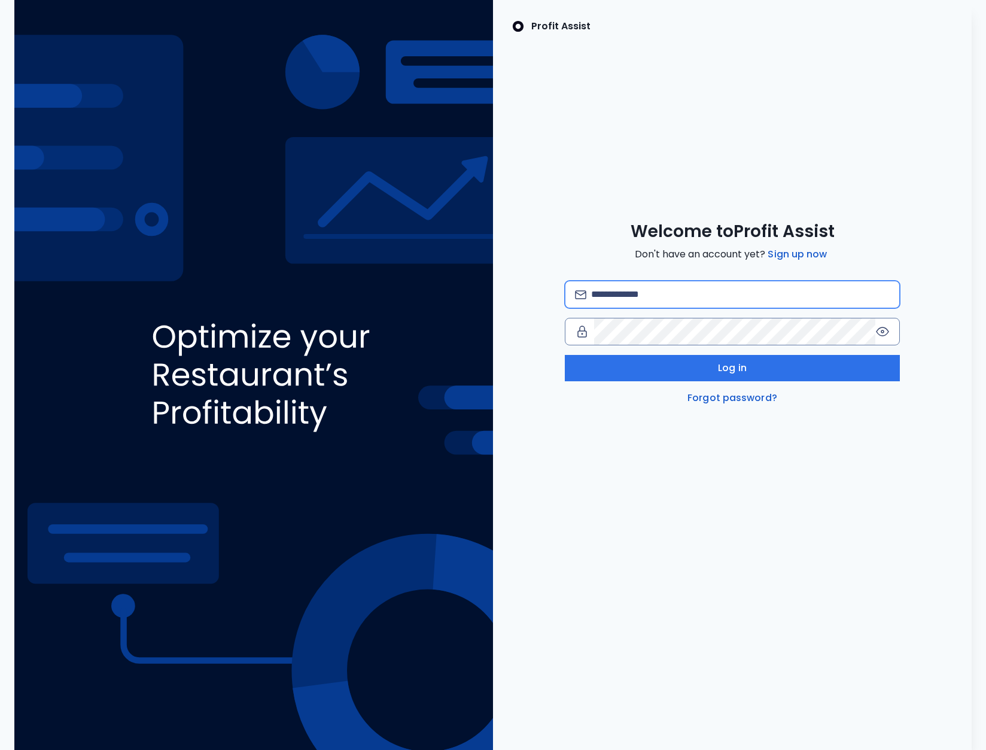
click at [651, 294] on input "email" at bounding box center [740, 294] width 299 height 26
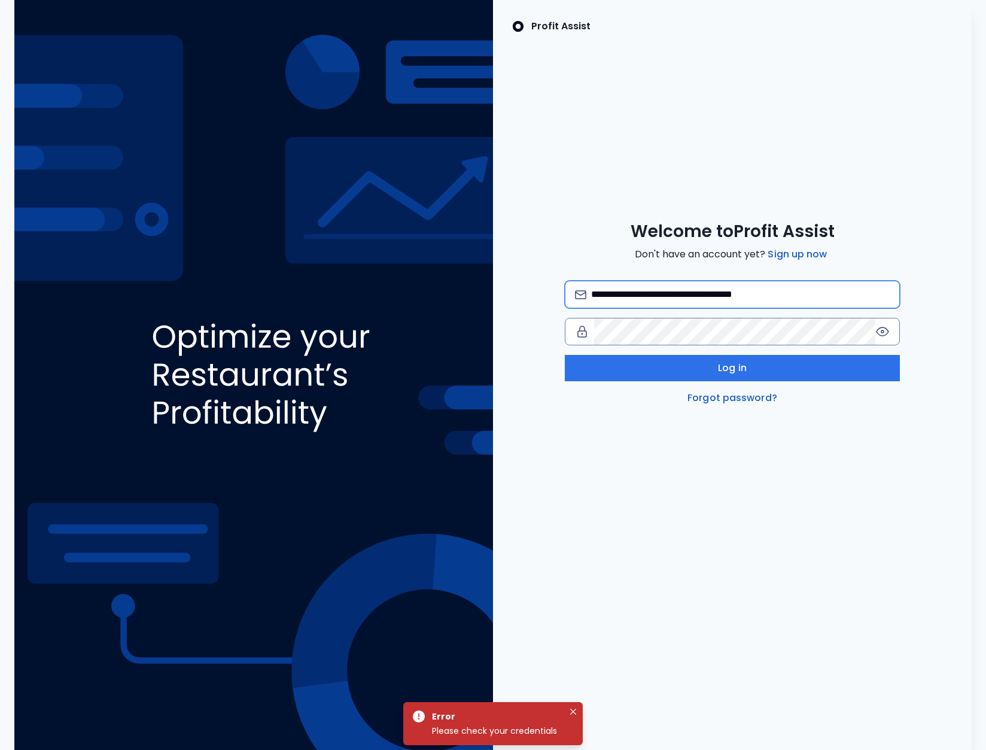
click at [732, 294] on input "**********" at bounding box center [740, 294] width 299 height 26
type input "**********"
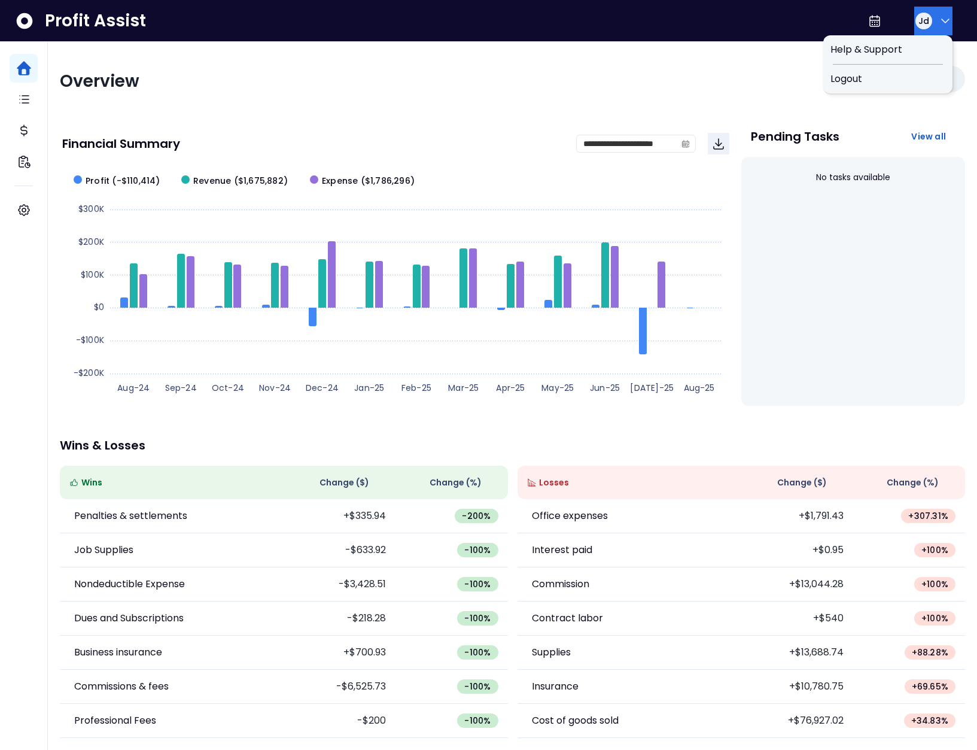
click at [917, 28] on div "Jd" at bounding box center [924, 21] width 17 height 17
click at [904, 80] on span "Logout" at bounding box center [888, 79] width 115 height 14
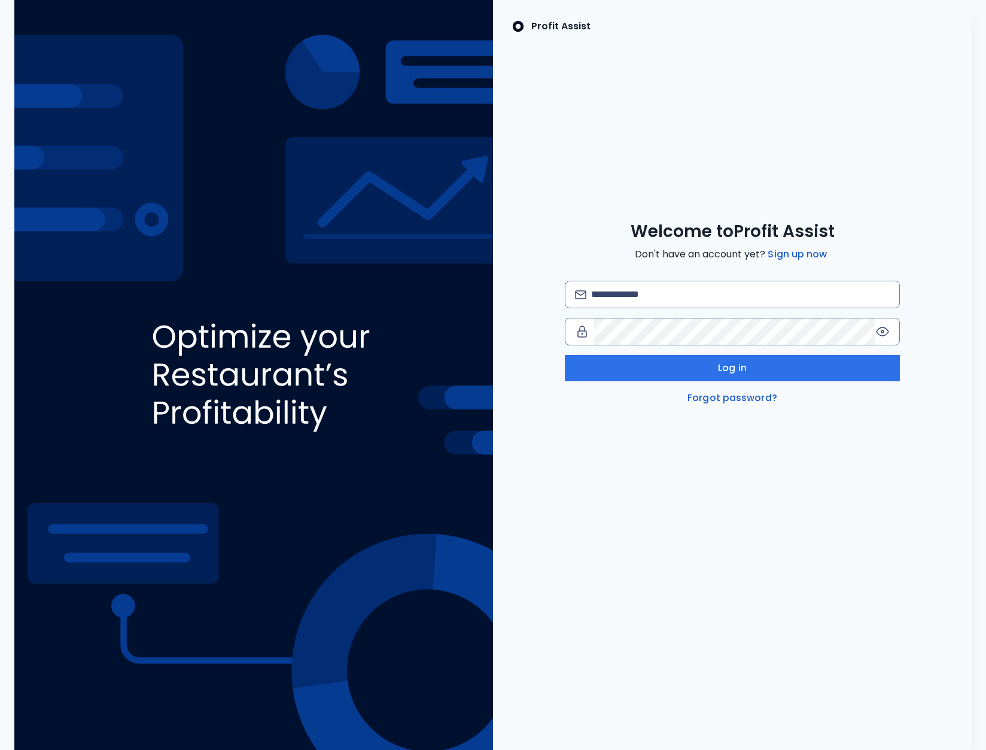
click at [667, 279] on div "Welcome to Profit Assist Don't have an account yet? Sign up now Log in Forgot p…" at bounding box center [732, 313] width 479 height 184
click at [659, 288] on input "email" at bounding box center [740, 294] width 299 height 26
type input "**********"
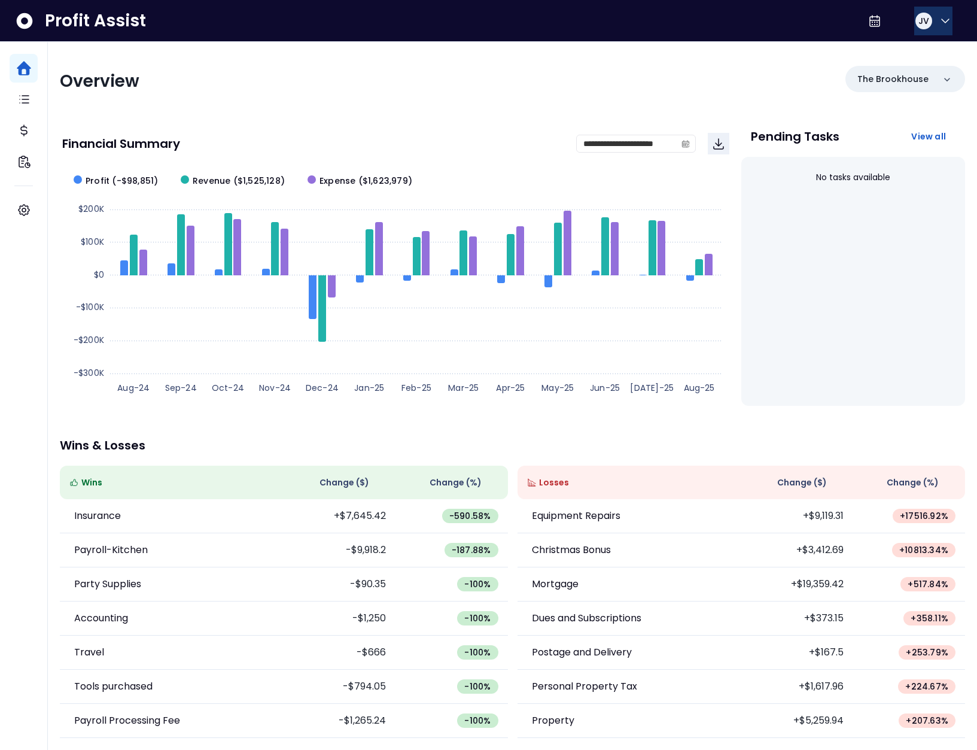
click at [928, 23] on div "JV" at bounding box center [923, 20] width 19 height 19
click at [899, 86] on span "Logout" at bounding box center [888, 79] width 115 height 14
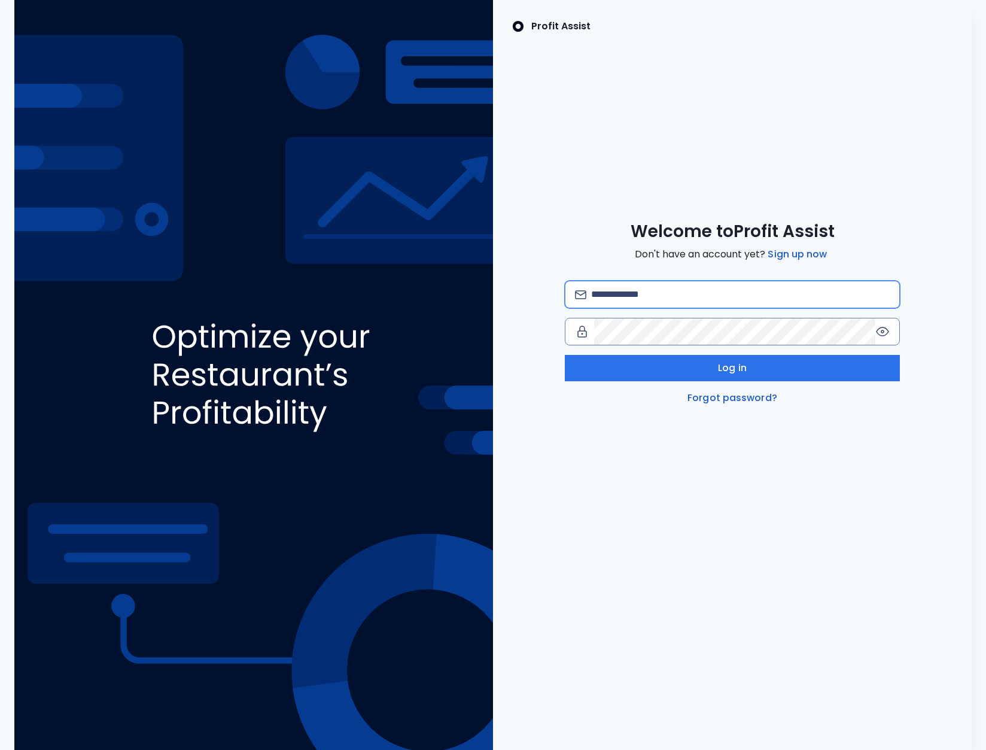
click at [640, 300] on input "email" at bounding box center [740, 294] width 299 height 26
type input "**********"
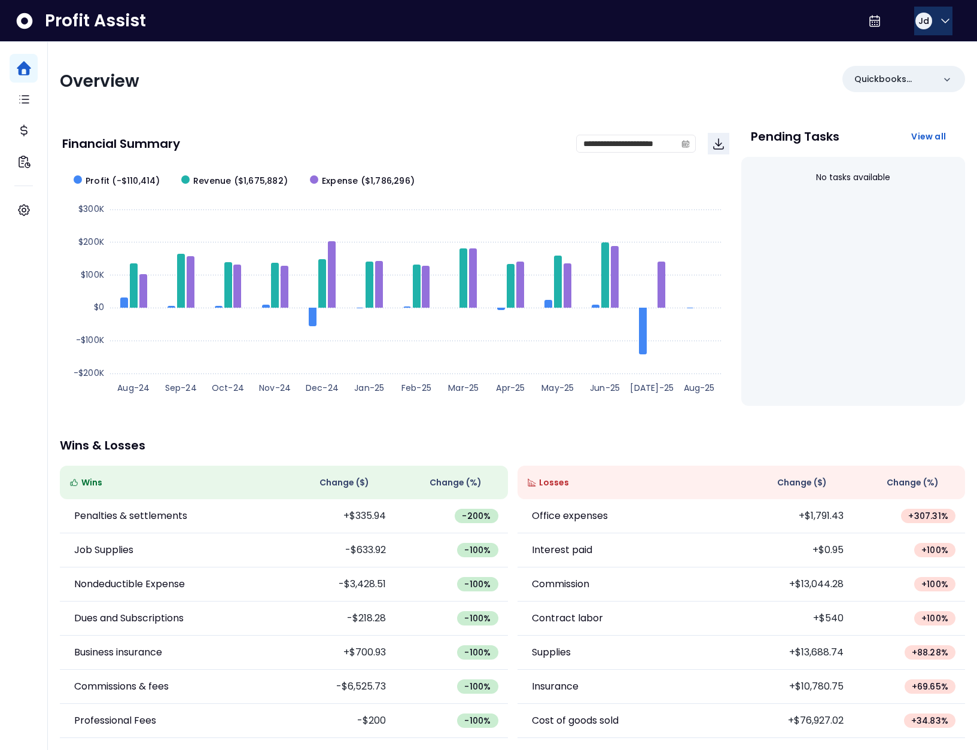
click at [925, 13] on button "Jd" at bounding box center [933, 21] width 38 height 29
click at [902, 86] on span "Logout" at bounding box center [888, 79] width 115 height 14
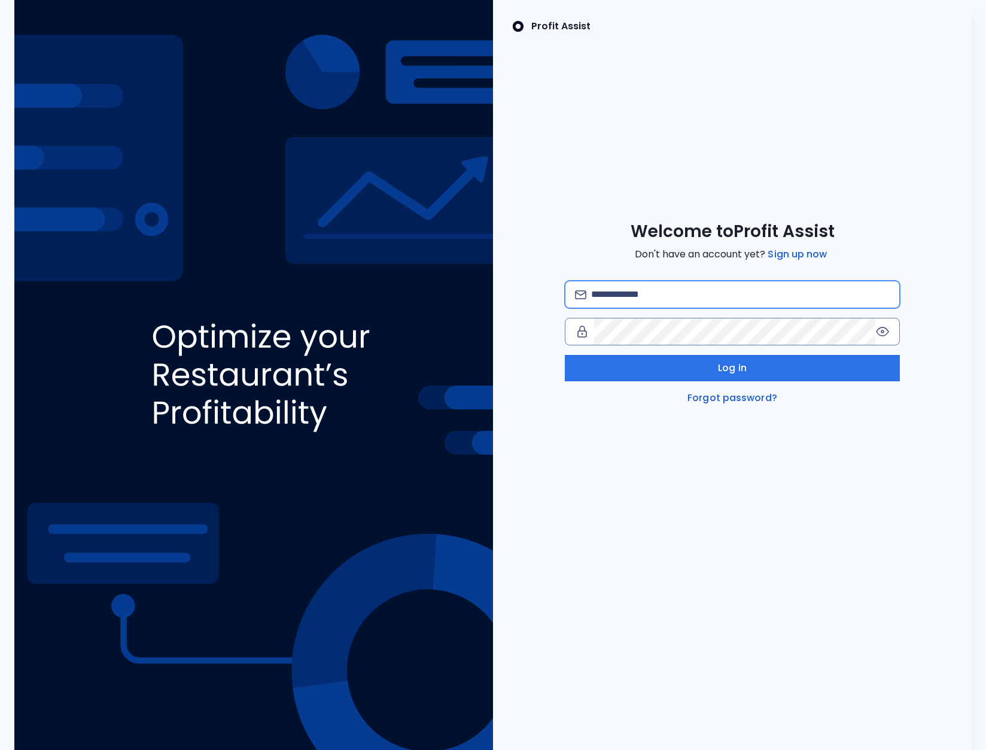
click at [726, 292] on input "email" at bounding box center [740, 294] width 299 height 26
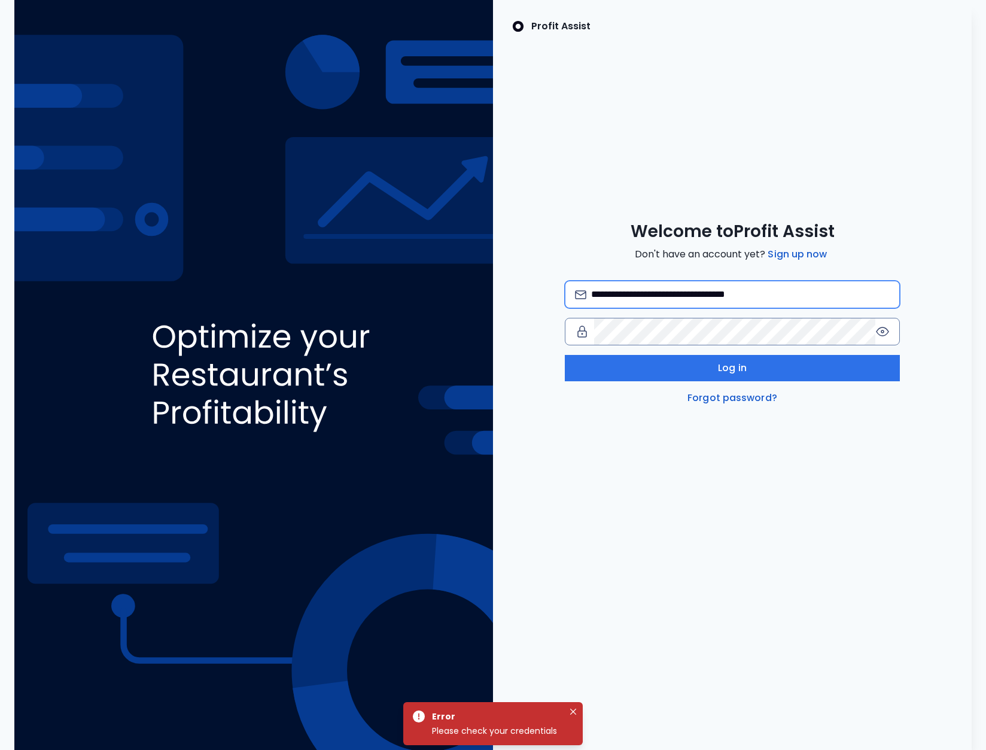
click at [746, 296] on input "**********" at bounding box center [740, 294] width 299 height 26
type input "**********"
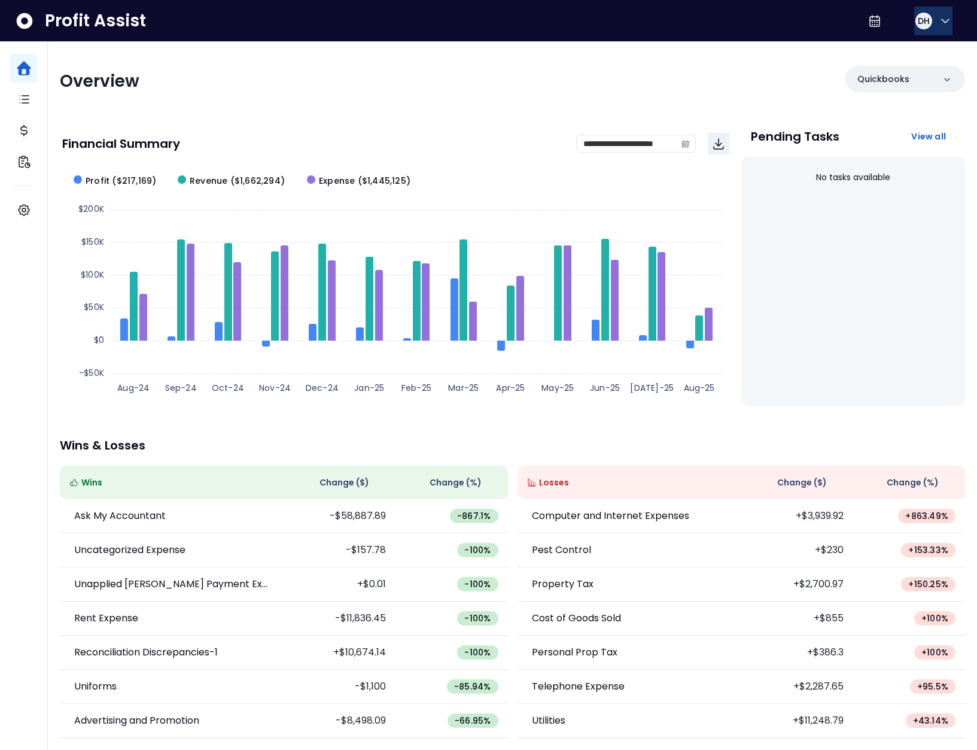
click at [916, 23] on div "DH" at bounding box center [924, 21] width 17 height 17
click at [908, 74] on span "Logout" at bounding box center [888, 79] width 115 height 14
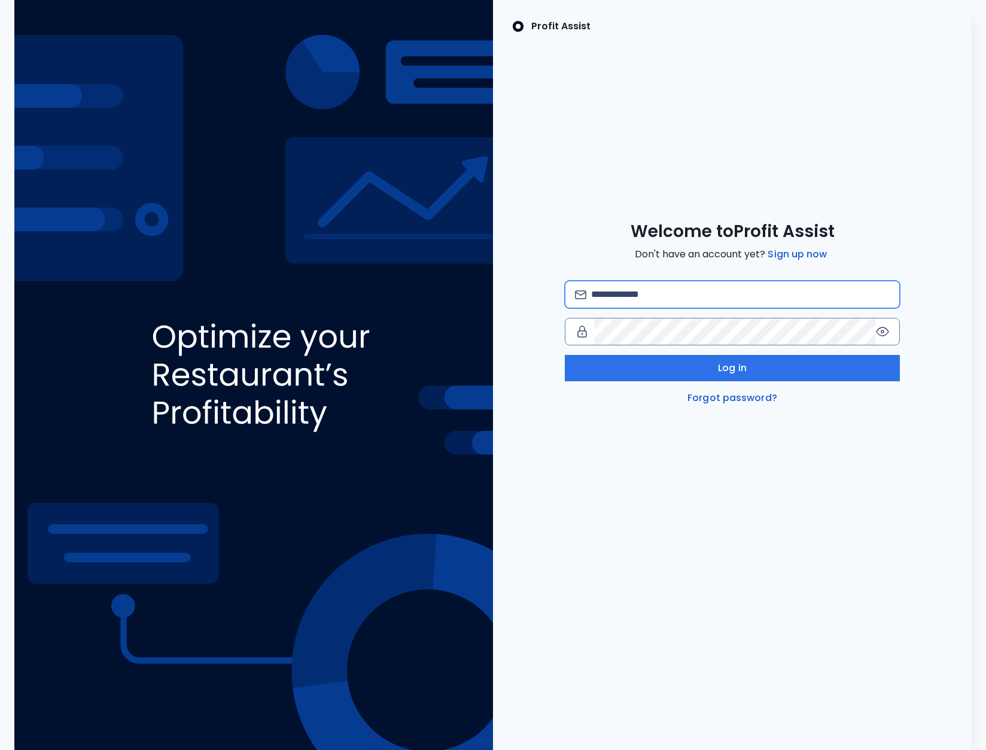
click at [688, 297] on input "email" at bounding box center [740, 294] width 299 height 26
type input "**********"
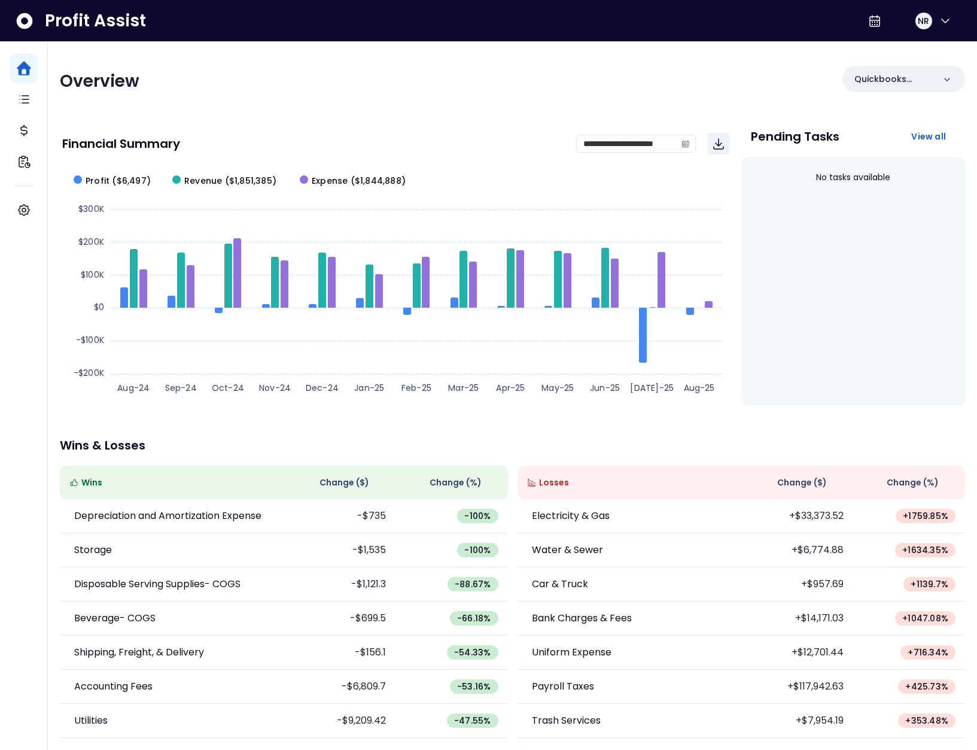
click at [919, 20] on span "NR" at bounding box center [923, 21] width 11 height 12
click at [899, 72] on span "Logout" at bounding box center [888, 79] width 115 height 14
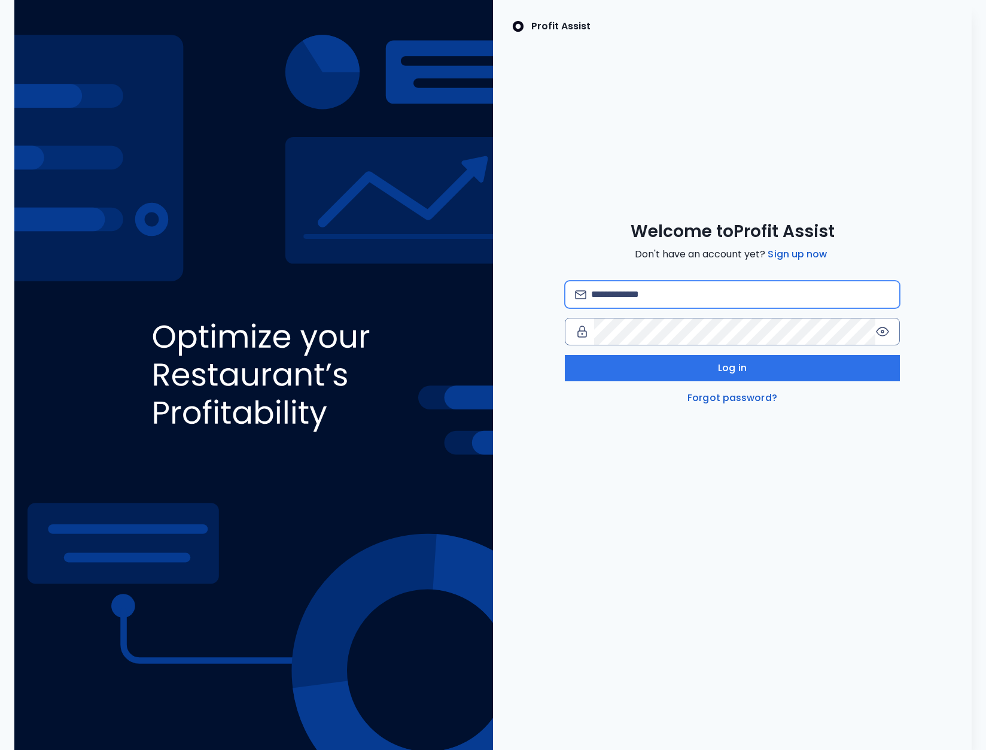
click at [650, 301] on input "email" at bounding box center [740, 294] width 299 height 26
type input "**********"
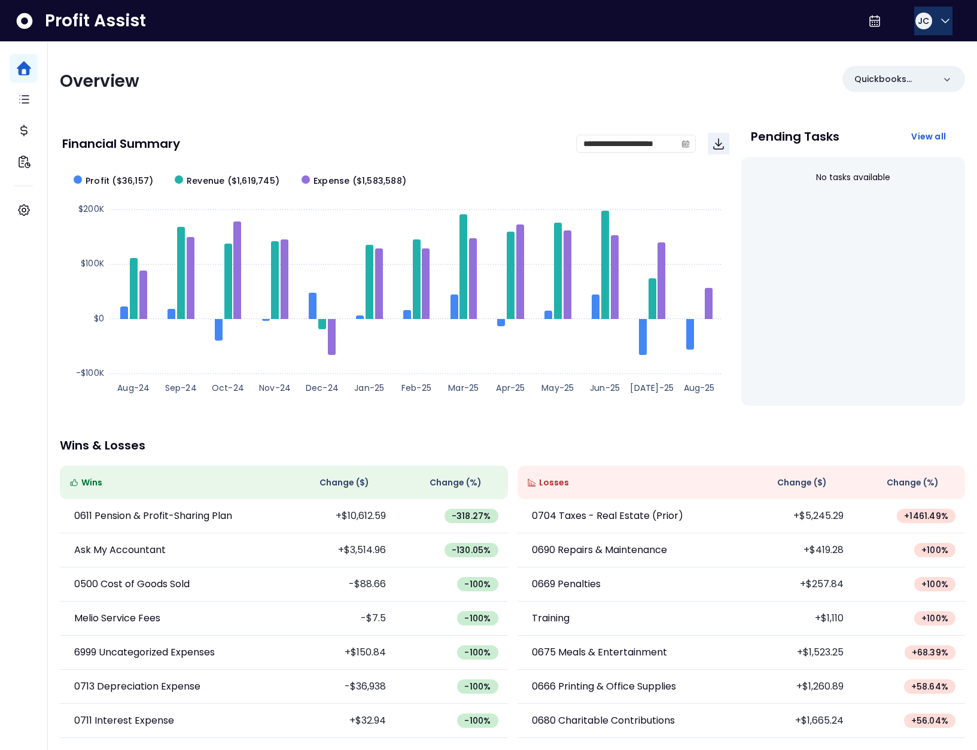
click at [918, 23] on span "JC" at bounding box center [923, 21] width 11 height 12
click at [914, 76] on span "Logout" at bounding box center [888, 79] width 115 height 14
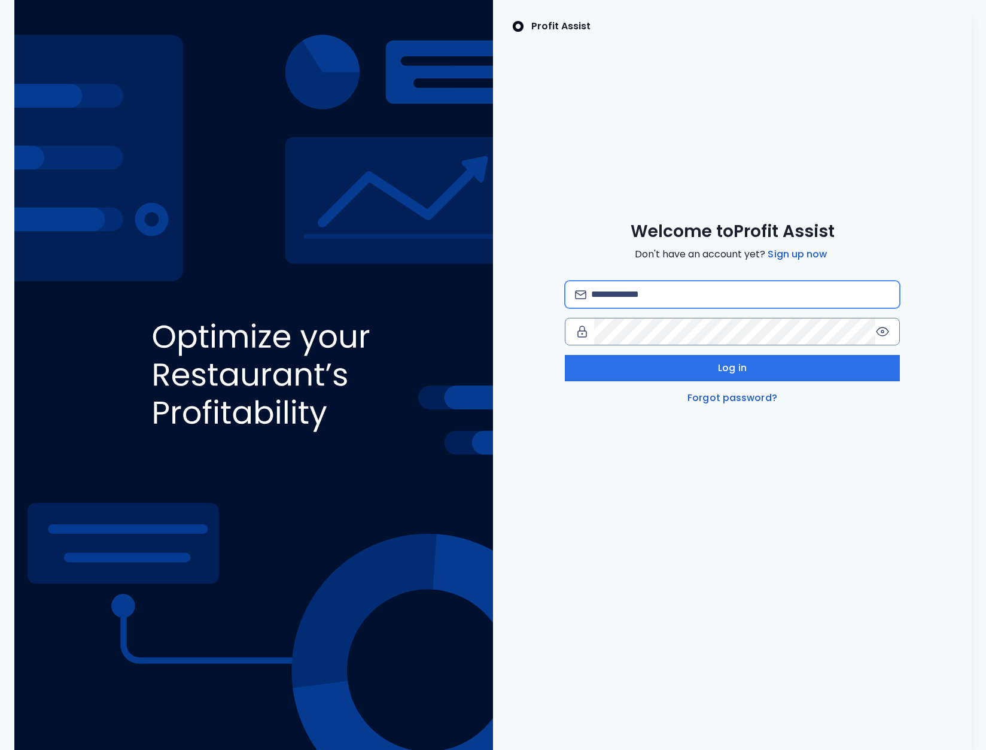
click at [702, 288] on input "email" at bounding box center [740, 294] width 299 height 26
type input "**********"
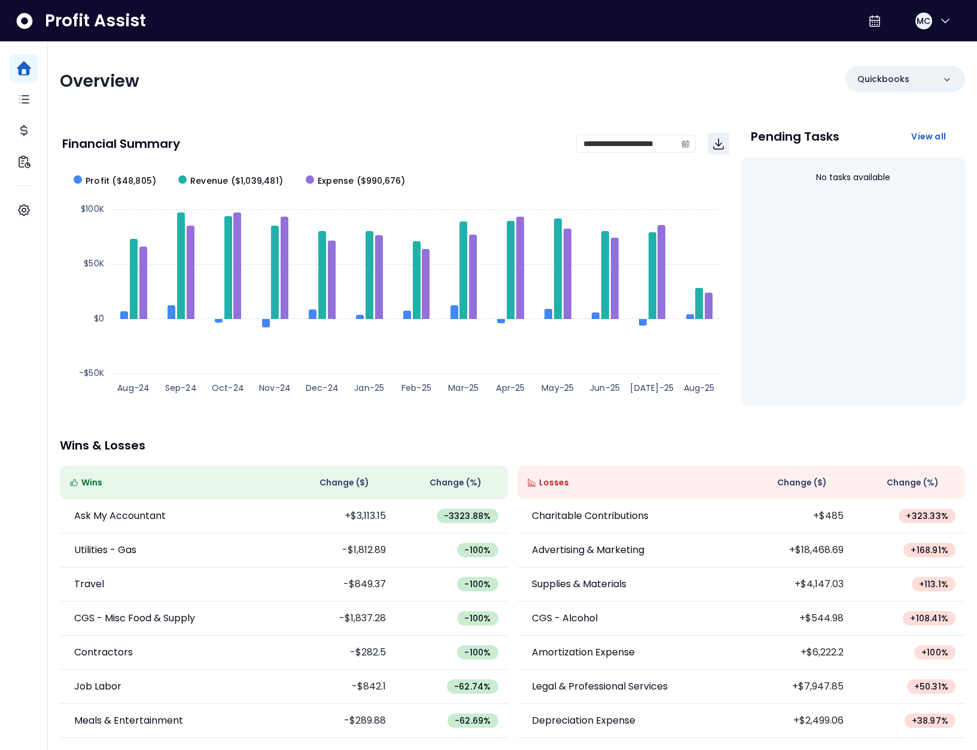
click at [929, 21] on button "MC" at bounding box center [933, 21] width 38 height 29
click at [902, 72] on span "Logout" at bounding box center [888, 79] width 115 height 14
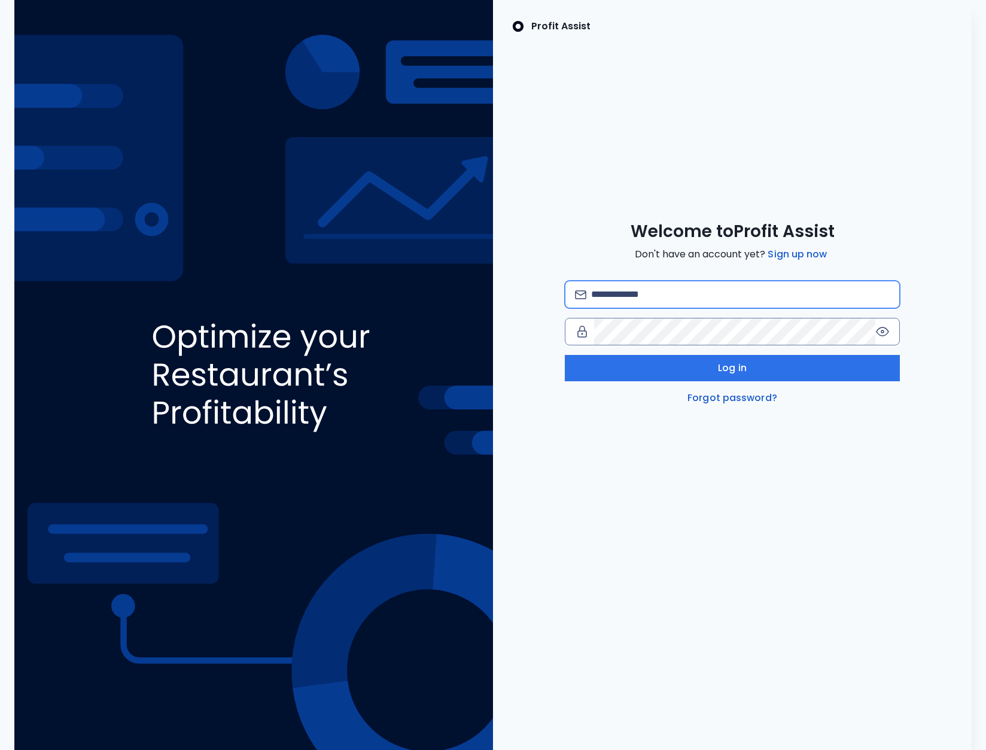
click at [637, 282] on input "email" at bounding box center [740, 294] width 299 height 26
type input "**********"
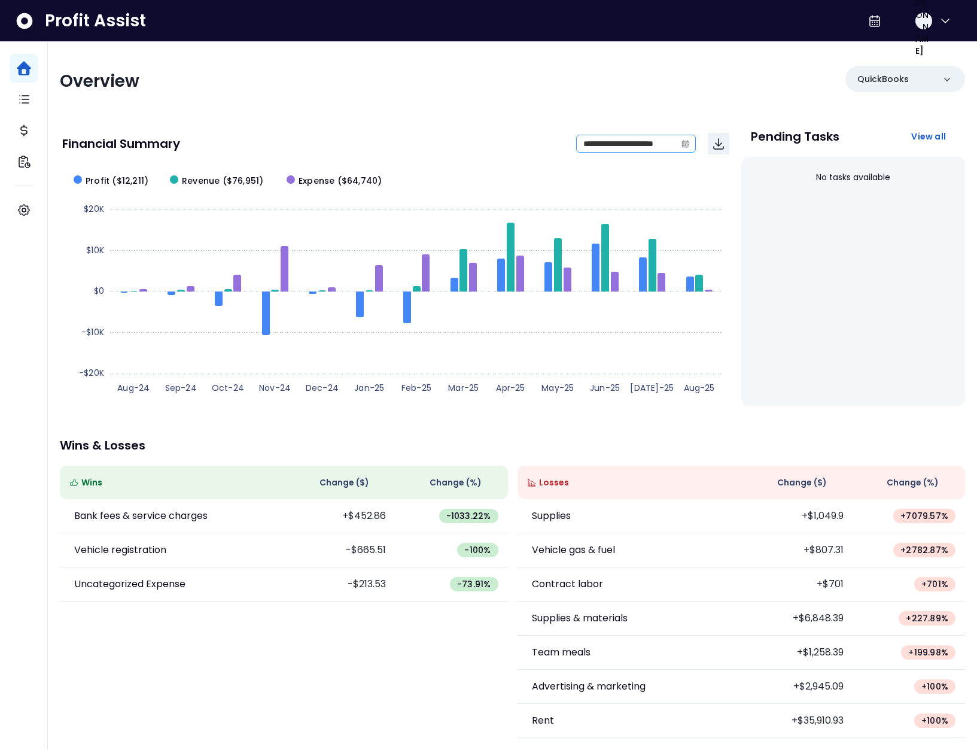
click at [691, 145] on span at bounding box center [685, 143] width 19 height 17
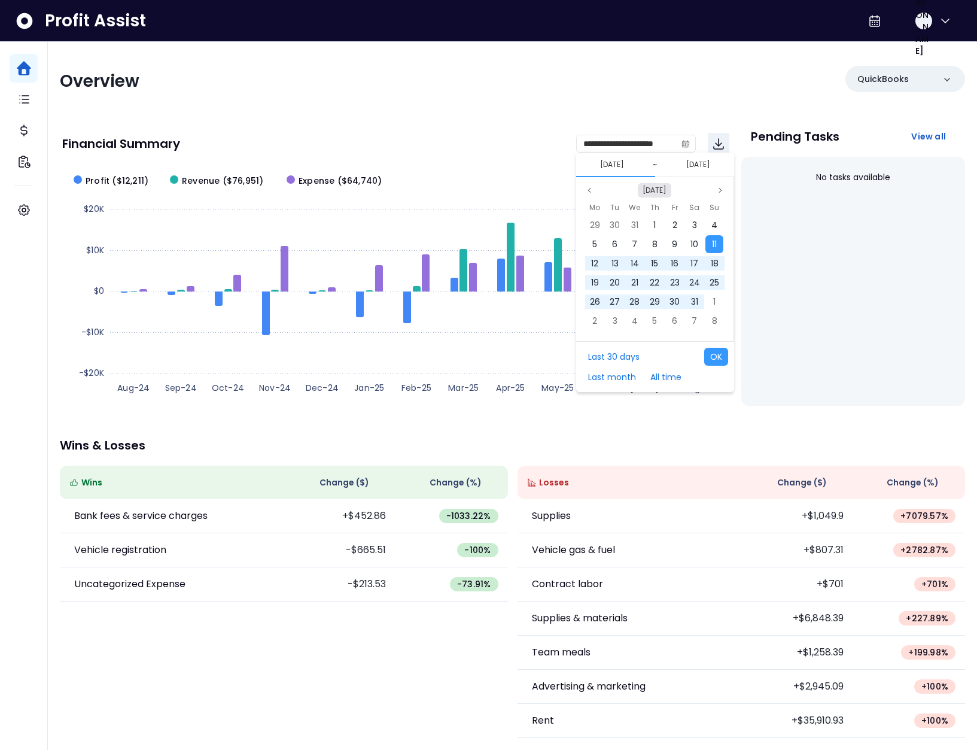
click at [652, 184] on button "Aug 2024" at bounding box center [655, 190] width 34 height 14
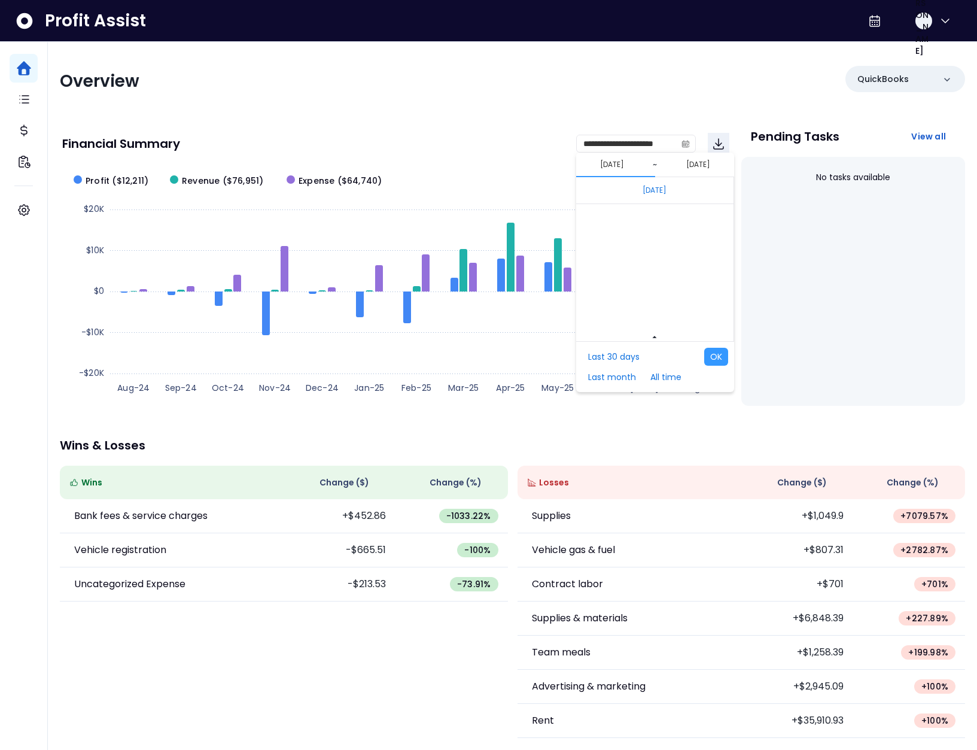
scroll to position [8014, 0]
click at [673, 281] on span "Mar" at bounding box center [682, 281] width 22 height 18
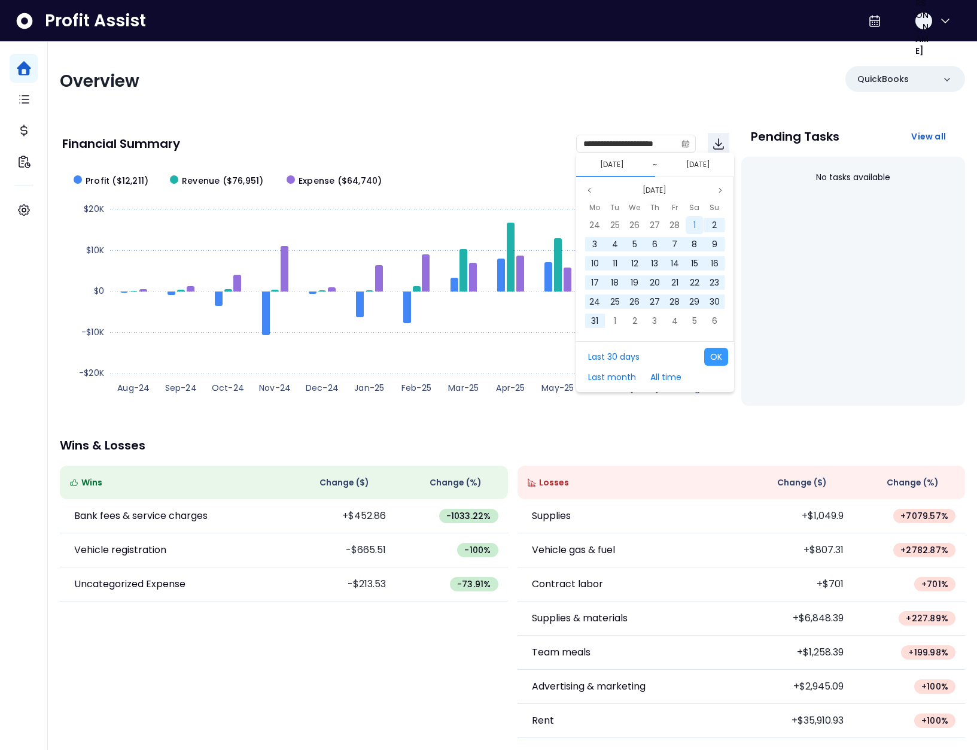
click at [689, 220] on div "1" at bounding box center [695, 225] width 18 height 18
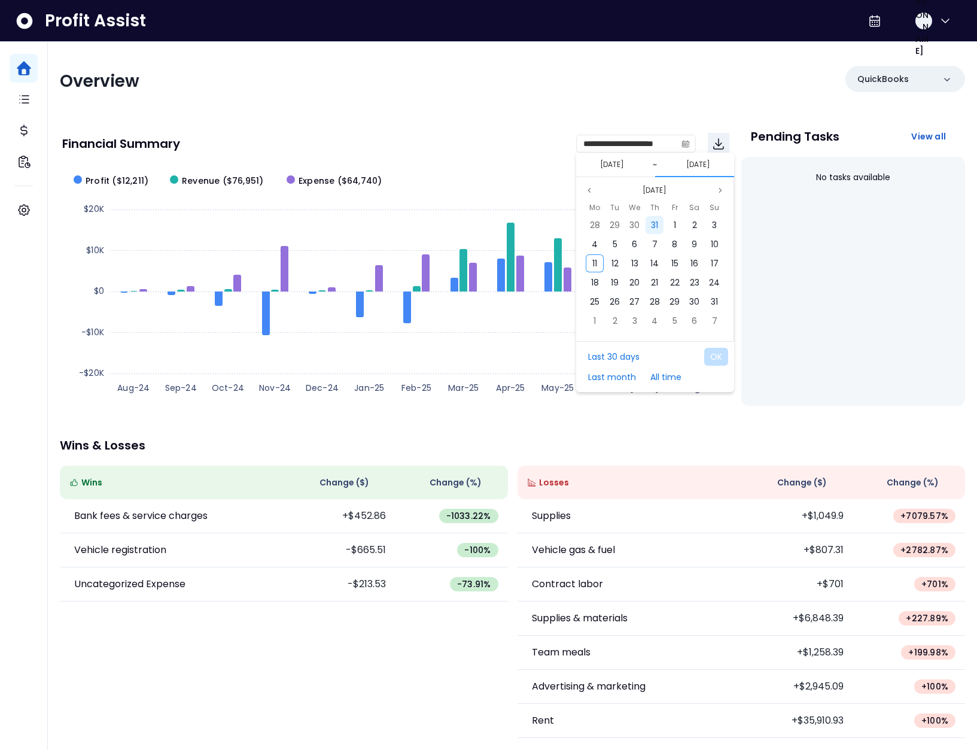
click at [656, 226] on span "31" at bounding box center [654, 225] width 7 height 12
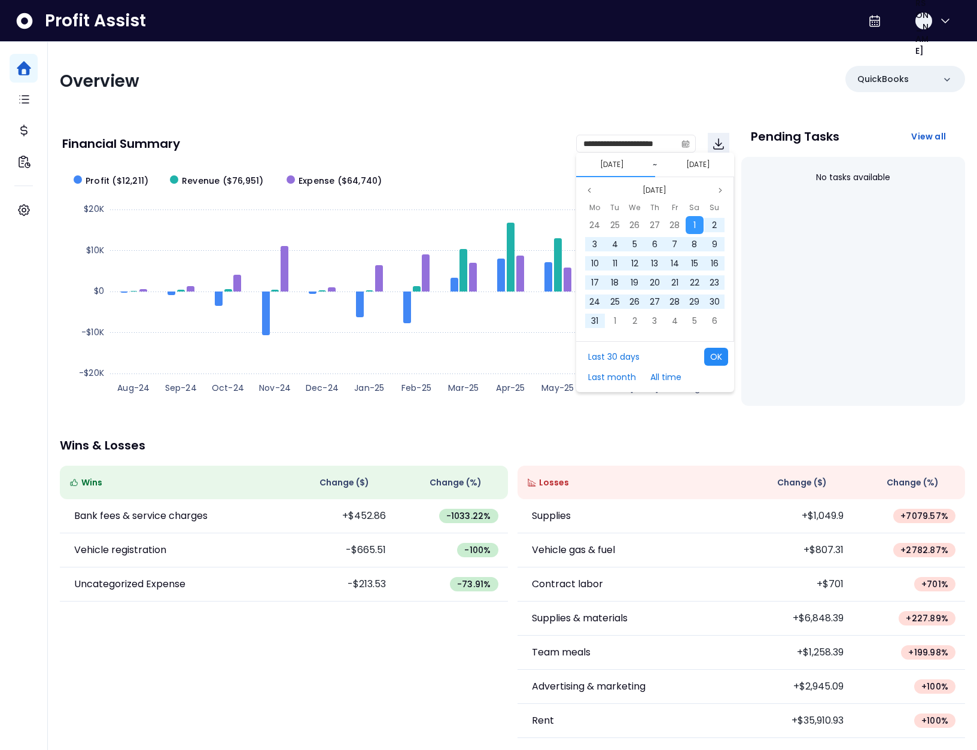
click at [713, 357] on button "OK" at bounding box center [716, 357] width 24 height 18
type input "**********"
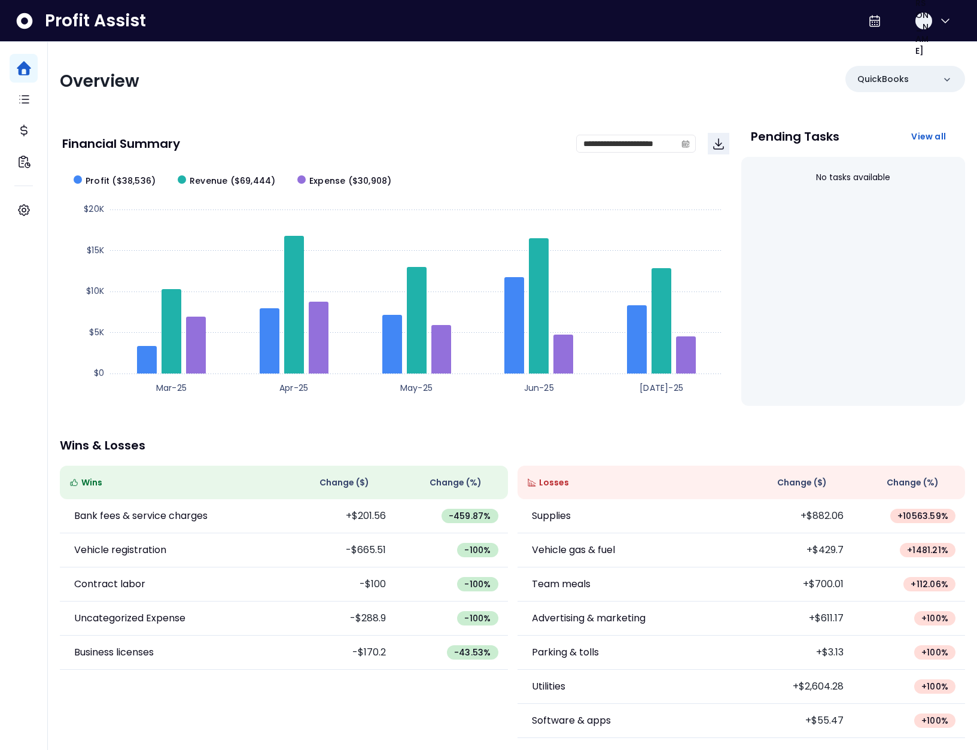
click at [931, 28] on button "JA" at bounding box center [933, 21] width 38 height 29
click at [896, 69] on div "Logout" at bounding box center [887, 79] width 129 height 29
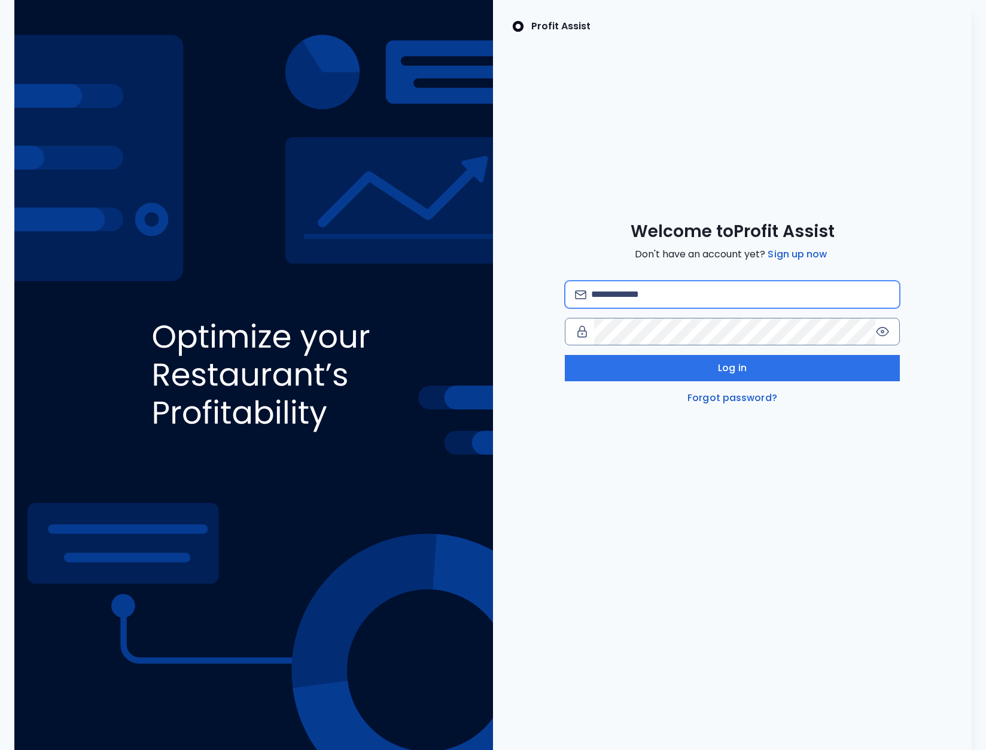
click at [654, 300] on input "email" at bounding box center [740, 294] width 299 height 26
type input "**********"
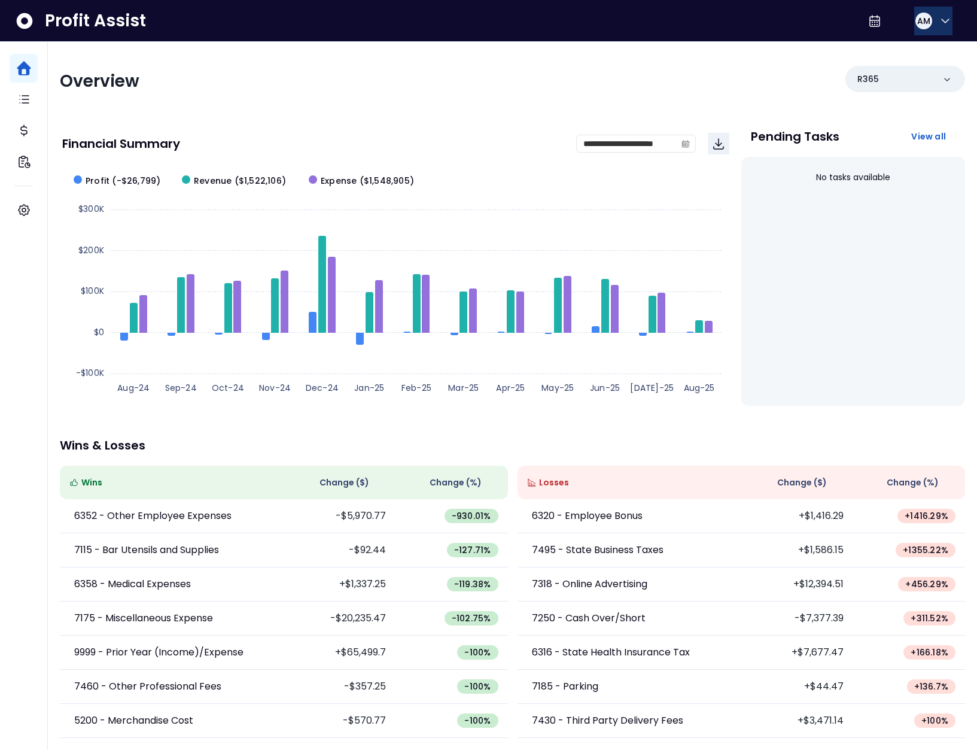
click at [916, 14] on div "AM" at bounding box center [924, 21] width 17 height 17
click at [897, 78] on span "Logout" at bounding box center [888, 79] width 115 height 14
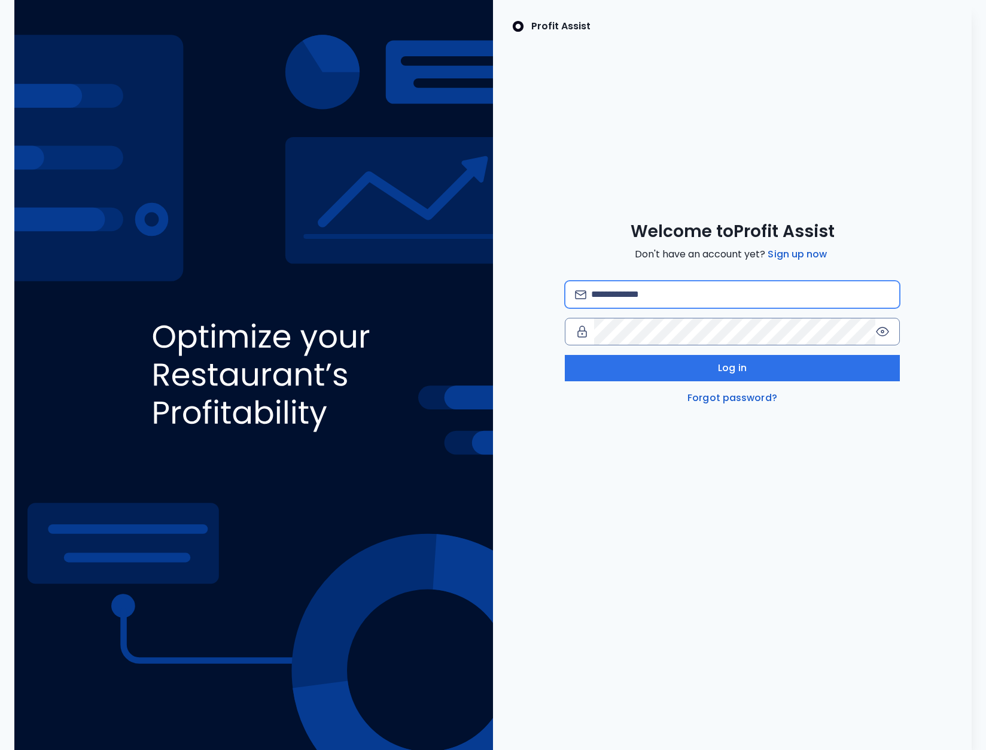
click at [703, 304] on input "email" at bounding box center [740, 294] width 299 height 26
type input "**********"
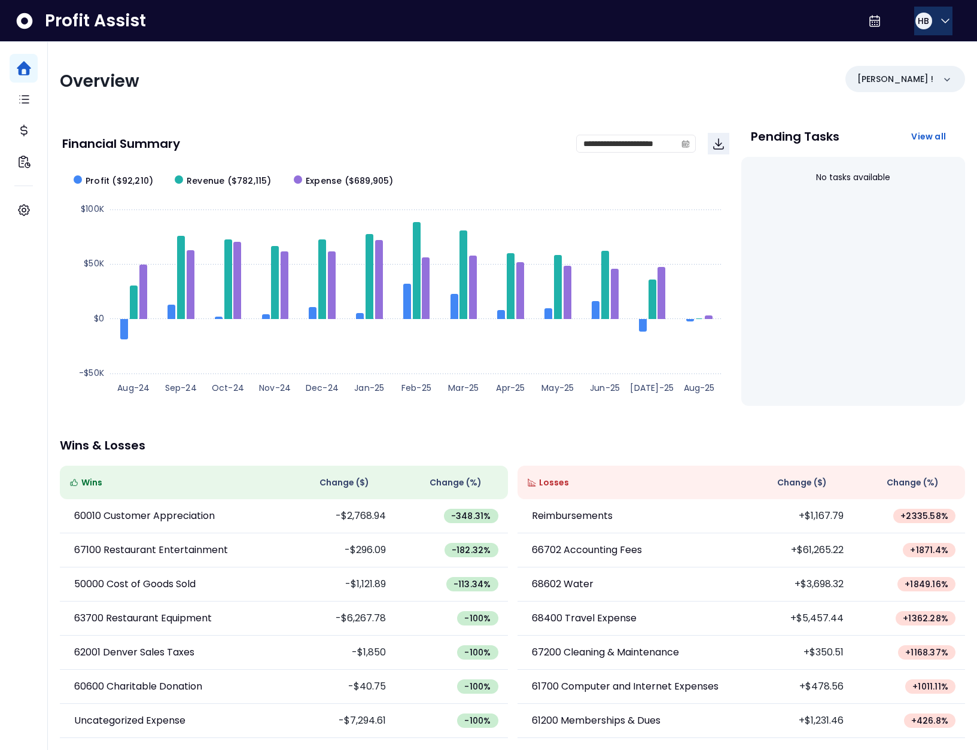
click at [923, 20] on span "HB" at bounding box center [923, 21] width 11 height 12
click at [905, 83] on span "Logout" at bounding box center [888, 79] width 115 height 14
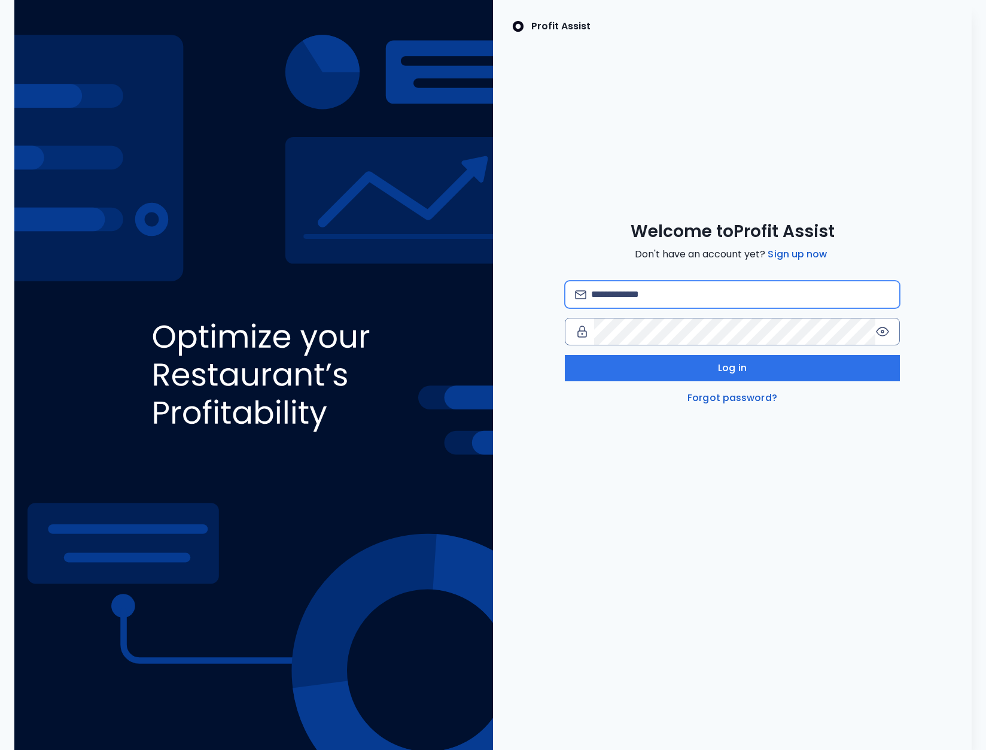
click at [656, 282] on input "email" at bounding box center [740, 294] width 299 height 26
type input "**********"
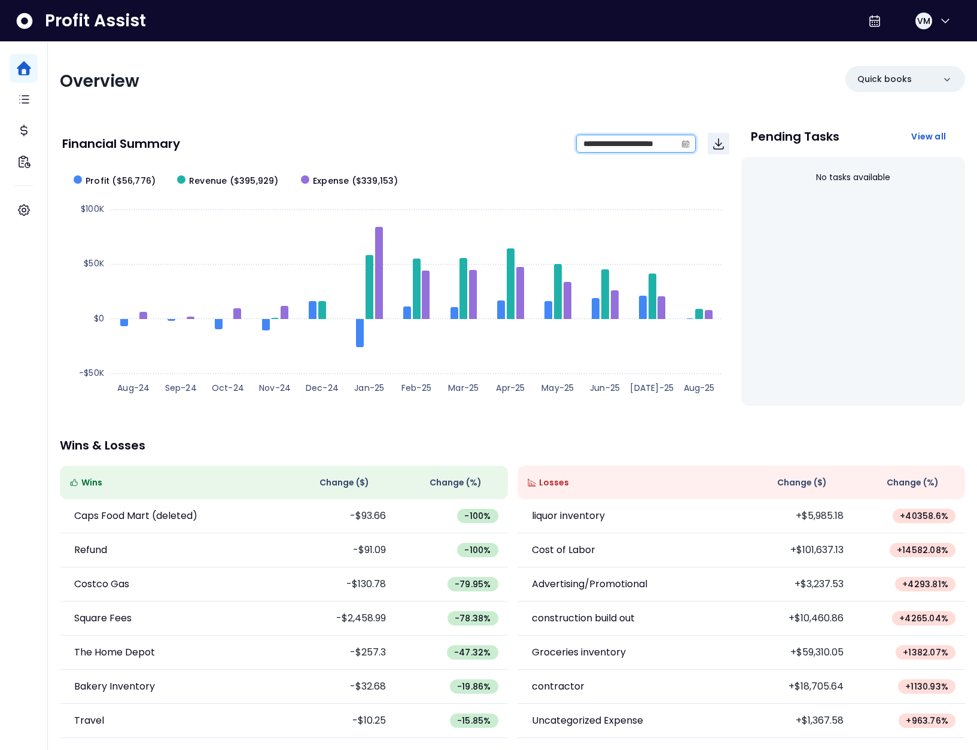
click at [674, 141] on input "**********" at bounding box center [626, 143] width 99 height 17
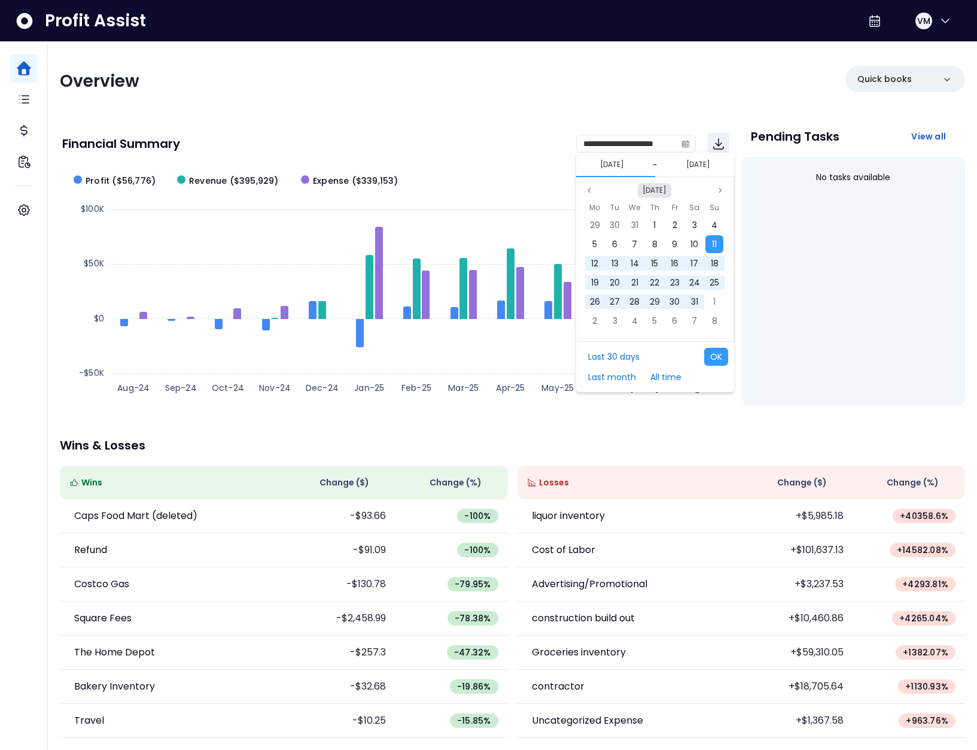
click at [641, 193] on button "Aug 2024" at bounding box center [655, 190] width 34 height 14
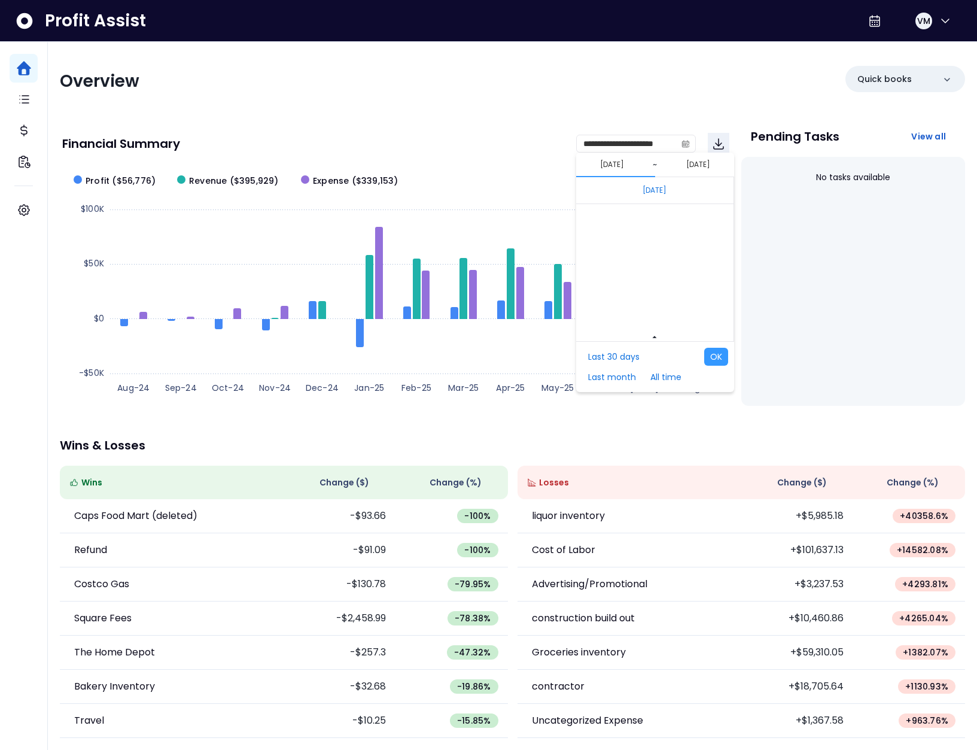
scroll to position [8014, 0]
click at [618, 276] on span "Jan" at bounding box center [620, 281] width 21 height 18
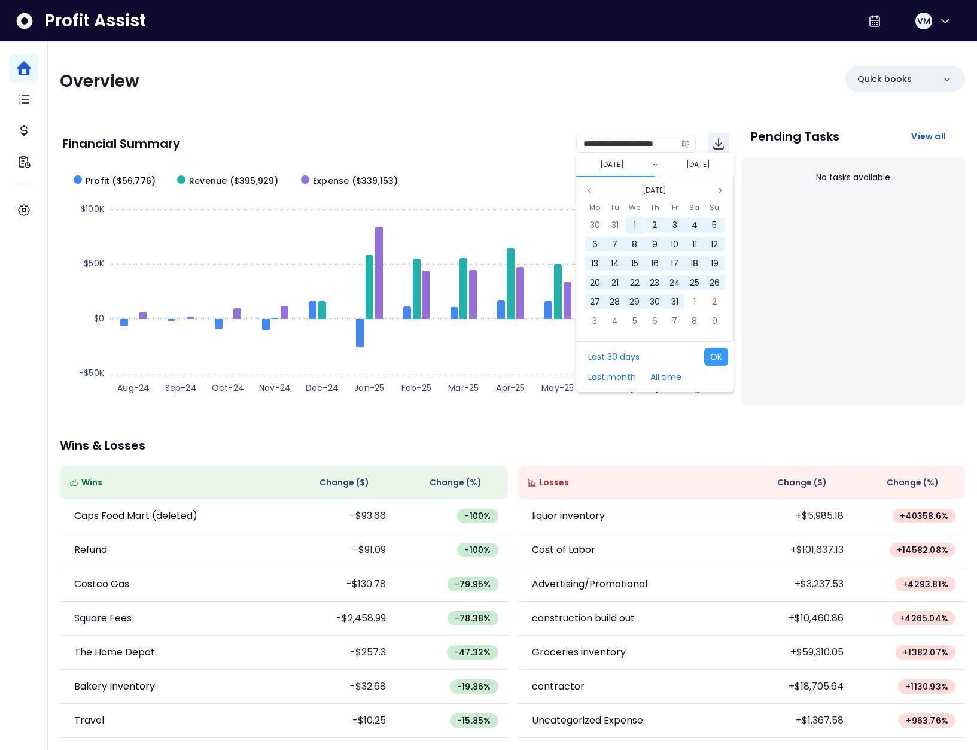
click at [634, 229] on span "1" at bounding box center [635, 225] width 2 height 12
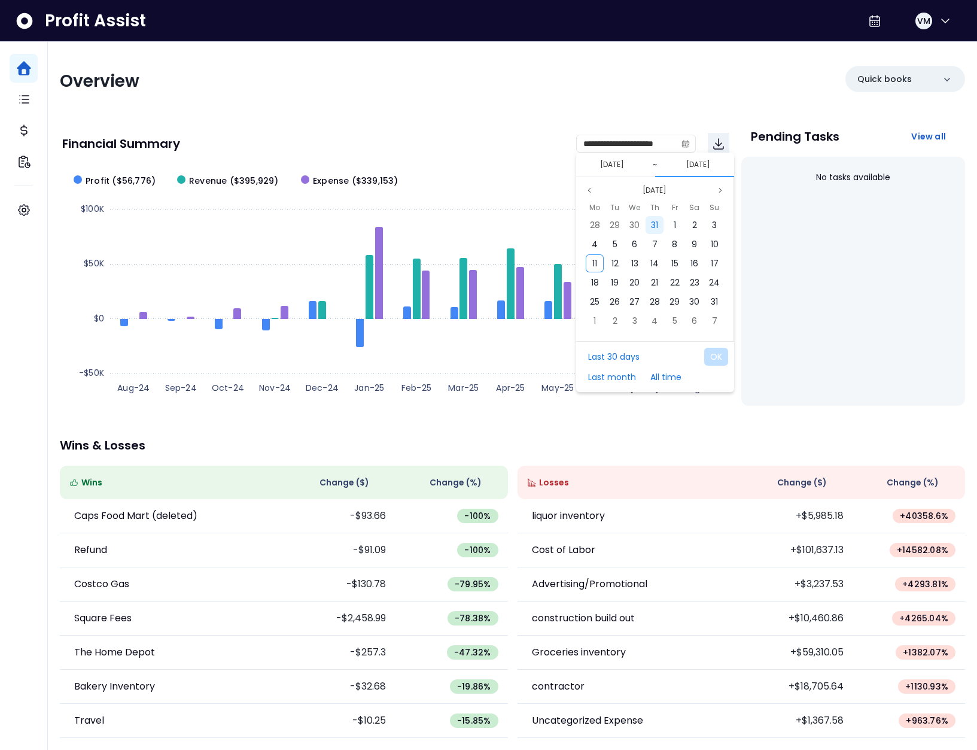
click at [659, 224] on div "31" at bounding box center [655, 225] width 18 height 18
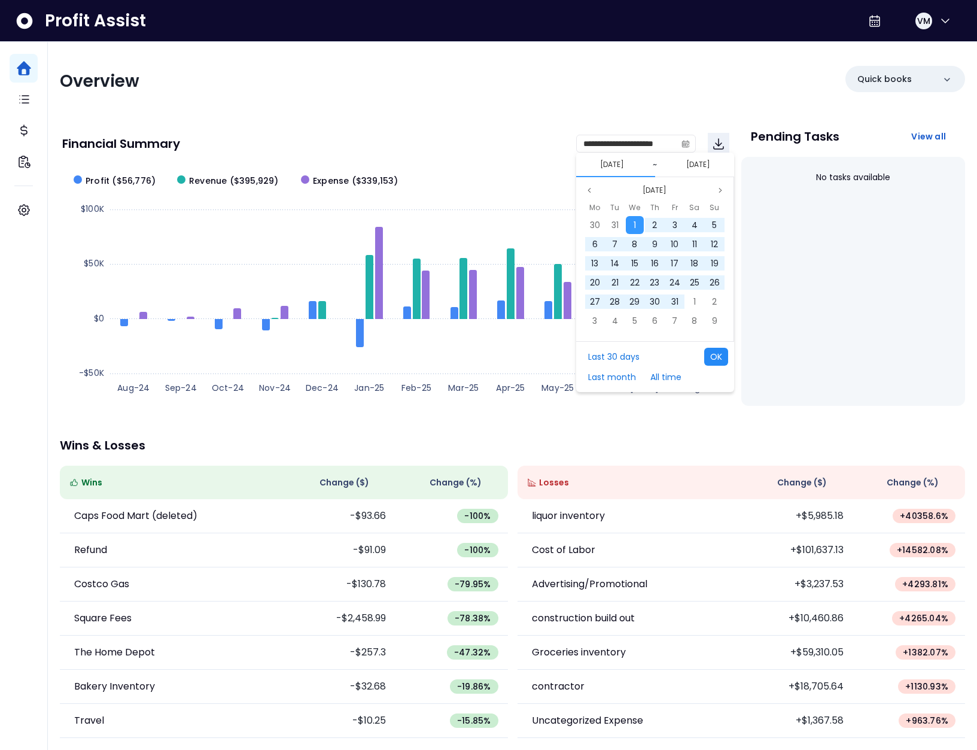
click at [719, 356] on button "OK" at bounding box center [716, 357] width 24 height 18
type input "**********"
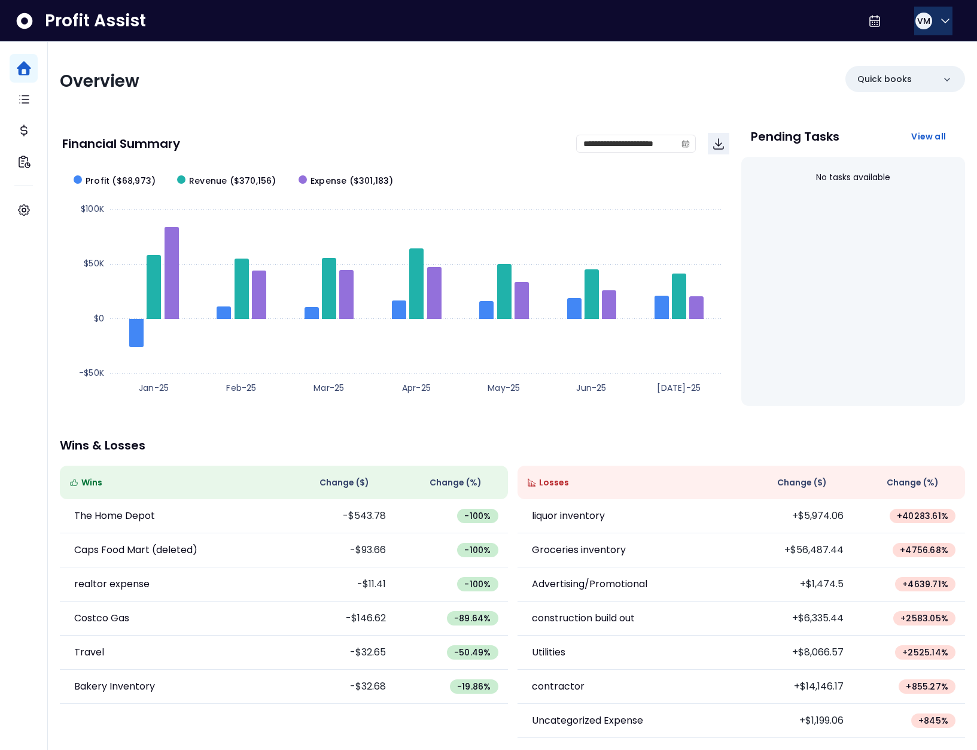
click at [923, 25] on span "VM" at bounding box center [923, 21] width 13 height 12
click at [900, 75] on span "Logout" at bounding box center [888, 79] width 115 height 14
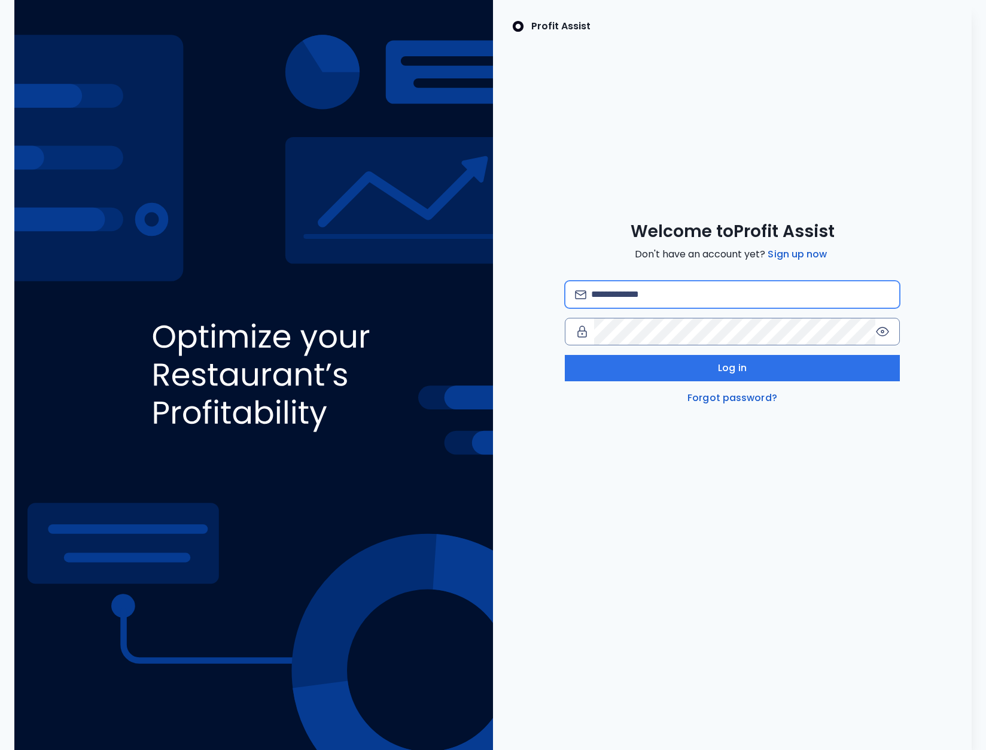
click at [634, 294] on input "email" at bounding box center [740, 294] width 299 height 26
type input "**********"
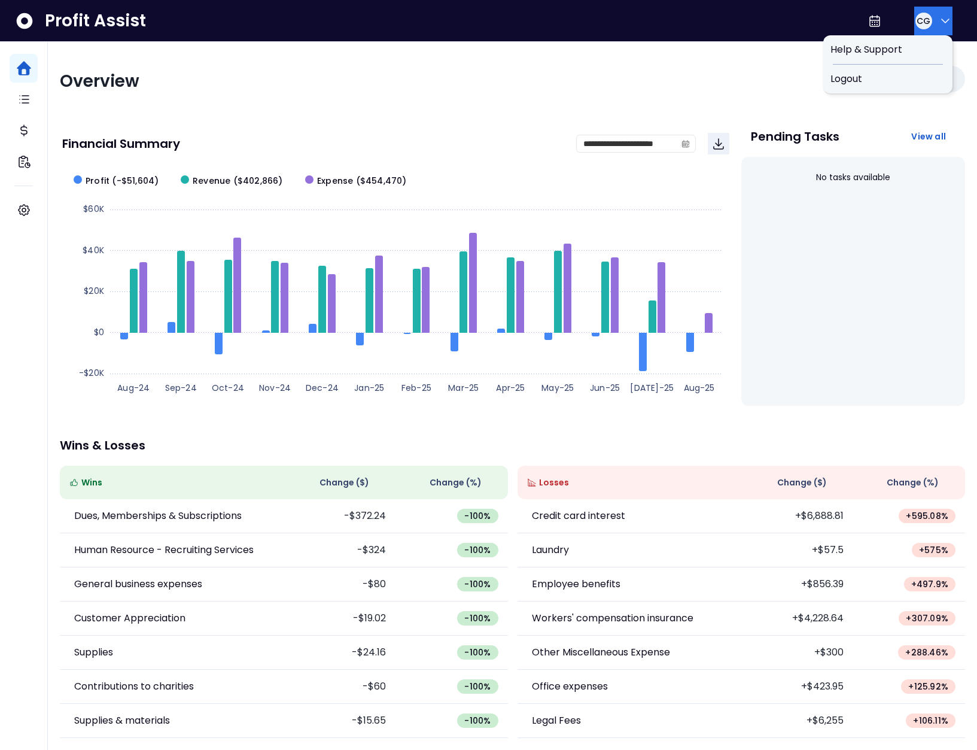
click at [926, 29] on button "CG" at bounding box center [933, 21] width 38 height 29
click at [893, 64] on div at bounding box center [888, 64] width 110 height 1
click at [887, 70] on div "Logout" at bounding box center [887, 79] width 129 height 29
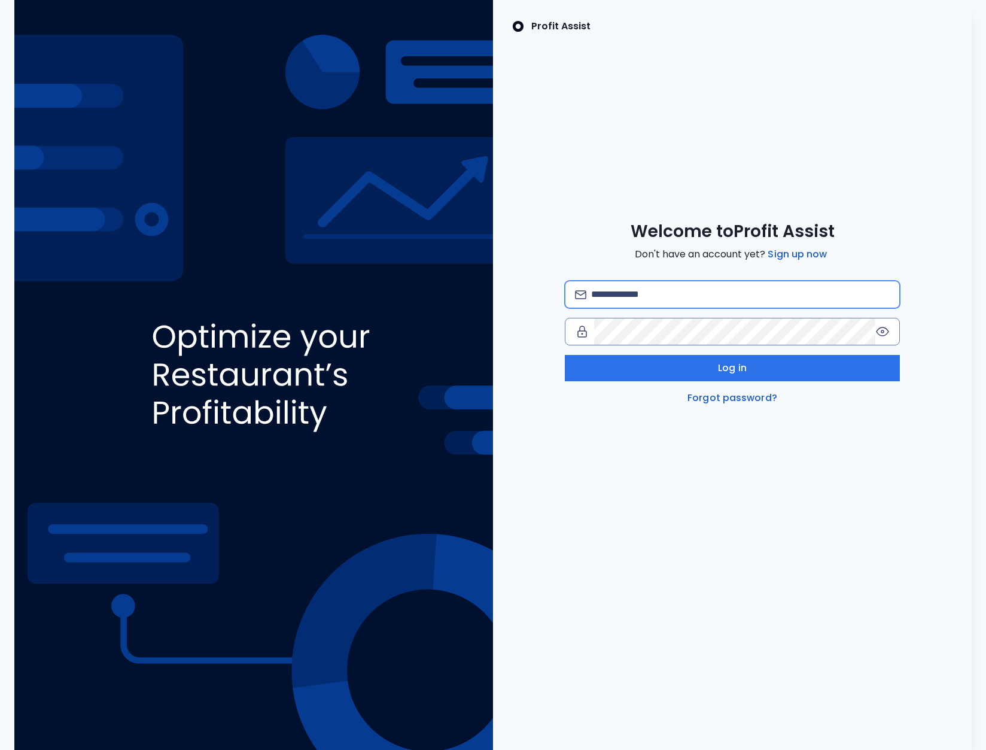
click at [686, 294] on input "email" at bounding box center [740, 294] width 299 height 26
type input "**********"
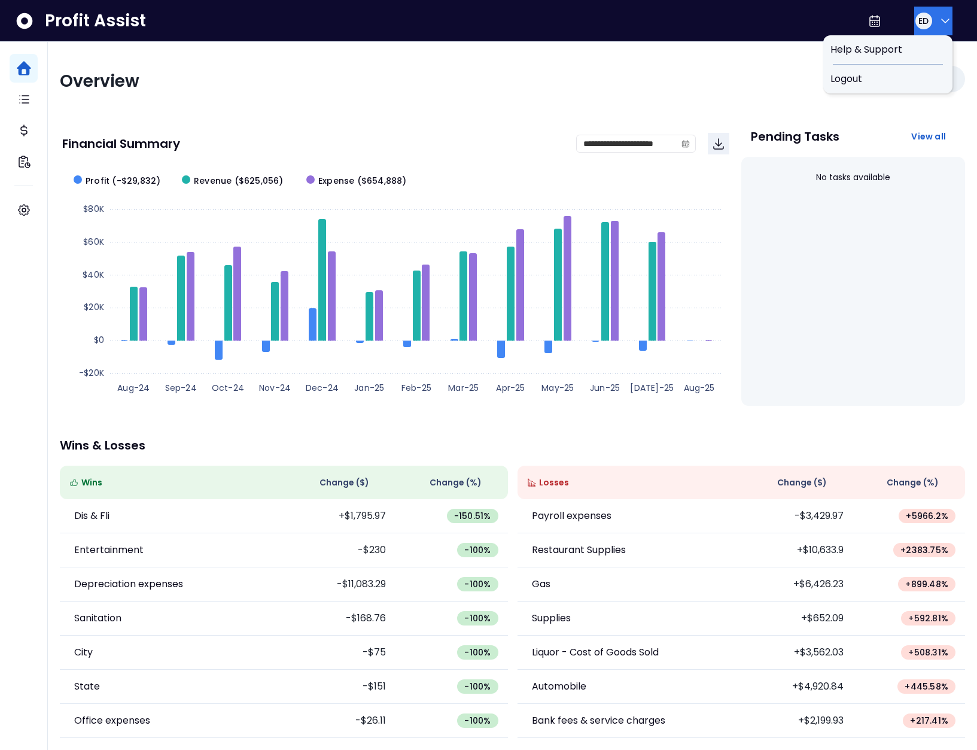
click at [929, 23] on button "ED" at bounding box center [933, 21] width 38 height 29
click at [901, 69] on div "Logout" at bounding box center [887, 79] width 129 height 29
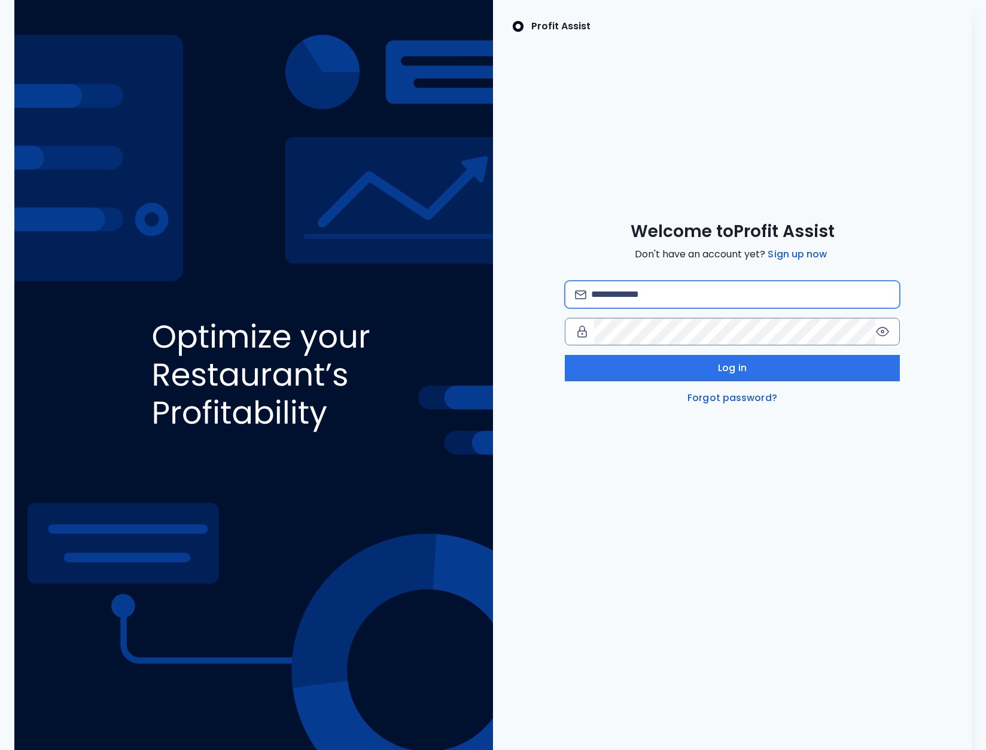
click at [642, 290] on input "email" at bounding box center [740, 294] width 299 height 26
type input "**********"
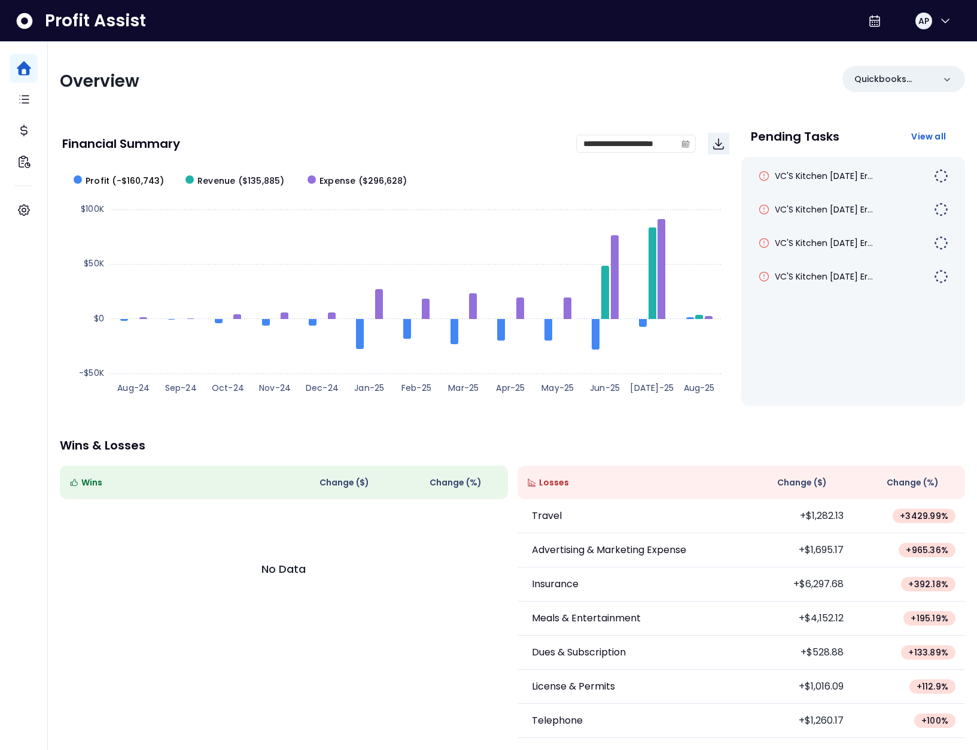
click at [137, 181] on span "Profit (-$160,743)" at bounding box center [125, 181] width 79 height 13
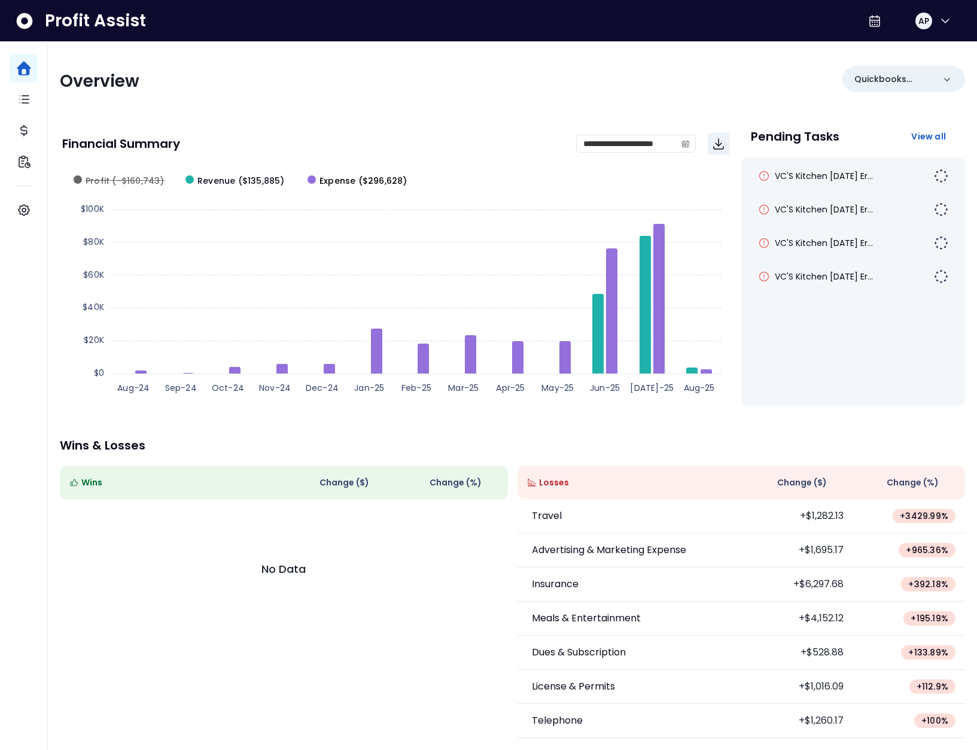
click at [351, 176] on span "Expense ($296,628)" at bounding box center [364, 181] width 88 height 13
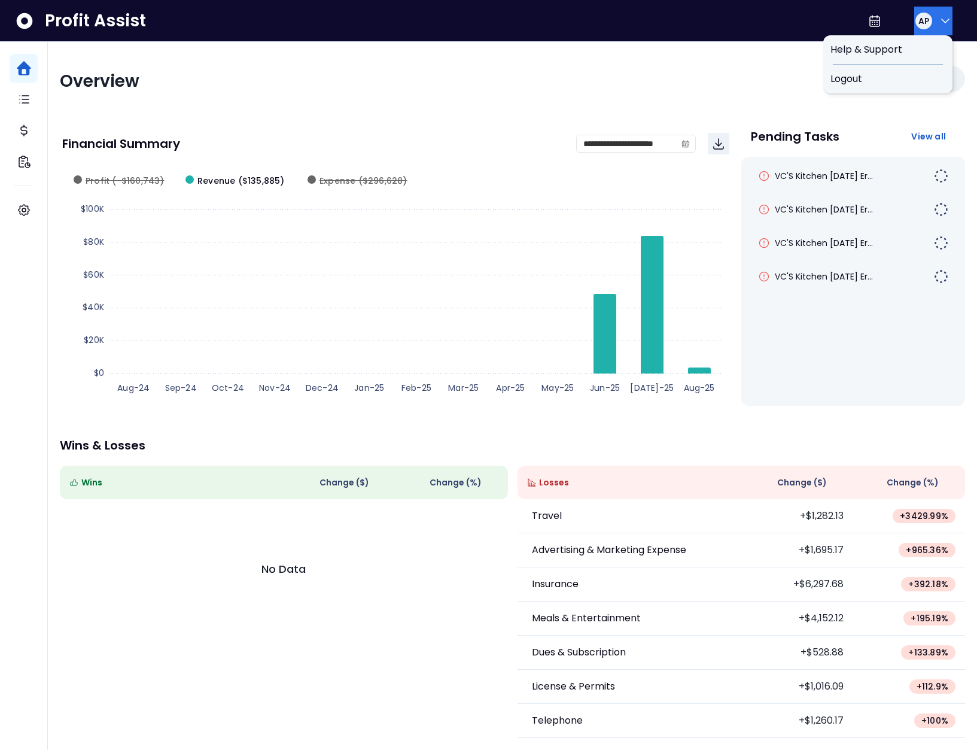
click at [938, 21] on icon "button" at bounding box center [945, 21] width 14 height 14
click at [886, 75] on span "Logout" at bounding box center [888, 79] width 115 height 14
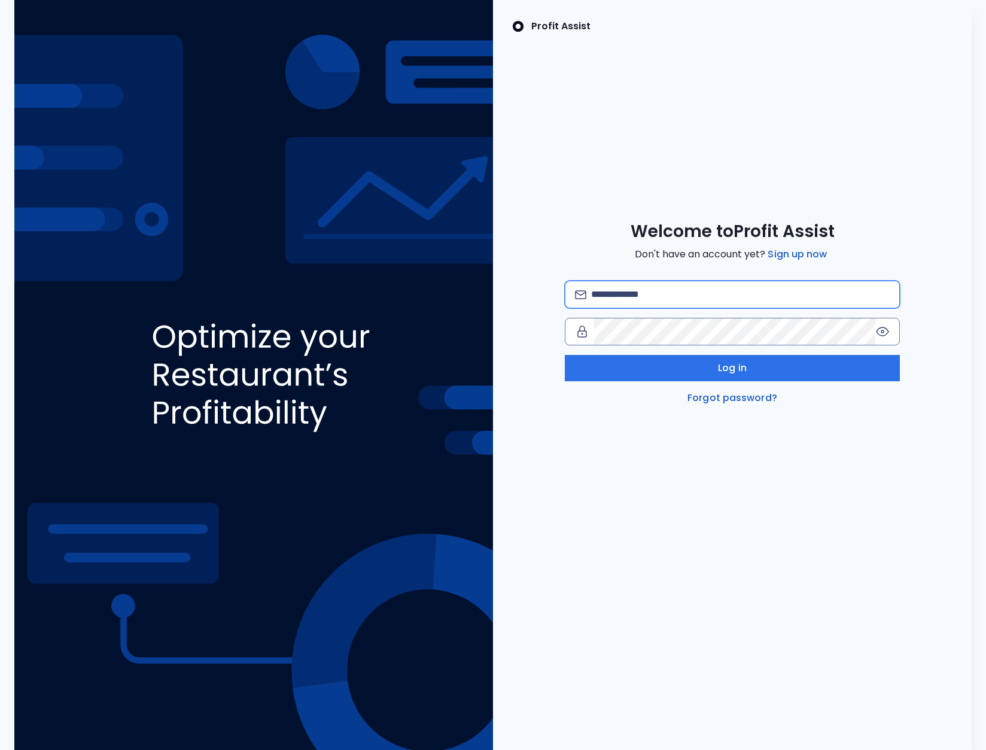
click at [649, 292] on input "email" at bounding box center [740, 294] width 299 height 26
type input "**********"
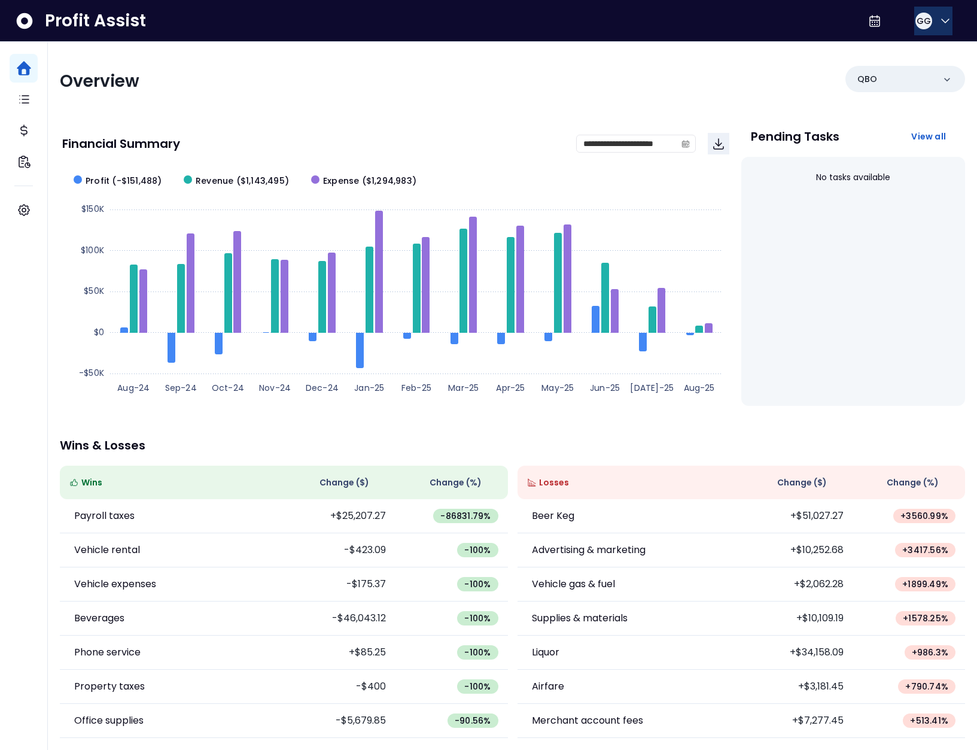
click at [916, 18] on div "GG" at bounding box center [924, 21] width 17 height 17
click at [912, 68] on div "Logout" at bounding box center [887, 79] width 129 height 29
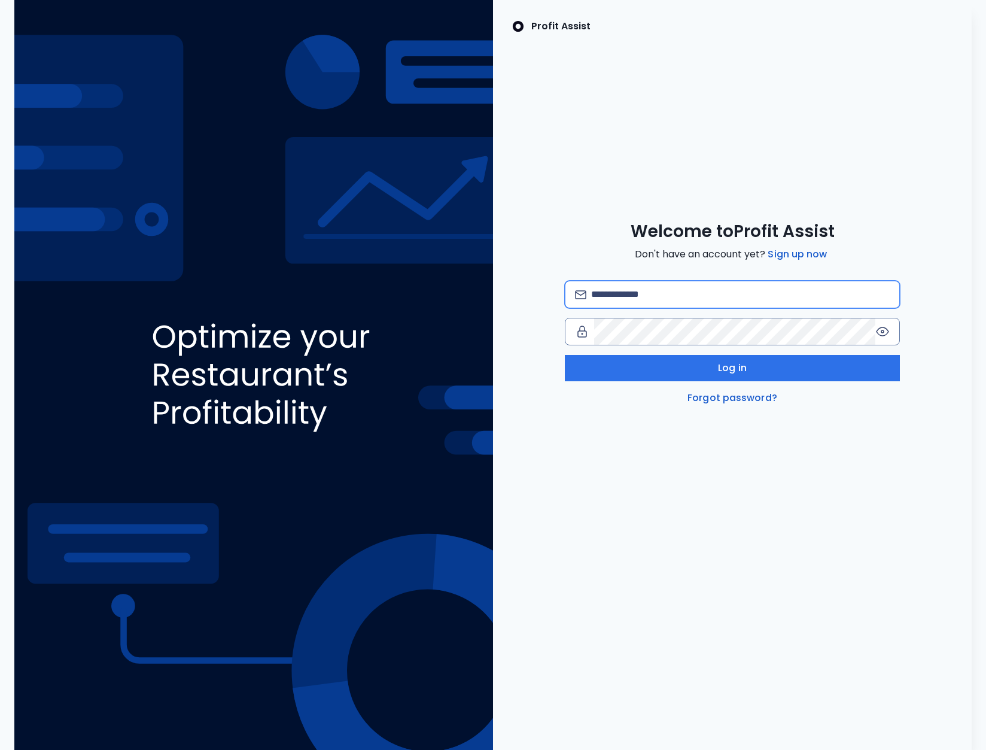
click at [677, 291] on input "email" at bounding box center [740, 294] width 299 height 26
type input "**********"
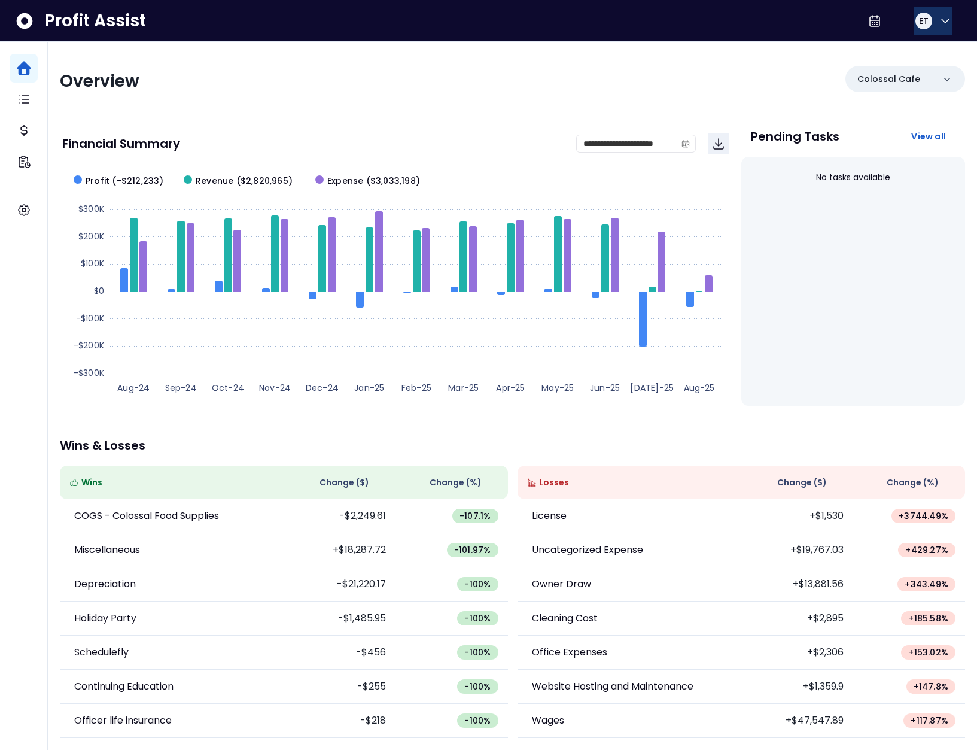
click at [929, 29] on button "ET" at bounding box center [933, 21] width 38 height 29
click at [901, 69] on div "Logout" at bounding box center [887, 79] width 129 height 29
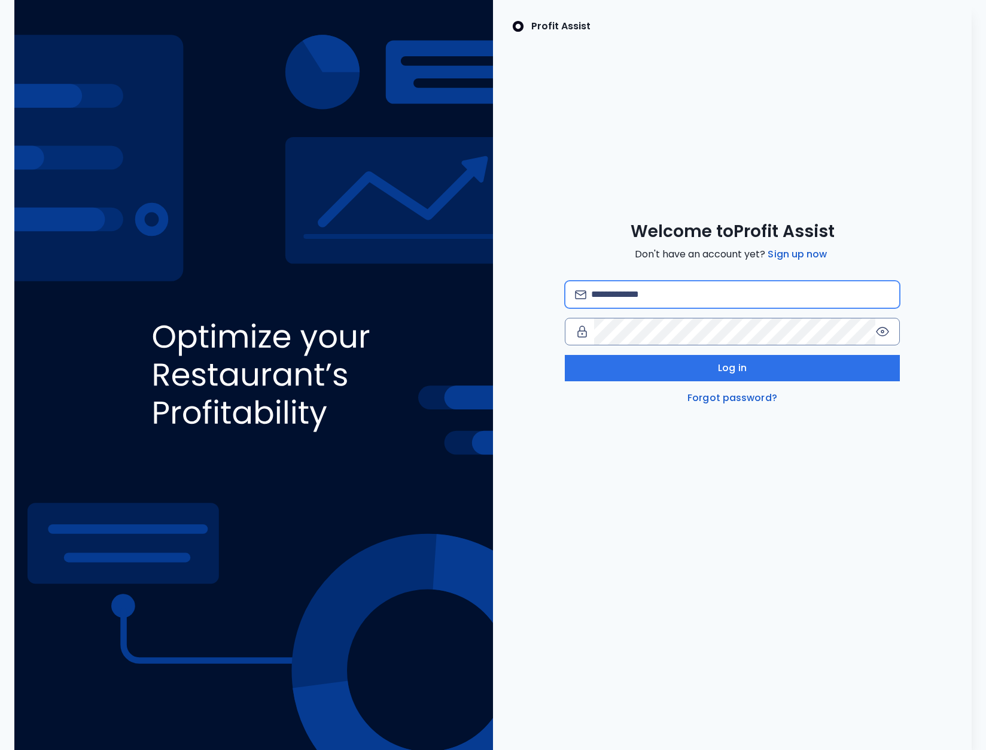
click at [649, 290] on input "email" at bounding box center [740, 294] width 299 height 26
type input "**********"
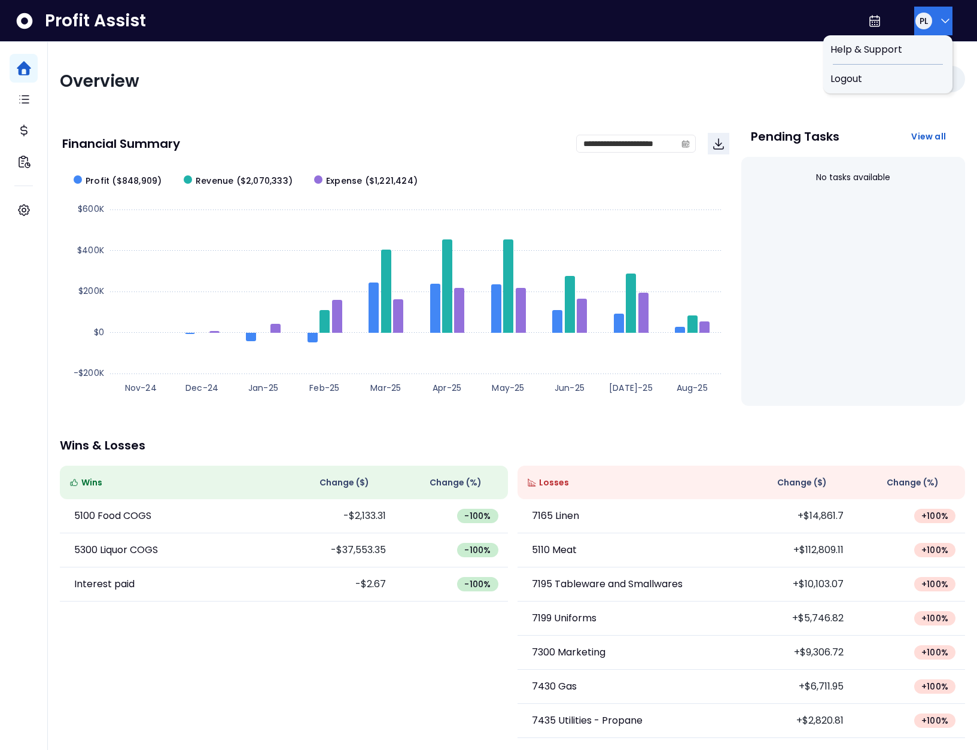
click at [926, 27] on button "PL" at bounding box center [933, 21] width 38 height 29
click at [901, 72] on span "Logout" at bounding box center [888, 79] width 115 height 14
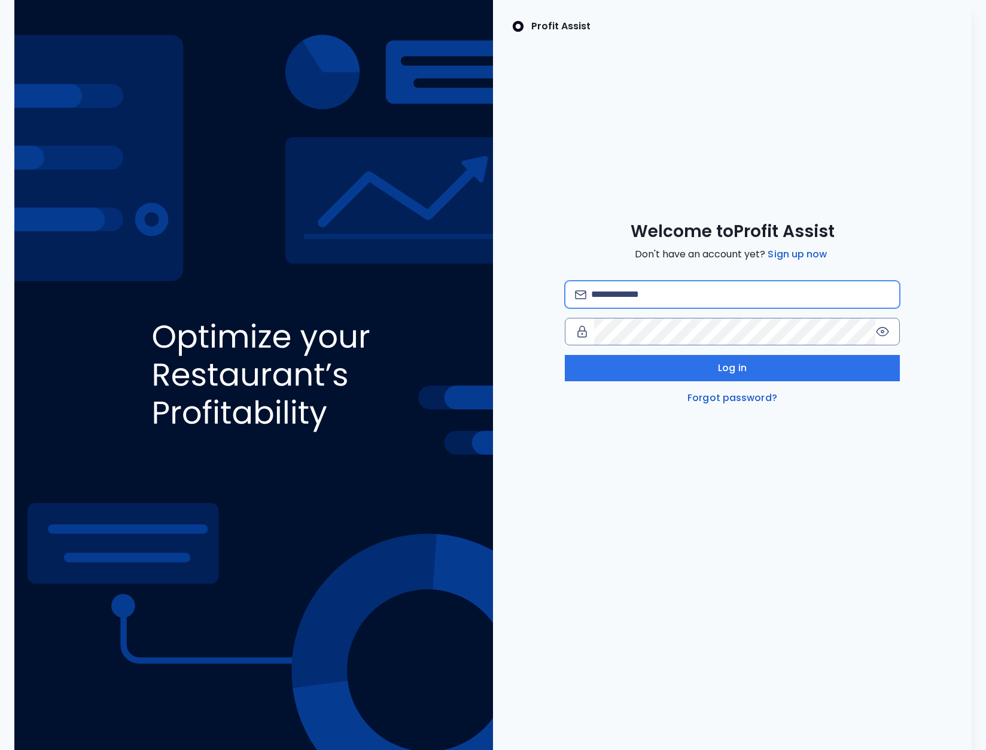
click at [643, 293] on input "email" at bounding box center [740, 294] width 299 height 26
click at [692, 282] on input "**********" at bounding box center [740, 294] width 299 height 26
click at [698, 290] on input "**********" at bounding box center [740, 294] width 299 height 26
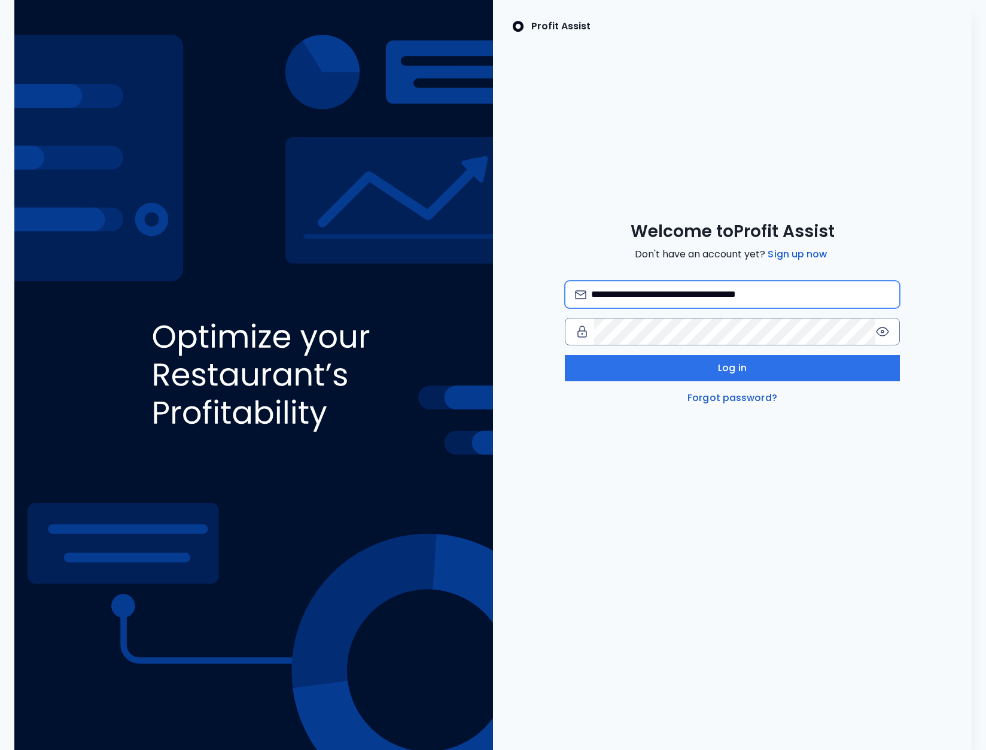
paste input "**********"
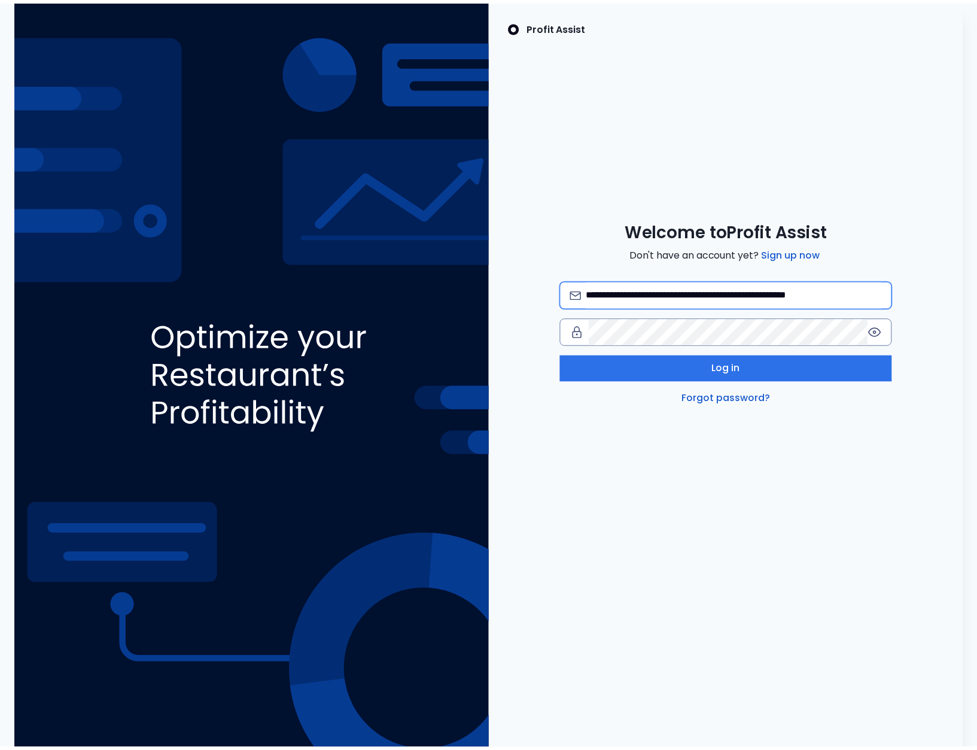
scroll to position [0, 17]
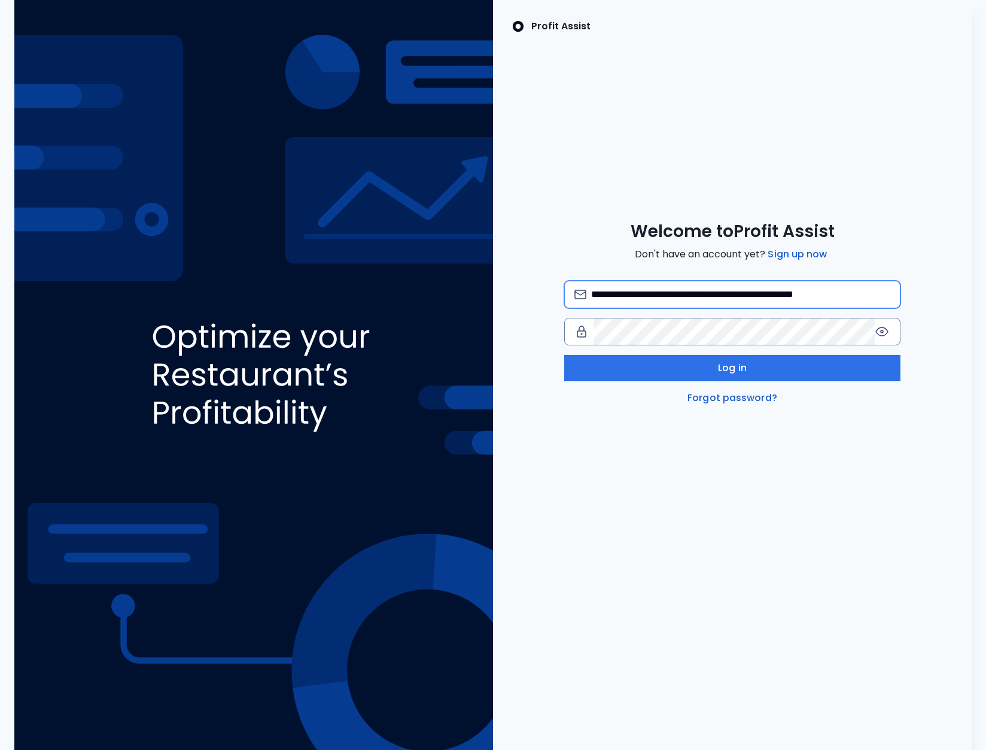
type input "**********"
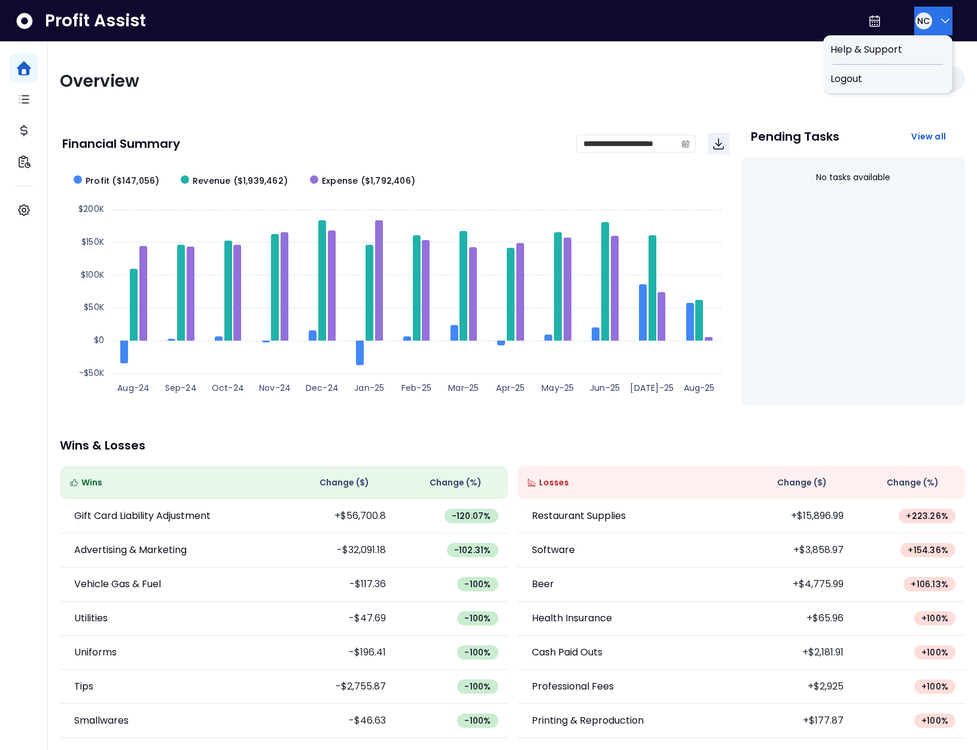
click at [929, 25] on button "NC" at bounding box center [933, 21] width 38 height 29
click at [880, 79] on span "Logout" at bounding box center [888, 79] width 115 height 14
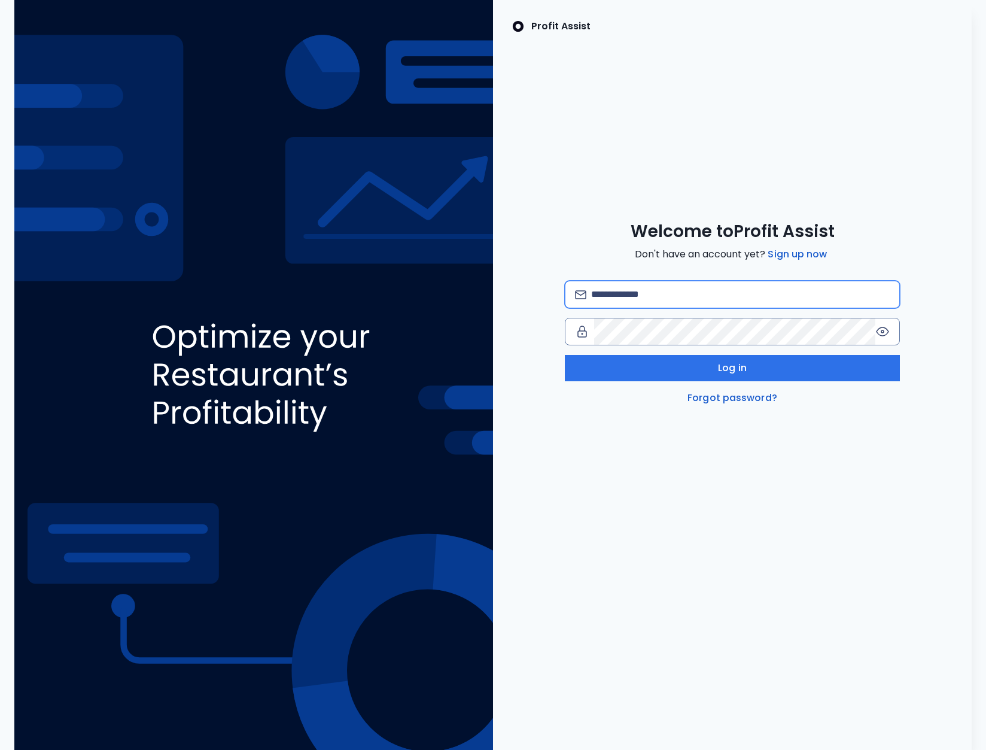
click at [647, 298] on input "email" at bounding box center [740, 294] width 299 height 26
type input "**********"
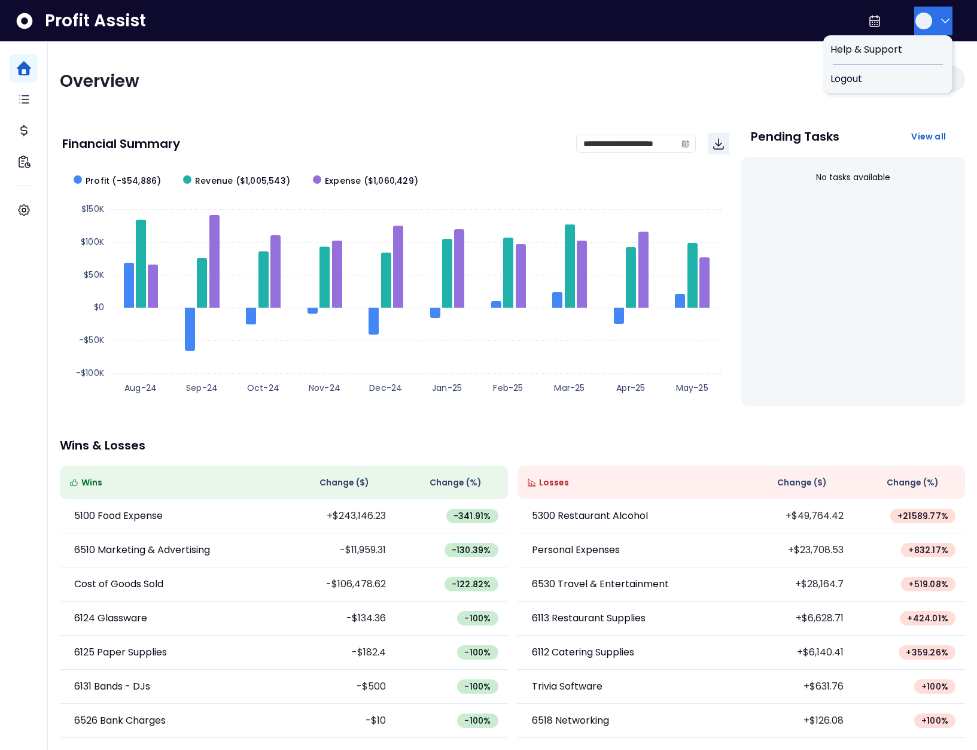
click at [927, 27] on button "button" at bounding box center [933, 21] width 38 height 29
click at [908, 86] on span "Logout" at bounding box center [888, 79] width 115 height 14
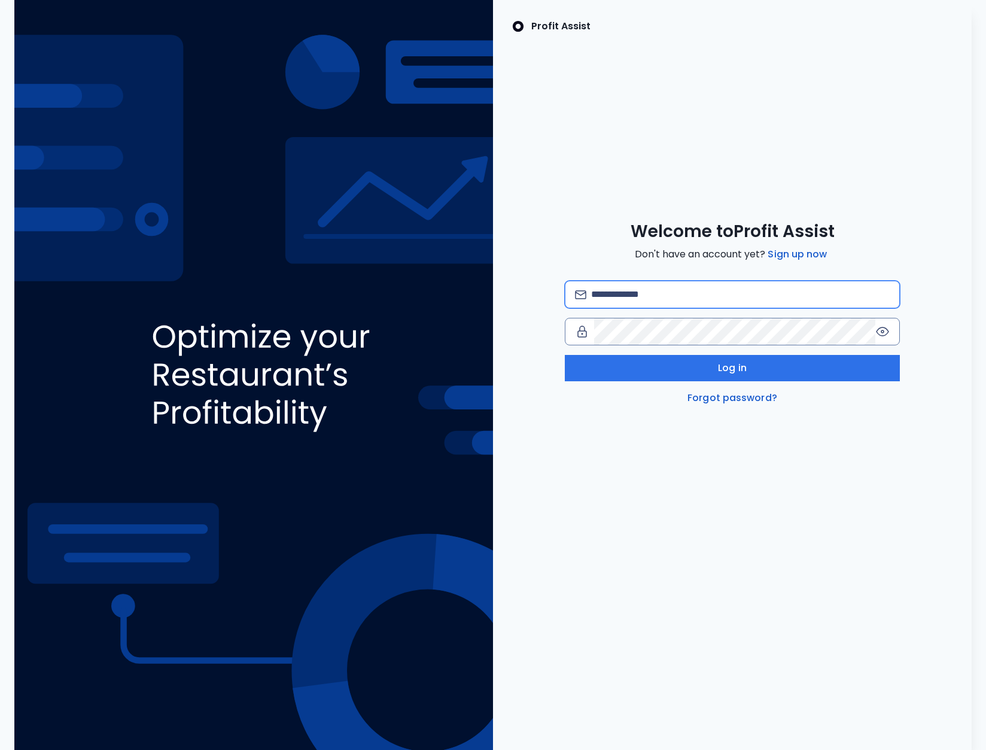
click at [651, 281] on input "email" at bounding box center [740, 294] width 299 height 26
type input "**********"
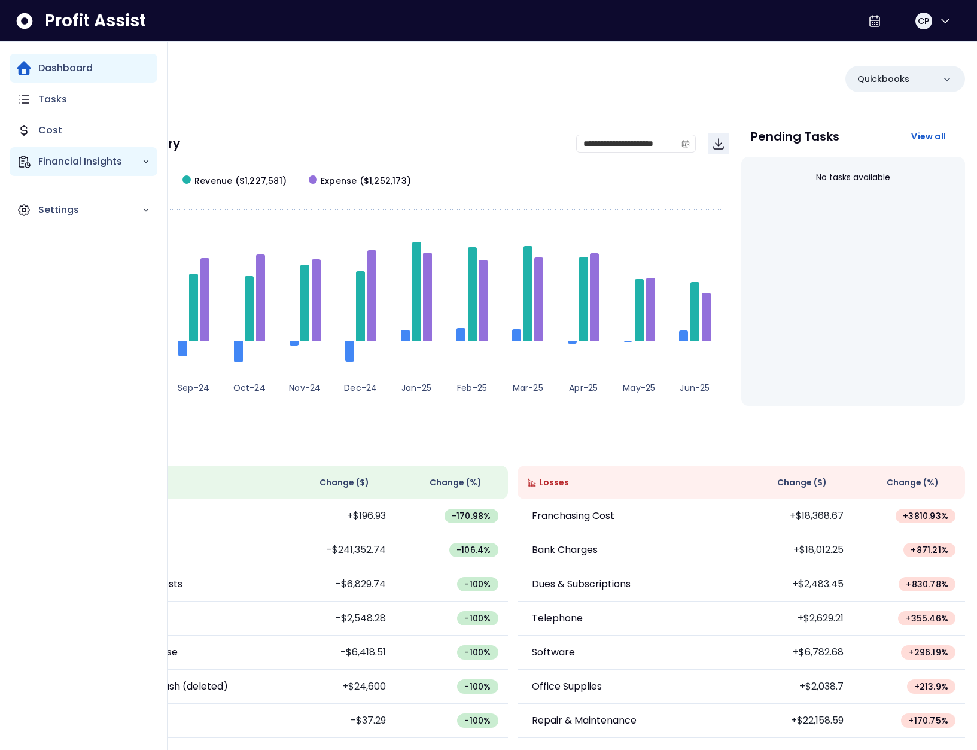
click at [32, 165] on div "Financial Insights" at bounding box center [84, 161] width 148 height 29
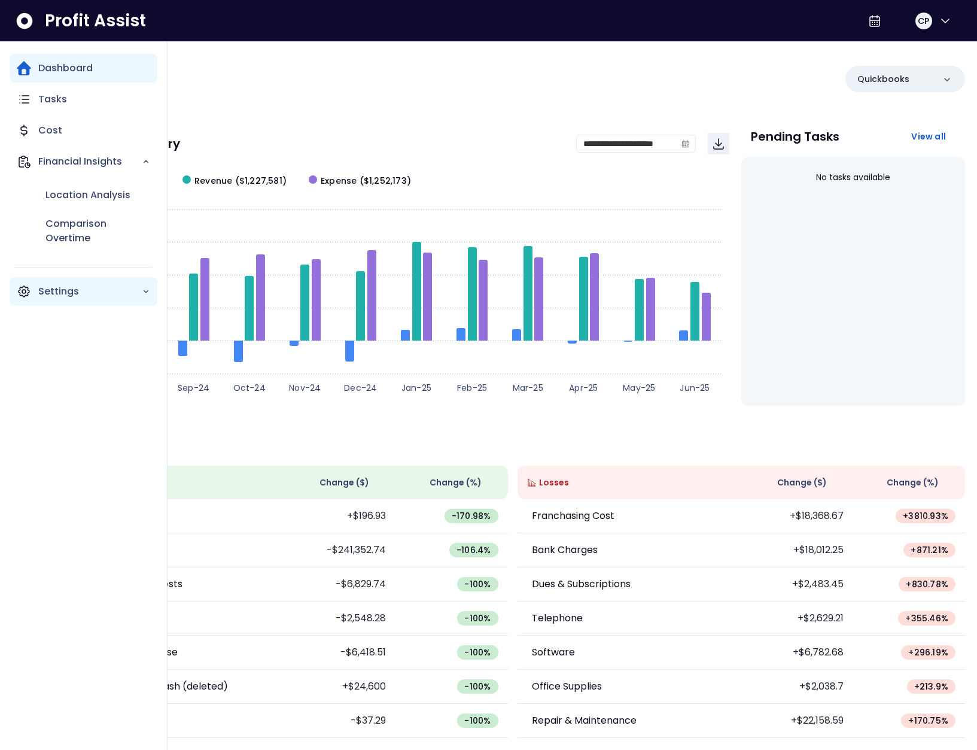
click at [78, 296] on p "Settings" at bounding box center [90, 291] width 104 height 14
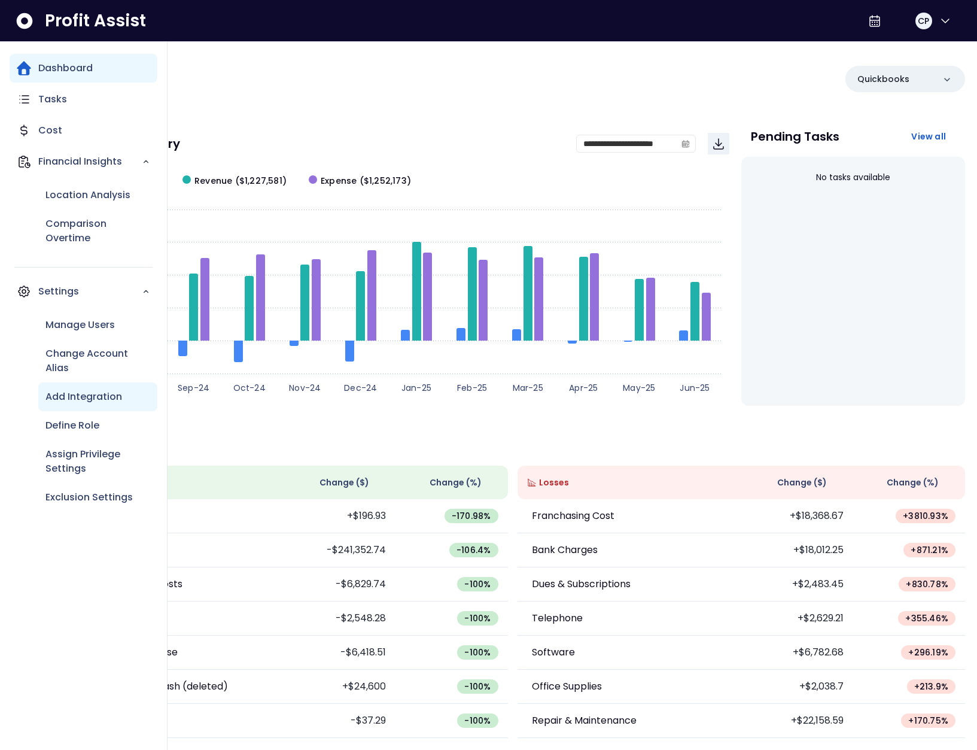
click at [93, 403] on p "Add Integration" at bounding box center [83, 397] width 77 height 14
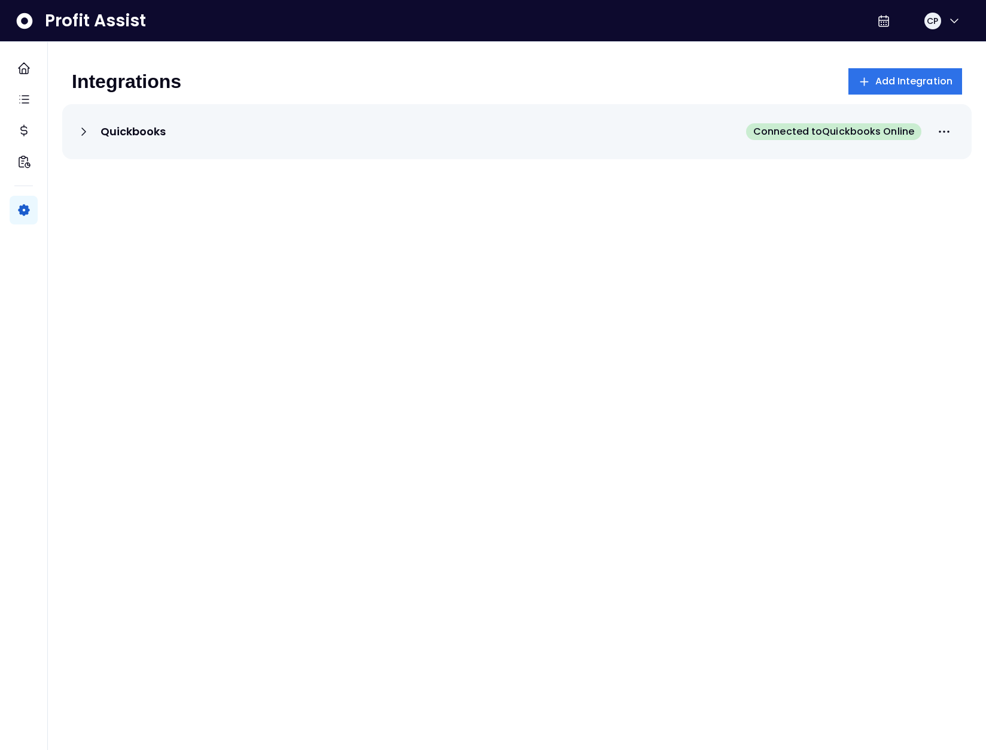
click at [714, 153] on div "Quickbooks Connected to Quickbooks Online" at bounding box center [517, 131] width 910 height 55
click at [648, 135] on div "Quickbooks Connected to Quickbooks Online" at bounding box center [517, 131] width 881 height 26
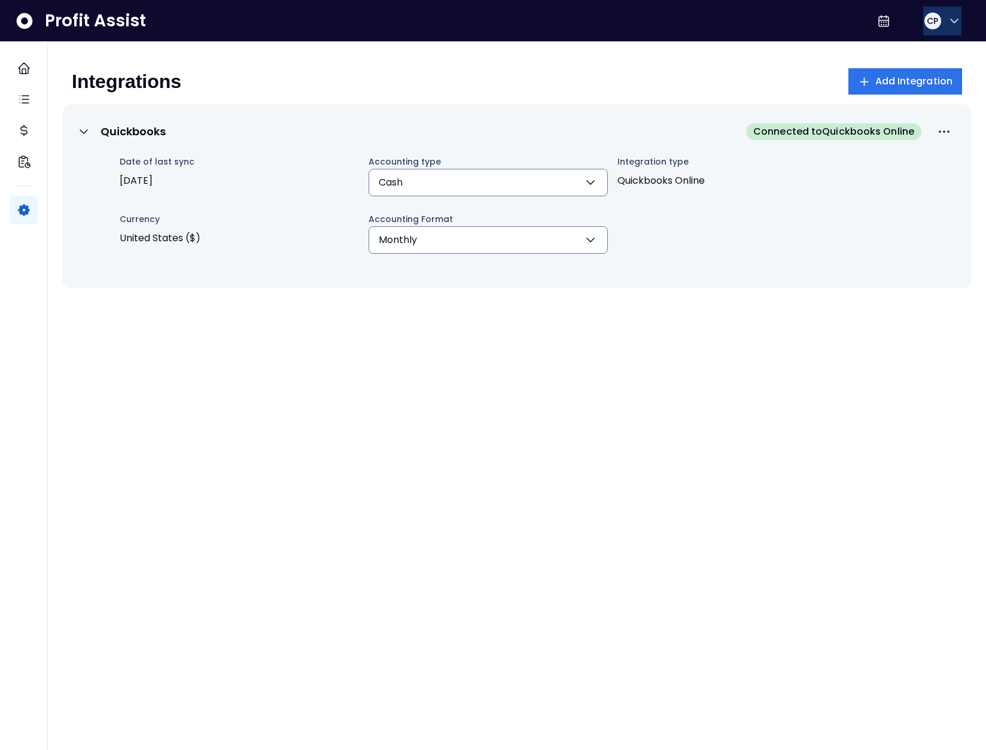
click at [928, 19] on span "CP" at bounding box center [932, 21] width 11 height 12
click at [905, 87] on div "Logout" at bounding box center [896, 79] width 129 height 29
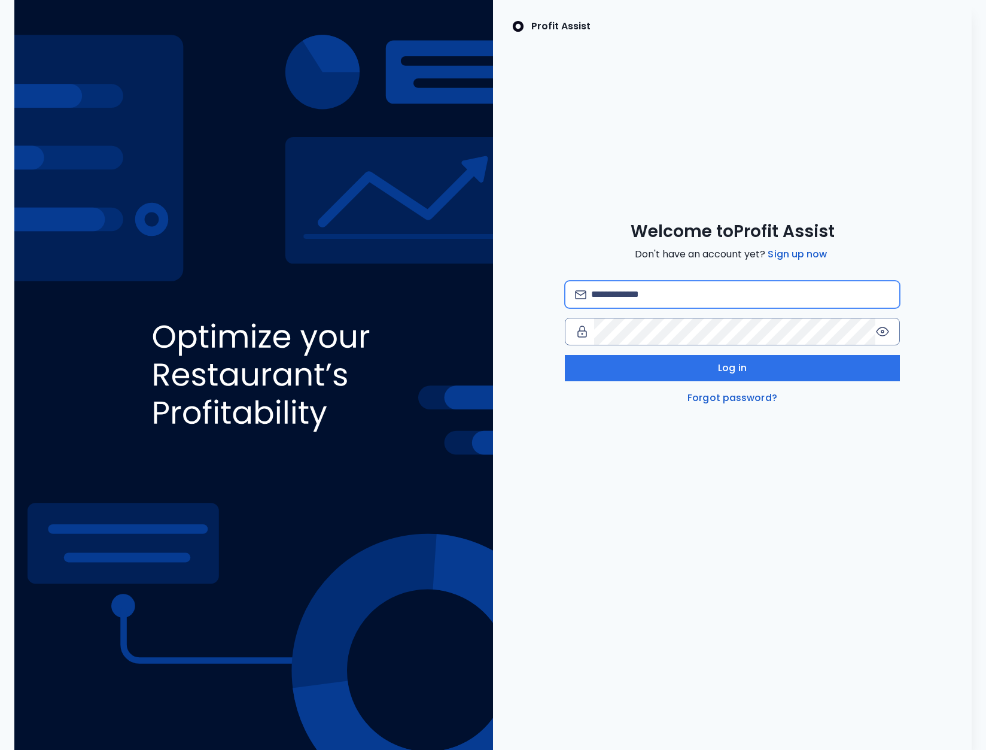
click at [621, 289] on input "email" at bounding box center [740, 294] width 299 height 26
click at [666, 287] on input "**********" at bounding box center [740, 294] width 299 height 26
paste input "*"
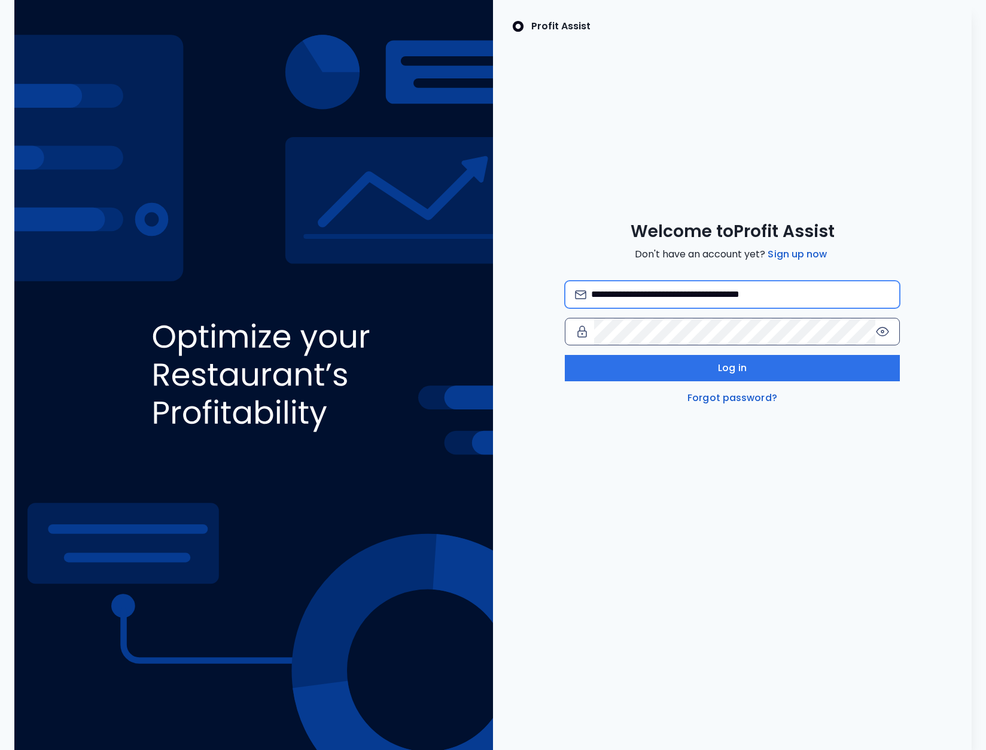
type input "**********"
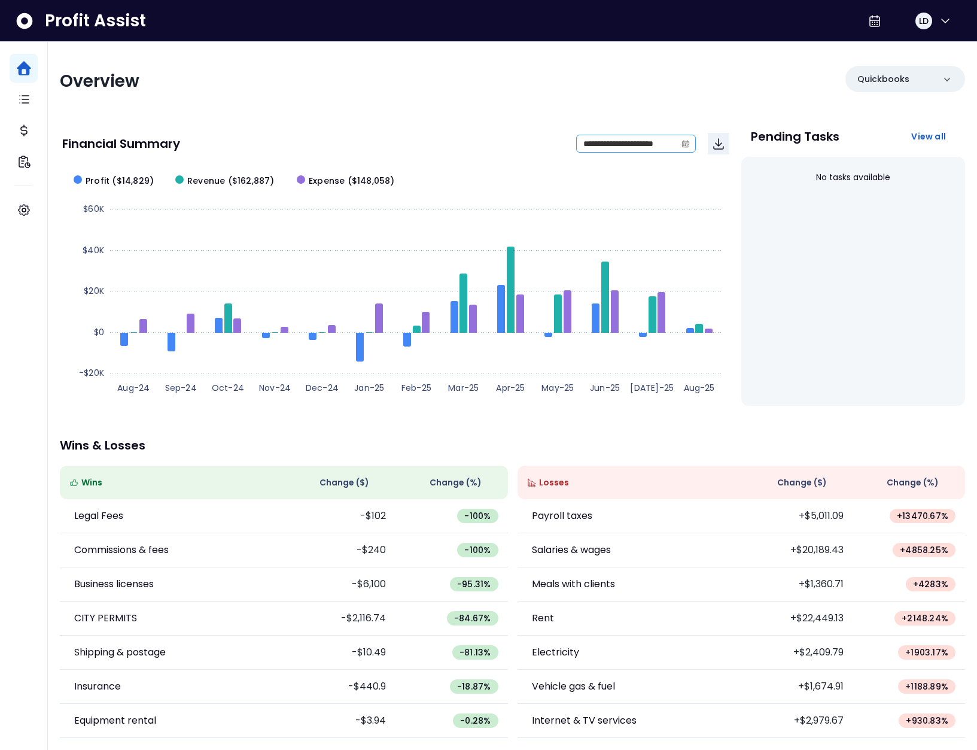
click at [686, 145] on icon "calendar" at bounding box center [685, 144] width 7 height 4
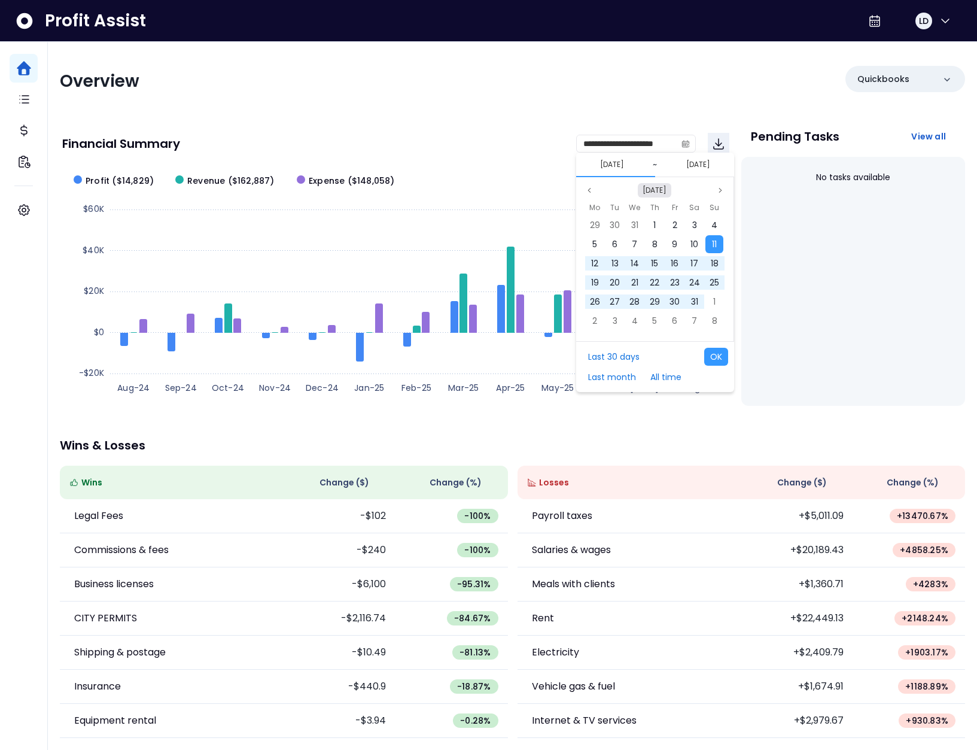
click at [647, 193] on button "[DATE]" at bounding box center [655, 190] width 34 height 14
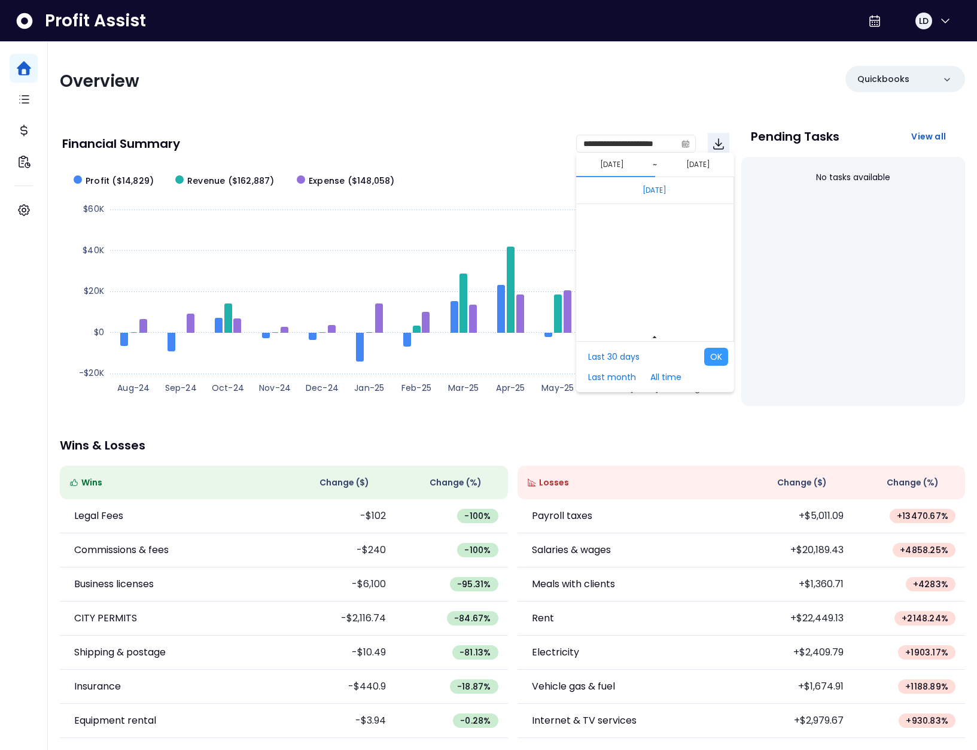
scroll to position [8014, 0]
click at [677, 279] on span "Mar" at bounding box center [682, 281] width 22 height 18
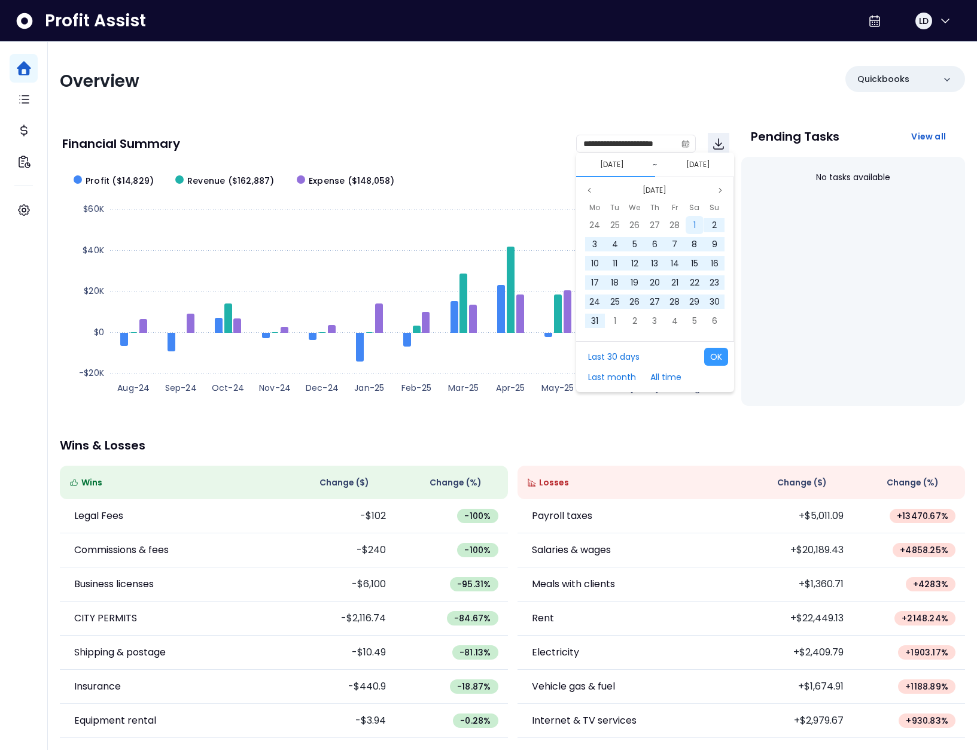
click at [689, 222] on div "1" at bounding box center [695, 225] width 18 height 18
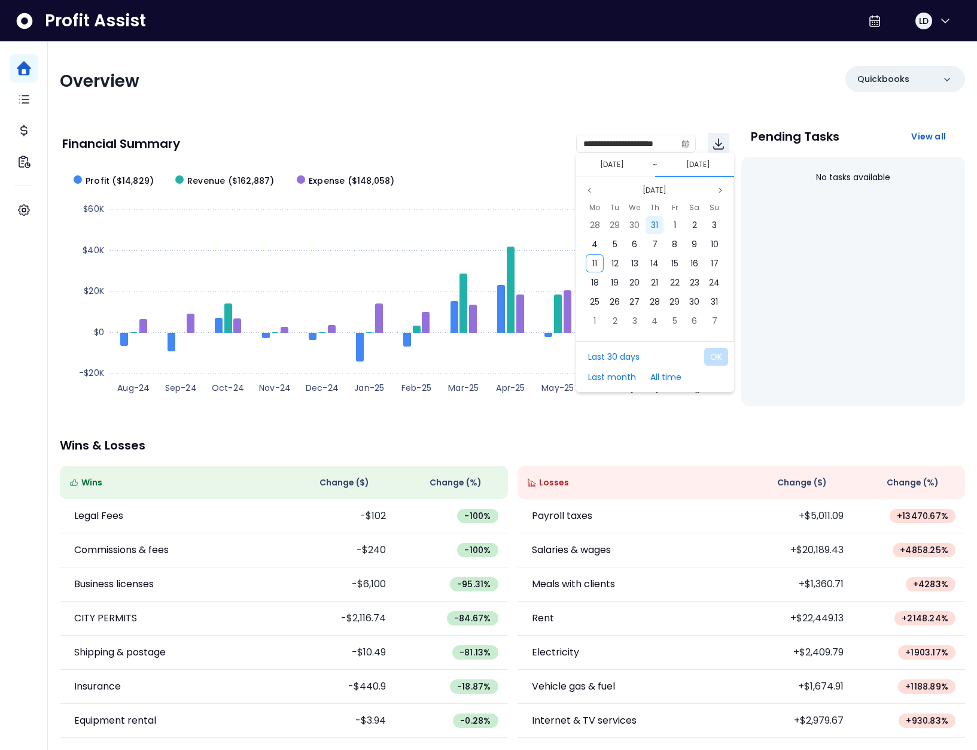
click at [656, 228] on span "31" at bounding box center [654, 225] width 7 height 12
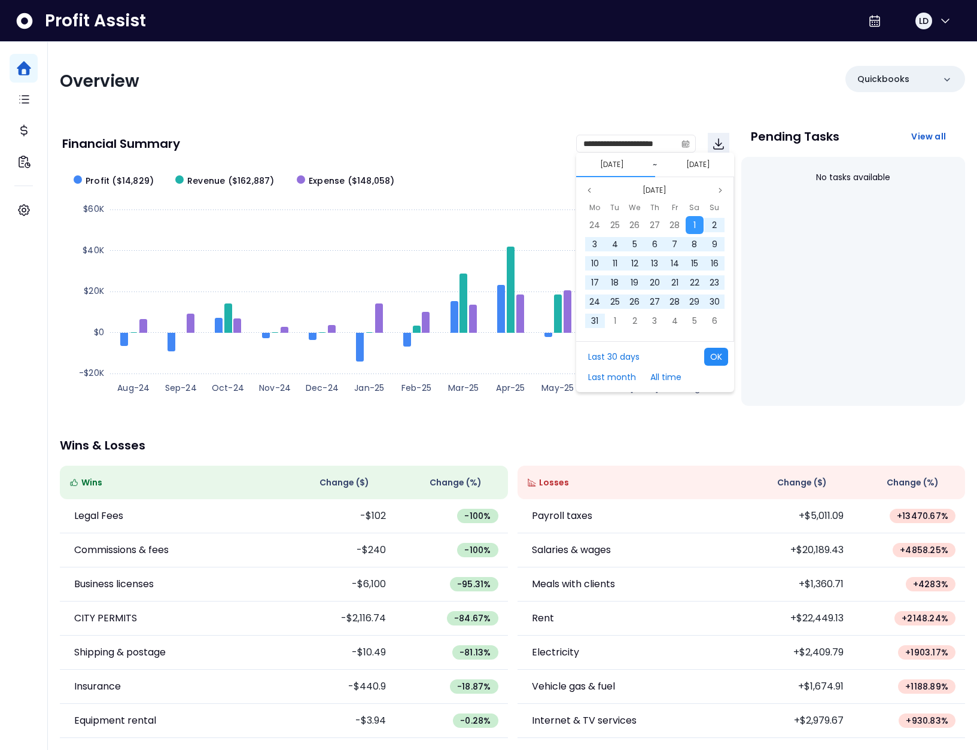
click at [720, 359] on button "OK" at bounding box center [716, 357] width 24 height 18
type input "**********"
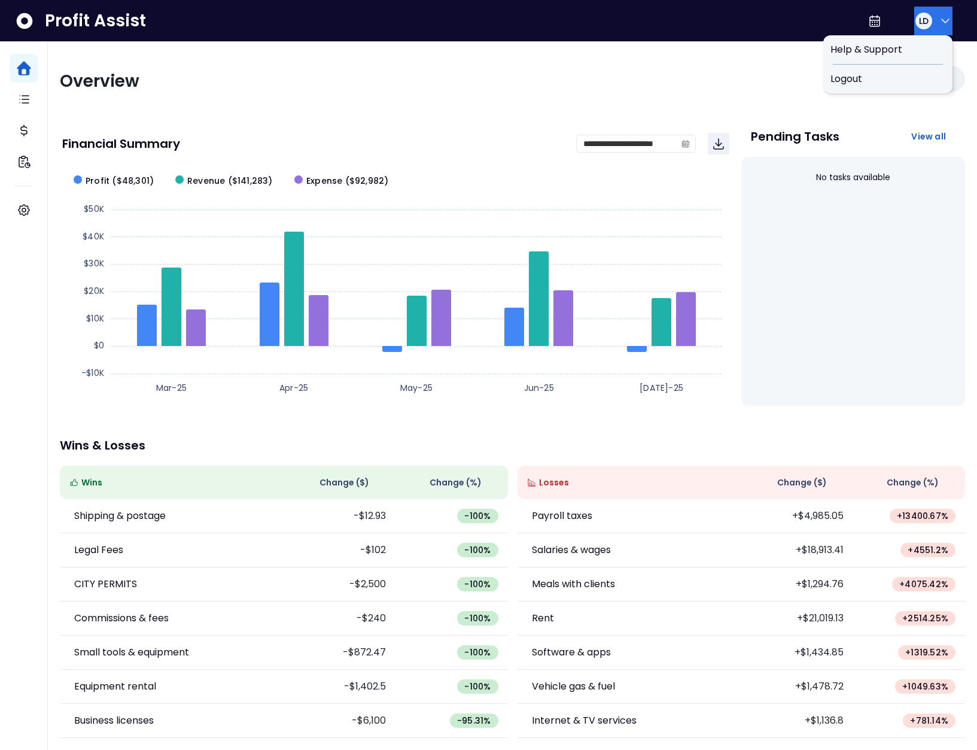
click at [931, 22] on button "LD" at bounding box center [933, 21] width 38 height 29
click at [914, 78] on span "Logout" at bounding box center [888, 79] width 115 height 14
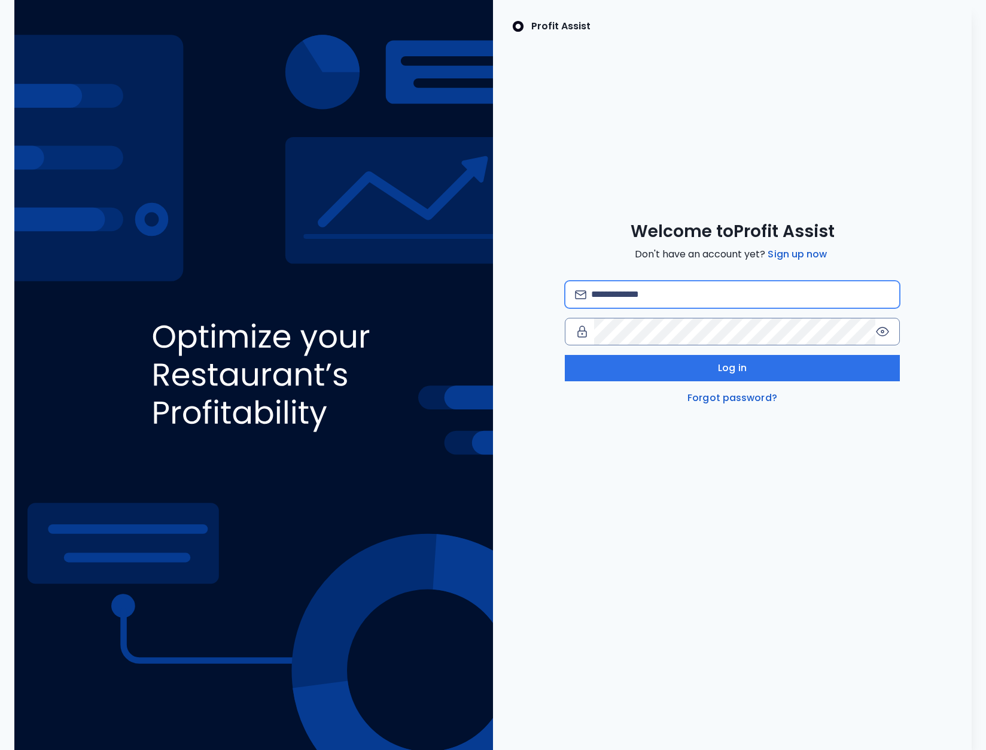
click at [688, 283] on input "email" at bounding box center [740, 294] width 299 height 26
click at [640, 293] on input "email" at bounding box center [740, 294] width 299 height 26
type input "**********"
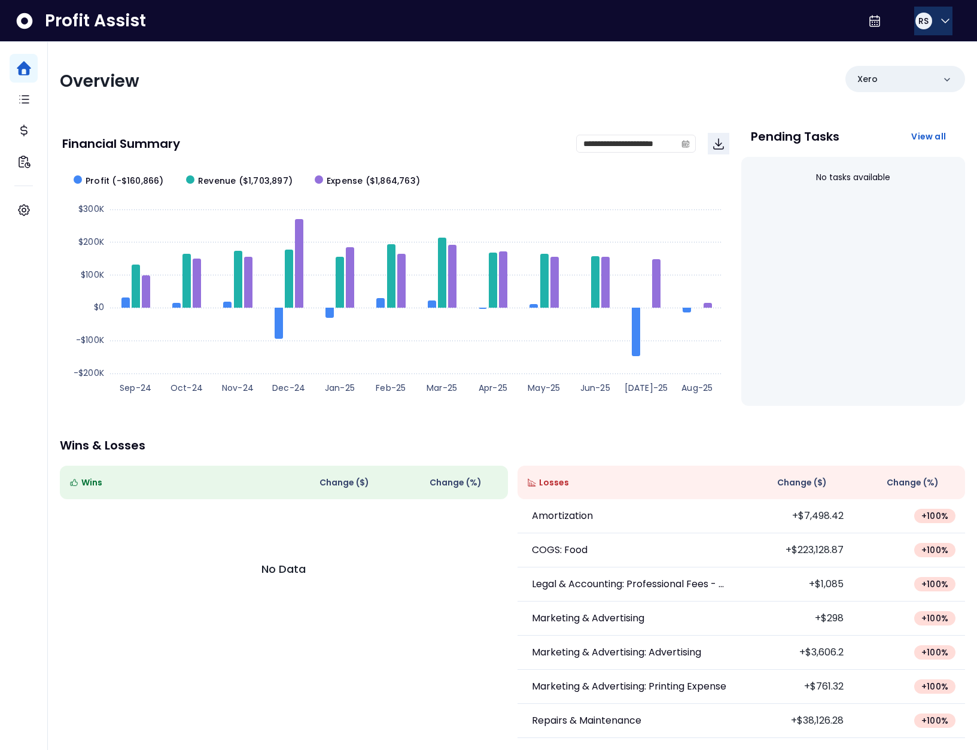
click at [929, 22] on button "RS" at bounding box center [933, 21] width 38 height 29
click at [909, 77] on span "Logout" at bounding box center [888, 79] width 115 height 14
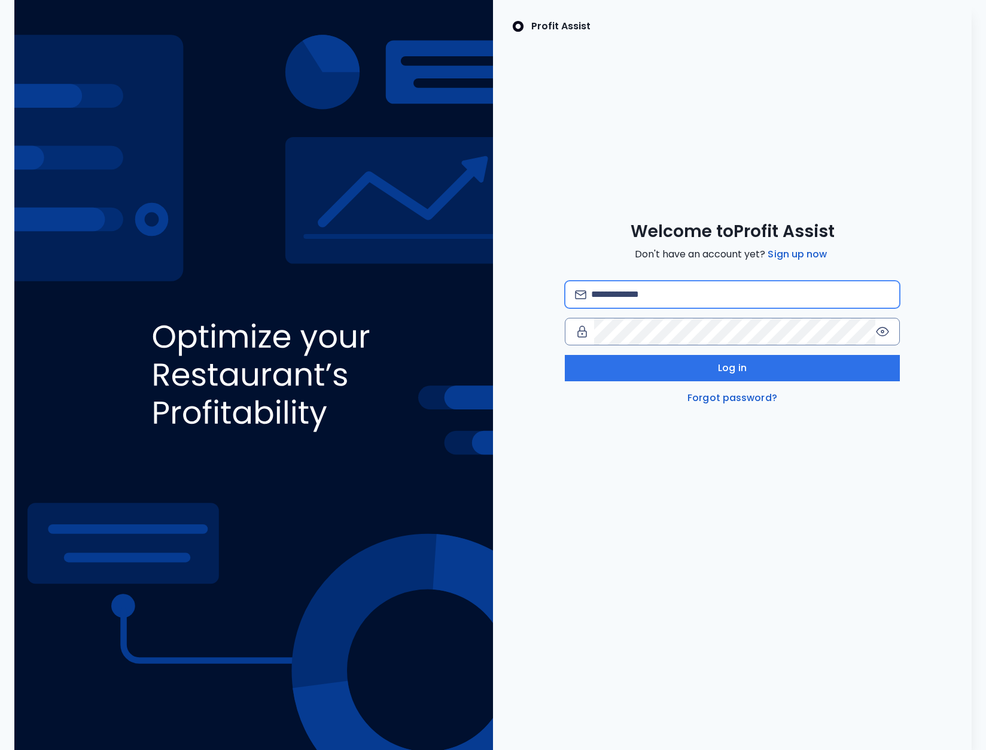
click at [661, 284] on input "email" at bounding box center [740, 294] width 299 height 26
type input "**********"
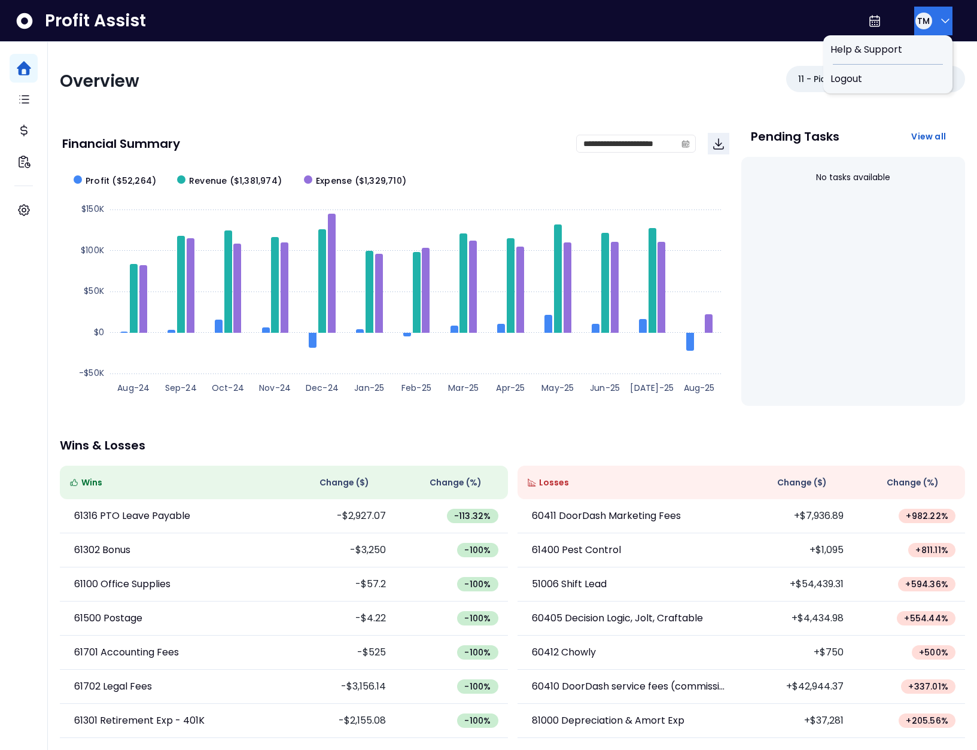
click at [942, 20] on icon "button" at bounding box center [945, 21] width 7 height 4
click at [893, 74] on span "Logout" at bounding box center [888, 79] width 115 height 14
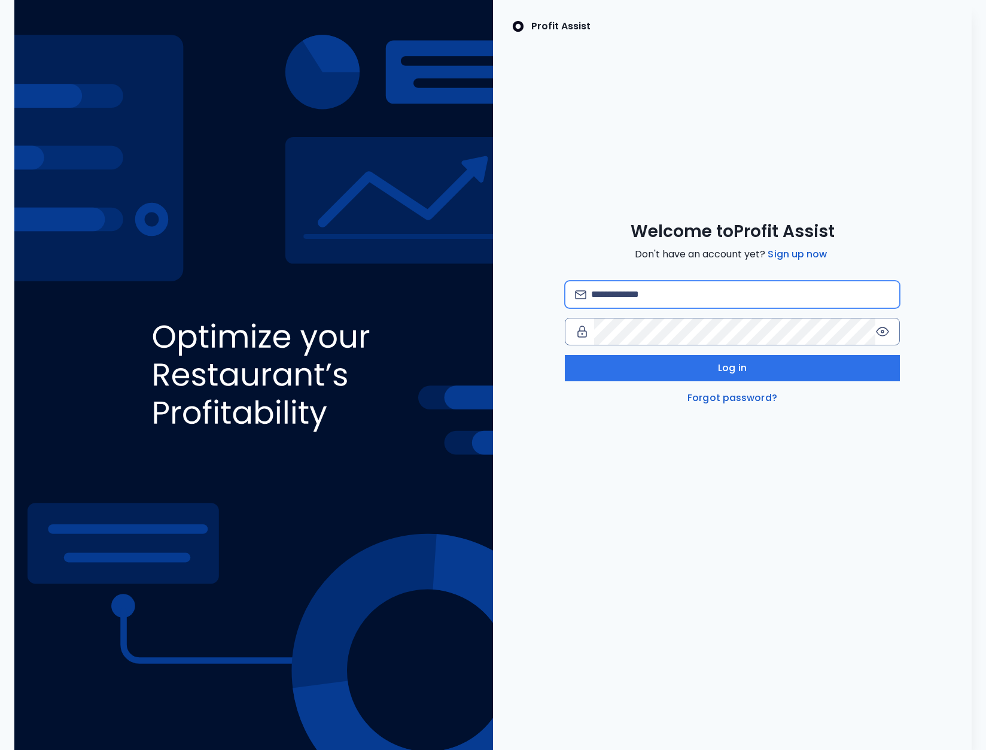
click at [688, 281] on input "email" at bounding box center [740, 294] width 299 height 26
type input "**********"
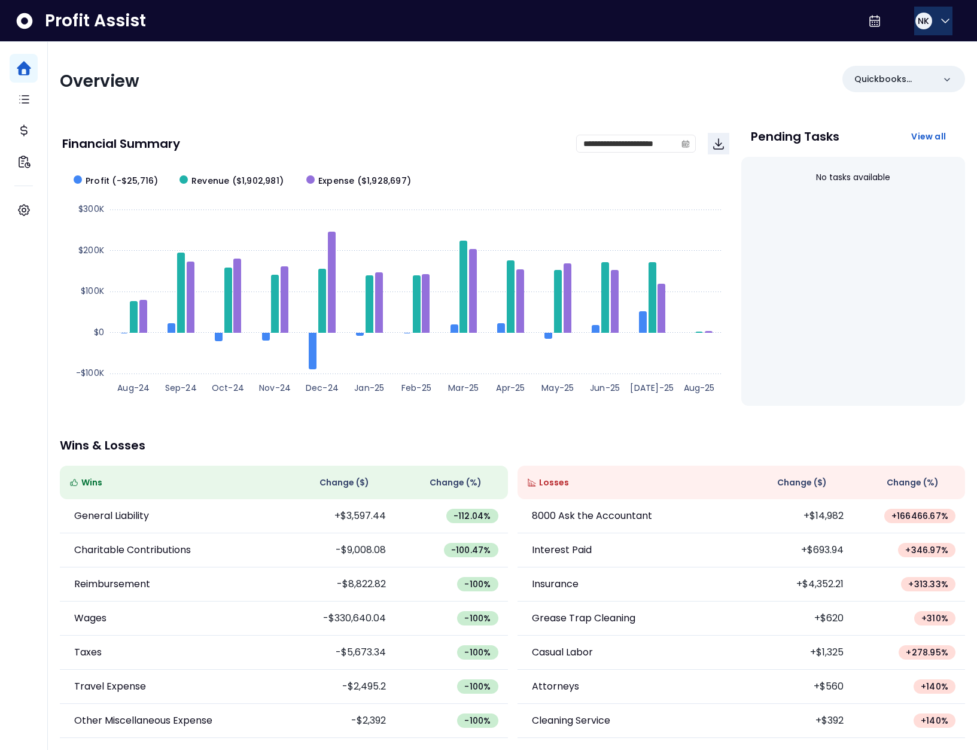
click at [929, 29] on button "NK" at bounding box center [933, 21] width 38 height 29
click at [899, 74] on span "Logout" at bounding box center [888, 79] width 115 height 14
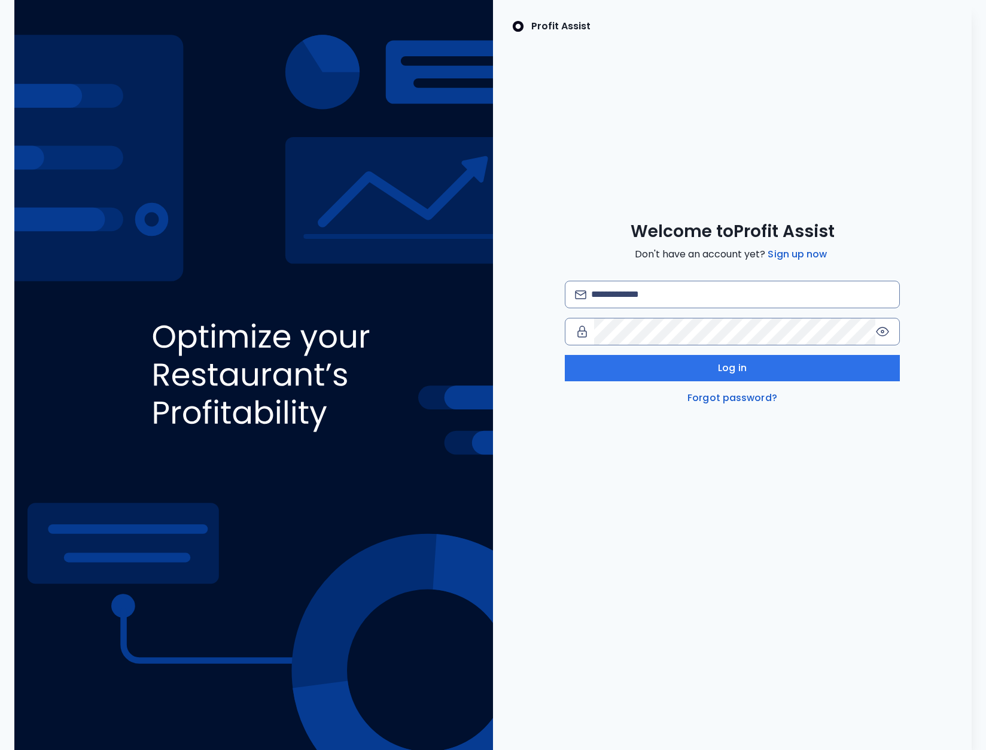
click at [734, 278] on div "Welcome to Profit Assist Don't have an account yet? Sign up now Log in Forgot p…" at bounding box center [732, 313] width 479 height 184
click at [713, 295] on input "email" at bounding box center [740, 294] width 299 height 26
type input "**********"
click at [669, 305] on input "email" at bounding box center [740, 294] width 299 height 26
type input "**********"
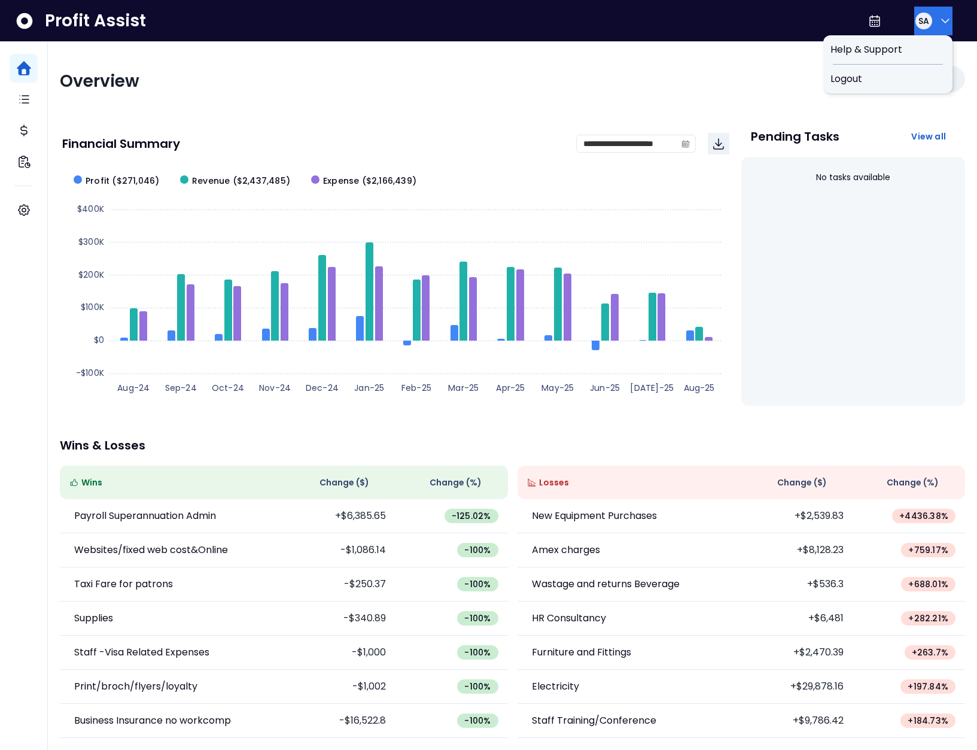
click at [925, 21] on span "SA" at bounding box center [924, 21] width 11 height 12
click at [911, 82] on span "Logout" at bounding box center [888, 79] width 115 height 14
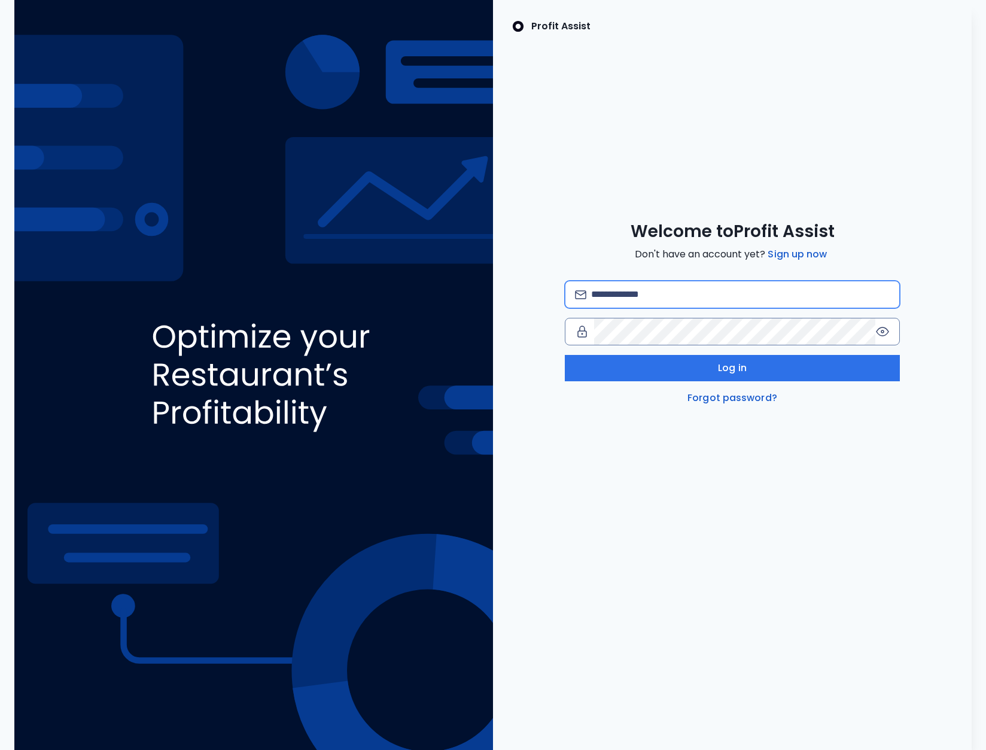
click at [737, 287] on input "email" at bounding box center [740, 294] width 299 height 26
click at [647, 318] on div at bounding box center [732, 332] width 335 height 28
click at [715, 295] on input "**********" at bounding box center [740, 294] width 299 height 26
type input "**********"
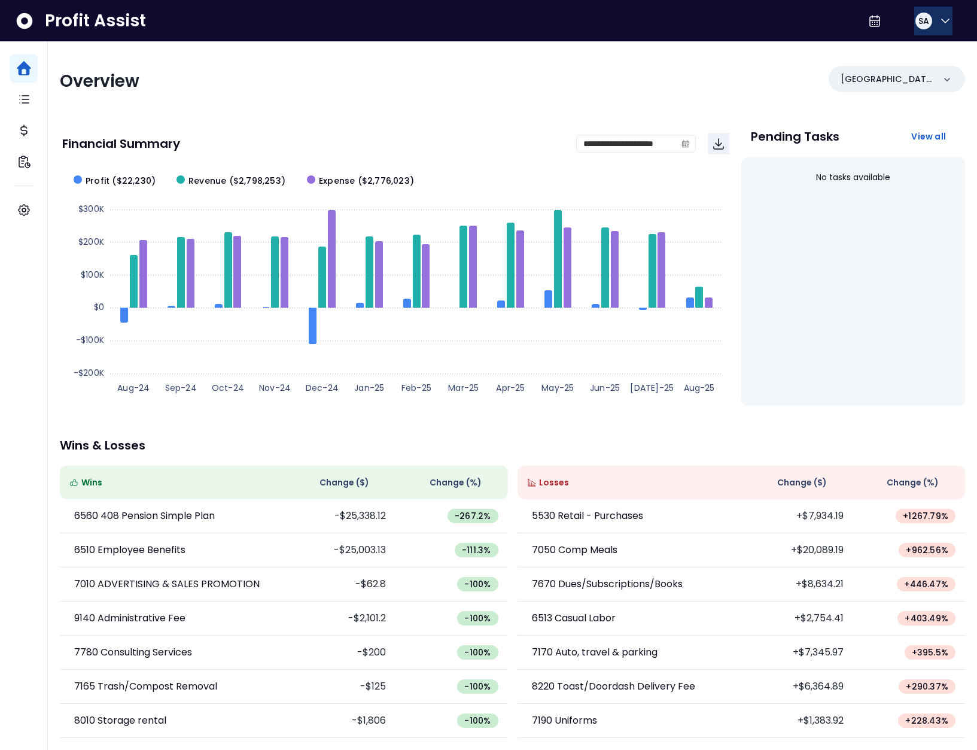
click at [927, 28] on button "SA" at bounding box center [933, 21] width 38 height 29
click at [916, 68] on div "Logout" at bounding box center [887, 79] width 129 height 29
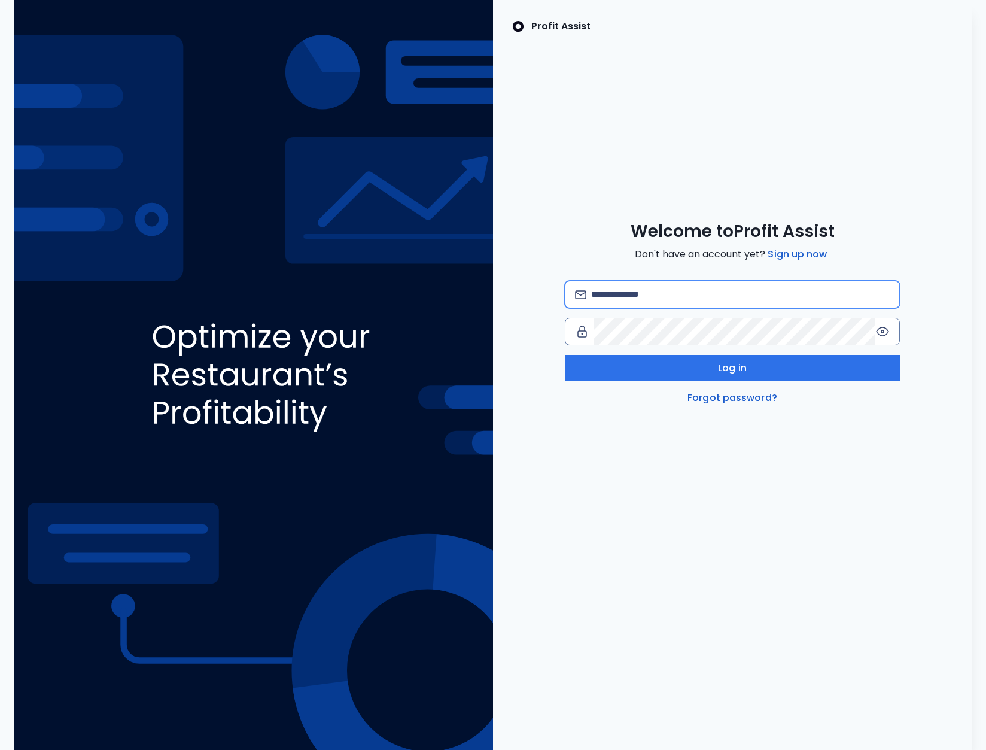
click at [667, 297] on input "email" at bounding box center [740, 294] width 299 height 26
type input "********"
click at [695, 292] on input "email" at bounding box center [740, 294] width 299 height 26
type input "**********"
